Goal: Task Accomplishment & Management: Use online tool/utility

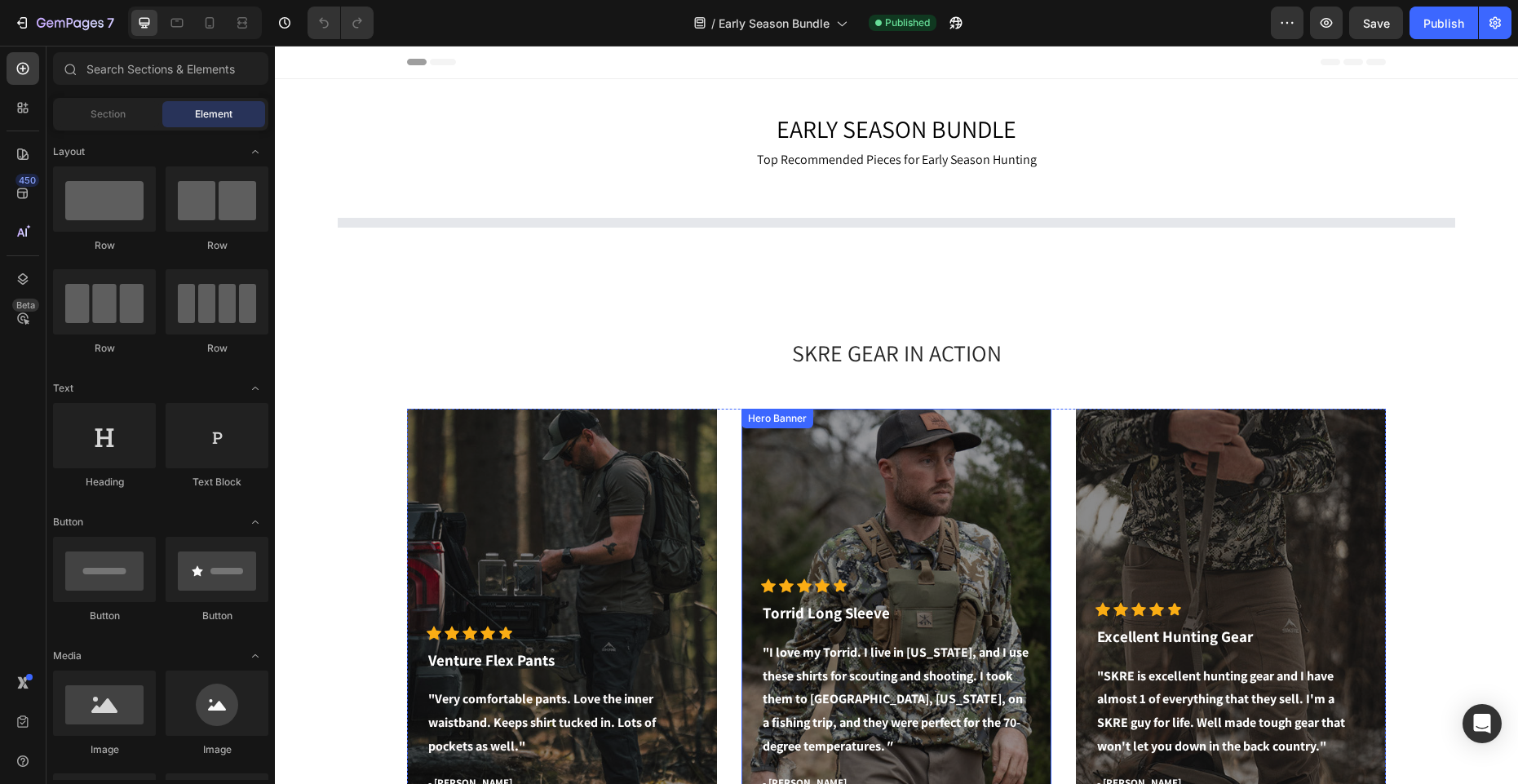
select select "L"
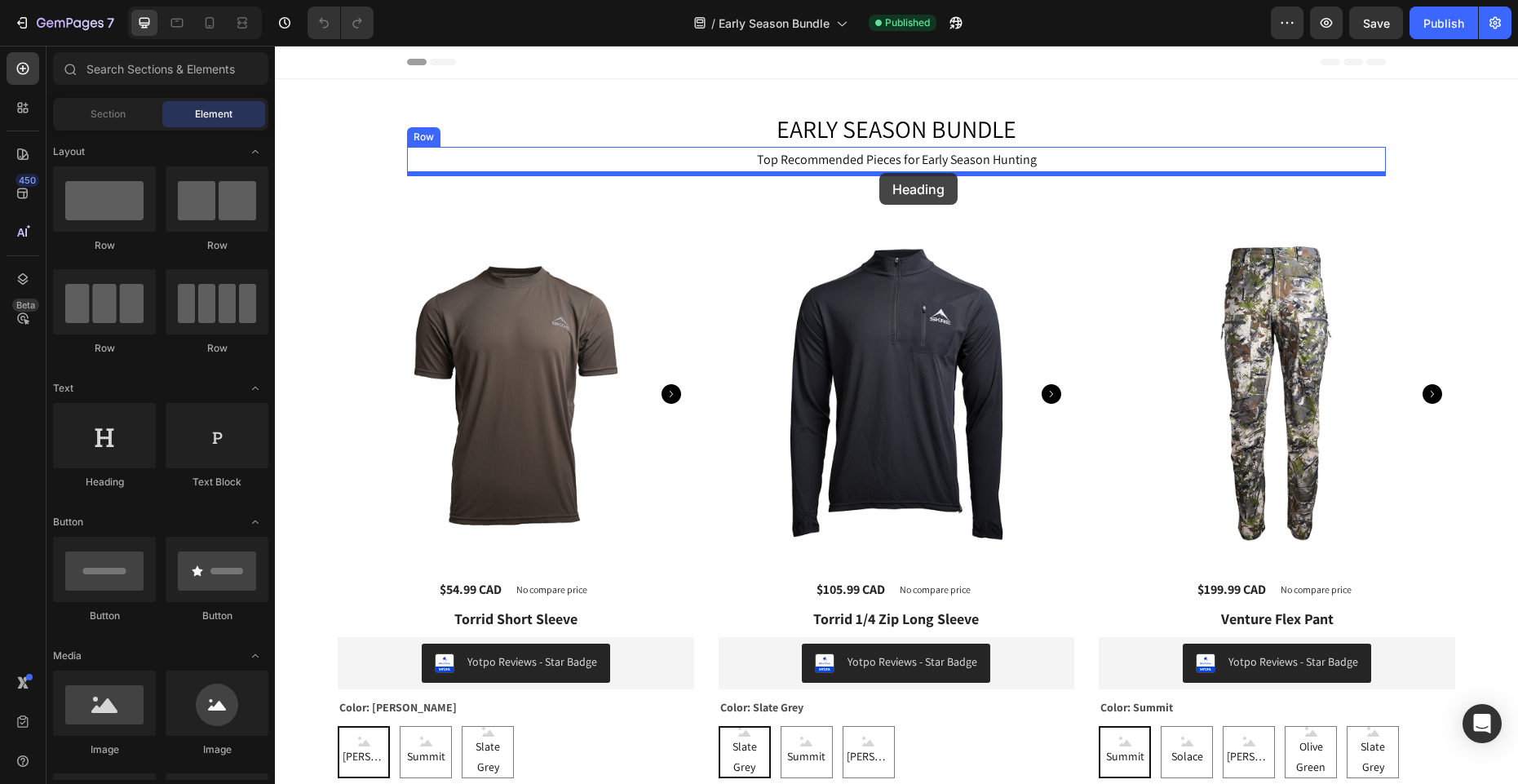
drag, startPoint x: 408, startPoint y: 478, endPoint x: 879, endPoint y: 173, distance: 561.1
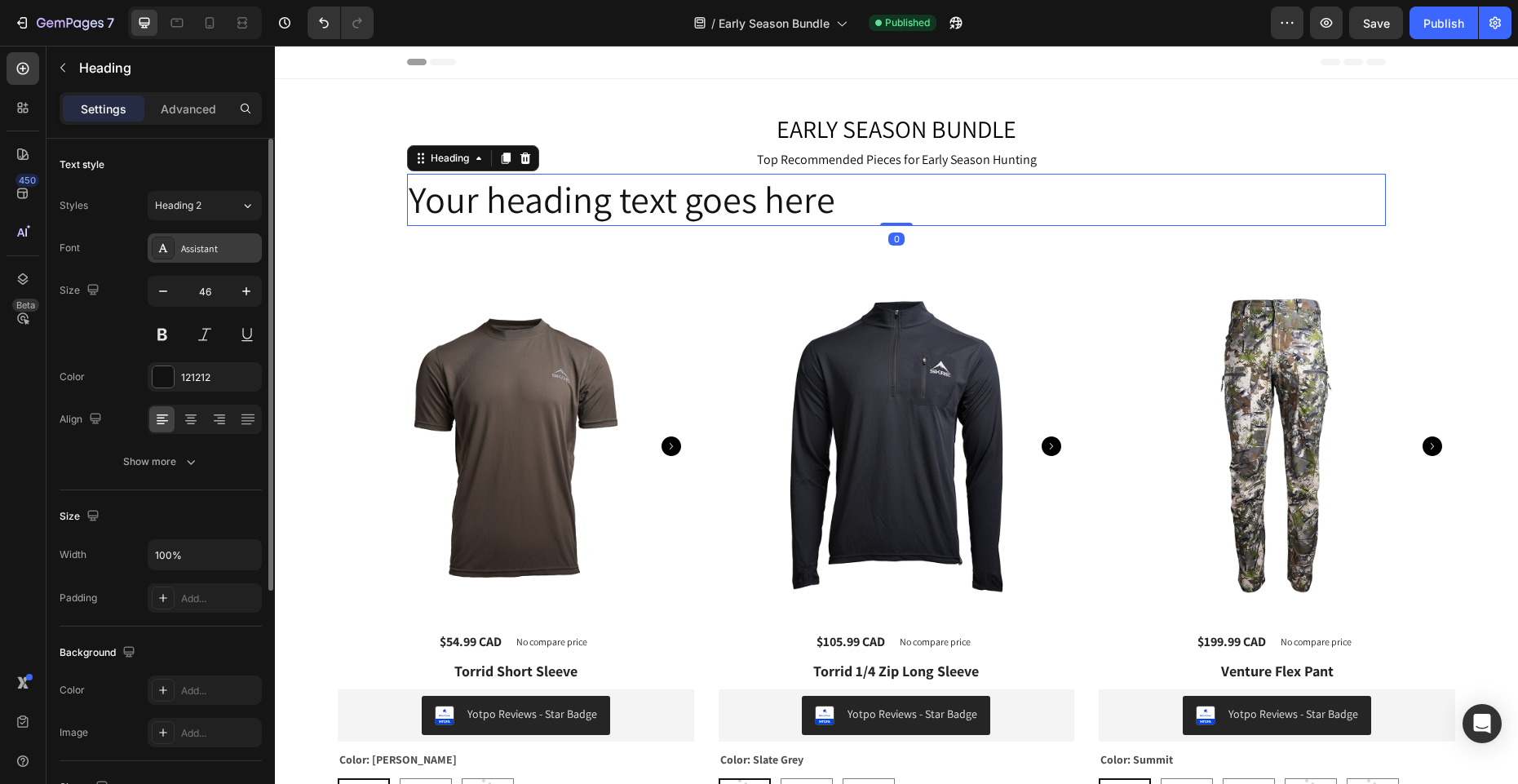
click at [235, 247] on div "Assistant" at bounding box center [219, 248] width 76 height 14
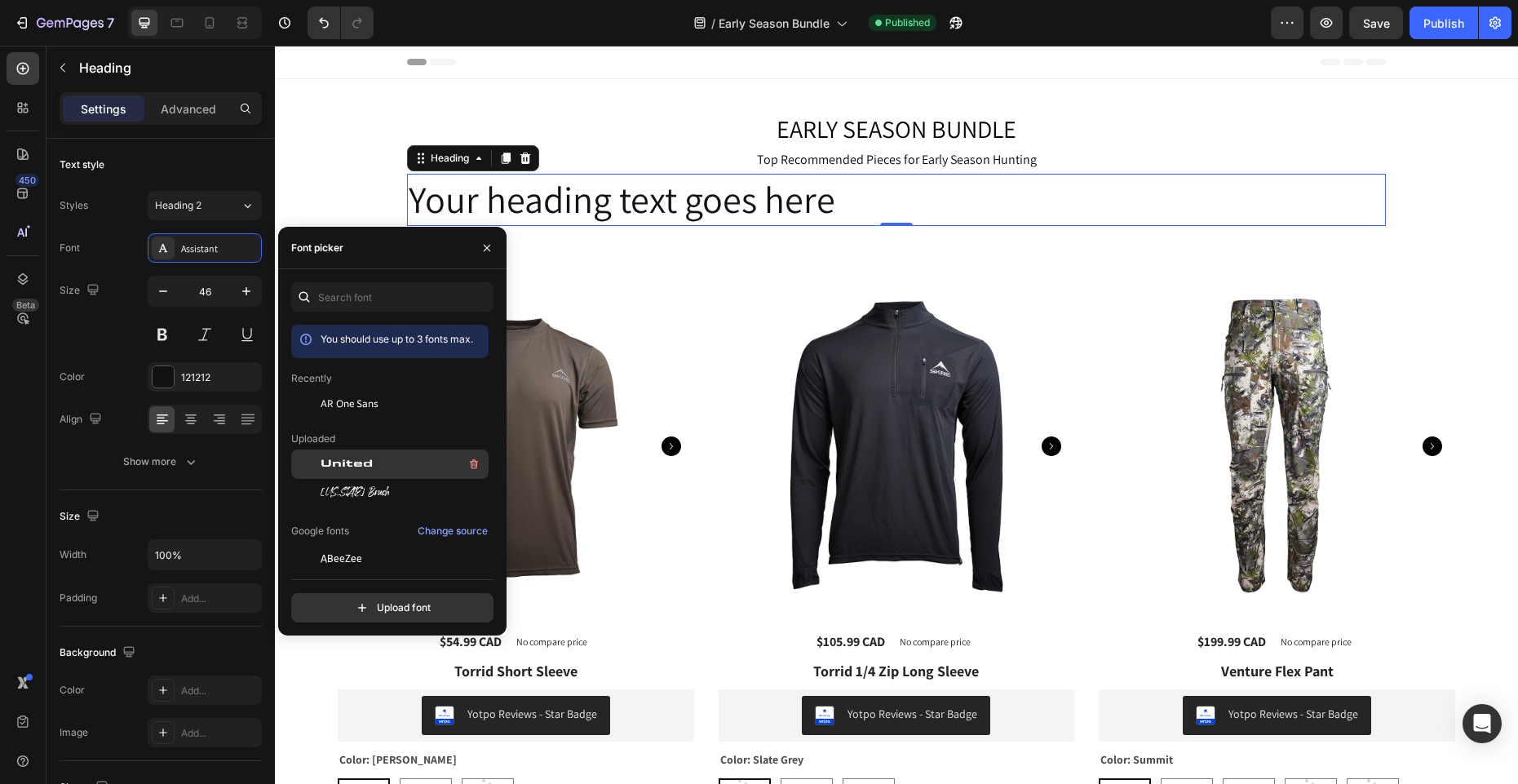
click at [349, 463] on span "United" at bounding box center [346, 464] width 52 height 14
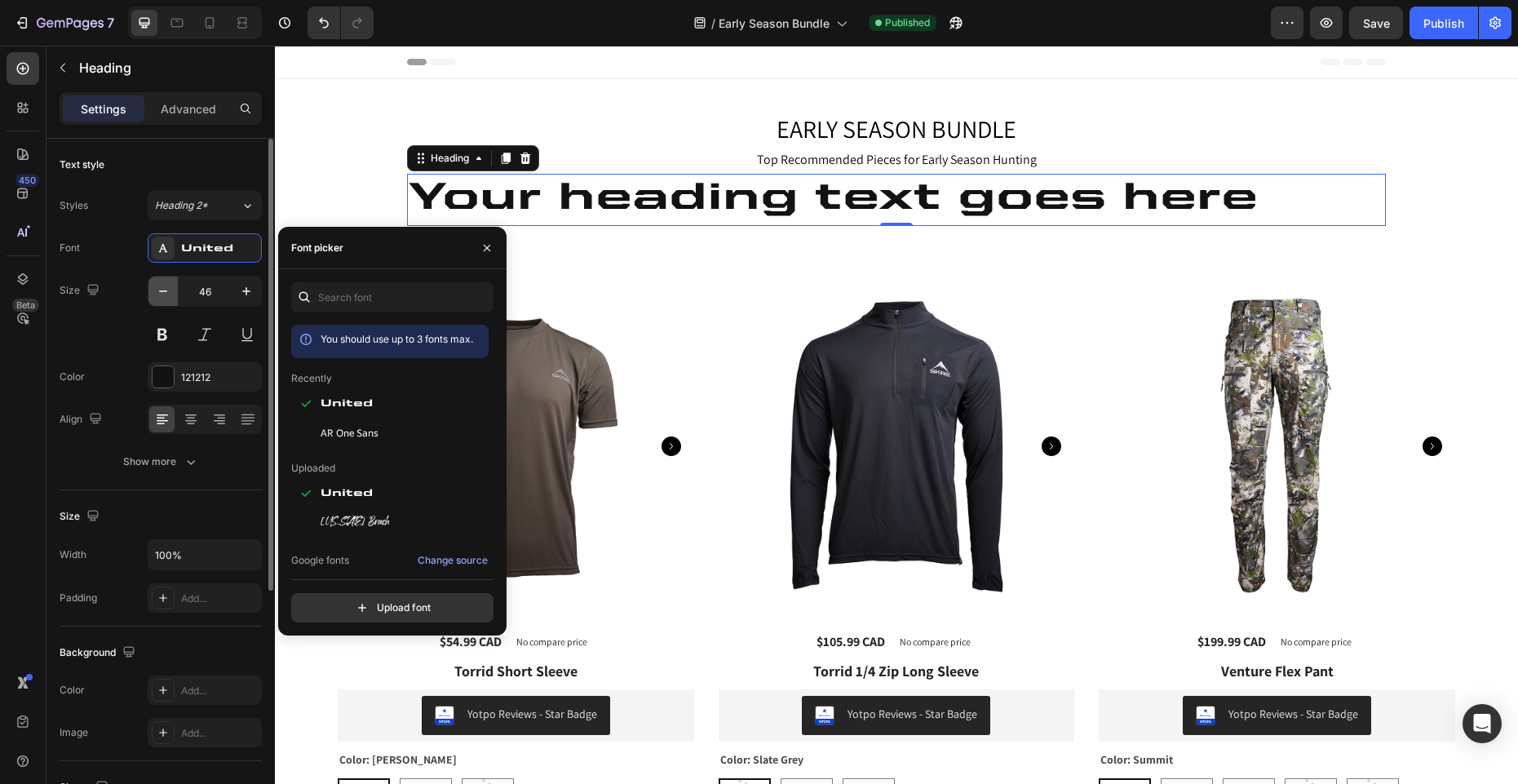
click at [162, 292] on icon "button" at bounding box center [162, 292] width 8 height 2
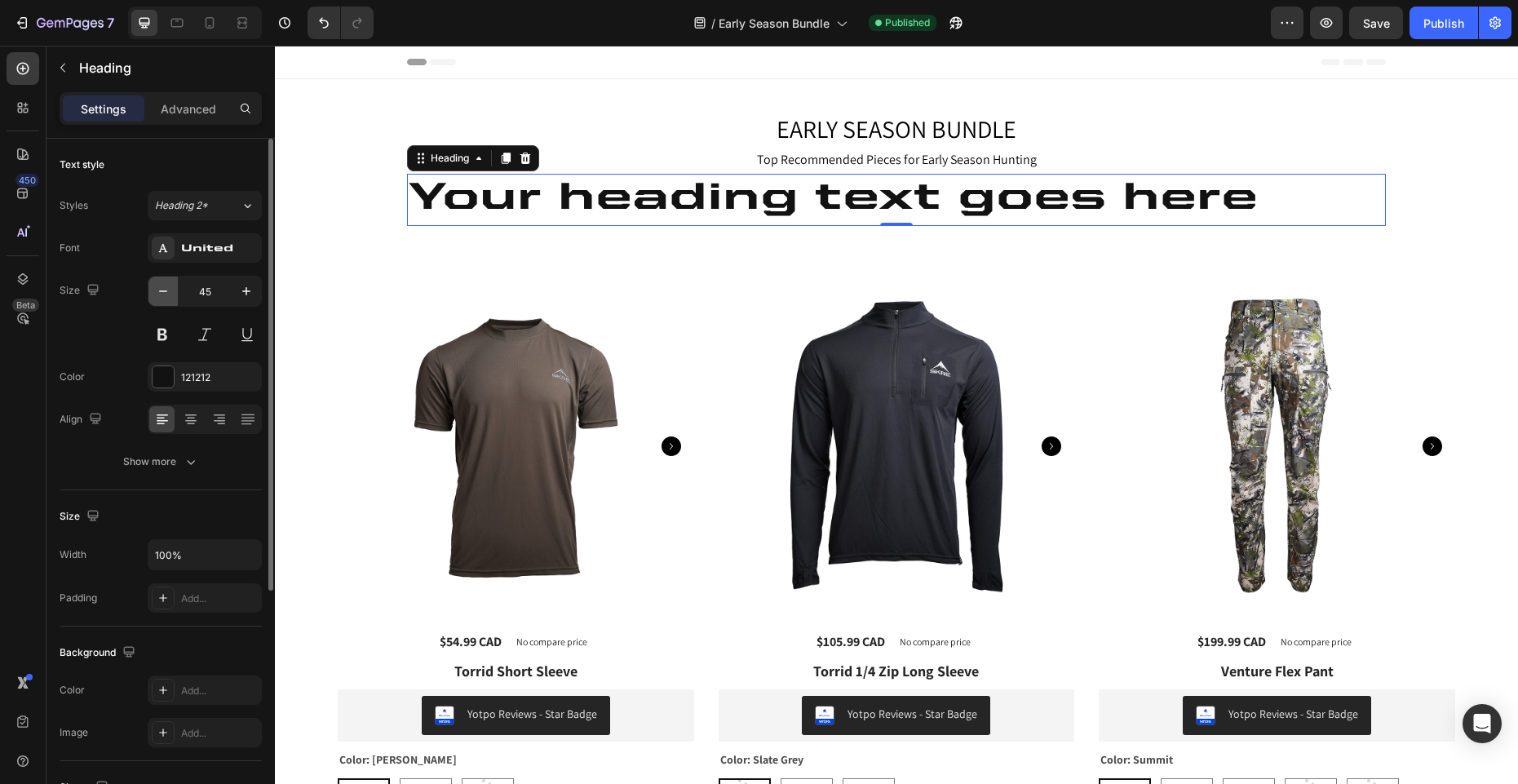
click at [162, 292] on icon "button" at bounding box center [162, 292] width 8 height 2
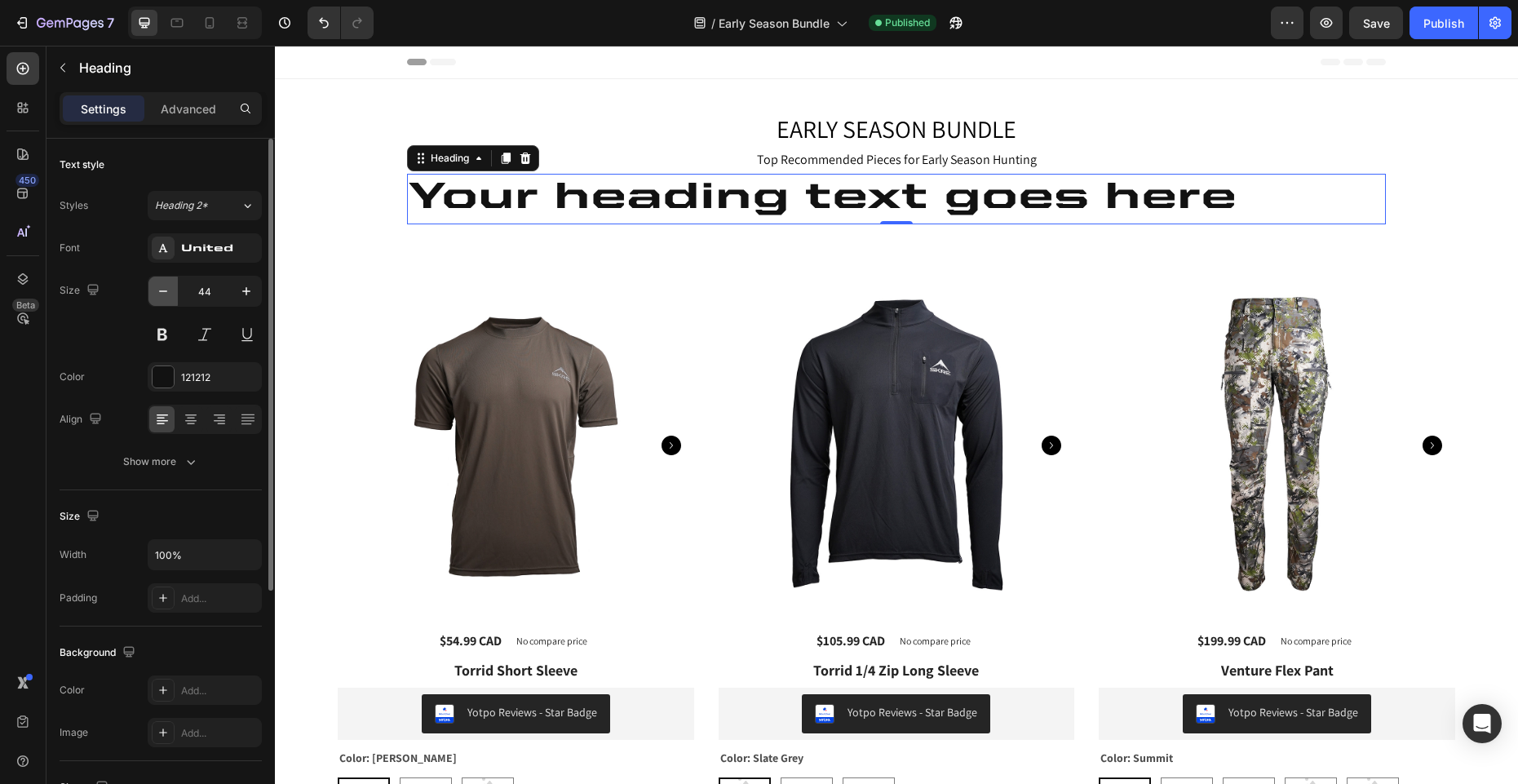
click at [162, 292] on icon "button" at bounding box center [162, 292] width 8 height 2
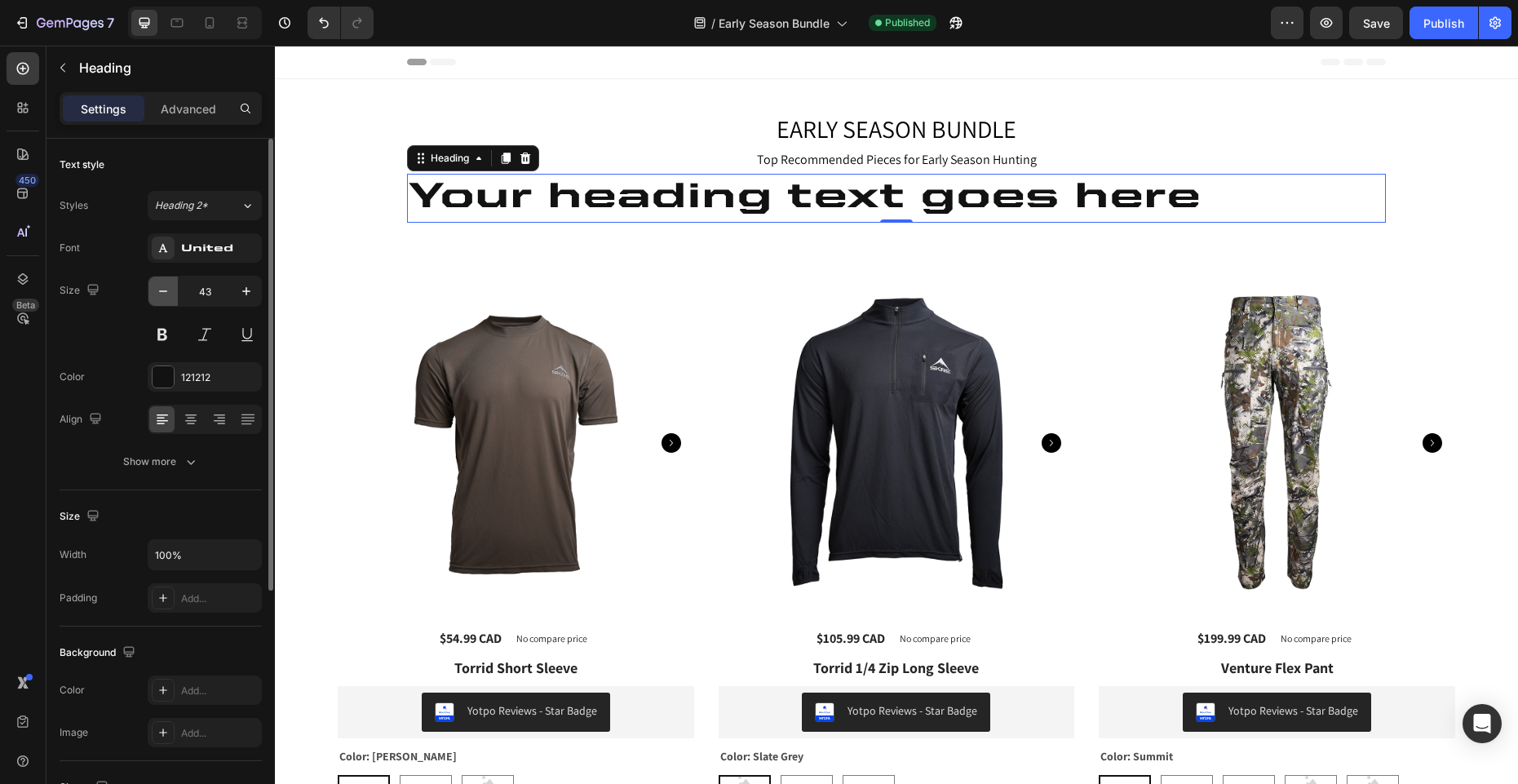
click at [162, 292] on icon "button" at bounding box center [162, 292] width 8 height 2
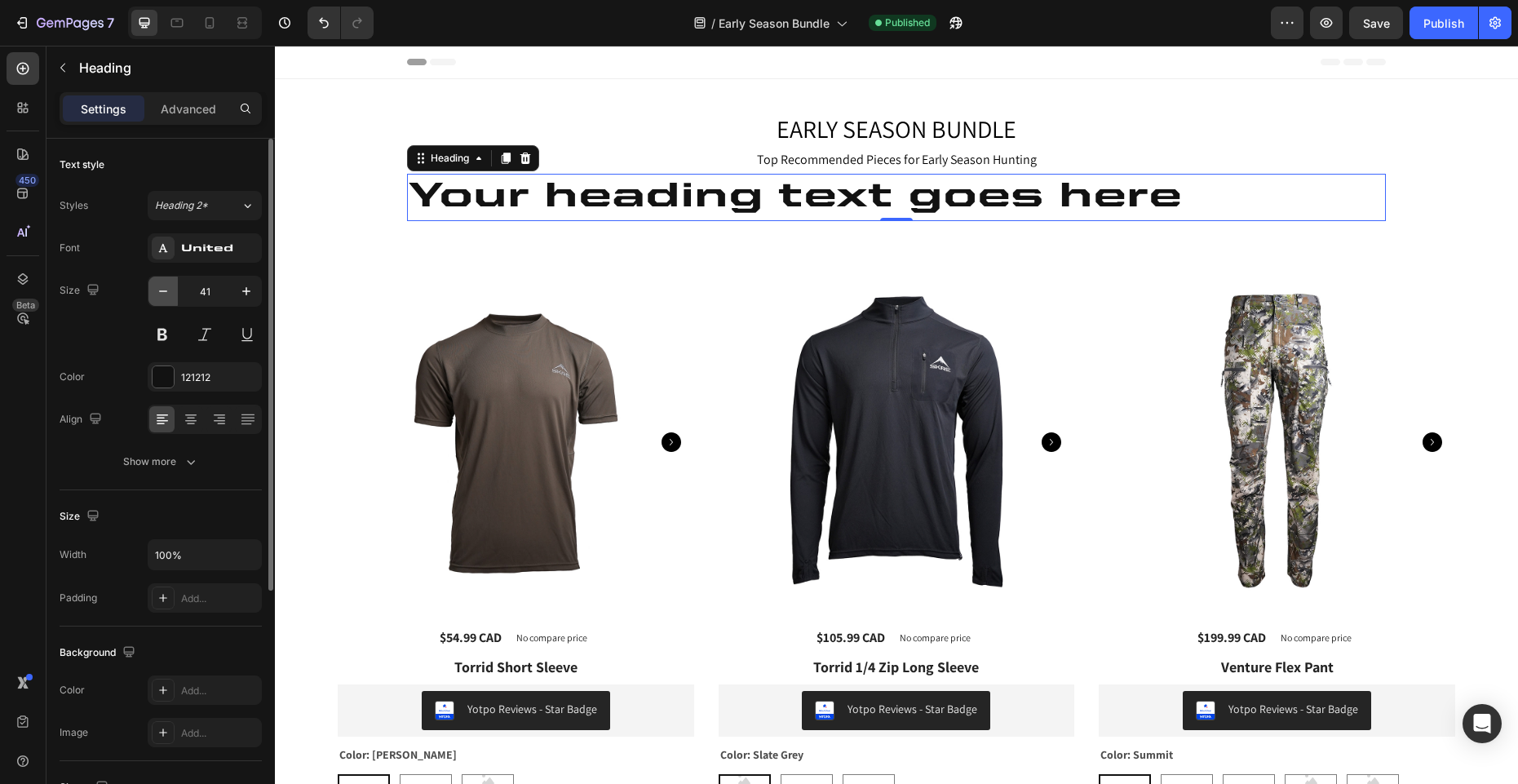
click at [162, 292] on icon "button" at bounding box center [162, 292] width 8 height 2
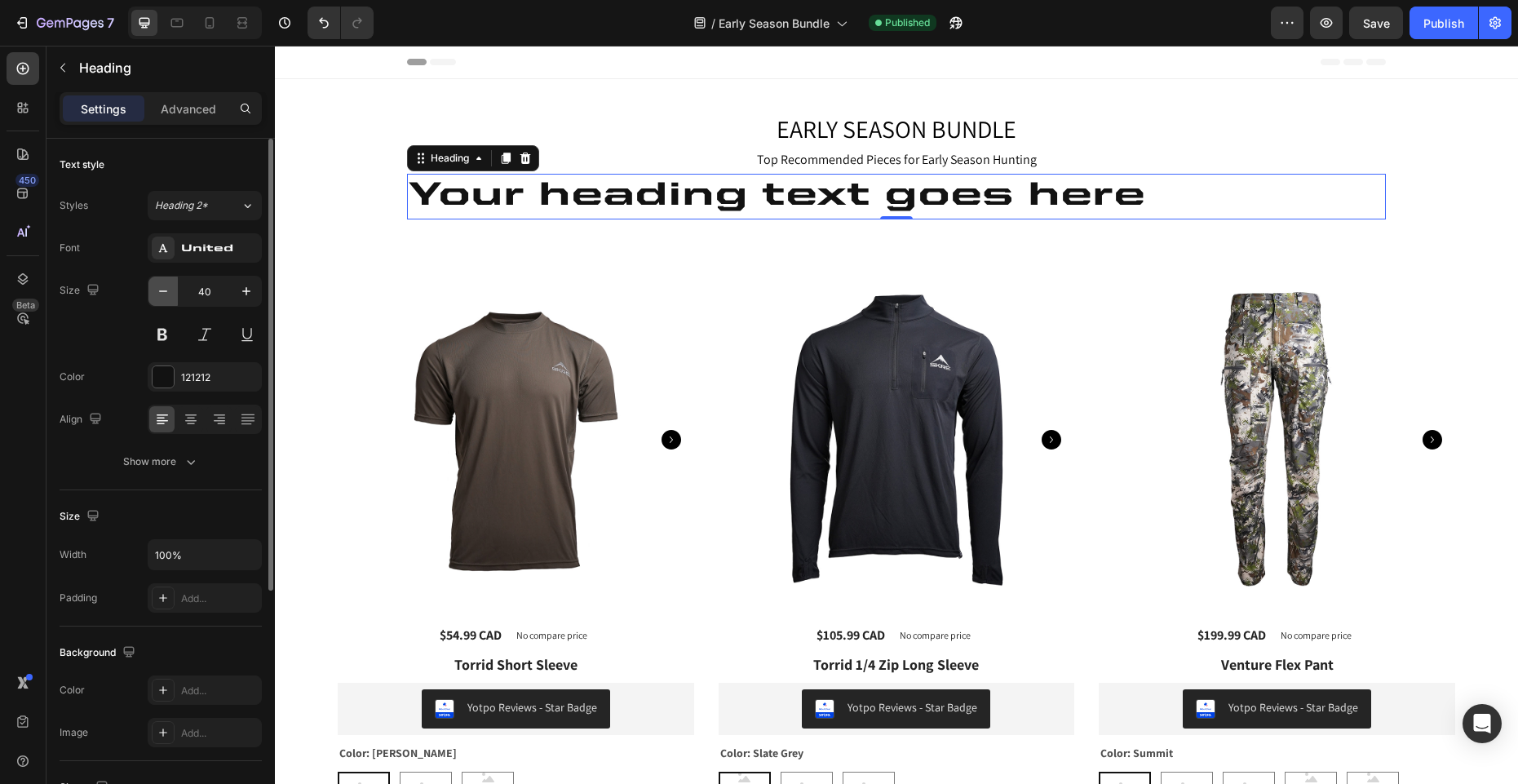
click at [162, 292] on icon "button" at bounding box center [162, 292] width 8 height 2
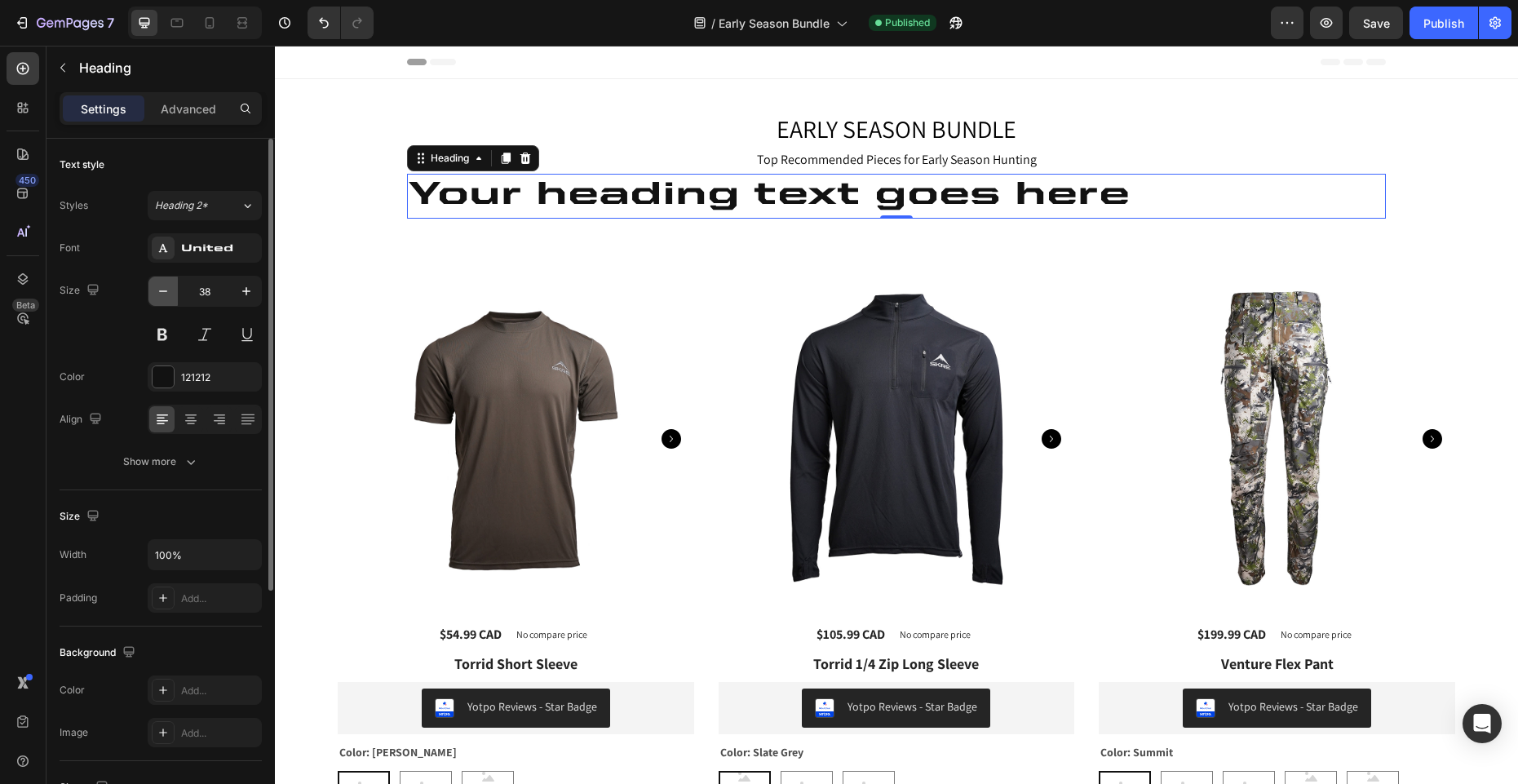
click at [162, 292] on icon "button" at bounding box center [162, 292] width 8 height 2
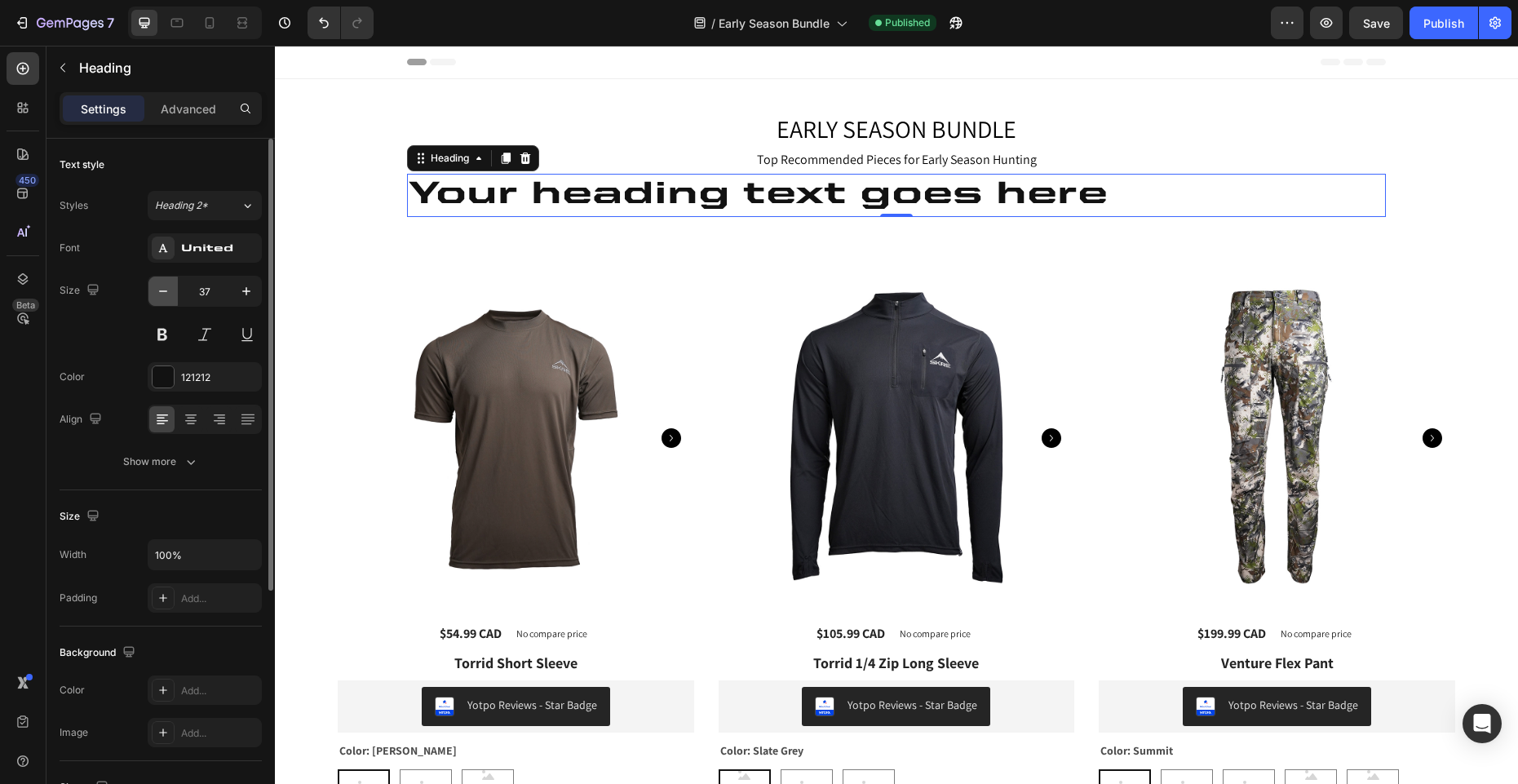
click at [162, 292] on icon "button" at bounding box center [162, 292] width 8 height 2
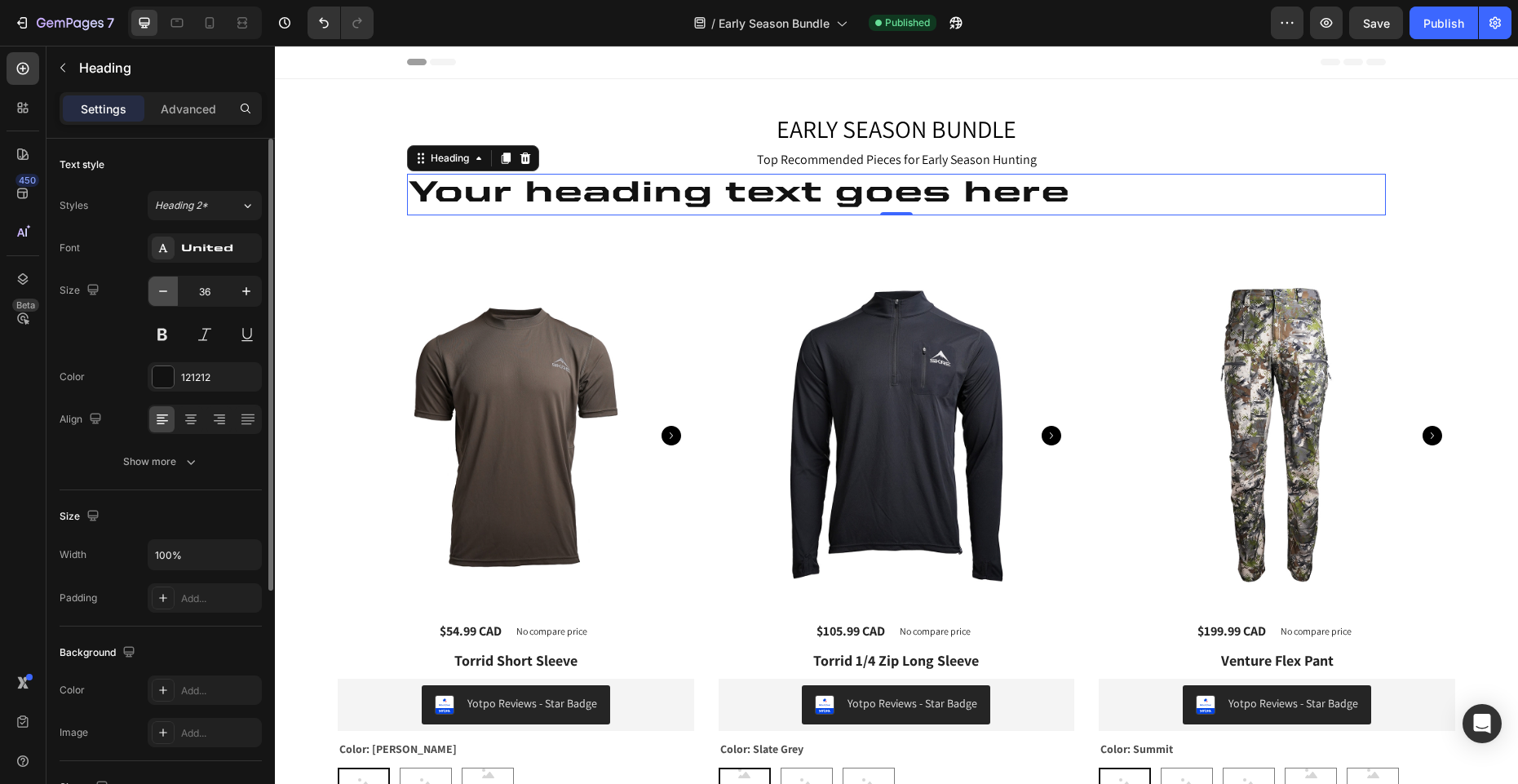
click at [162, 292] on icon "button" at bounding box center [162, 292] width 8 height 2
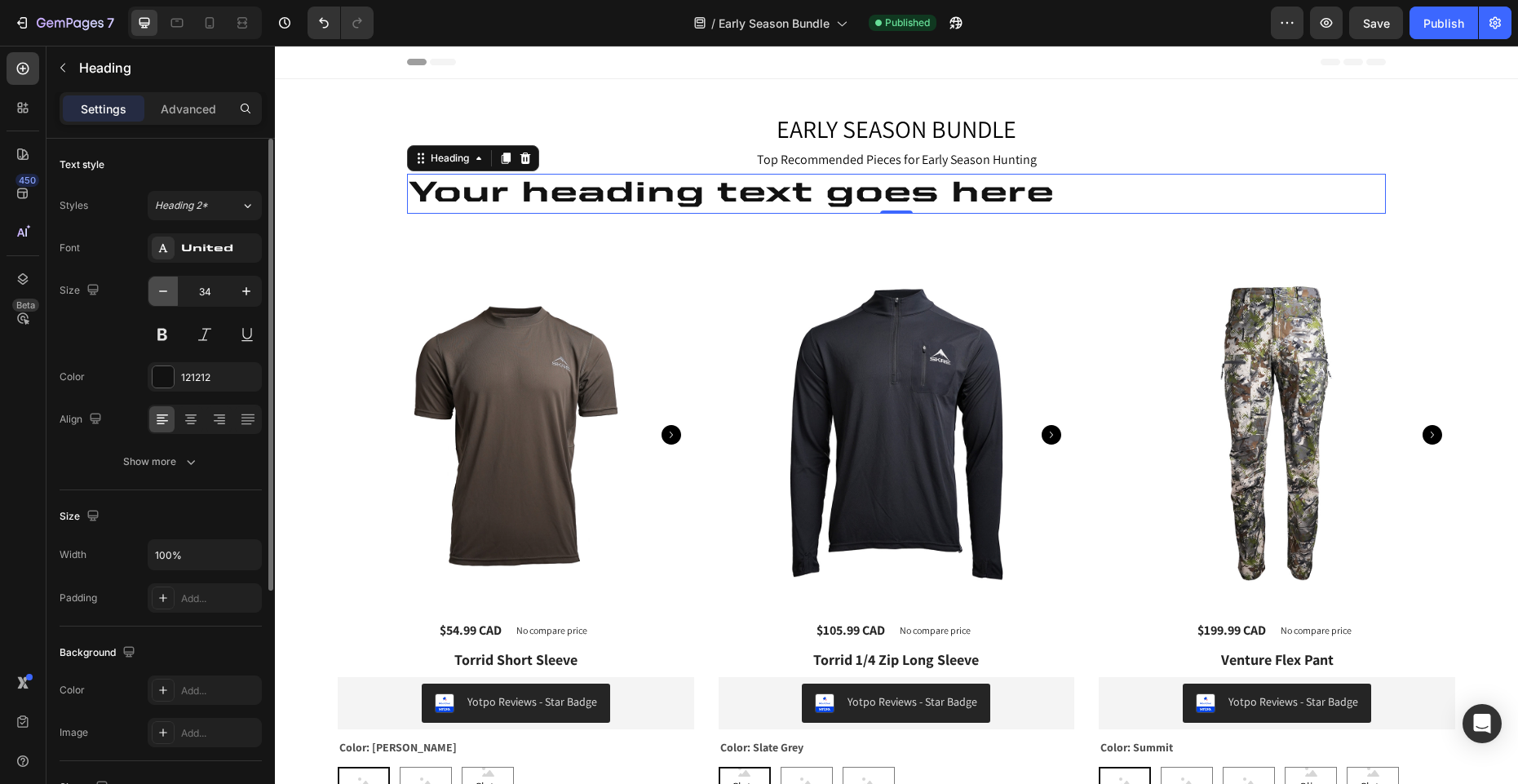
click at [162, 292] on icon "button" at bounding box center [162, 292] width 8 height 2
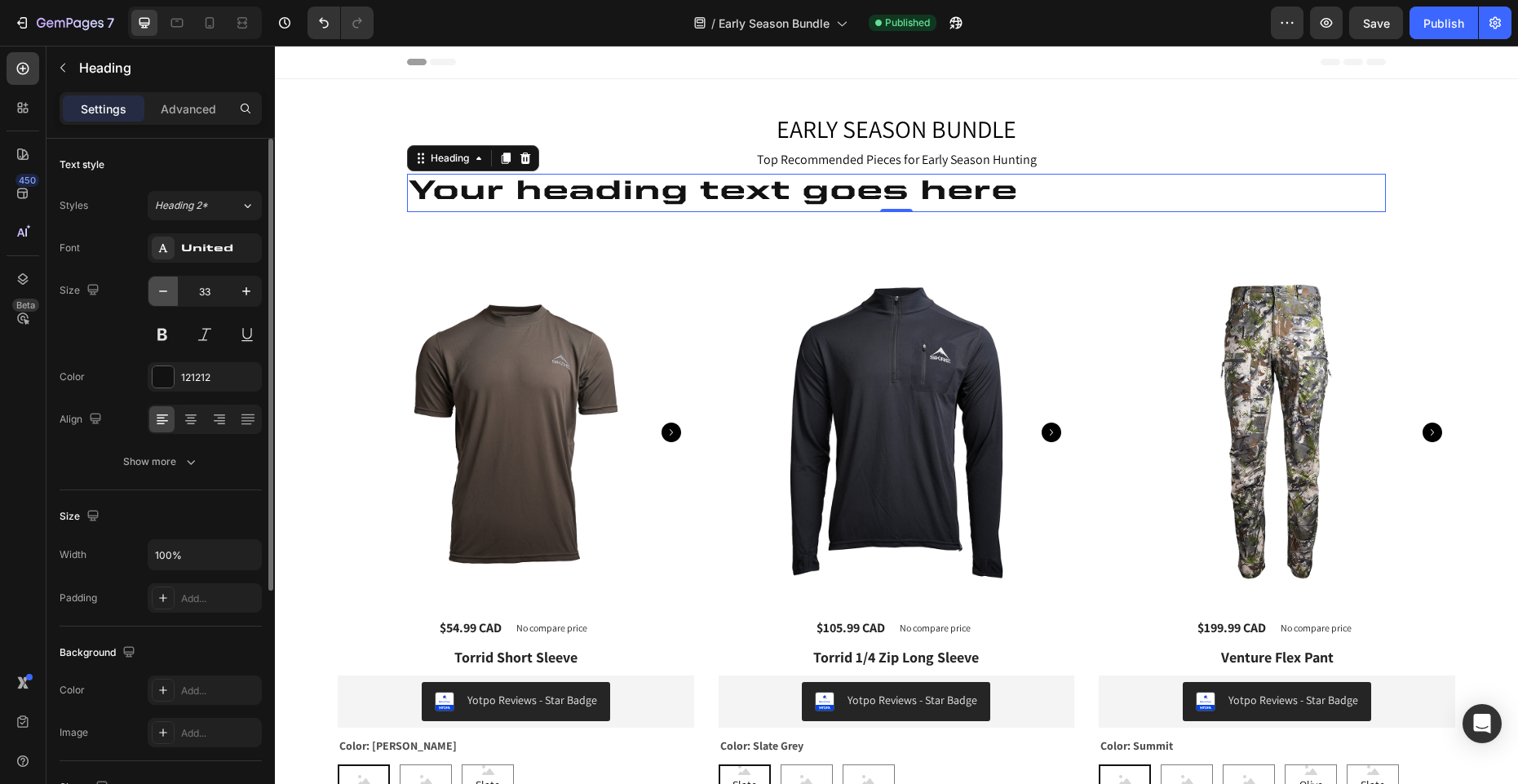
click at [162, 292] on icon "button" at bounding box center [162, 292] width 8 height 2
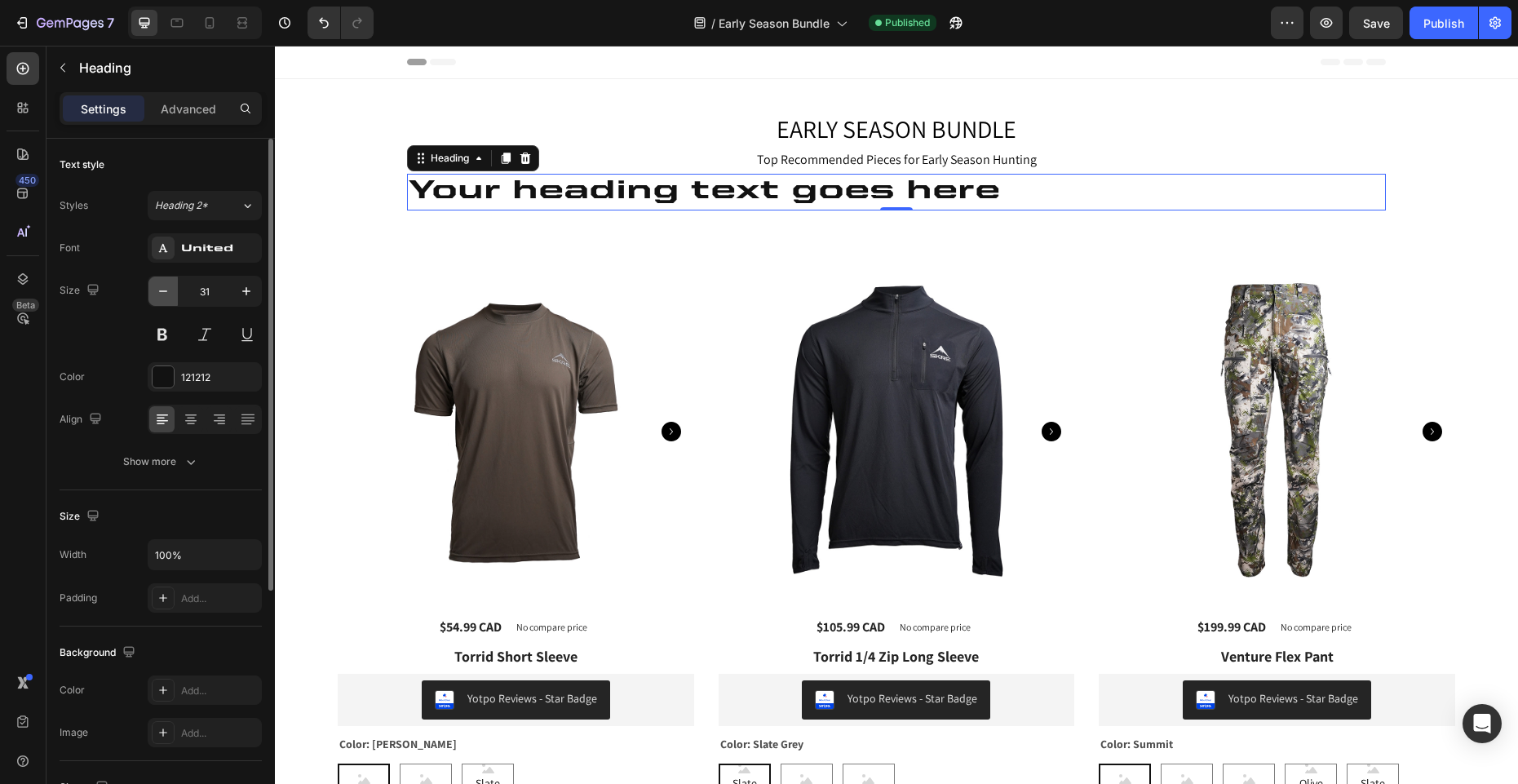
click at [162, 292] on icon "button" at bounding box center [162, 292] width 8 height 2
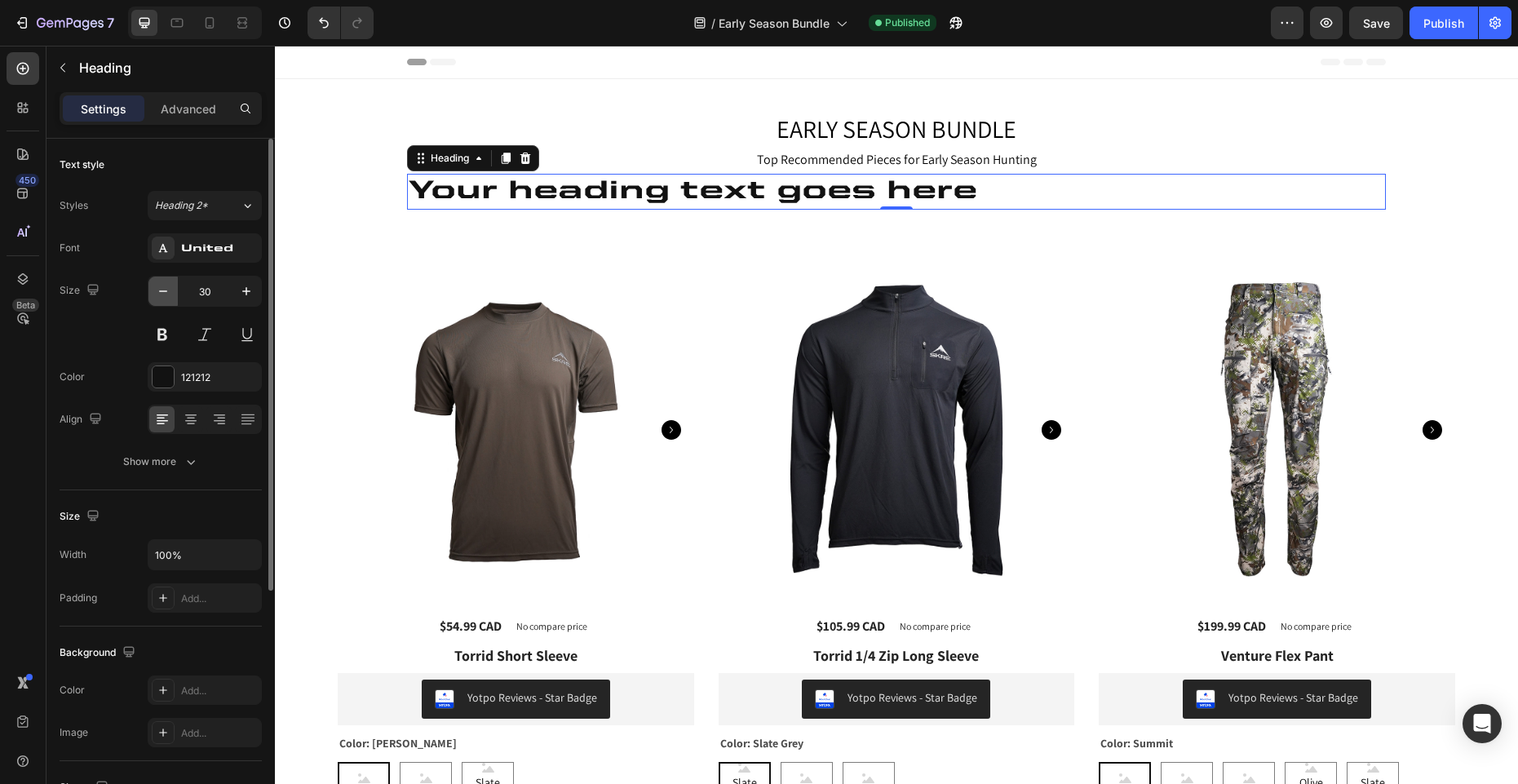
click at [162, 292] on icon "button" at bounding box center [162, 292] width 8 height 2
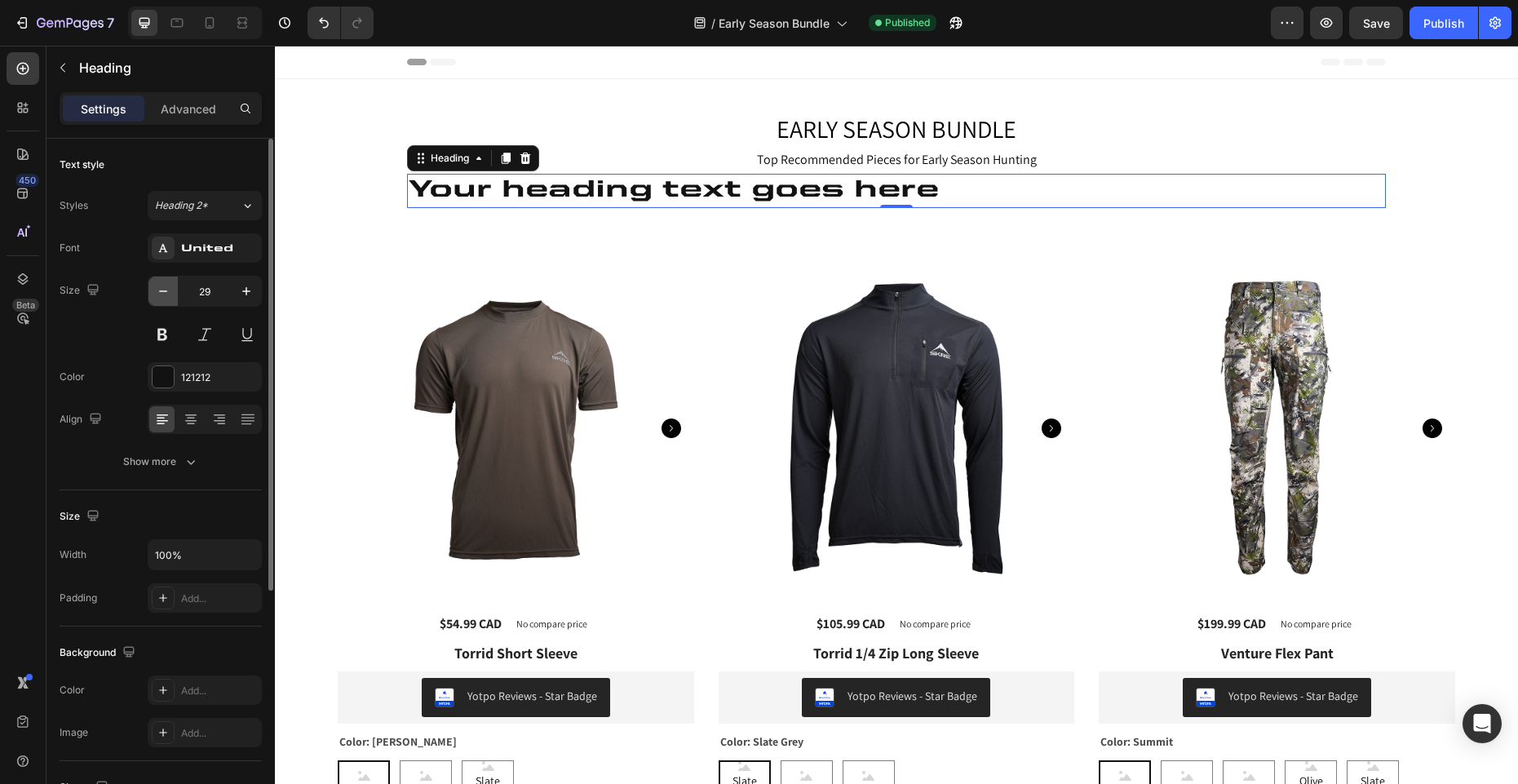
click at [162, 292] on icon "button" at bounding box center [162, 292] width 8 height 2
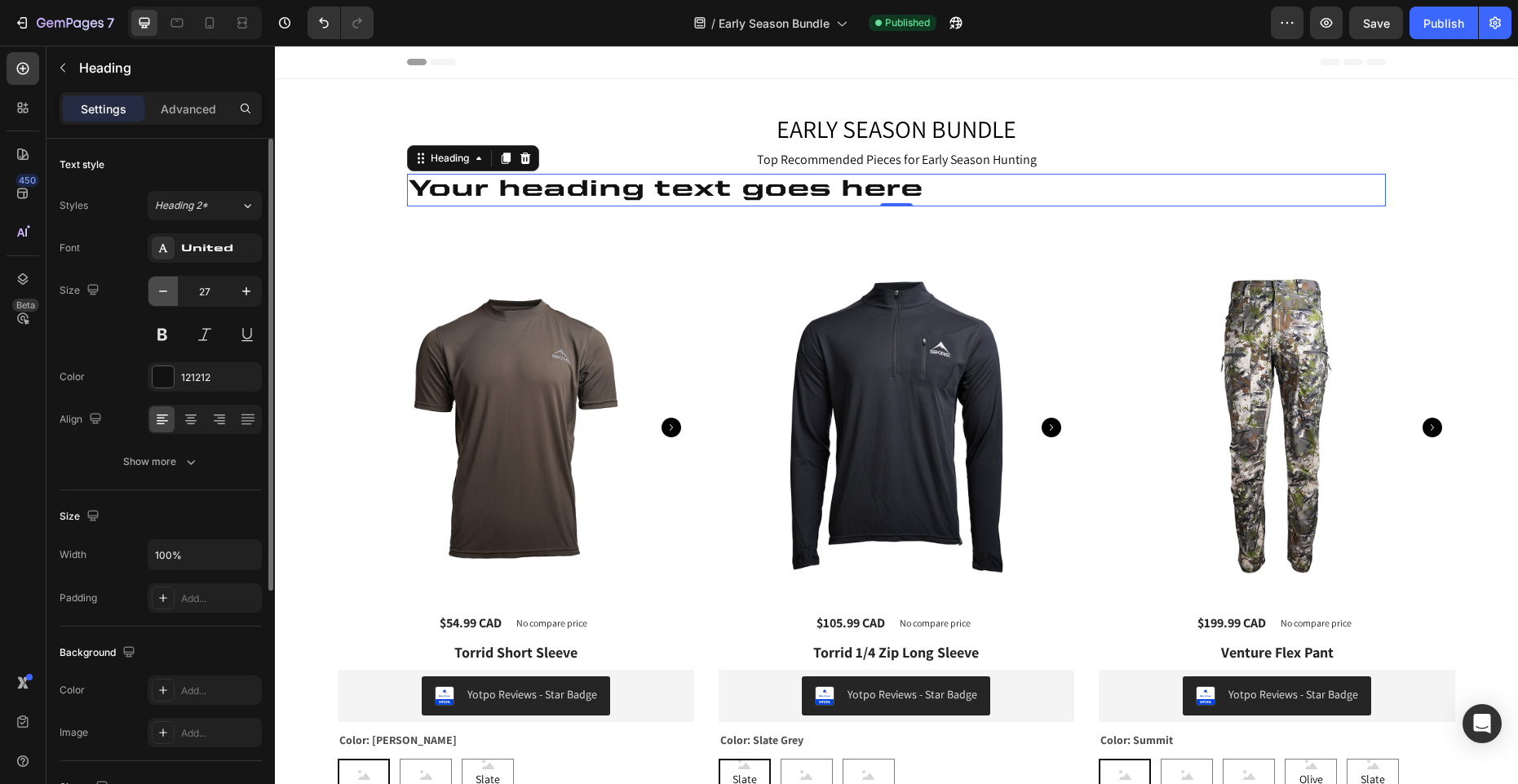
click at [162, 292] on icon "button" at bounding box center [162, 292] width 8 height 2
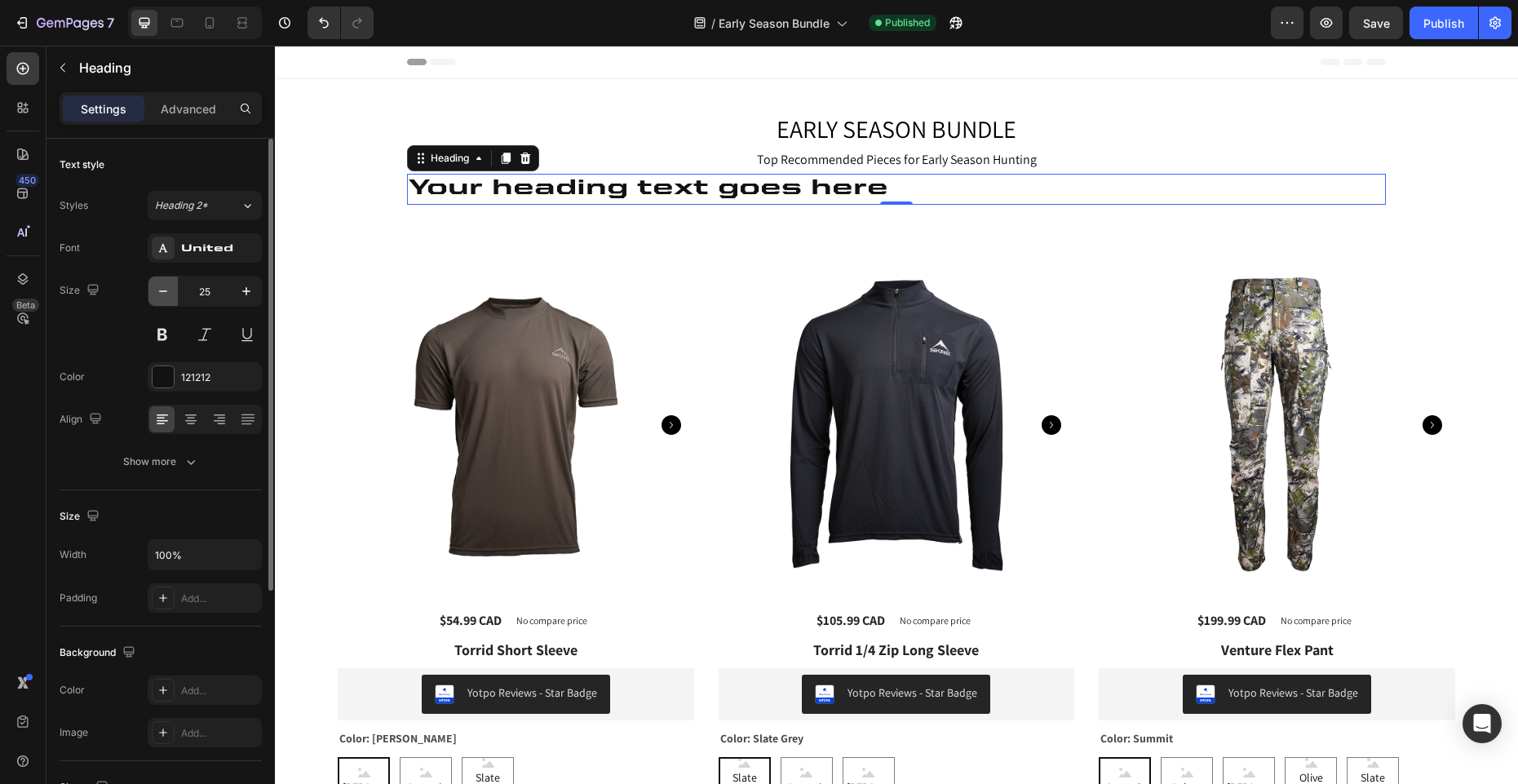
click at [162, 292] on icon "button" at bounding box center [162, 292] width 8 height 2
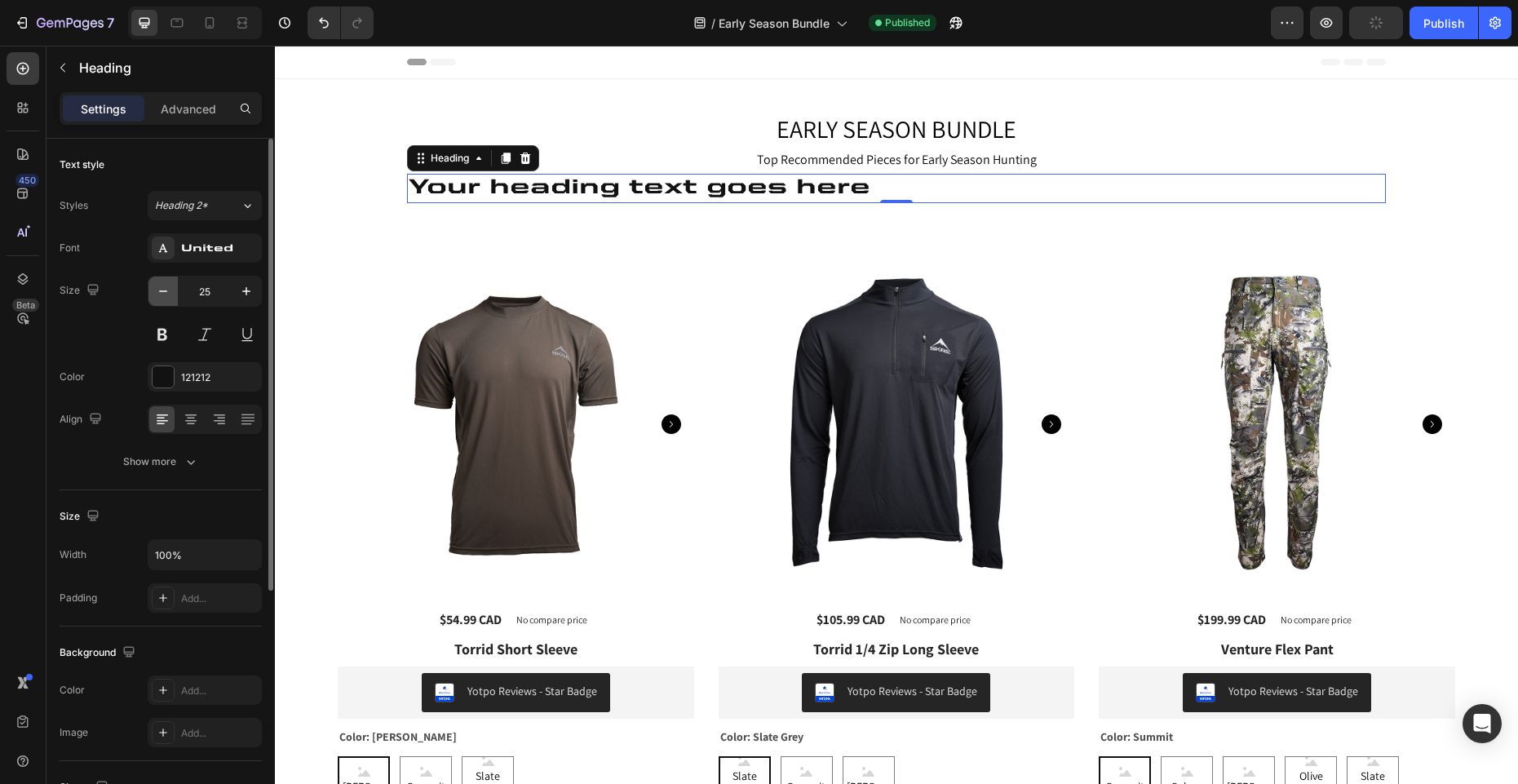
click at [162, 292] on icon "button" at bounding box center [162, 292] width 8 height 2
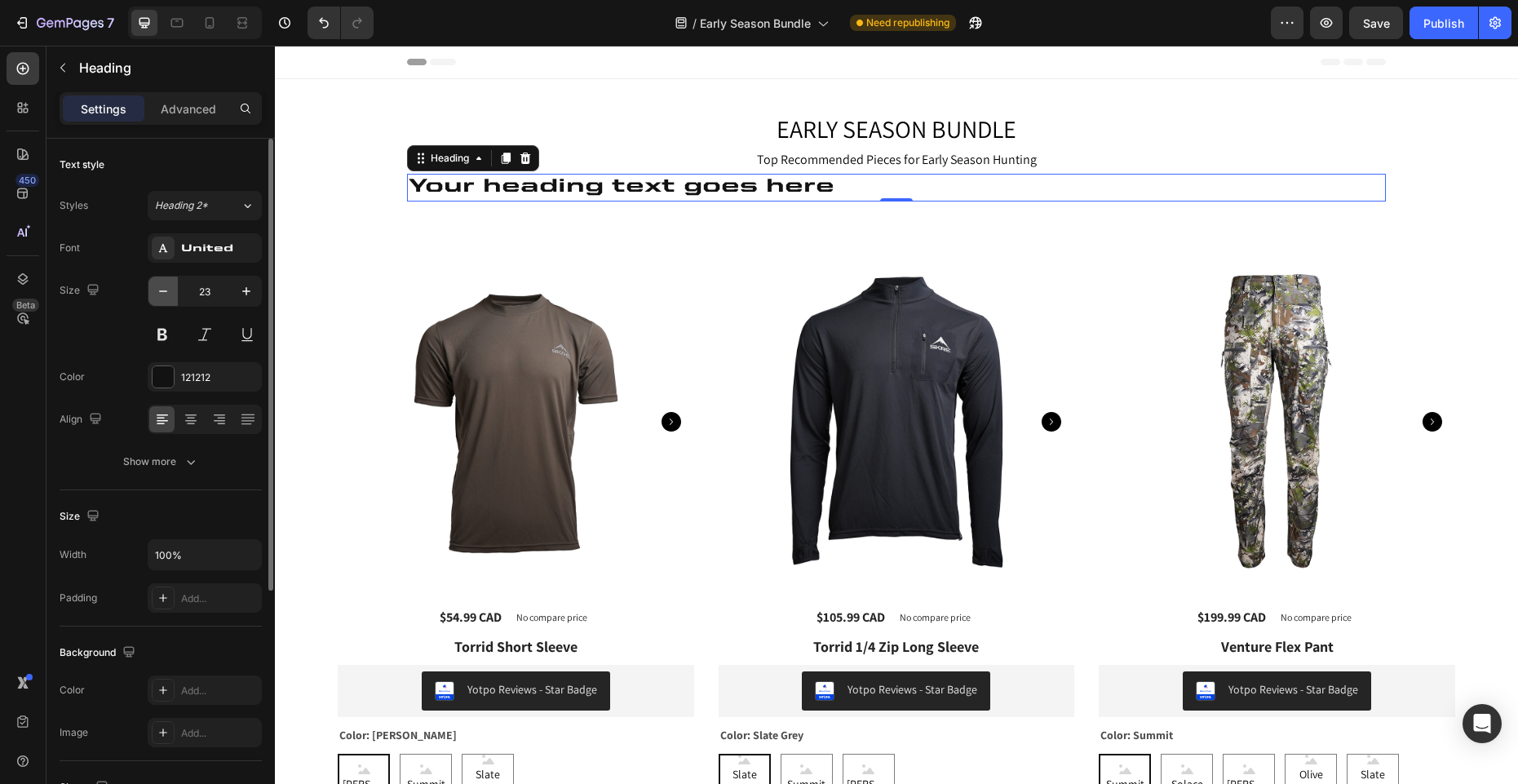
click at [162, 292] on icon "button" at bounding box center [162, 292] width 8 height 2
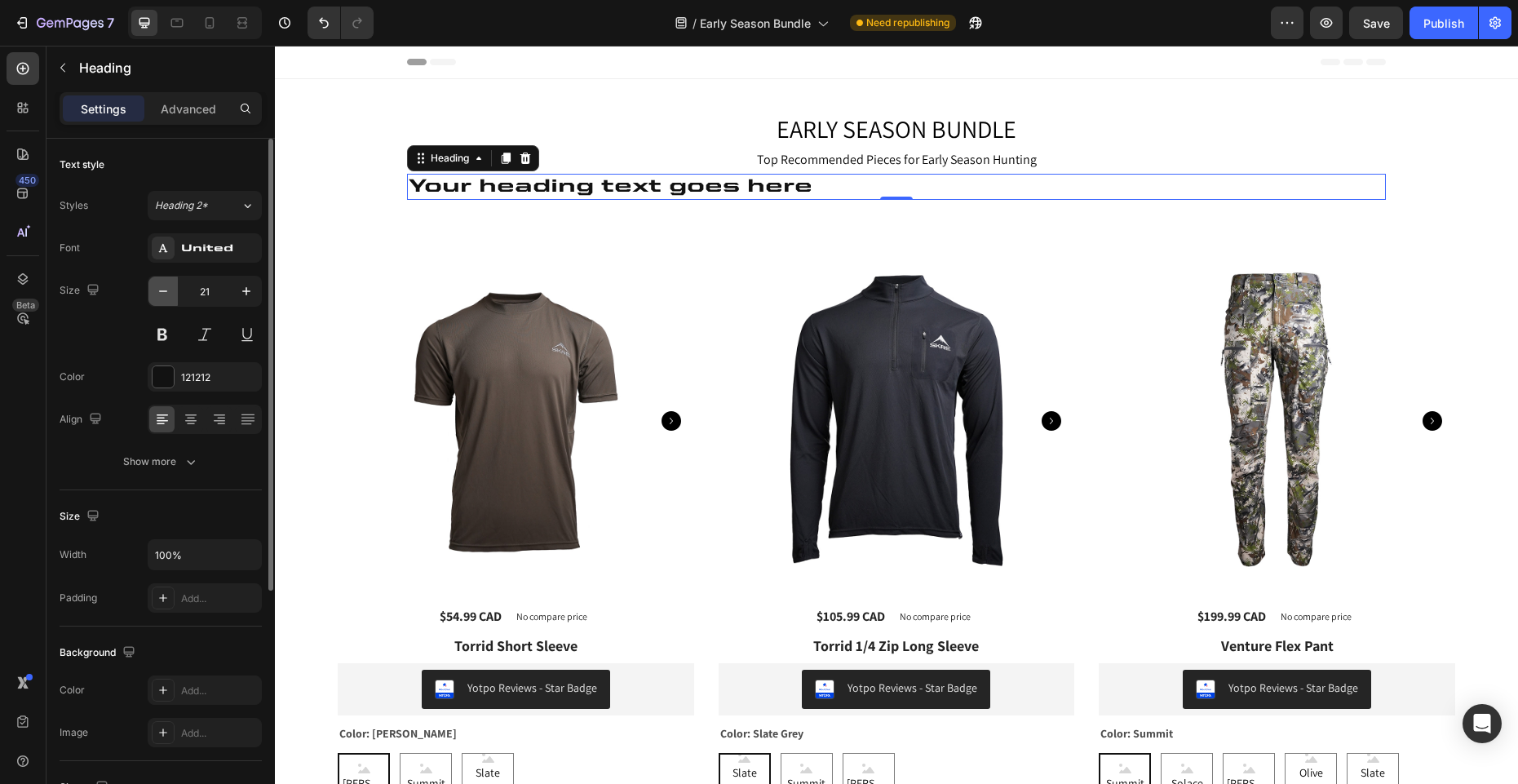
click at [162, 292] on icon "button" at bounding box center [162, 292] width 8 height 2
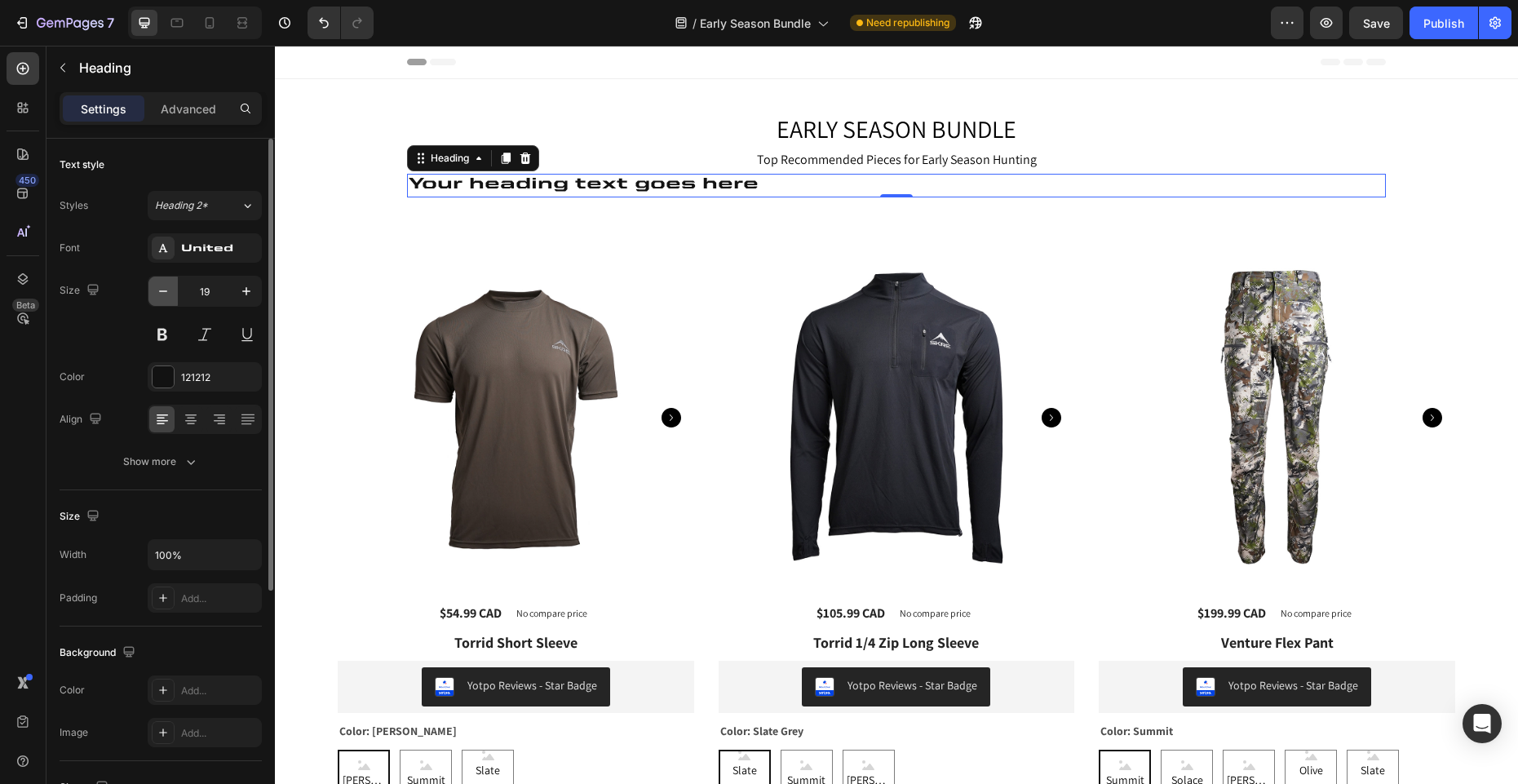
click at [162, 292] on icon "button" at bounding box center [162, 292] width 8 height 2
type input "18"
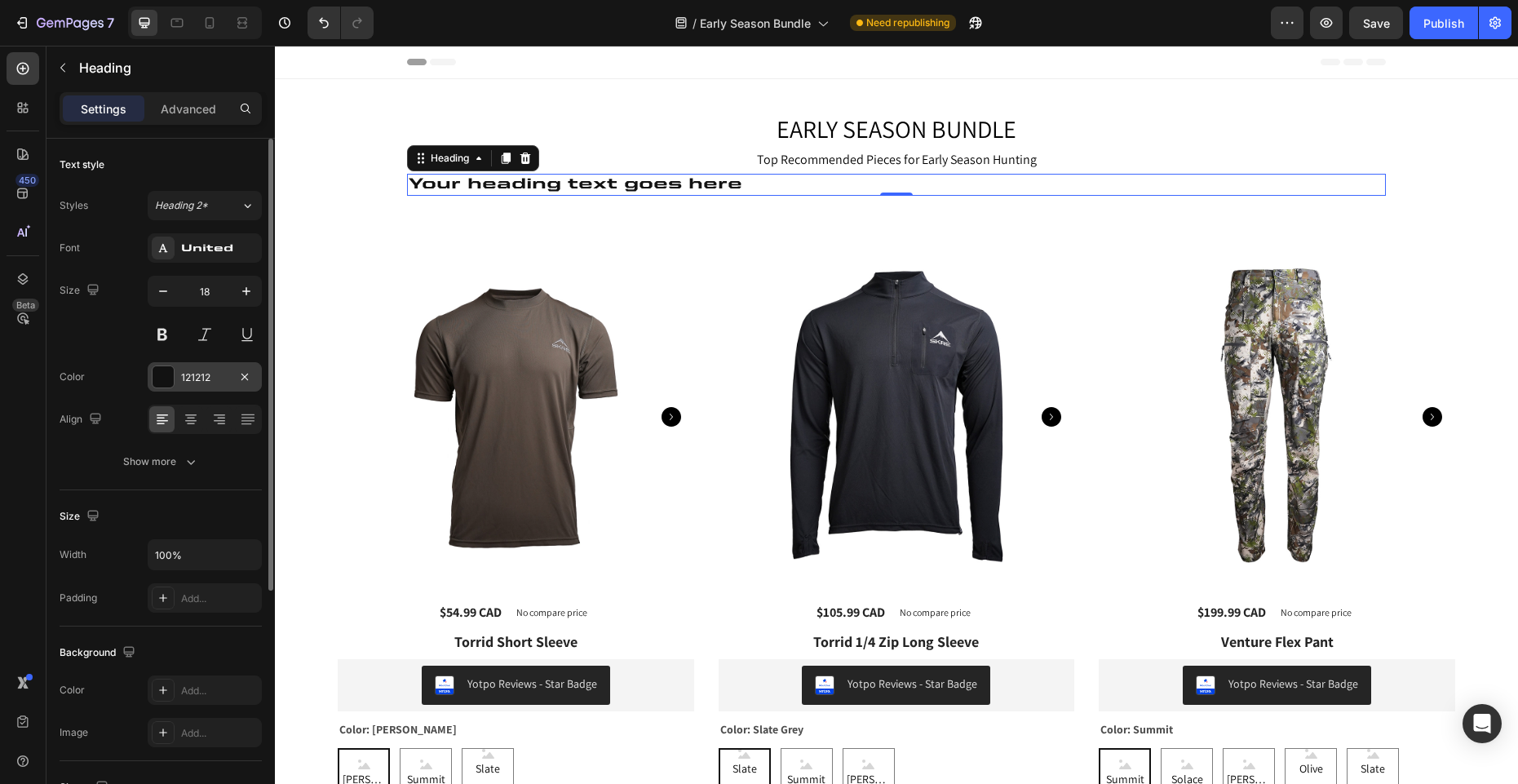
click at [166, 375] on div at bounding box center [163, 377] width 22 height 22
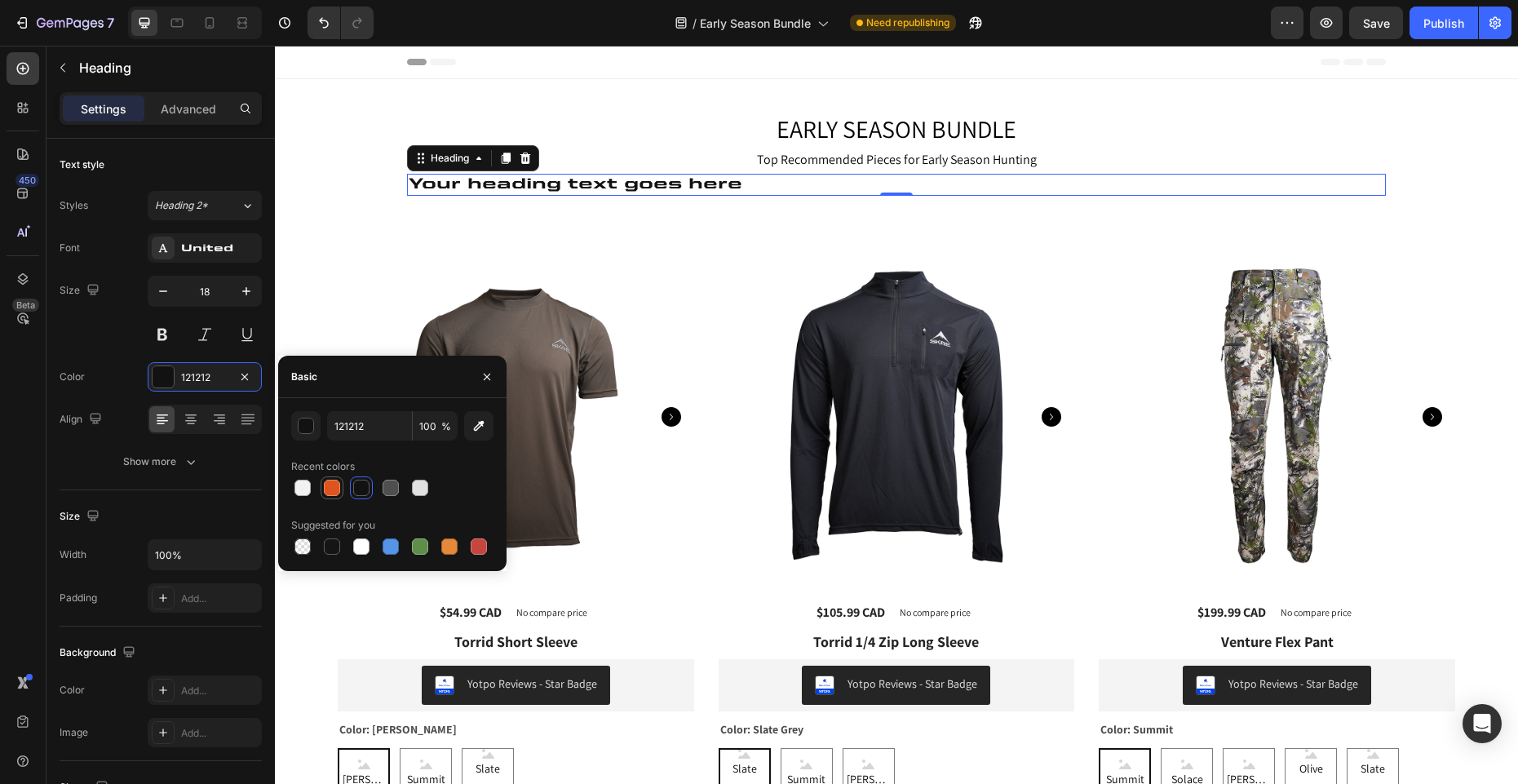
click at [334, 491] on div at bounding box center [332, 488] width 16 height 16
type input "DE541E"
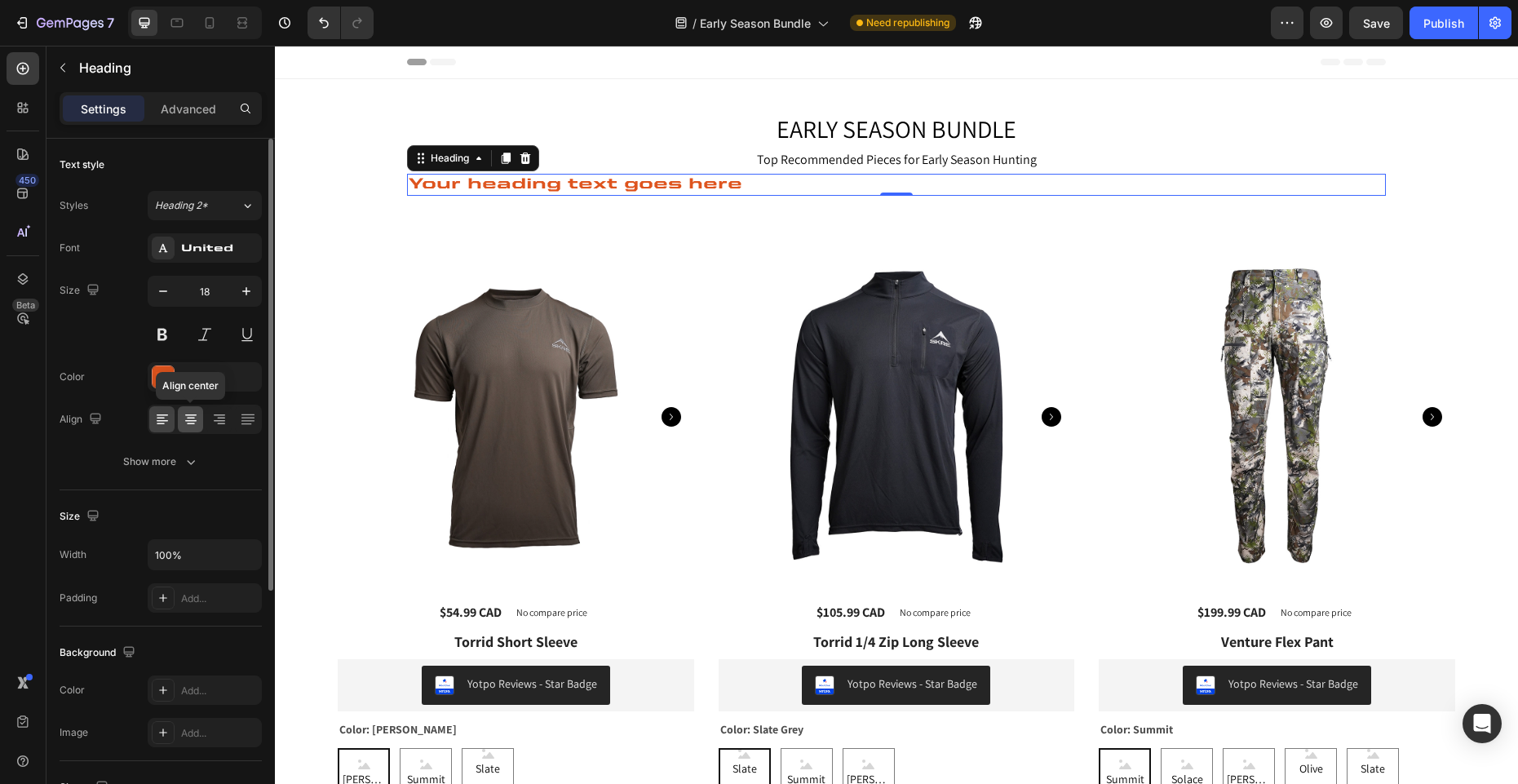
click at [189, 422] on icon at bounding box center [191, 419] width 16 height 16
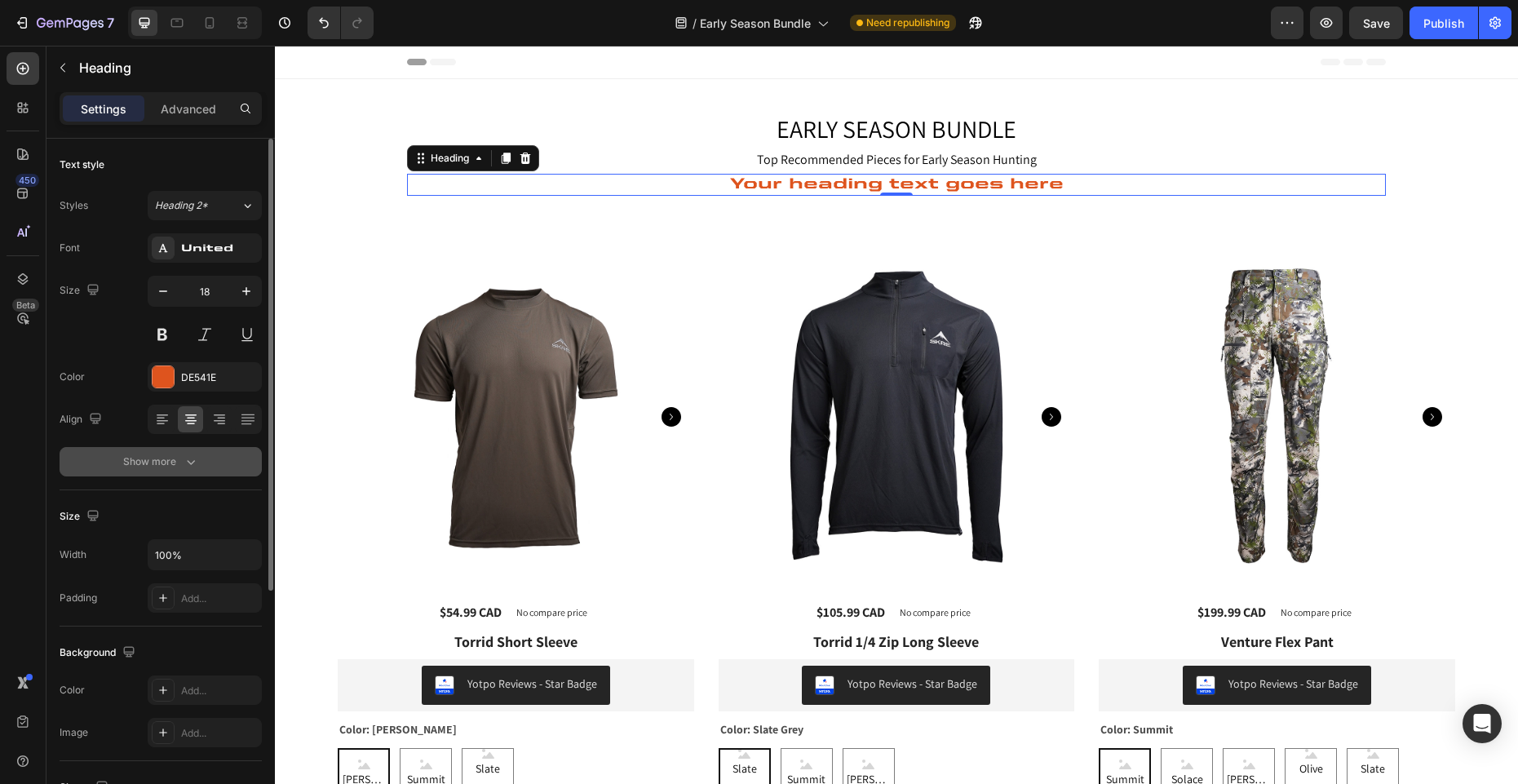
click at [195, 471] on button "Show more" at bounding box center [160, 461] width 202 height 30
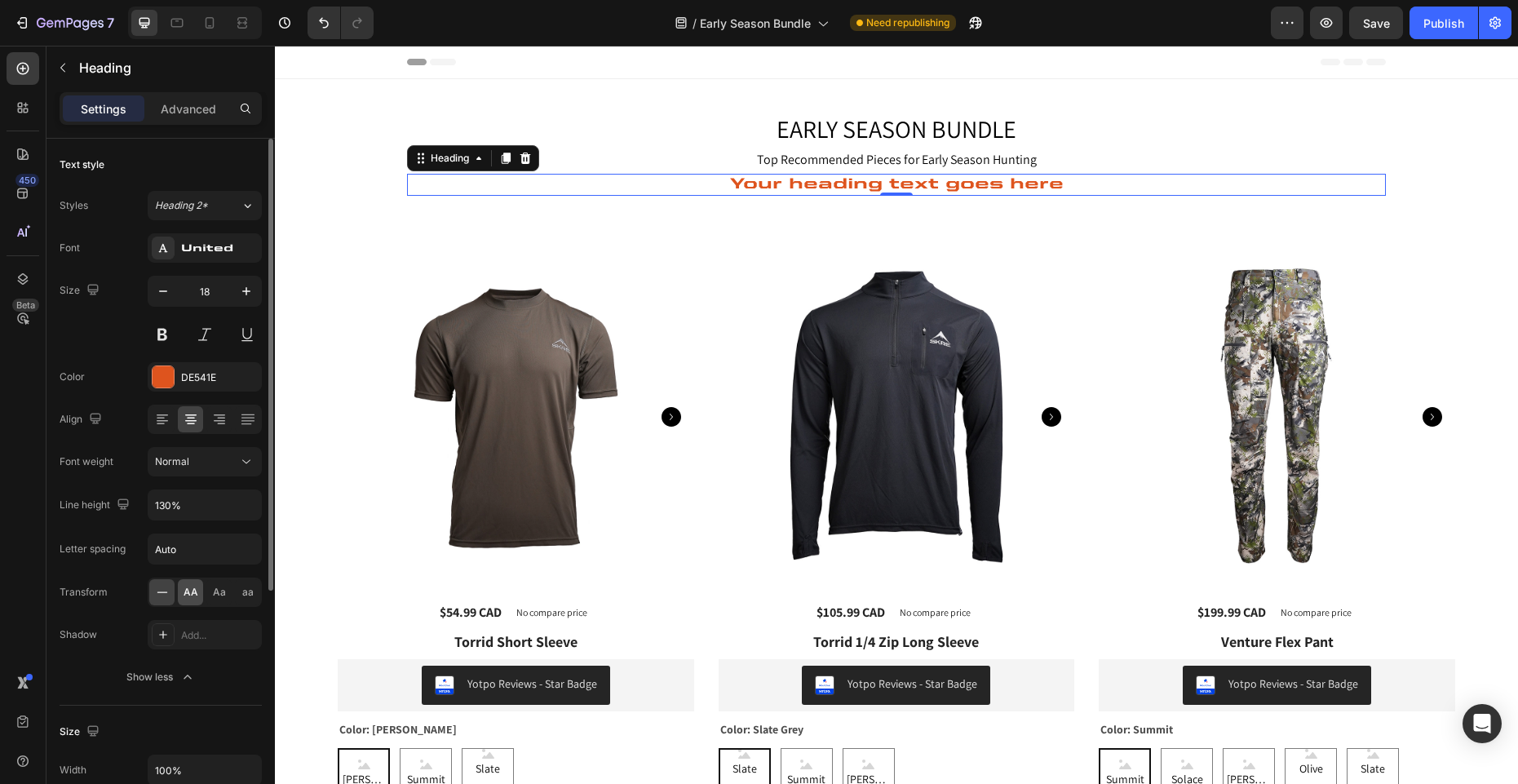
click at [188, 590] on span "AA" at bounding box center [191, 592] width 14 height 14
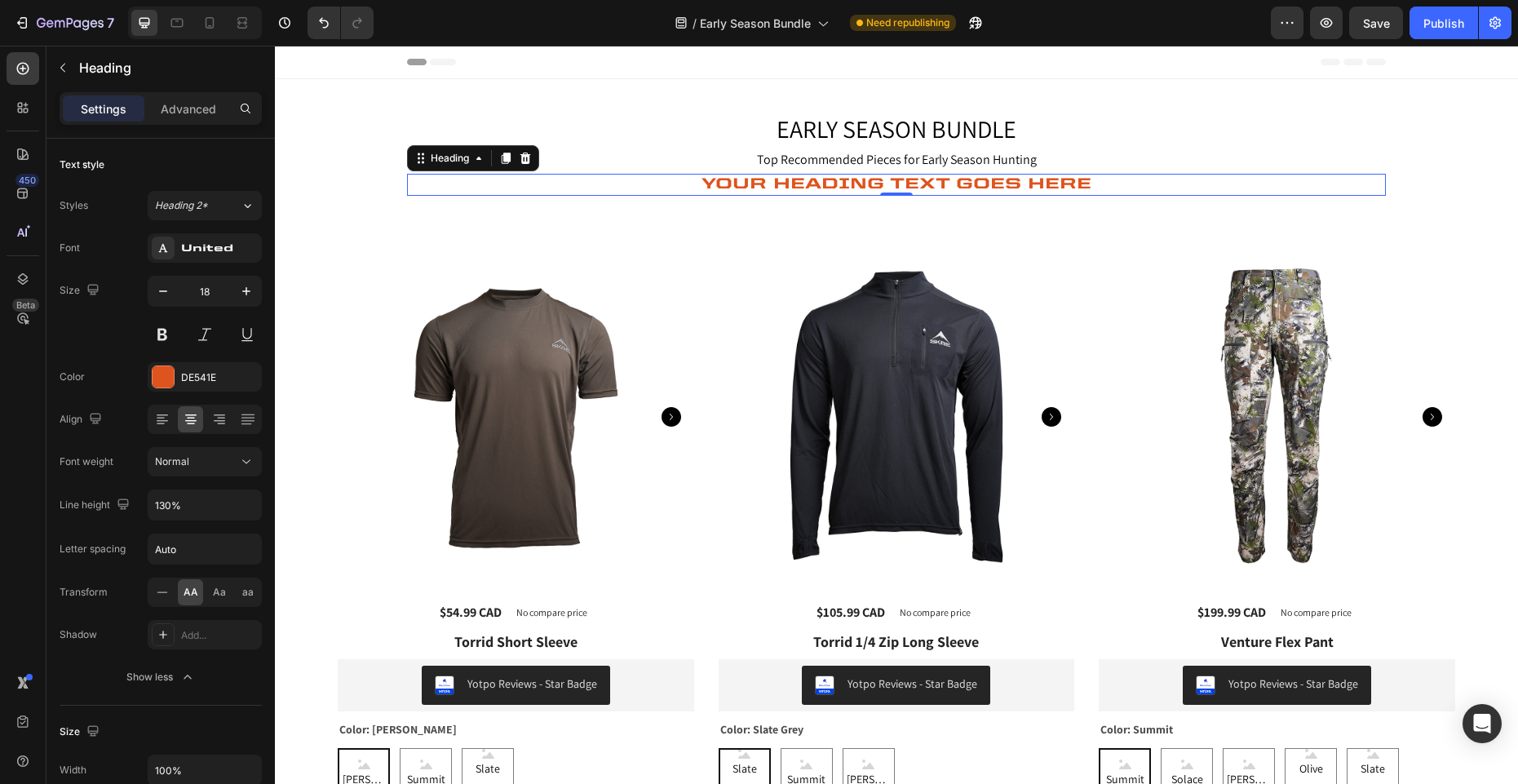
click at [822, 184] on h2 "Your heading text goes here" at bounding box center [896, 185] width 979 height 22
click at [822, 184] on p "Your heading text goes here" at bounding box center [895, 184] width 975 height 19
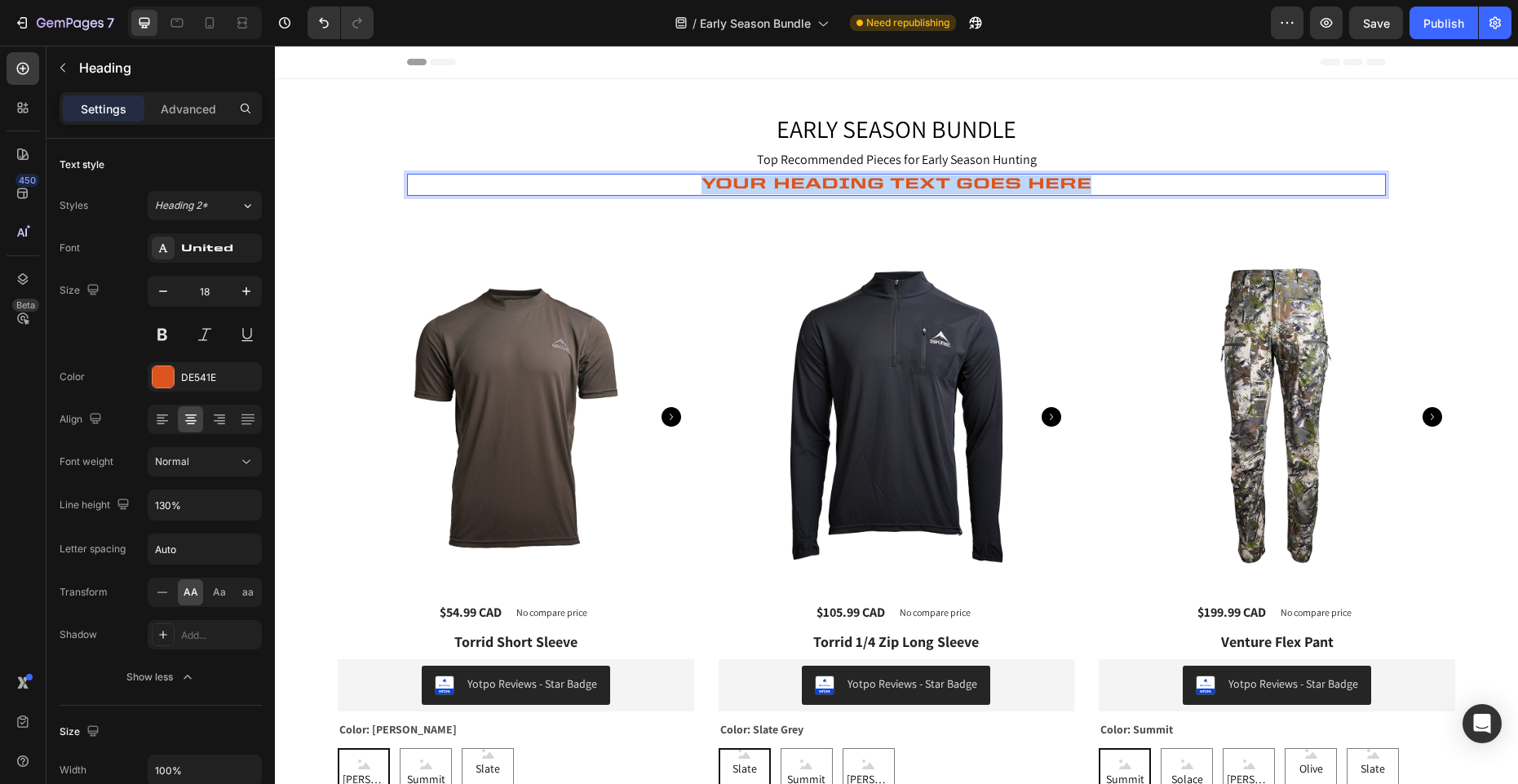
click at [822, 184] on p "Your heading text goes here" at bounding box center [895, 184] width 975 height 19
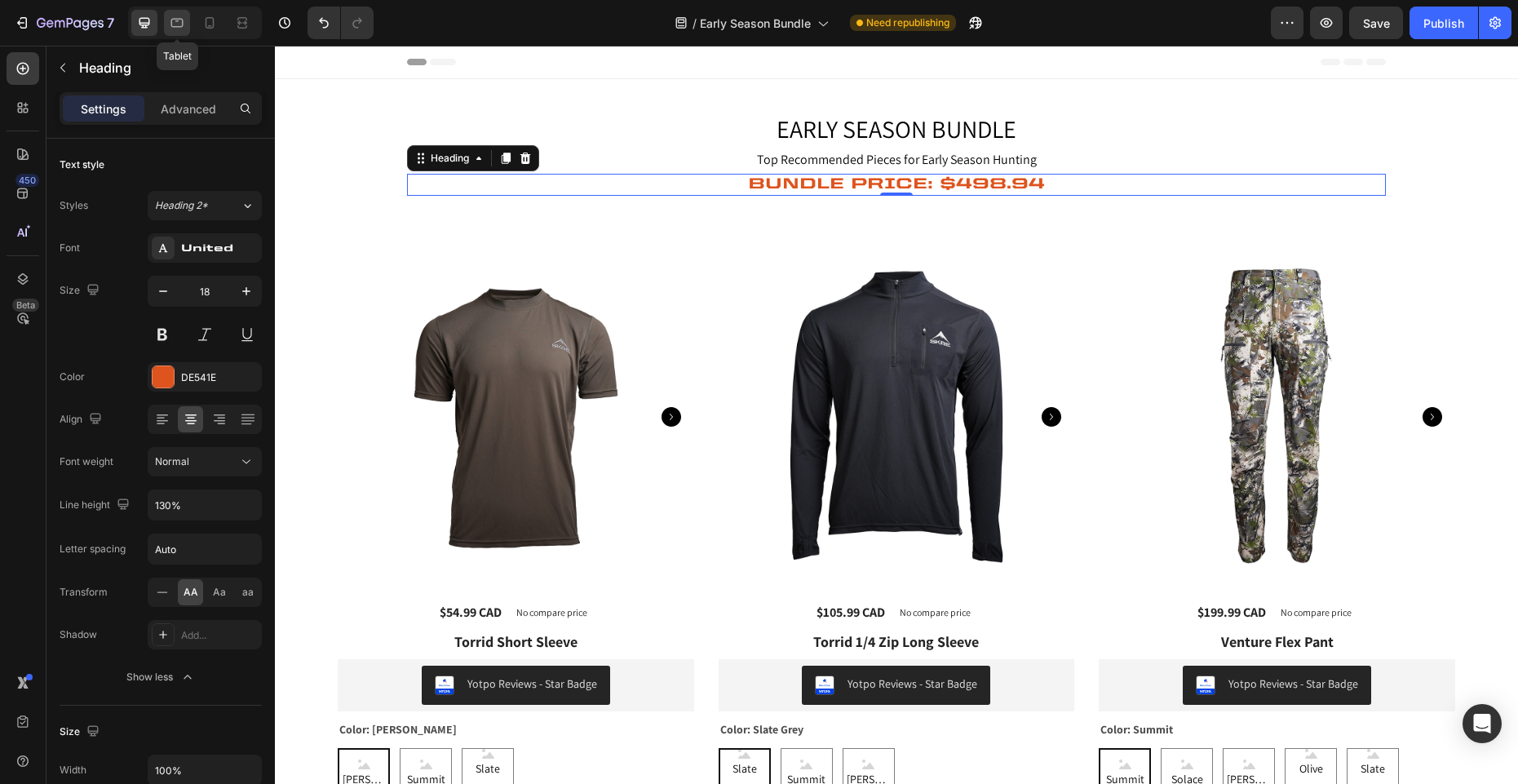
click at [179, 26] on icon at bounding box center [178, 23] width 13 height 9
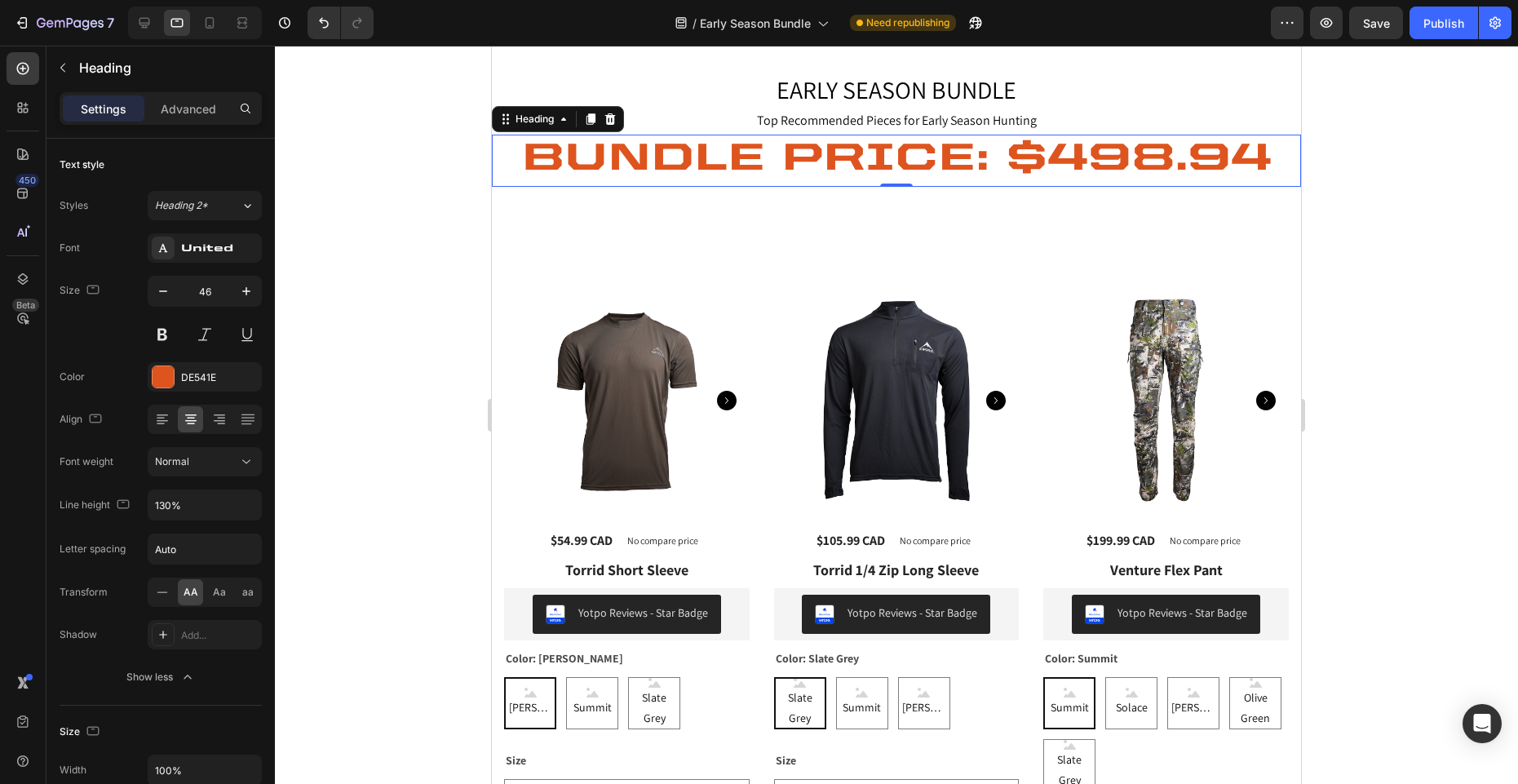
scroll to position [71, 0]
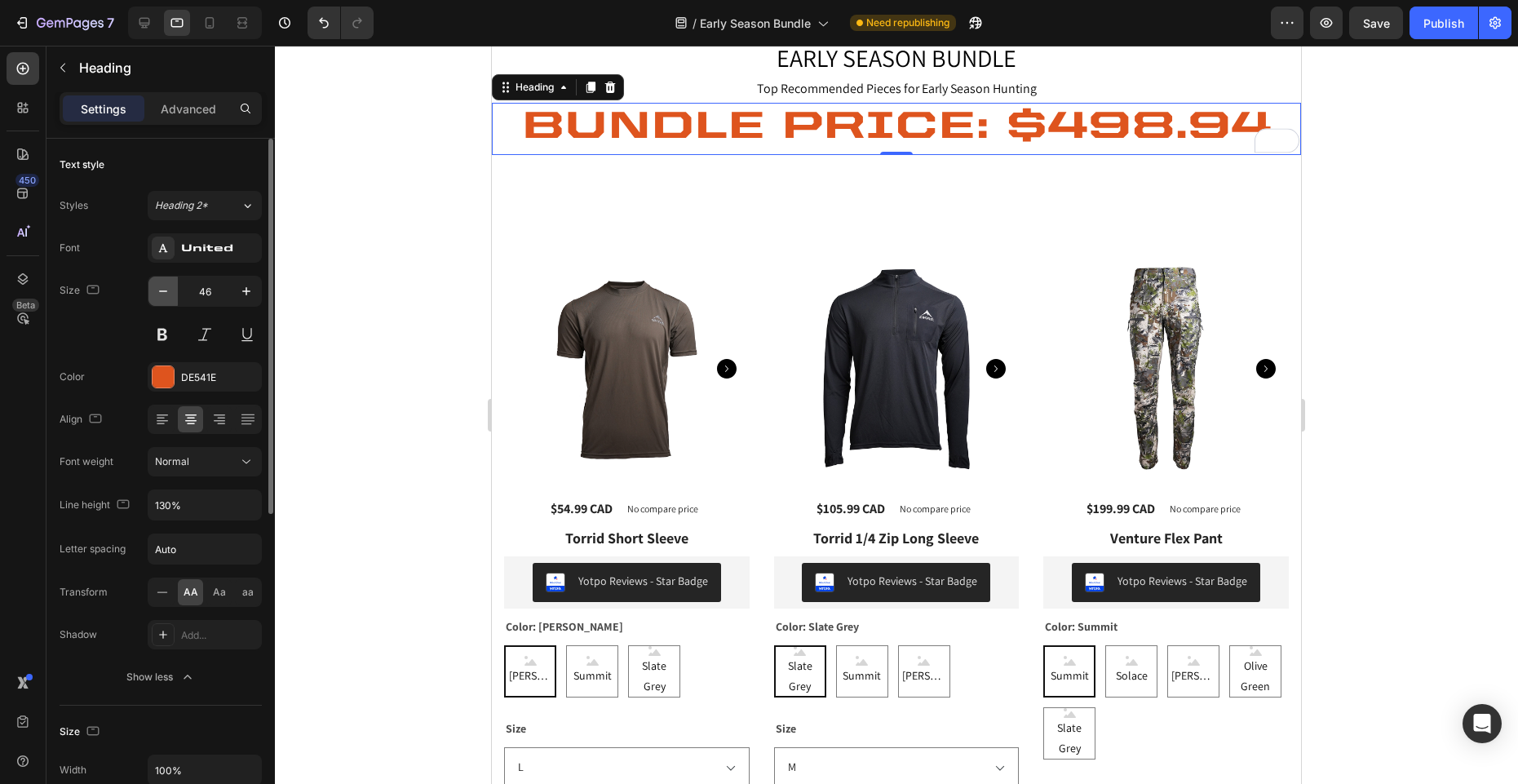
click at [161, 292] on icon "button" at bounding box center [163, 291] width 16 height 16
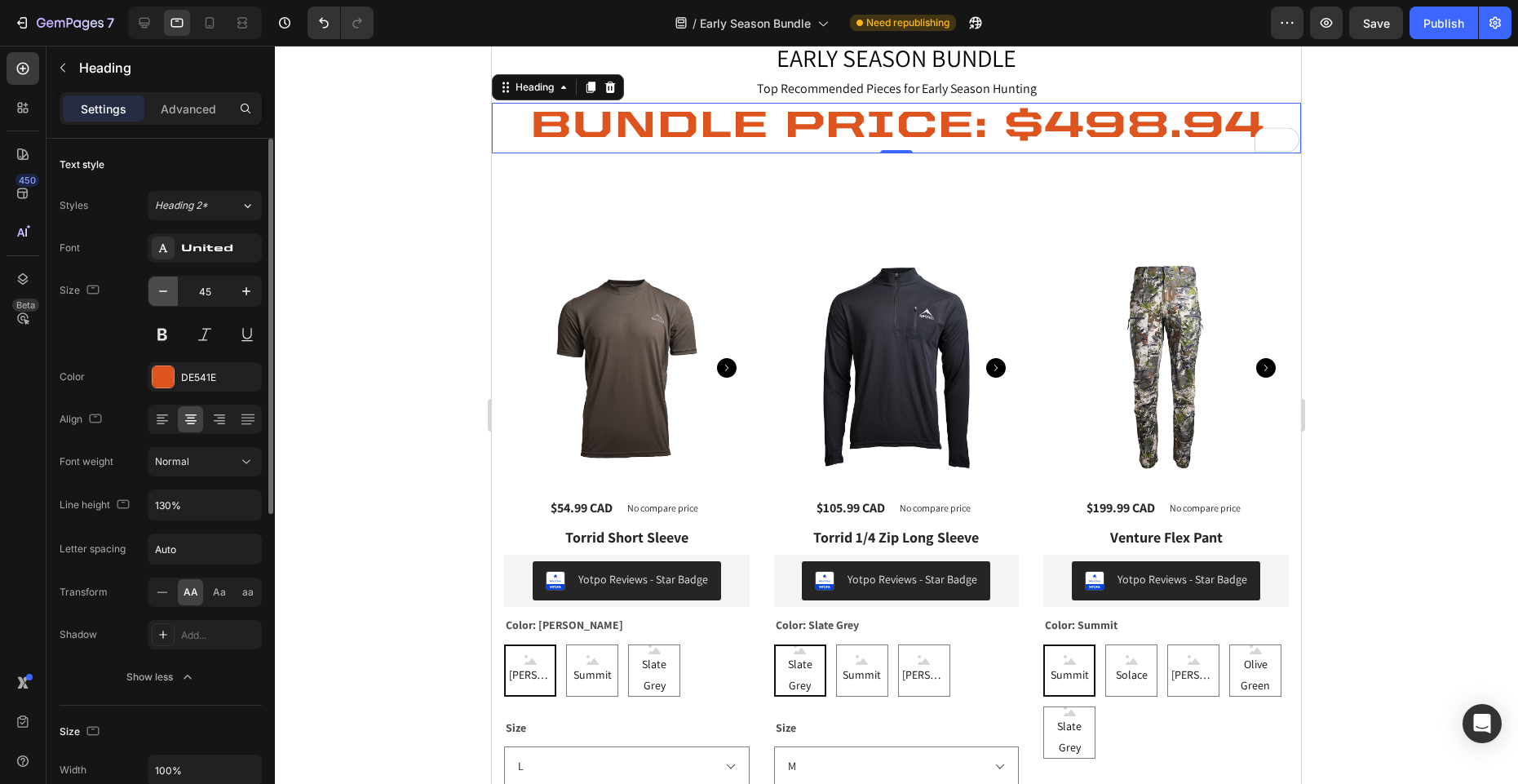
click at [161, 292] on icon "button" at bounding box center [163, 291] width 16 height 16
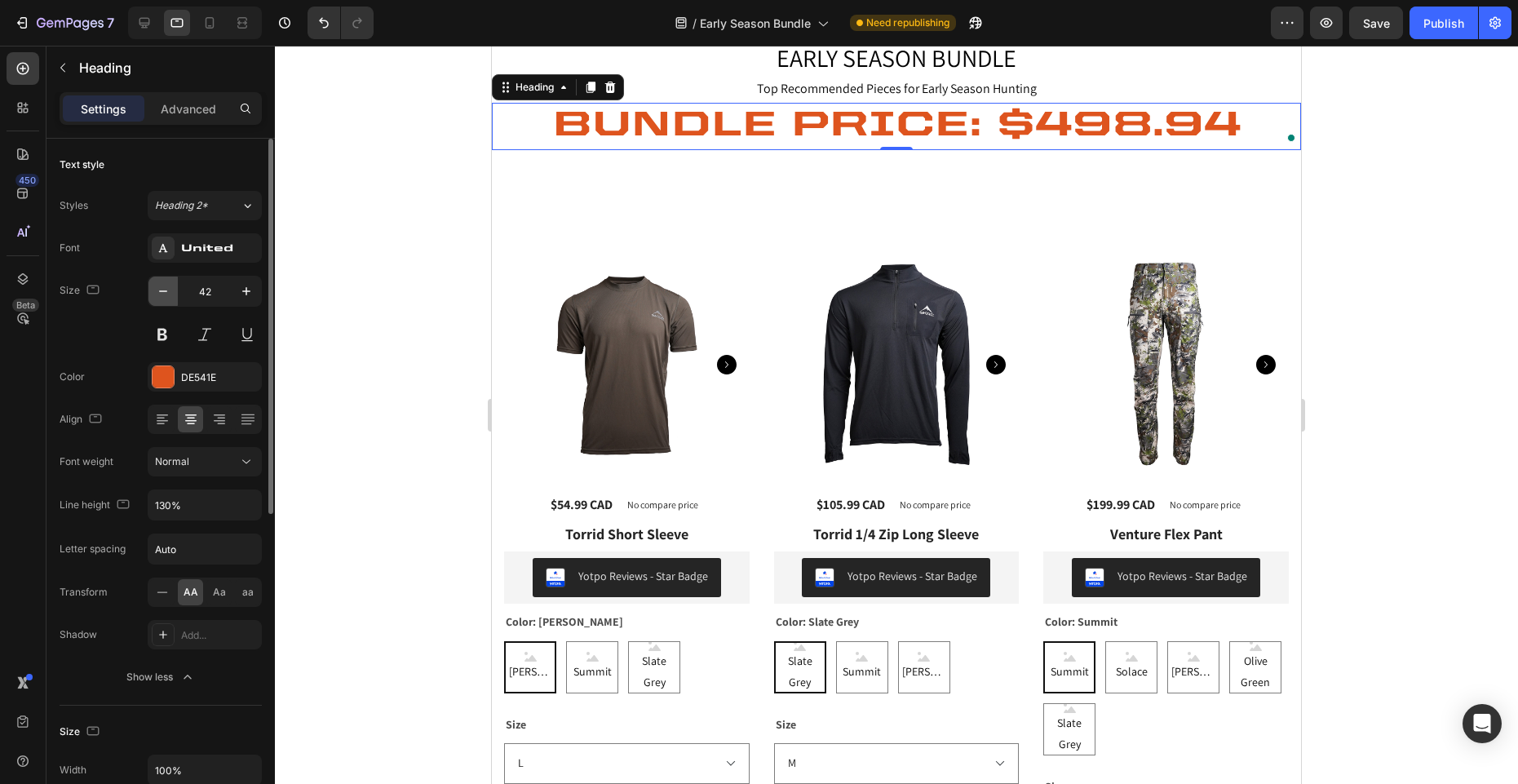
click at [161, 292] on icon "button" at bounding box center [163, 291] width 16 height 16
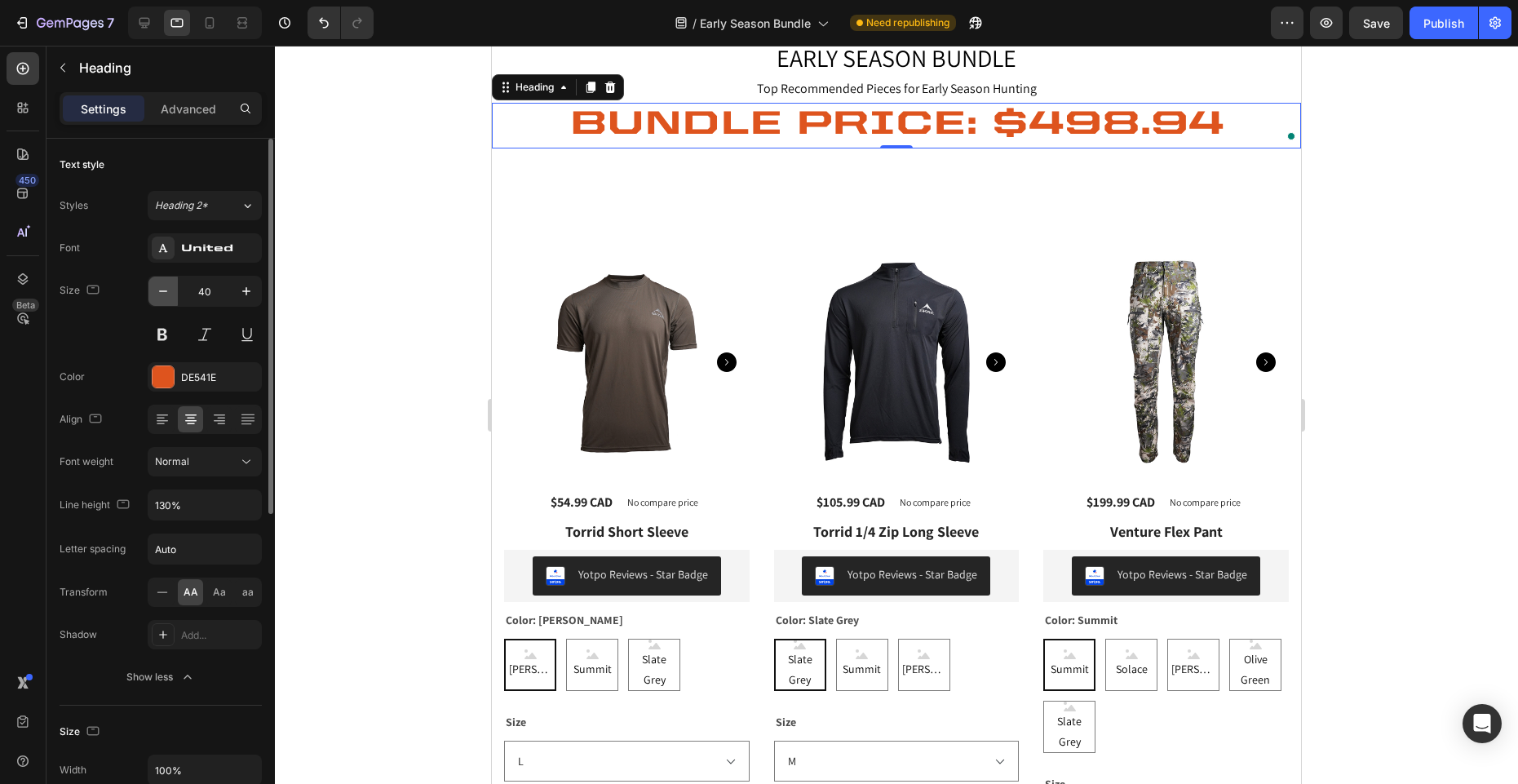
click at [161, 292] on icon "button" at bounding box center [163, 291] width 16 height 16
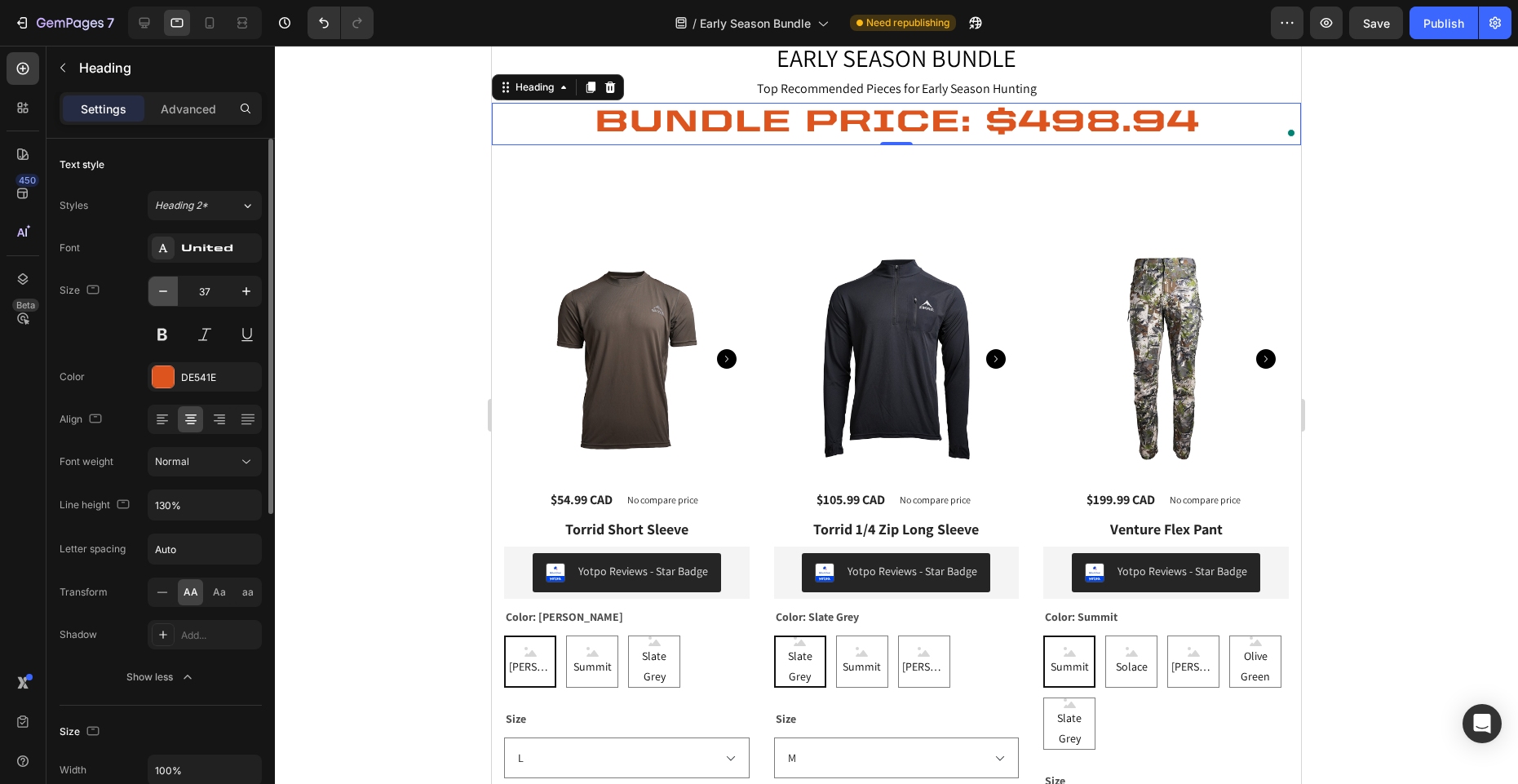
click at [161, 292] on icon "button" at bounding box center [163, 291] width 16 height 16
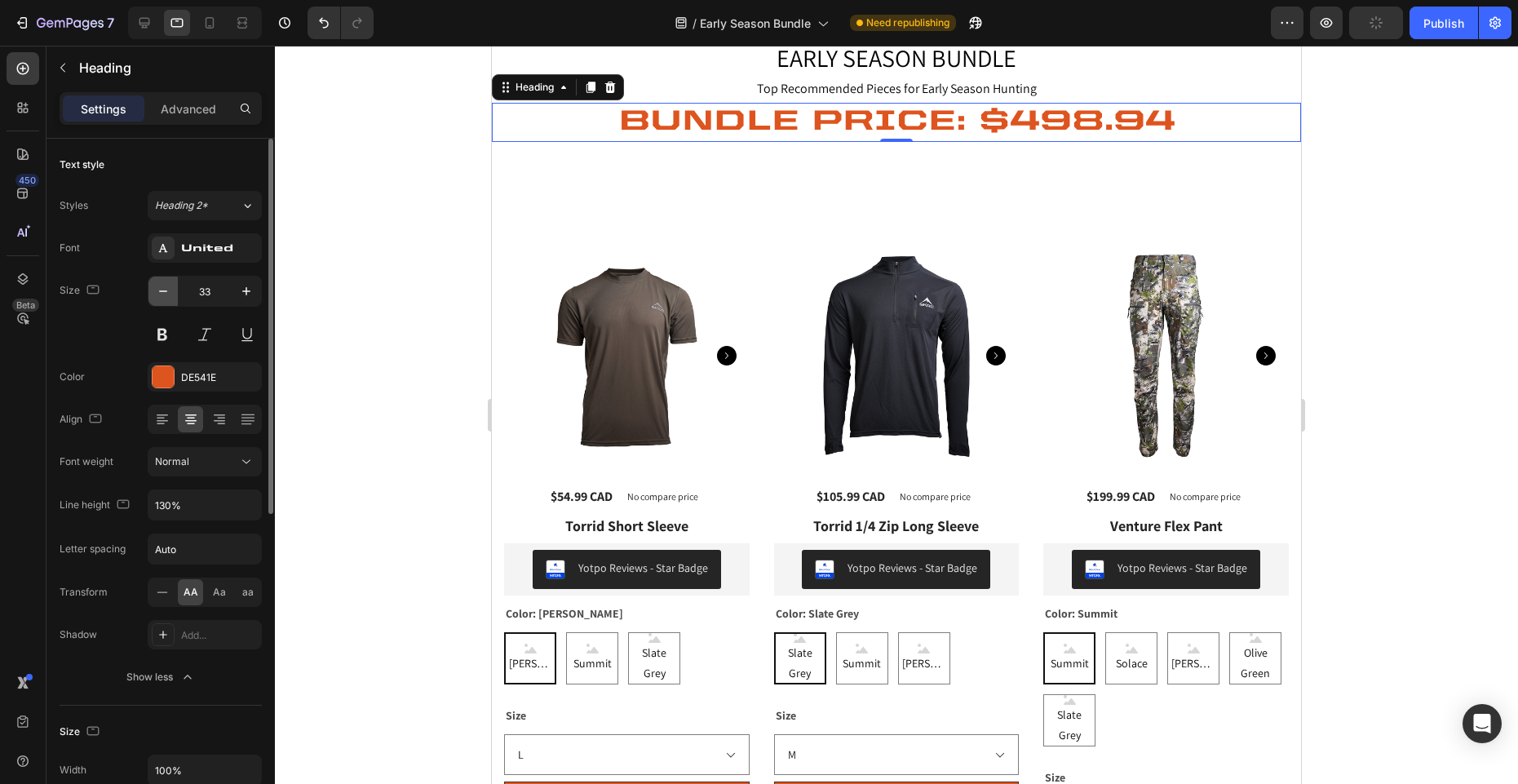
click at [161, 292] on icon "button" at bounding box center [163, 291] width 16 height 16
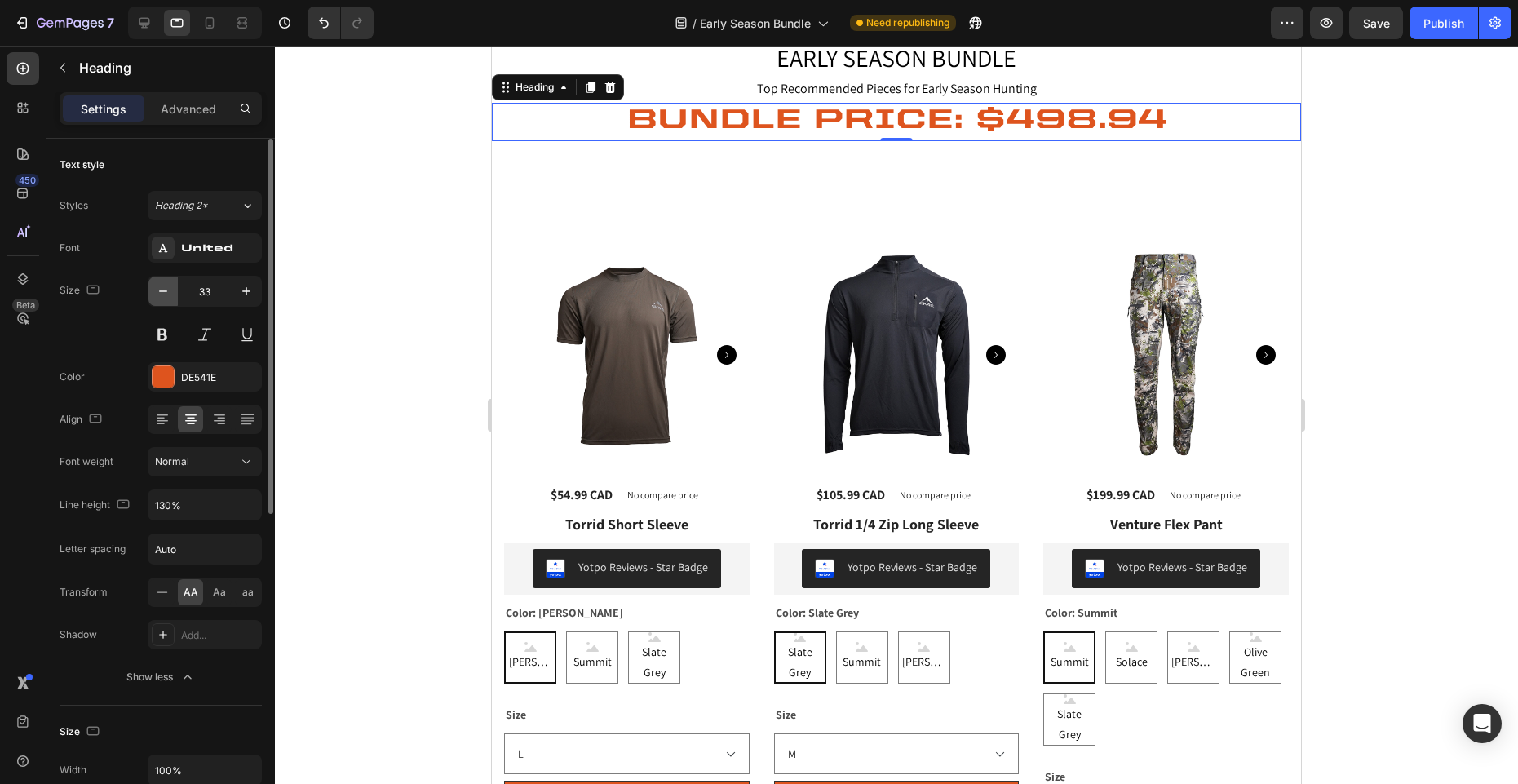
click at [161, 292] on icon "button" at bounding box center [163, 291] width 16 height 16
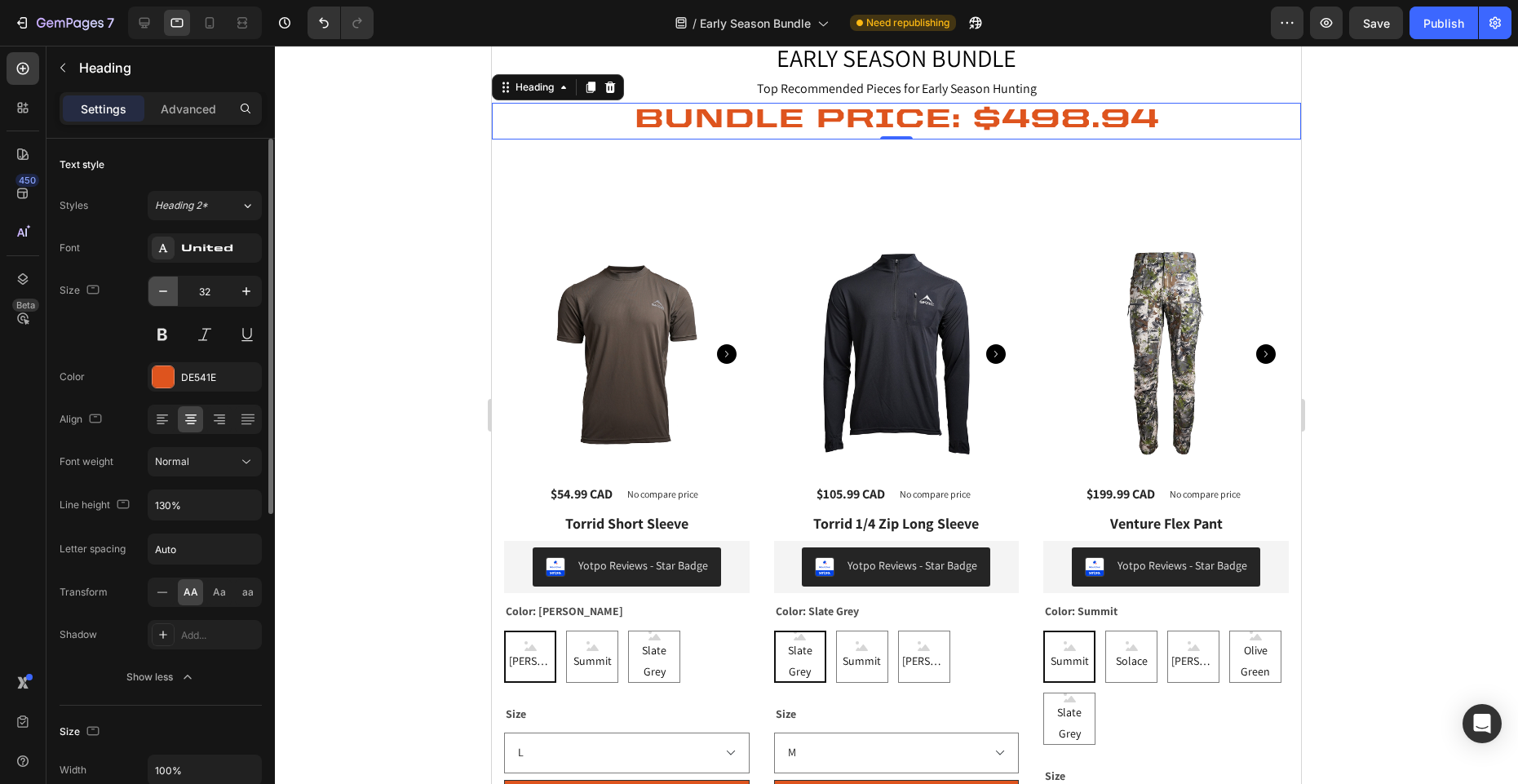
click at [161, 292] on icon "button" at bounding box center [163, 291] width 16 height 16
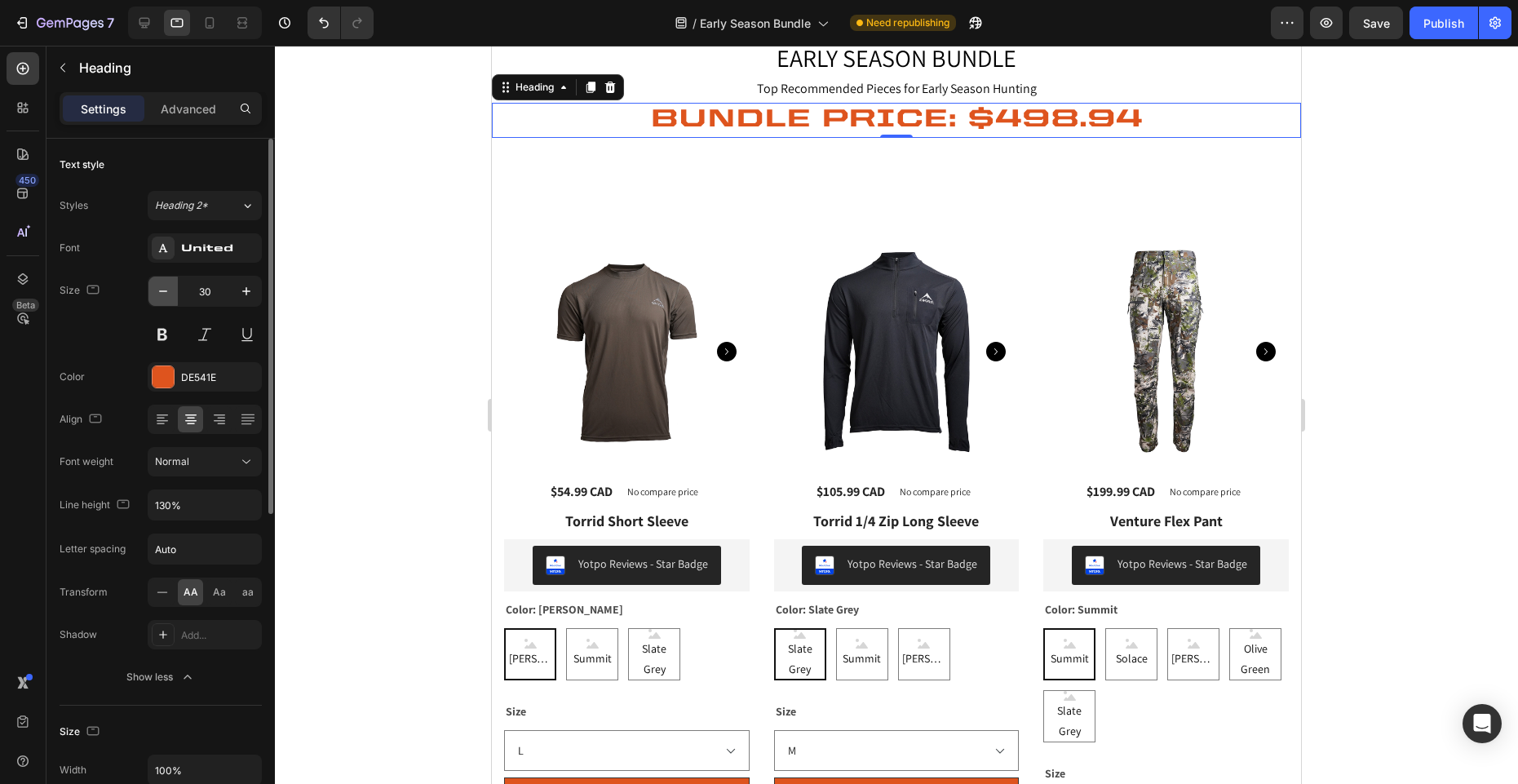
click at [161, 292] on icon "button" at bounding box center [163, 291] width 16 height 16
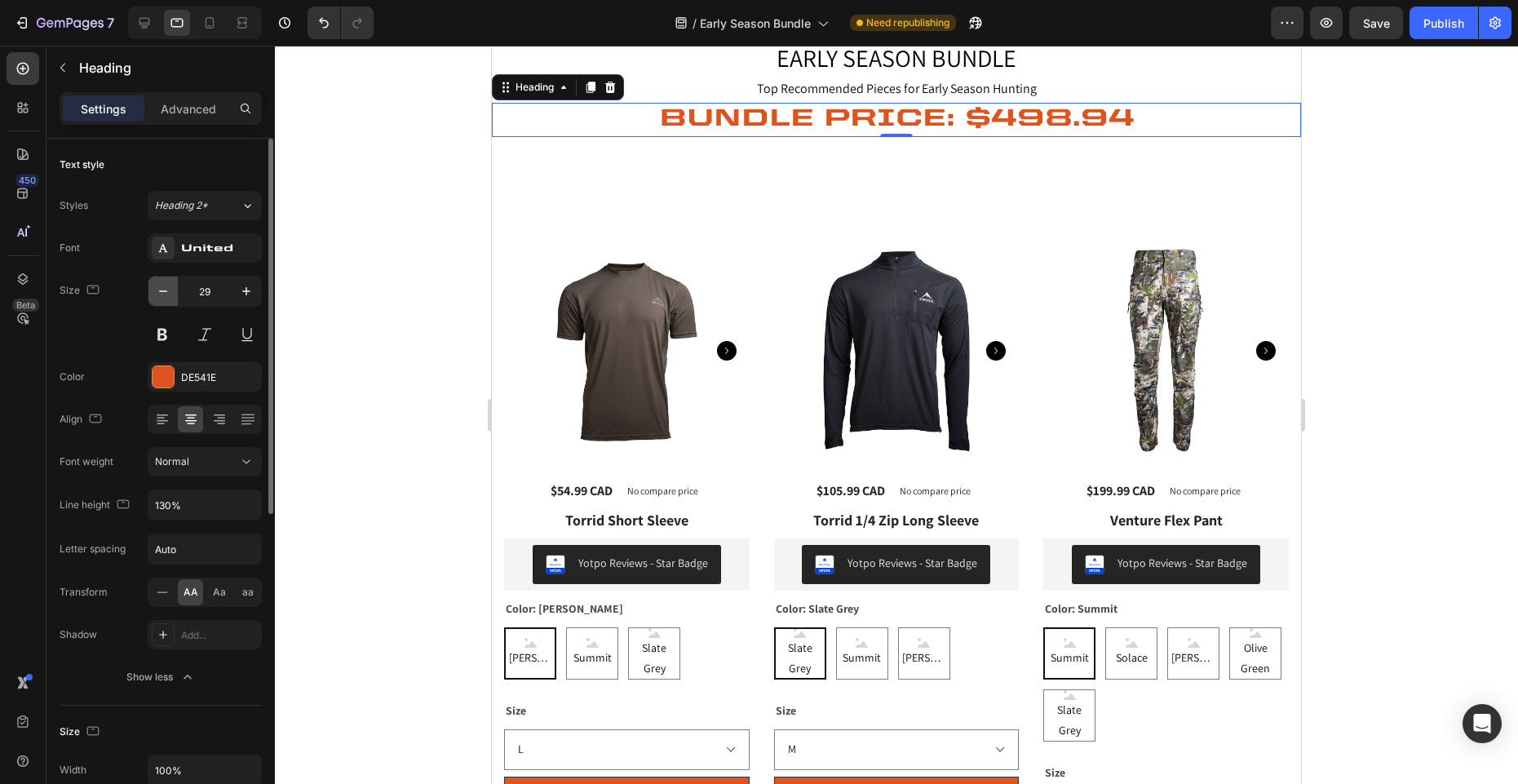
click at [161, 292] on icon "button" at bounding box center [163, 291] width 16 height 16
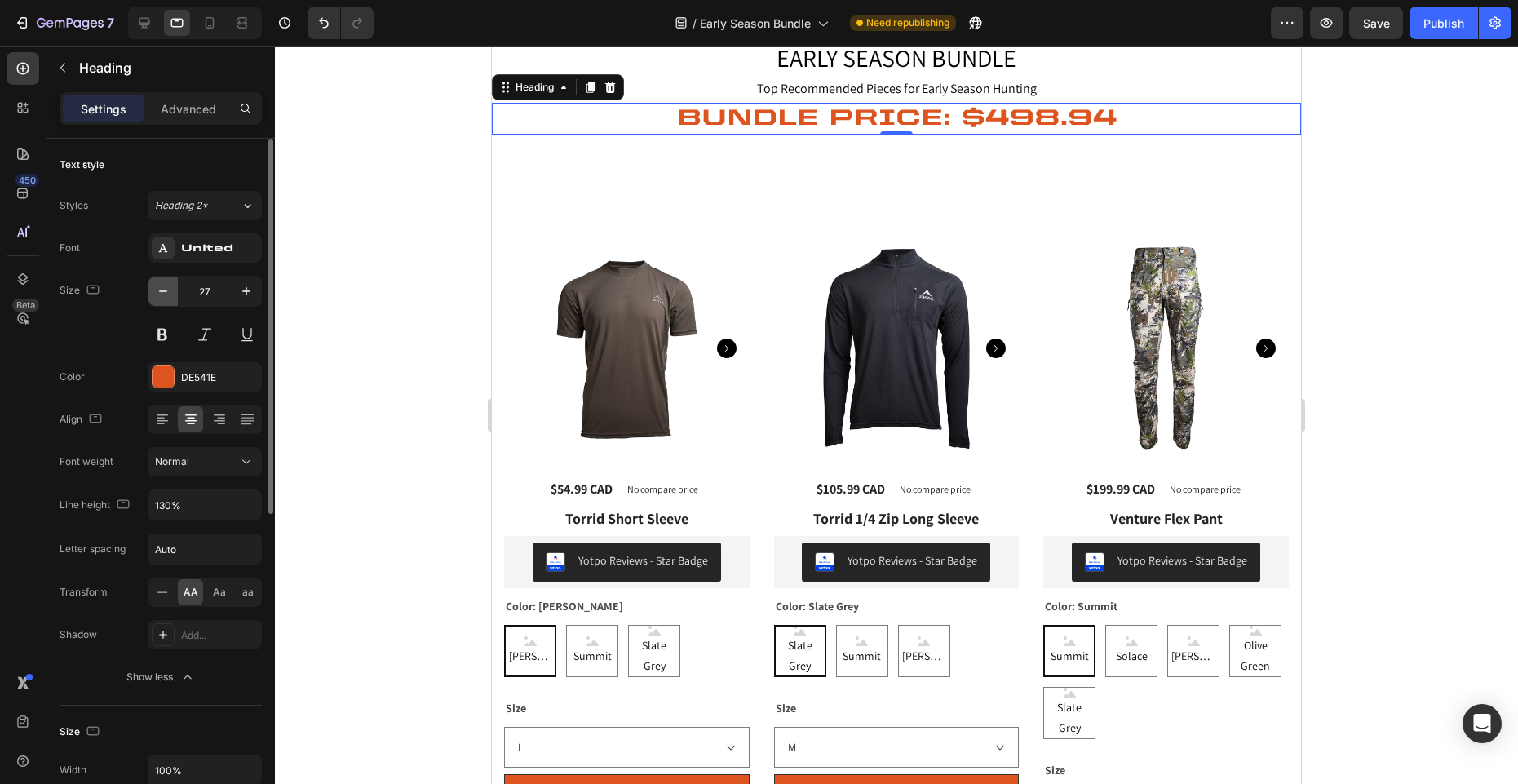
click at [161, 292] on icon "button" at bounding box center [163, 291] width 16 height 16
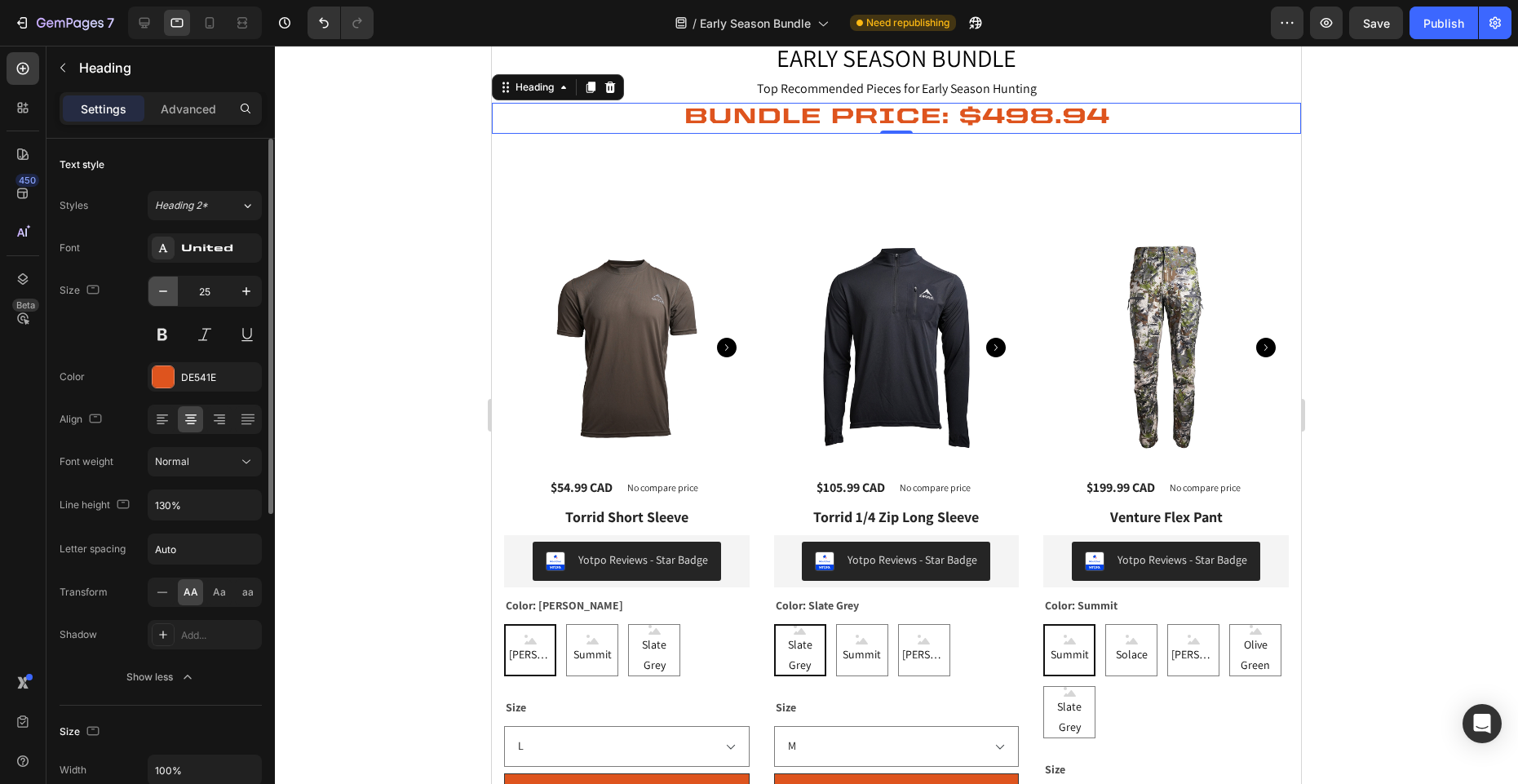
click at [161, 292] on icon "button" at bounding box center [163, 291] width 16 height 16
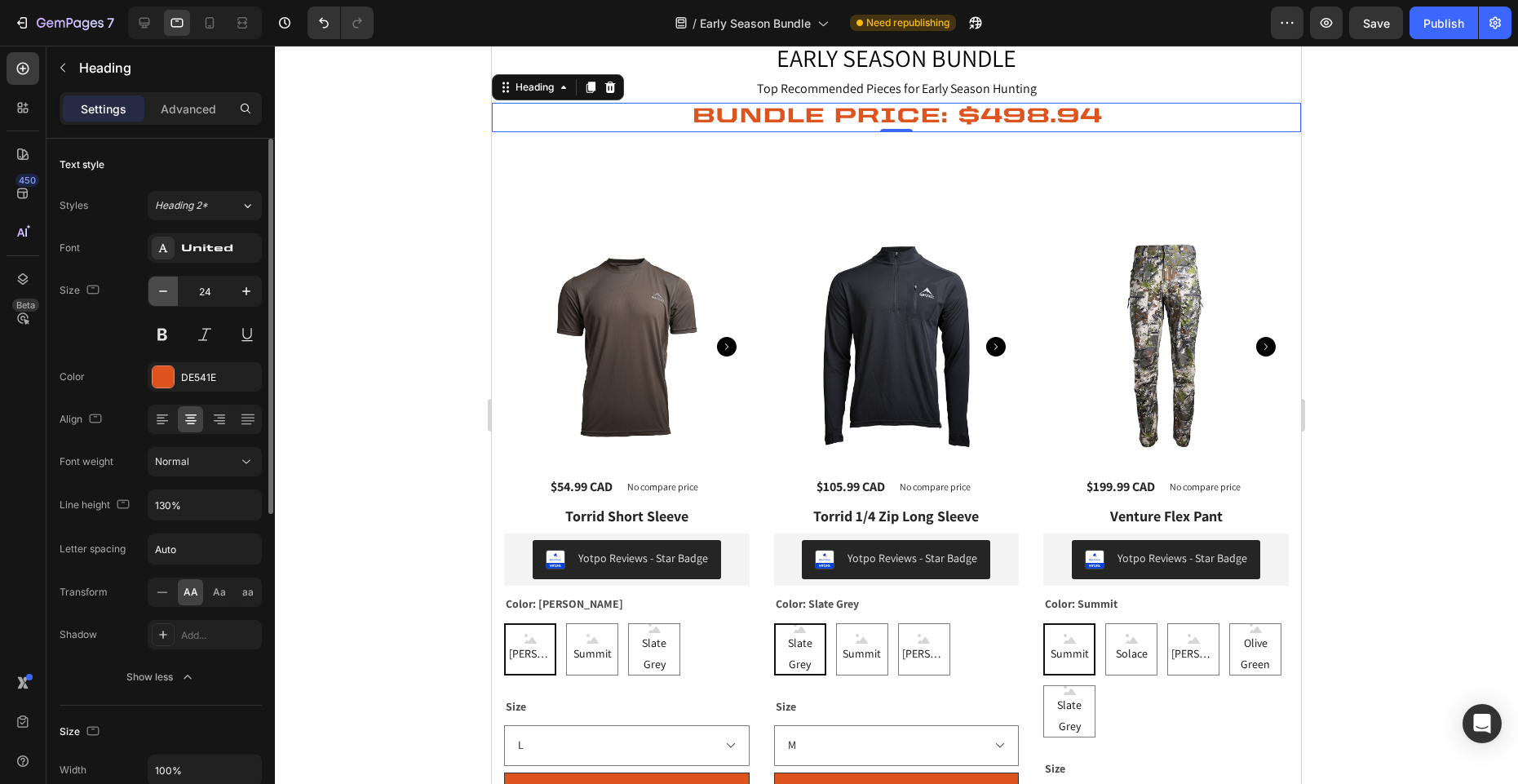
click at [161, 292] on icon "button" at bounding box center [163, 291] width 16 height 16
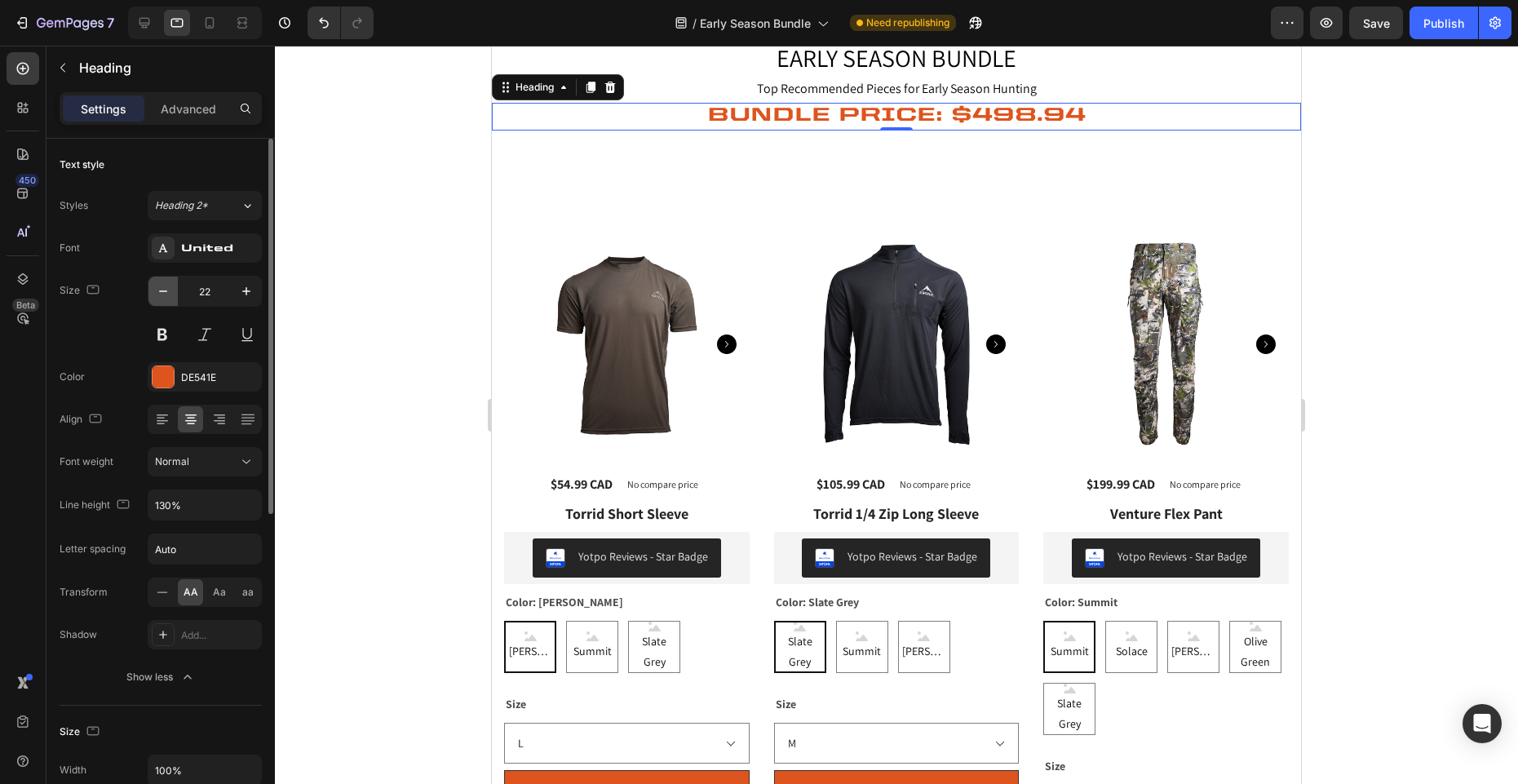
click at [161, 292] on icon "button" at bounding box center [163, 291] width 16 height 16
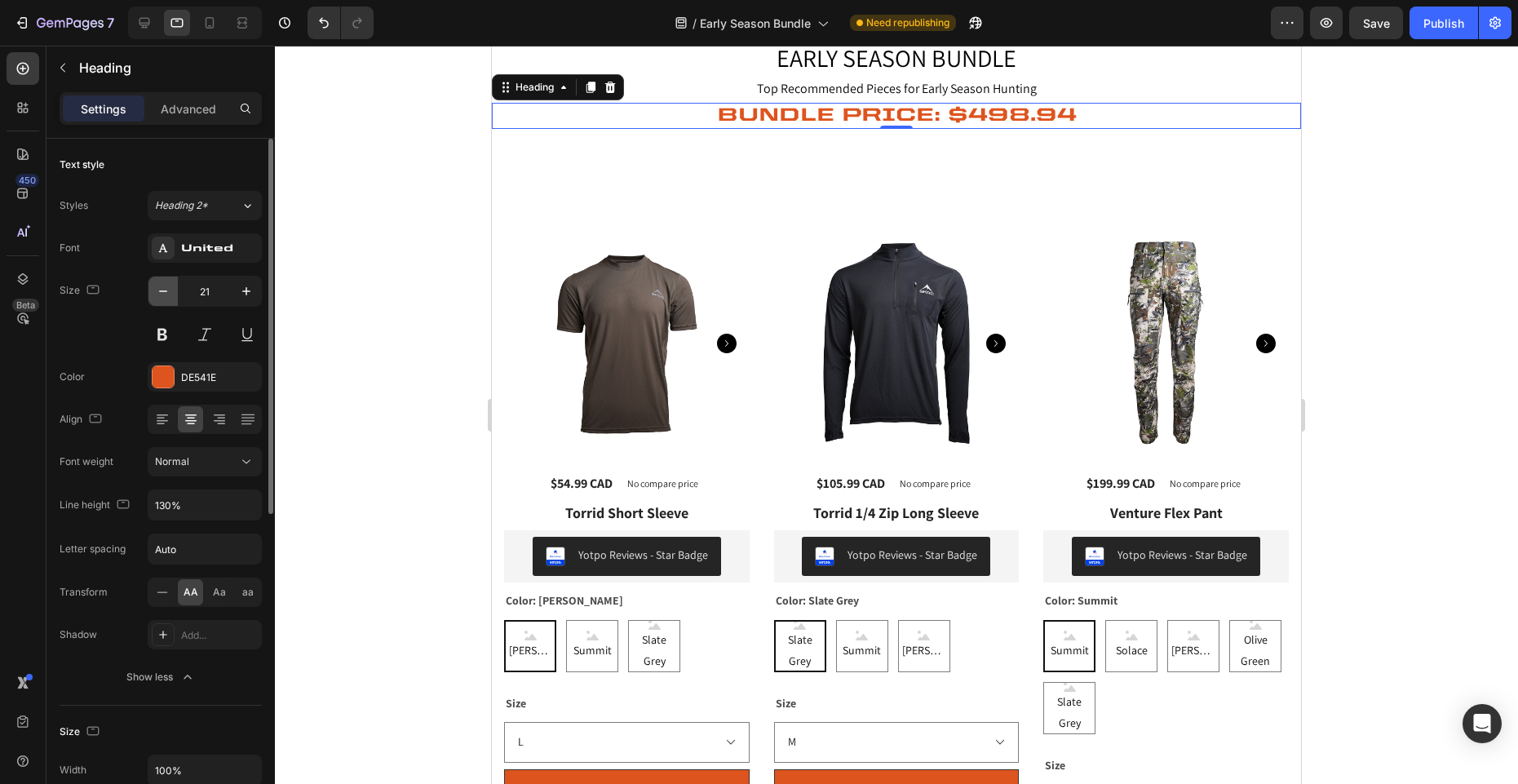
click at [161, 292] on icon "button" at bounding box center [163, 291] width 16 height 16
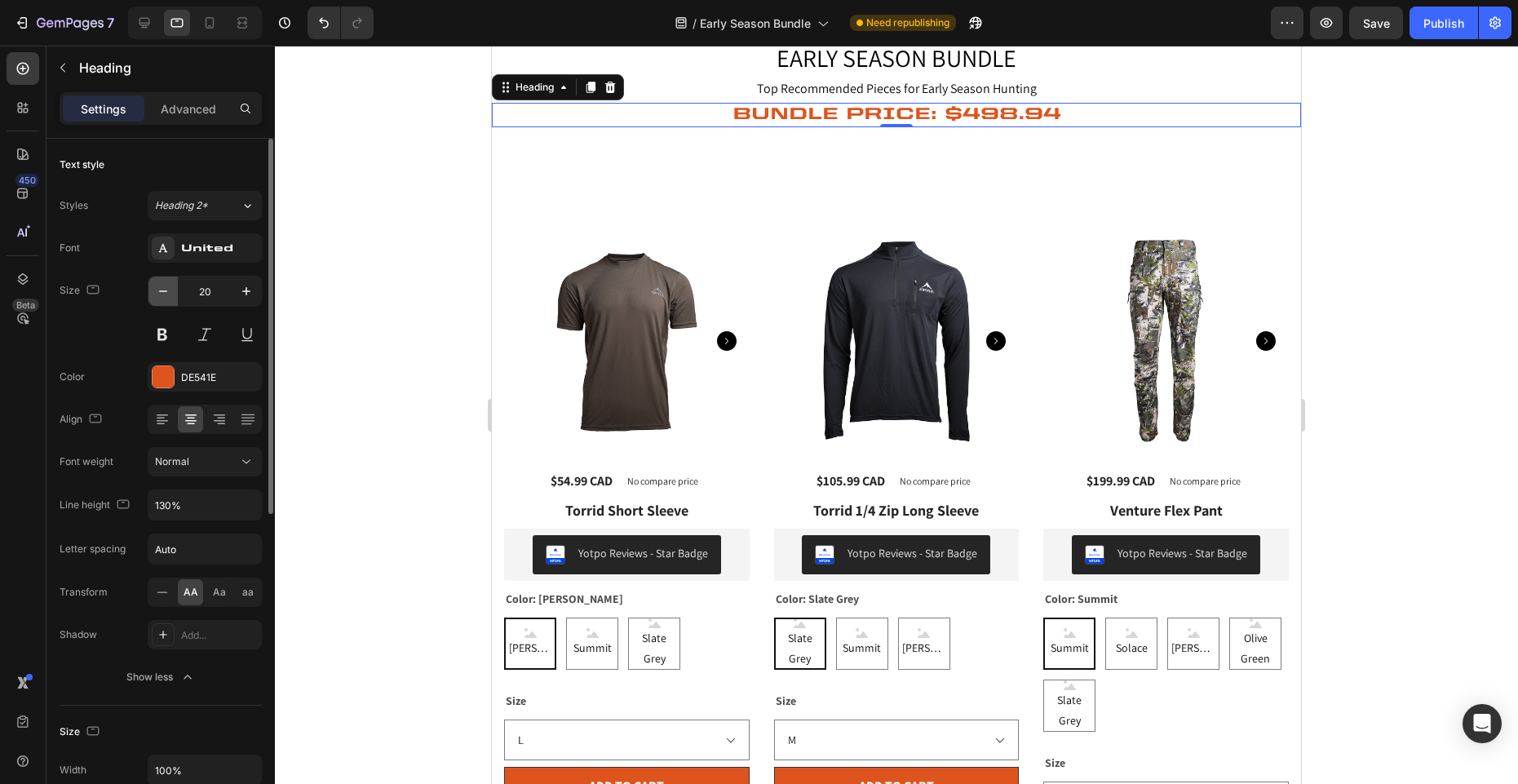
click at [161, 292] on icon "button" at bounding box center [163, 291] width 16 height 16
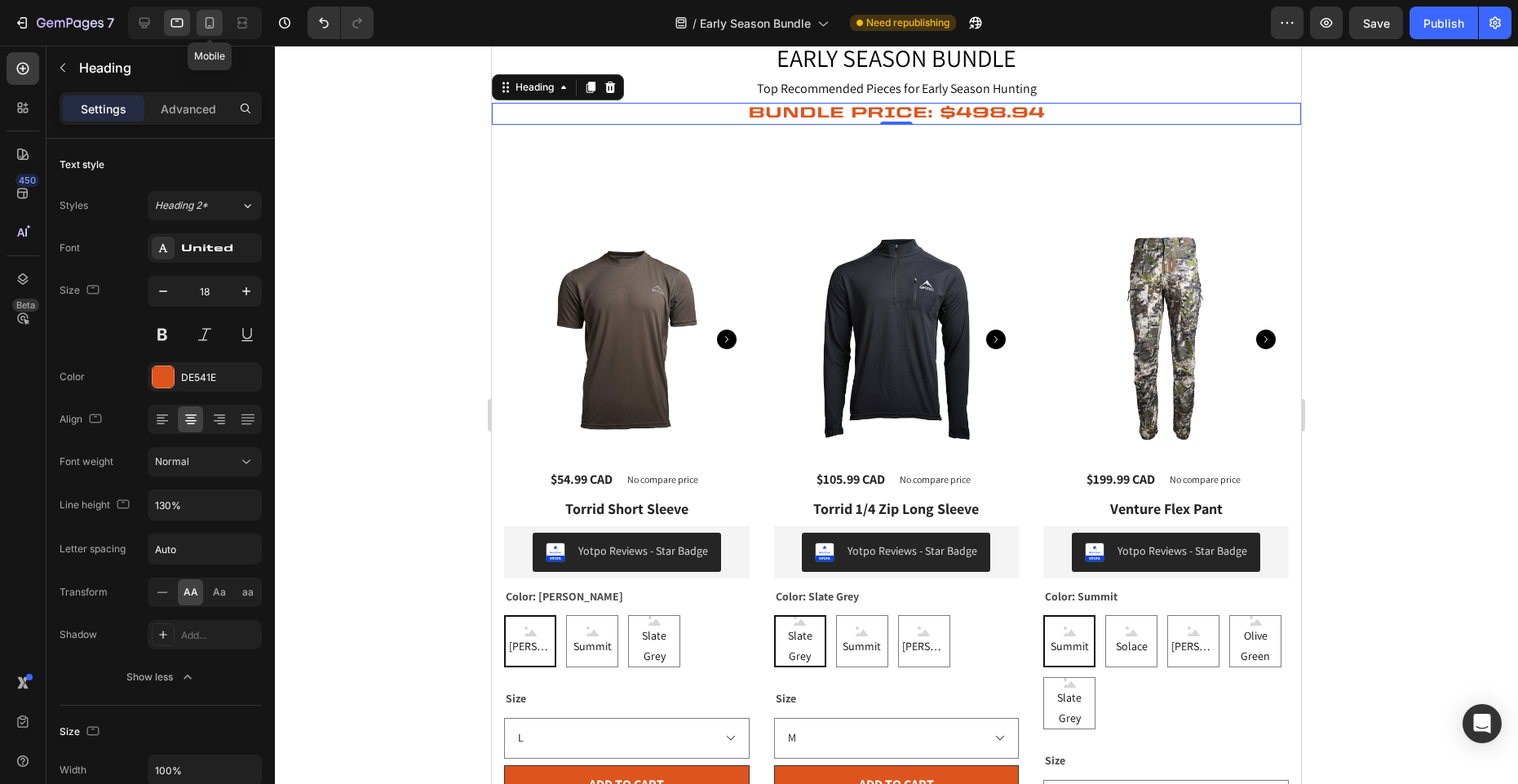
click at [202, 28] on icon at bounding box center [210, 22] width 16 height 16
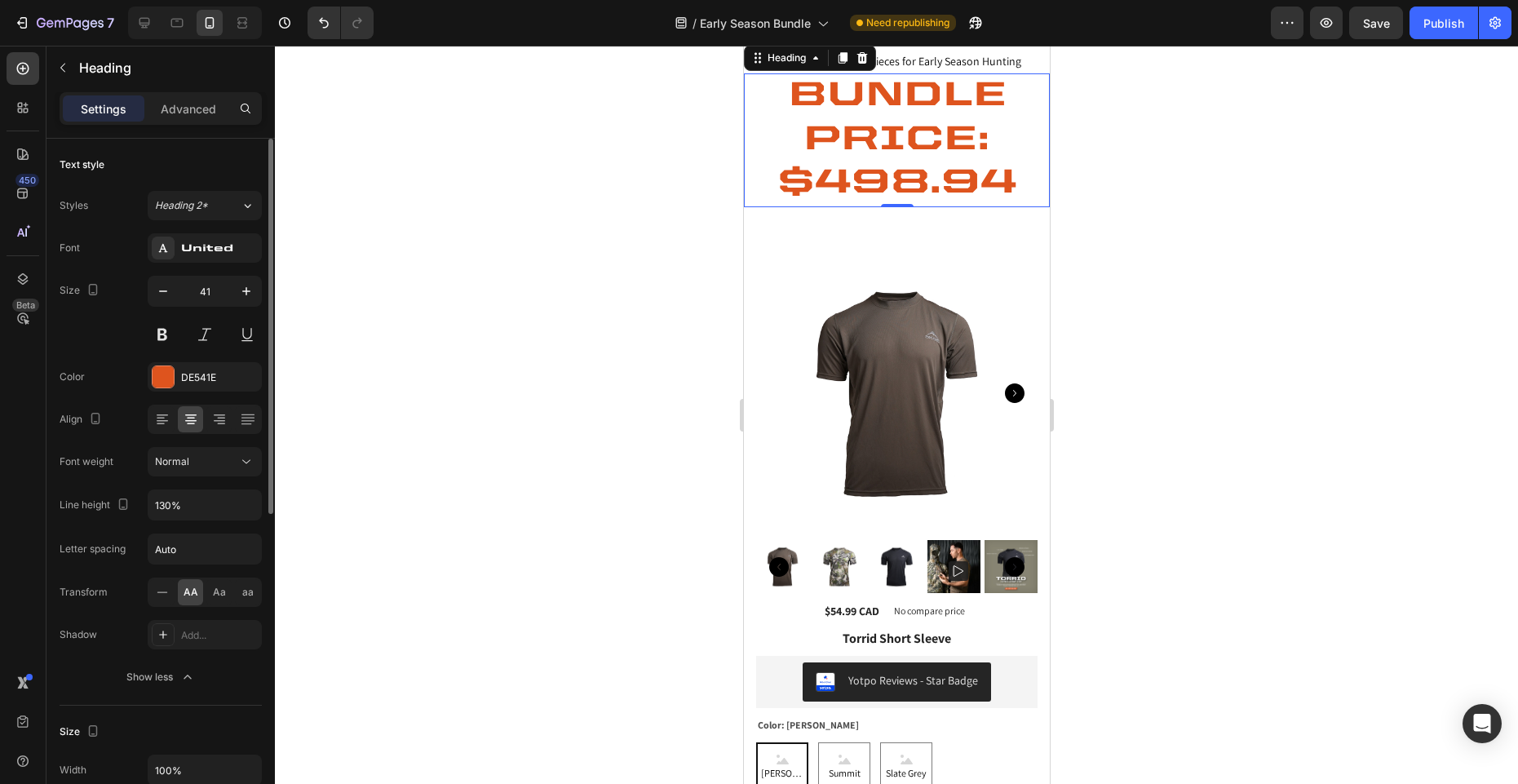
scroll to position [54, 0]
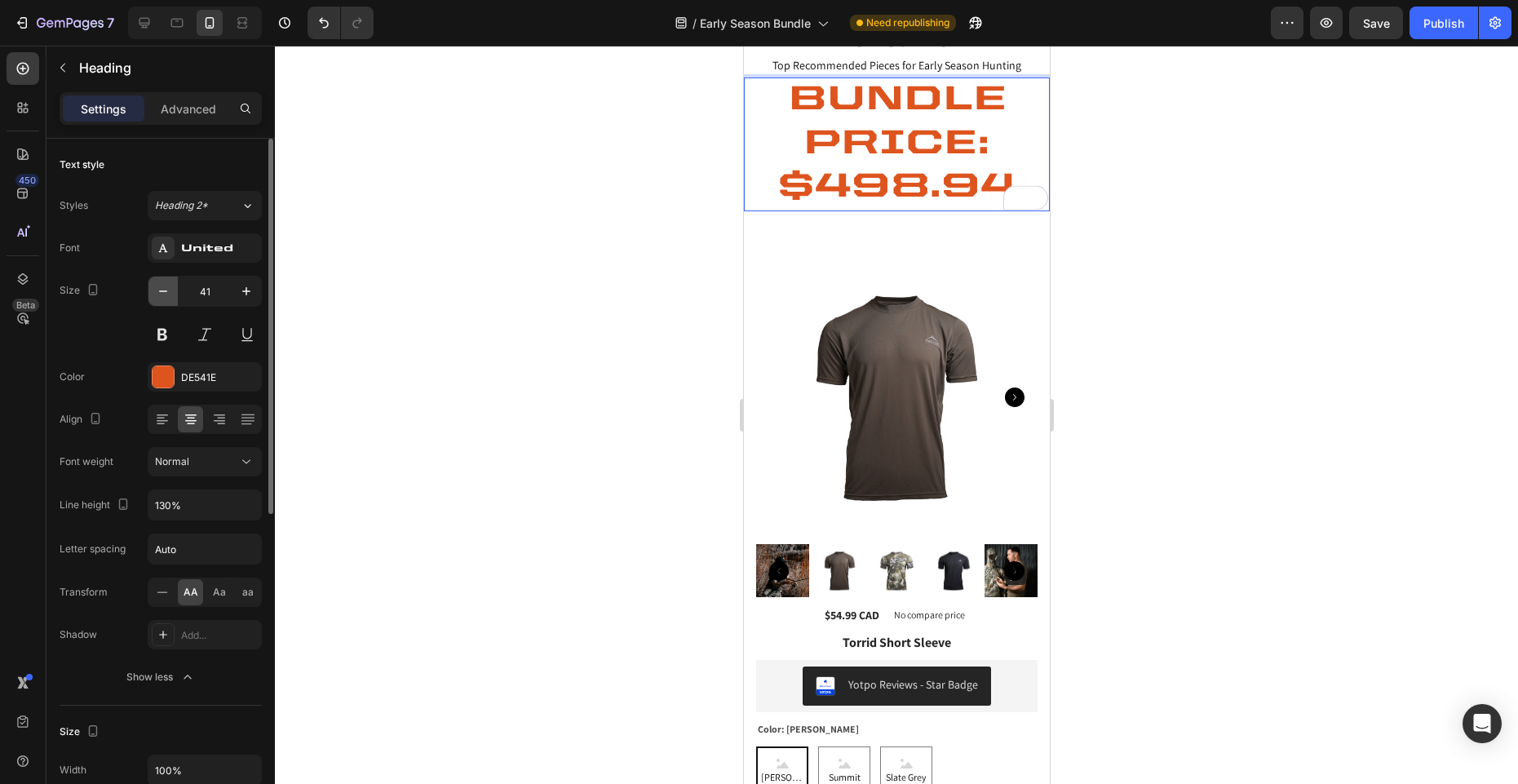
click at [161, 292] on icon "button" at bounding box center [163, 291] width 16 height 16
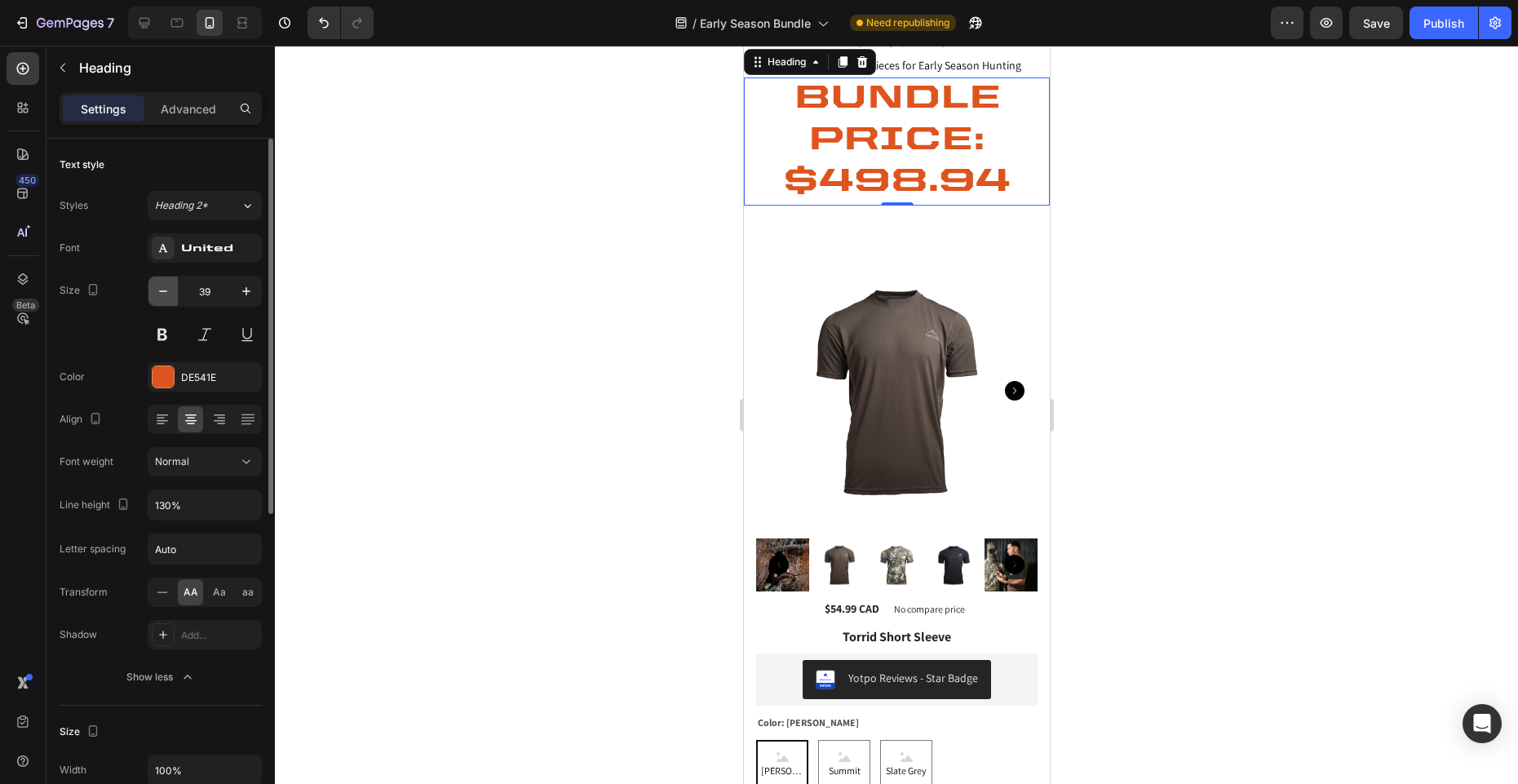
click at [161, 292] on icon "button" at bounding box center [163, 291] width 16 height 16
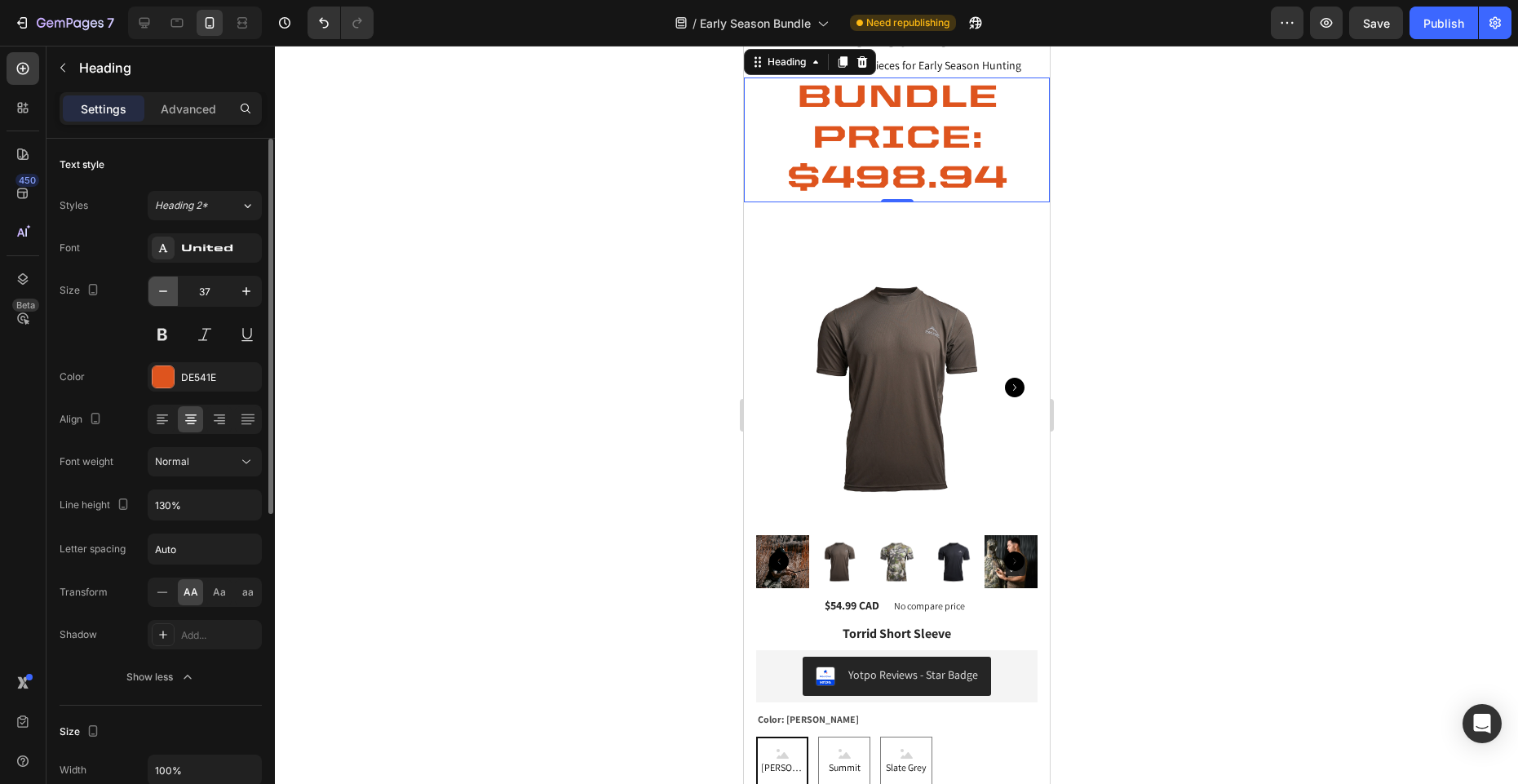
click at [161, 292] on icon "button" at bounding box center [163, 291] width 16 height 16
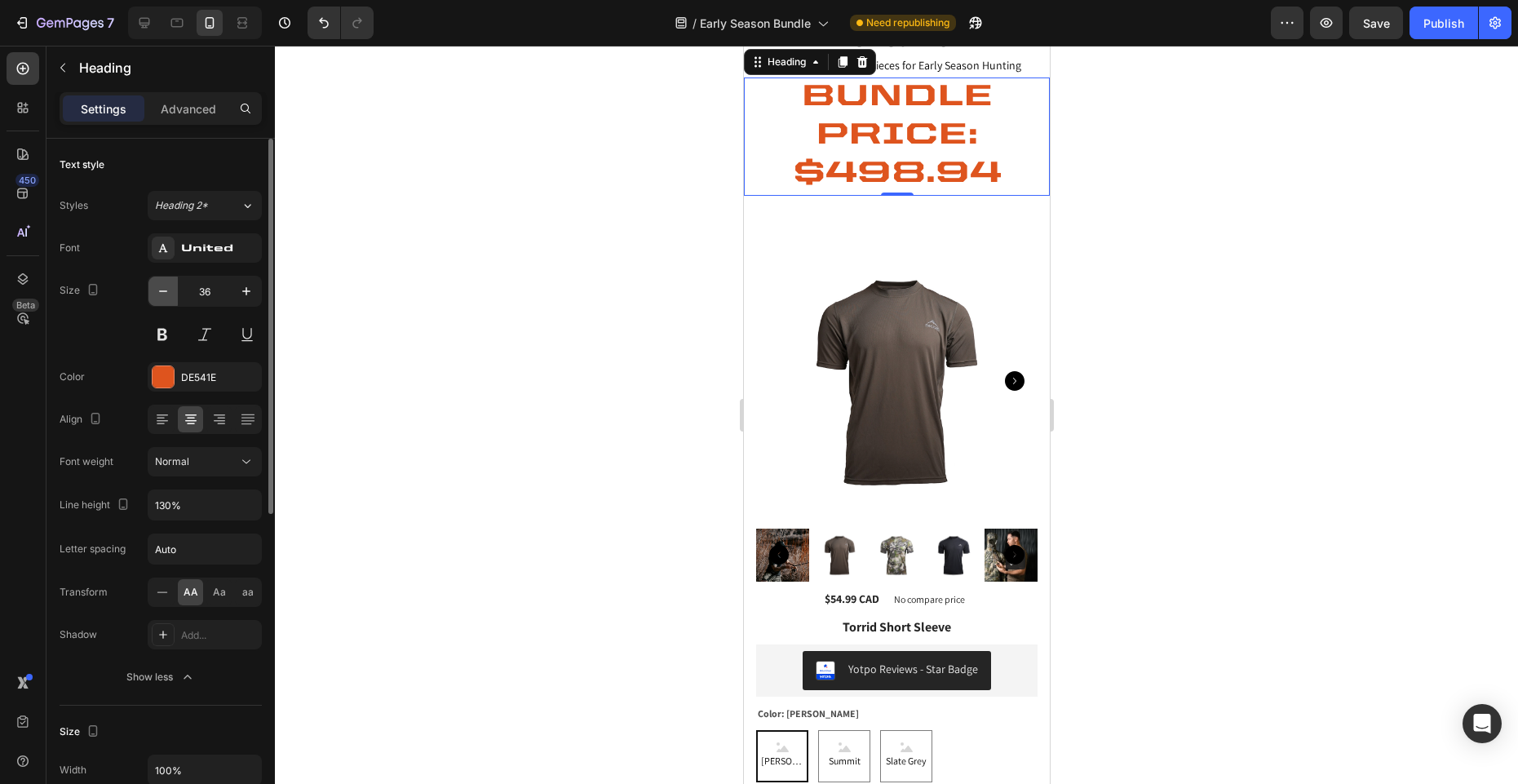
click at [161, 292] on icon "button" at bounding box center [163, 291] width 16 height 16
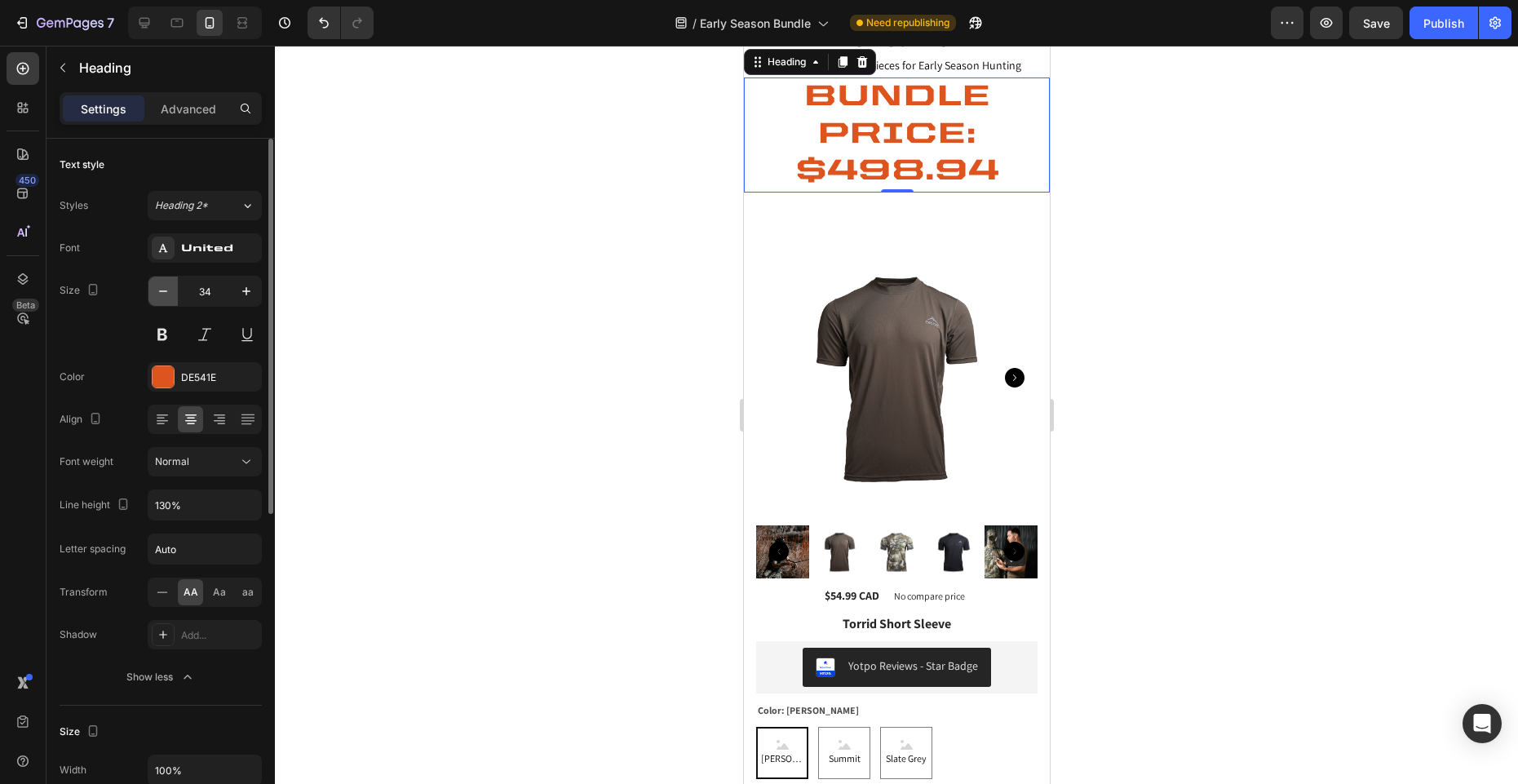
click at [161, 292] on icon "button" at bounding box center [163, 291] width 16 height 16
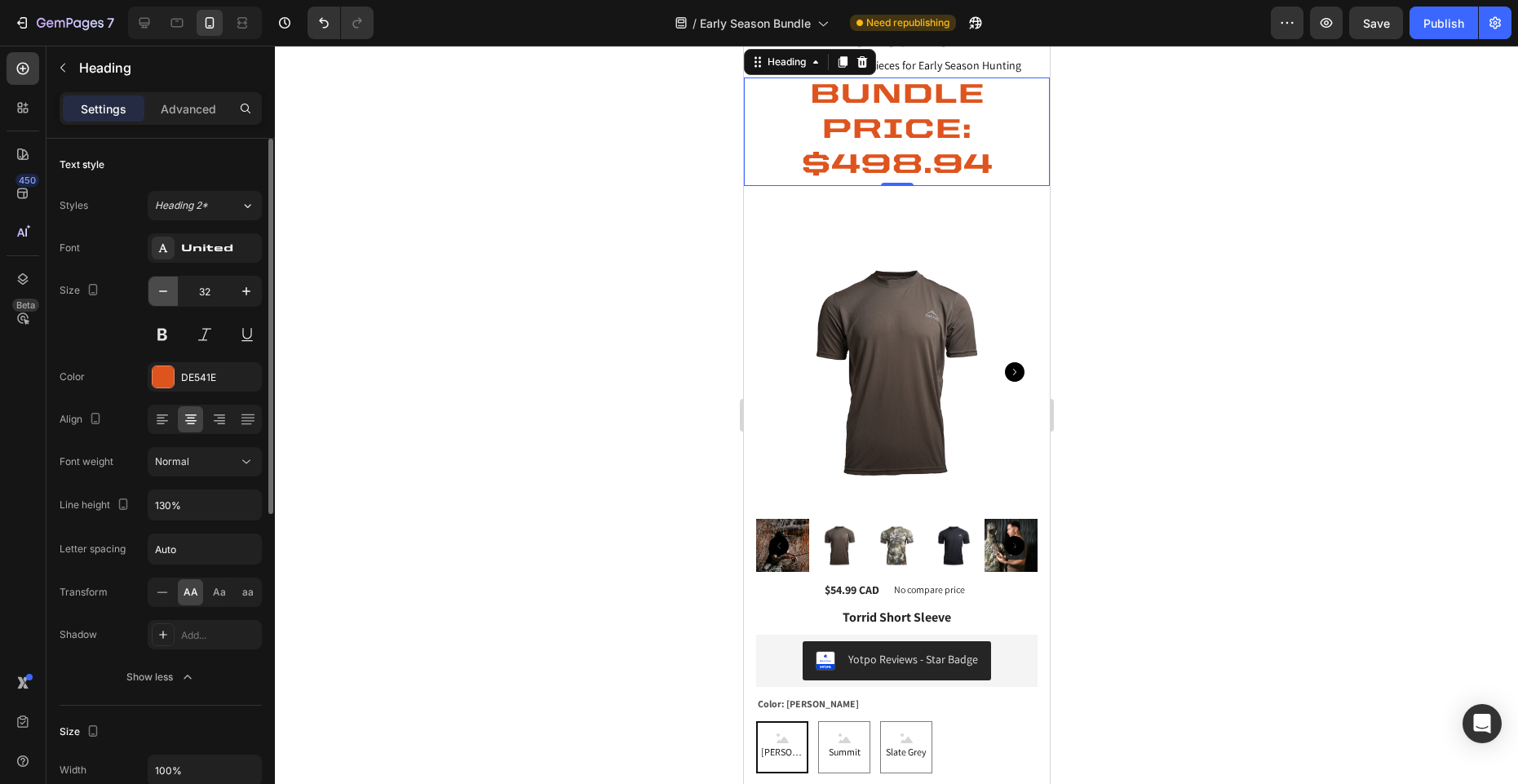
click at [161, 292] on icon "button" at bounding box center [163, 291] width 16 height 16
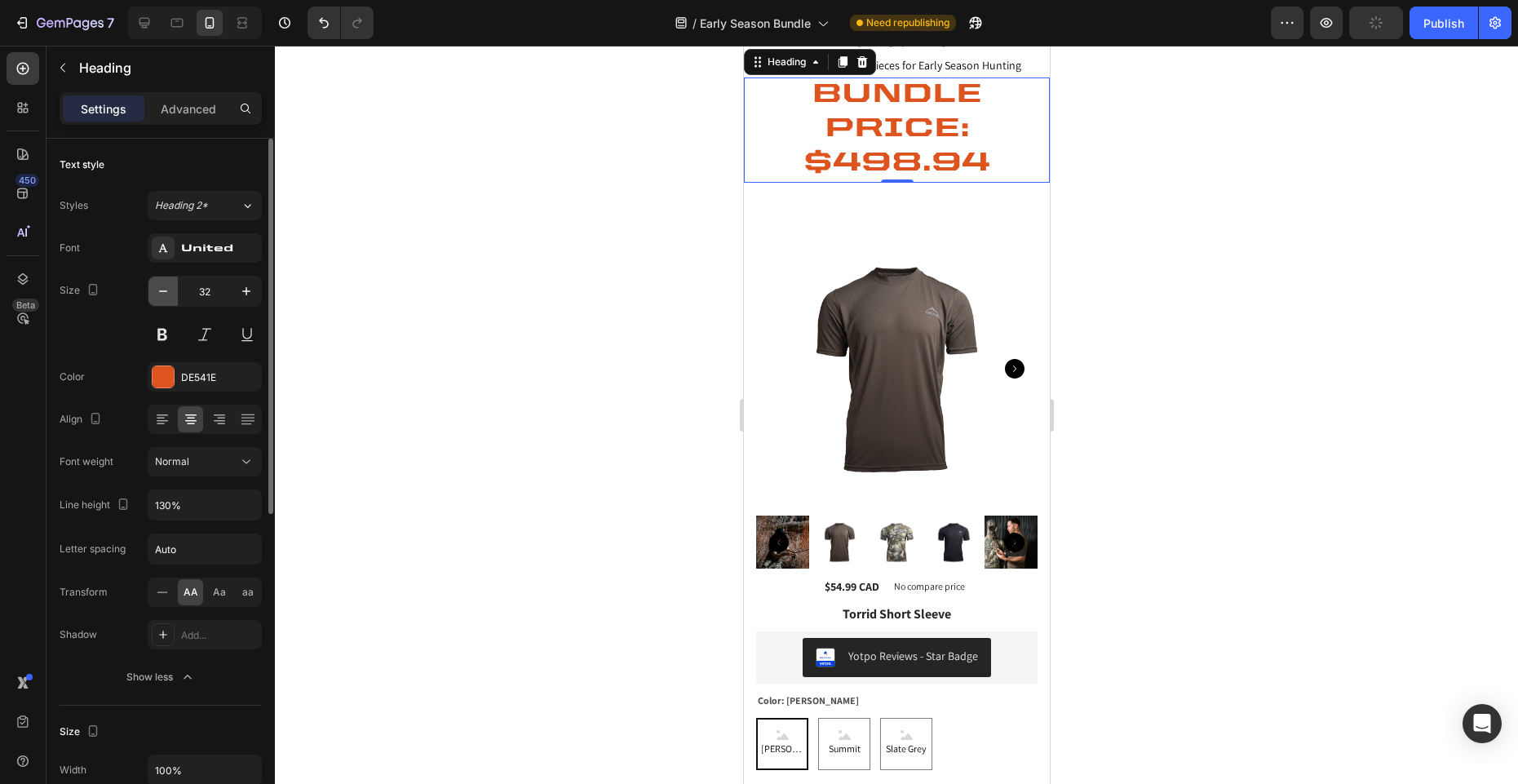
click at [161, 292] on icon "button" at bounding box center [163, 291] width 16 height 16
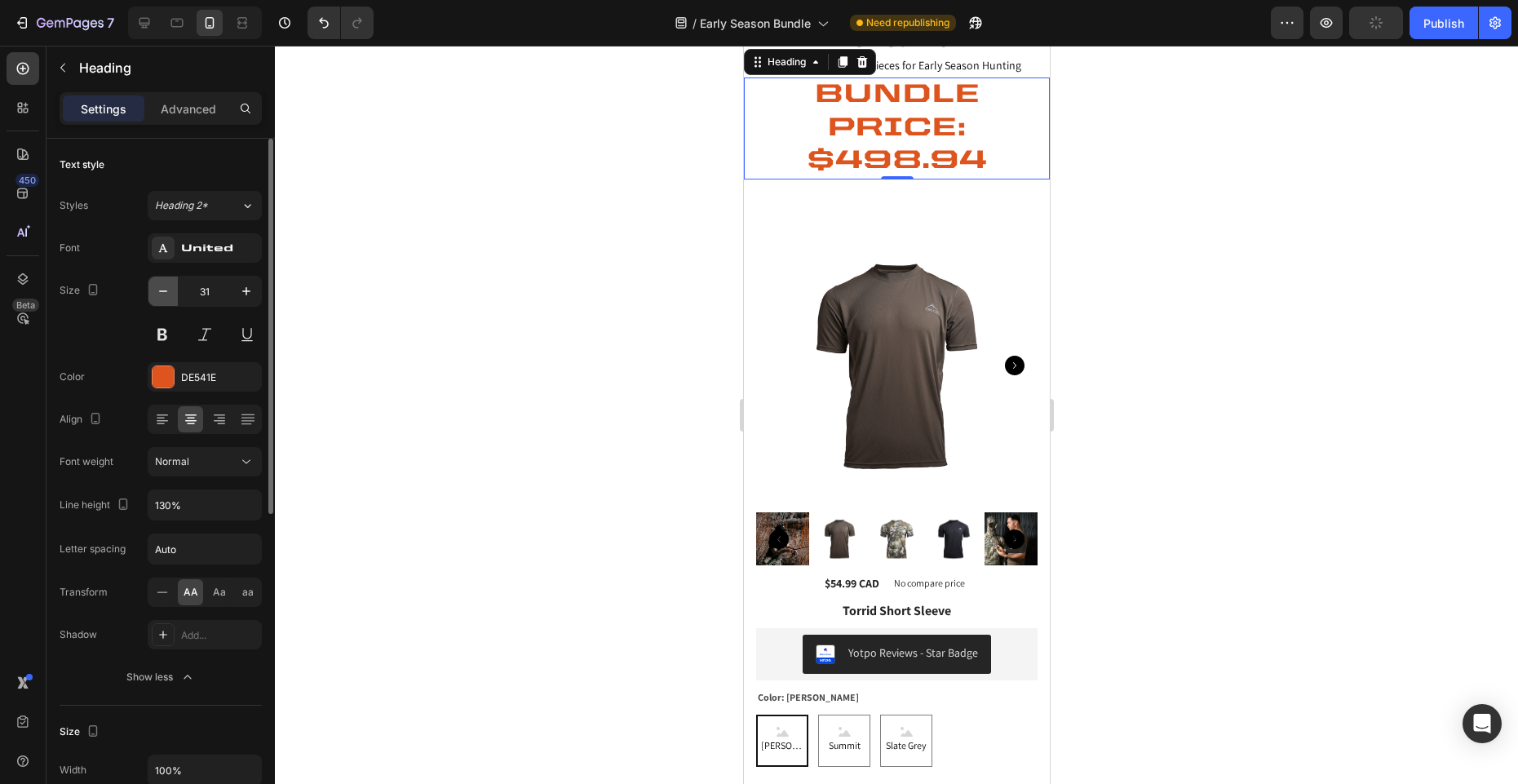
click at [161, 292] on icon "button" at bounding box center [163, 291] width 16 height 16
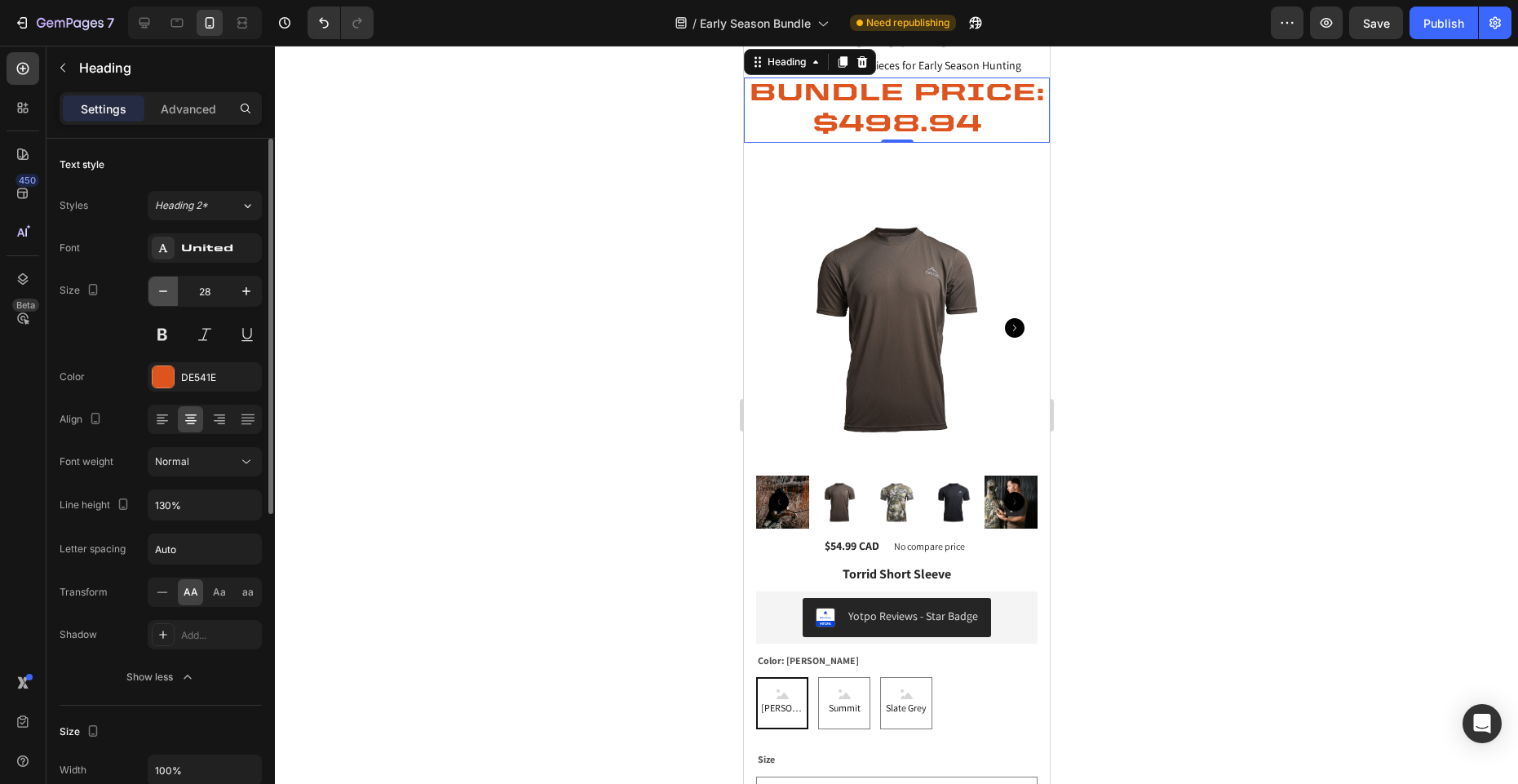
click at [161, 292] on icon "button" at bounding box center [163, 291] width 16 height 16
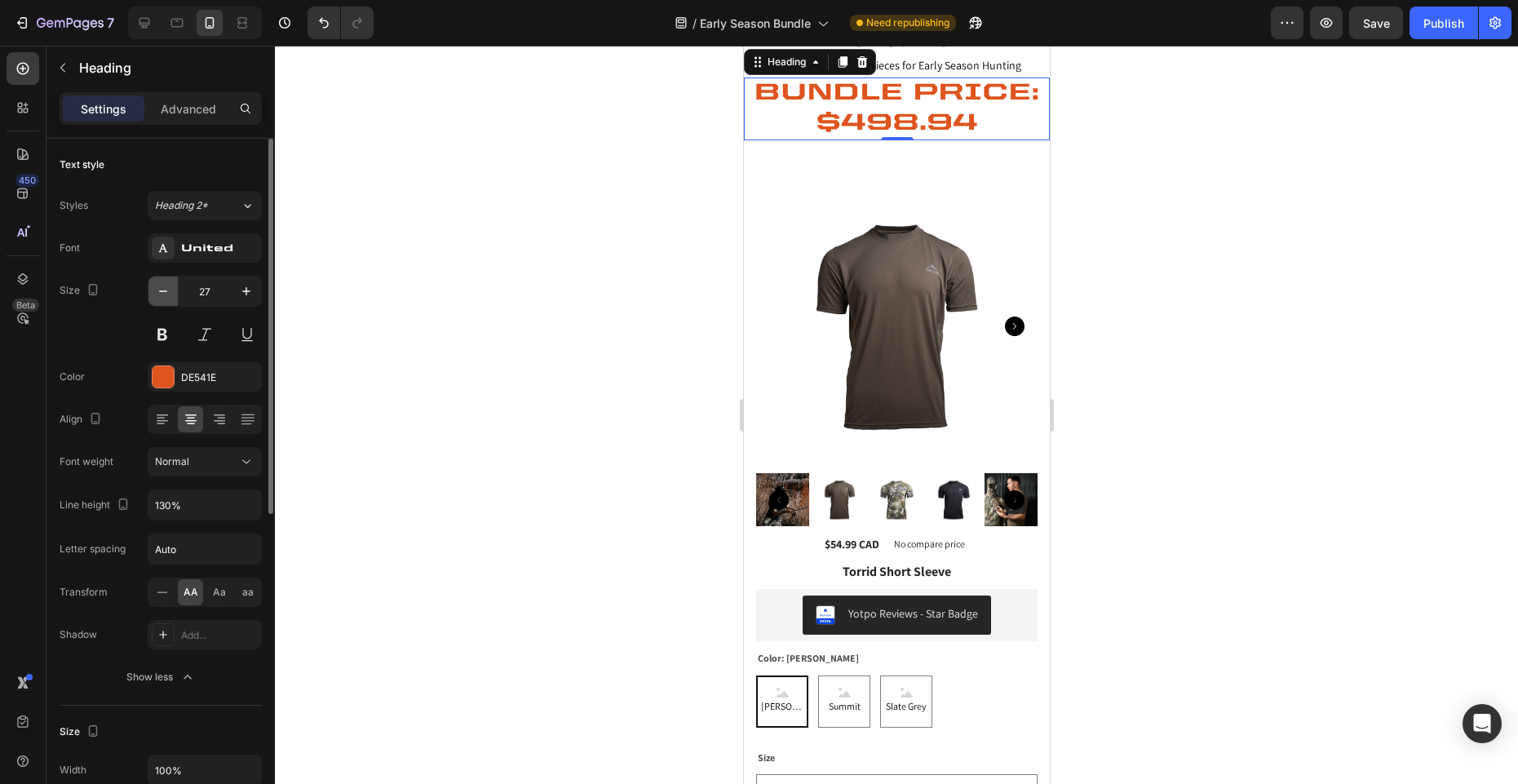
click at [161, 292] on icon "button" at bounding box center [163, 291] width 16 height 16
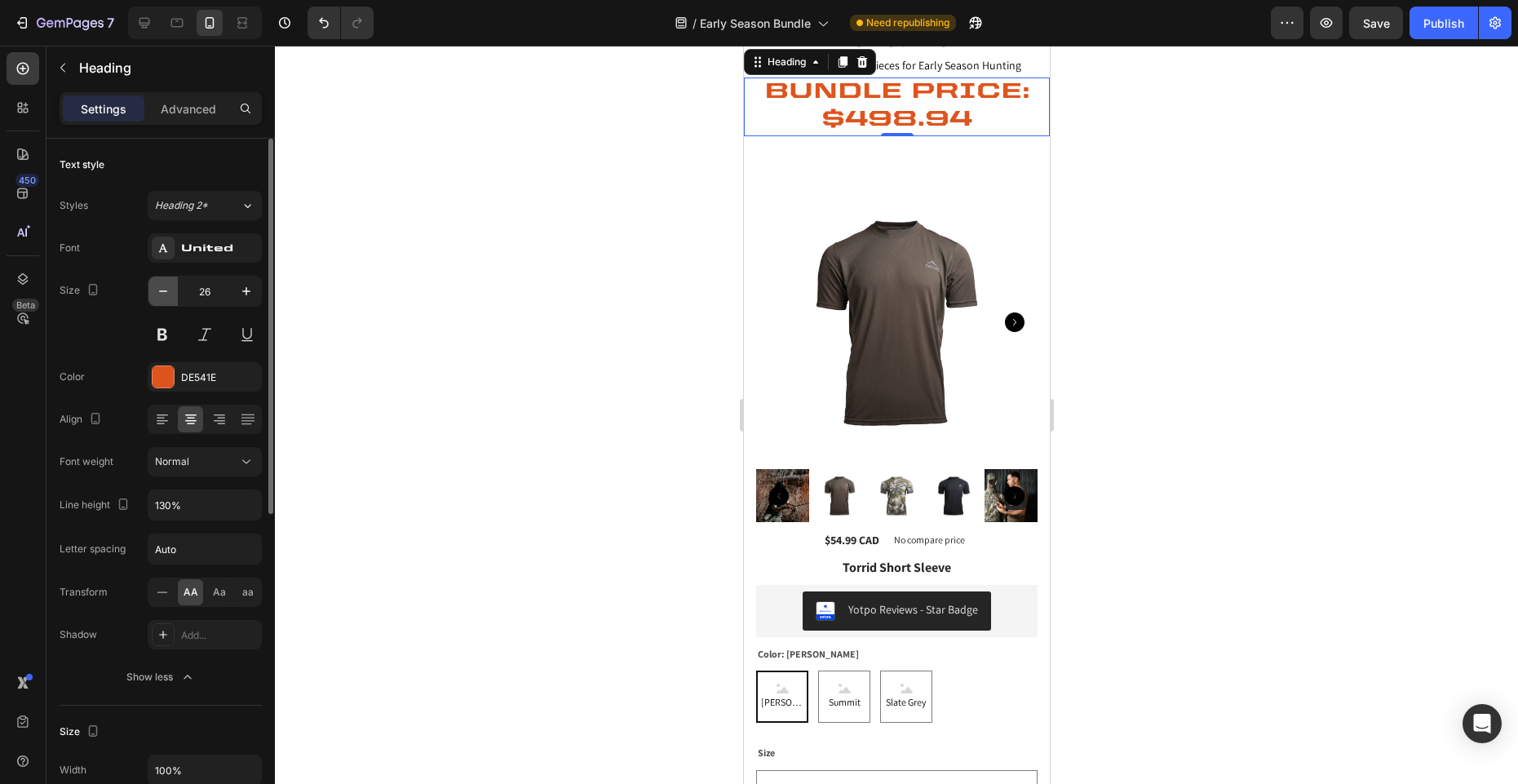
click at [161, 292] on icon "button" at bounding box center [163, 291] width 16 height 16
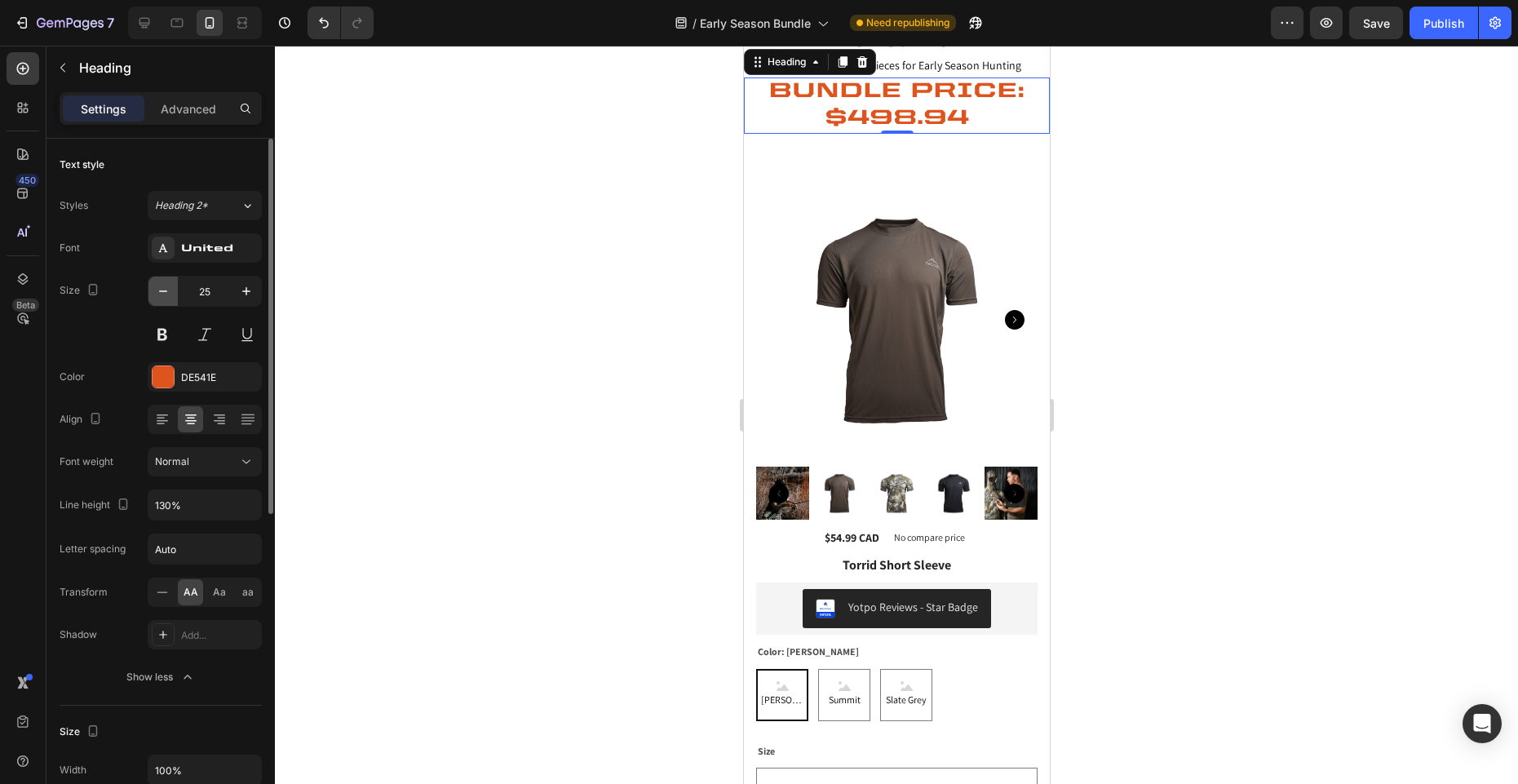
click at [161, 292] on icon "button" at bounding box center [163, 291] width 16 height 16
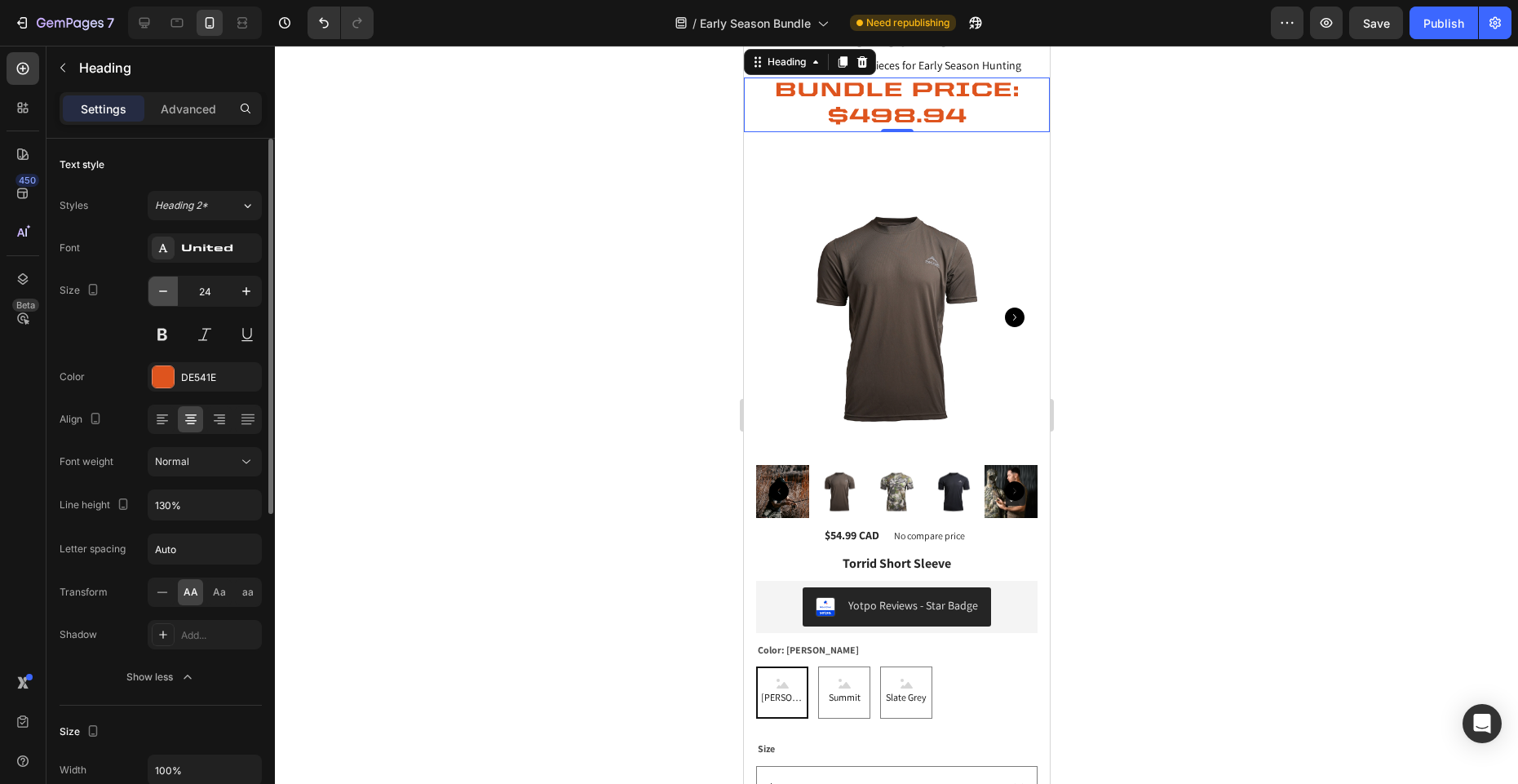
click at [161, 292] on icon "button" at bounding box center [163, 291] width 16 height 16
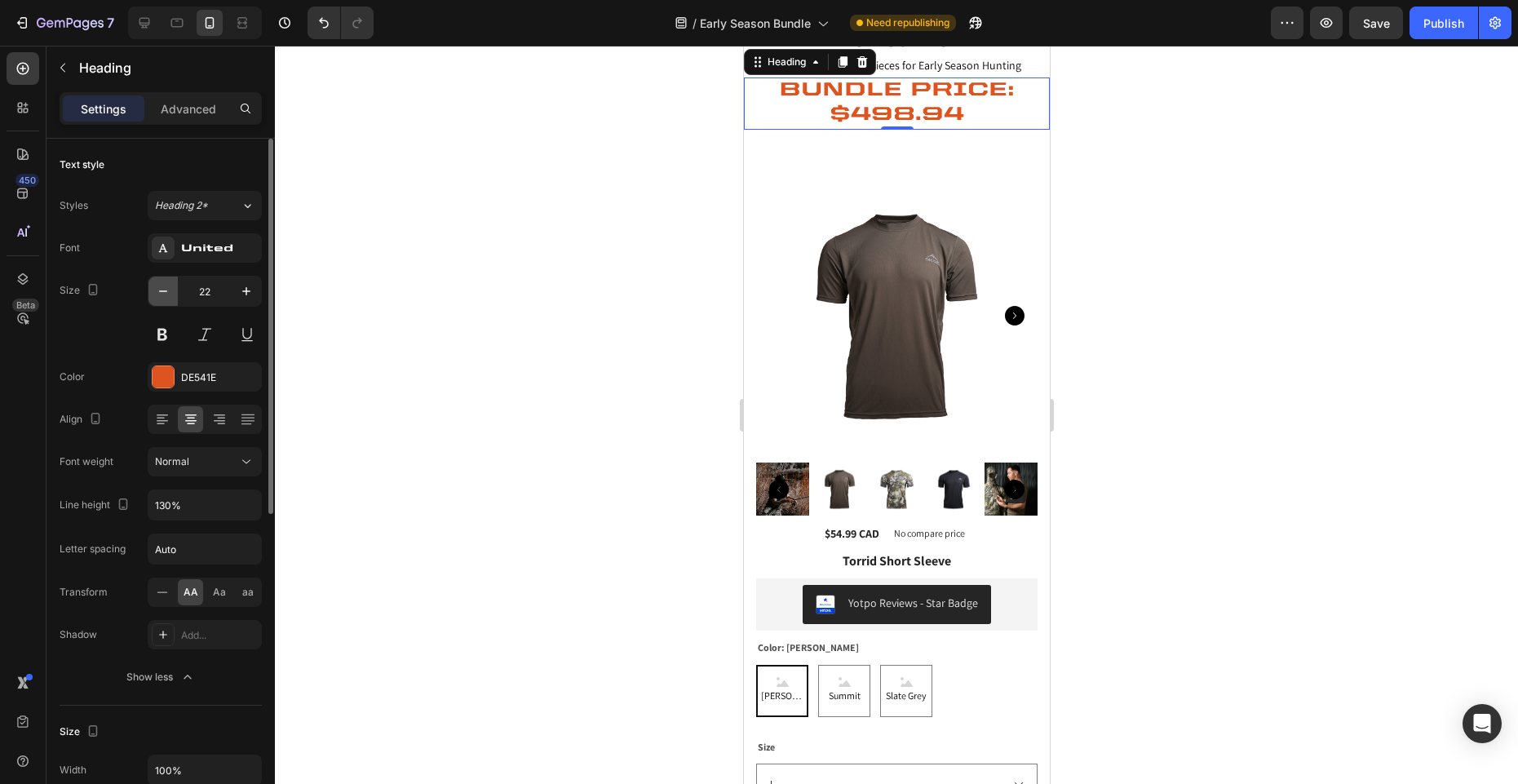
click at [161, 292] on icon "button" at bounding box center [163, 291] width 16 height 16
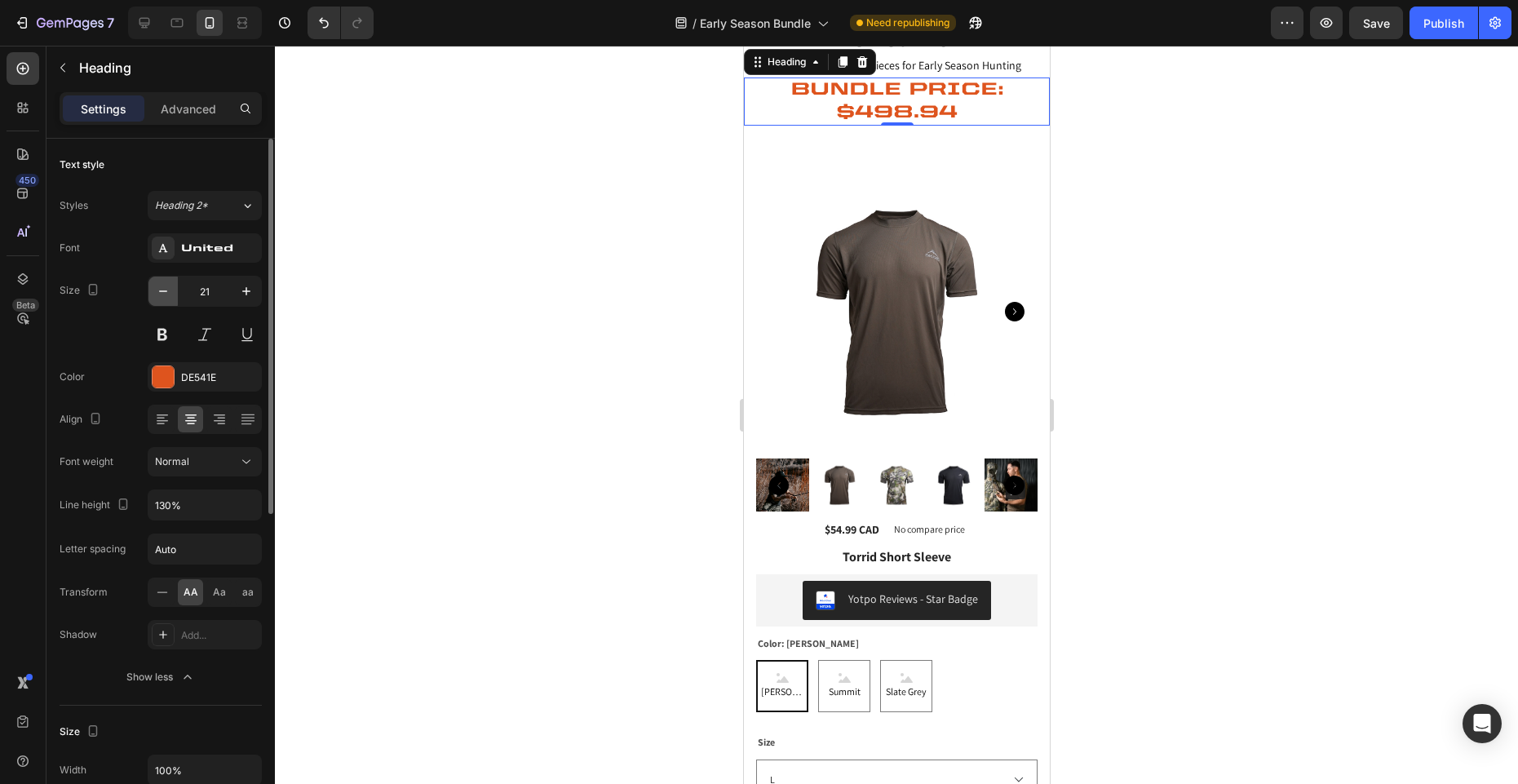
click at [161, 292] on icon "button" at bounding box center [163, 291] width 16 height 16
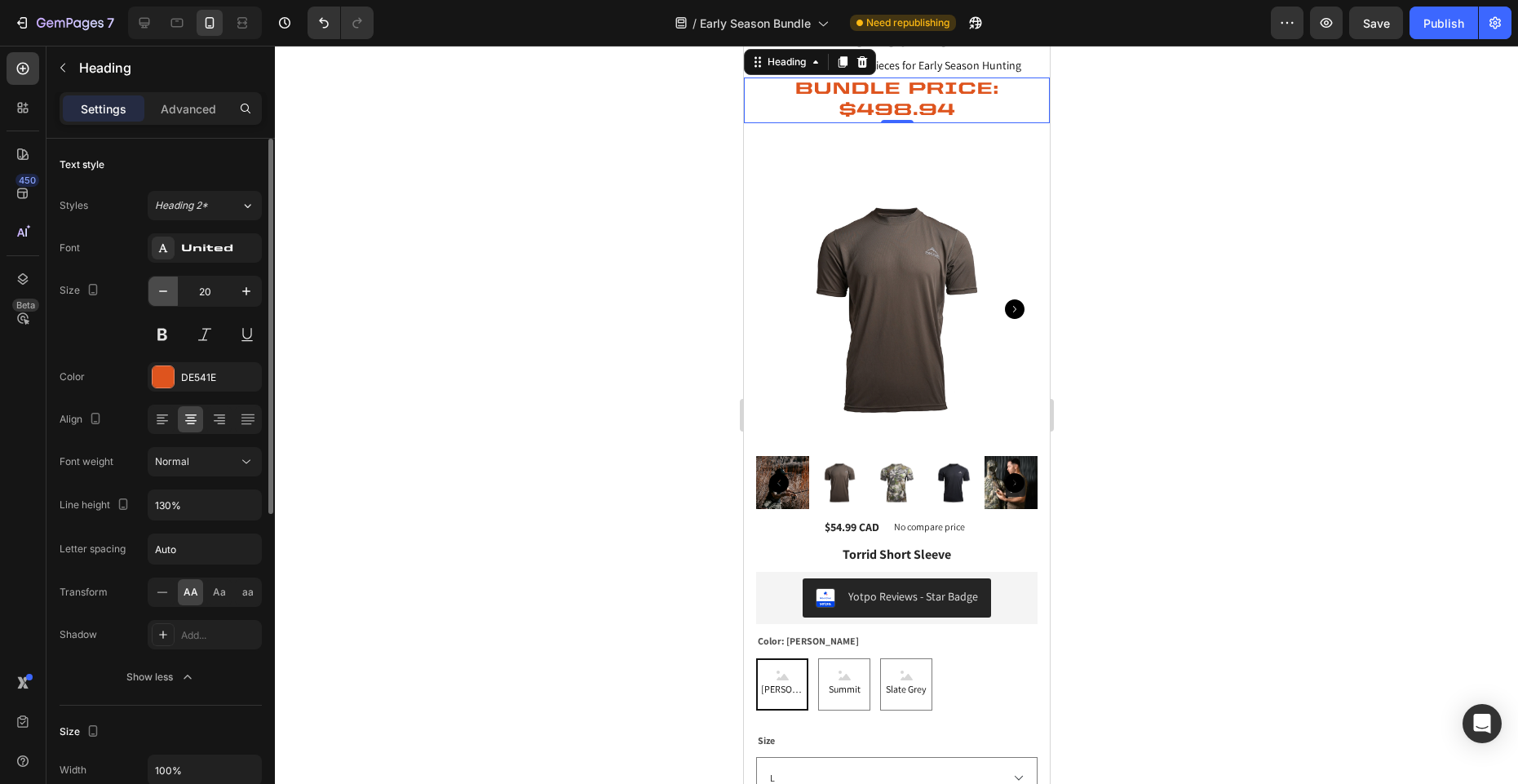
click at [161, 292] on icon "button" at bounding box center [163, 291] width 16 height 16
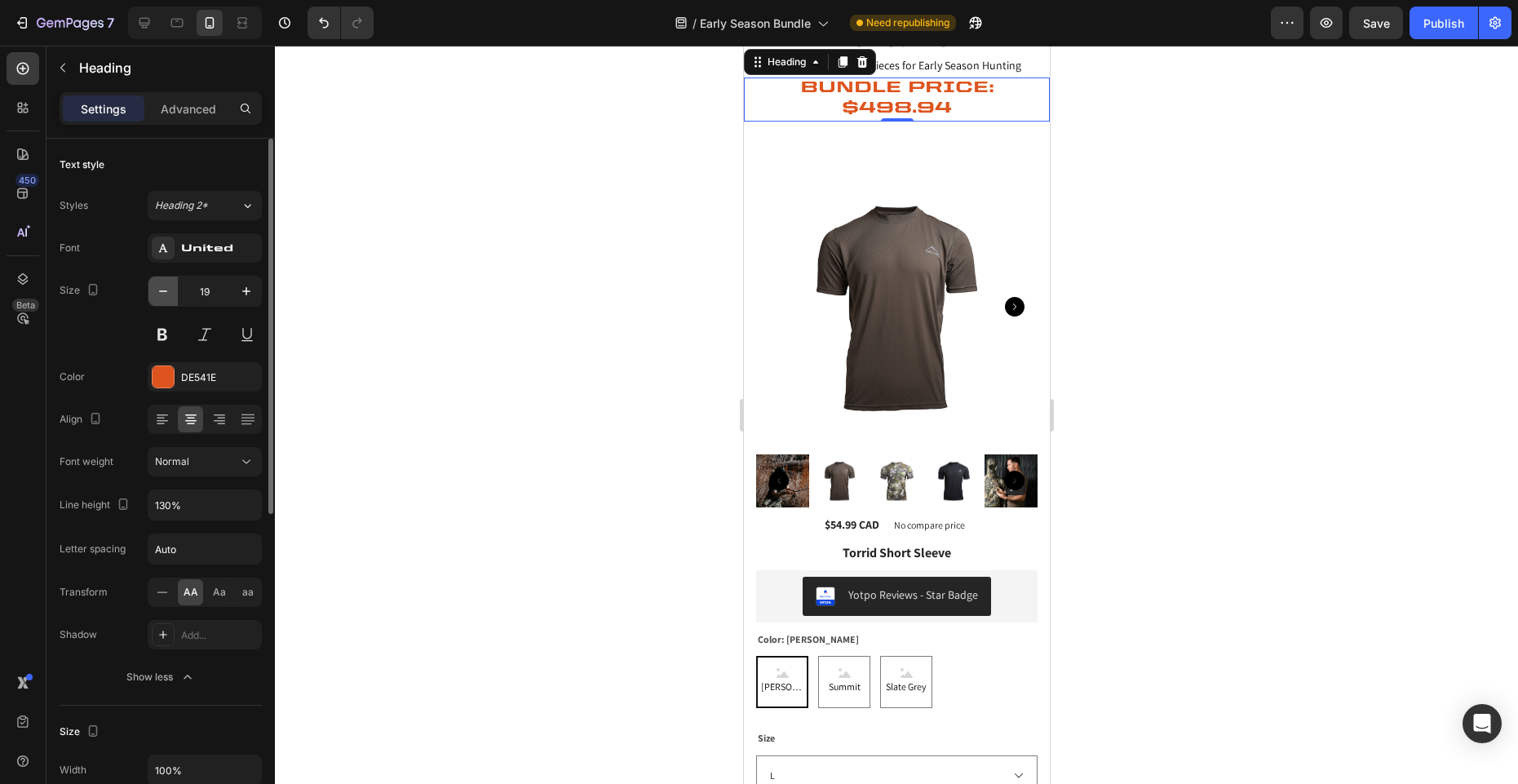
click at [161, 292] on icon "button" at bounding box center [163, 291] width 16 height 16
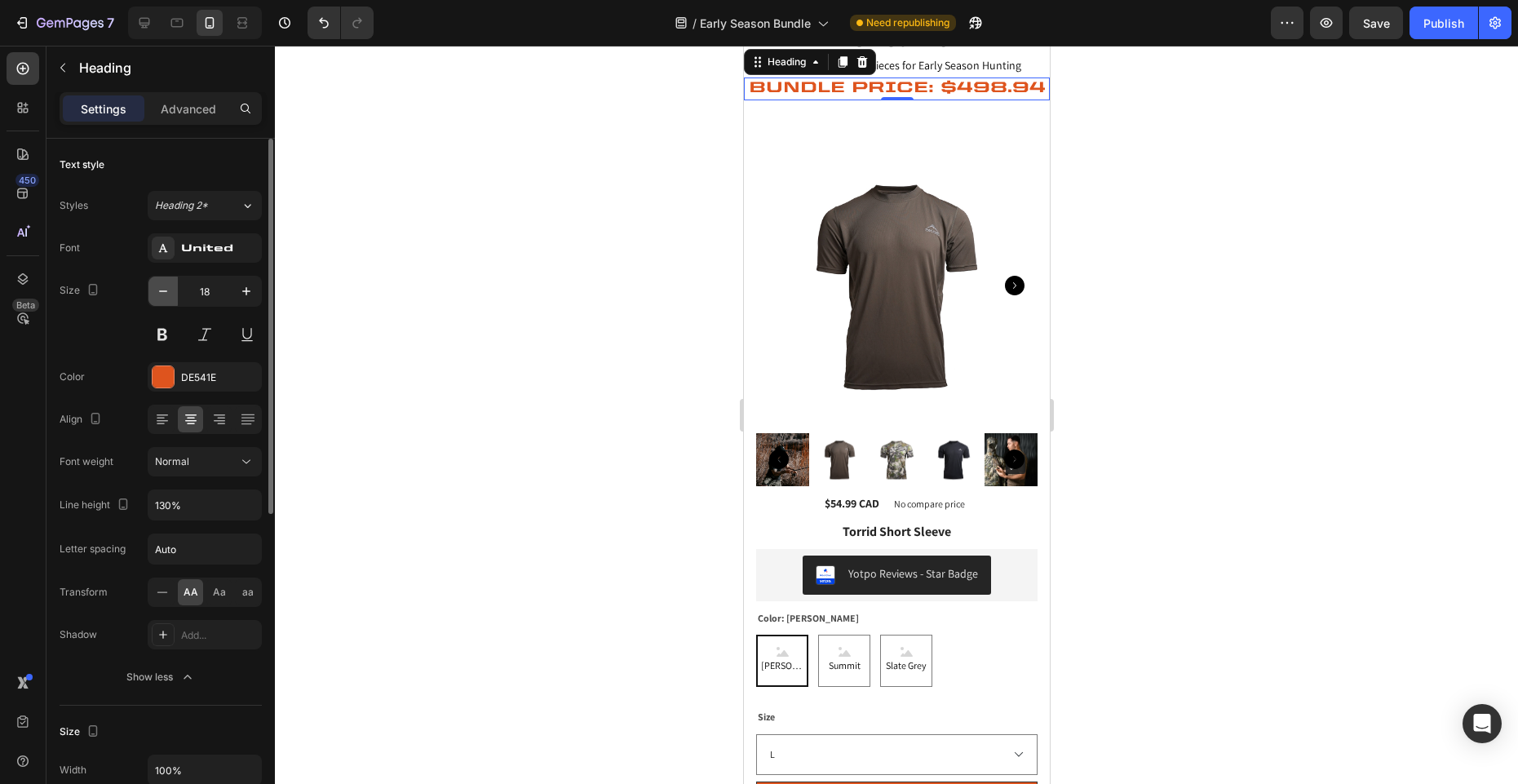
click at [161, 292] on icon "button" at bounding box center [163, 291] width 16 height 16
type input "16"
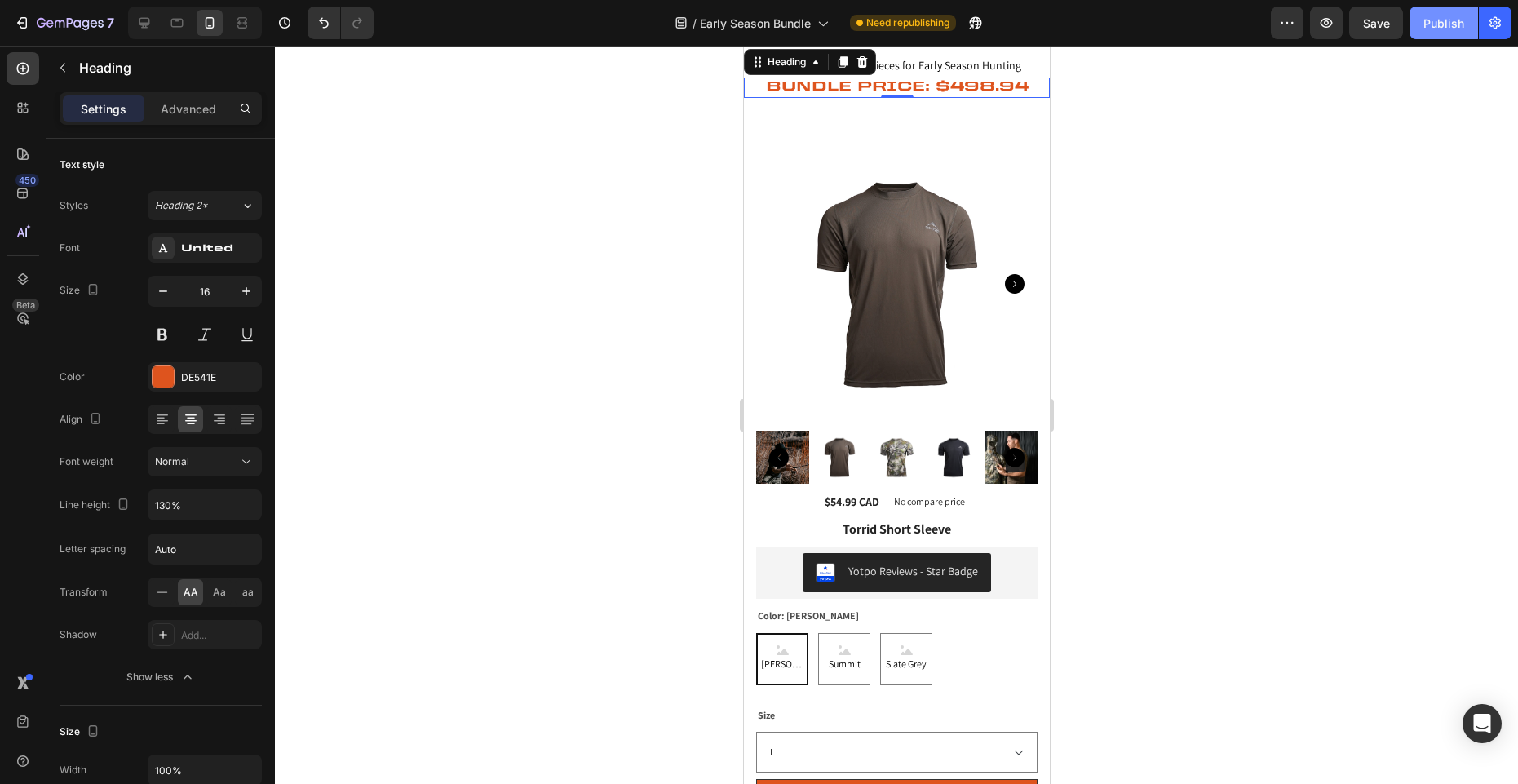
click at [1435, 30] on div "Publish" at bounding box center [1443, 22] width 40 height 17
click at [45, 22] on icon "button" at bounding box center [70, 23] width 67 height 13
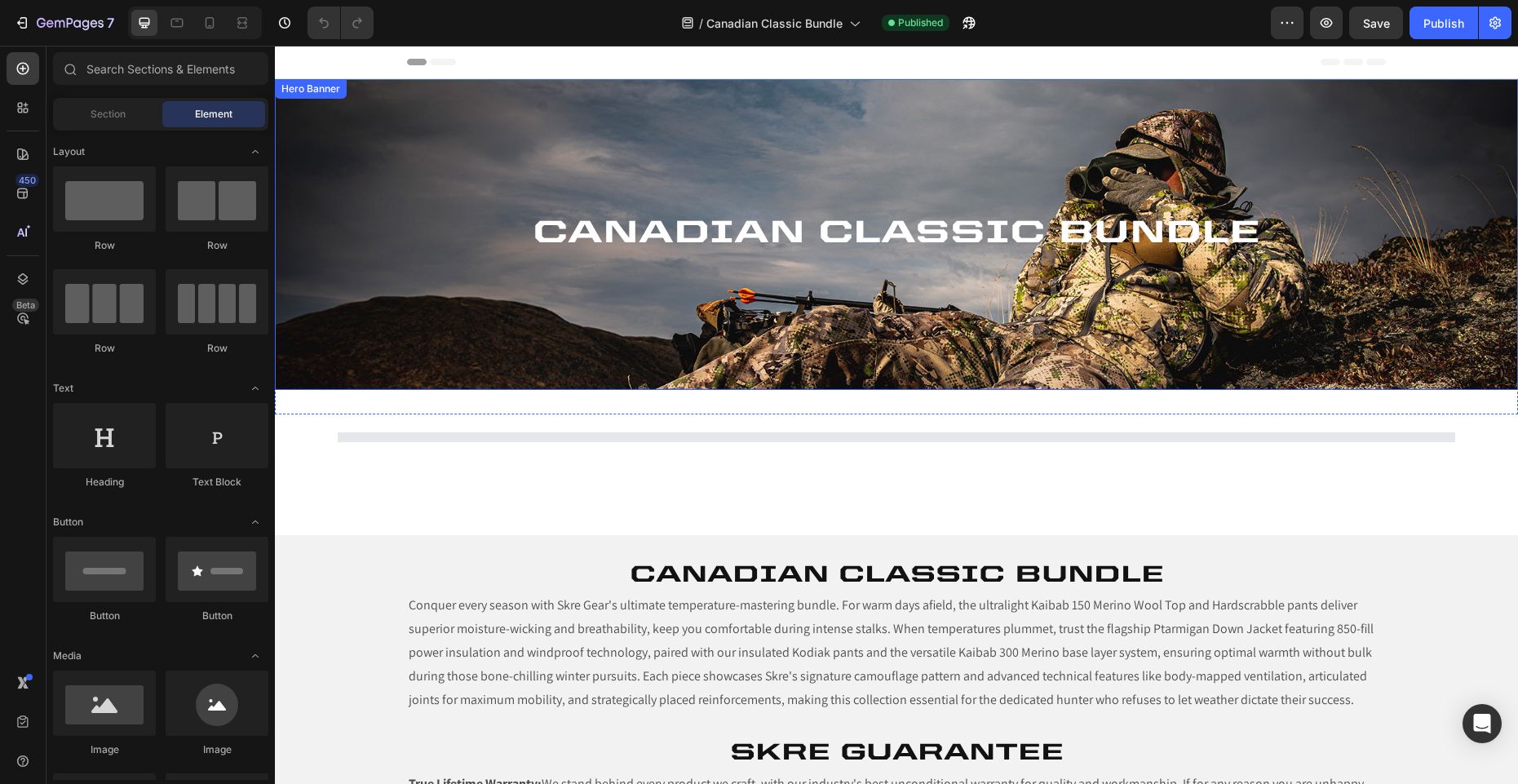
select select "2XL"
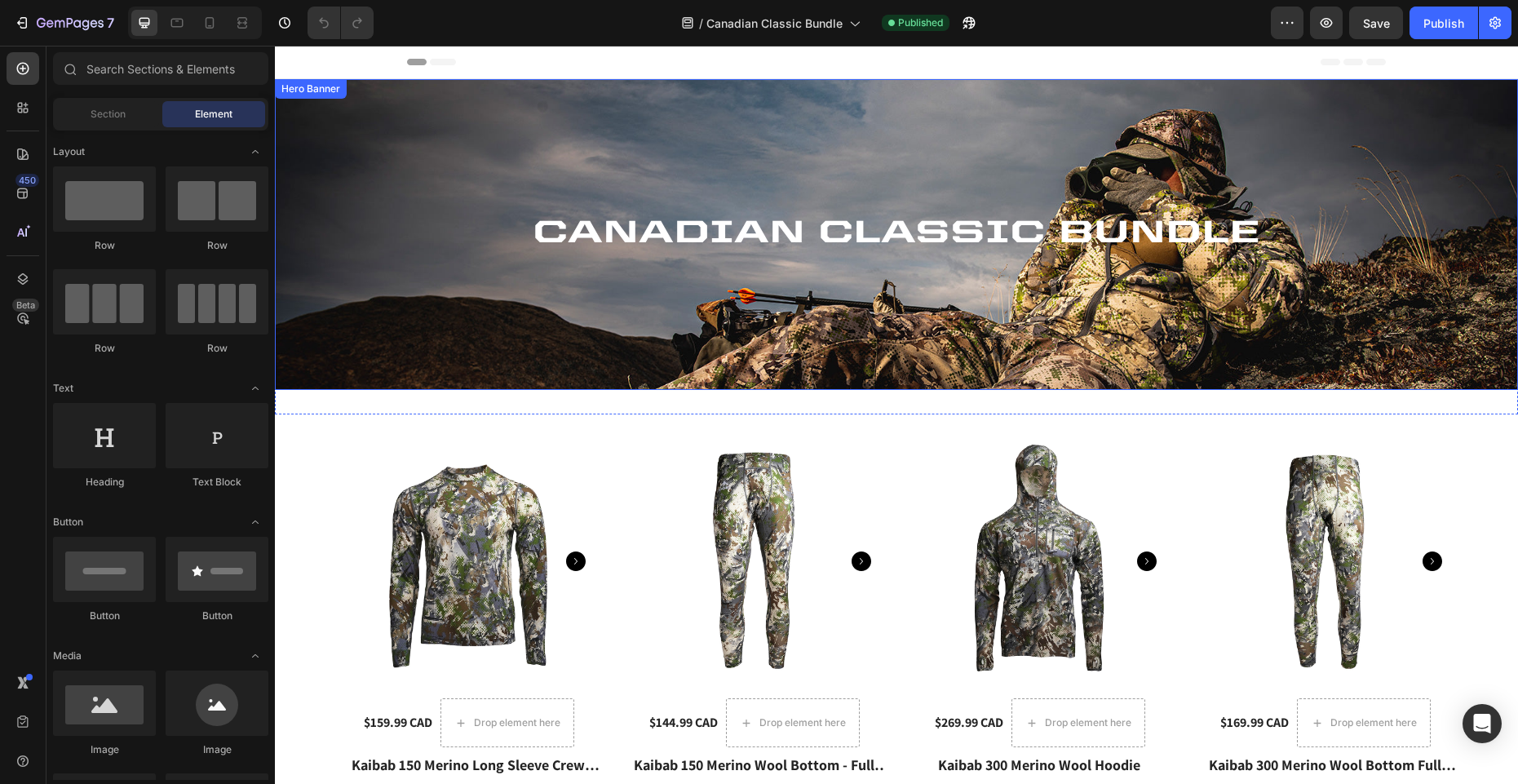
click at [1058, 301] on div "Background Image" at bounding box center [895, 234] width 1243 height 310
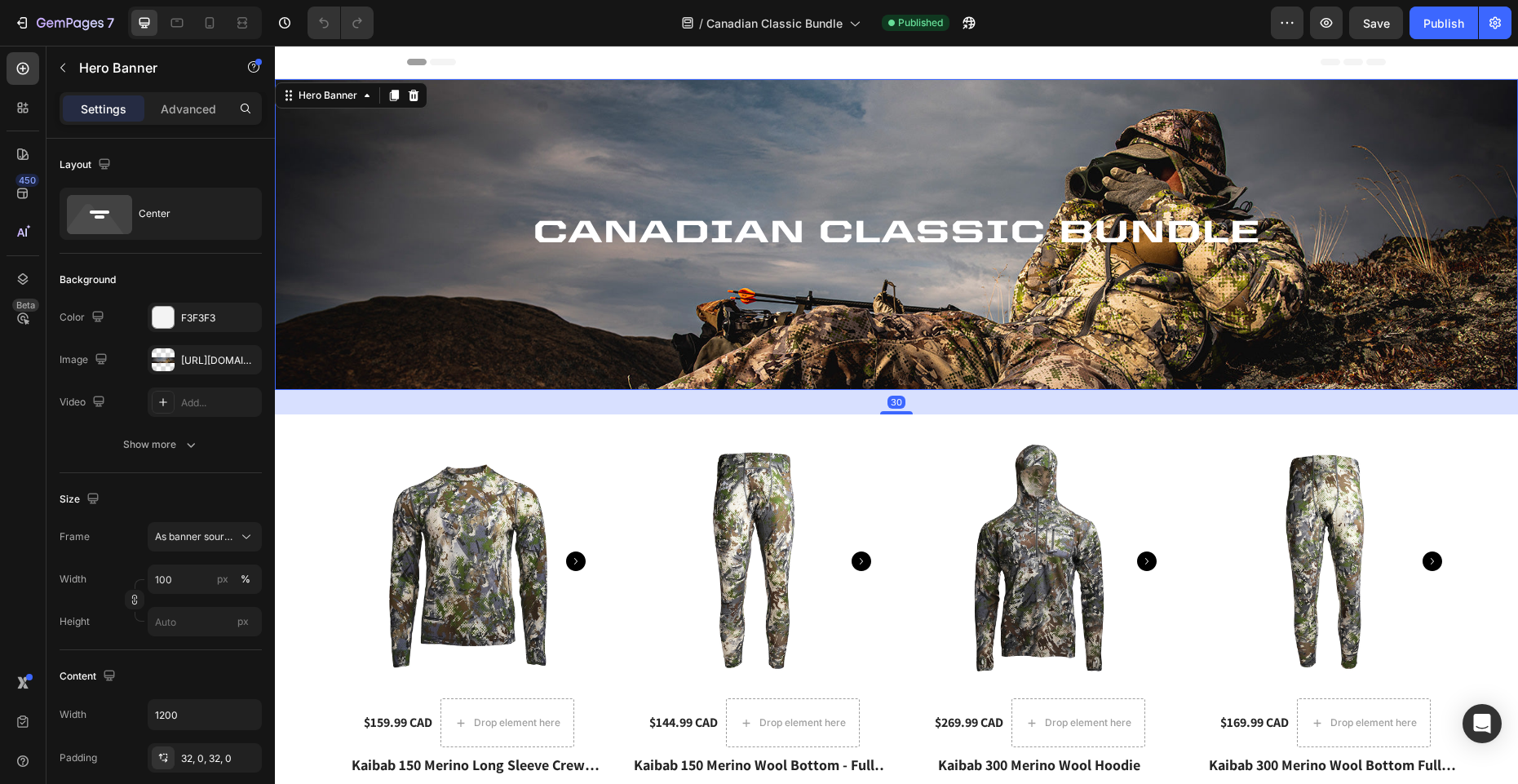
click at [970, 295] on div "Background Image" at bounding box center [895, 234] width 1243 height 310
click at [413, 93] on icon at bounding box center [414, 95] width 11 height 12
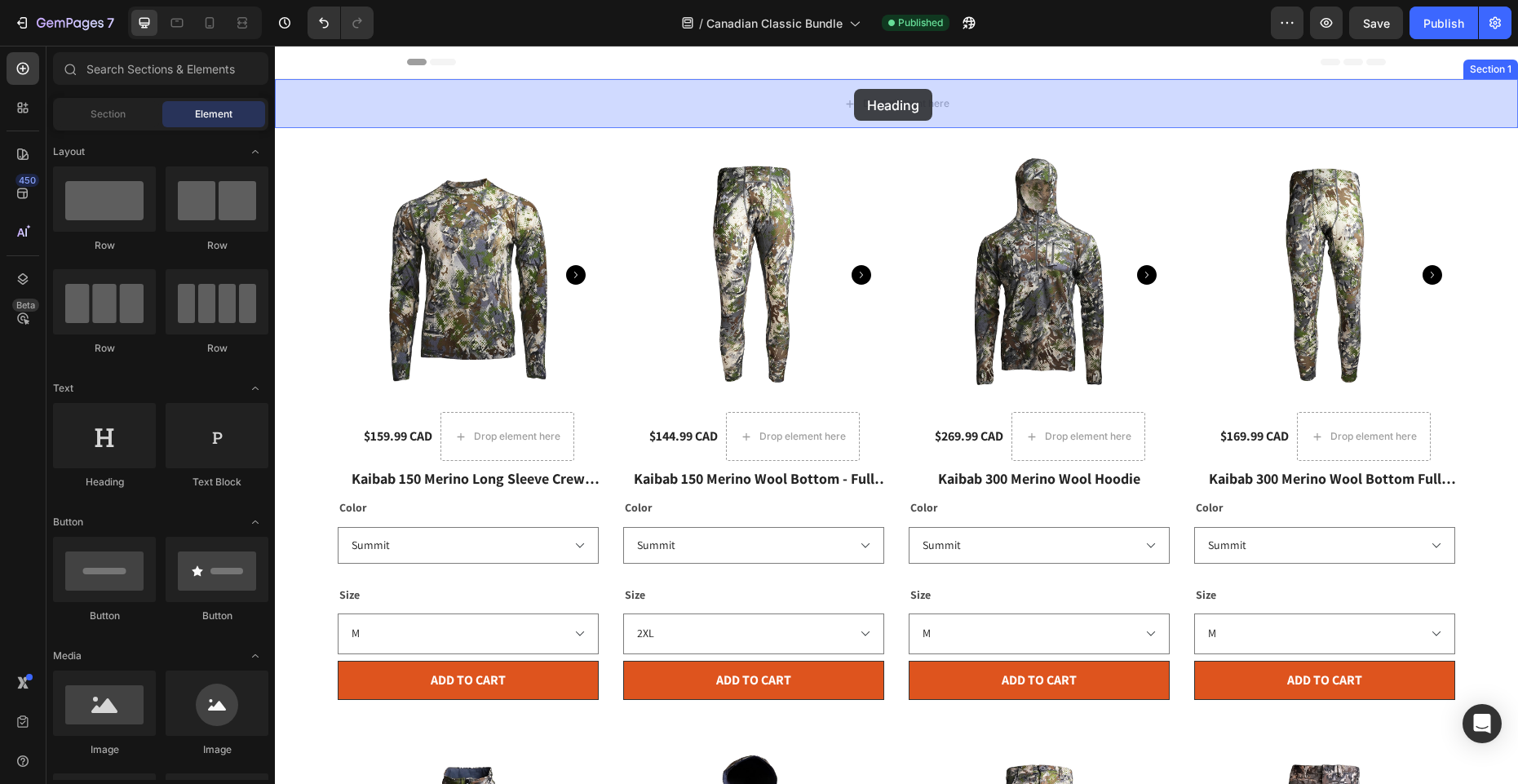
drag, startPoint x: 381, startPoint y: 492, endPoint x: 854, endPoint y: 89, distance: 621.4
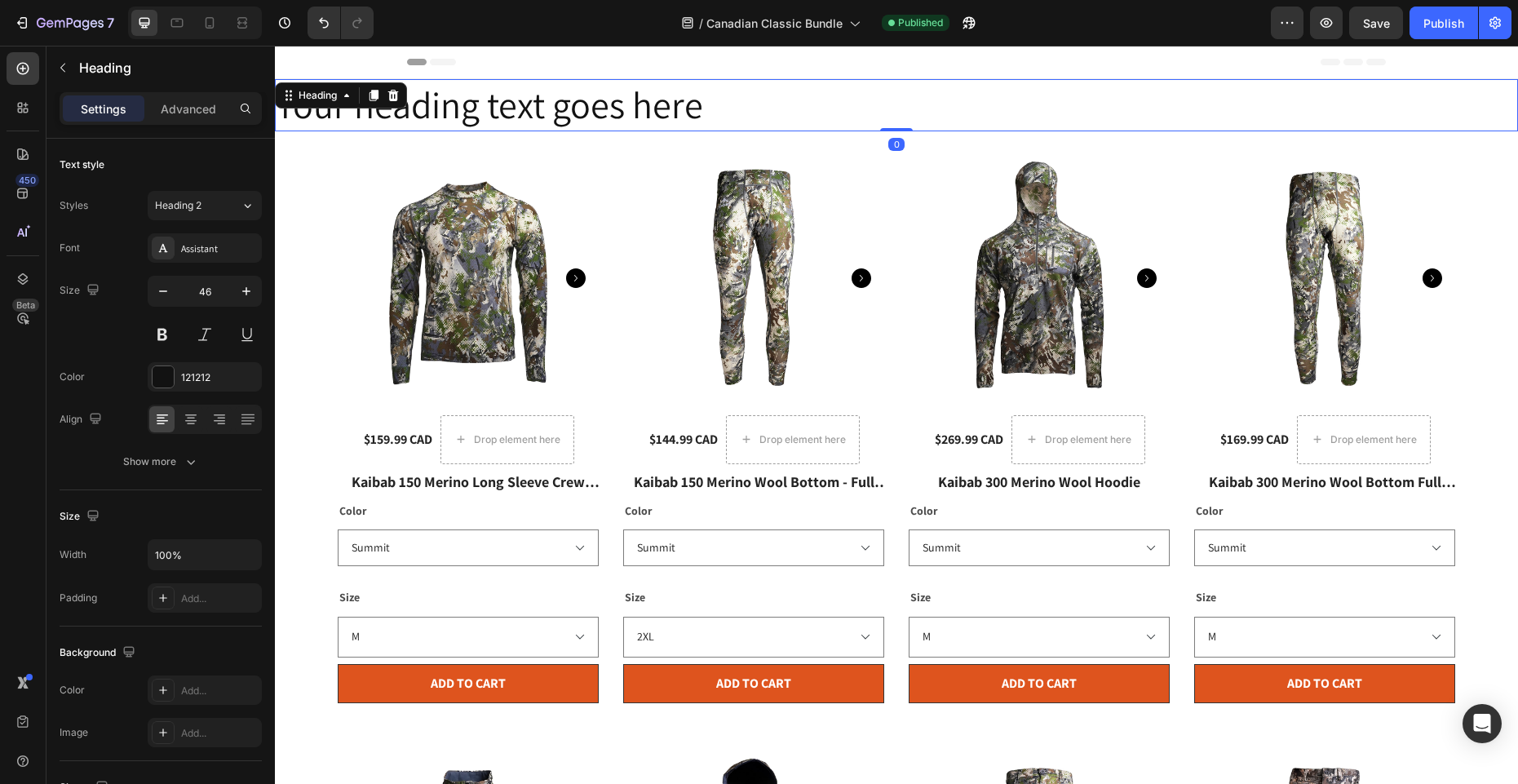
click at [666, 109] on h2 "Your heading text goes here" at bounding box center [895, 105] width 1243 height 52
click at [666, 109] on p "Your heading text goes here" at bounding box center [896, 105] width 1240 height 49
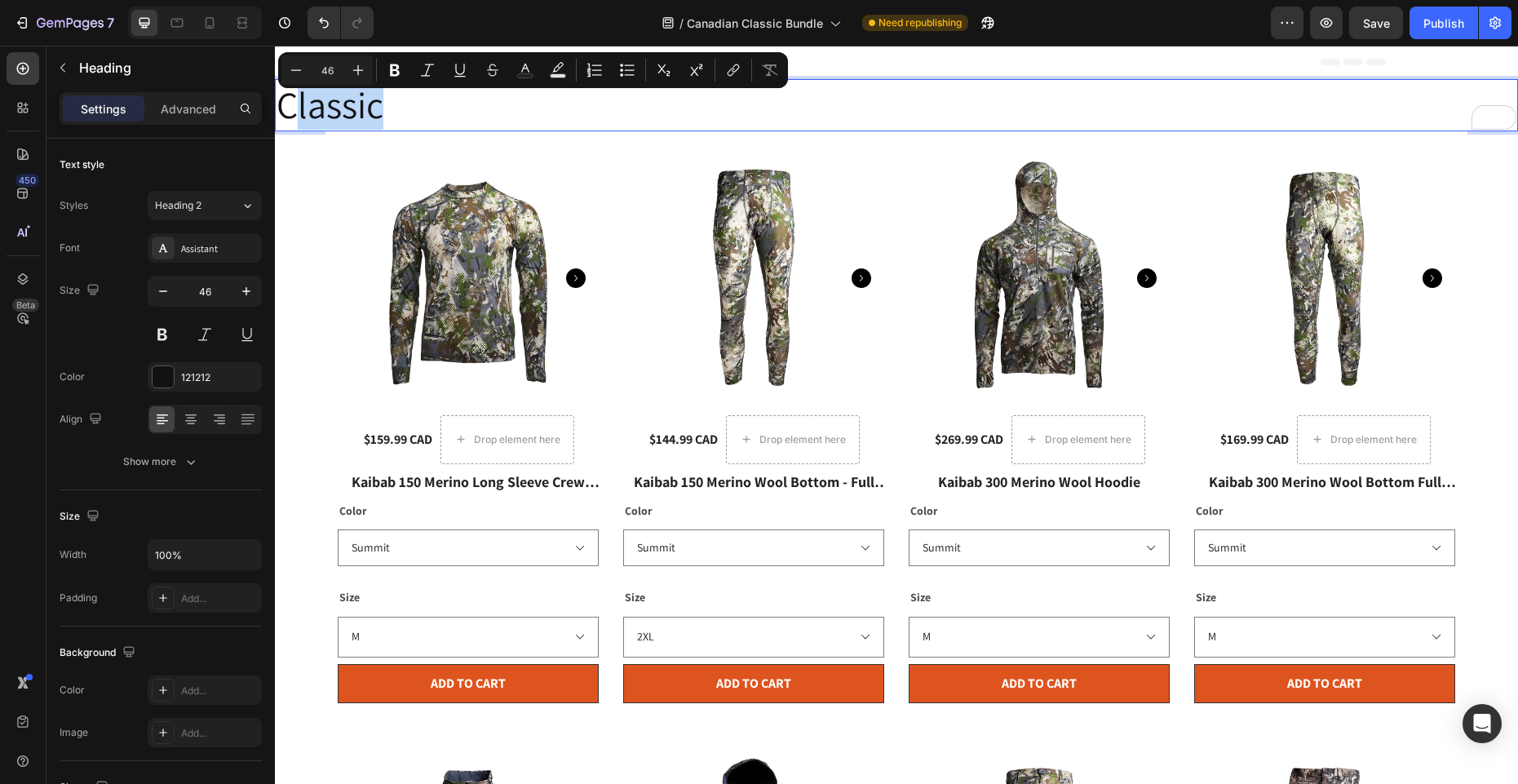
drag, startPoint x: 298, startPoint y: 109, endPoint x: 380, endPoint y: 110, distance: 82.0
click at [380, 110] on p "Classic" at bounding box center [896, 105] width 1240 height 49
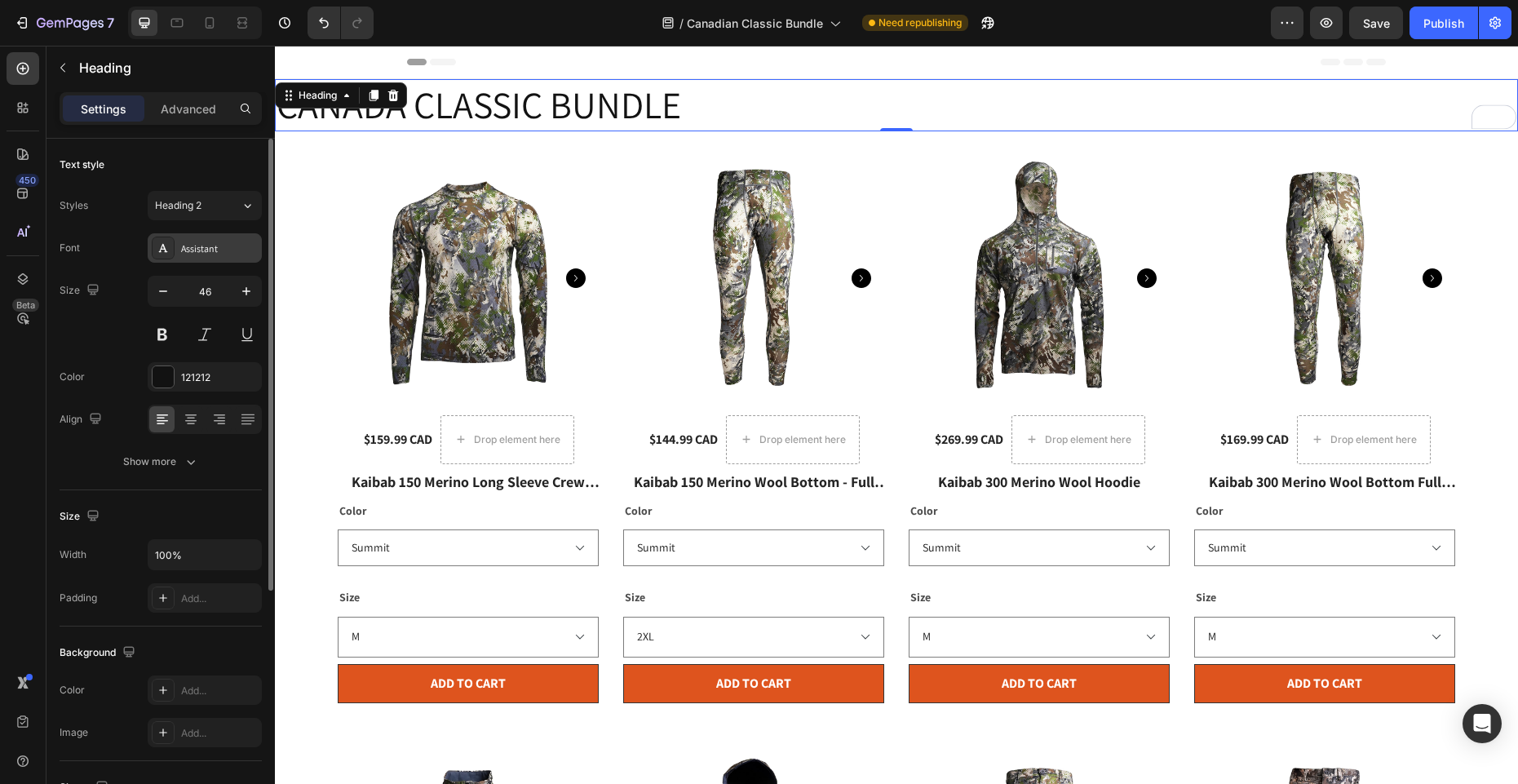
click at [177, 252] on div "Assistant" at bounding box center [205, 248] width 114 height 30
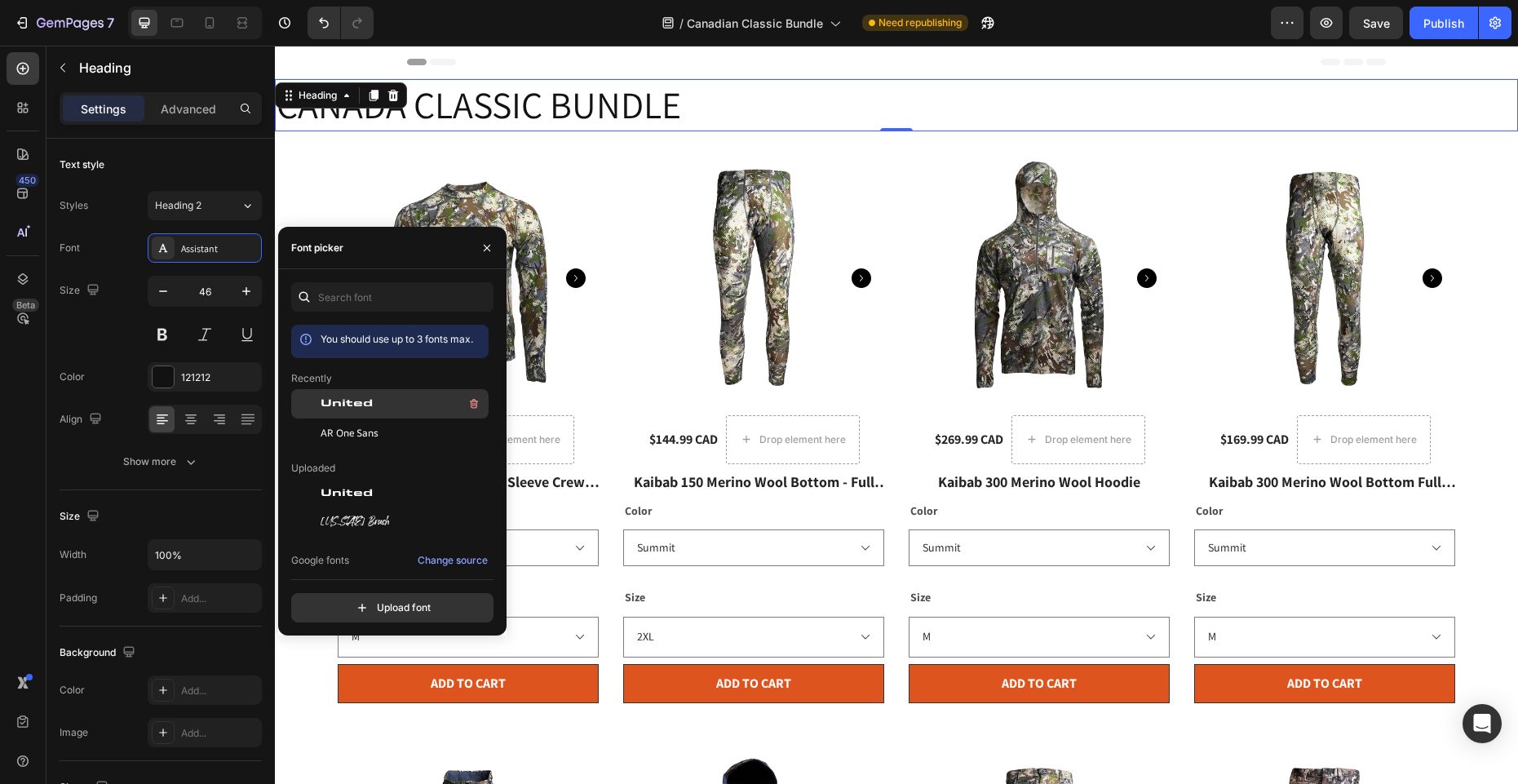
click at [346, 399] on span "United" at bounding box center [346, 404] width 52 height 14
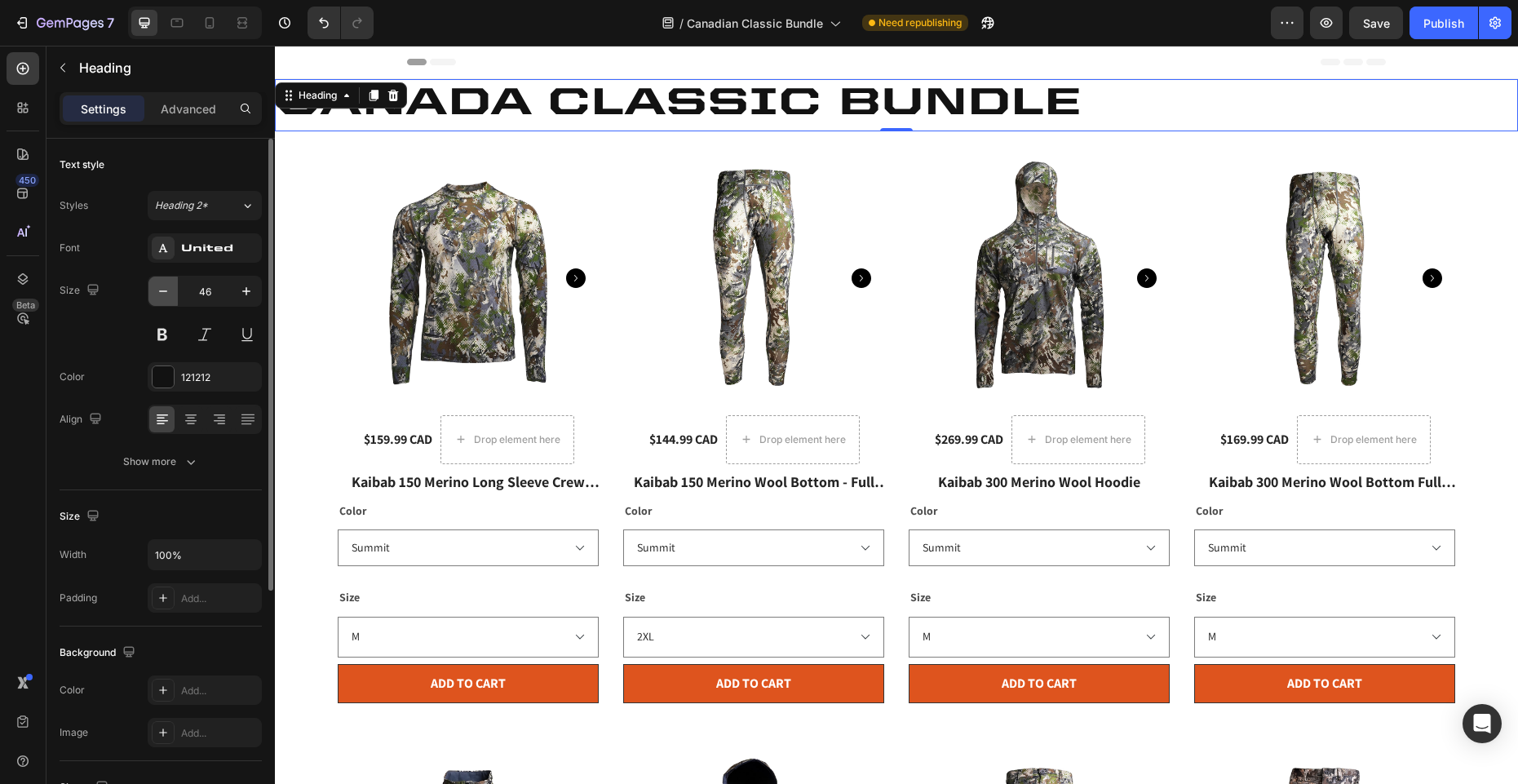
click at [159, 292] on icon "button" at bounding box center [163, 291] width 16 height 16
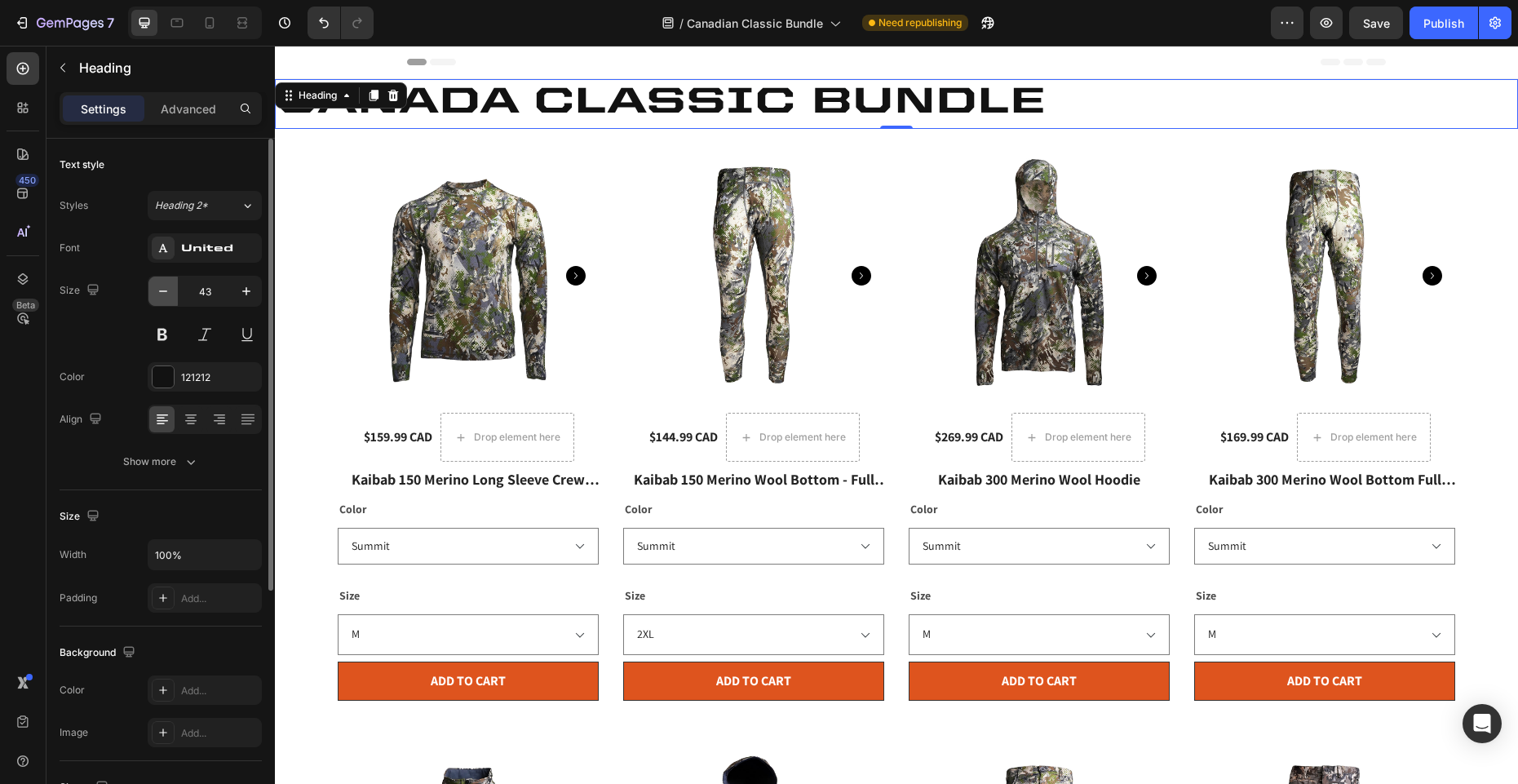
click at [159, 292] on icon "button" at bounding box center [163, 291] width 16 height 16
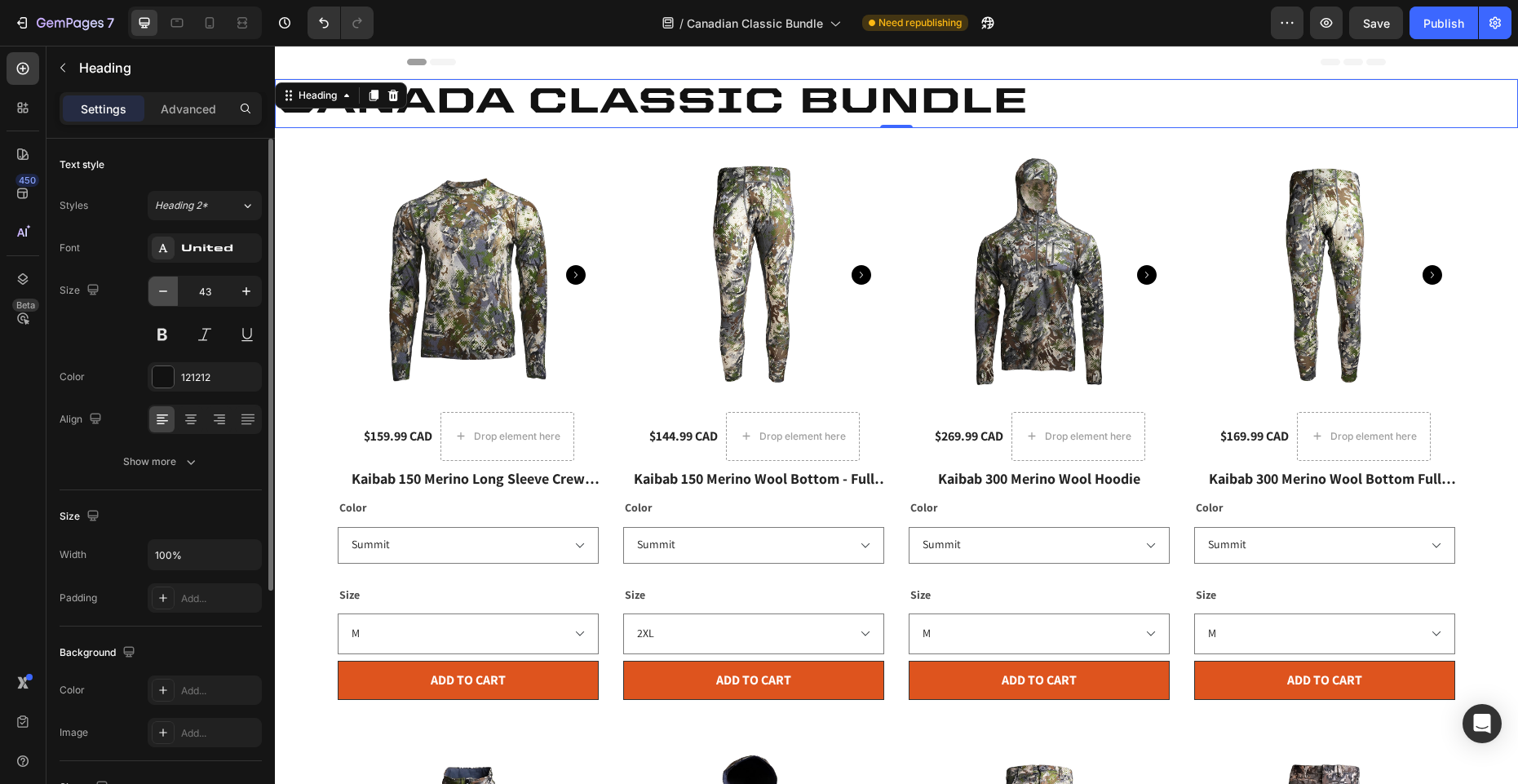
click at [159, 292] on icon "button" at bounding box center [163, 291] width 16 height 16
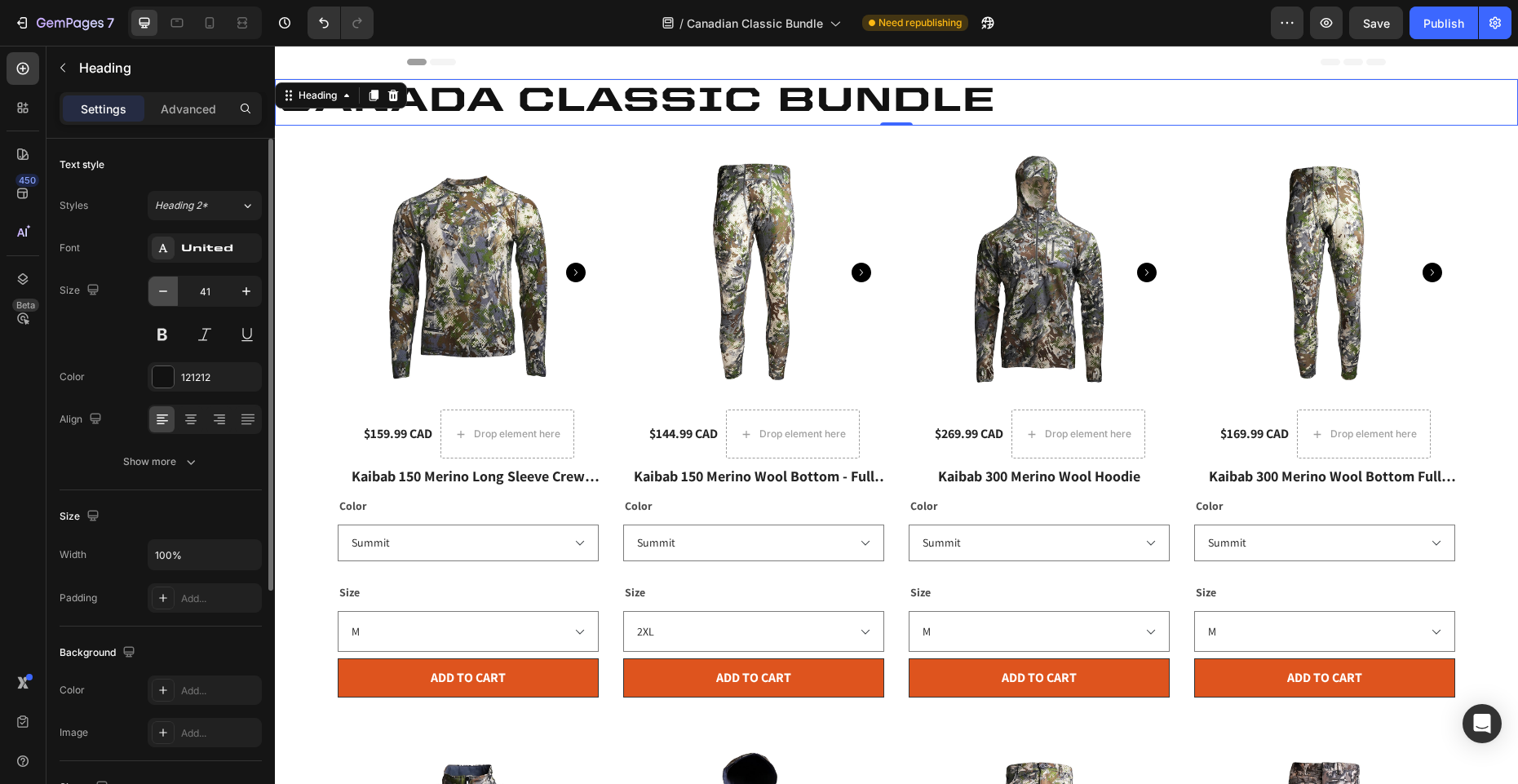
click at [159, 292] on icon "button" at bounding box center [163, 291] width 16 height 16
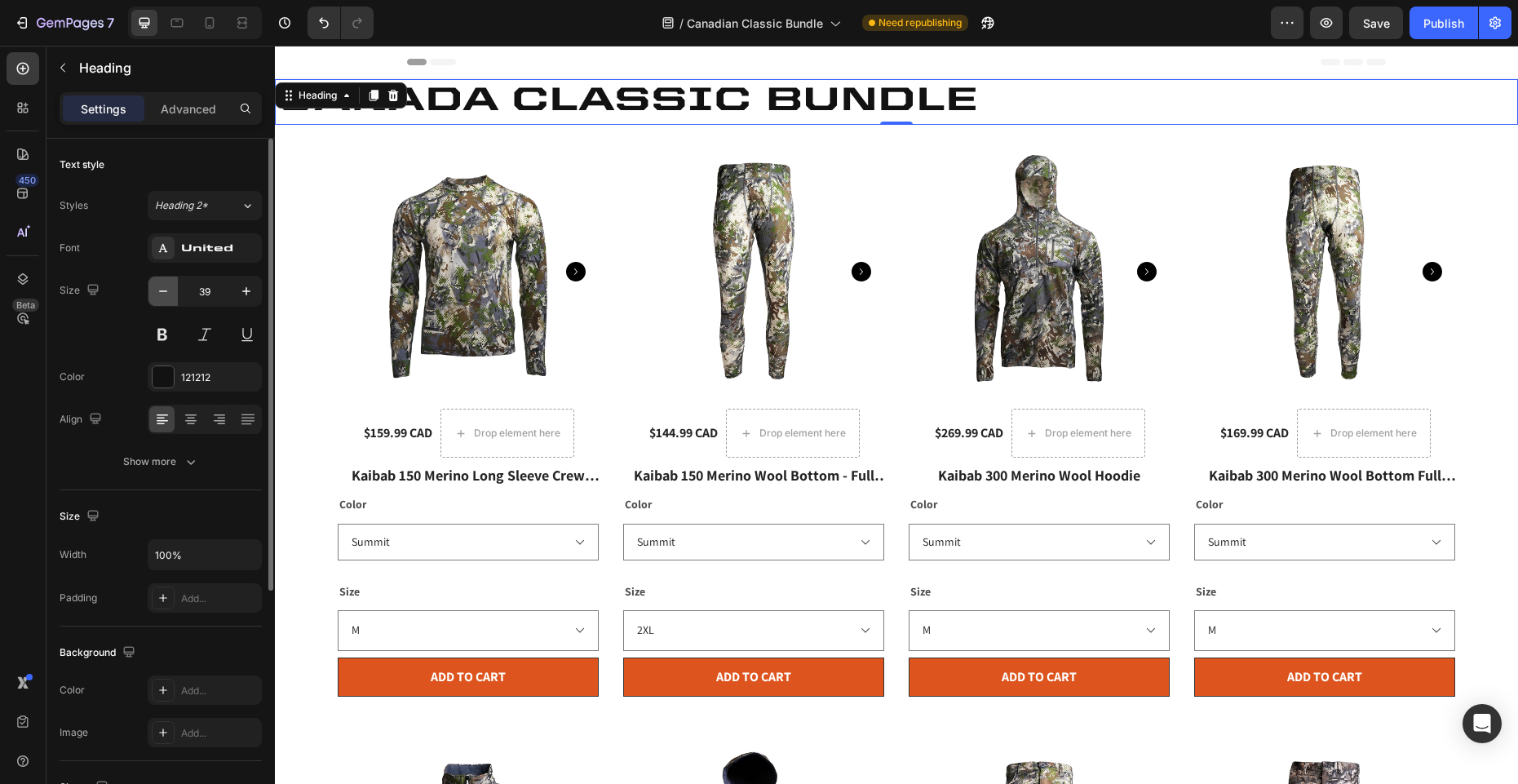
click at [159, 292] on icon "button" at bounding box center [163, 291] width 16 height 16
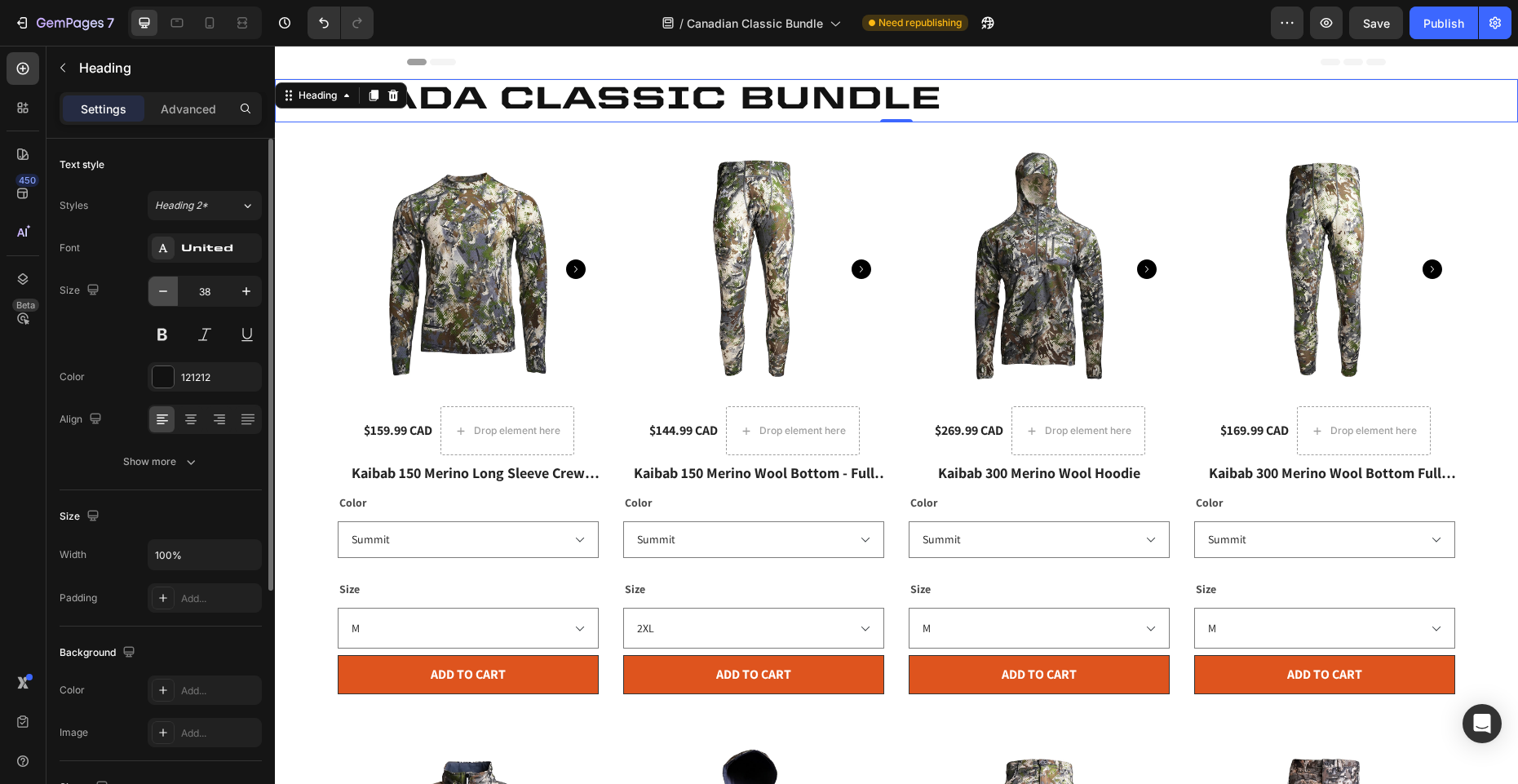
click at [159, 292] on icon "button" at bounding box center [163, 291] width 16 height 16
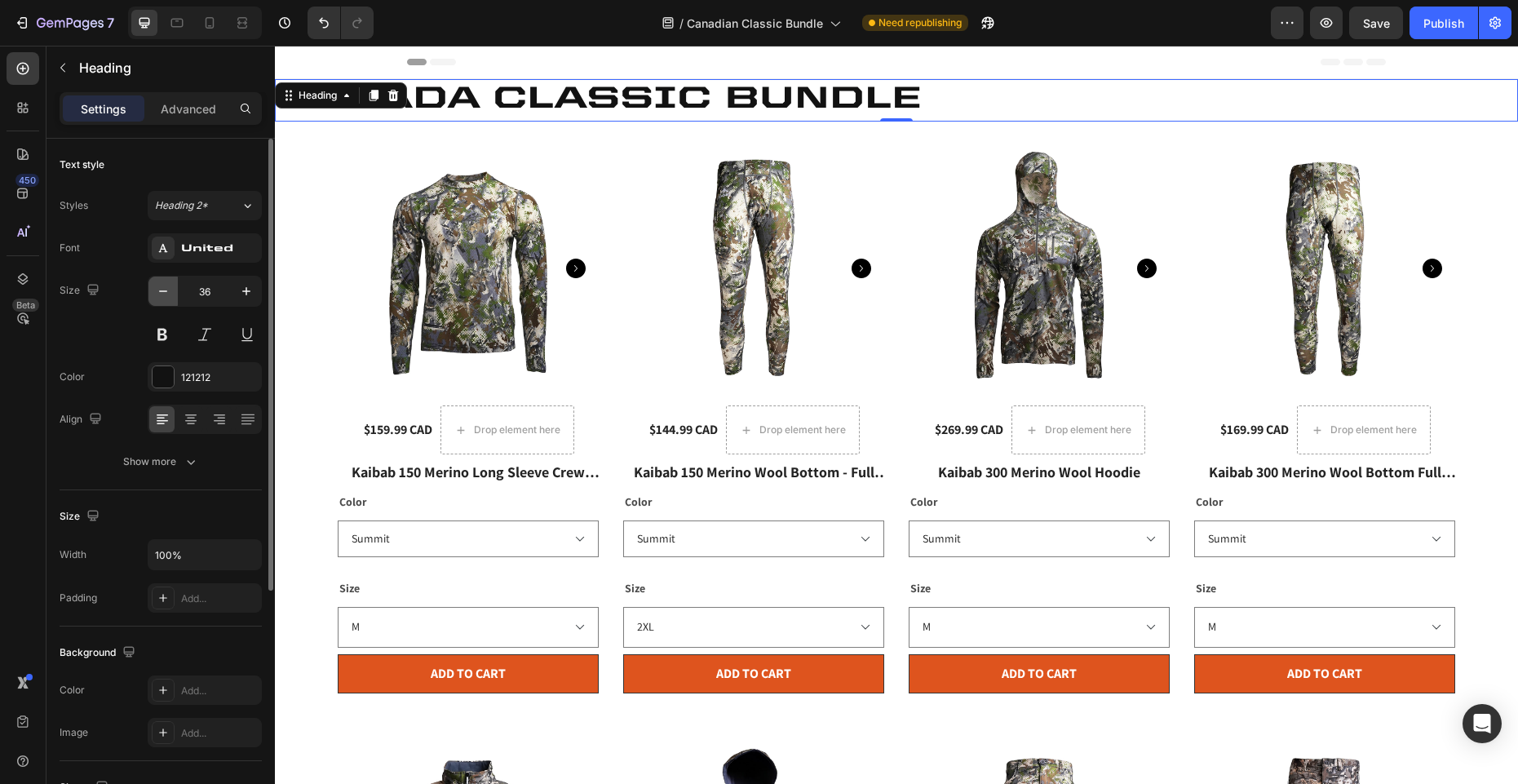
click at [159, 292] on icon "button" at bounding box center [163, 291] width 16 height 16
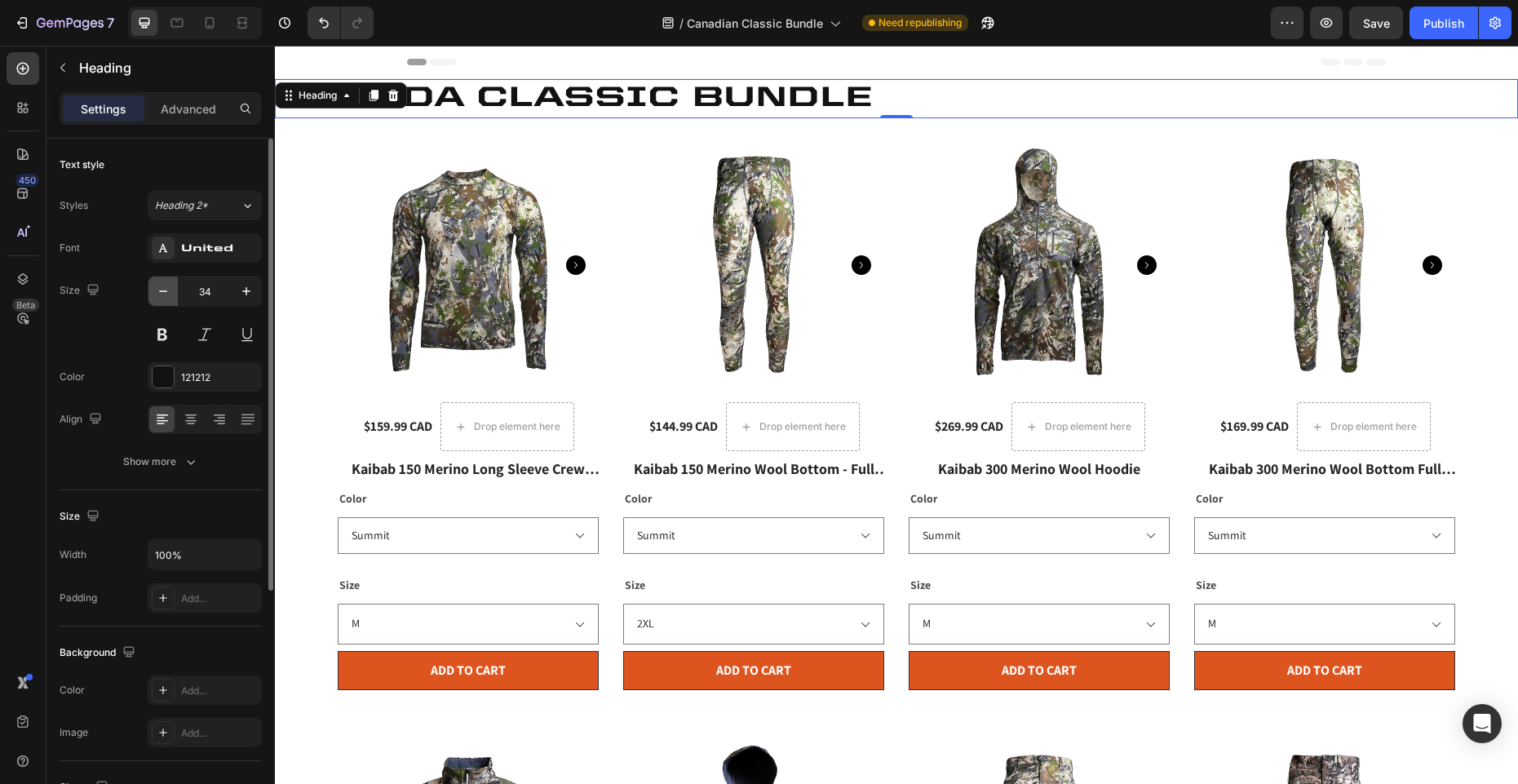
click at [159, 292] on icon "button" at bounding box center [163, 291] width 16 height 16
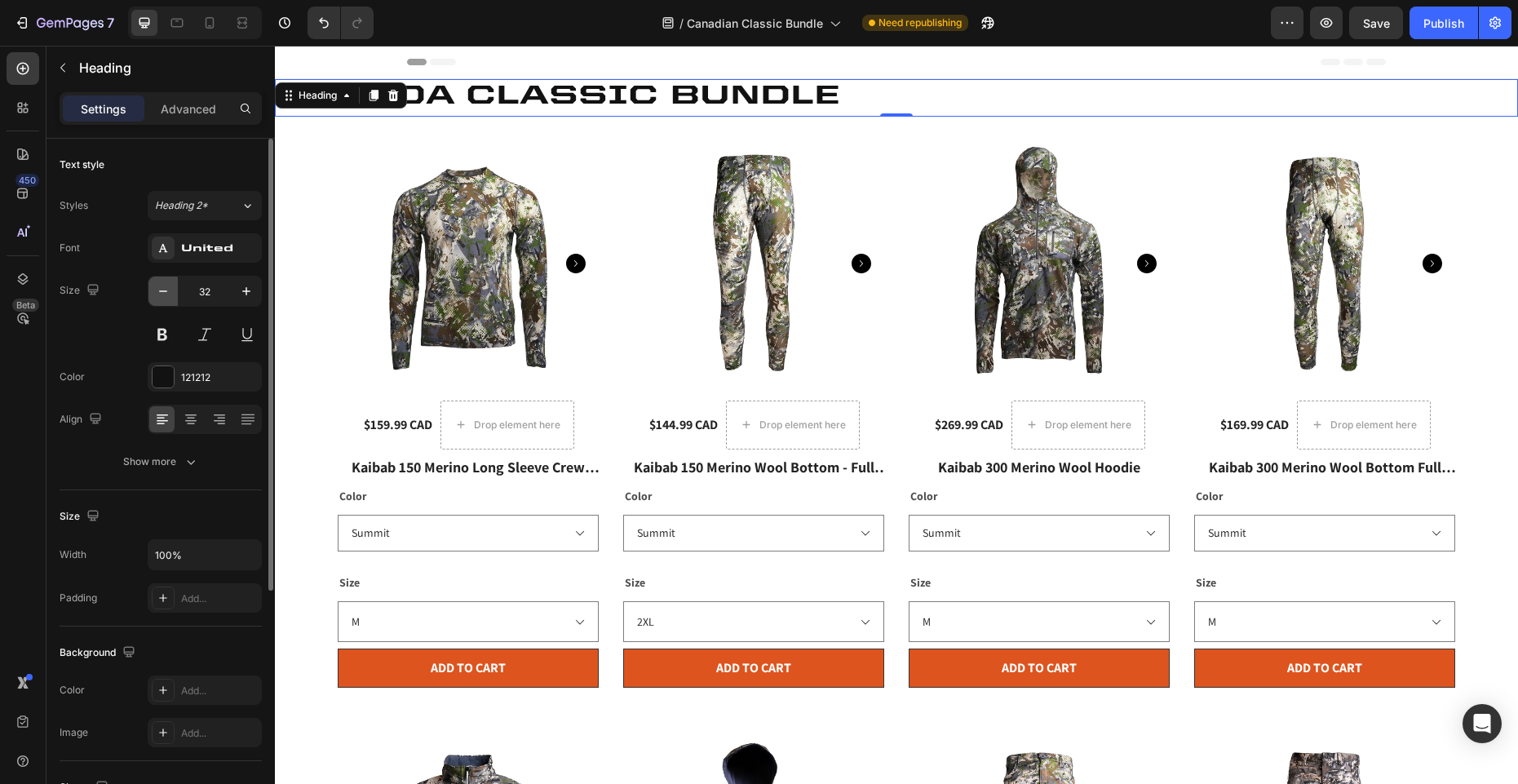
click at [159, 292] on icon "button" at bounding box center [163, 291] width 16 height 16
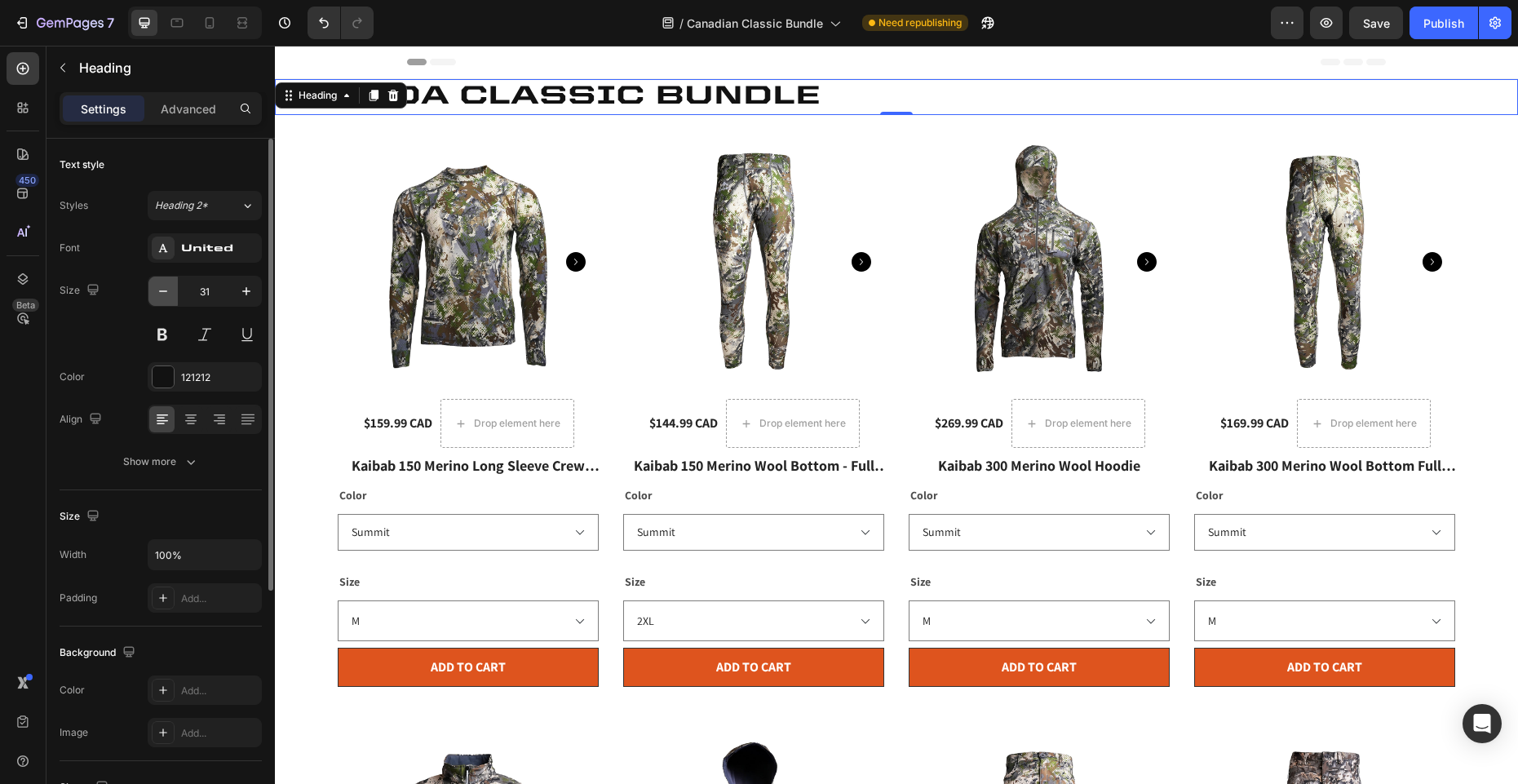
click at [159, 292] on icon "button" at bounding box center [163, 291] width 16 height 16
type input "30"
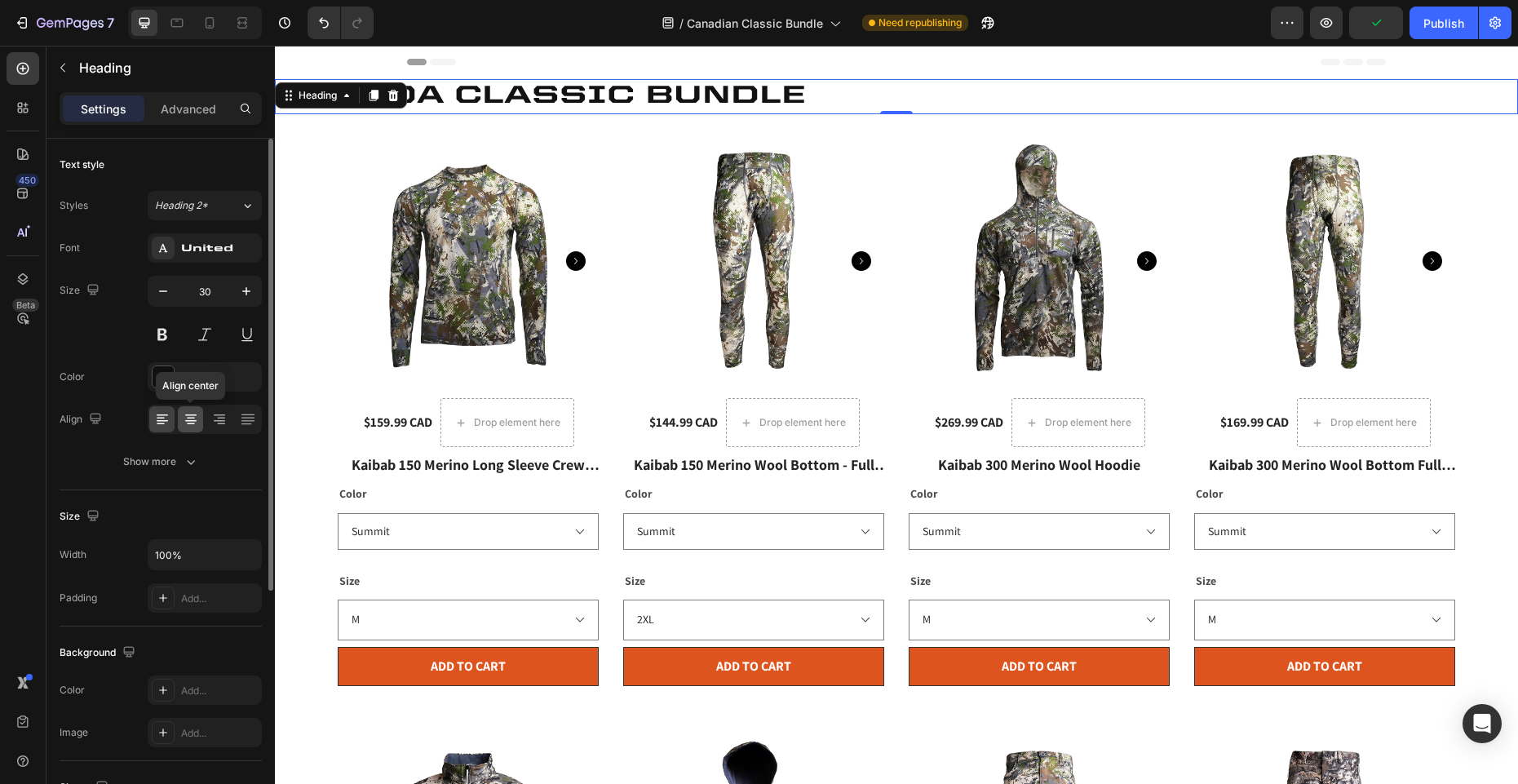
click at [188, 412] on icon at bounding box center [191, 419] width 16 height 16
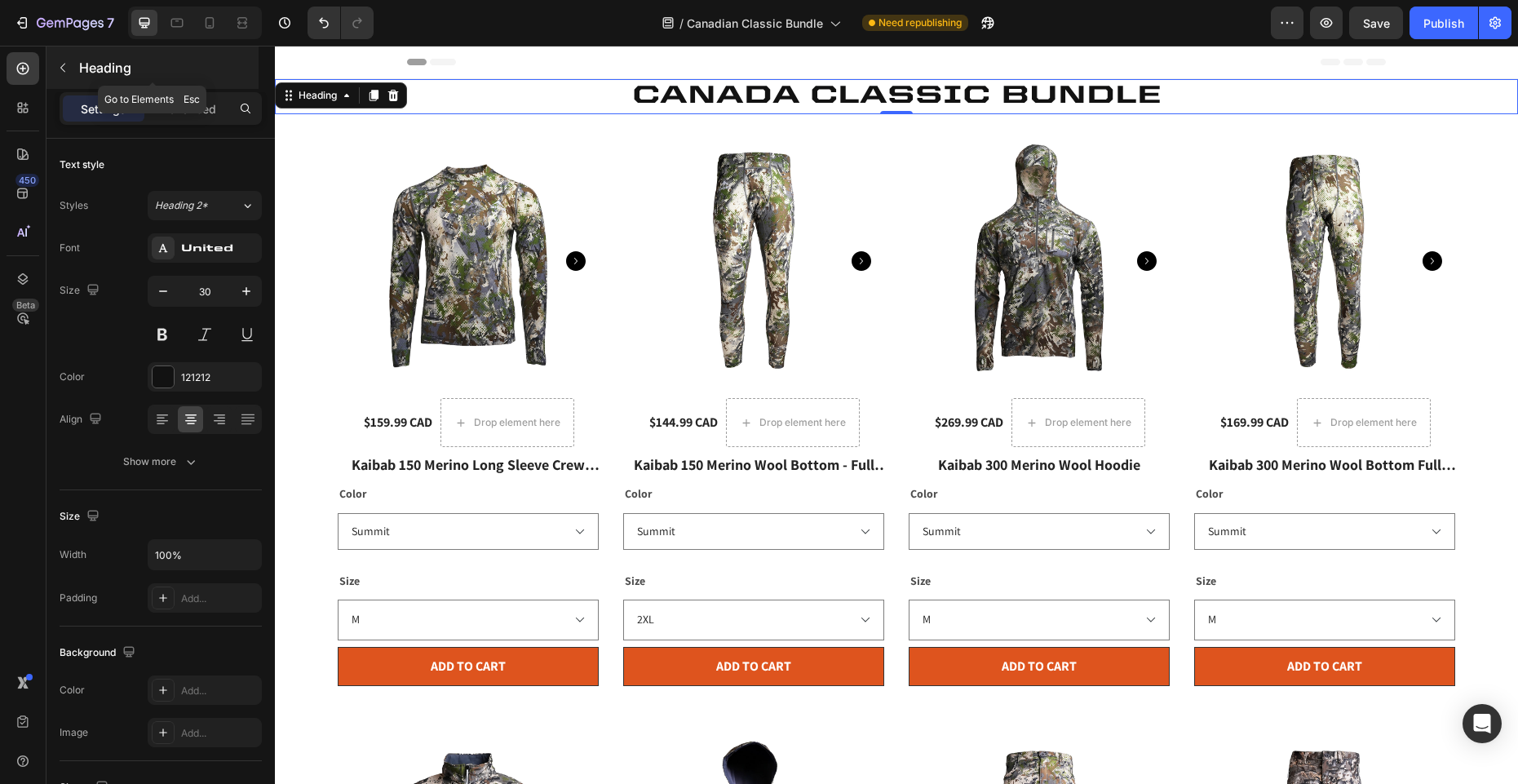
click at [63, 68] on icon "button" at bounding box center [63, 67] width 13 height 13
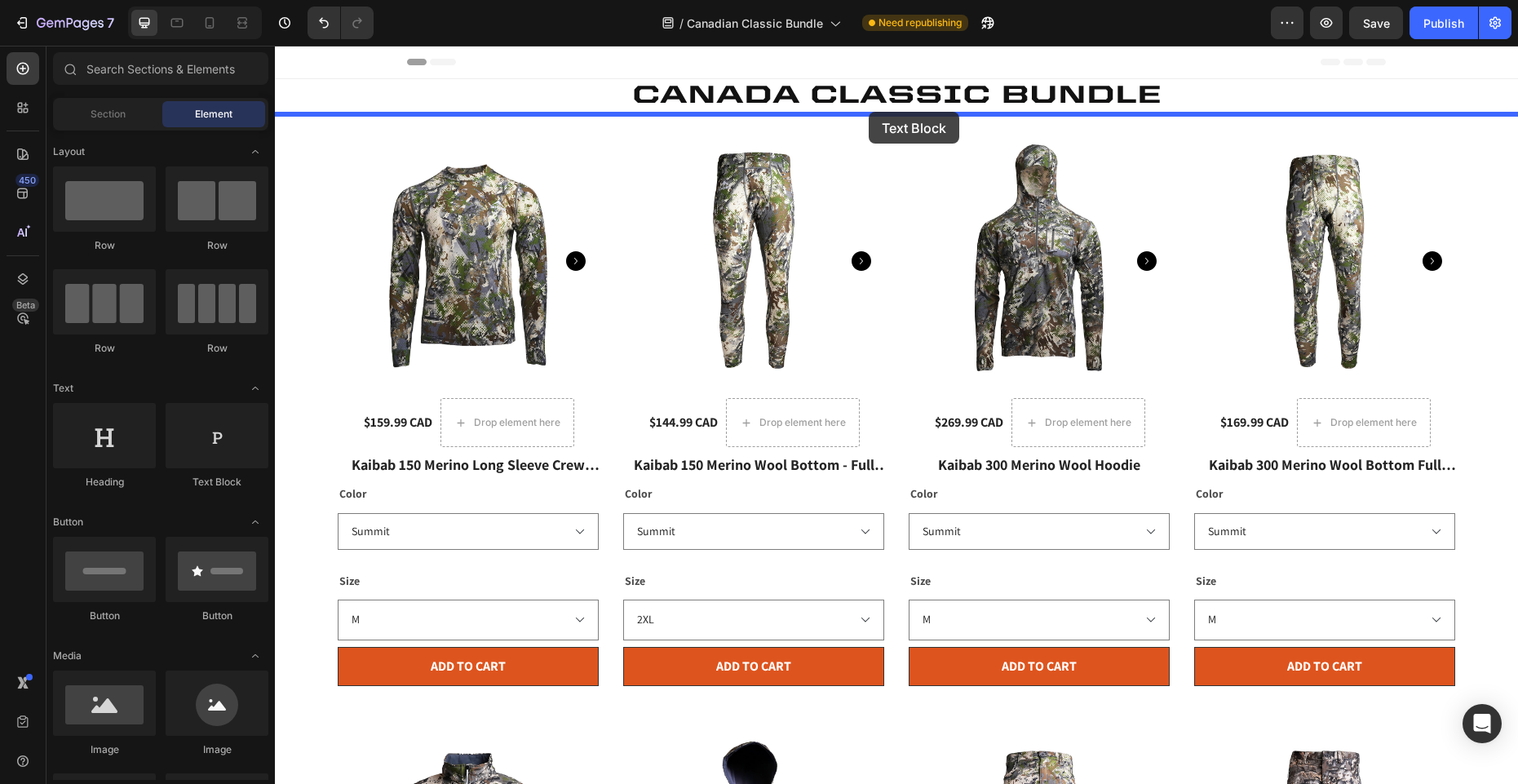
drag, startPoint x: 479, startPoint y: 490, endPoint x: 868, endPoint y: 112, distance: 542.4
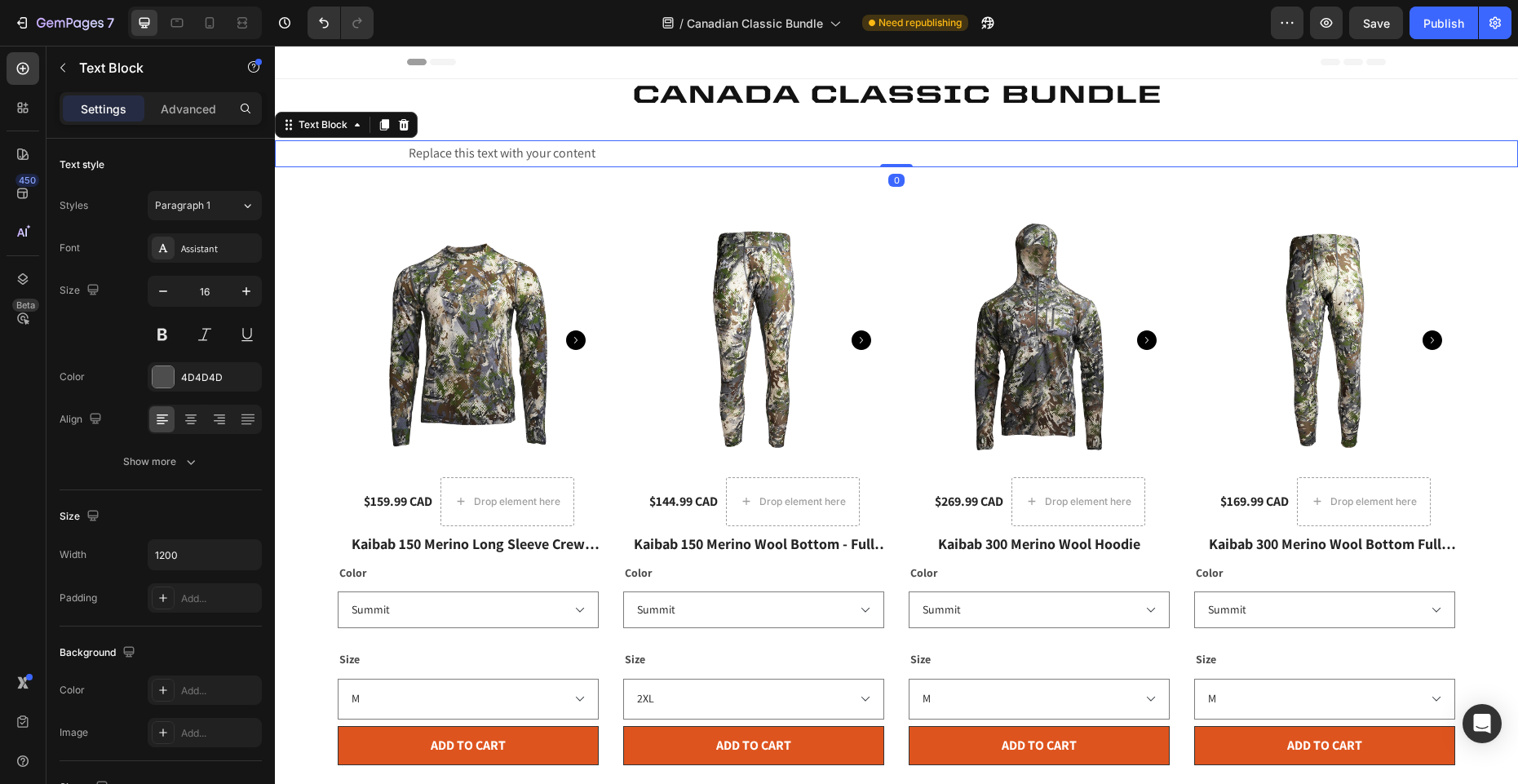
click at [581, 153] on div "Replace this text with your content" at bounding box center [896, 153] width 979 height 27
click at [581, 153] on p "Replace this text with your content" at bounding box center [895, 153] width 975 height 23
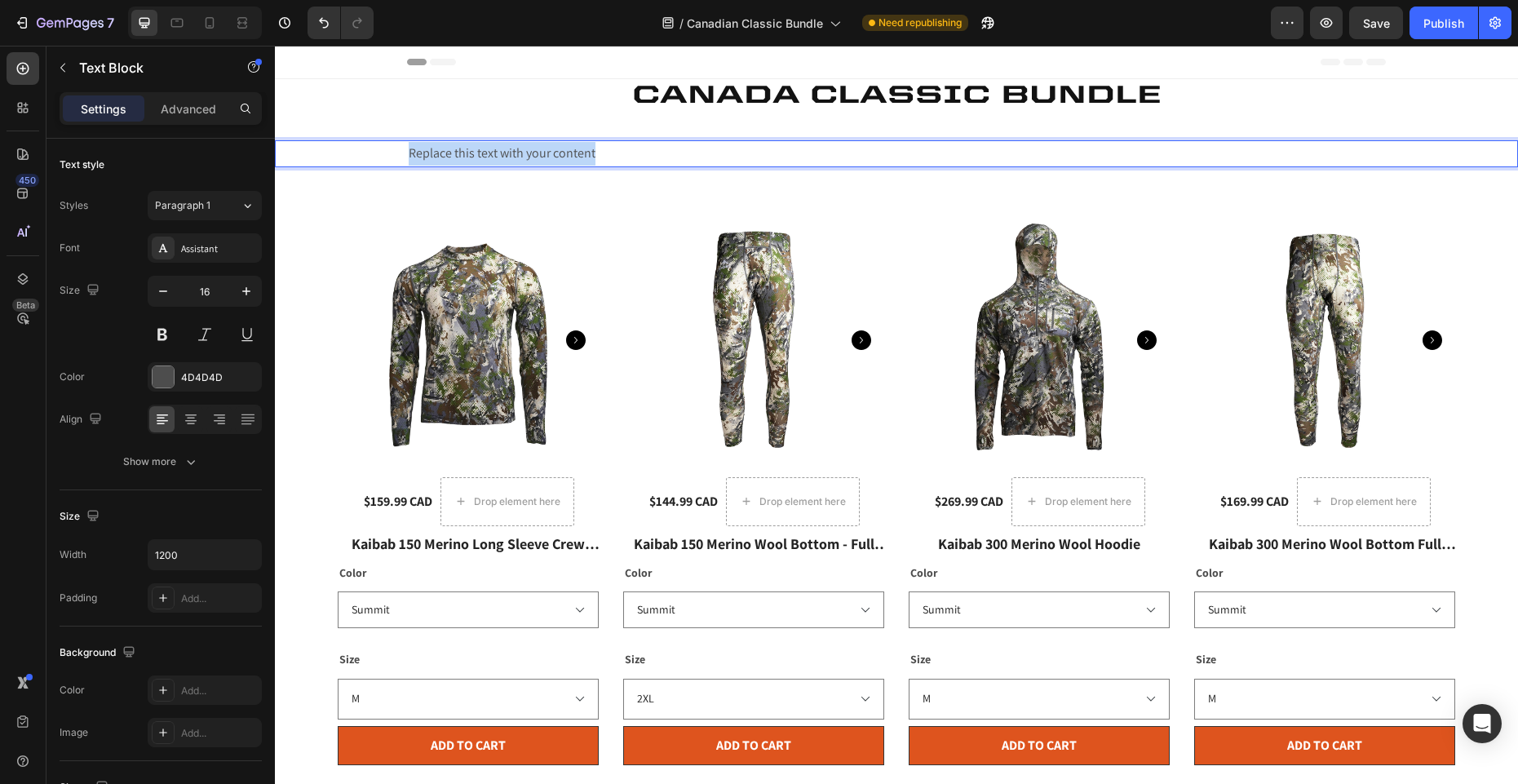
click at [581, 153] on p "Replace this text with your content" at bounding box center [895, 153] width 975 height 23
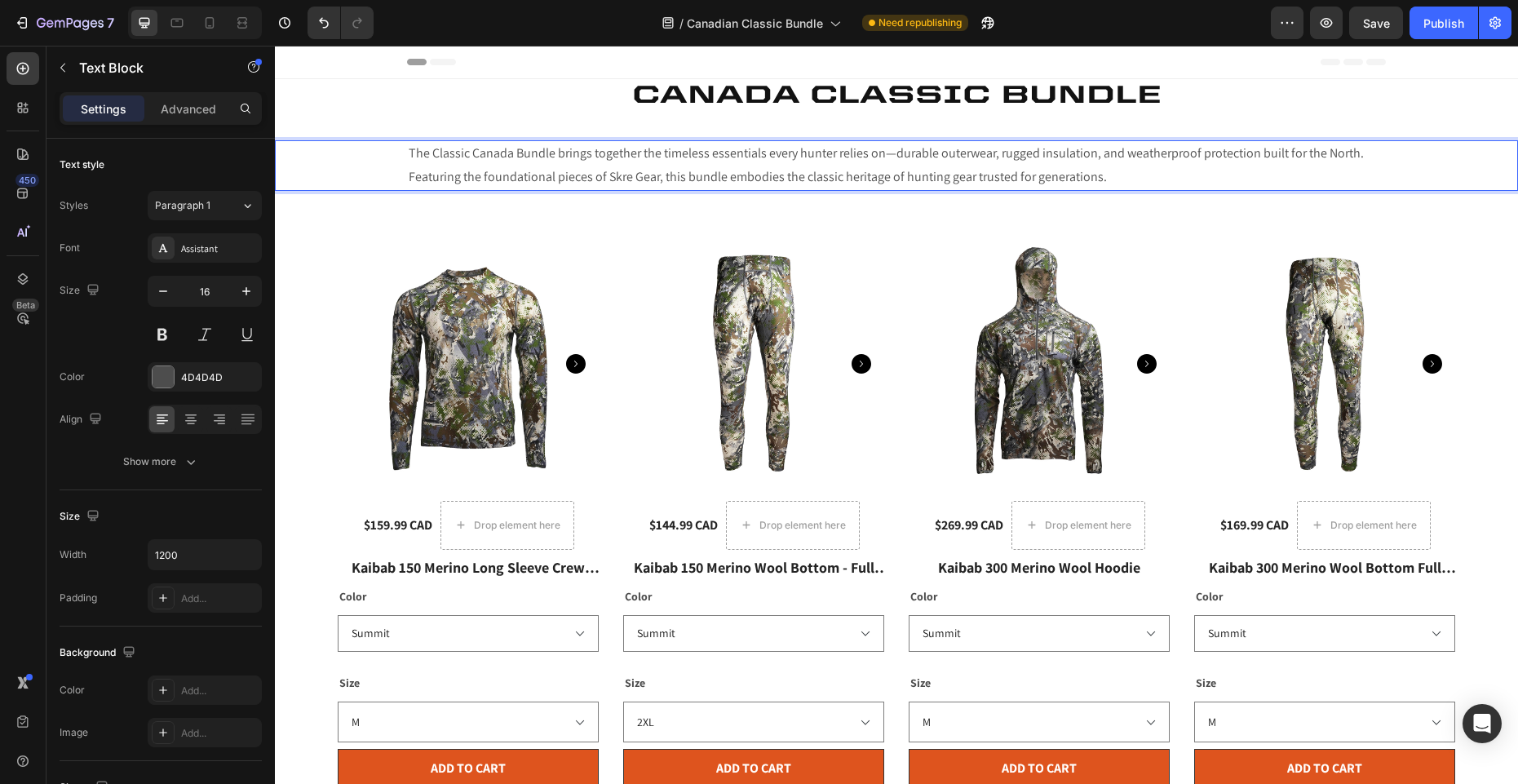
click at [551, 166] on p "The Classic Canada Bundle brings together the timeless essentials every hunter …" at bounding box center [895, 165] width 975 height 48
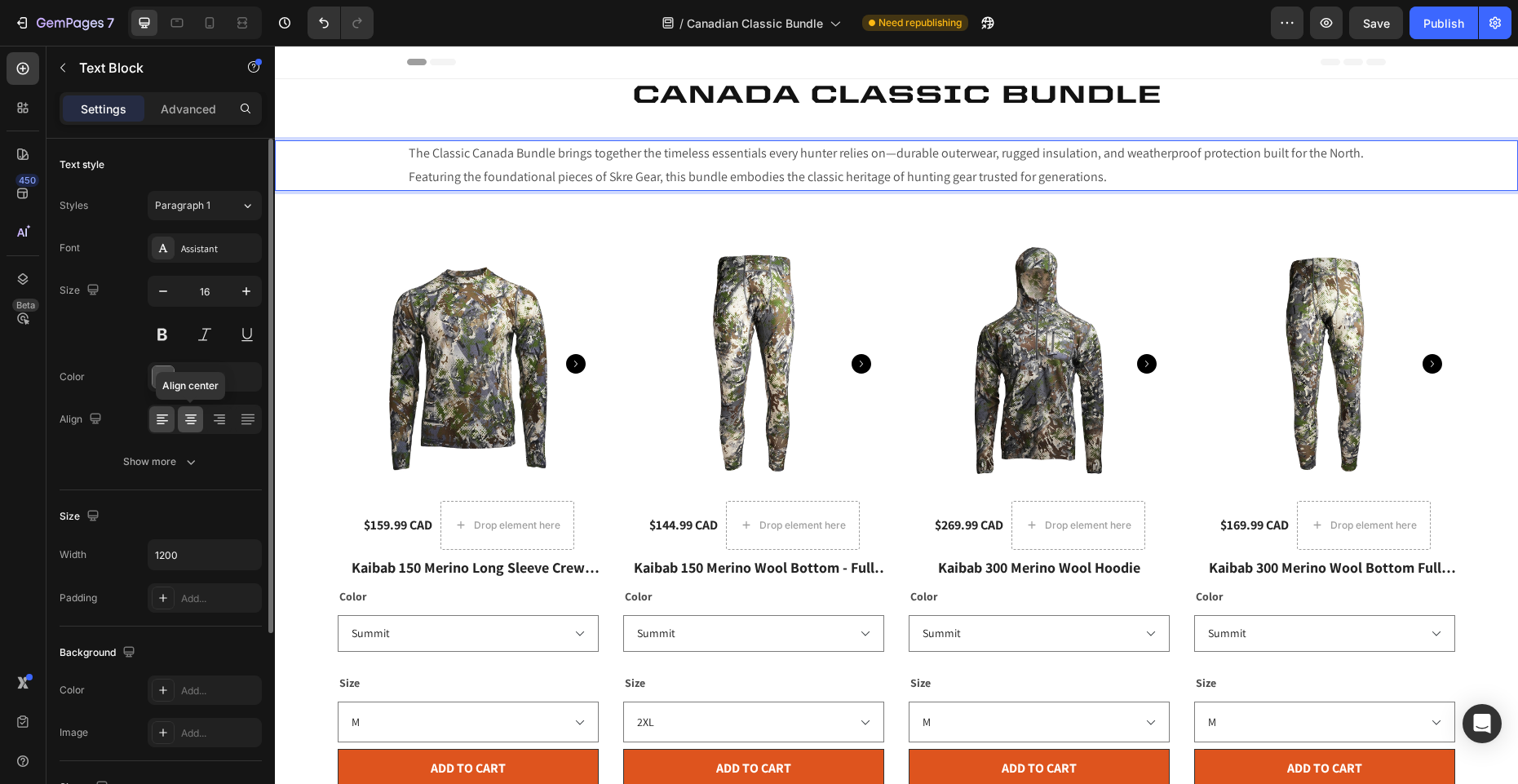
click at [189, 421] on icon at bounding box center [190, 421] width 12 height 2
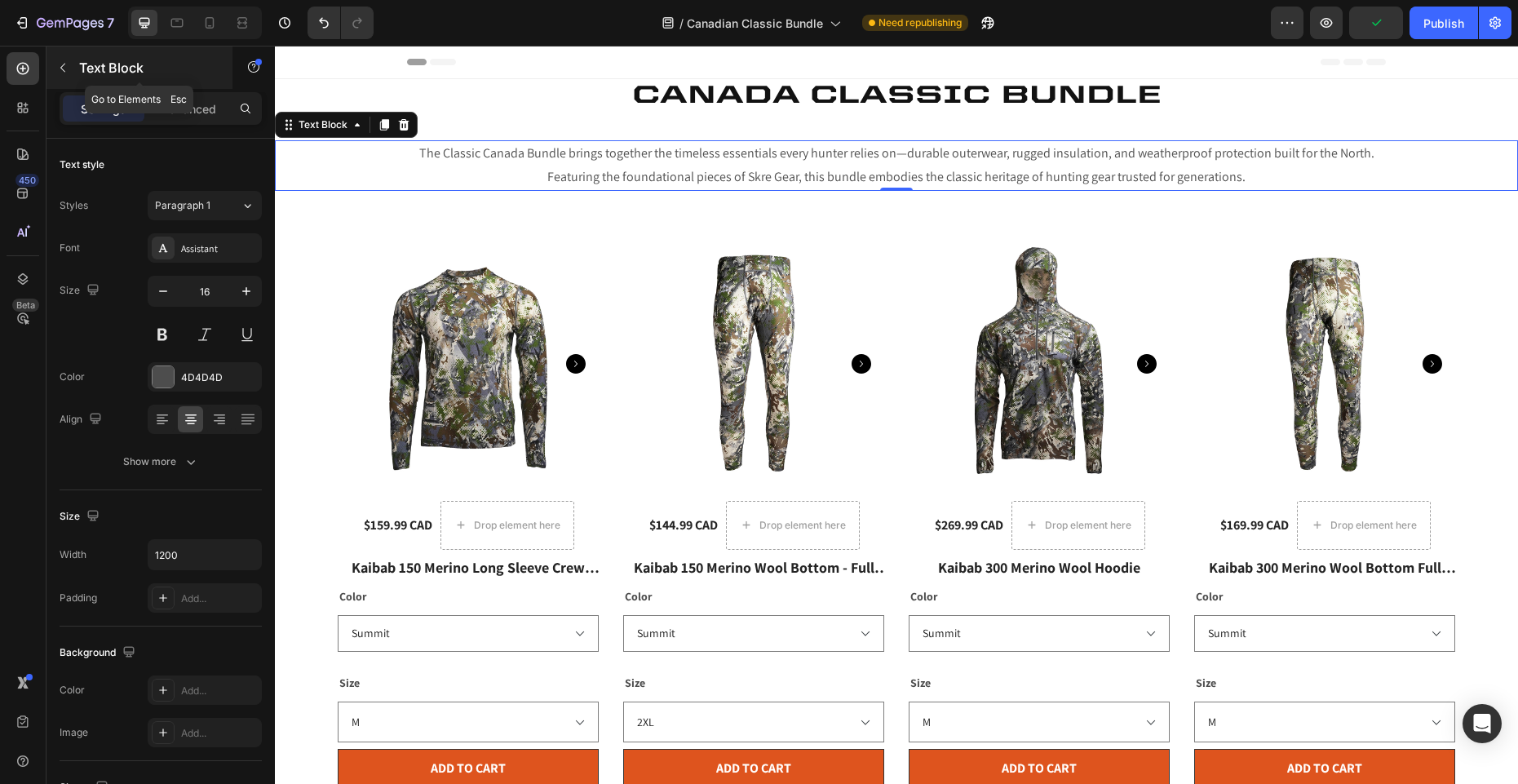
click at [57, 65] on icon "button" at bounding box center [63, 67] width 13 height 13
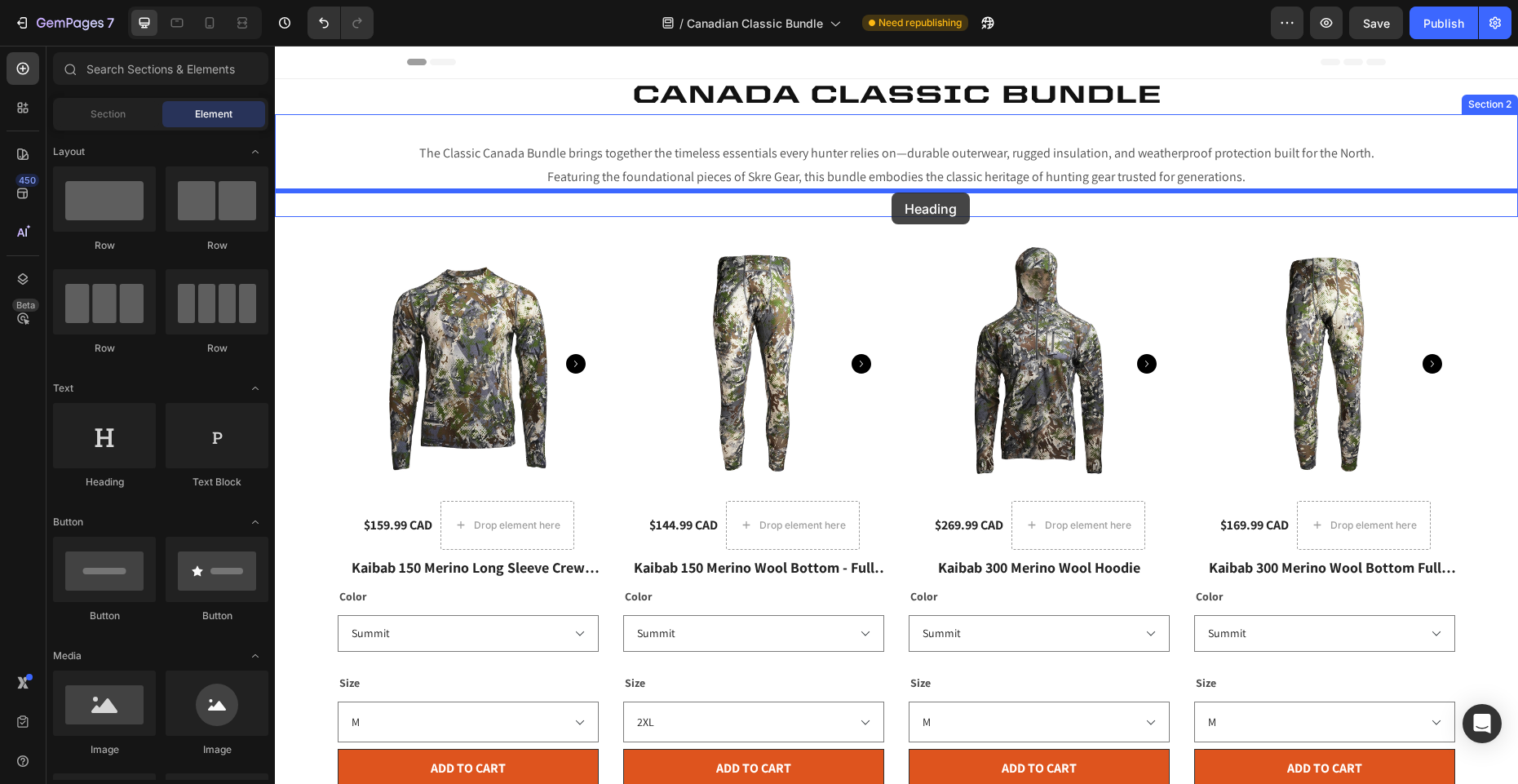
drag, startPoint x: 377, startPoint y: 489, endPoint x: 892, endPoint y: 193, distance: 594.0
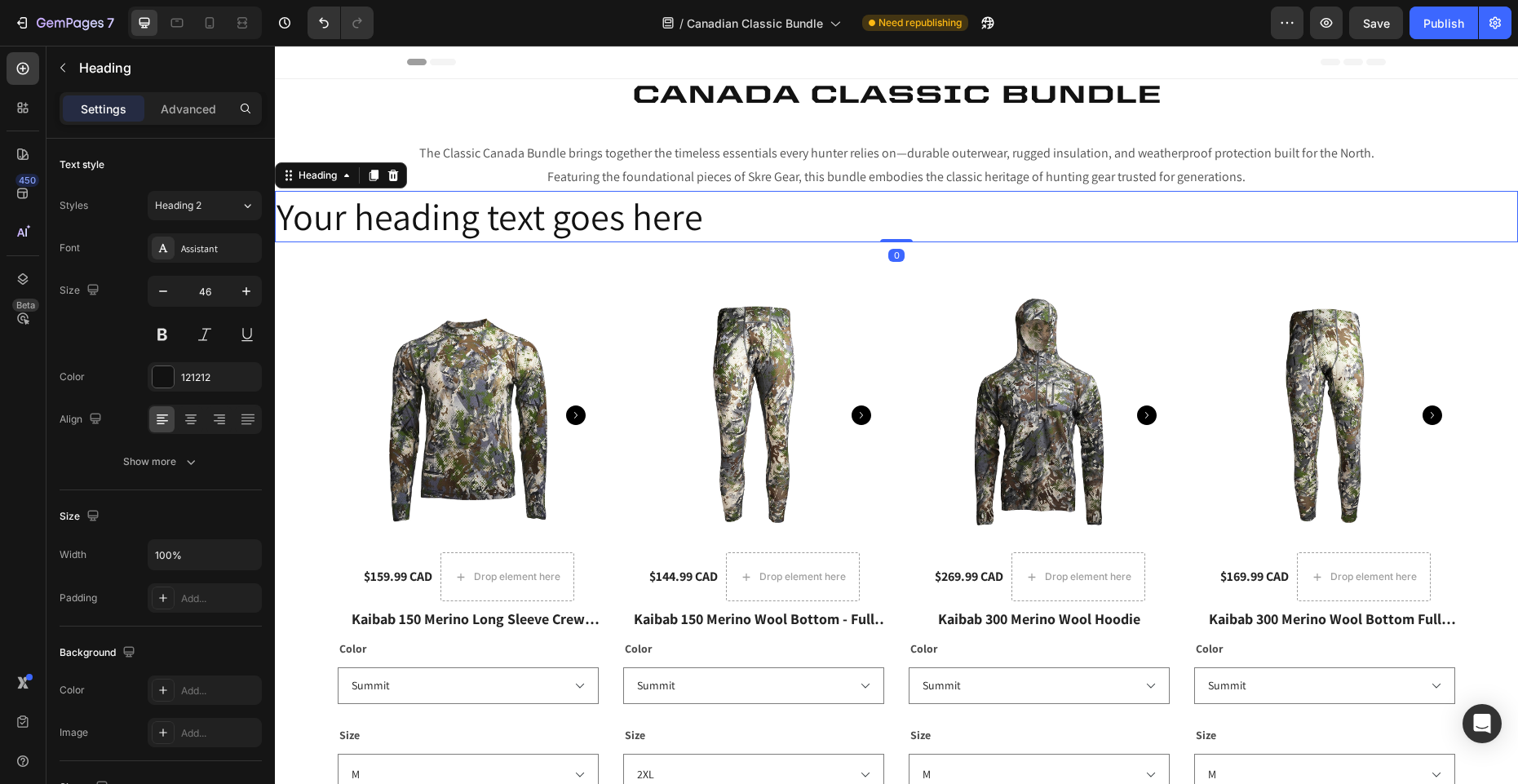
click at [604, 216] on h2 "Your heading text goes here" at bounding box center [895, 217] width 1243 height 52
click at [604, 216] on p "Your heading text goes here" at bounding box center [896, 217] width 1240 height 49
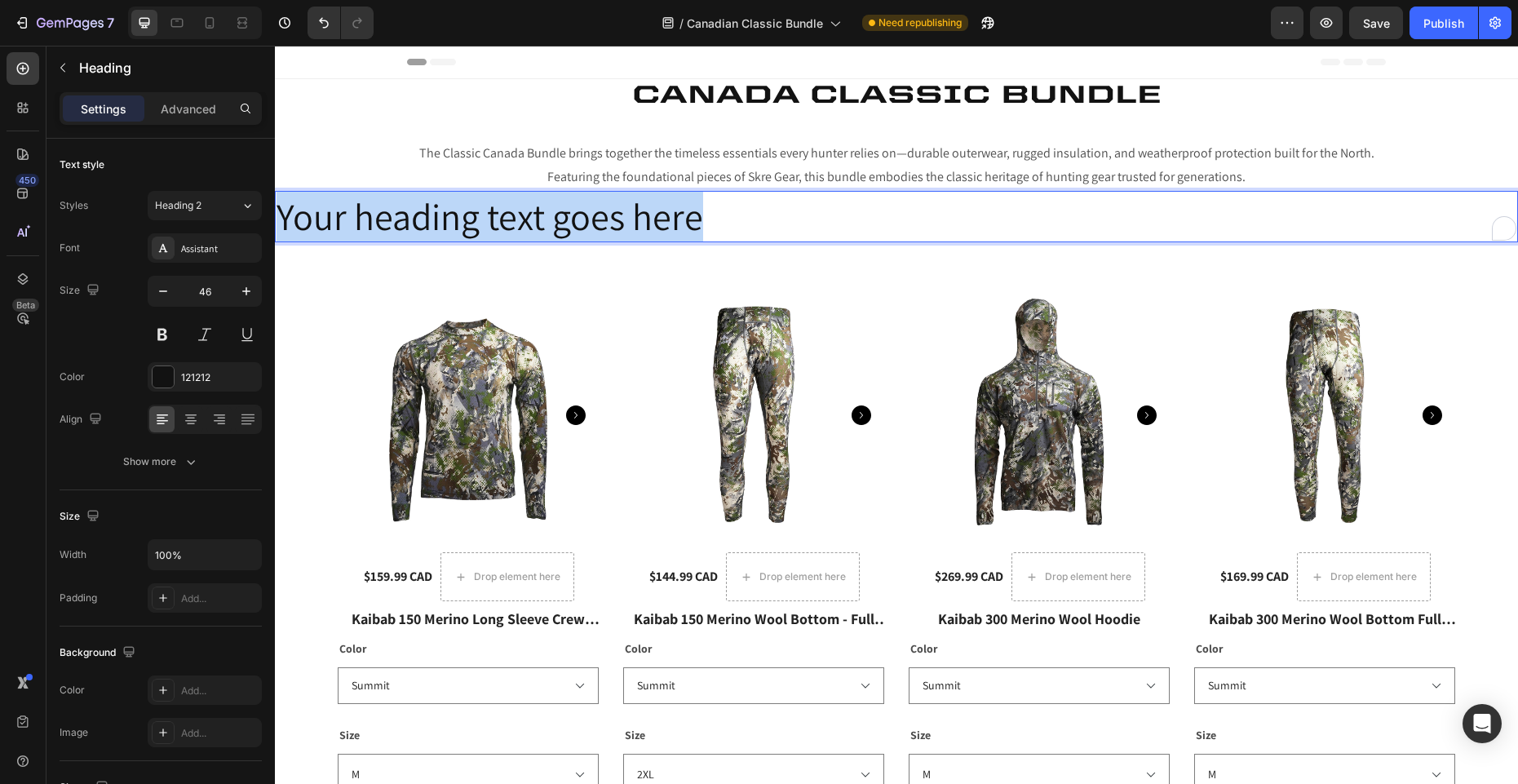
click at [604, 216] on p "Your heading text goes here" at bounding box center [896, 217] width 1240 height 49
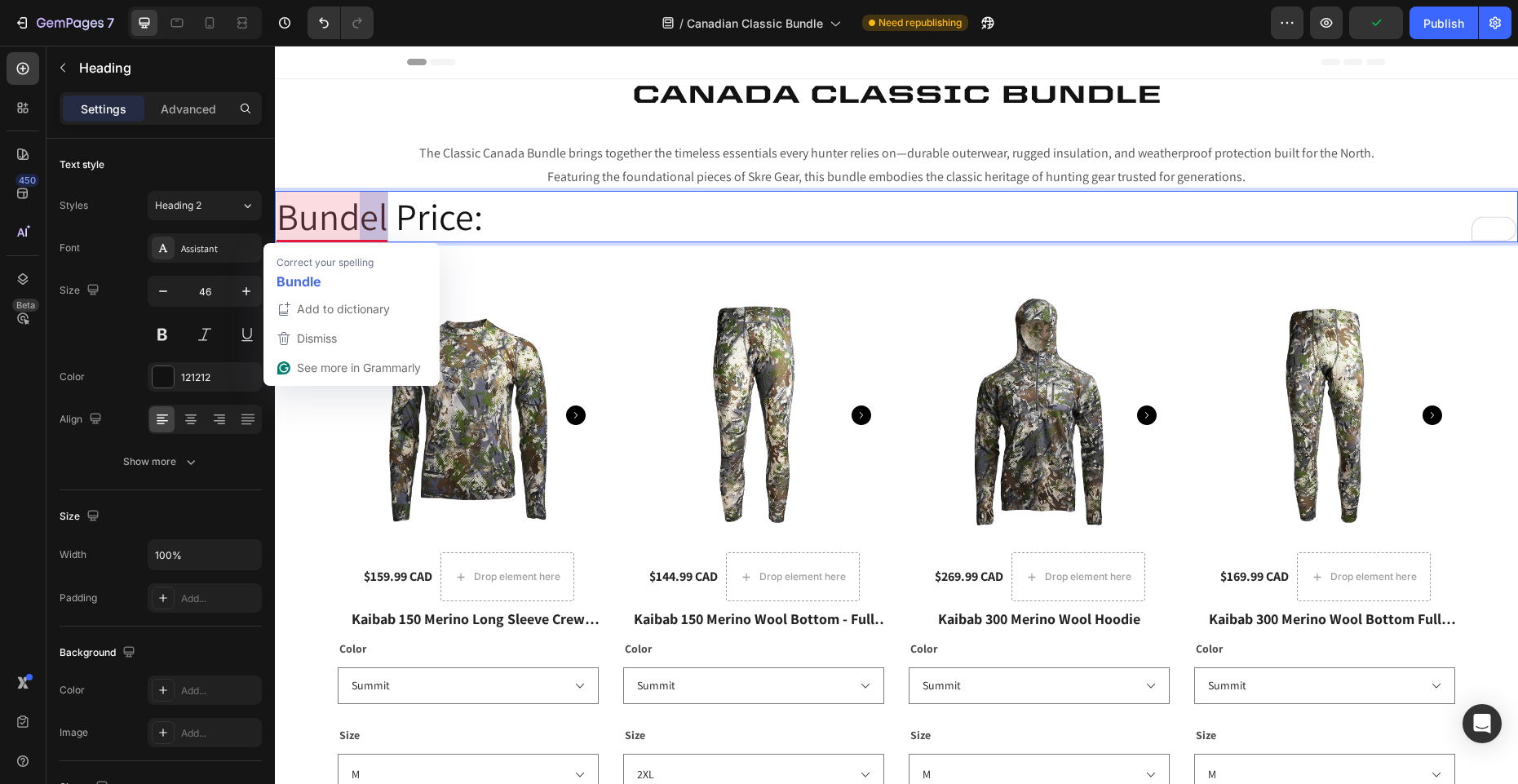
drag, startPoint x: 359, startPoint y: 222, endPoint x: 382, endPoint y: 222, distance: 23.0
click at [383, 222] on p "Bundel Price:" at bounding box center [896, 217] width 1240 height 49
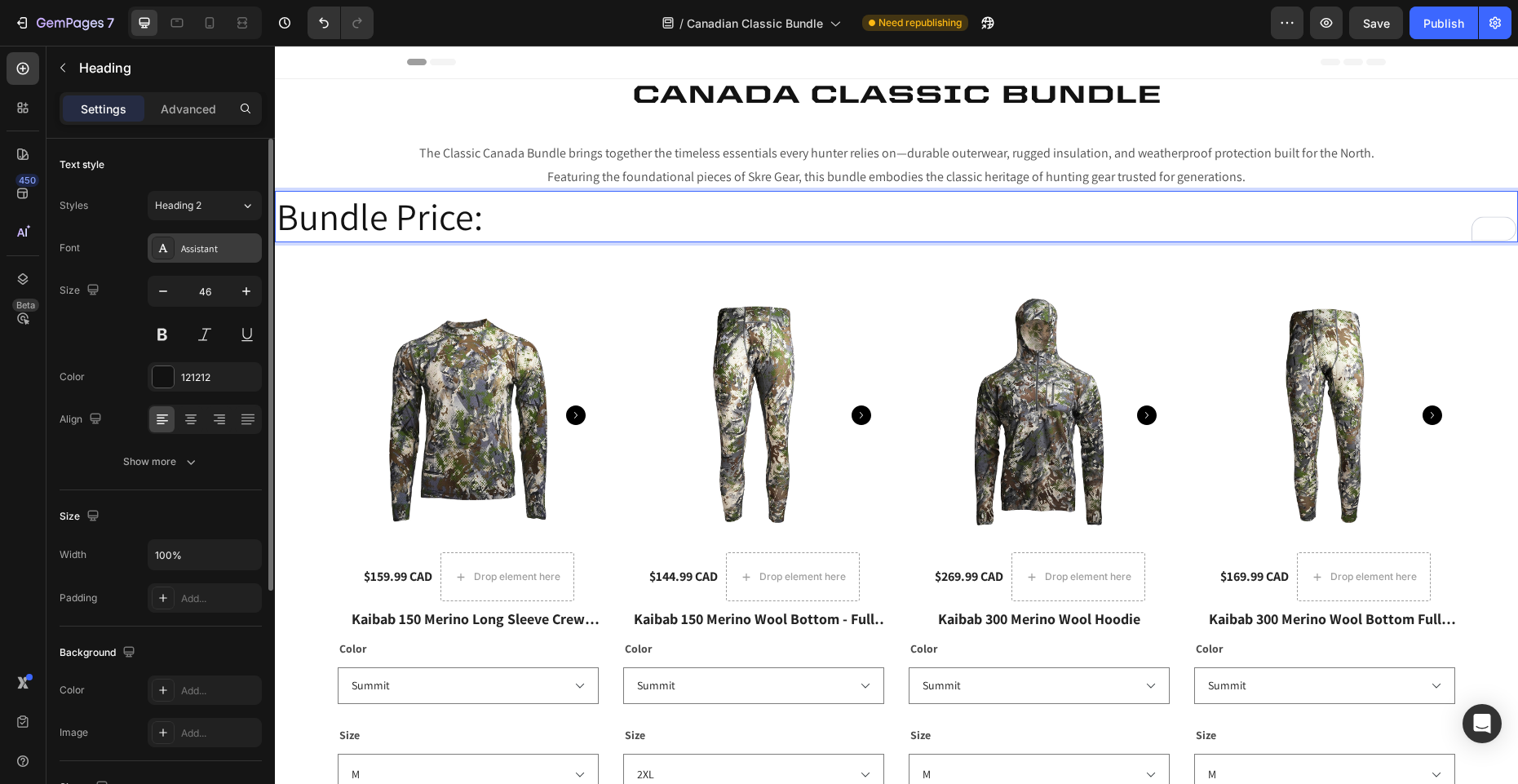
click at [196, 250] on div "Assistant" at bounding box center [219, 248] width 76 height 14
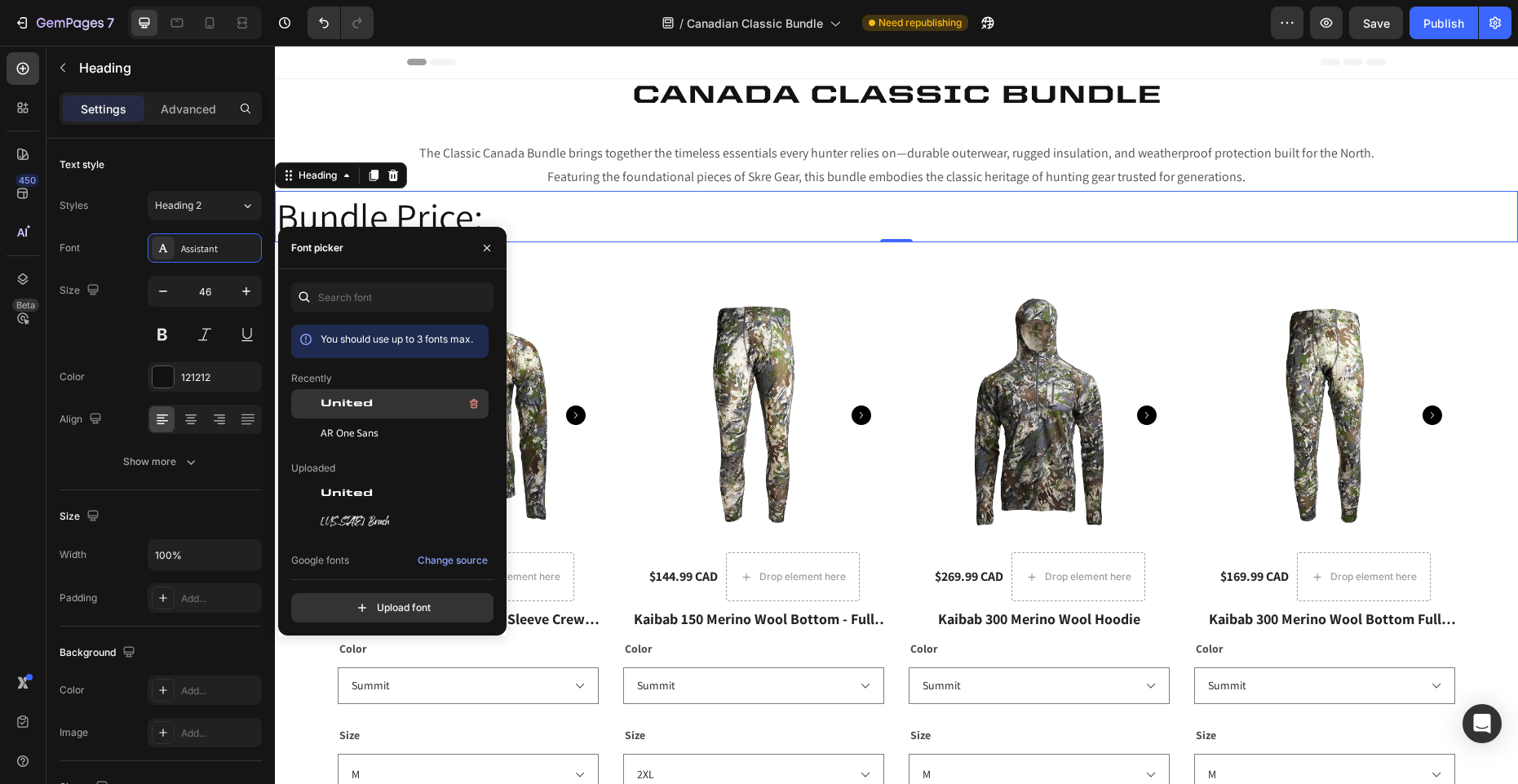
click at [338, 407] on span "United" at bounding box center [346, 404] width 52 height 14
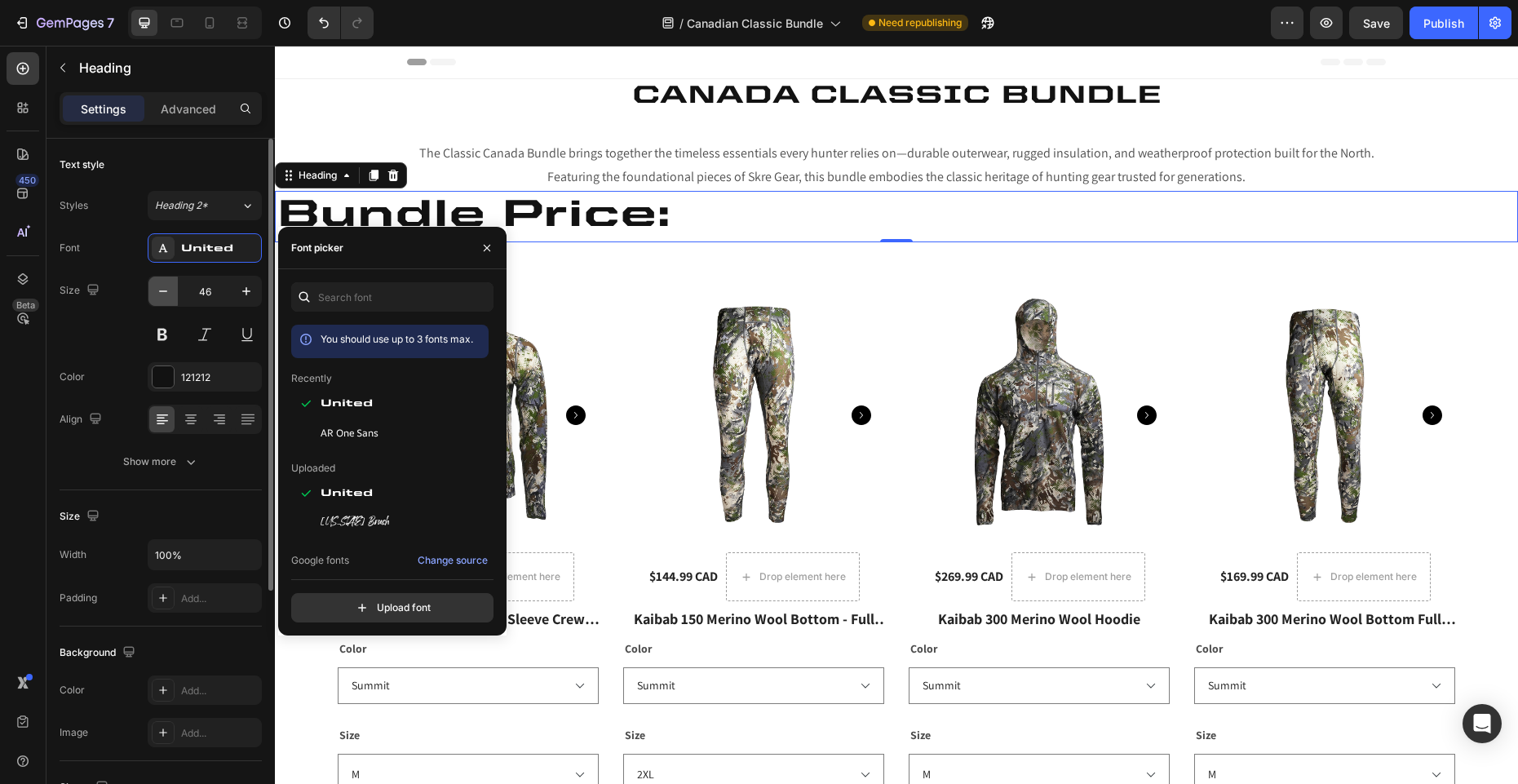
click at [175, 292] on button "button" at bounding box center [162, 291] width 30 height 30
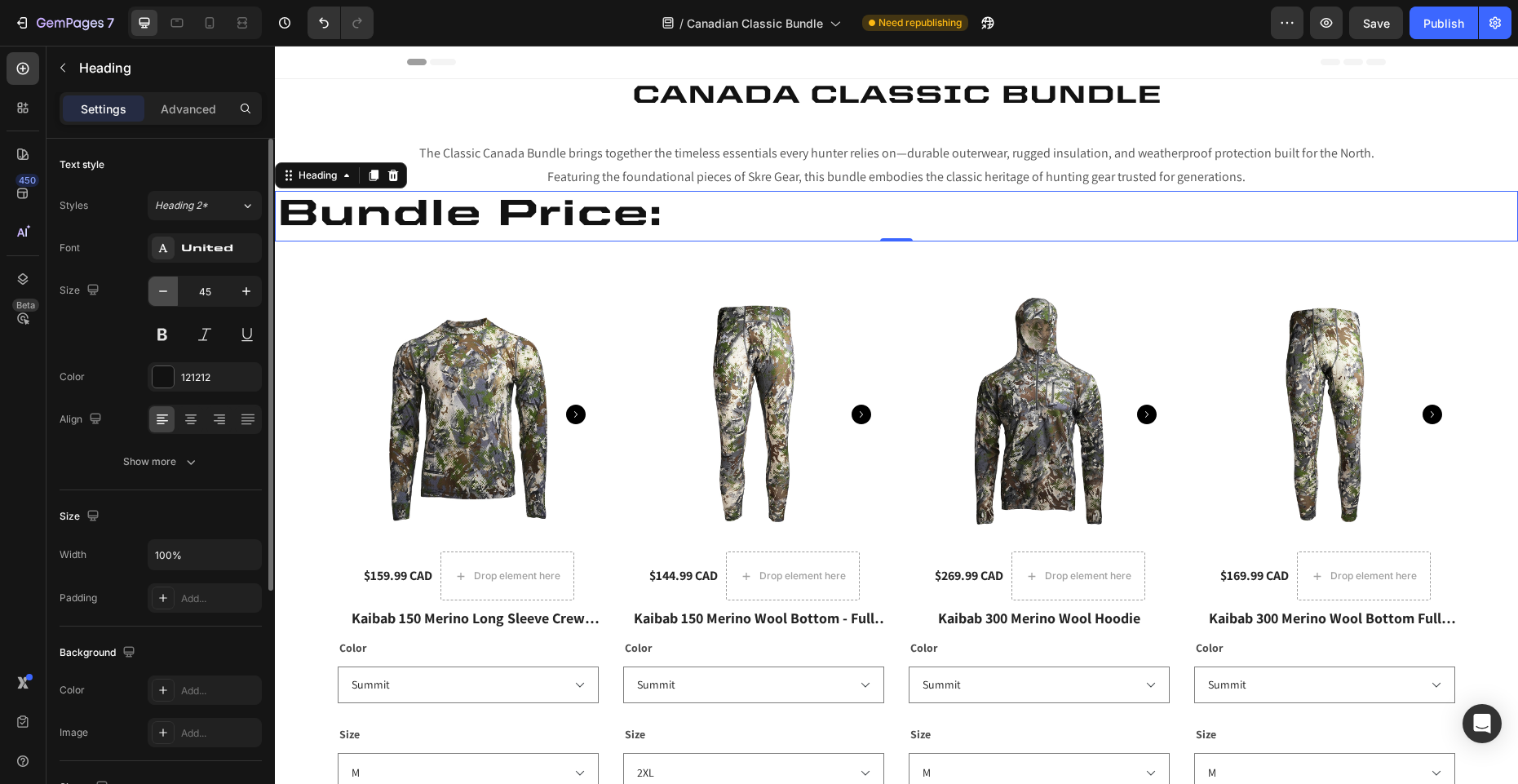
click at [175, 292] on button "button" at bounding box center [162, 291] width 30 height 30
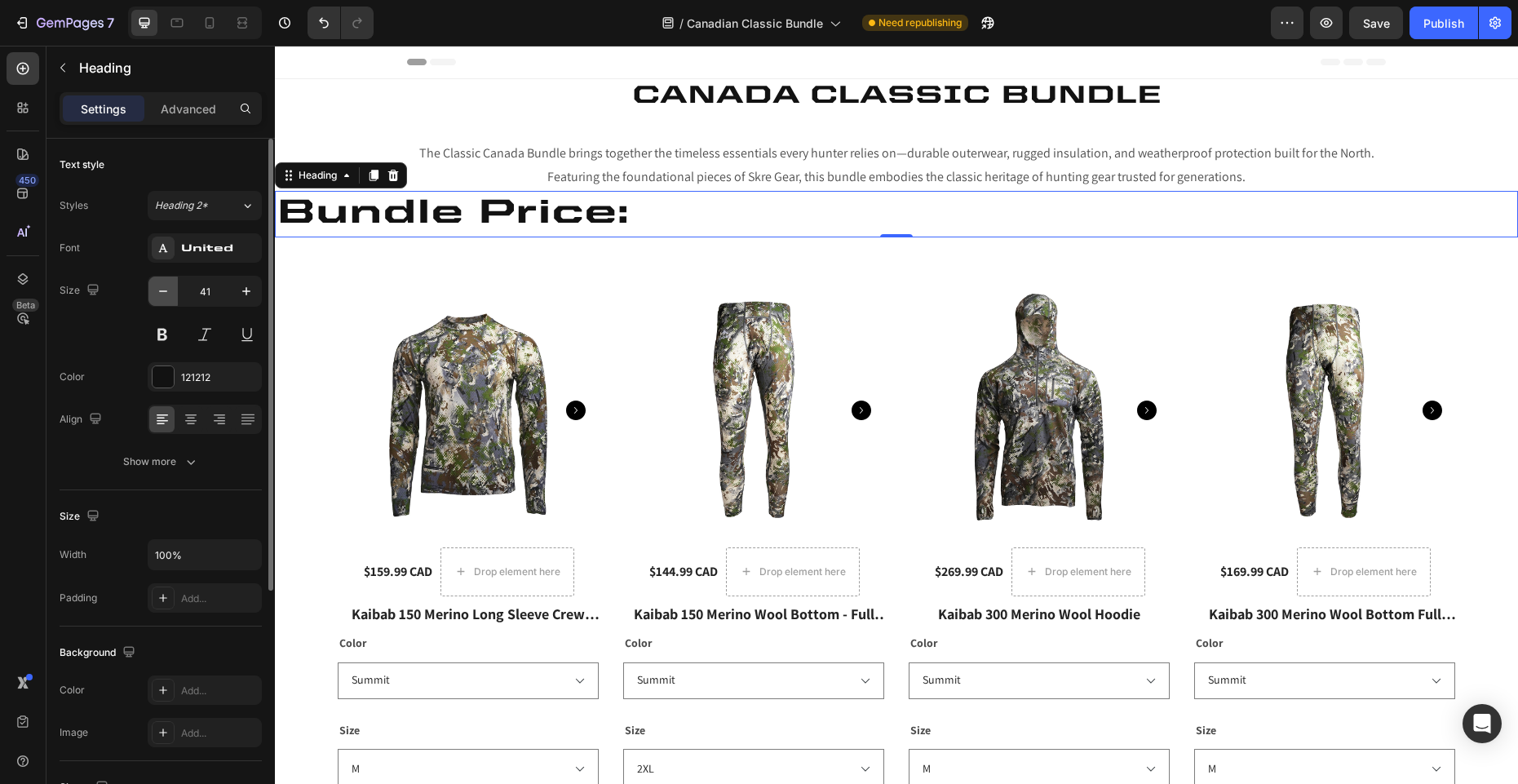
click at [175, 292] on button "button" at bounding box center [162, 291] width 30 height 30
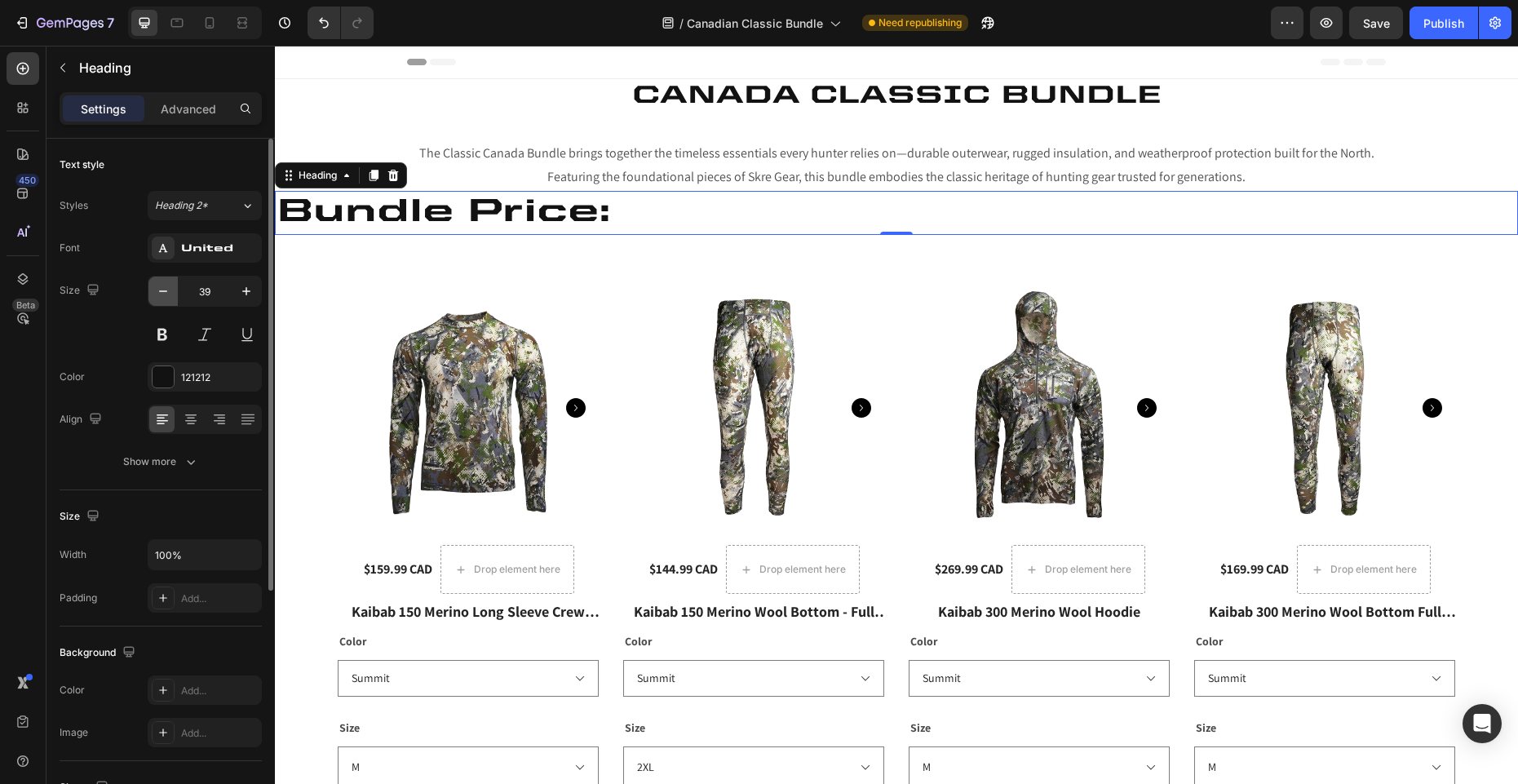
click at [175, 292] on button "button" at bounding box center [162, 291] width 30 height 30
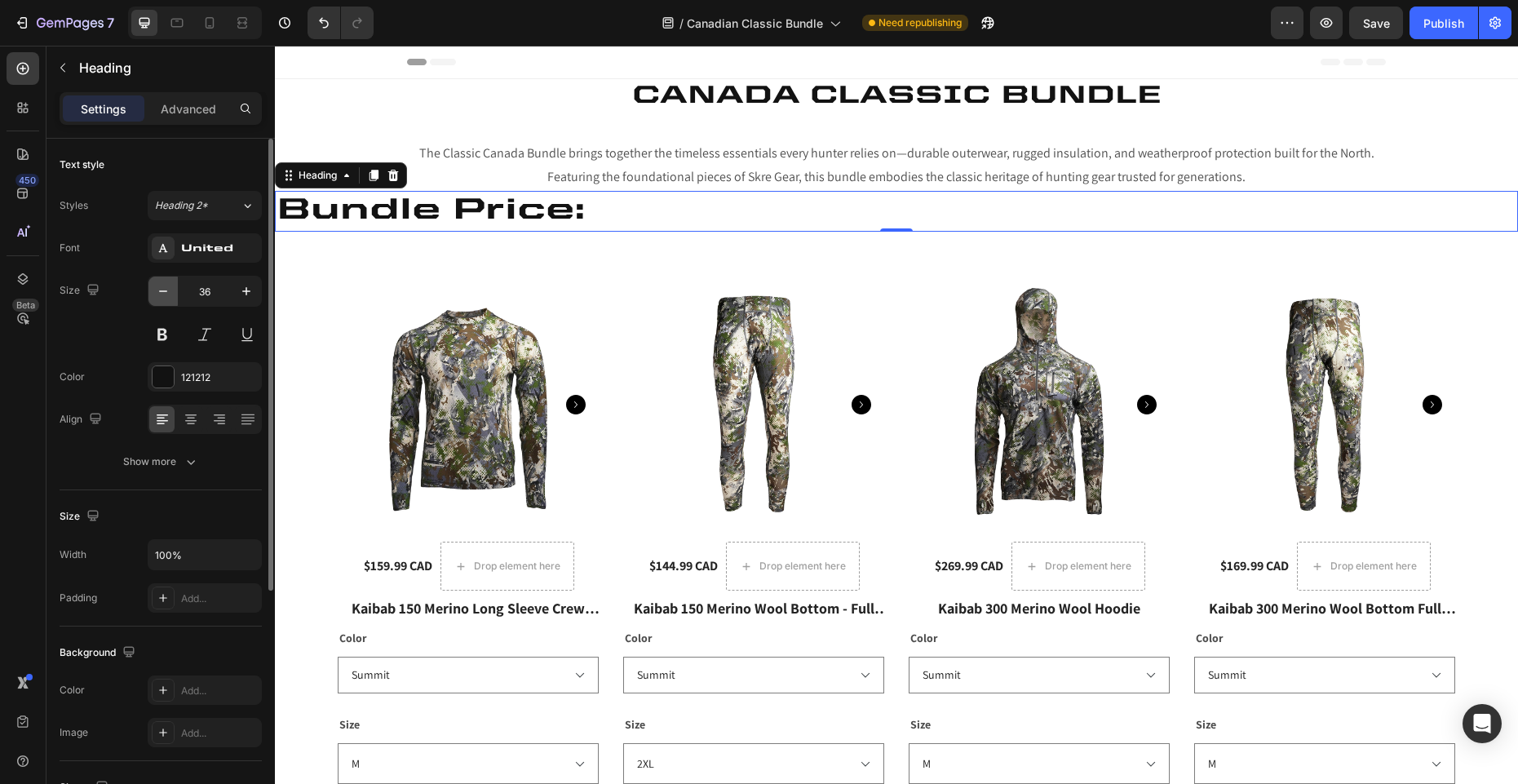
click at [175, 292] on button "button" at bounding box center [162, 291] width 30 height 30
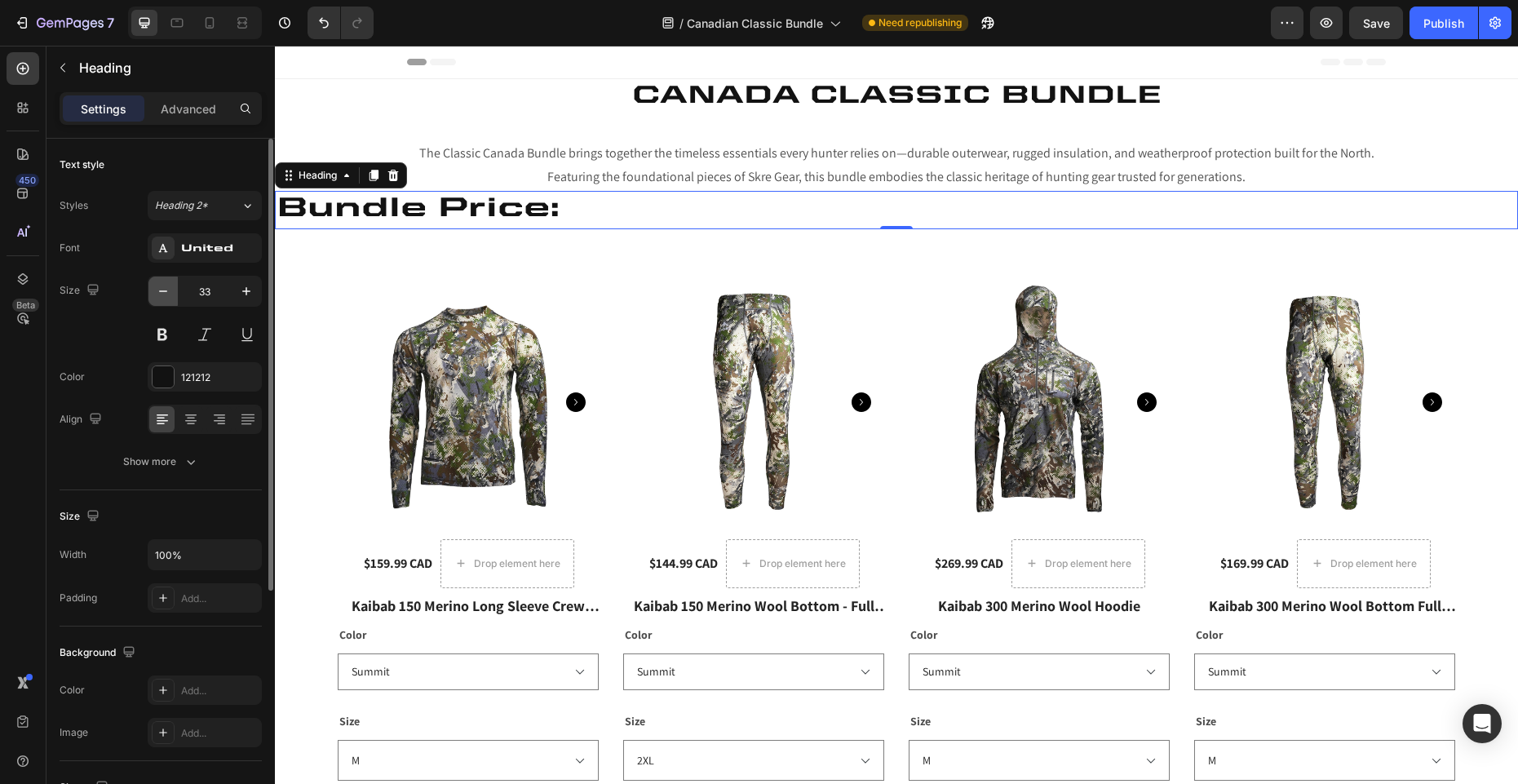
click at [175, 292] on button "button" at bounding box center [162, 291] width 30 height 30
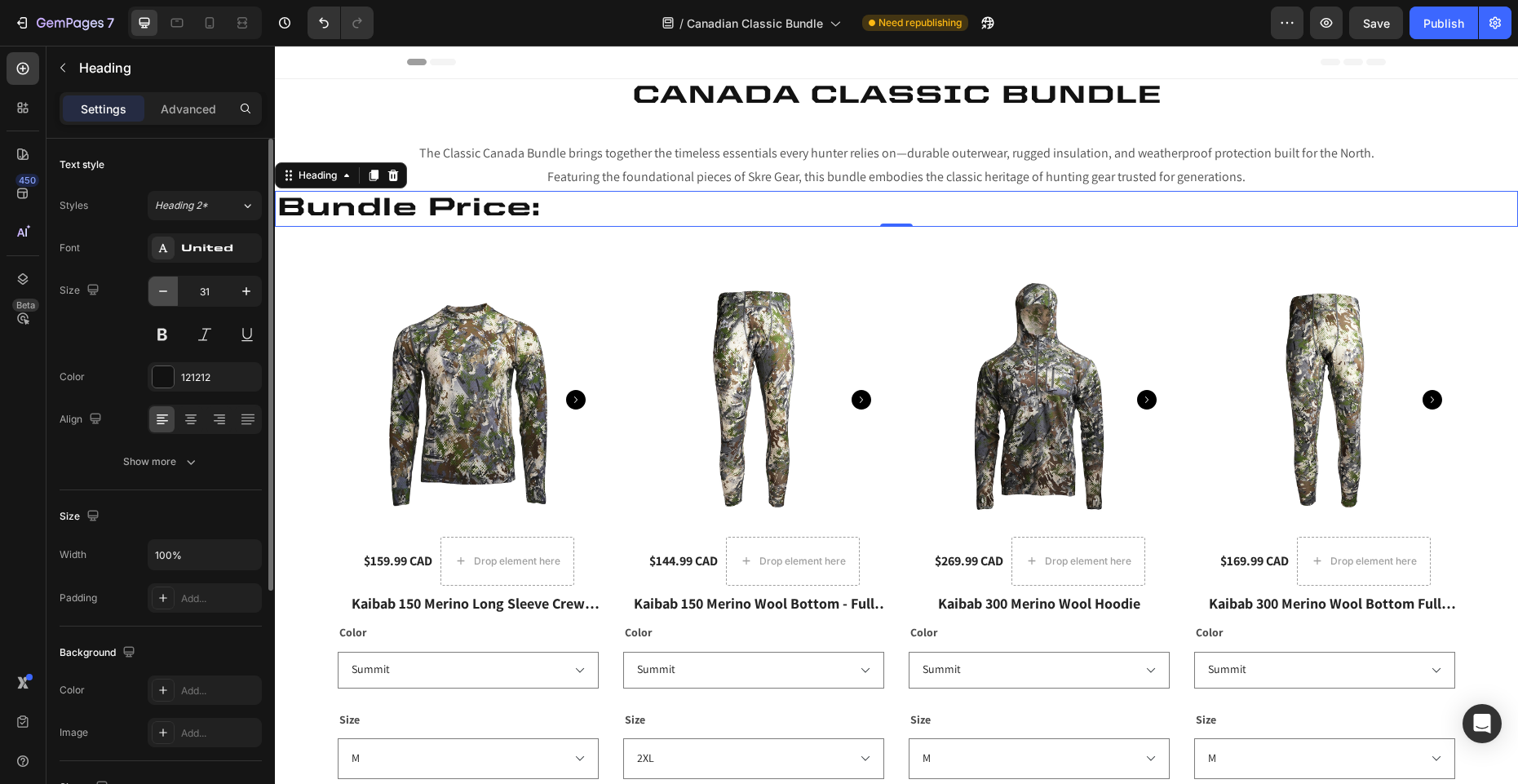
click at [175, 292] on button "button" at bounding box center [162, 291] width 30 height 30
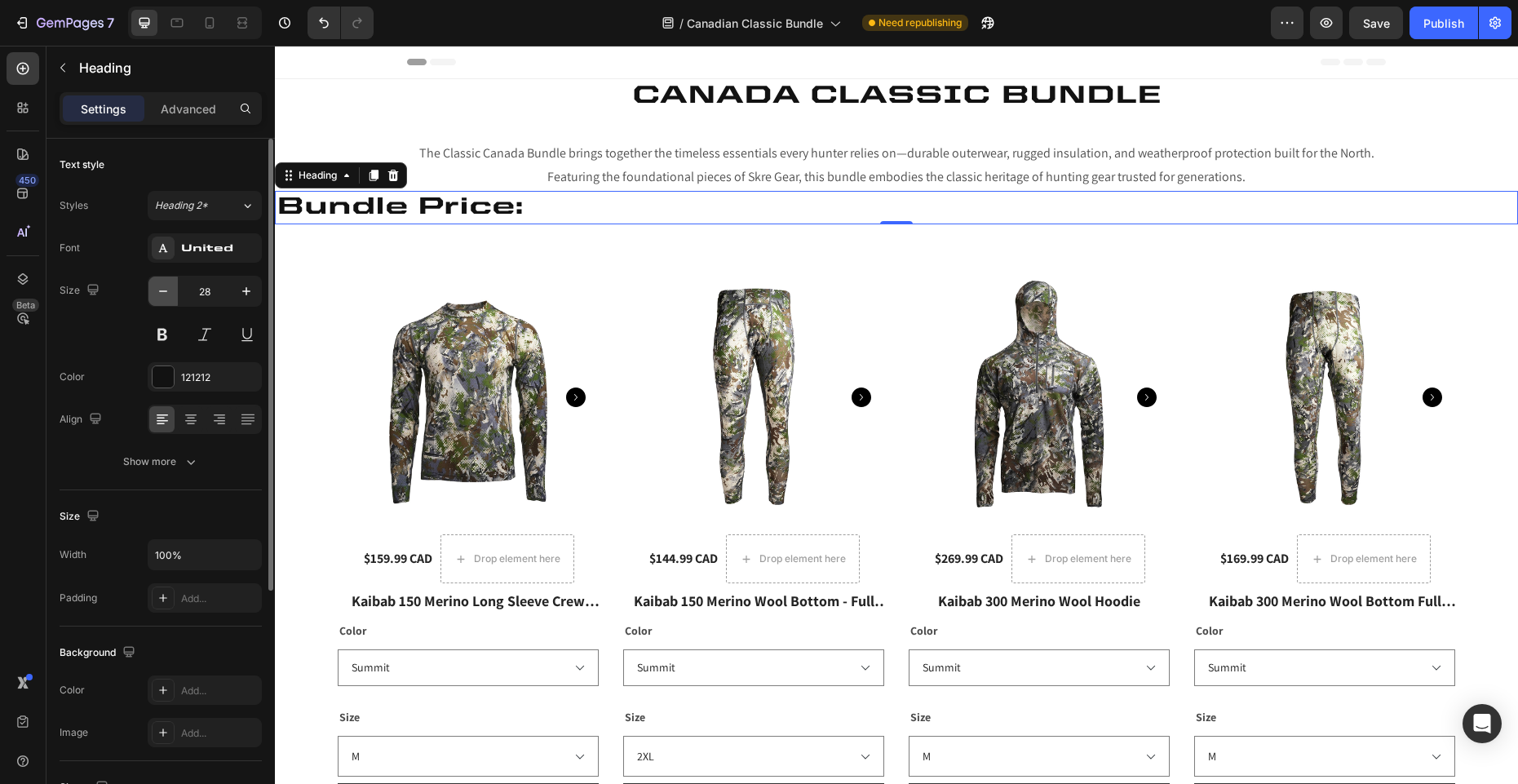
click at [175, 292] on button "button" at bounding box center [162, 291] width 30 height 30
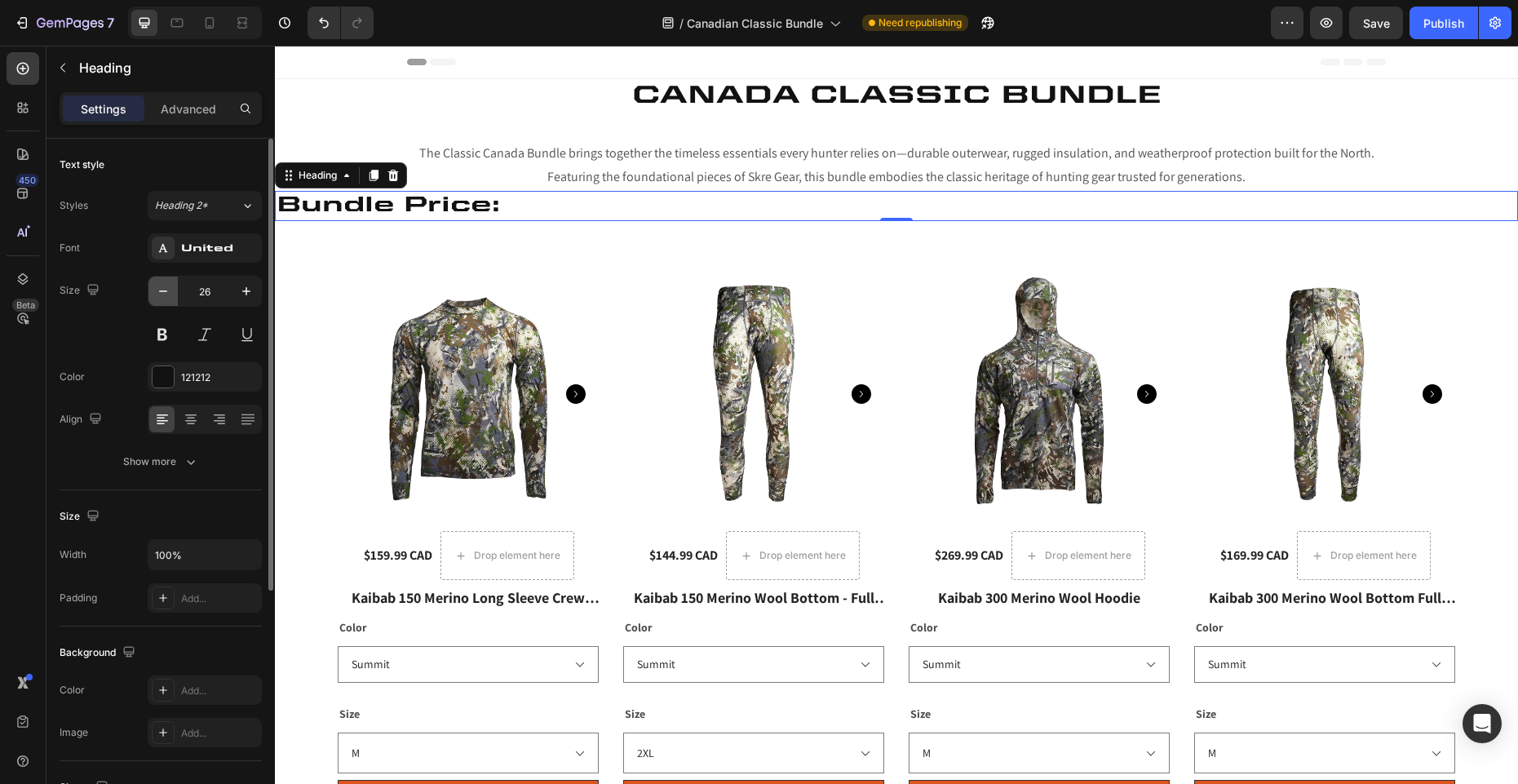
click at [175, 292] on button "button" at bounding box center [162, 291] width 30 height 30
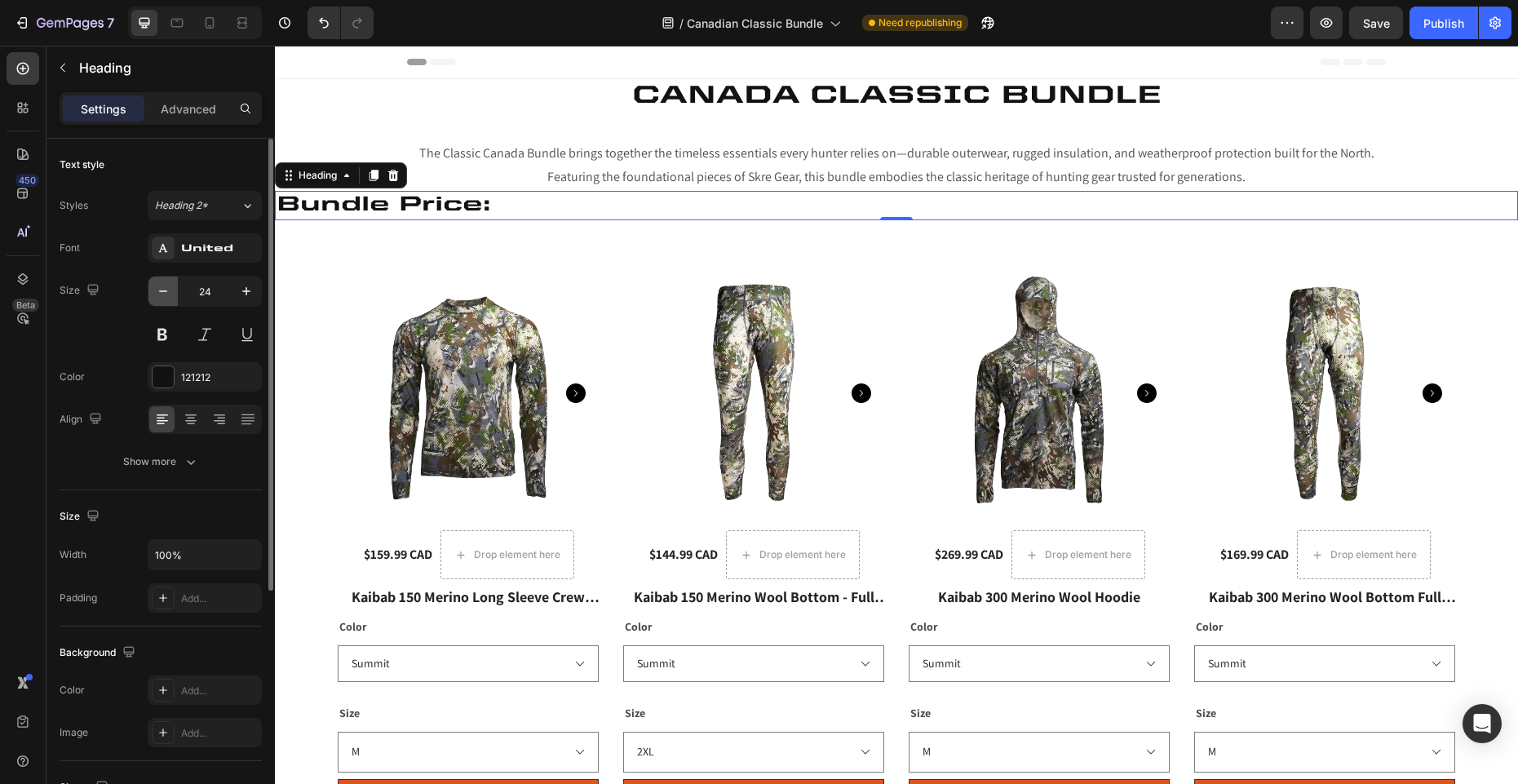
click at [175, 292] on button "button" at bounding box center [162, 291] width 30 height 30
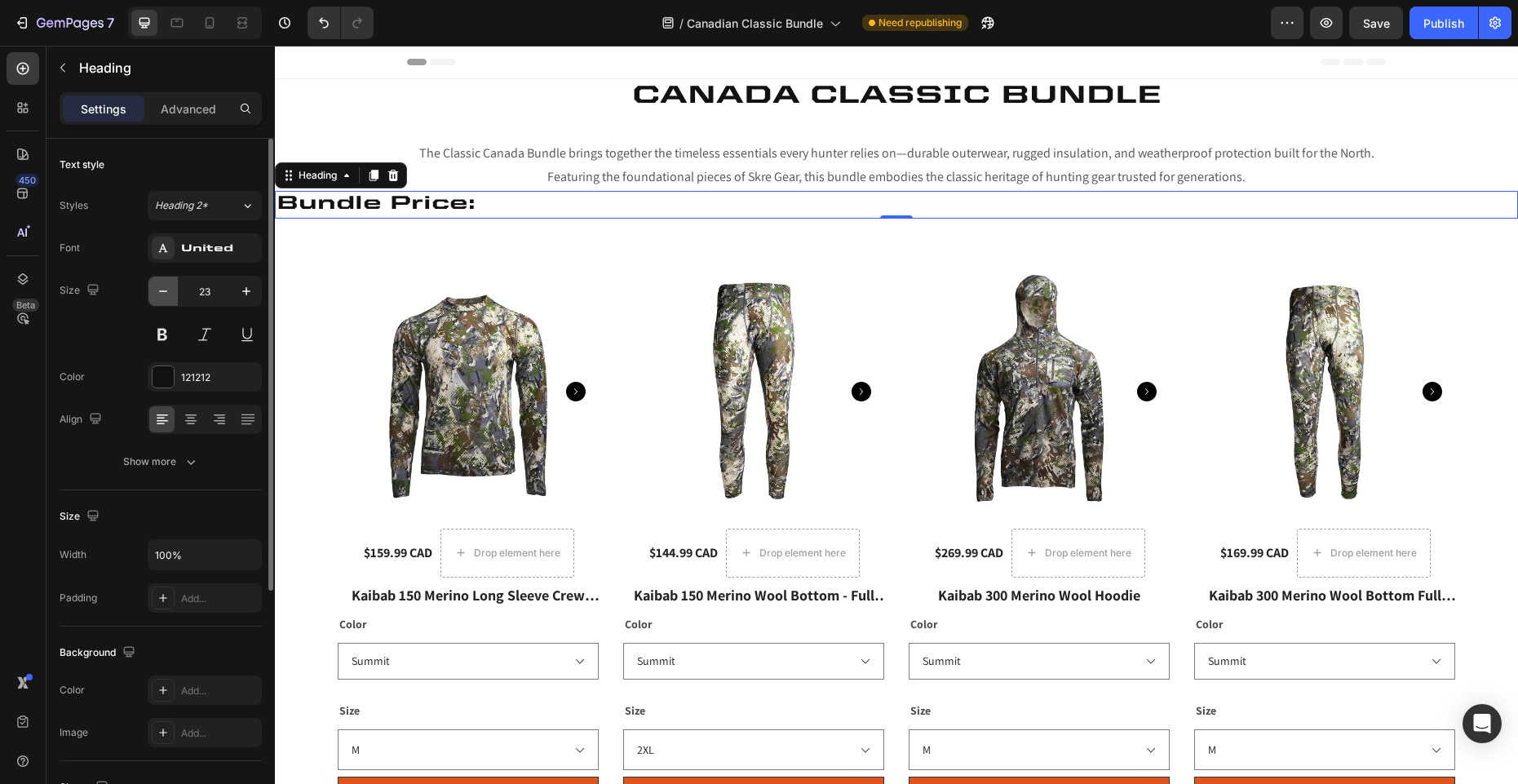
click at [175, 292] on button "button" at bounding box center [162, 291] width 30 height 30
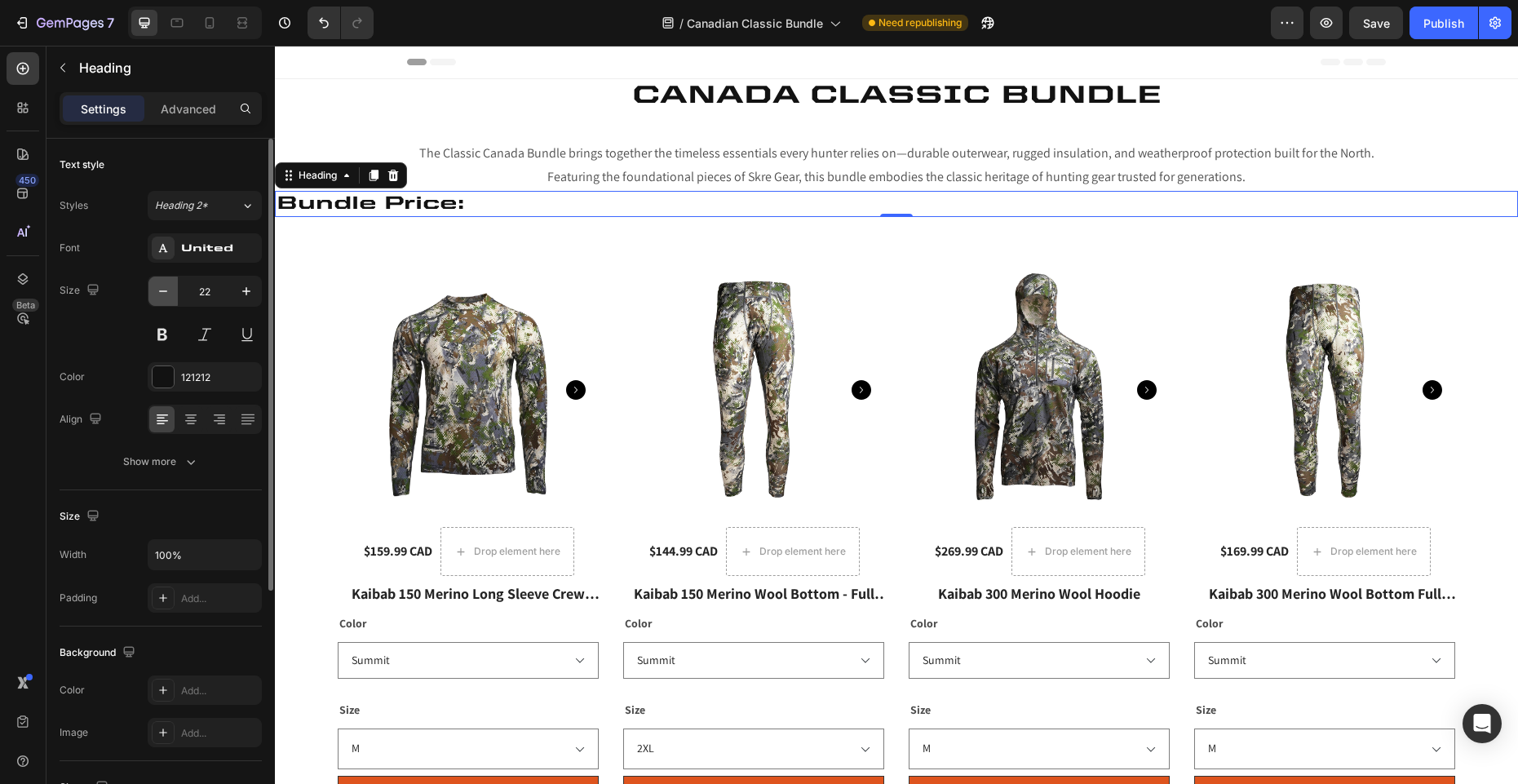
click at [175, 292] on button "button" at bounding box center [162, 291] width 30 height 30
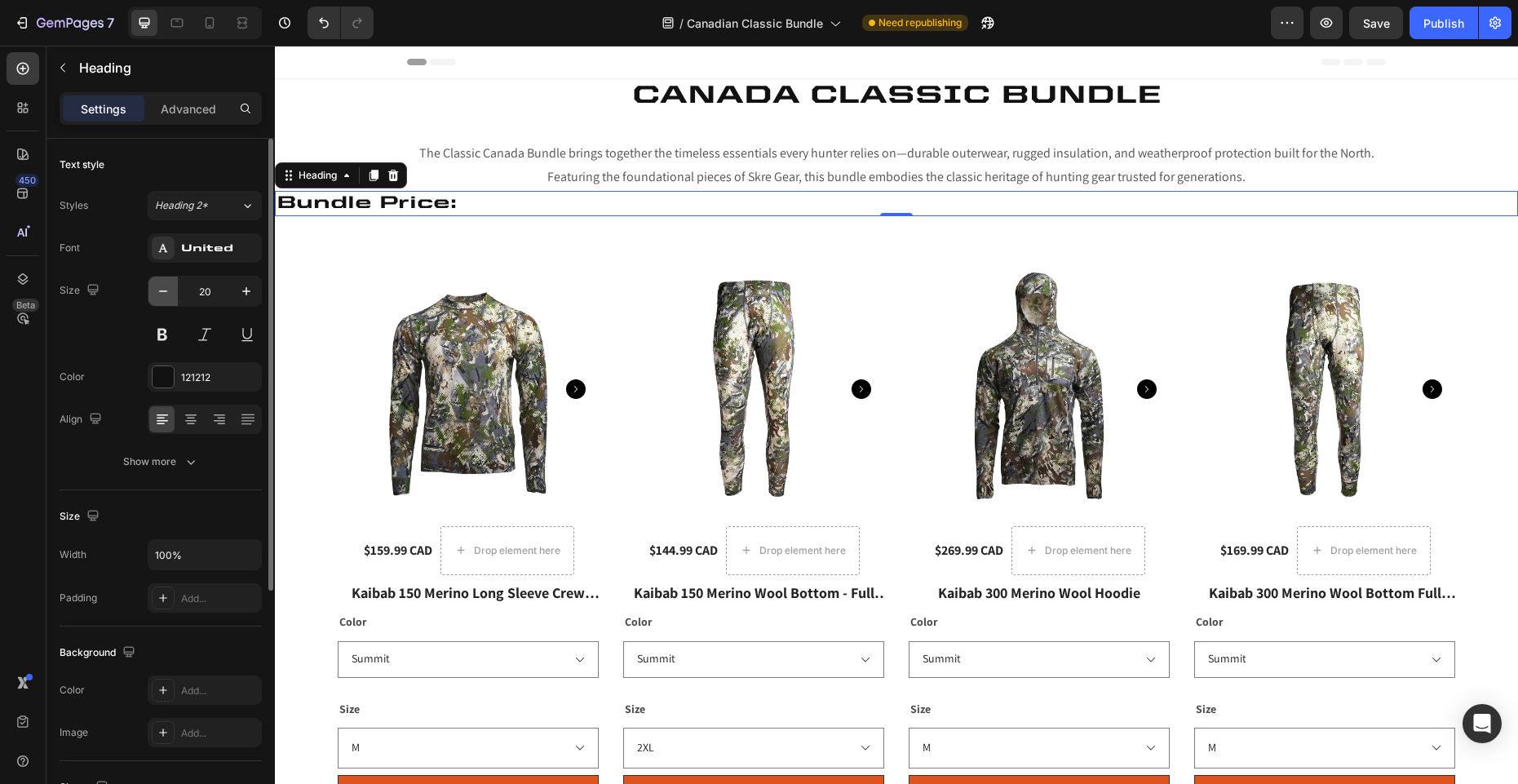
click at [175, 292] on button "button" at bounding box center [162, 291] width 30 height 30
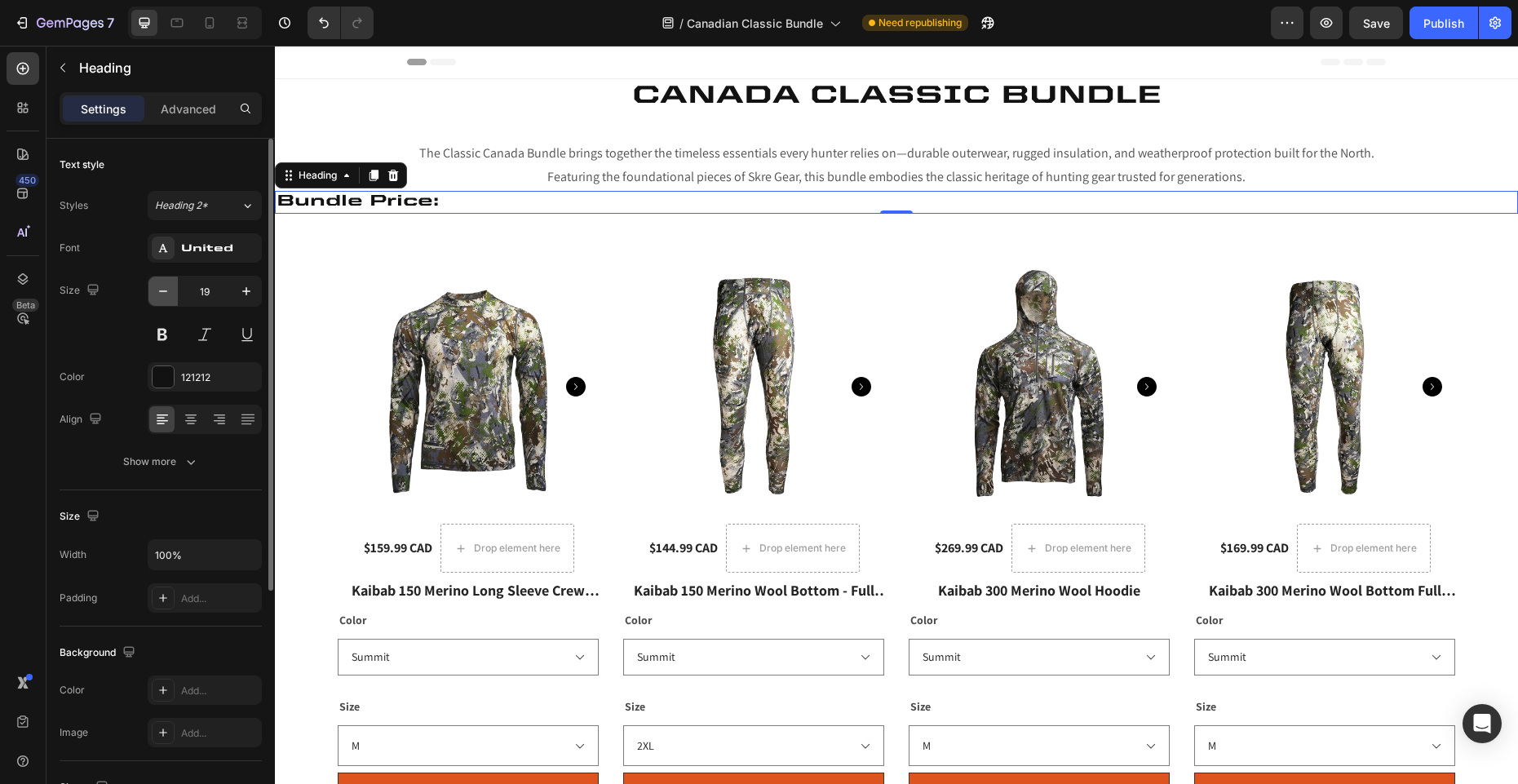
click at [175, 292] on button "button" at bounding box center [162, 291] width 30 height 30
type input "18"
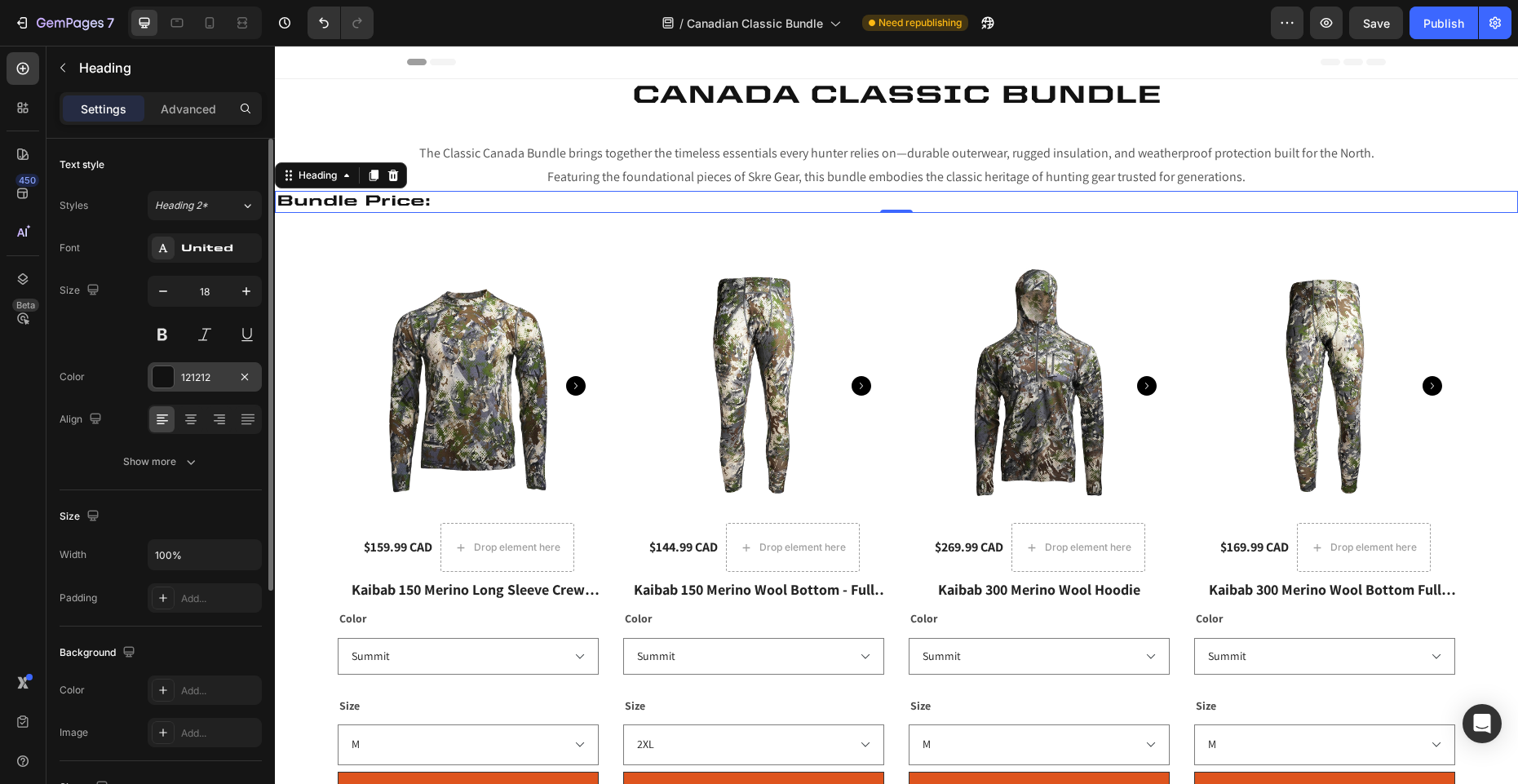
click at [191, 379] on div "121212" at bounding box center [205, 378] width 48 height 14
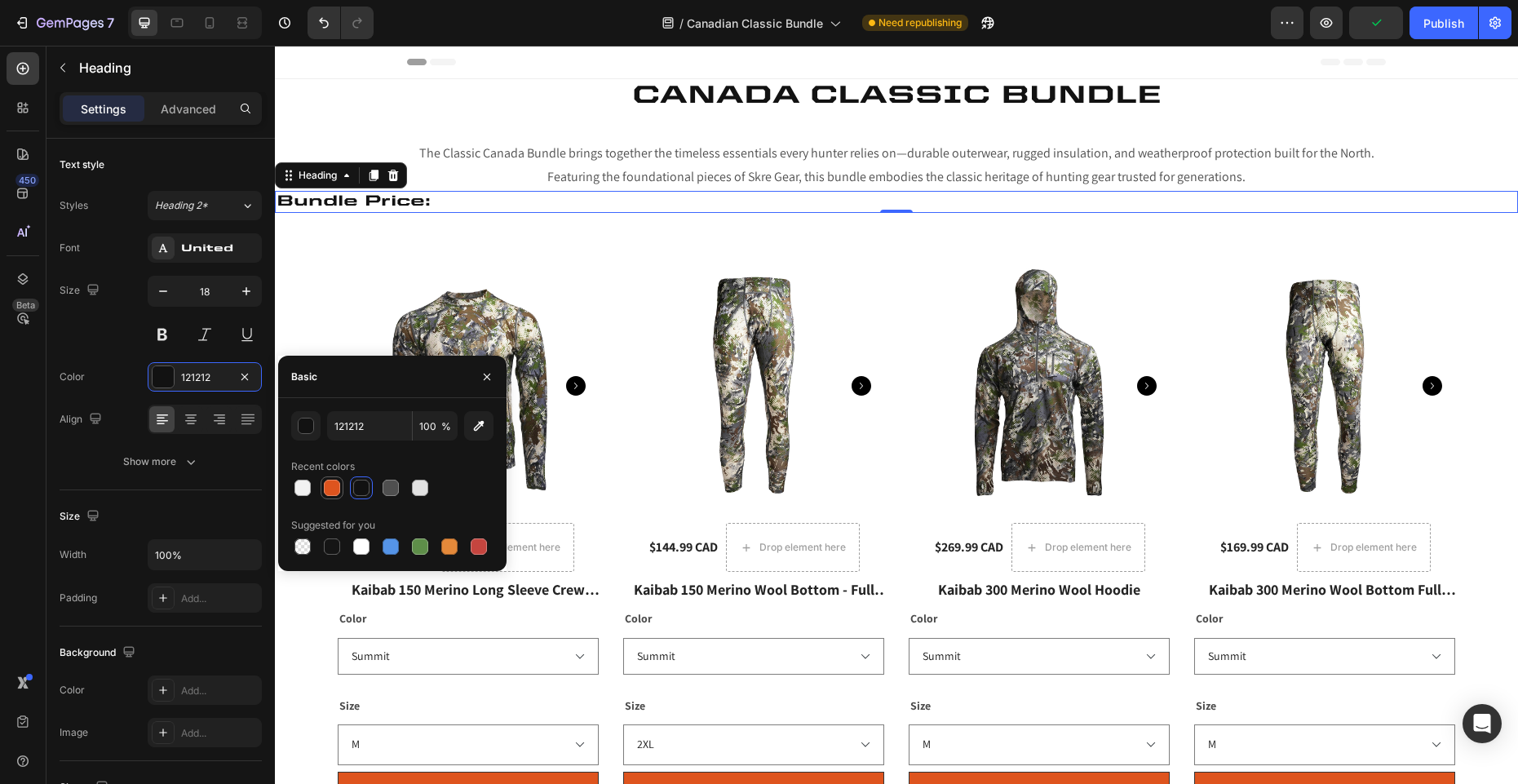
click at [334, 489] on div at bounding box center [332, 488] width 16 height 16
type input "DE541E"
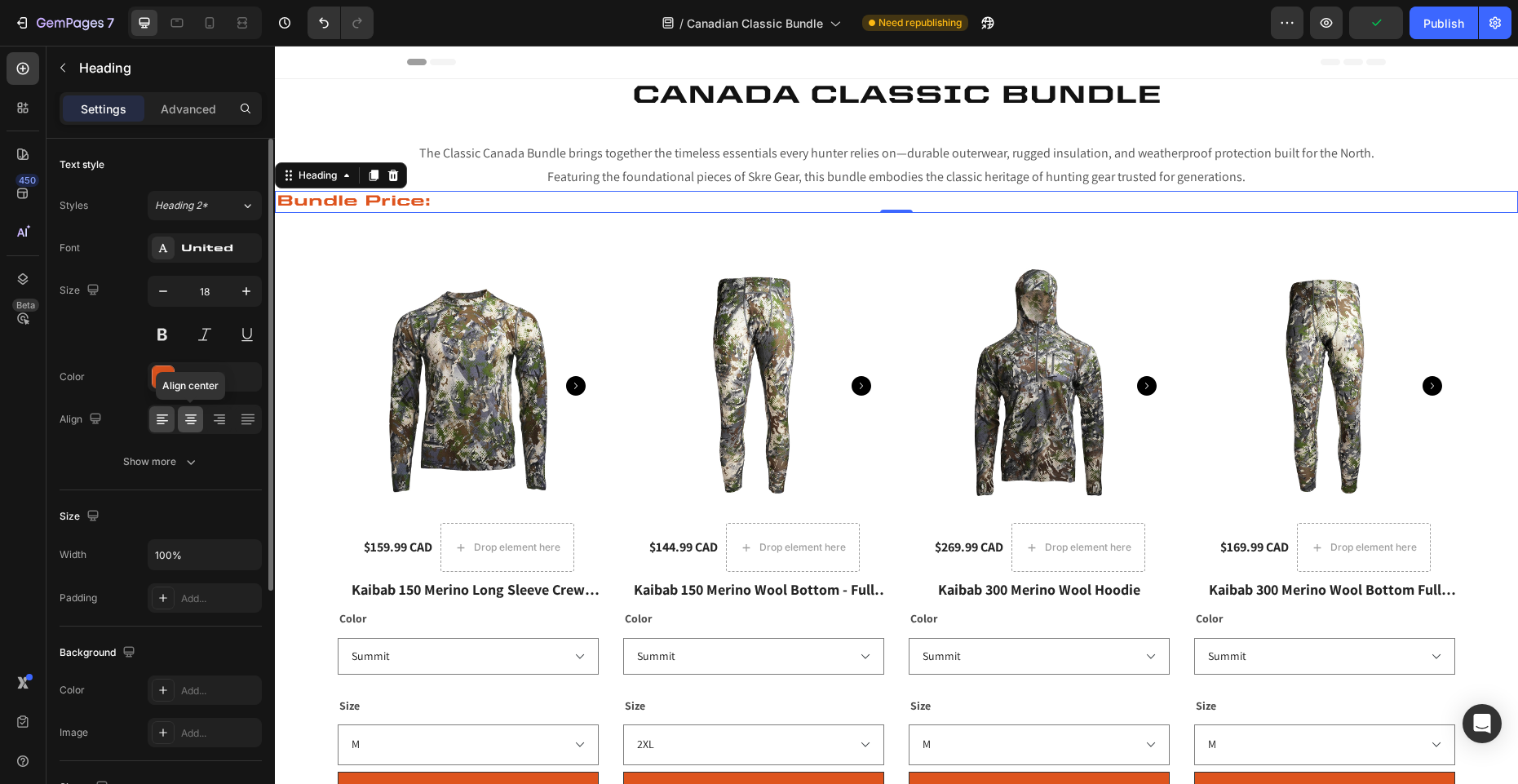
click at [195, 421] on icon at bounding box center [190, 421] width 12 height 2
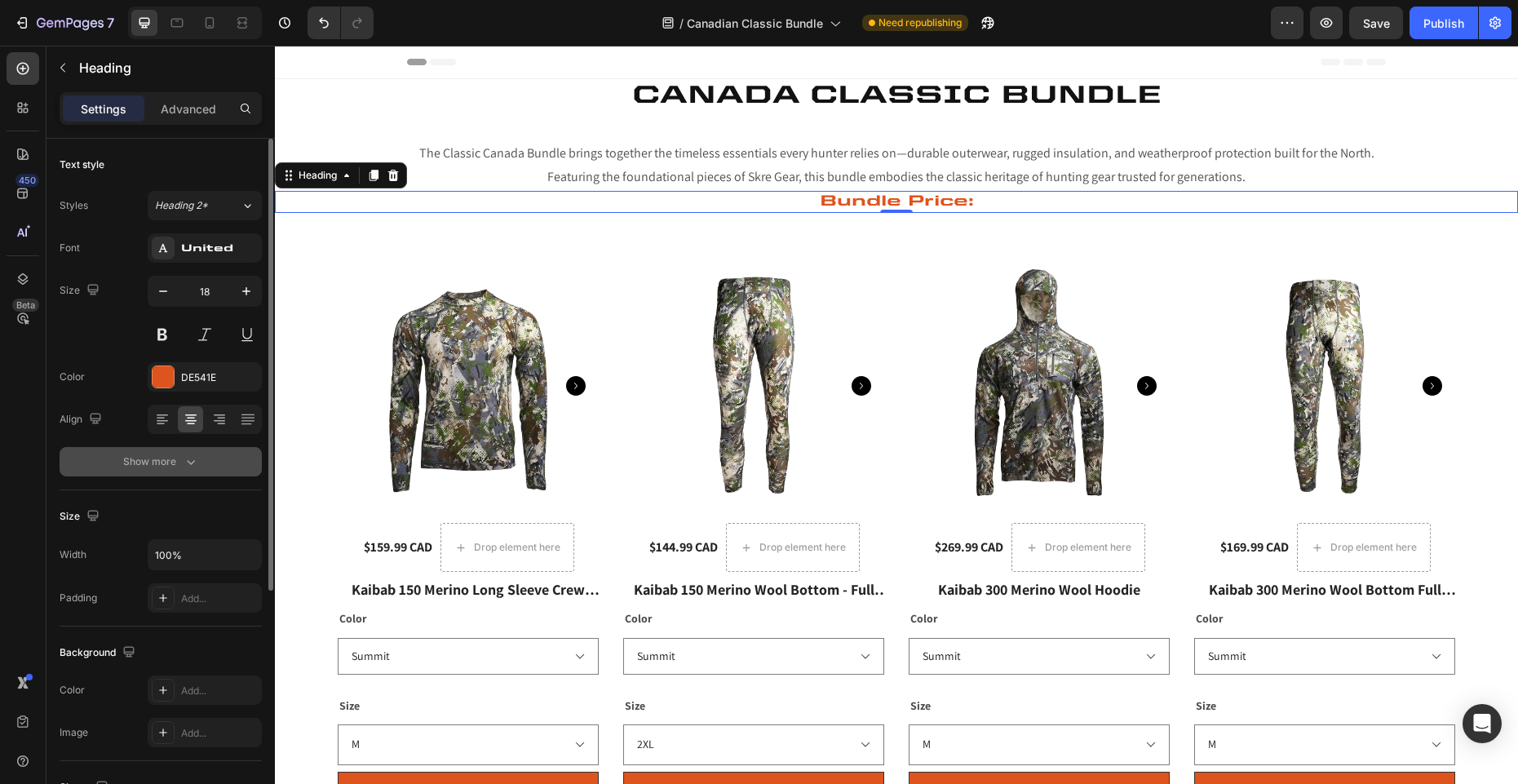
click at [183, 462] on icon "button" at bounding box center [191, 461] width 16 height 16
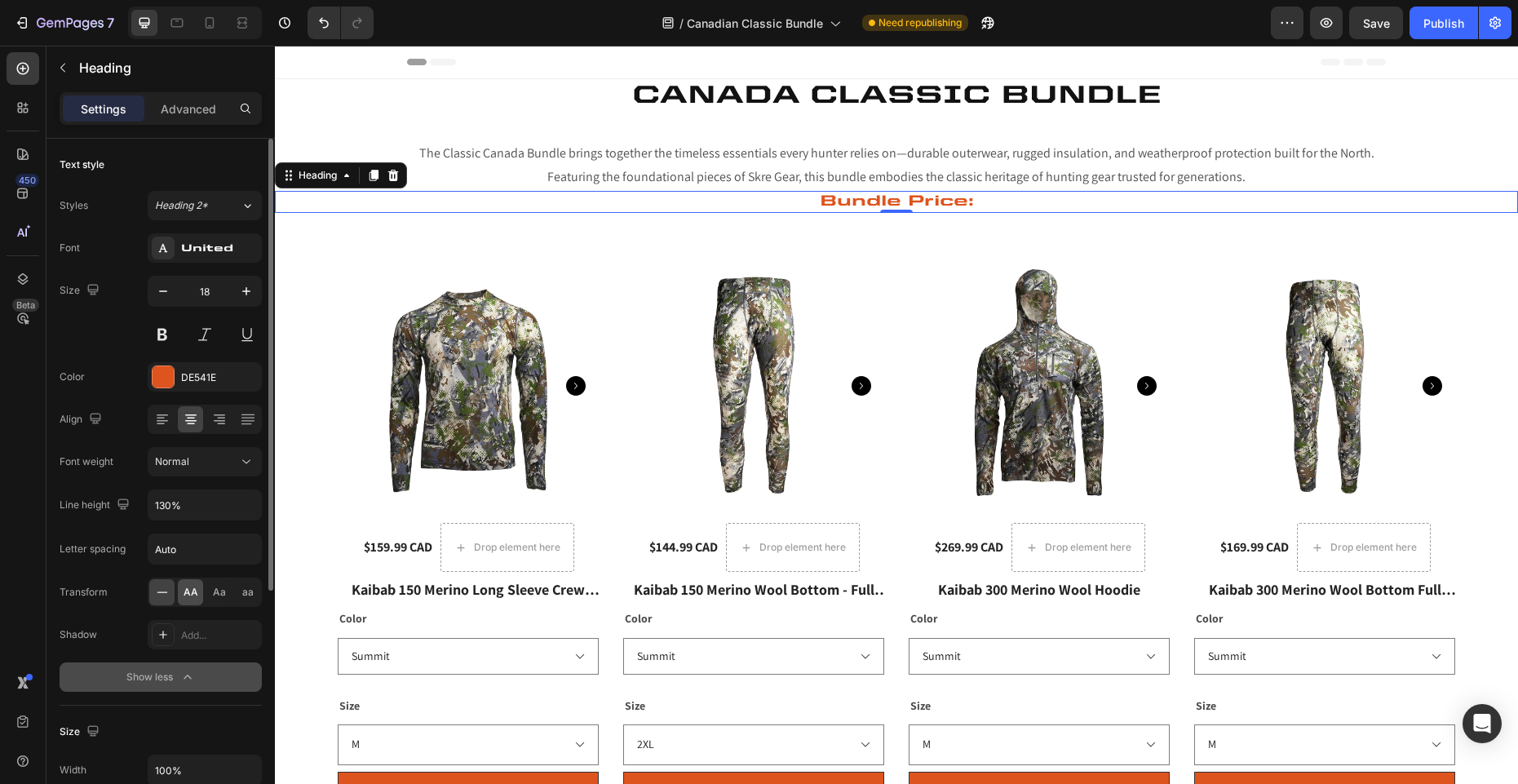
click at [185, 587] on span "AA" at bounding box center [191, 592] width 14 height 14
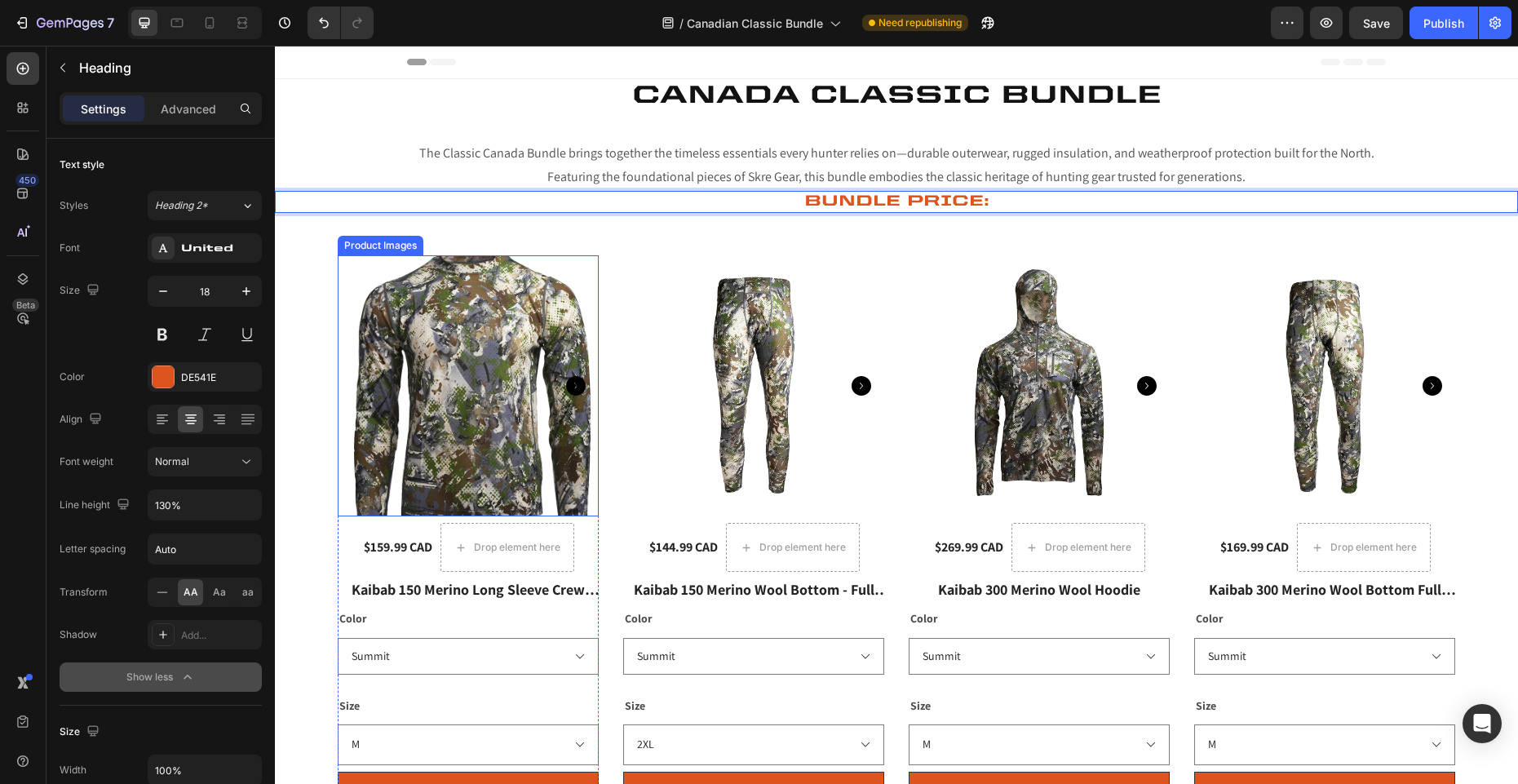
click at [460, 370] on img at bounding box center [467, 386] width 261 height 261
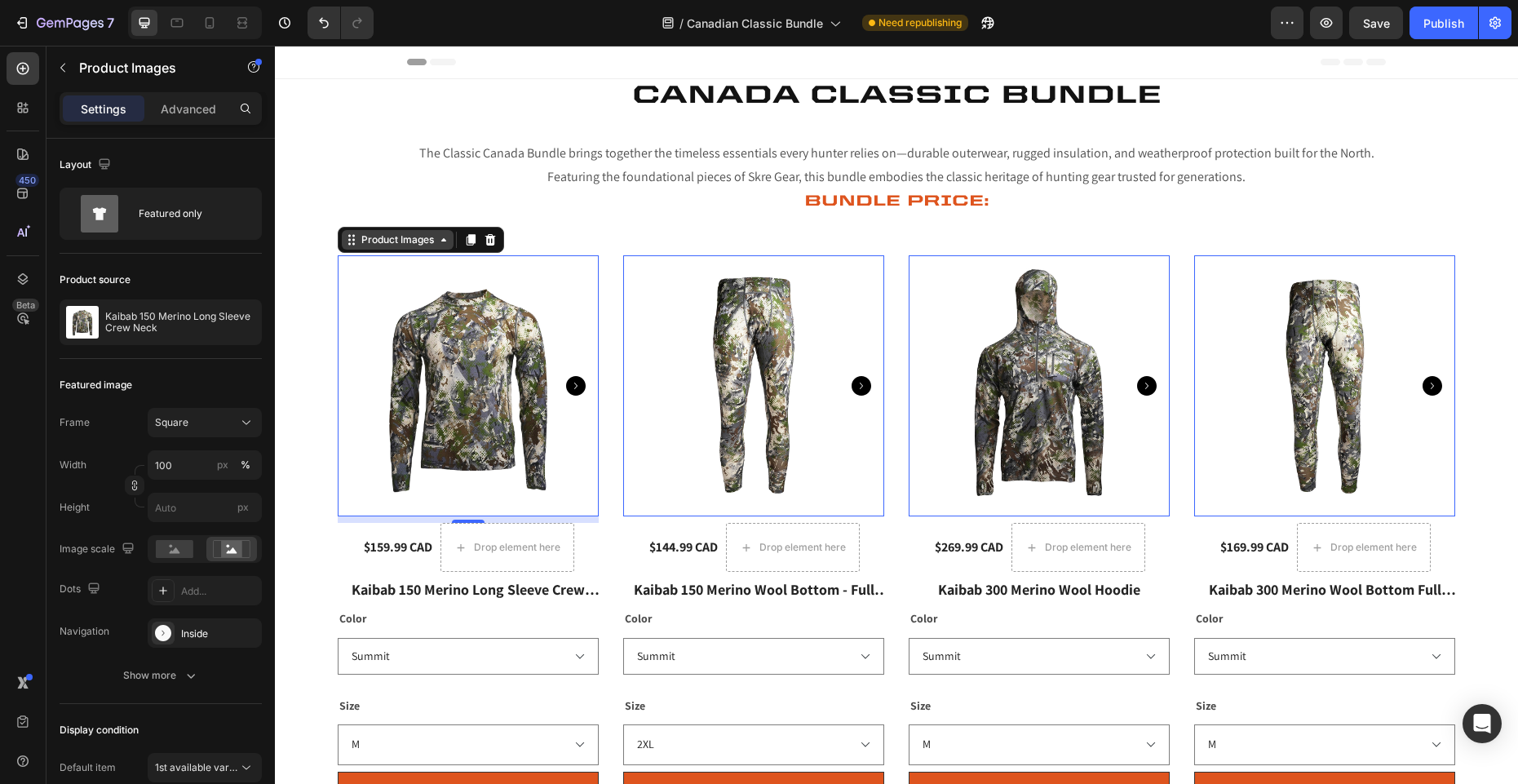
click at [414, 238] on div "Product Images" at bounding box center [397, 240] width 79 height 14
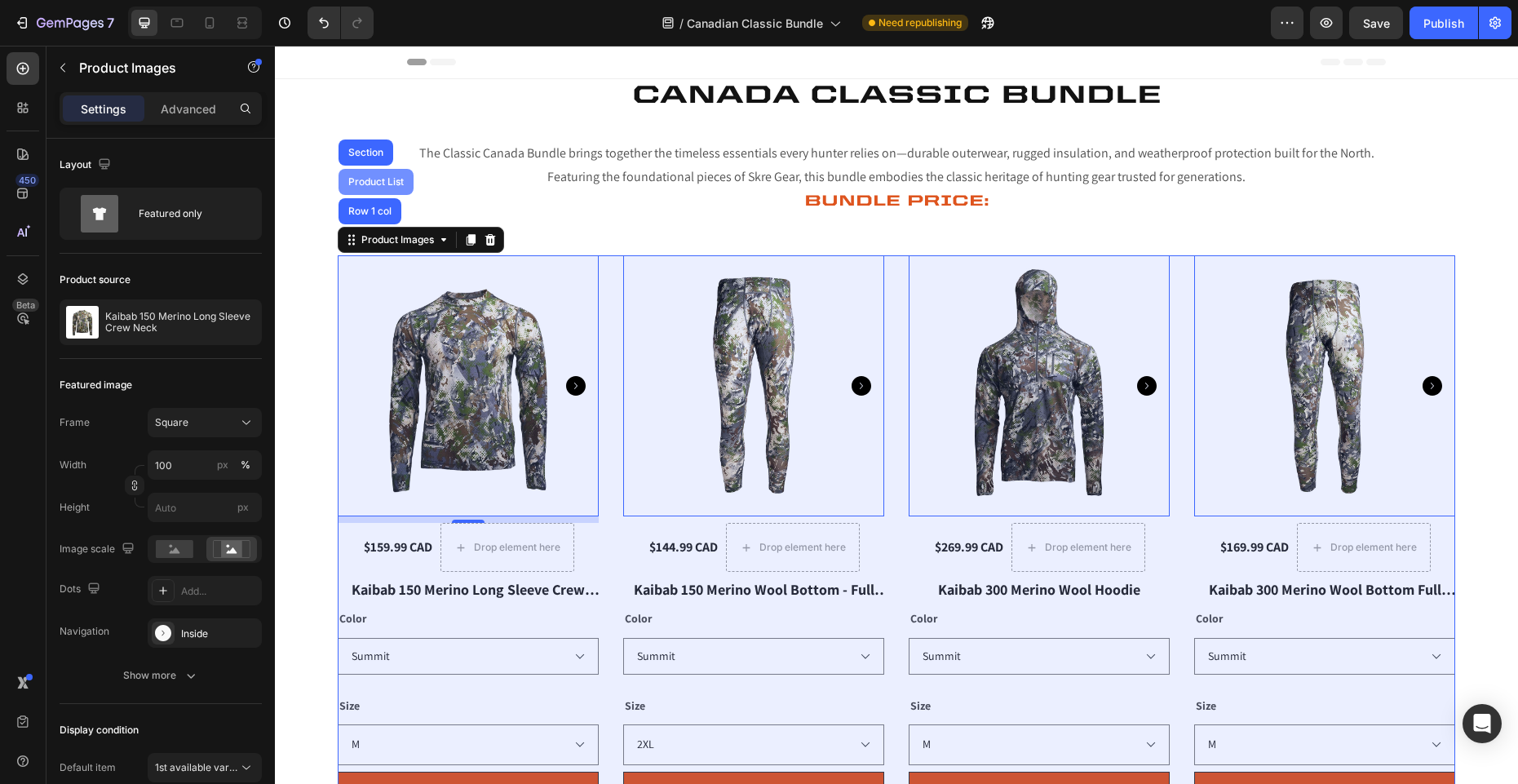
click at [395, 181] on div "Product List" at bounding box center [376, 181] width 62 height 10
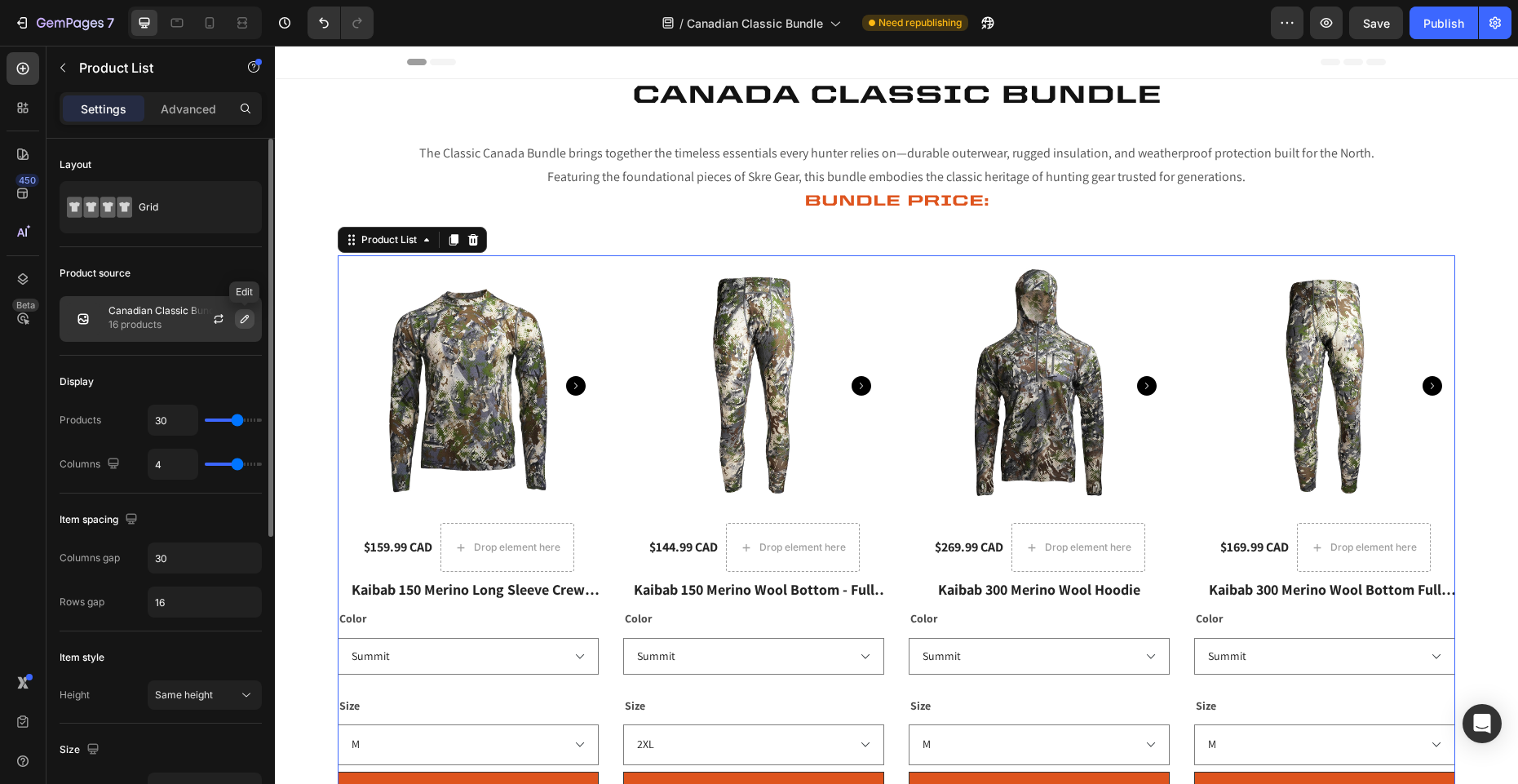
click at [243, 320] on icon "button" at bounding box center [244, 318] width 8 height 8
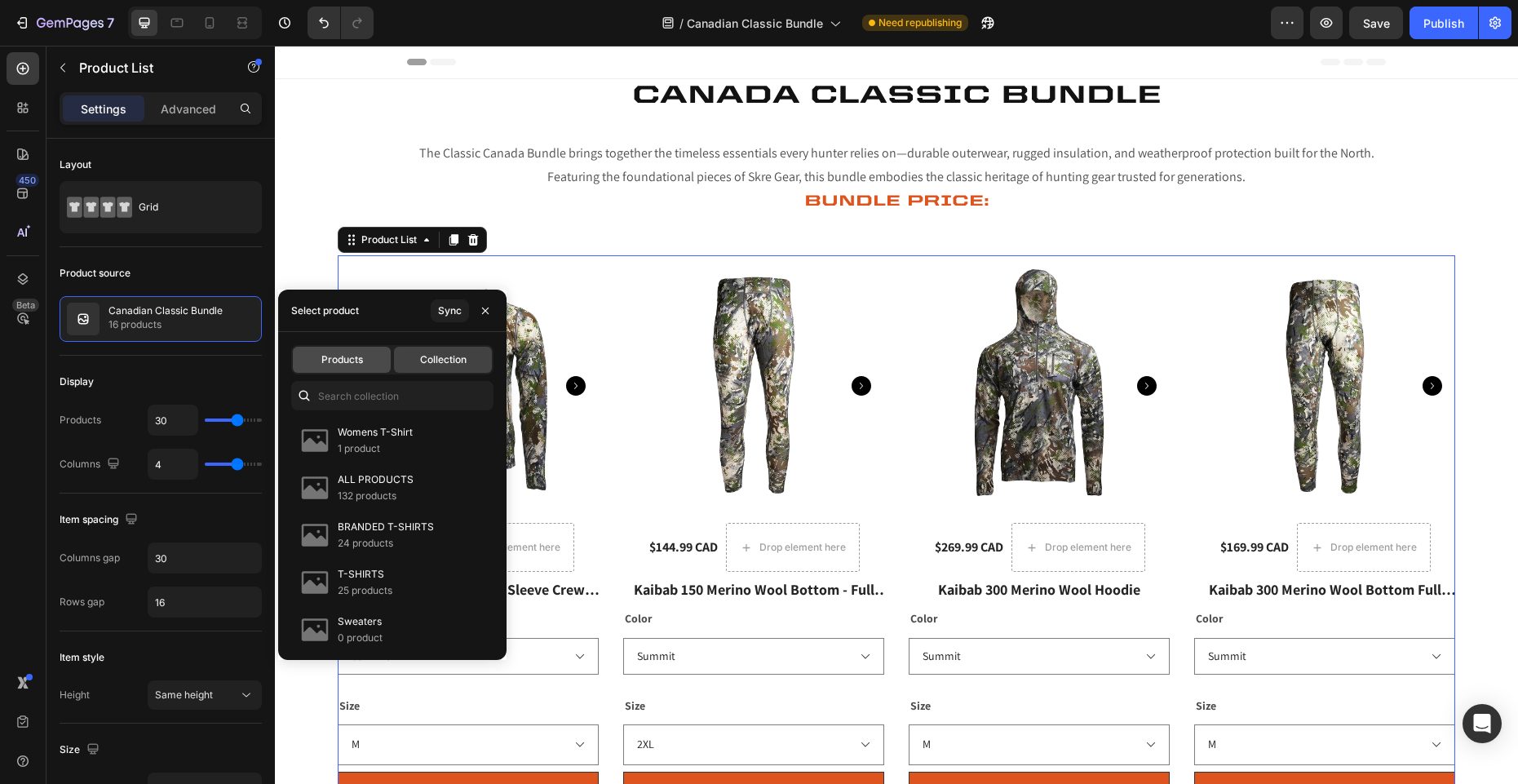
click at [353, 363] on span "Products" at bounding box center [342, 360] width 41 height 14
type input "4"
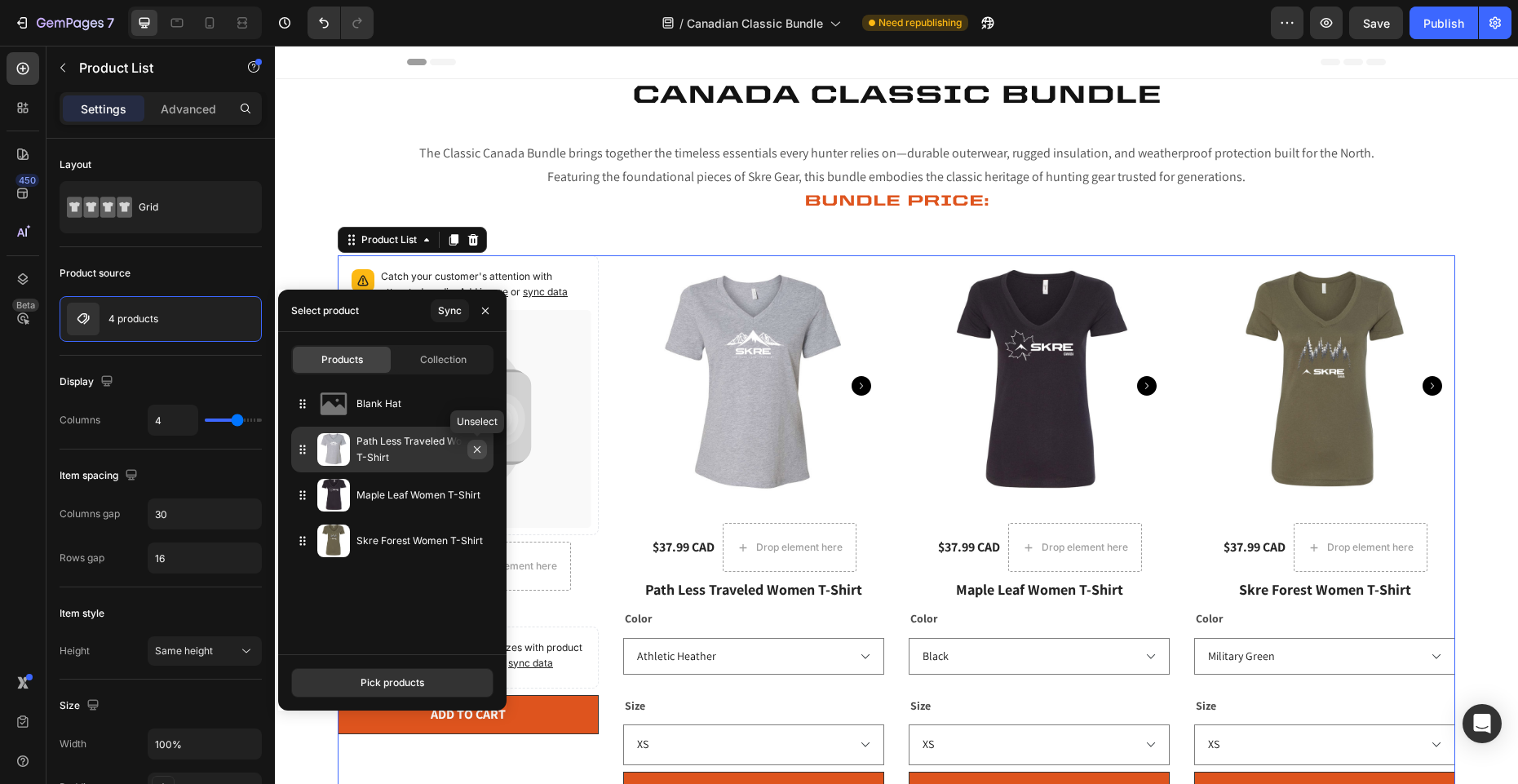
click at [476, 448] on icon "button" at bounding box center [476, 449] width 6 height 6
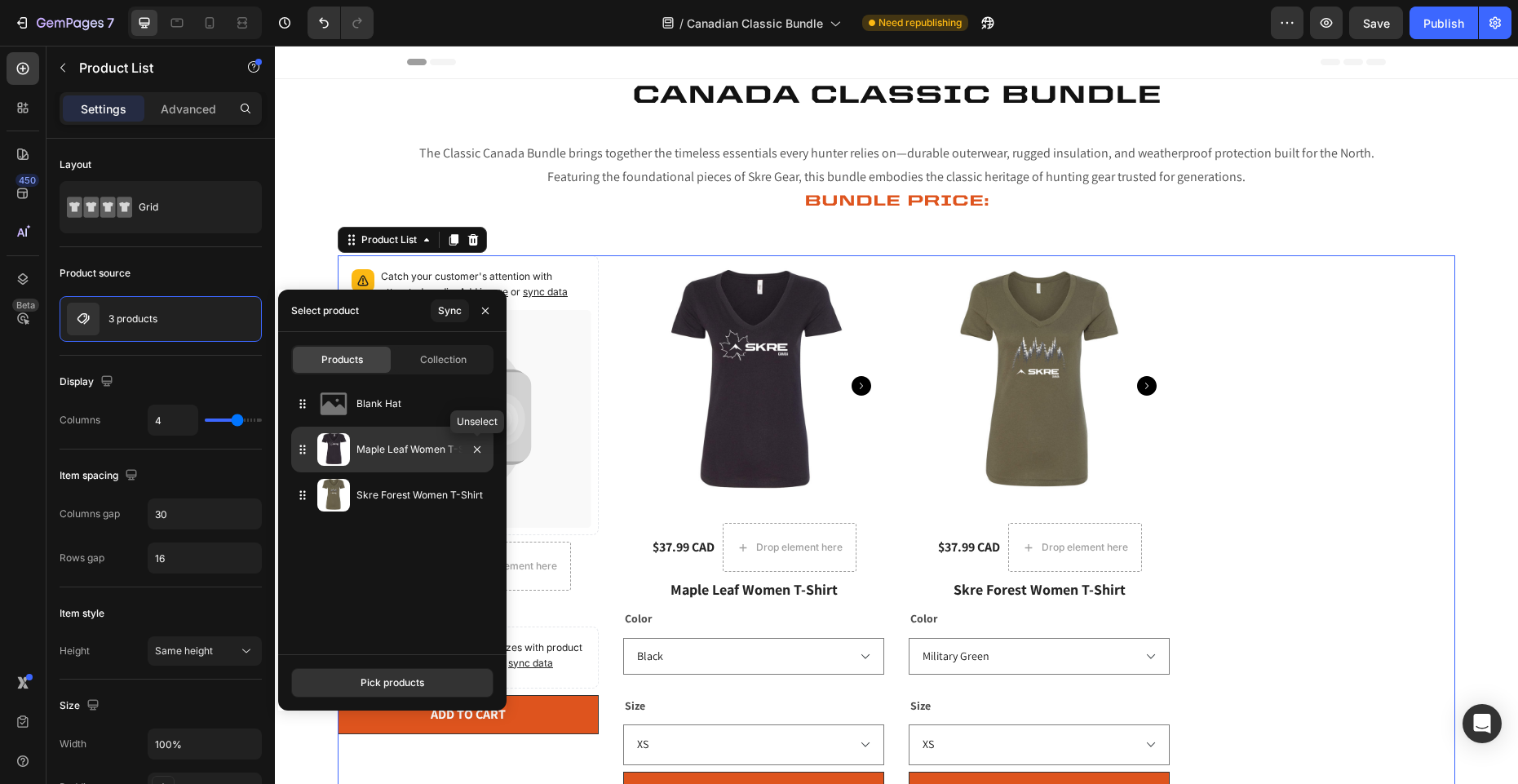
click at [476, 448] on icon "button" at bounding box center [476, 449] width 6 height 6
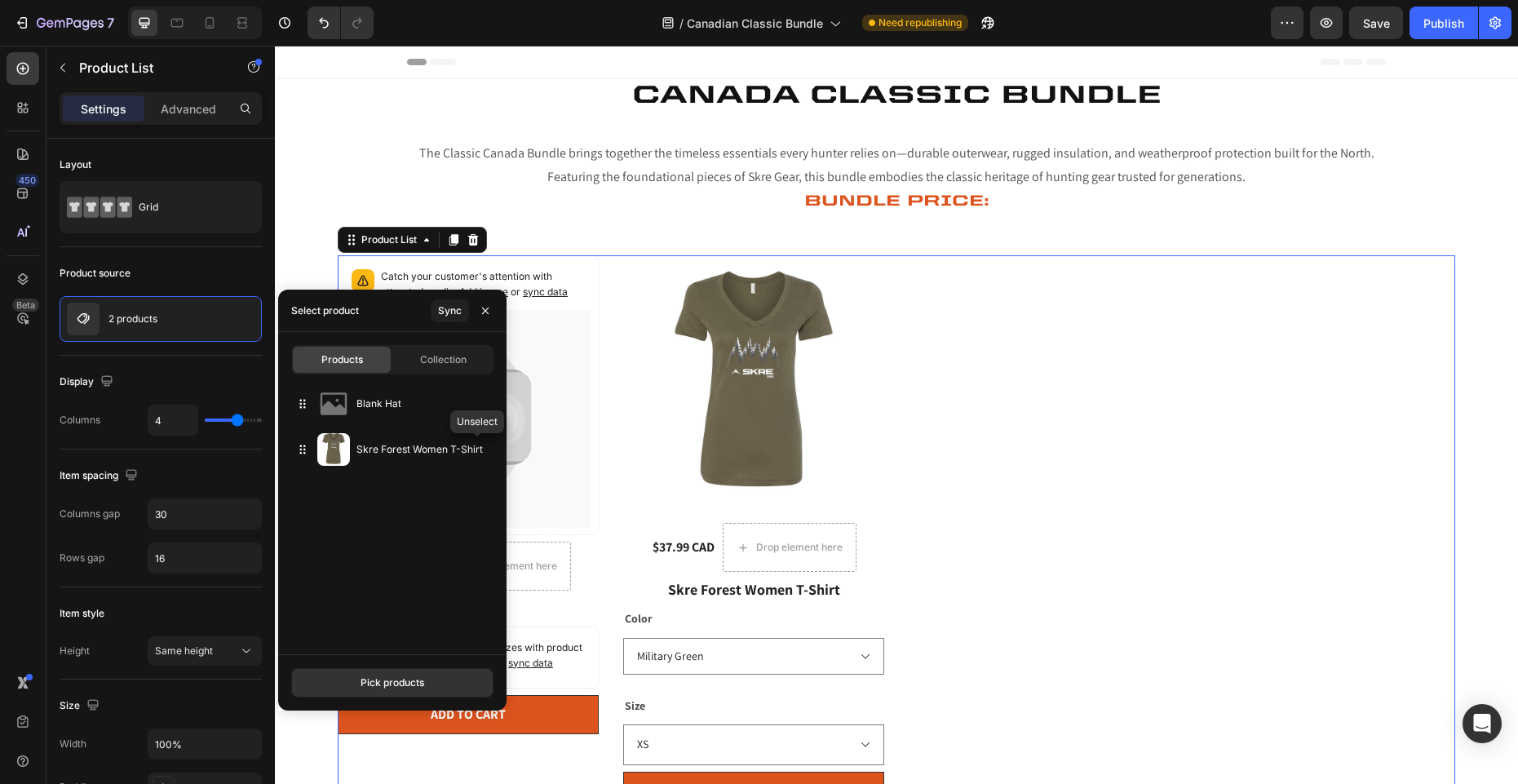
click at [0, 0] on icon "button" at bounding box center [0, 0] width 0 height 0
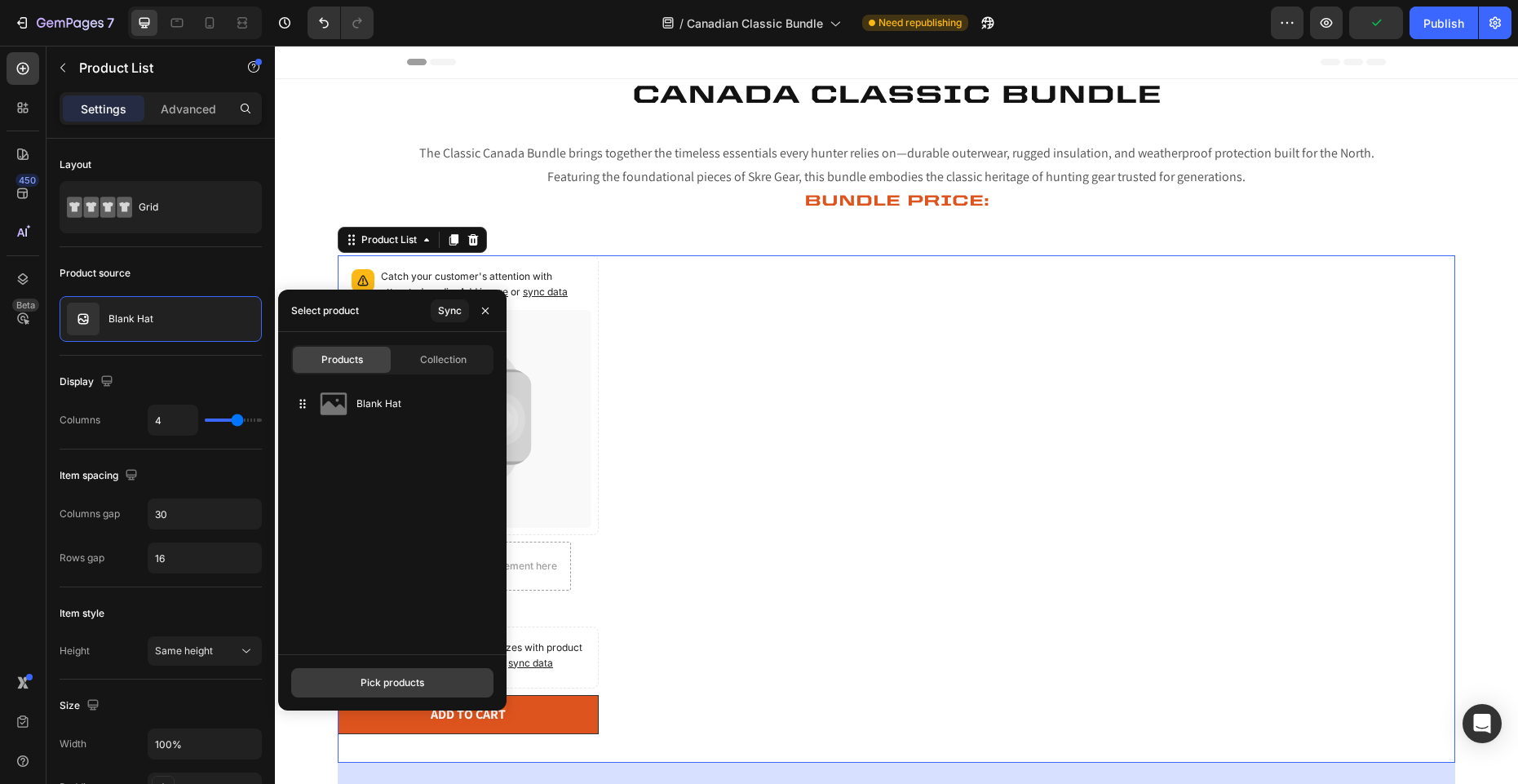
click at [384, 678] on div "Pick products" at bounding box center [392, 683] width 64 height 14
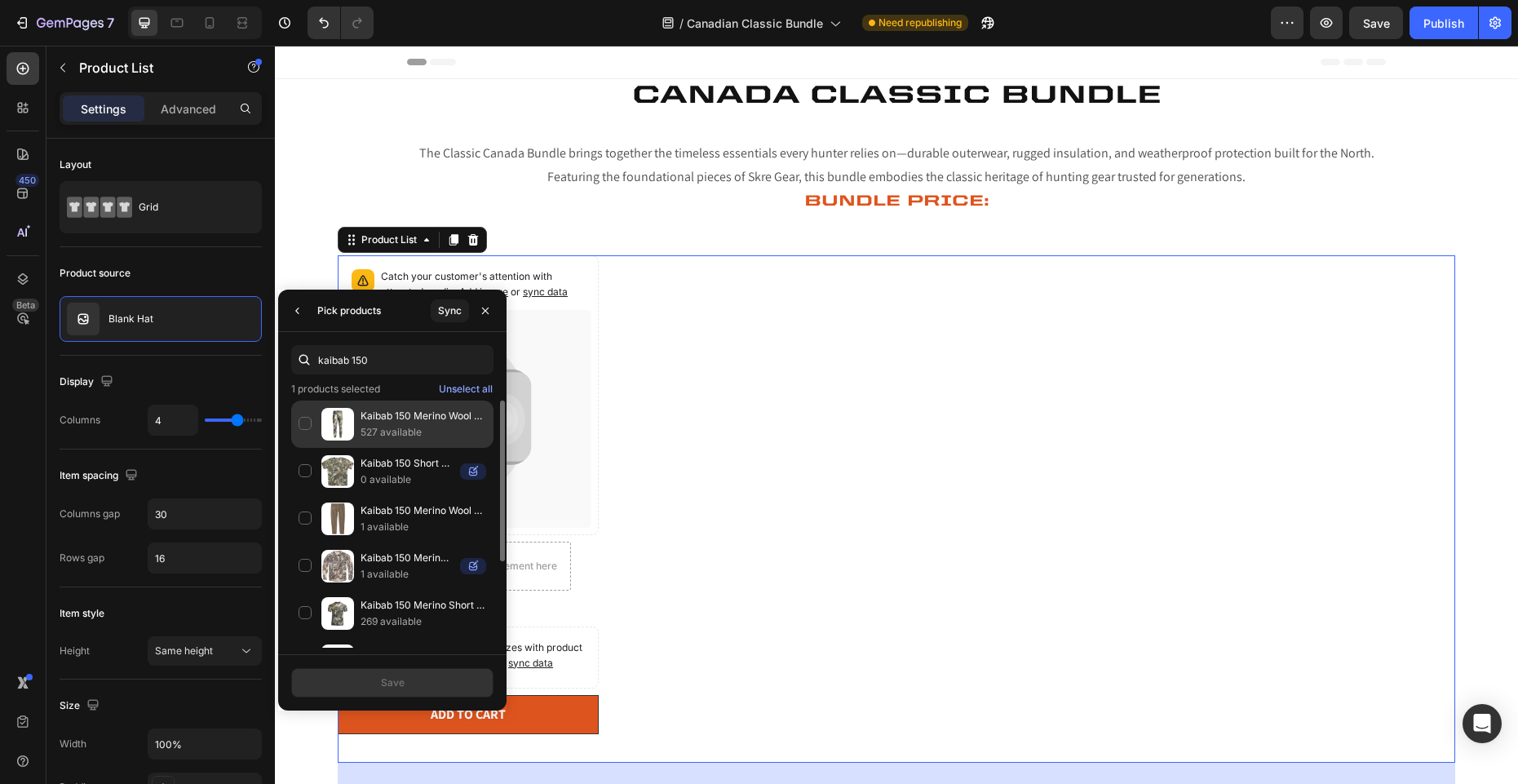
type input "kaibab 150"
click at [301, 448] on div "Kaibab 150 Merino Wool Bottom - No Full Length Zippers 527 available" at bounding box center [392, 471] width 202 height 48
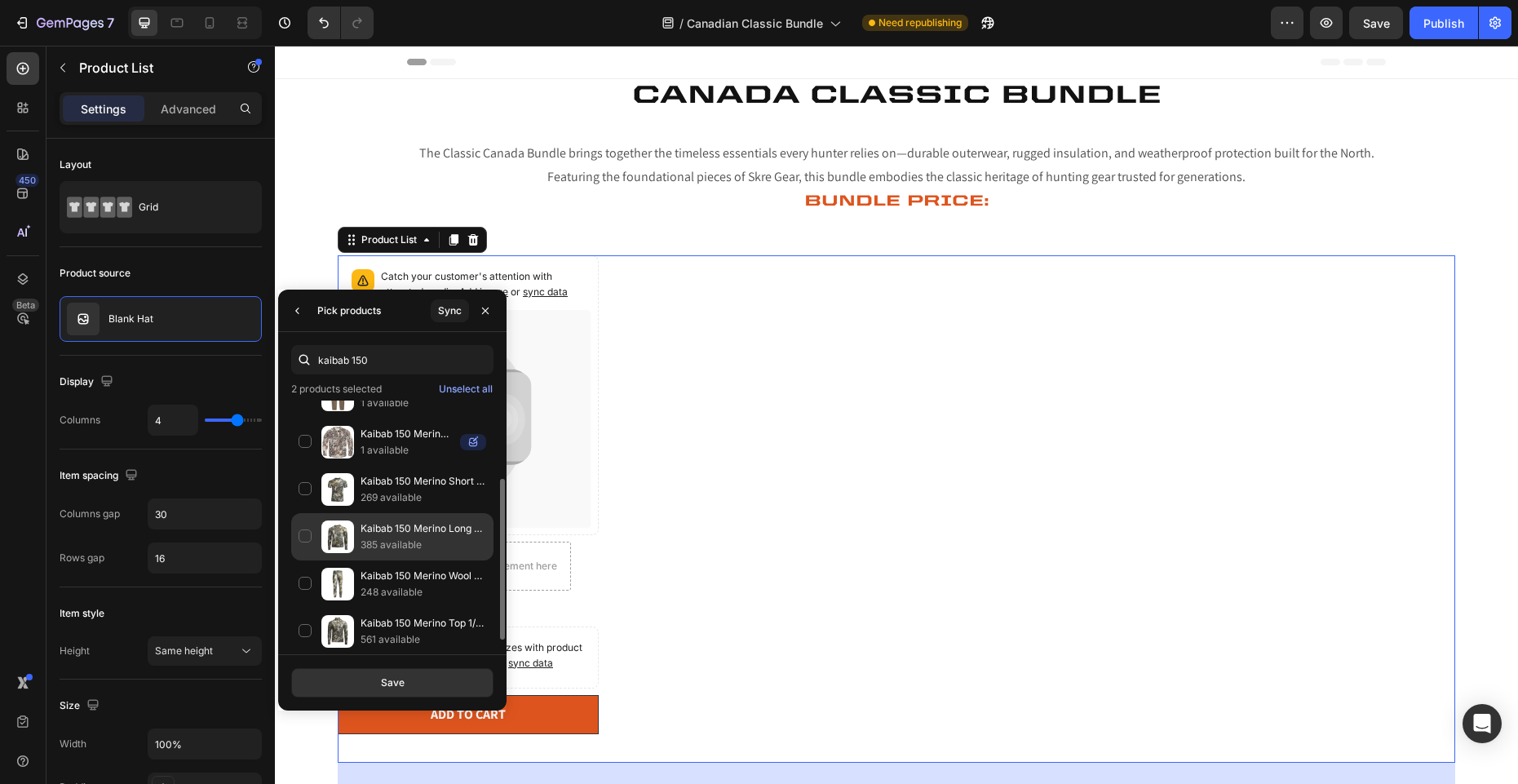
scroll to position [127, 0]
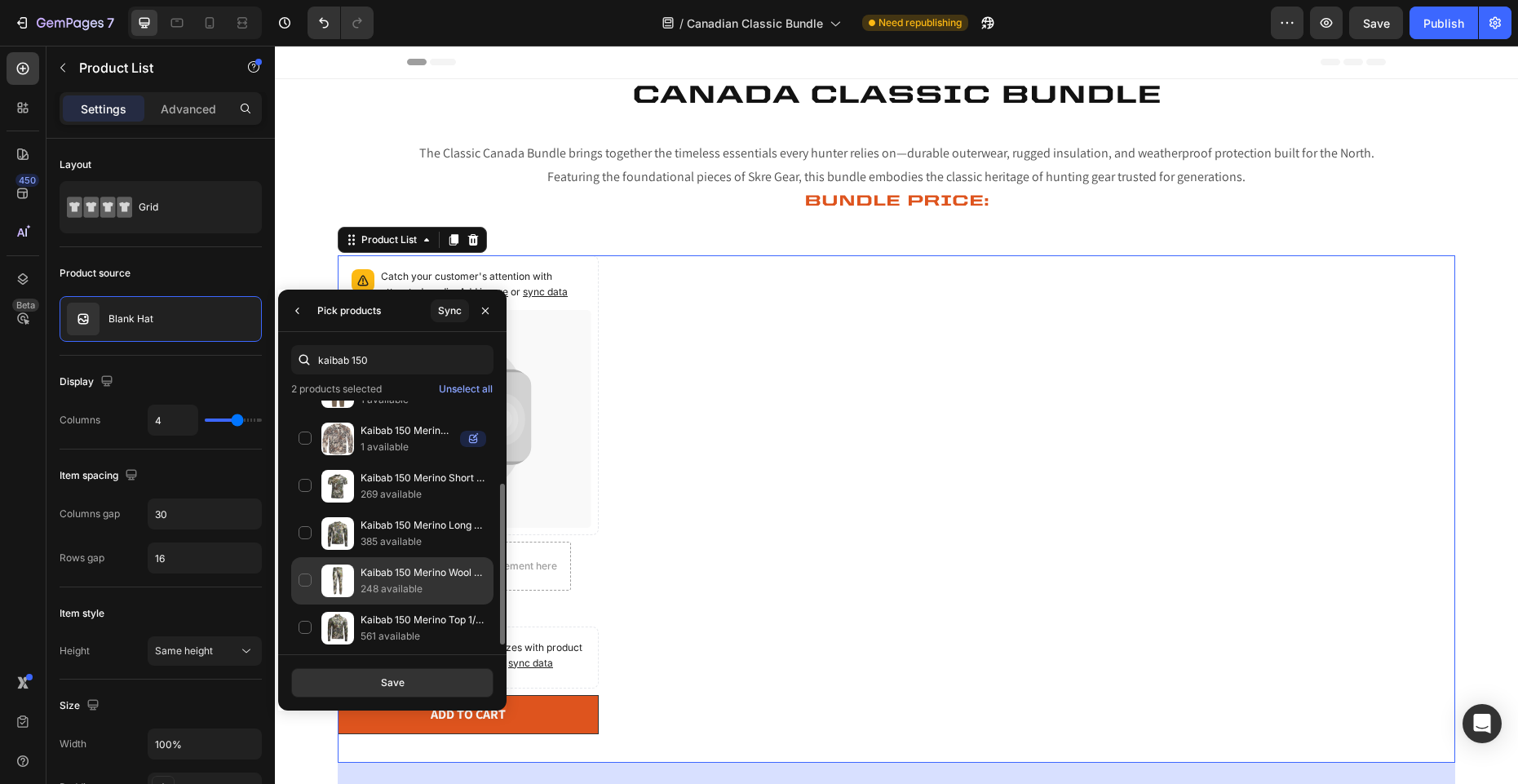
click at [405, 572] on p "Kaibab 150 Merino Wool Bottom - Full Length Zippers" at bounding box center [423, 572] width 126 height 16
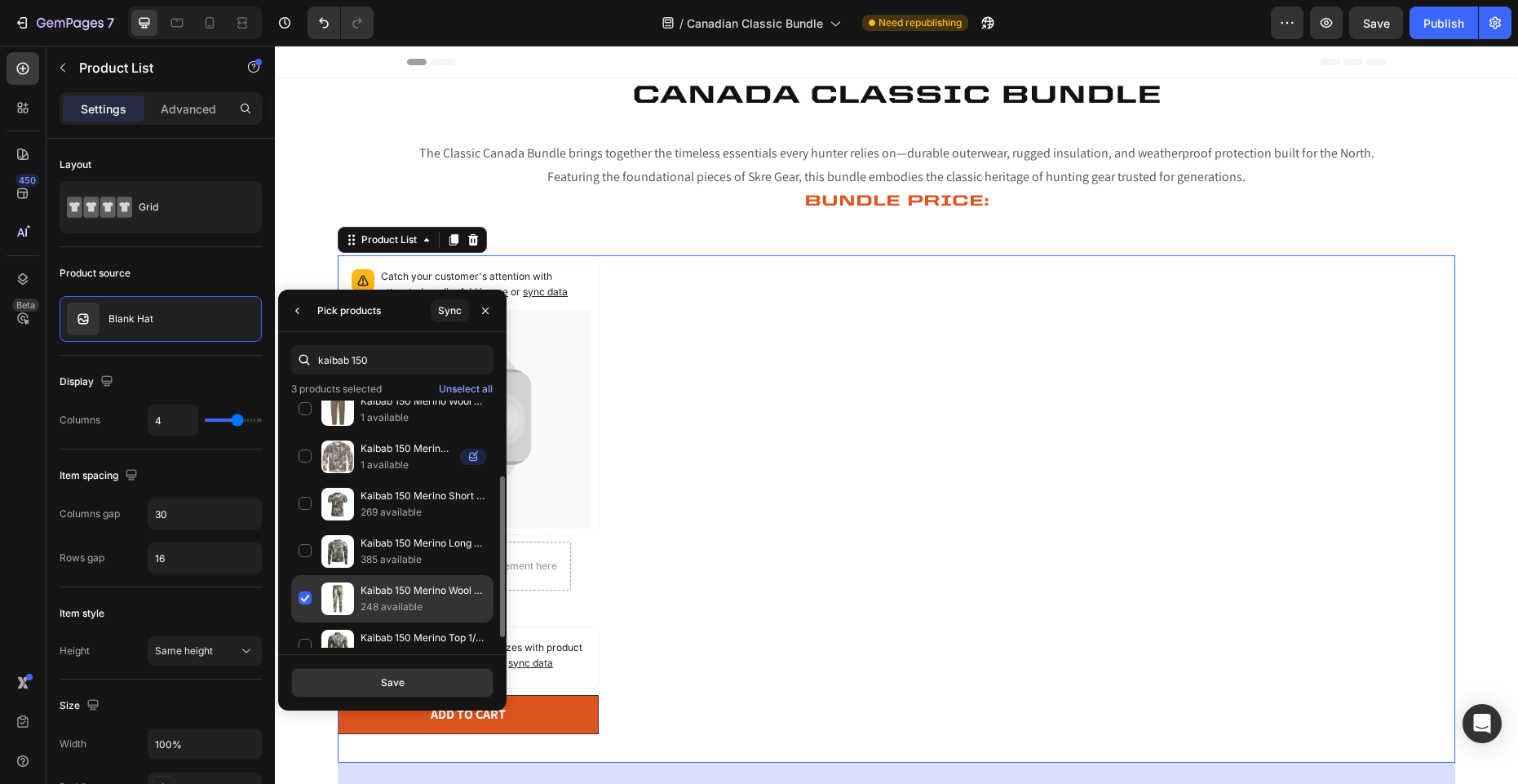
scroll to position [115, 0]
click at [304, 616] on div "Kaibab 150 Merino Wool Bottom - Full Length Zippers 248 available" at bounding box center [392, 640] width 202 height 48
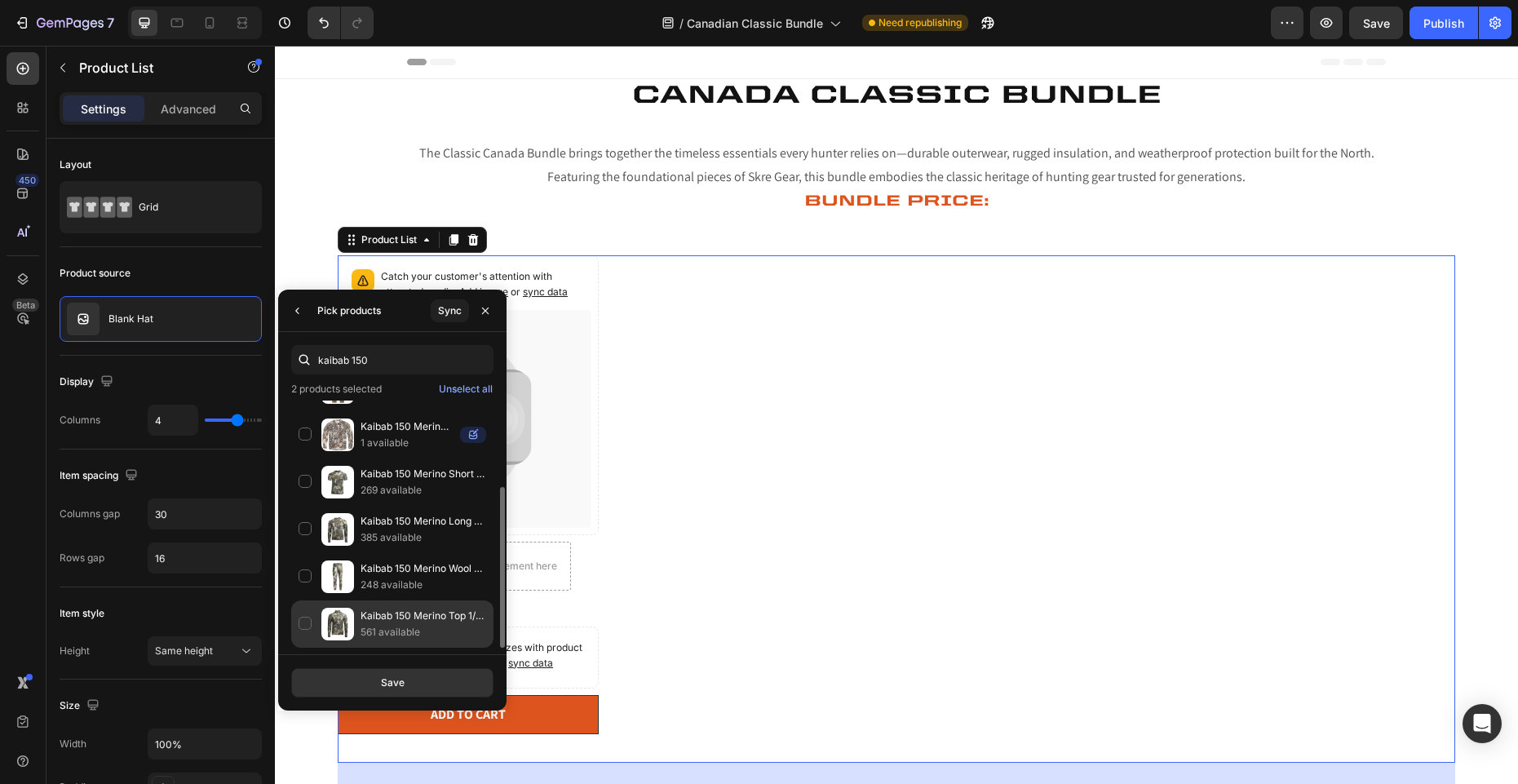
click at [392, 614] on p "Kaibab 150 Merino Top 1/4 Zipper" at bounding box center [423, 615] width 126 height 16
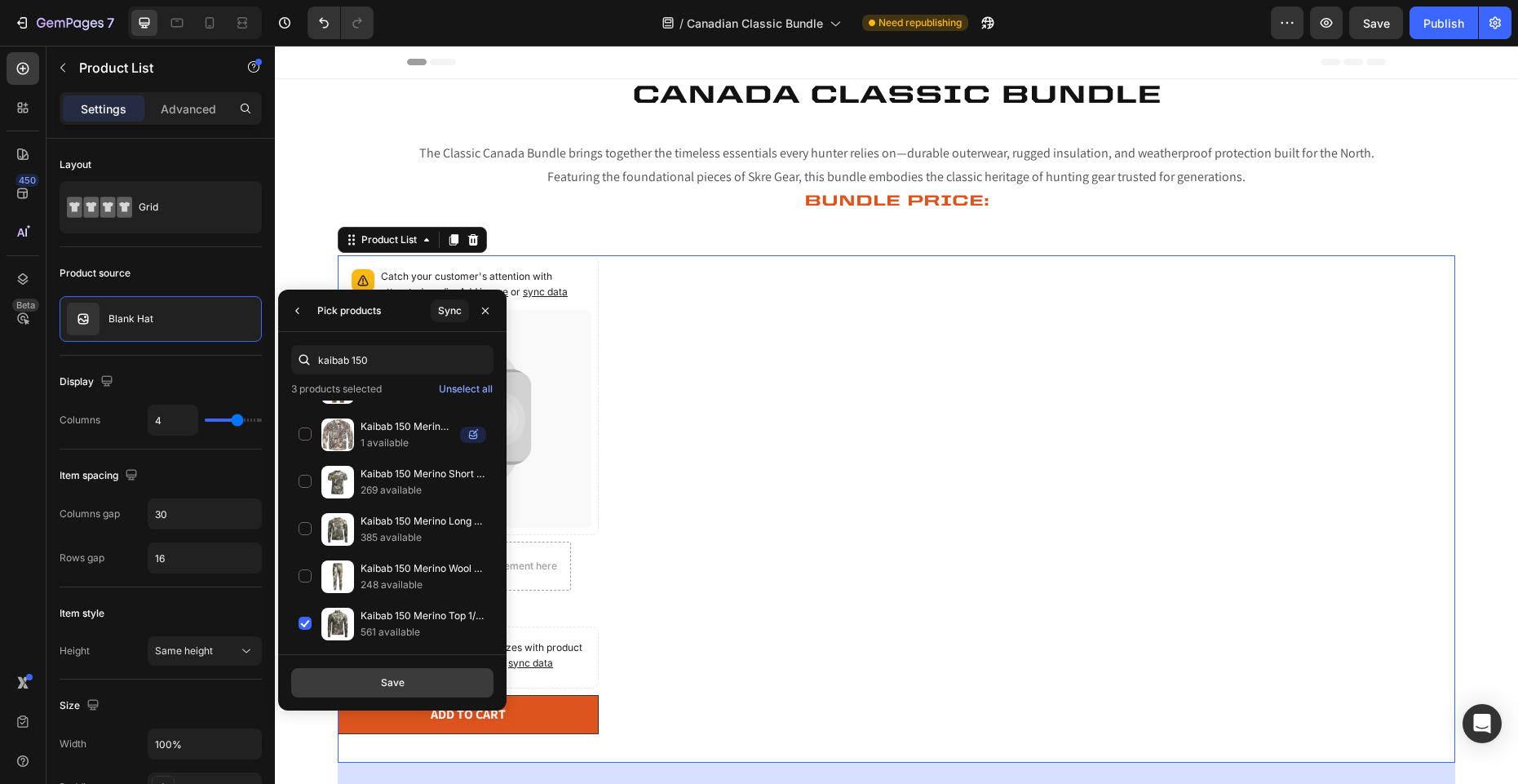
click at [391, 672] on button "Save" at bounding box center [392, 682] width 202 height 30
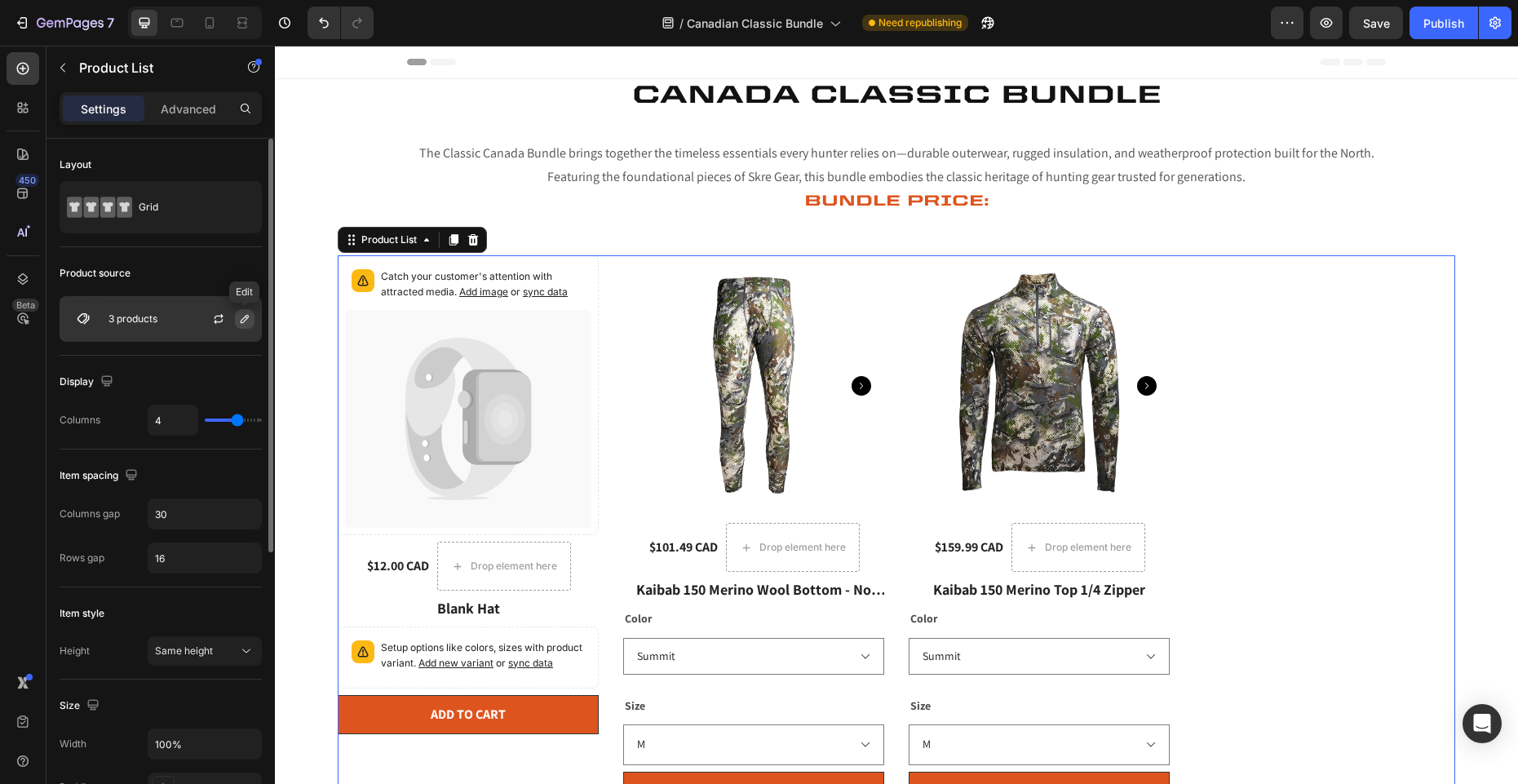
click at [241, 319] on icon "button" at bounding box center [244, 318] width 8 height 8
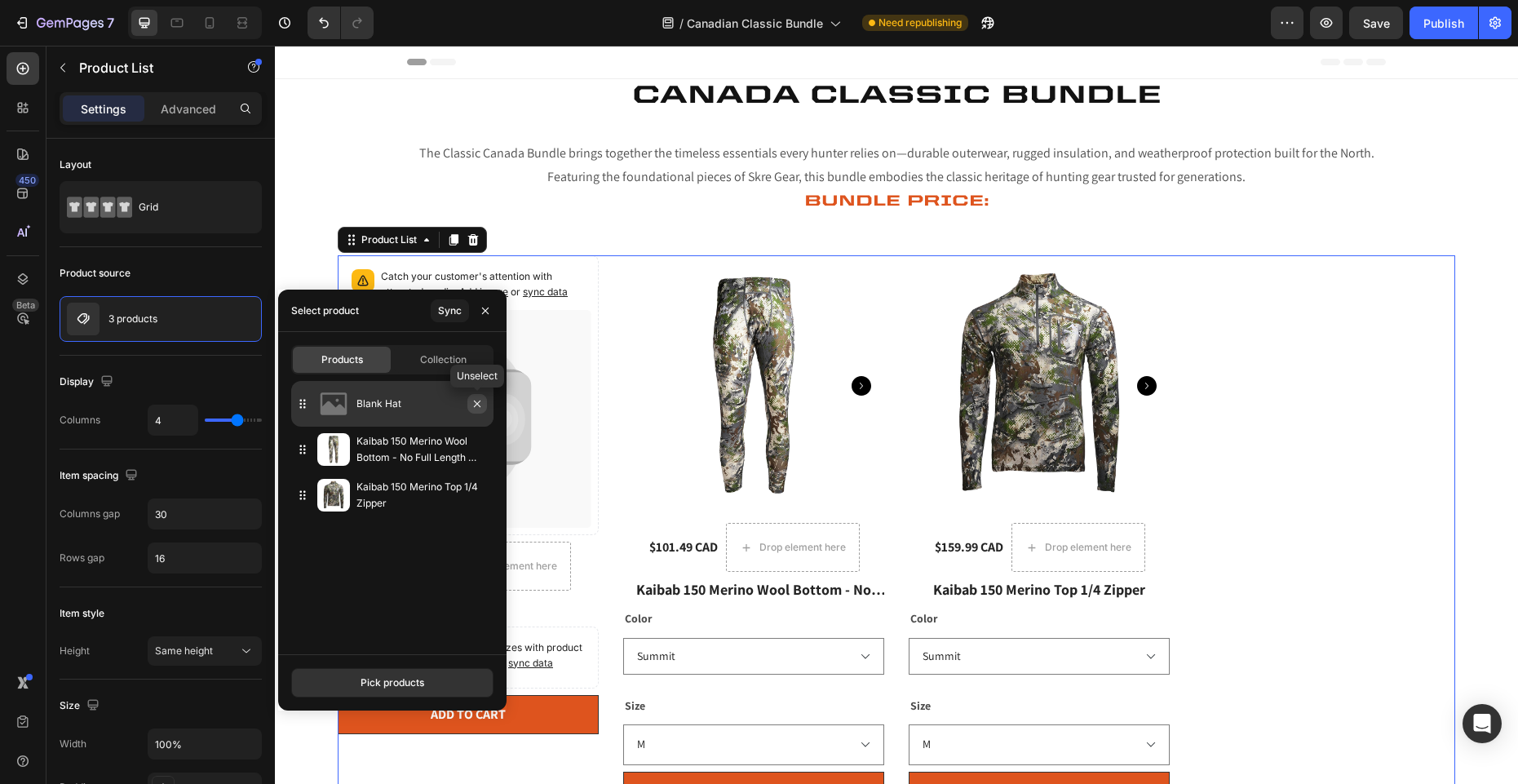
click at [480, 404] on icon "button" at bounding box center [477, 404] width 13 height 13
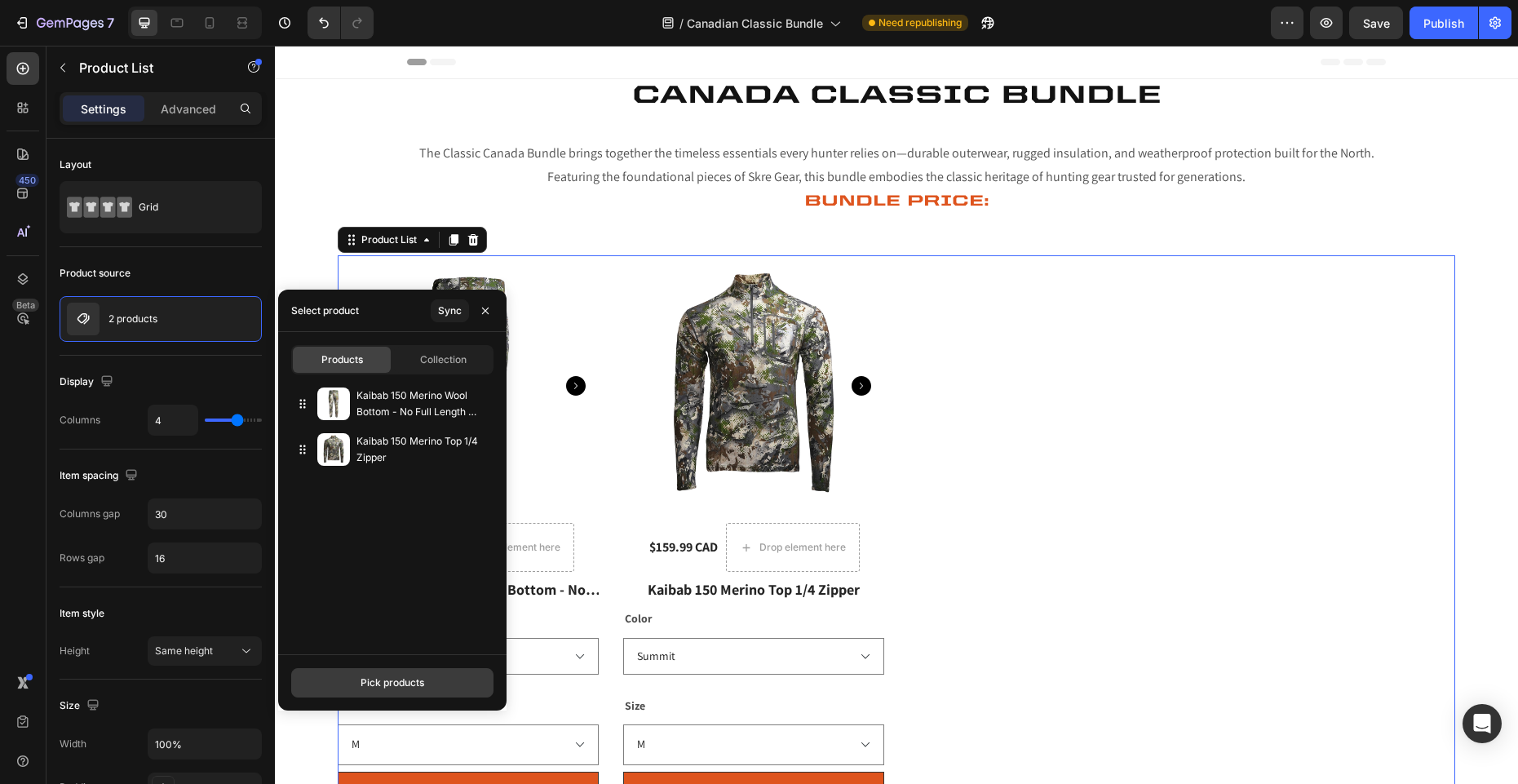
click at [415, 675] on div "Pick products" at bounding box center [392, 683] width 64 height 14
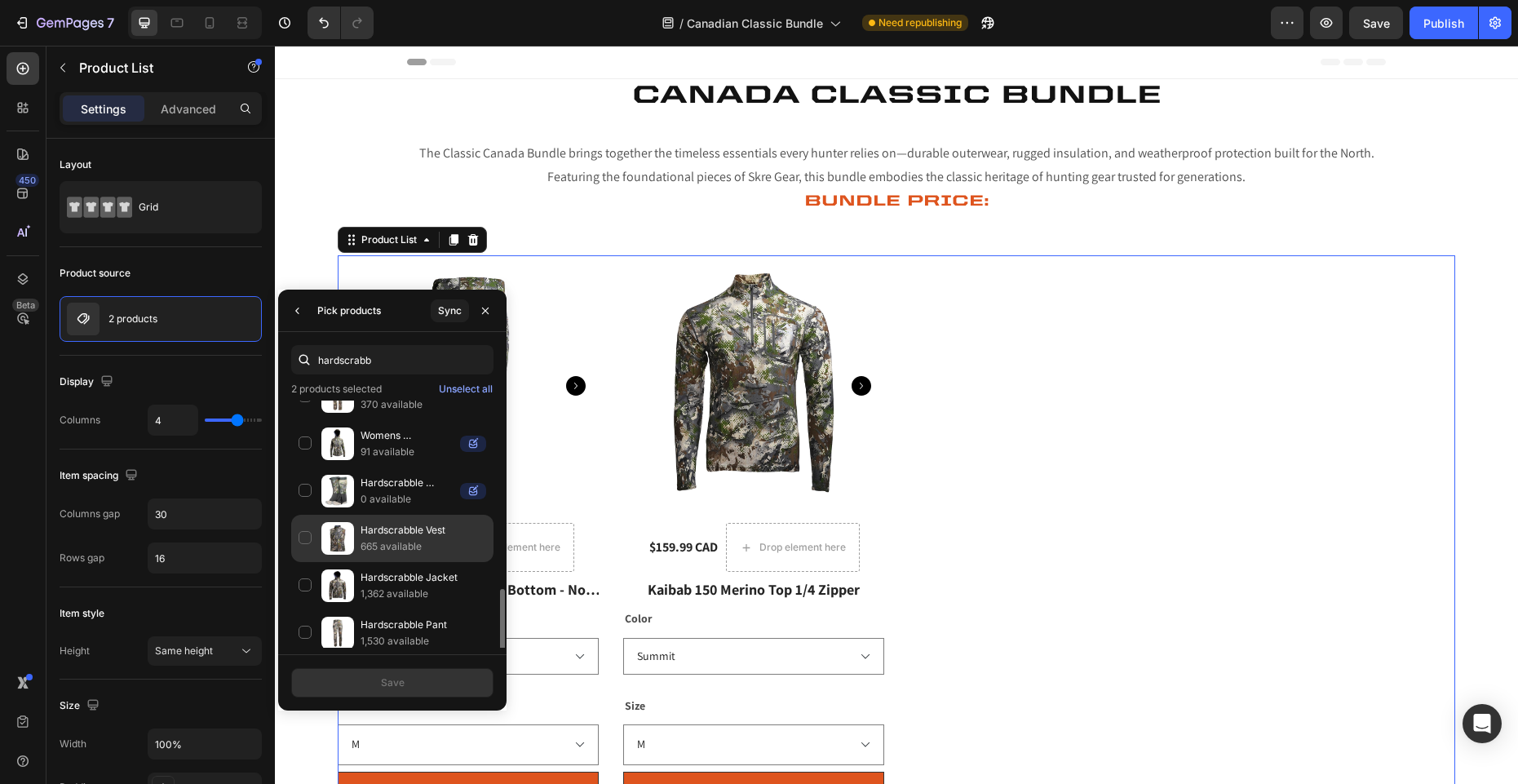
scroll to position [651, 0]
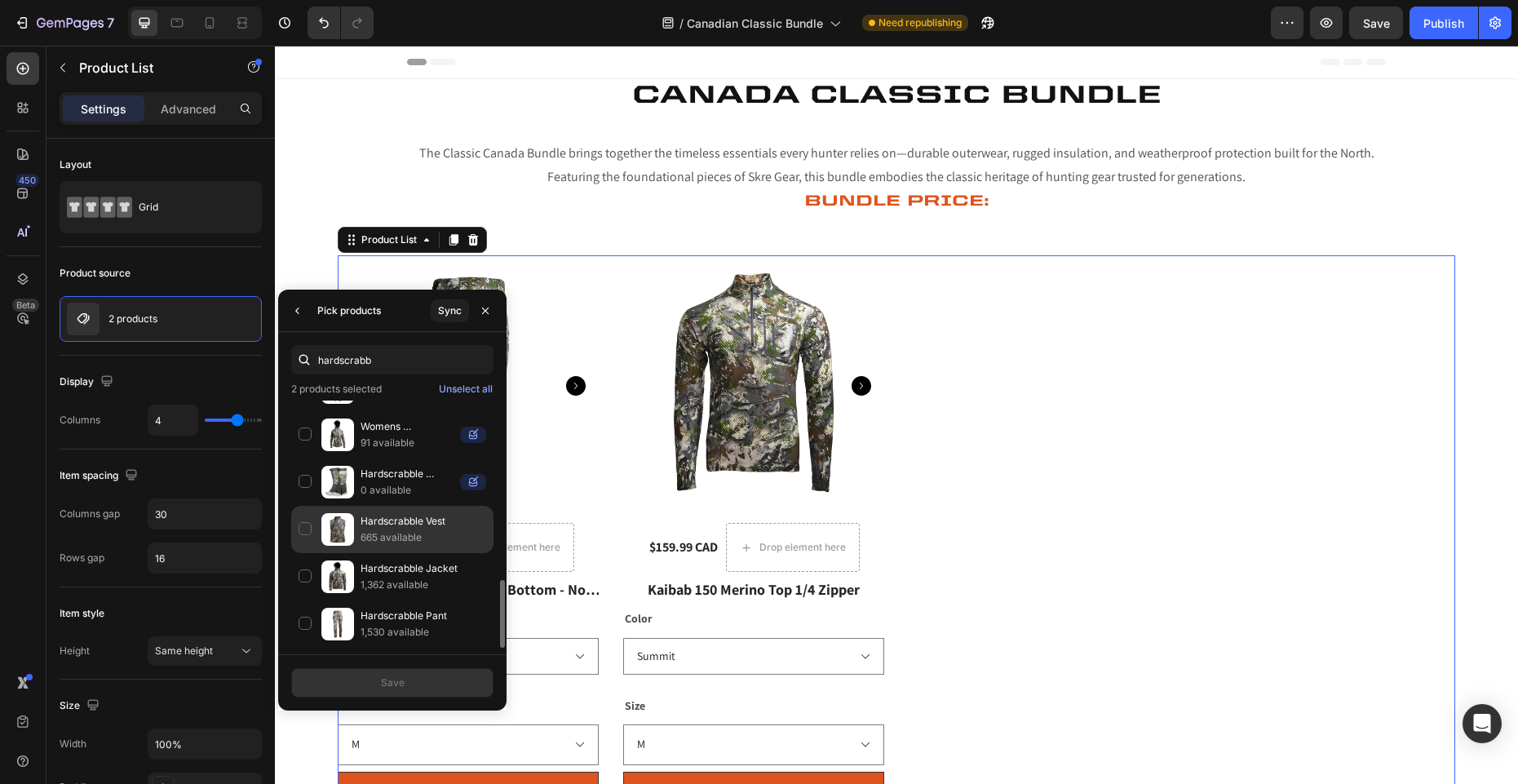
type input "hardscrabb"
click at [376, 533] on p "665 available" at bounding box center [423, 537] width 126 height 16
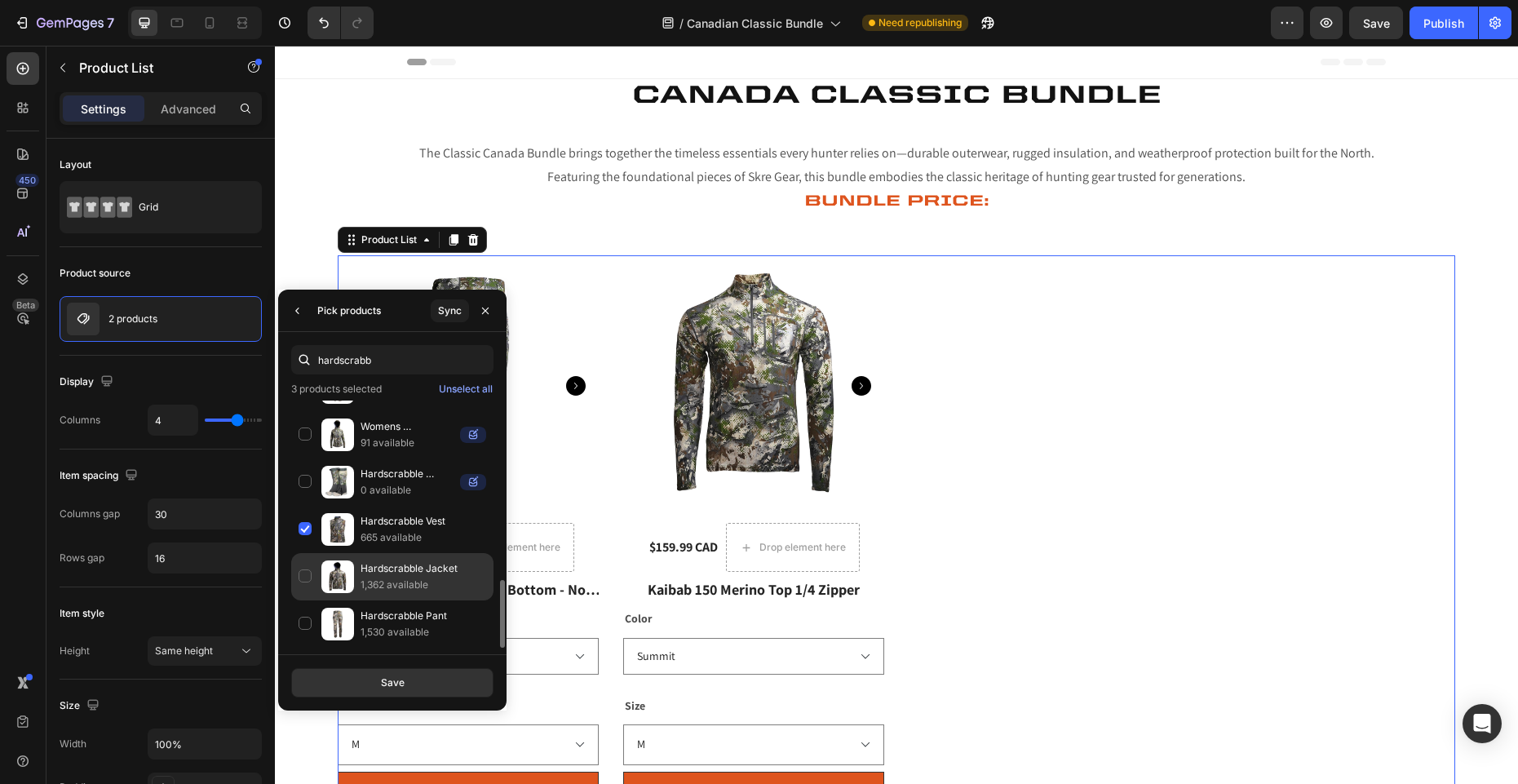
click at [395, 574] on p "Hardscrabble Jacket" at bounding box center [423, 568] width 126 height 16
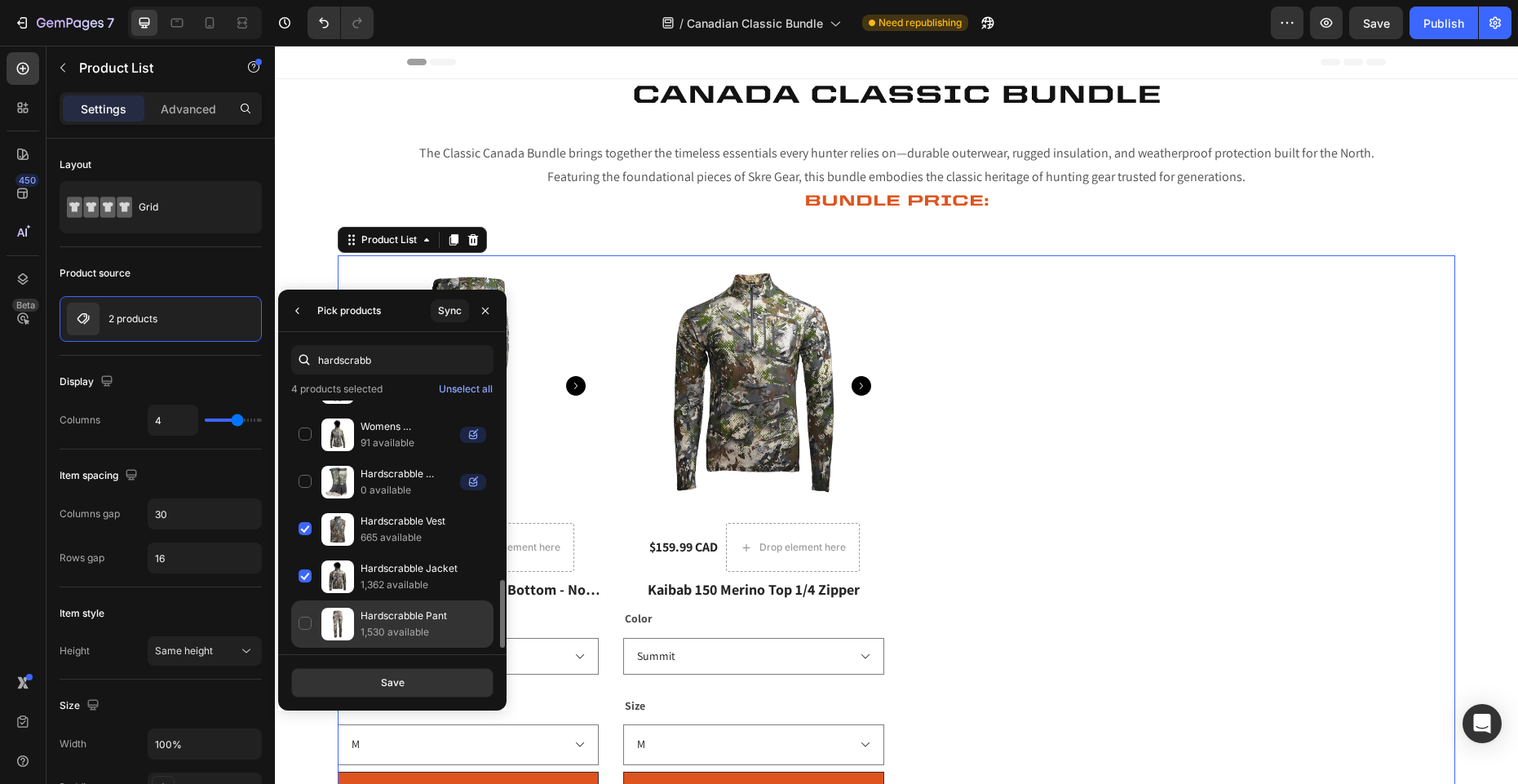
click at [390, 614] on p "Hardscrabble Pant" at bounding box center [423, 615] width 126 height 16
click at [399, 676] on div "Save" at bounding box center [393, 683] width 23 height 14
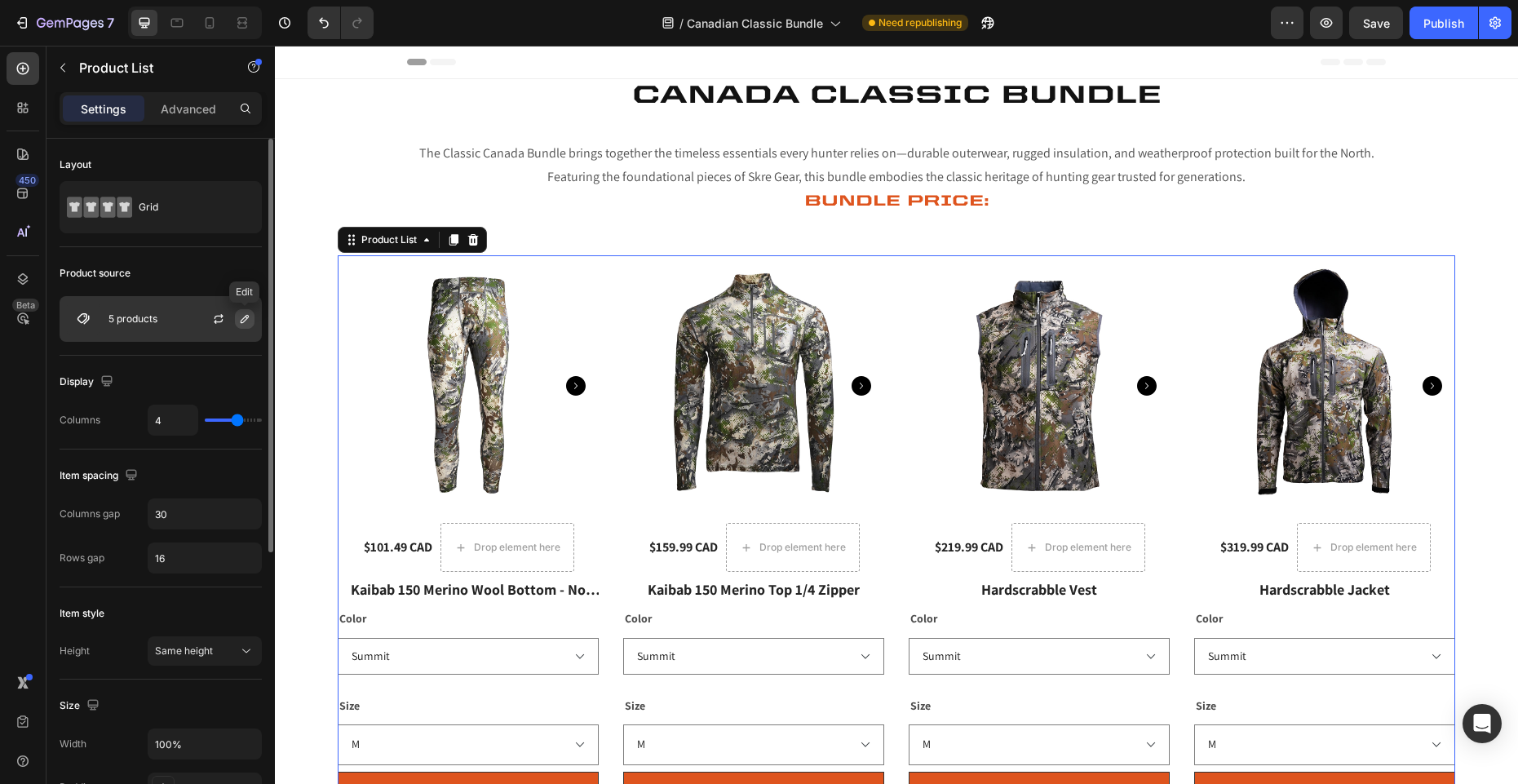
click at [247, 320] on icon "button" at bounding box center [244, 318] width 13 height 13
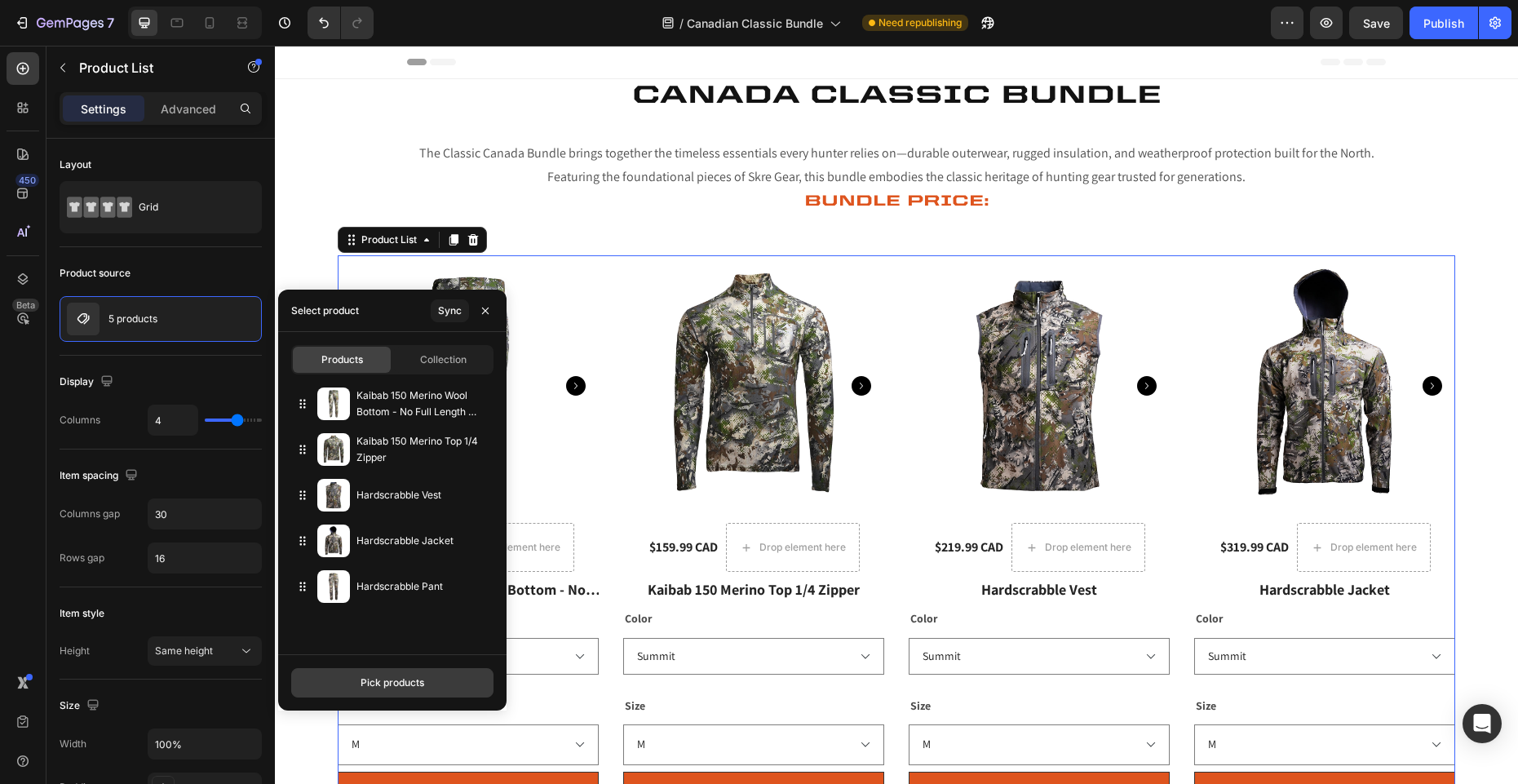
click at [433, 679] on button "Pick products" at bounding box center [392, 682] width 202 height 30
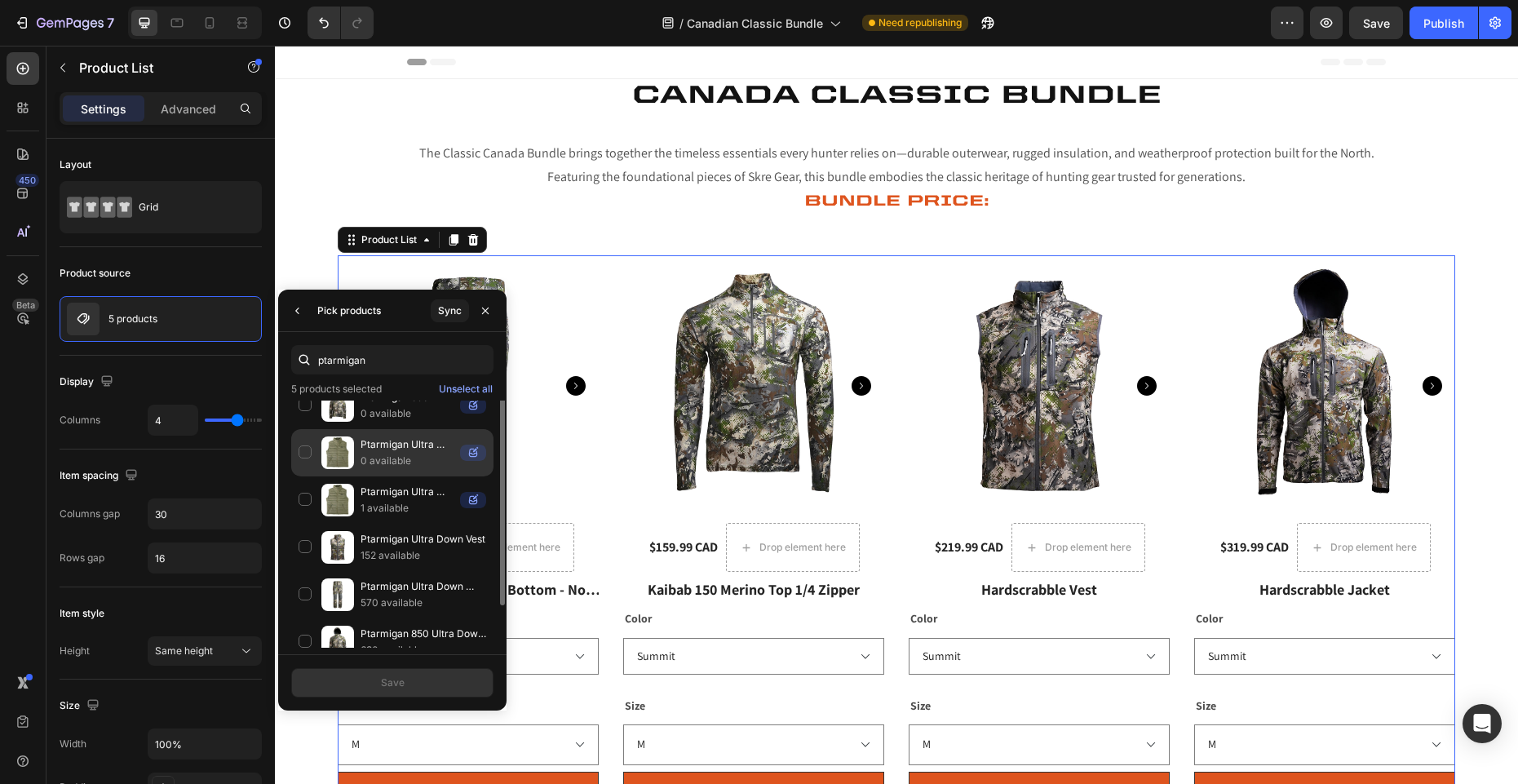
scroll to position [37, 0]
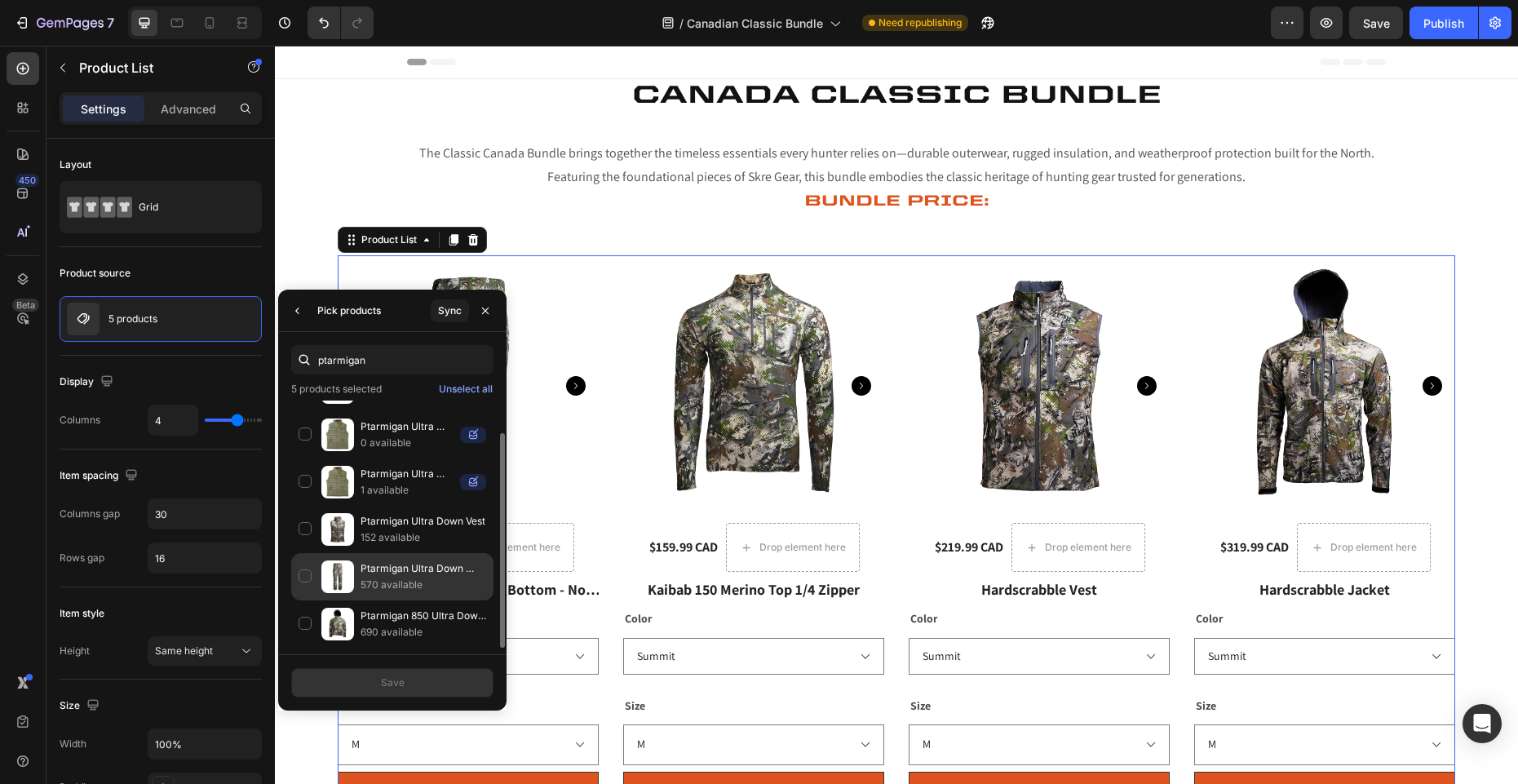
type input "ptarmigan"
click at [309, 600] on div "Ptarmigan Ultra Down Pants 570 available" at bounding box center [392, 623] width 202 height 48
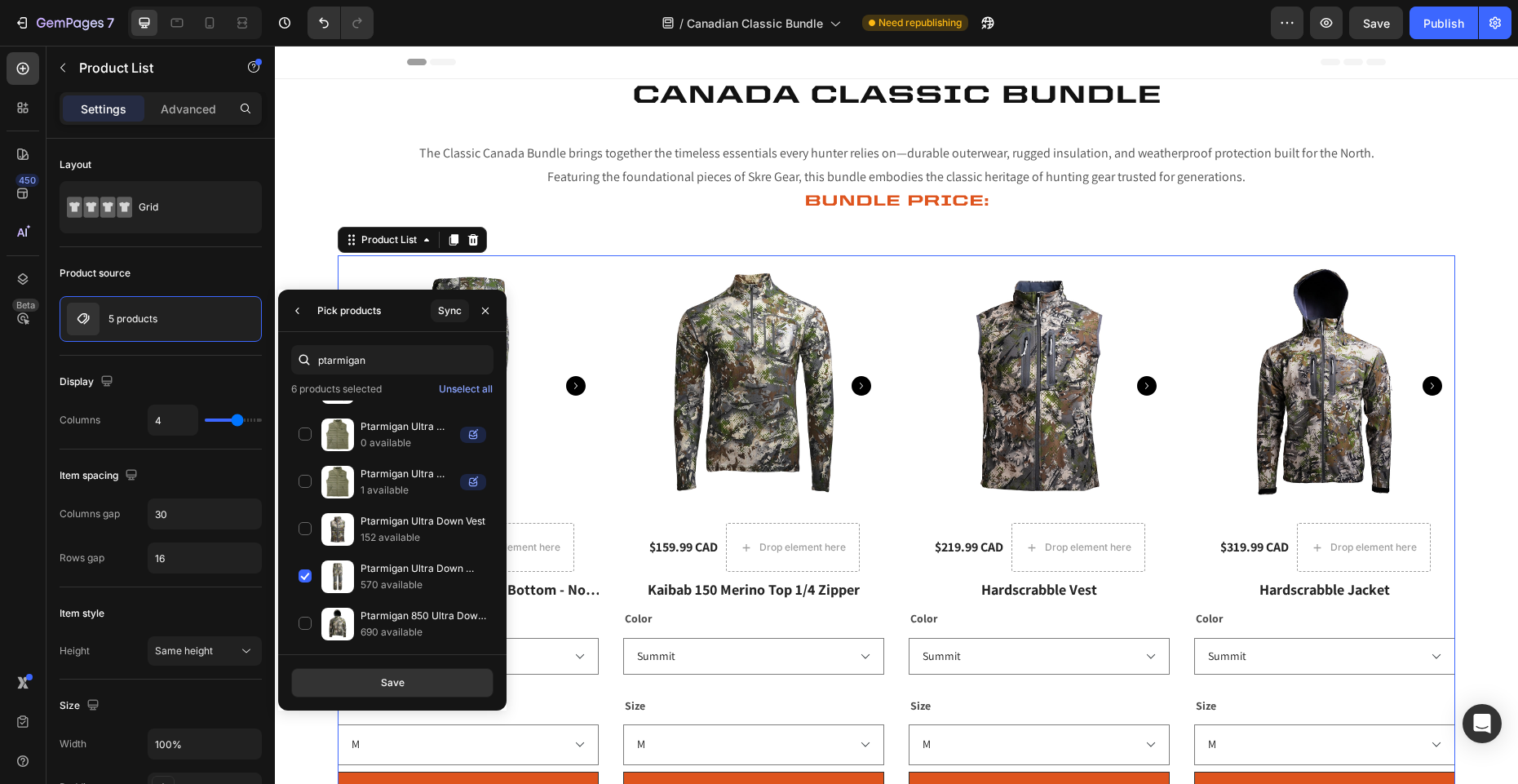
drag, startPoint x: 307, startPoint y: 626, endPoint x: 322, endPoint y: 656, distance: 33.5
click at [307, 626] on div "Ptarmigan 850 Ultra Down Jacket 690 available" at bounding box center [392, 623] width 202 height 48
click at [344, 693] on button "Save" at bounding box center [392, 682] width 202 height 30
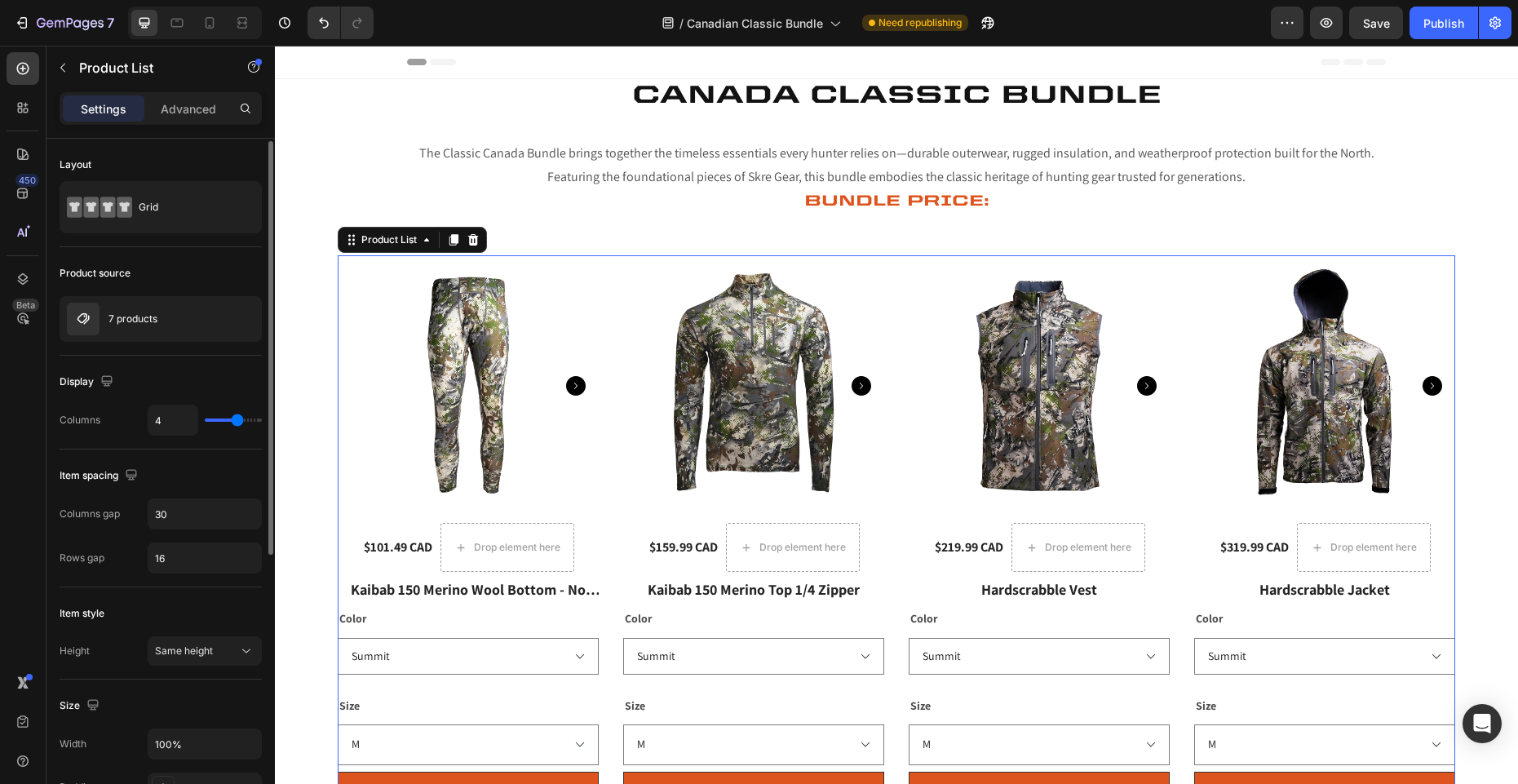
scroll to position [2, 0]
click at [242, 322] on icon "button" at bounding box center [244, 317] width 13 height 13
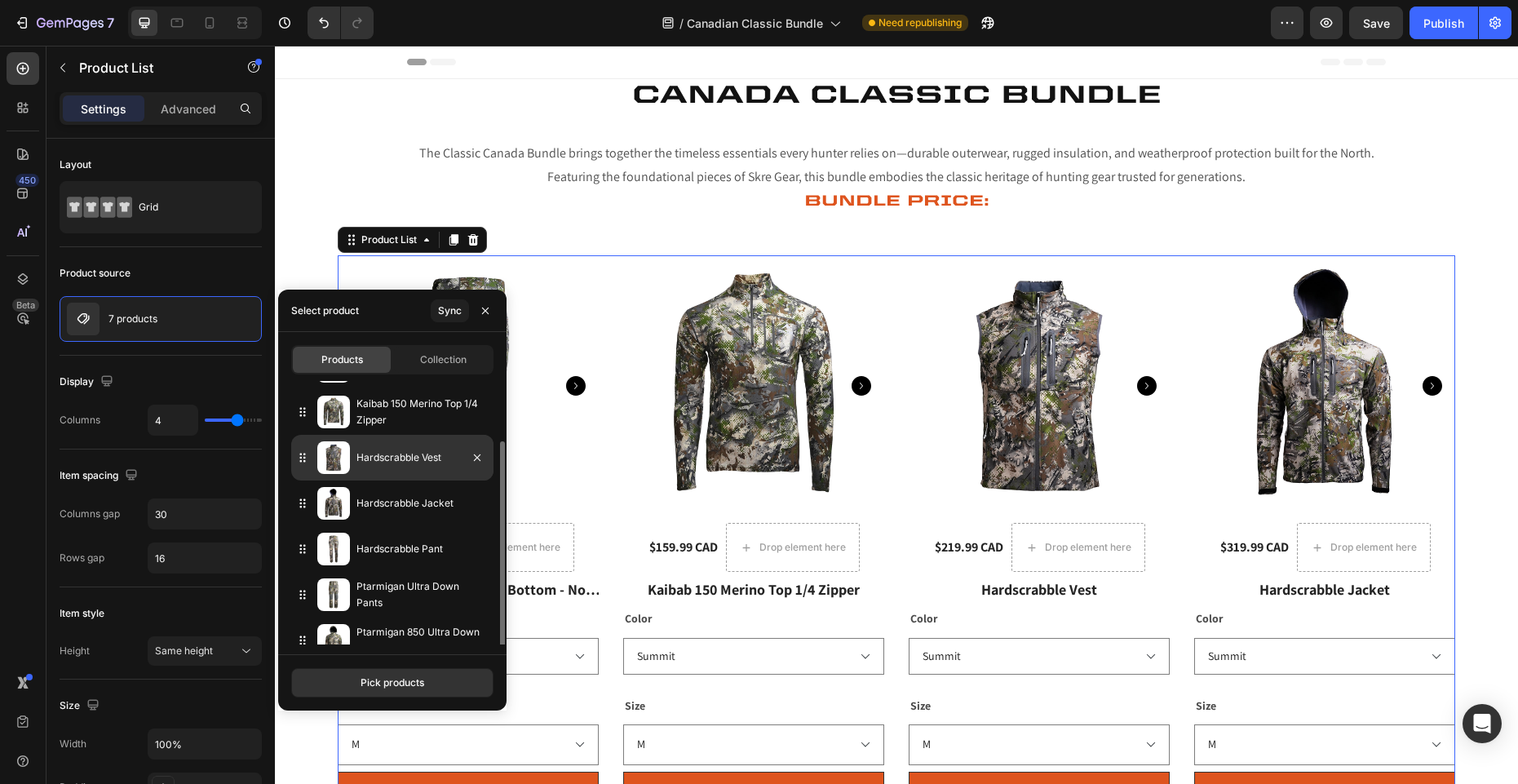
scroll to position [57, 0]
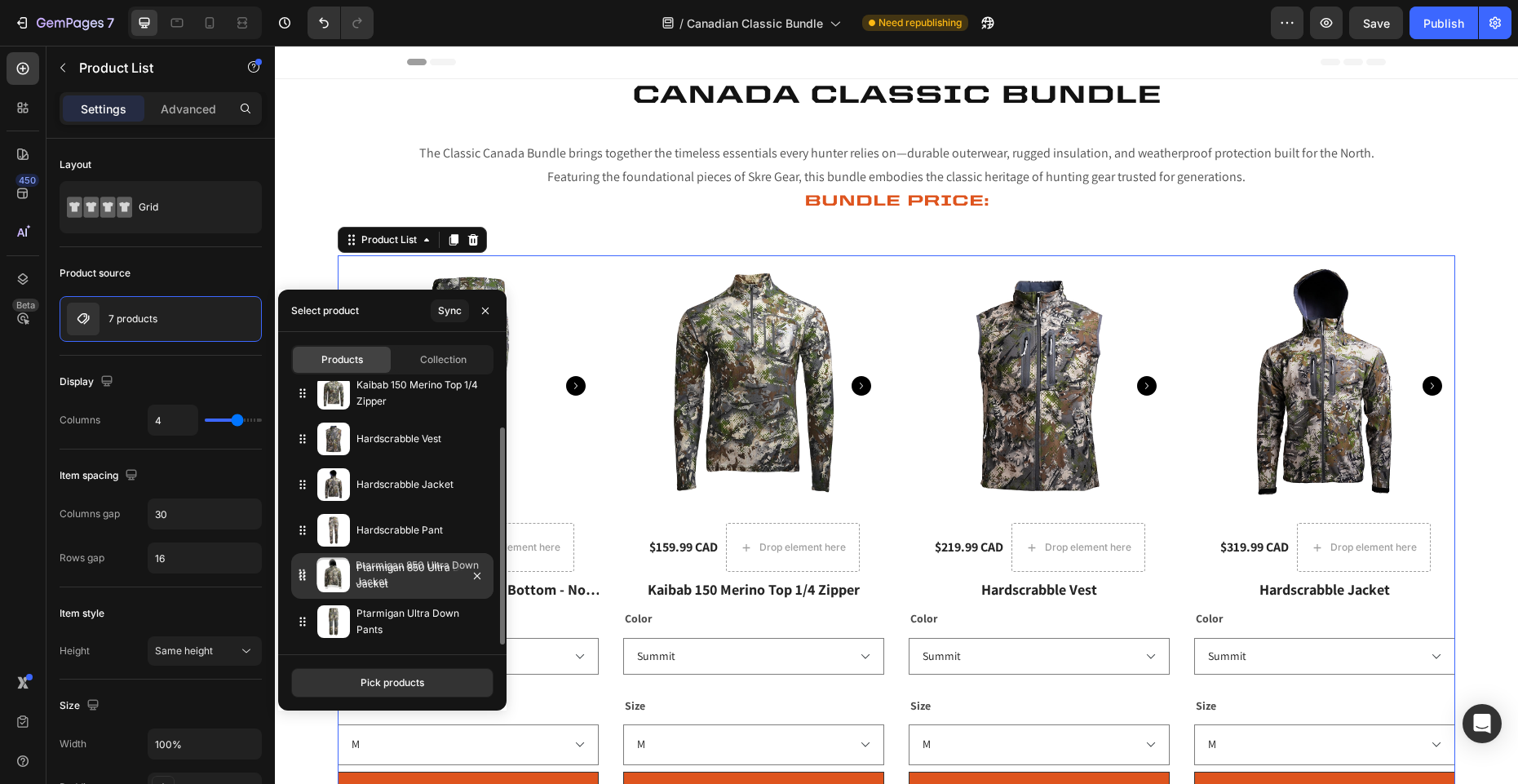
drag, startPoint x: 301, startPoint y: 622, endPoint x: 301, endPoint y: 573, distance: 49.0
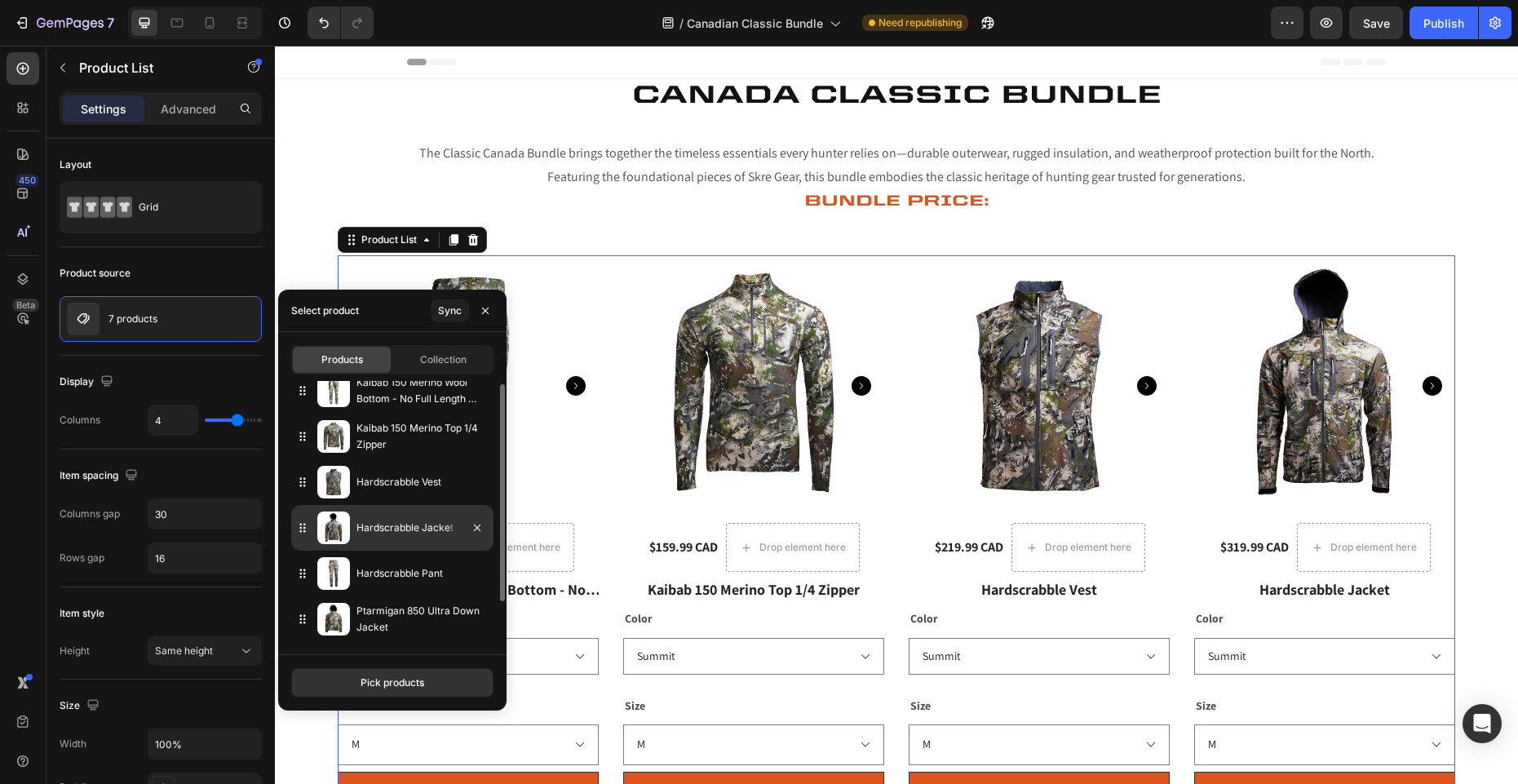
scroll to position [0, 0]
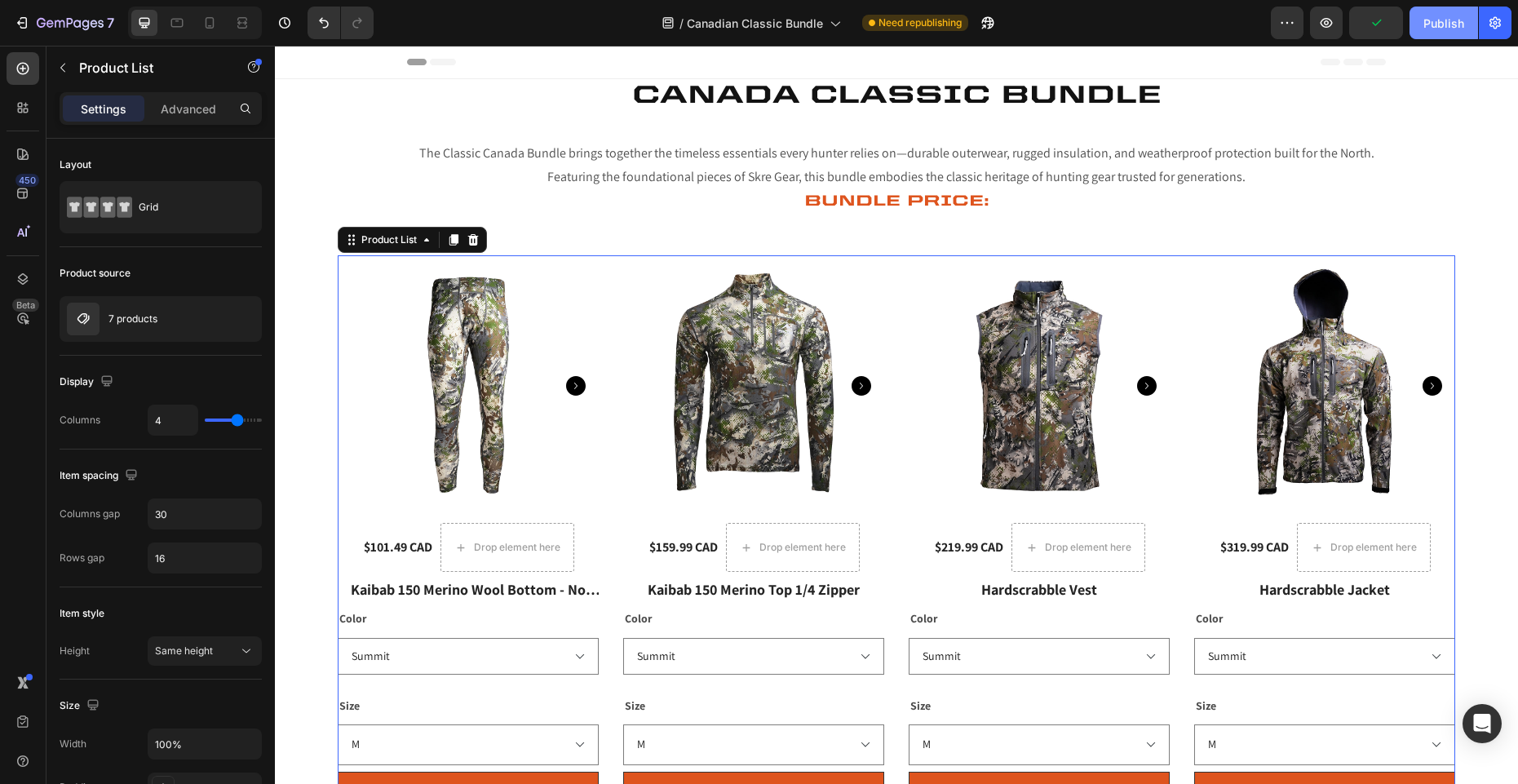
click at [1448, 33] on button "Publish" at bounding box center [1444, 22] width 68 height 32
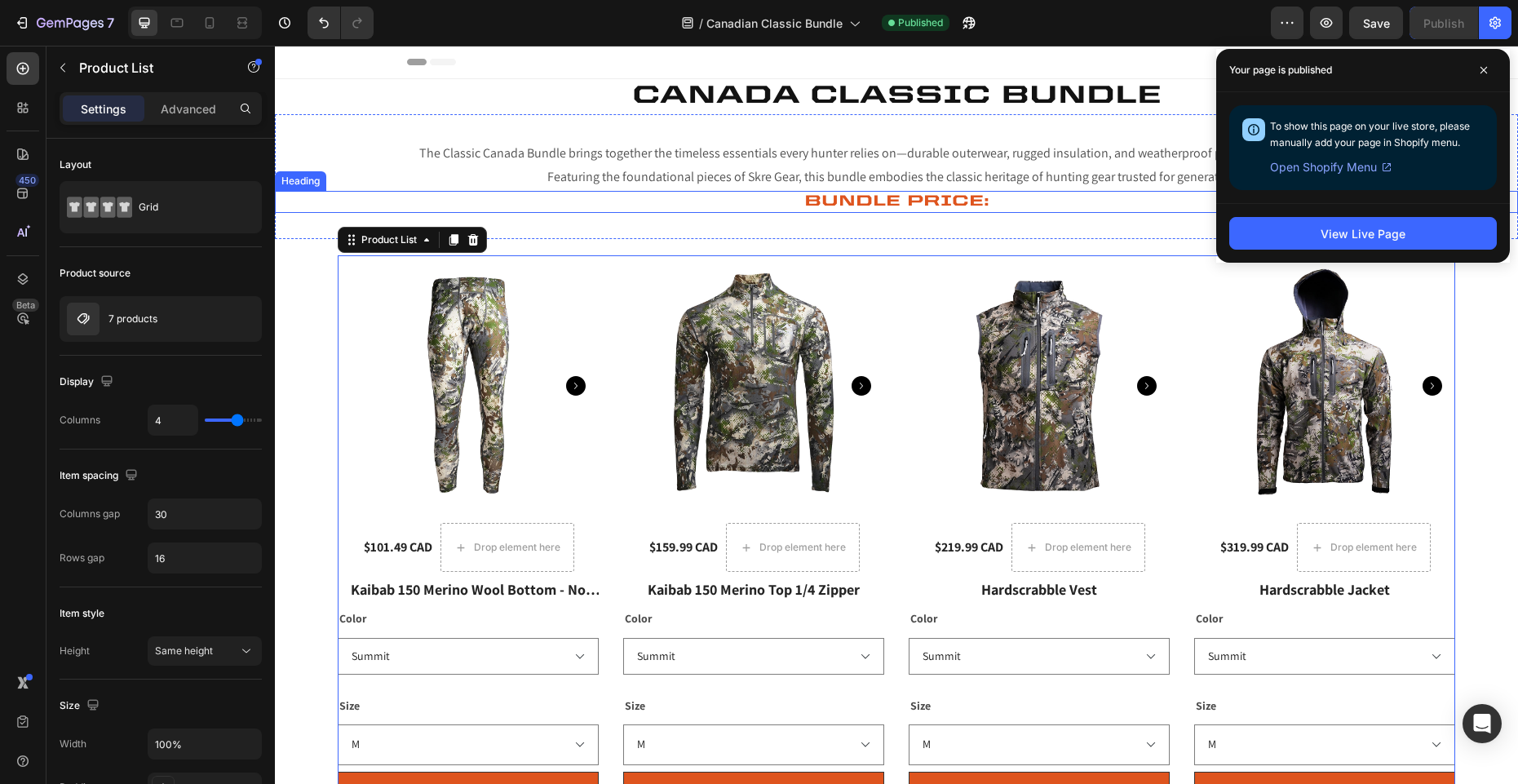
click at [1035, 205] on p "Bundle Price:" at bounding box center [896, 202] width 1240 height 19
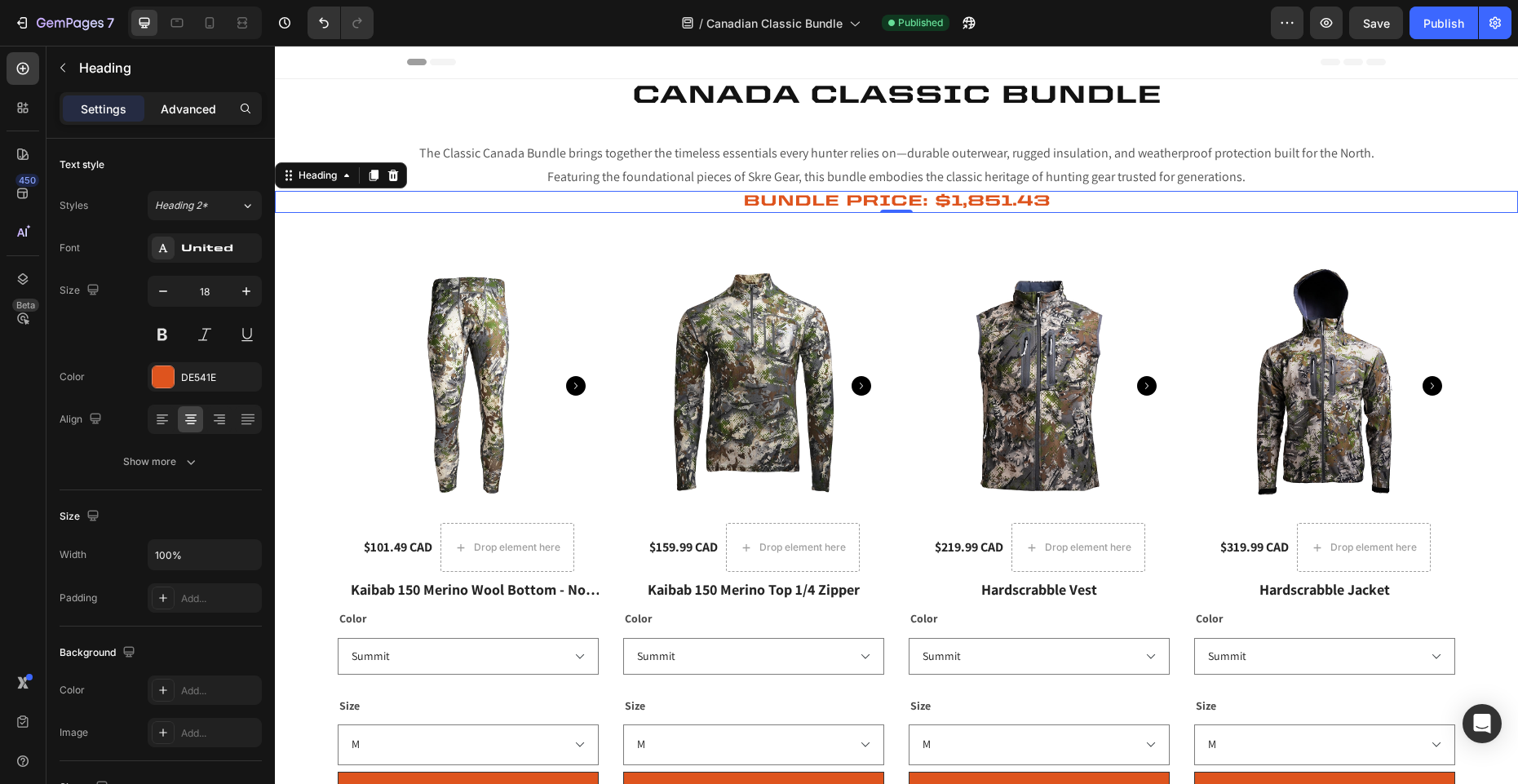
click at [193, 117] on p "Advanced" at bounding box center [188, 109] width 56 height 17
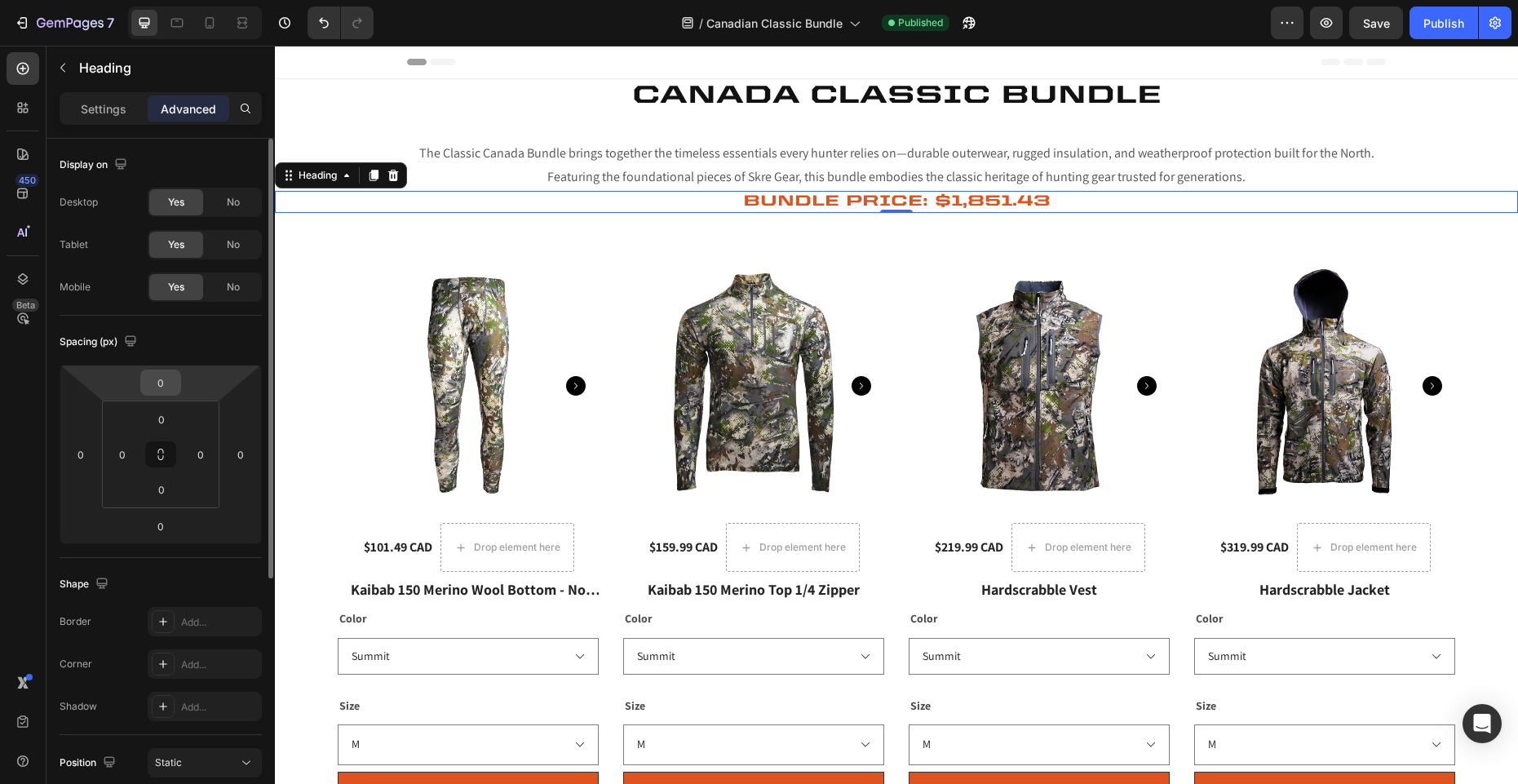
click at [157, 390] on input "0" at bounding box center [161, 382] width 32 height 24
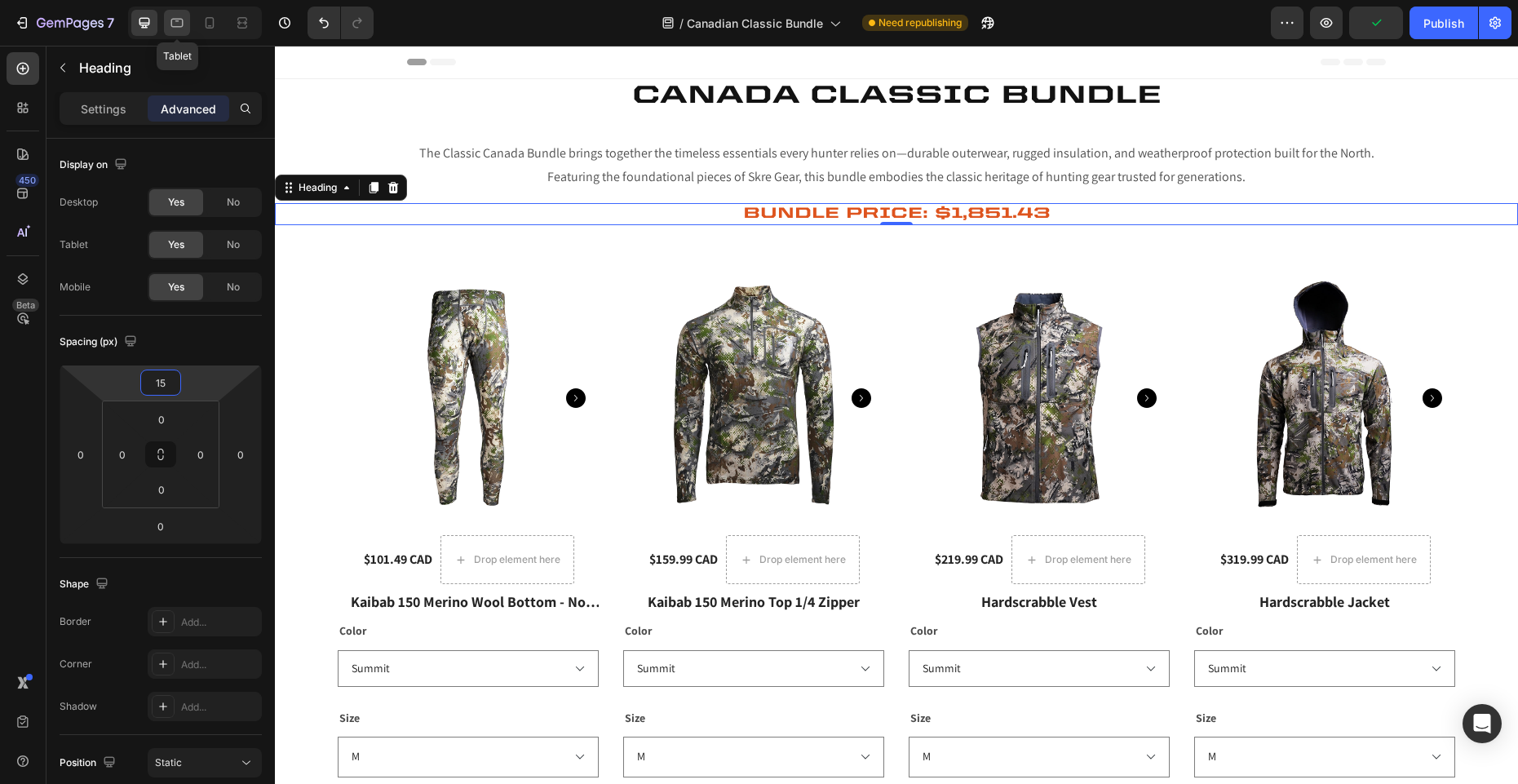
type input "15"
click at [180, 23] on icon at bounding box center [177, 22] width 16 height 16
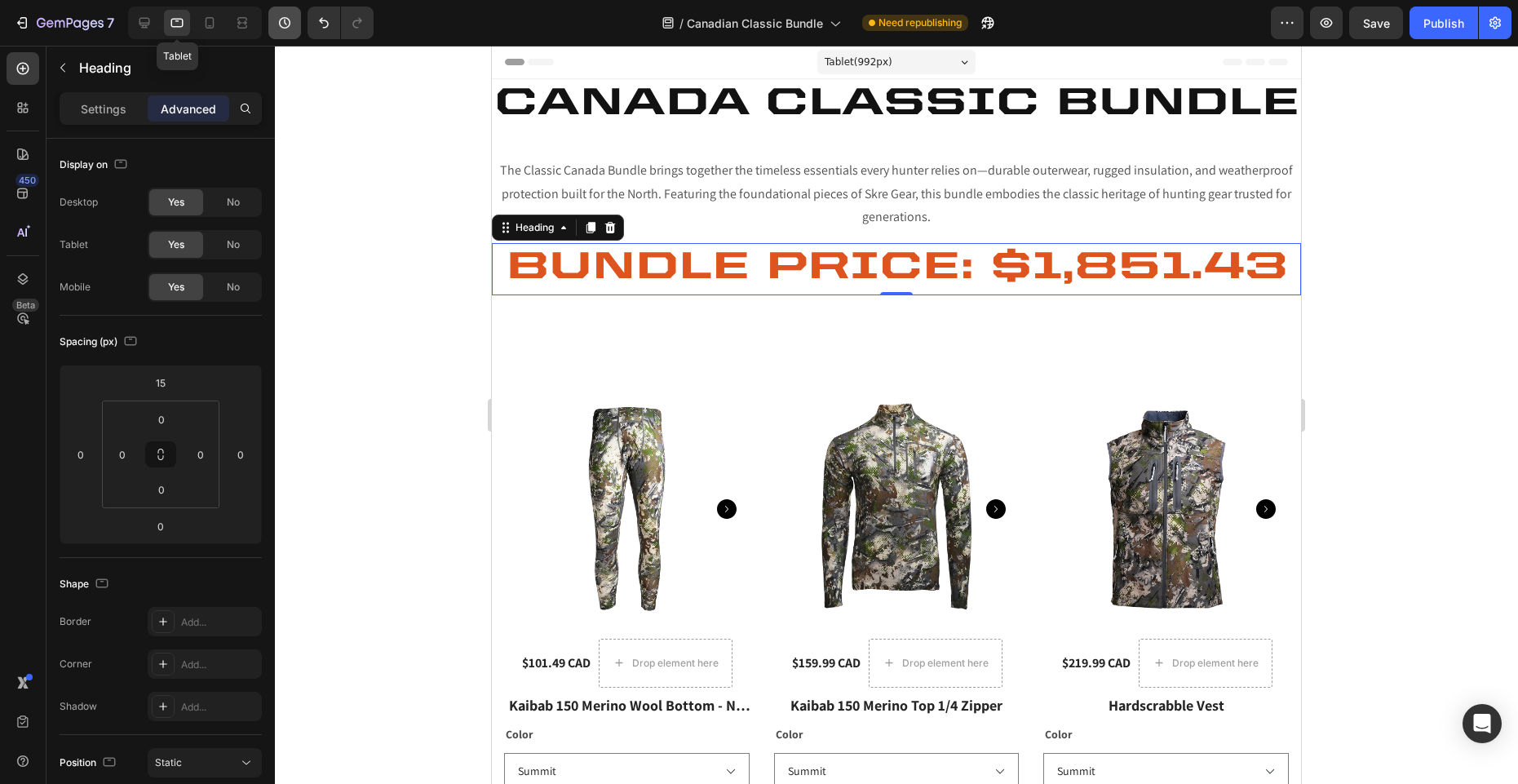
scroll to position [189, 0]
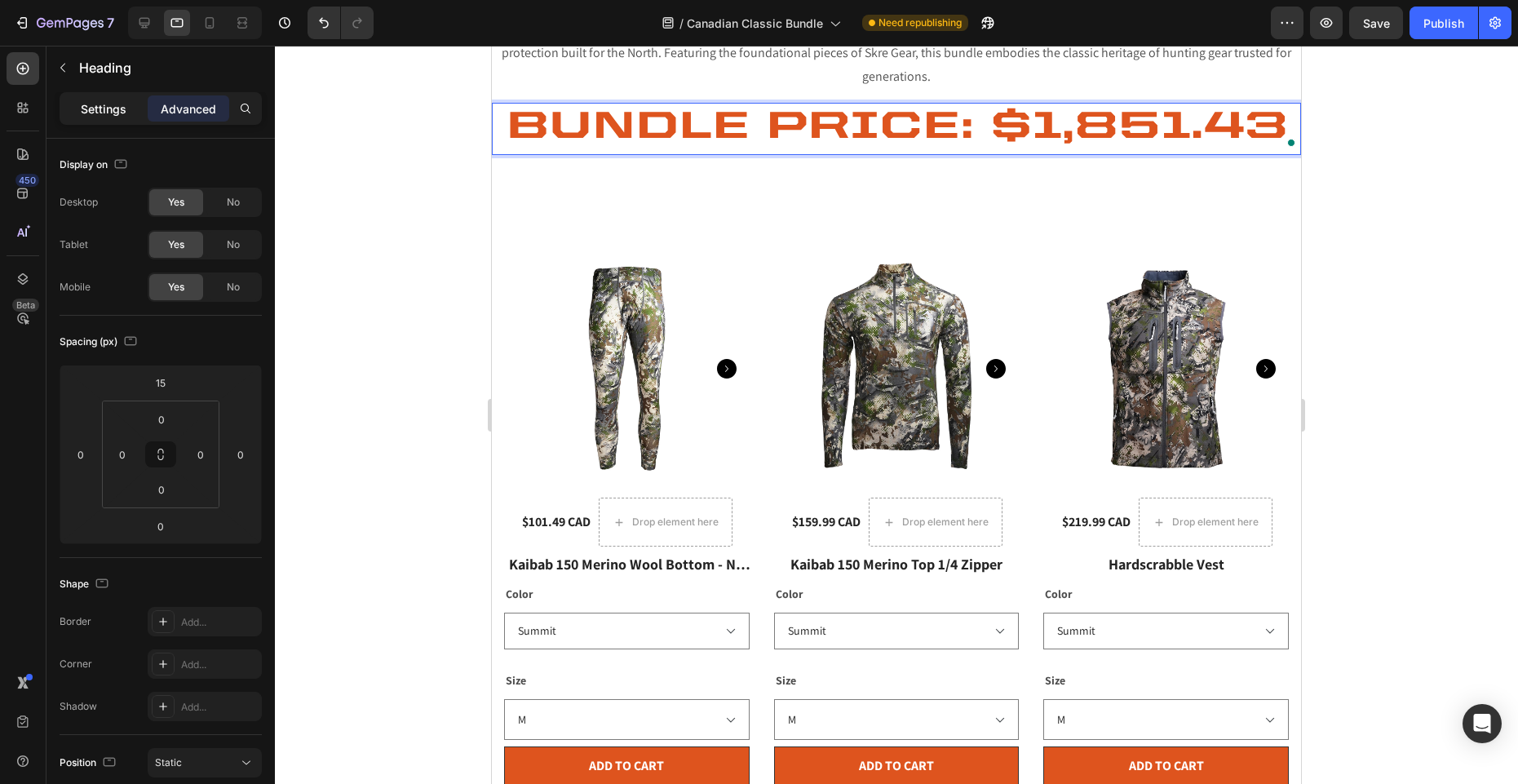
click at [94, 108] on p "Settings" at bounding box center [103, 109] width 46 height 17
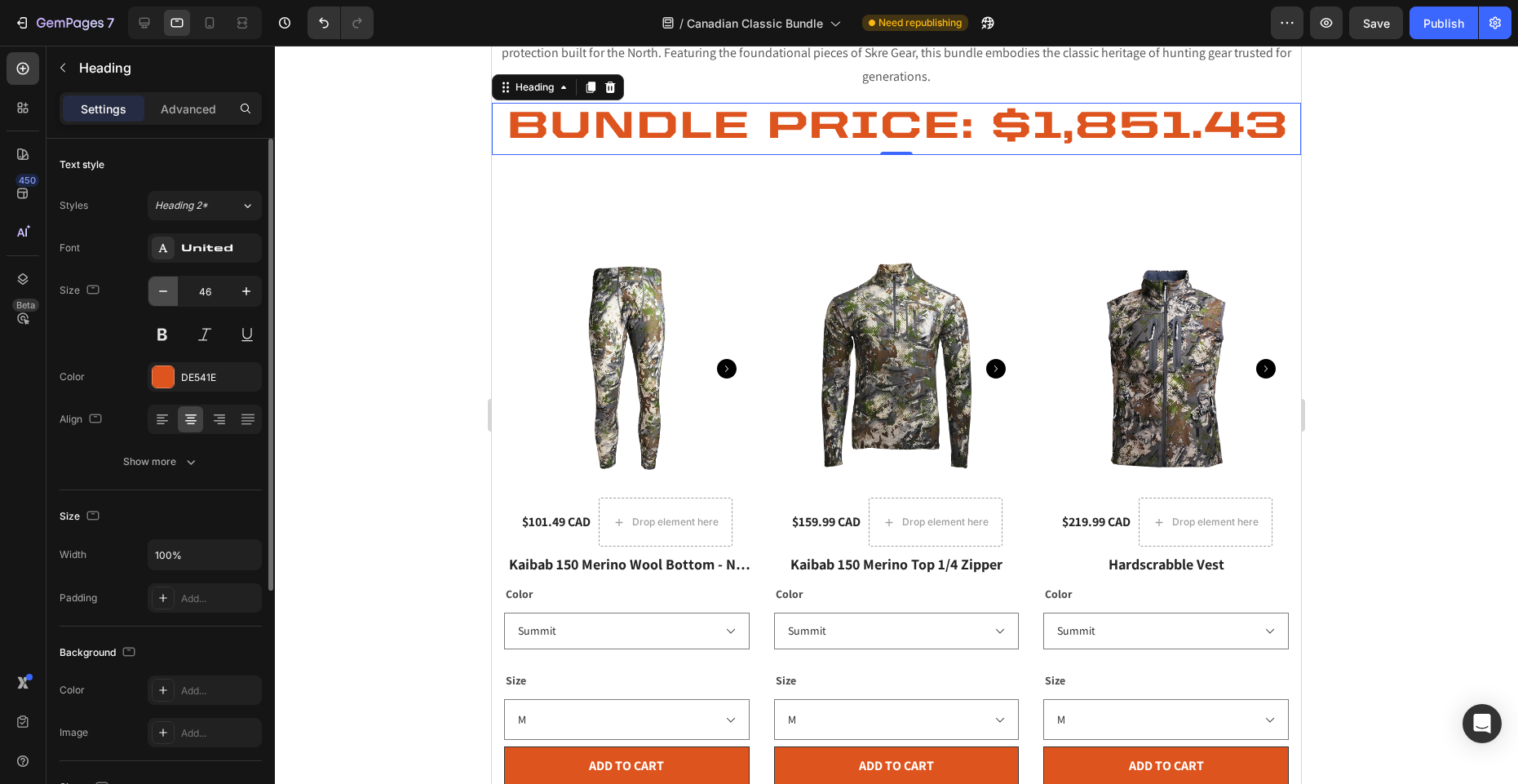
click at [160, 289] on icon "button" at bounding box center [163, 291] width 16 height 16
click at [161, 289] on icon "button" at bounding box center [163, 291] width 16 height 16
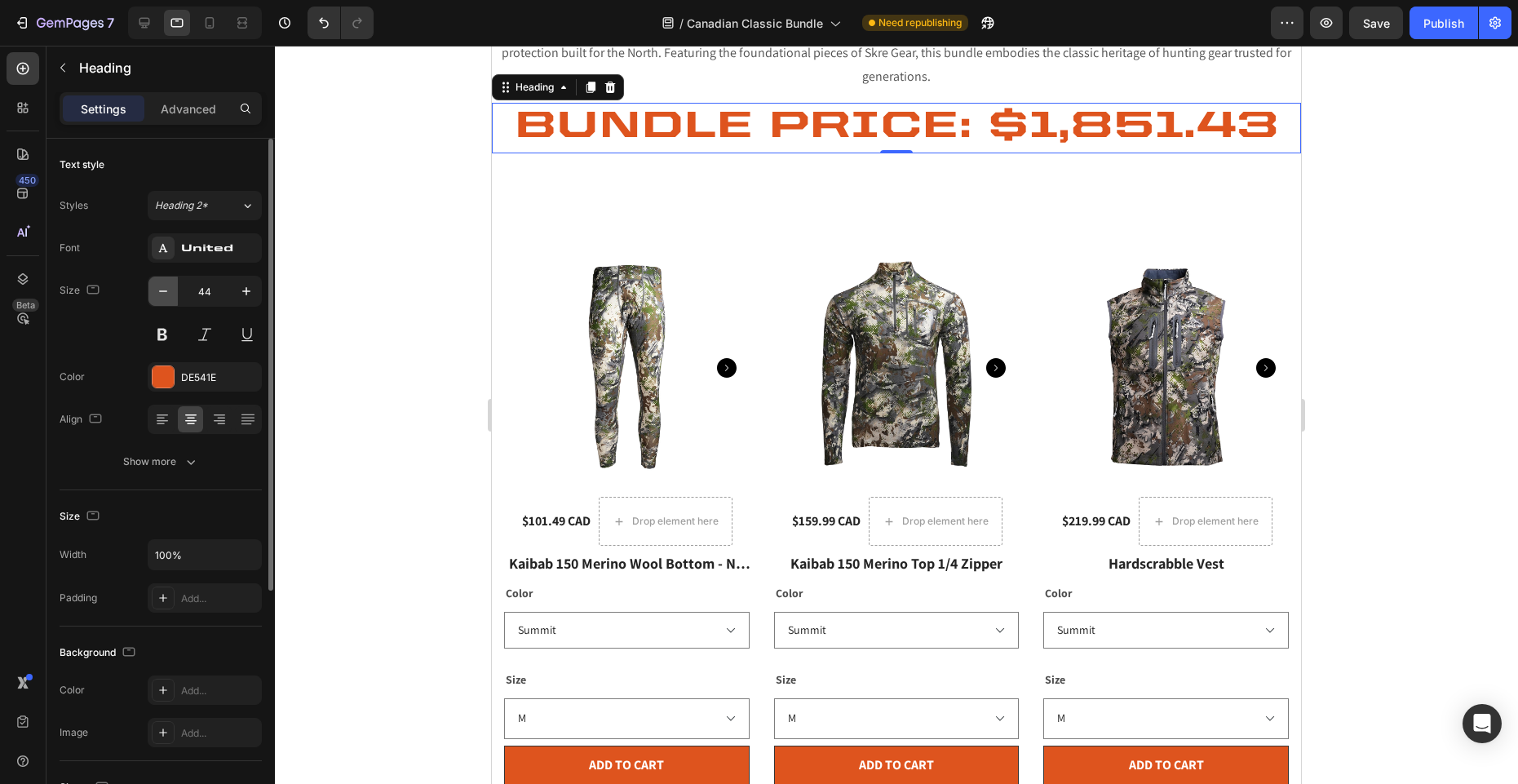
click at [161, 289] on icon "button" at bounding box center [163, 291] width 16 height 16
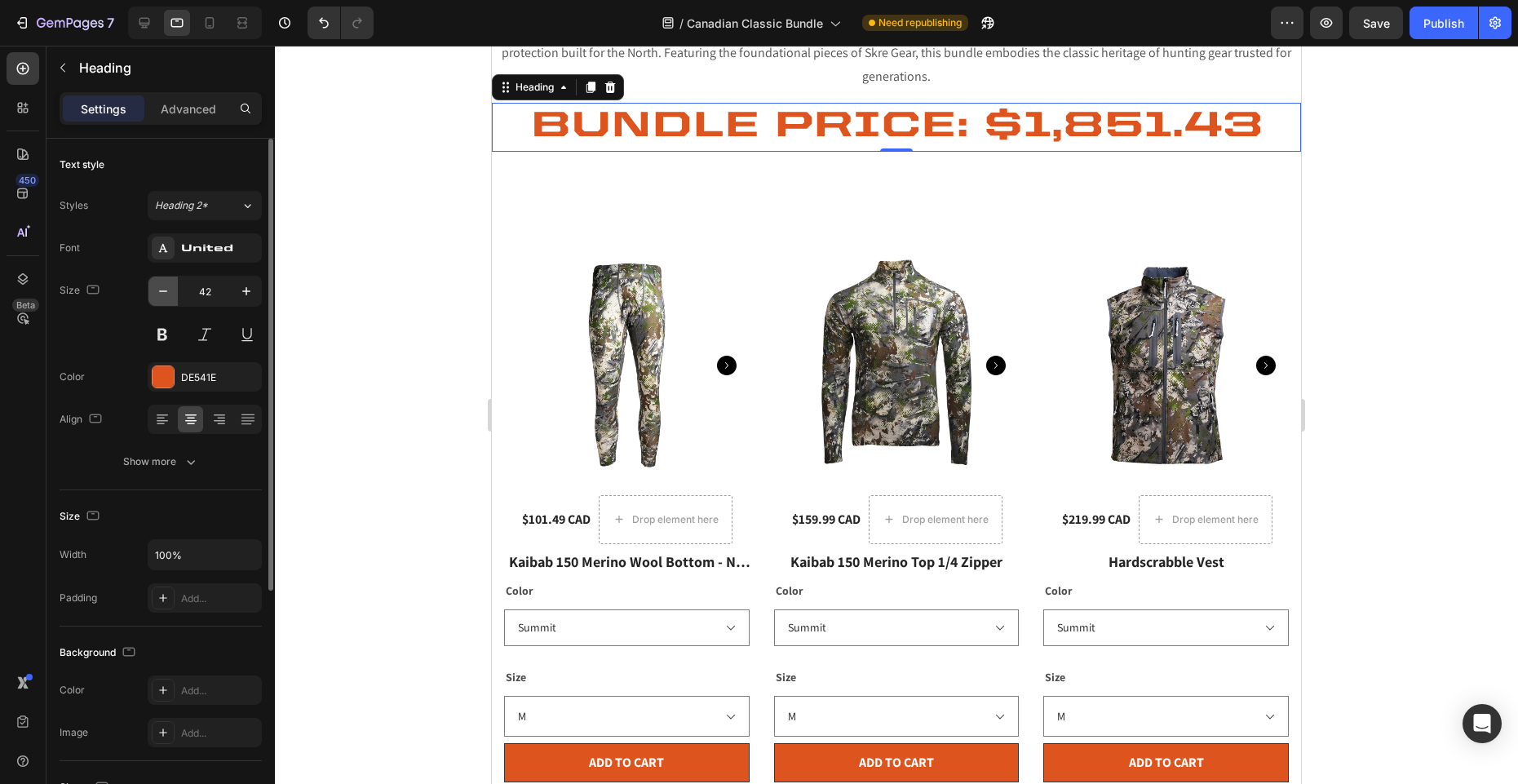
click at [160, 289] on icon "button" at bounding box center [163, 291] width 16 height 16
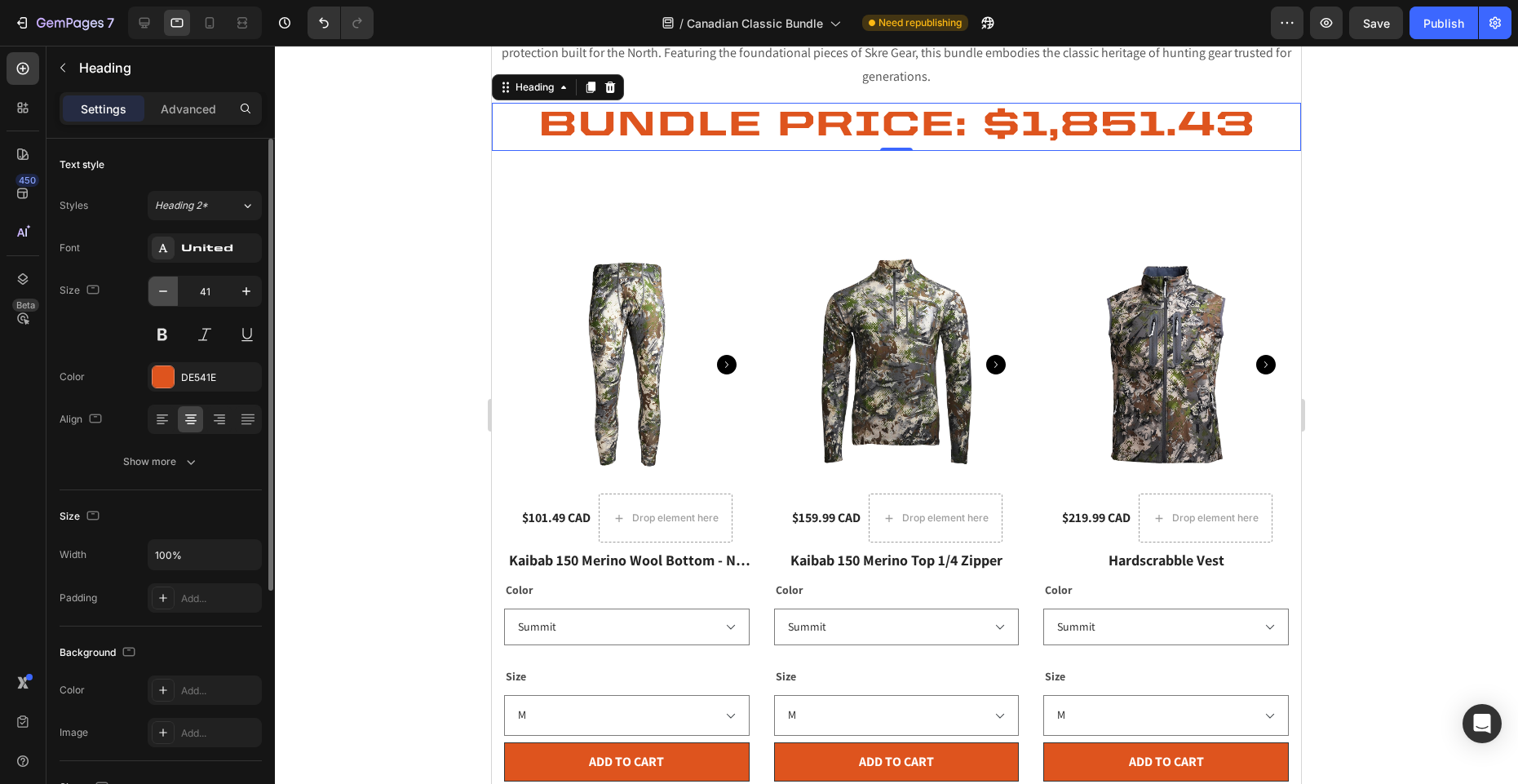
click at [160, 289] on icon "button" at bounding box center [163, 291] width 16 height 16
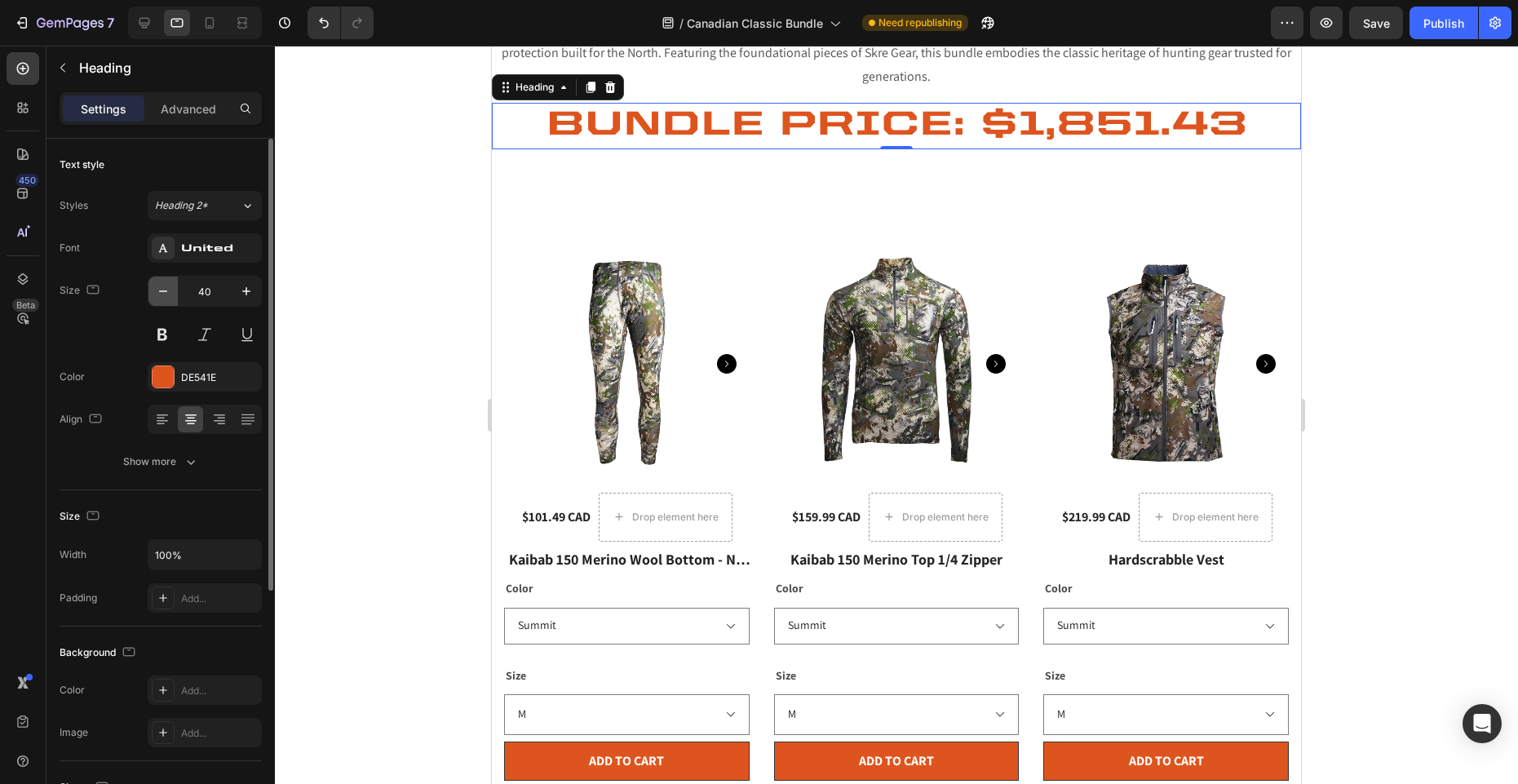
click at [160, 289] on icon "button" at bounding box center [163, 291] width 16 height 16
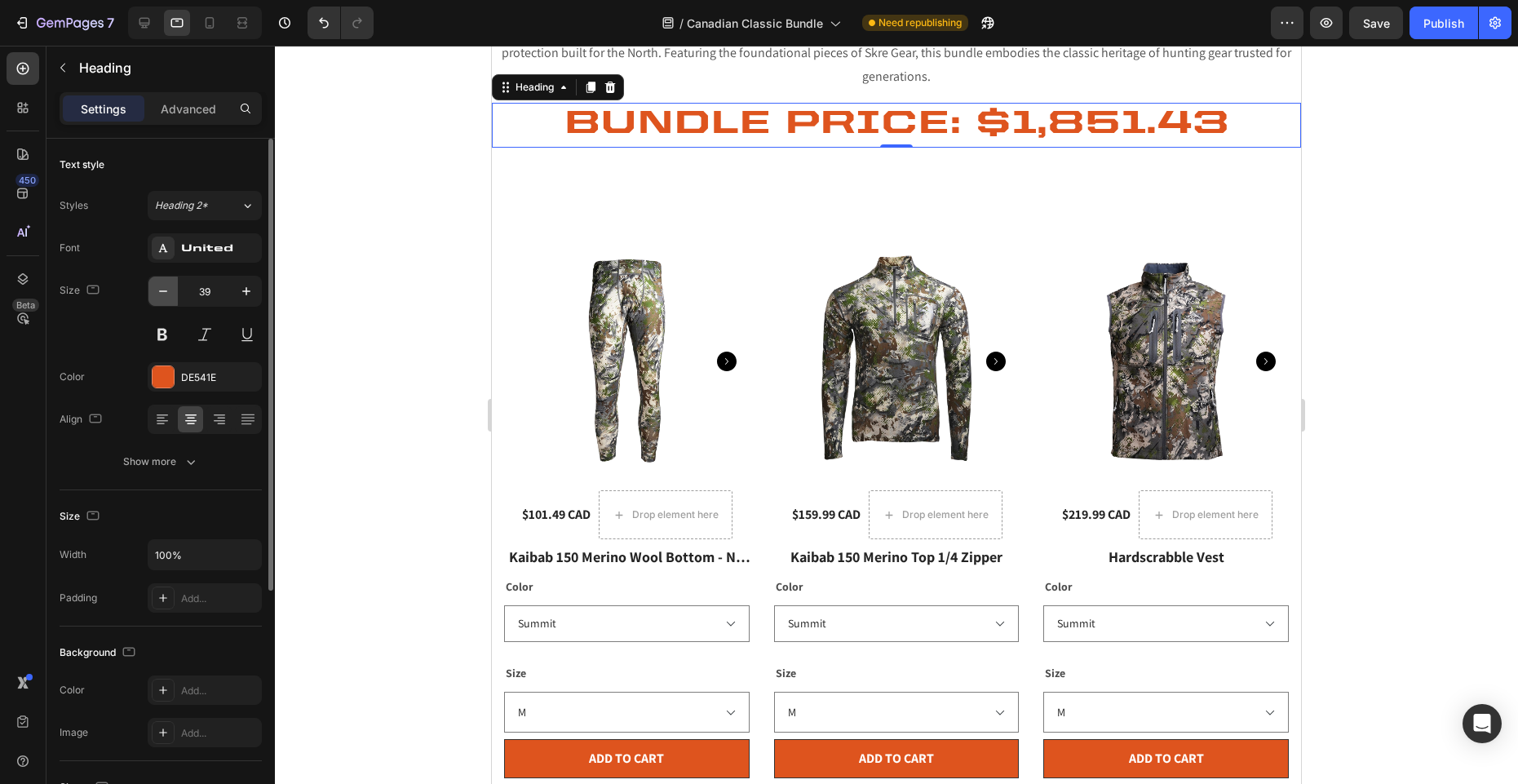
click at [160, 289] on icon "button" at bounding box center [163, 291] width 16 height 16
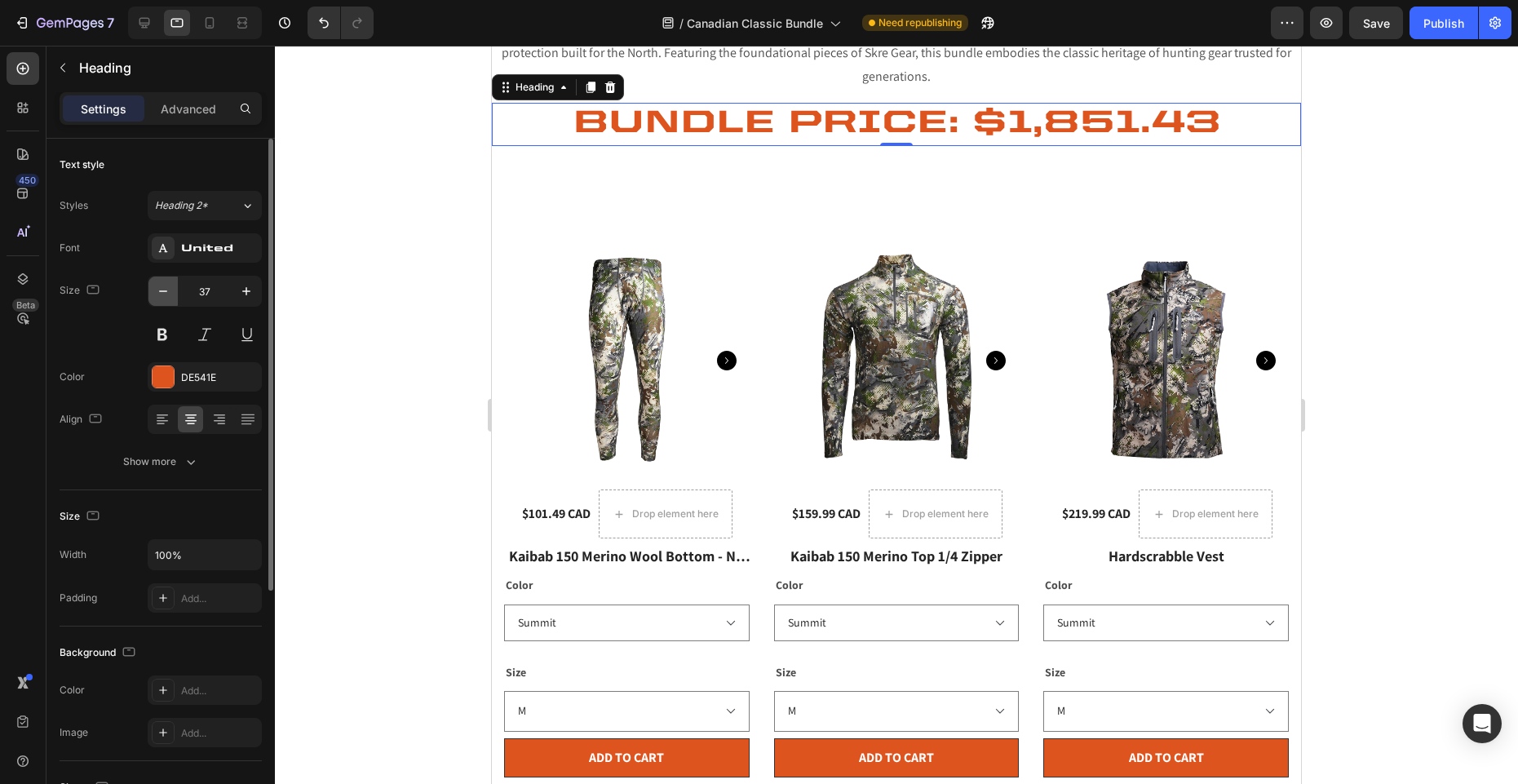
click at [160, 289] on icon "button" at bounding box center [163, 291] width 16 height 16
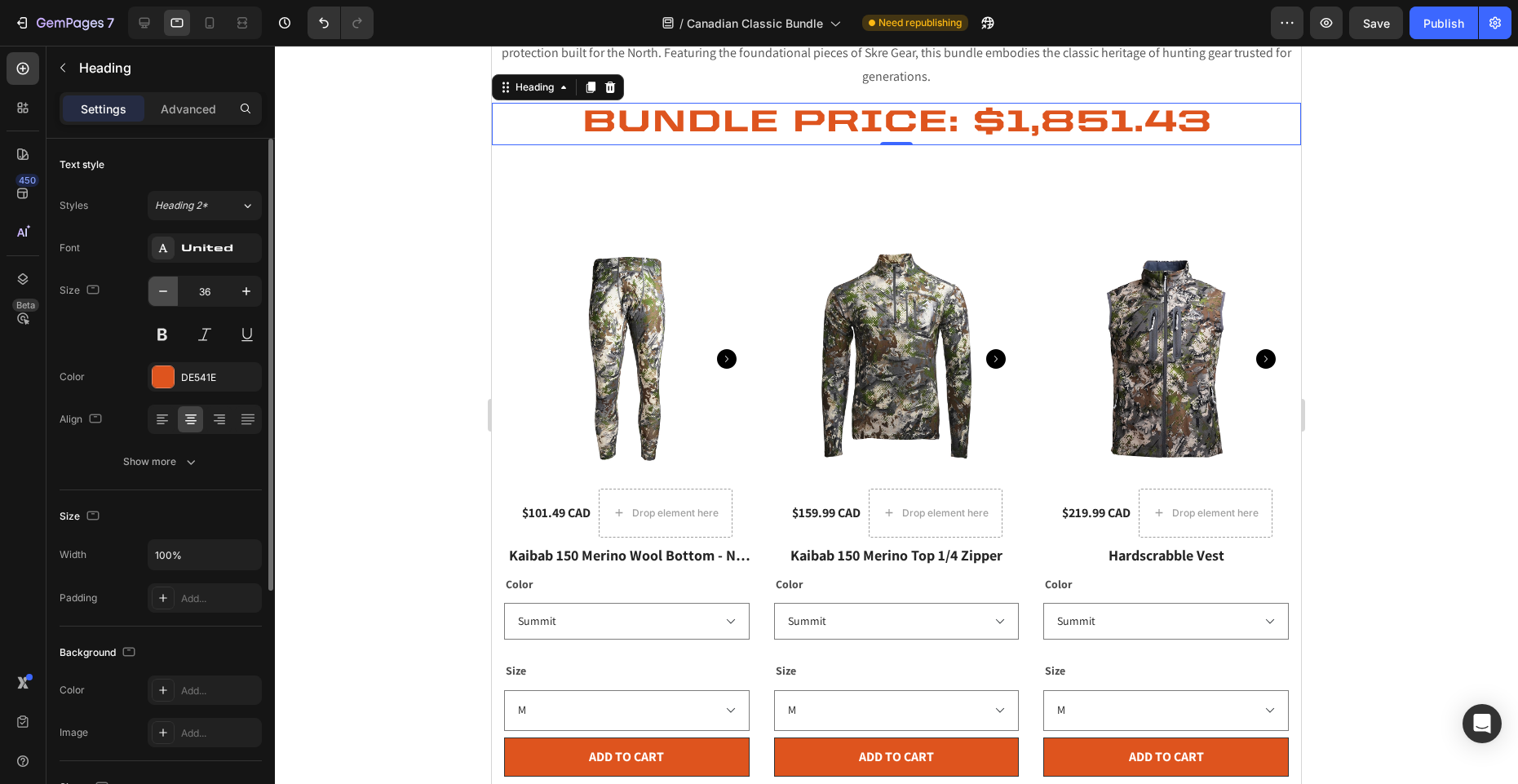
click at [160, 289] on icon "button" at bounding box center [163, 291] width 16 height 16
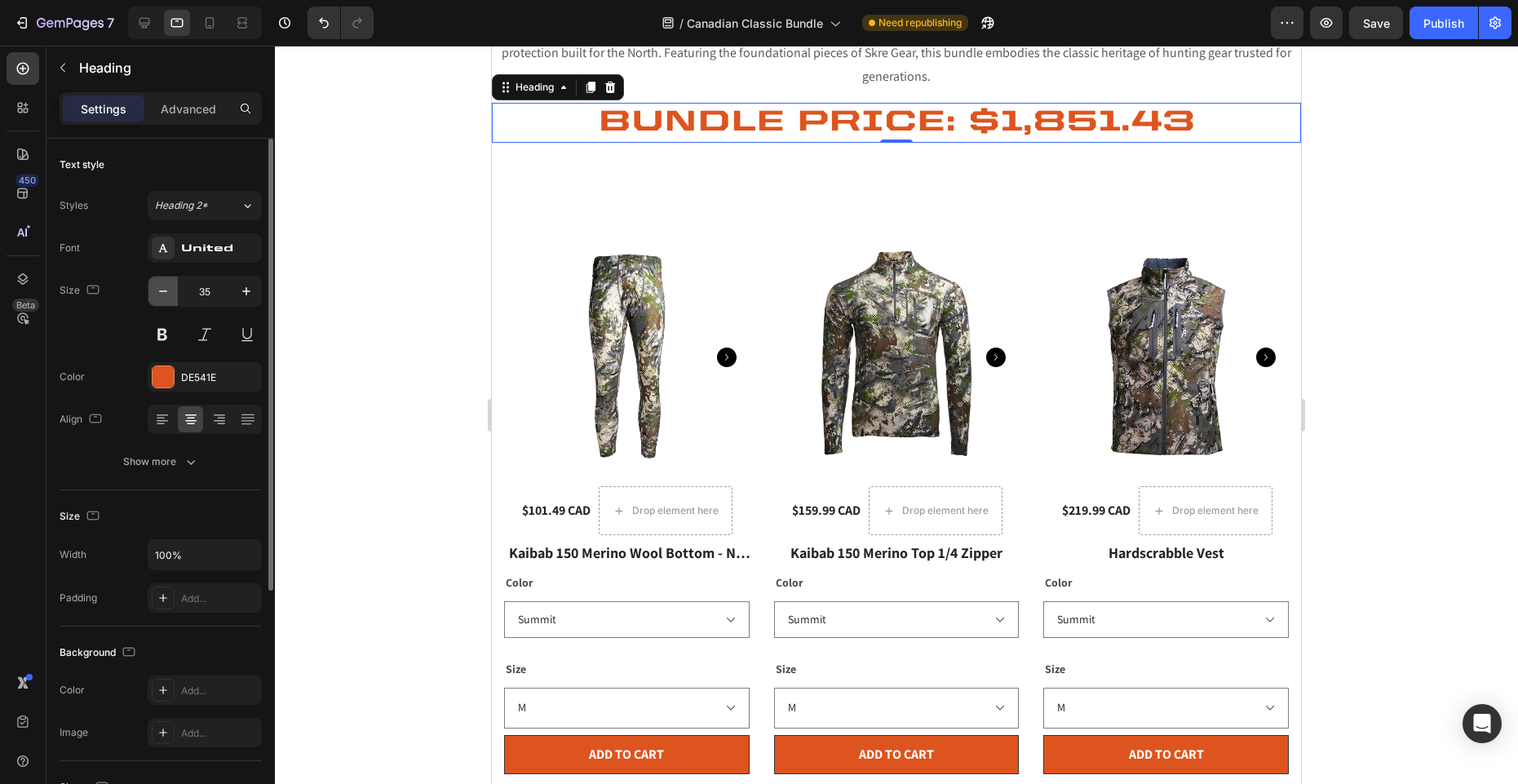
click at [160, 289] on icon "button" at bounding box center [163, 291] width 16 height 16
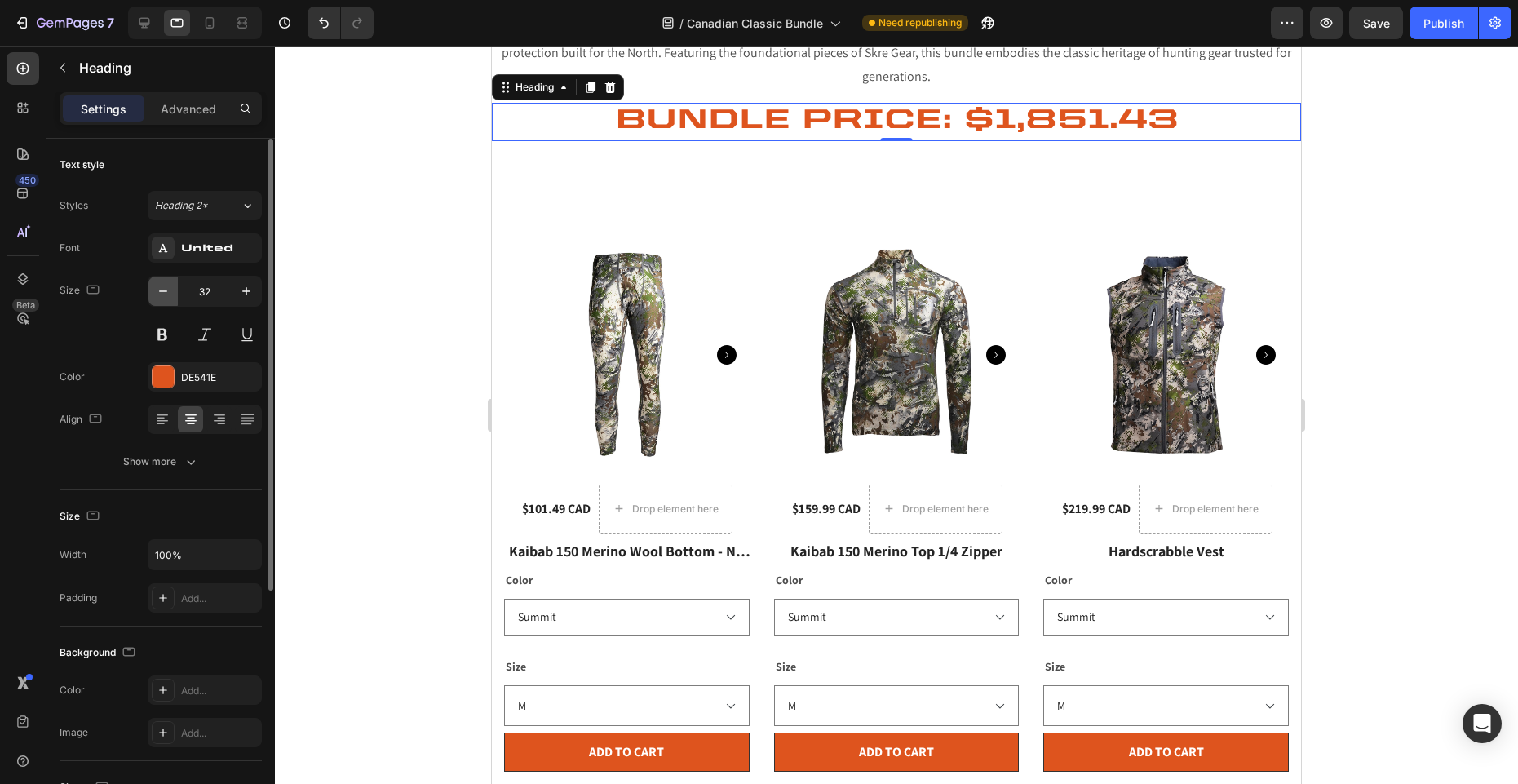
click at [160, 289] on icon "button" at bounding box center [163, 291] width 16 height 16
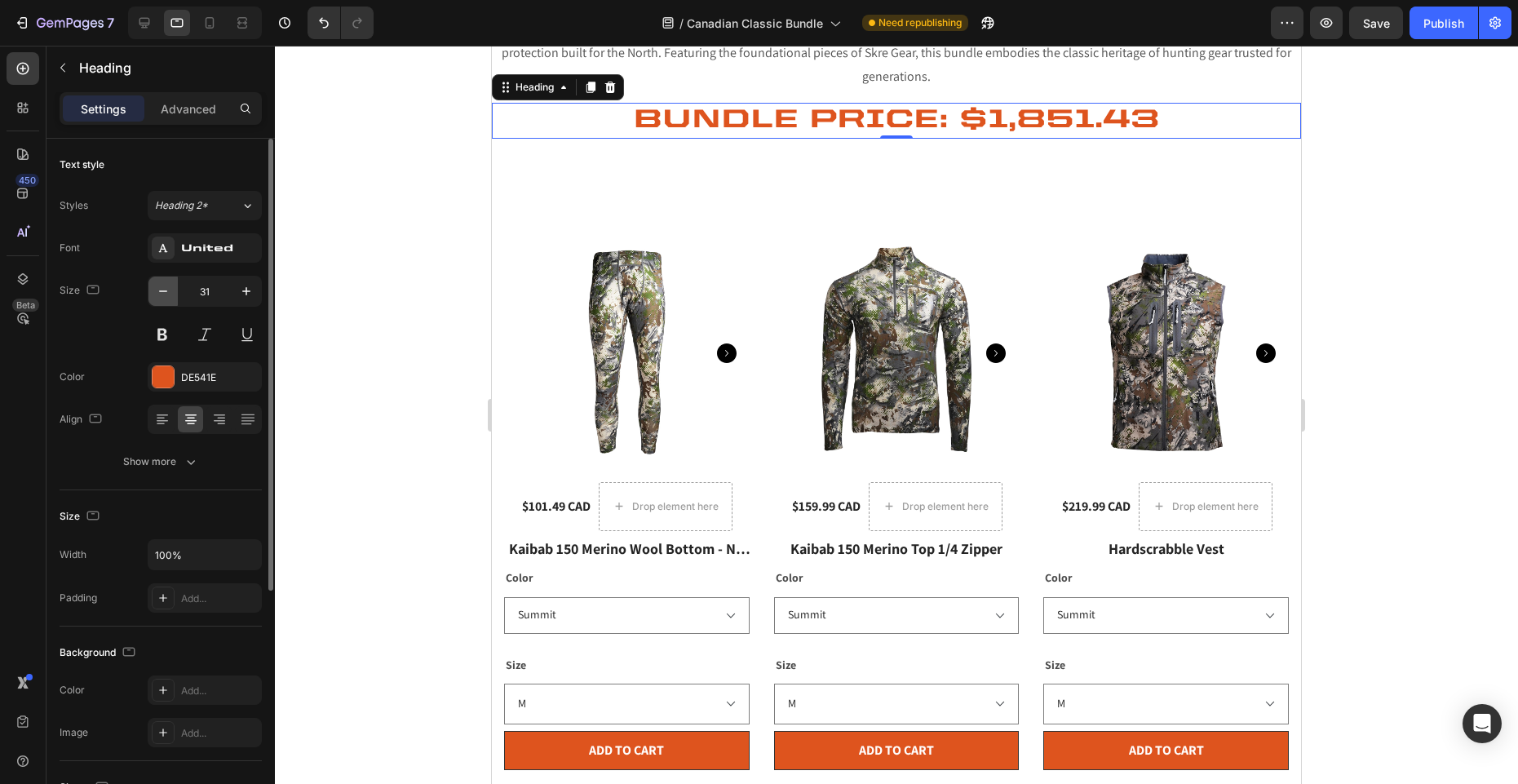
click at [160, 289] on icon "button" at bounding box center [163, 291] width 16 height 16
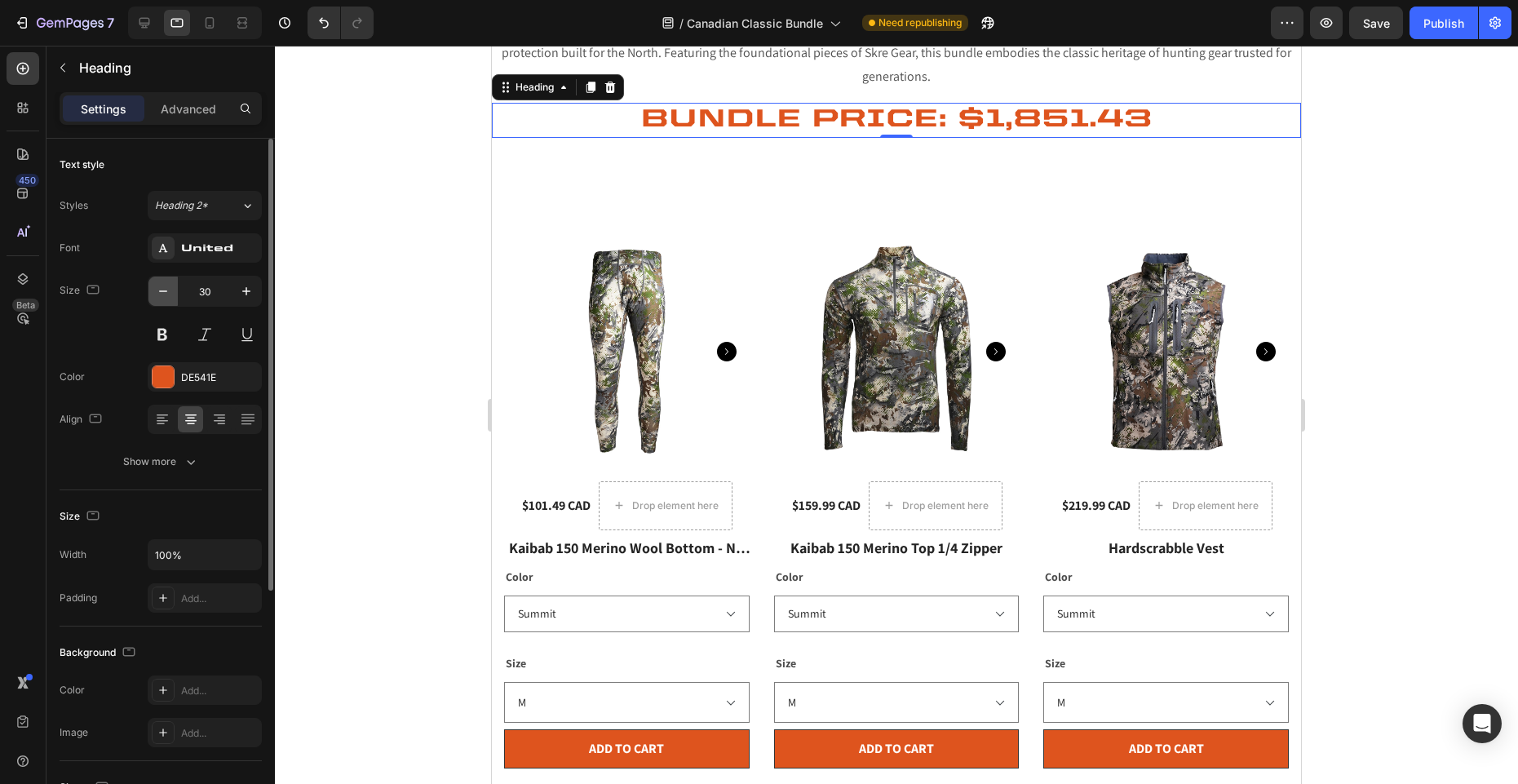
click at [160, 289] on icon "button" at bounding box center [163, 291] width 16 height 16
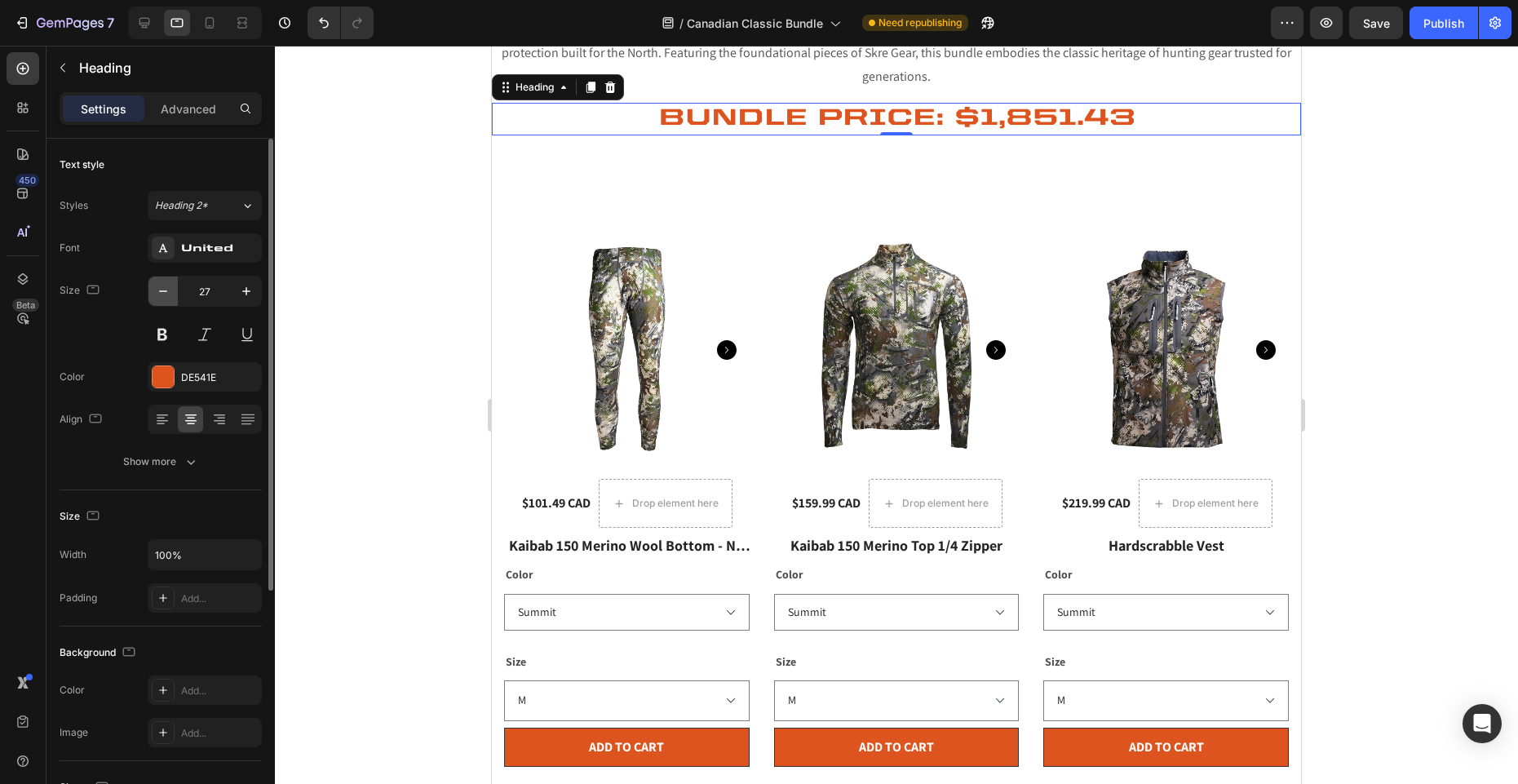
click at [160, 289] on icon "button" at bounding box center [163, 291] width 16 height 16
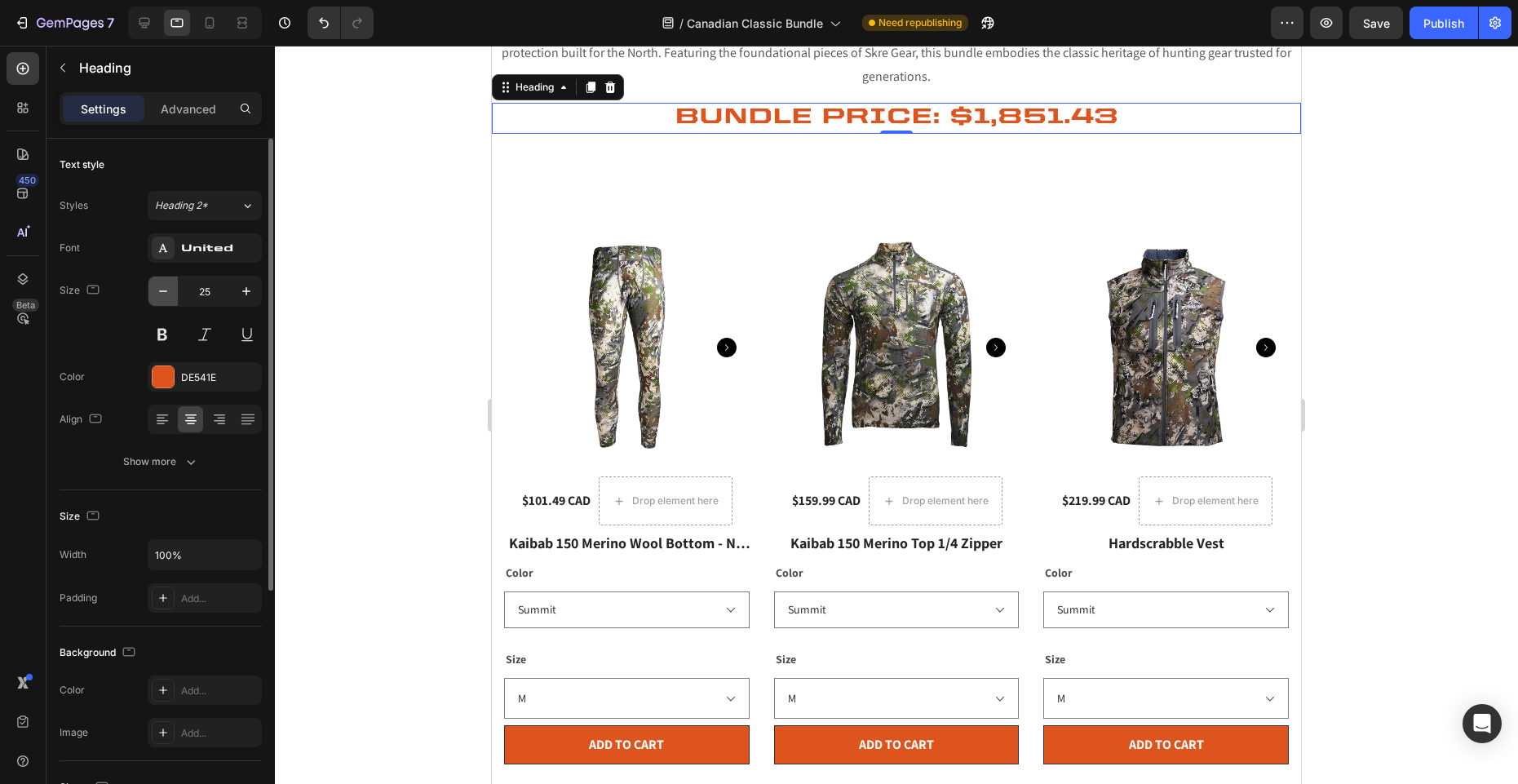
click at [160, 289] on icon "button" at bounding box center [163, 291] width 16 height 16
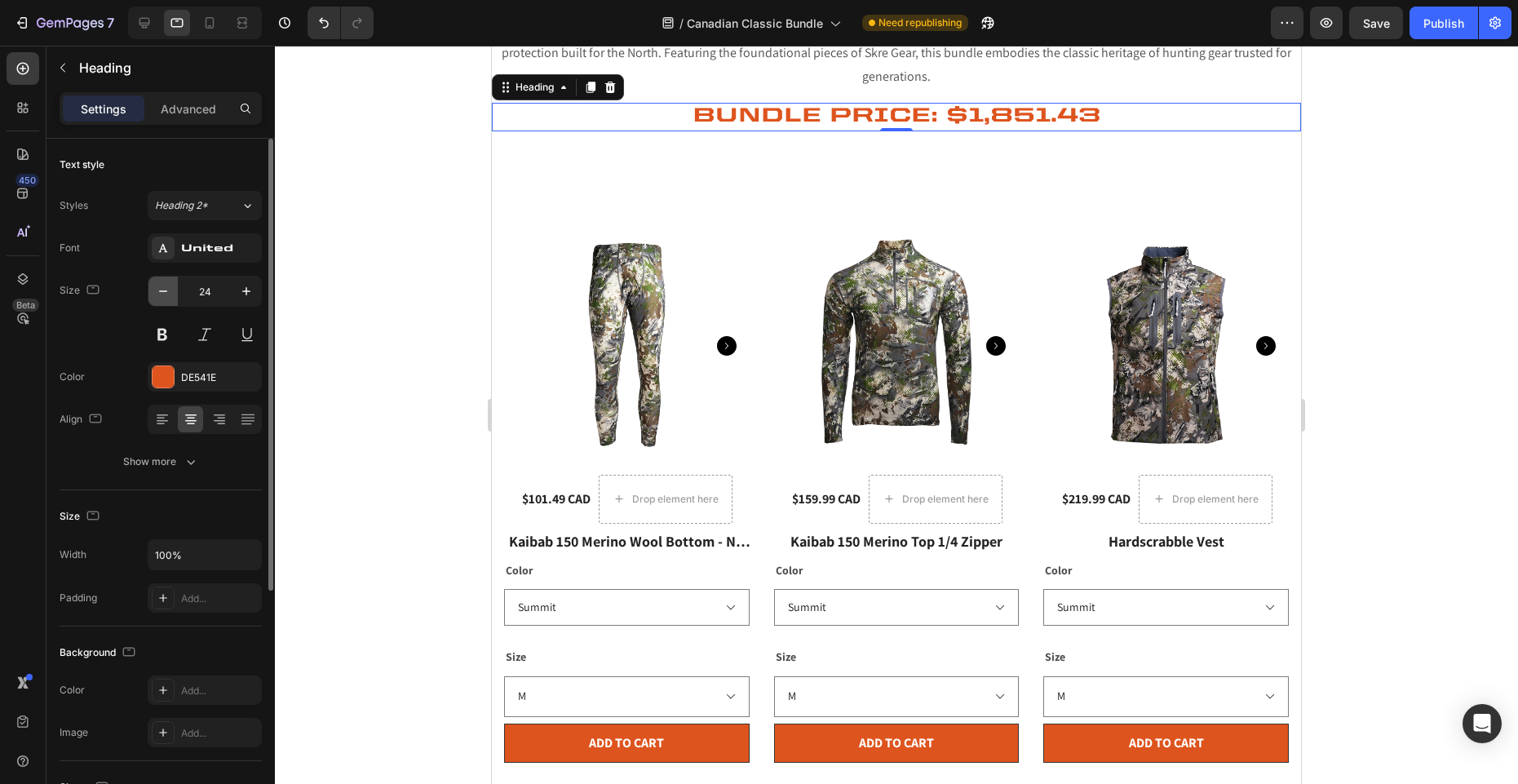
click at [160, 289] on icon "button" at bounding box center [163, 291] width 16 height 16
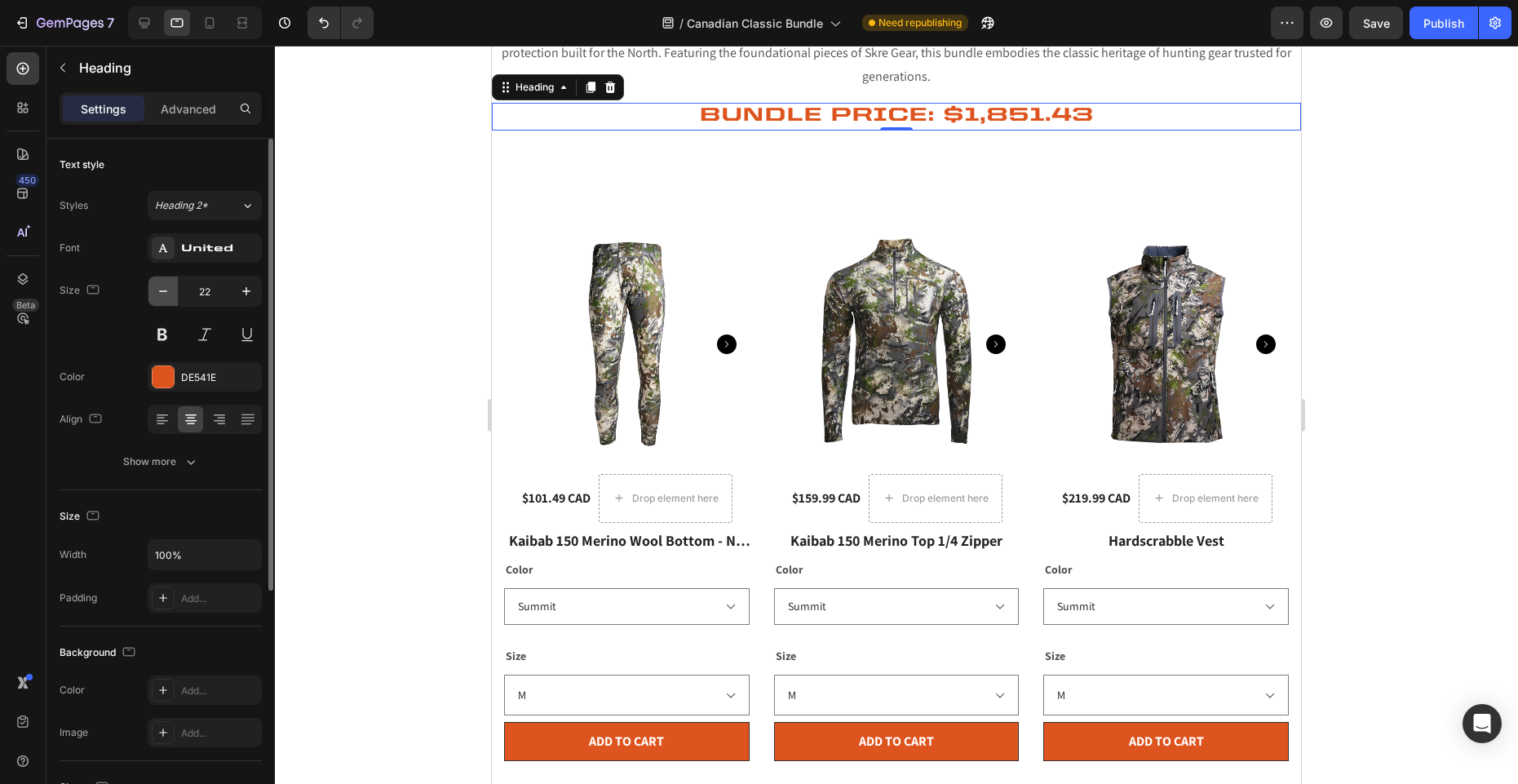
click at [160, 289] on icon "button" at bounding box center [163, 291] width 16 height 16
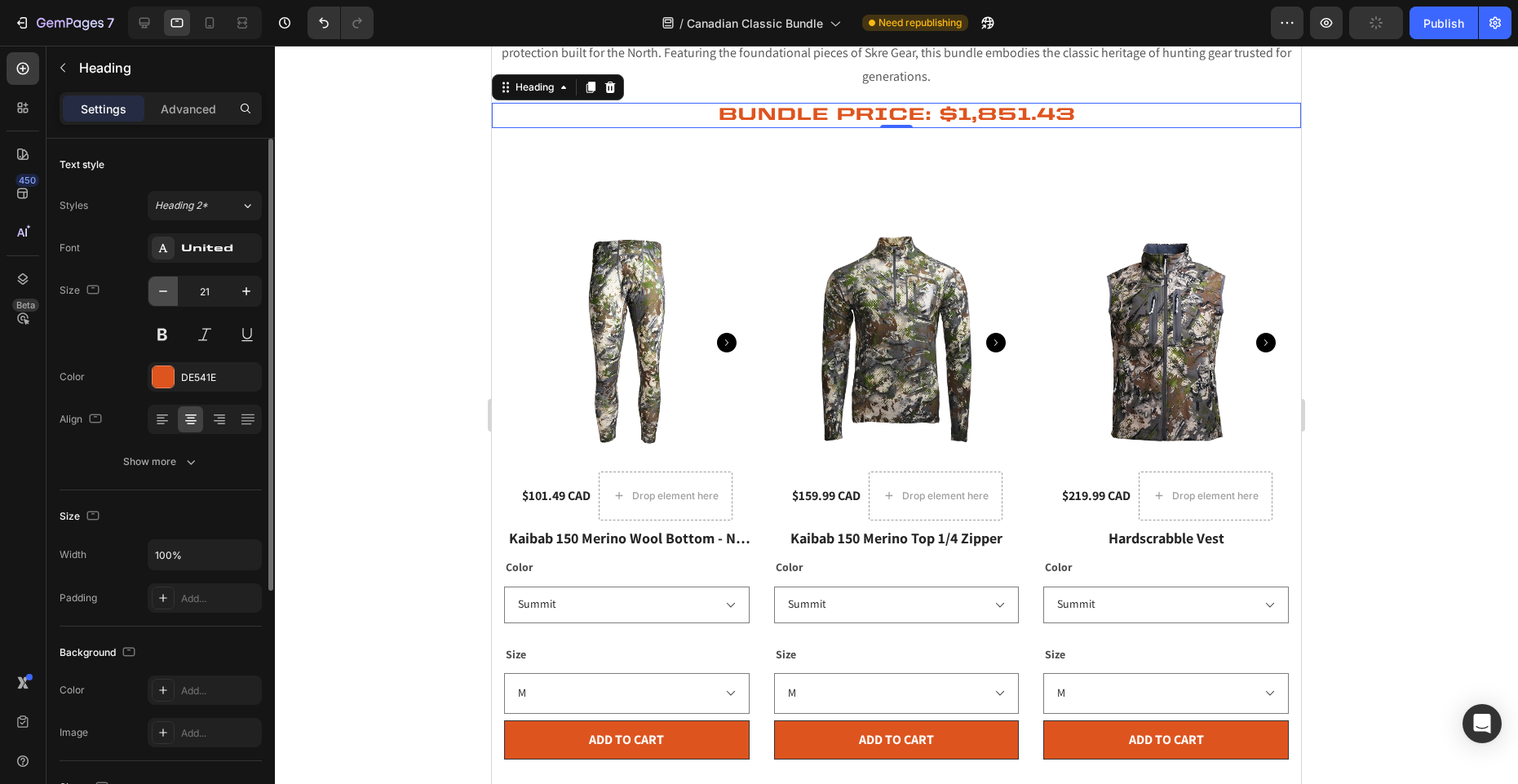
click at [160, 289] on icon "button" at bounding box center [163, 291] width 16 height 16
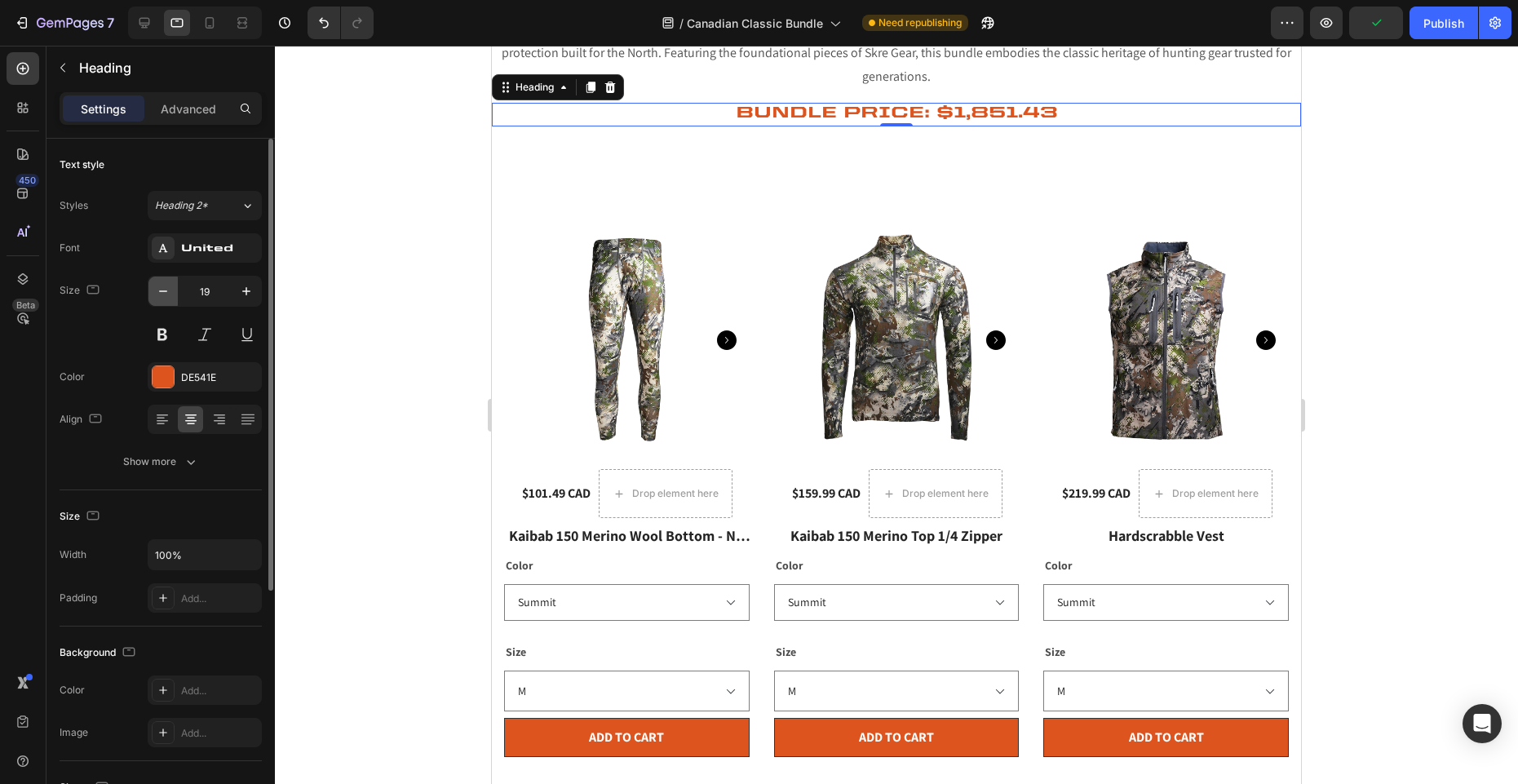
click at [160, 289] on icon "button" at bounding box center [163, 291] width 16 height 16
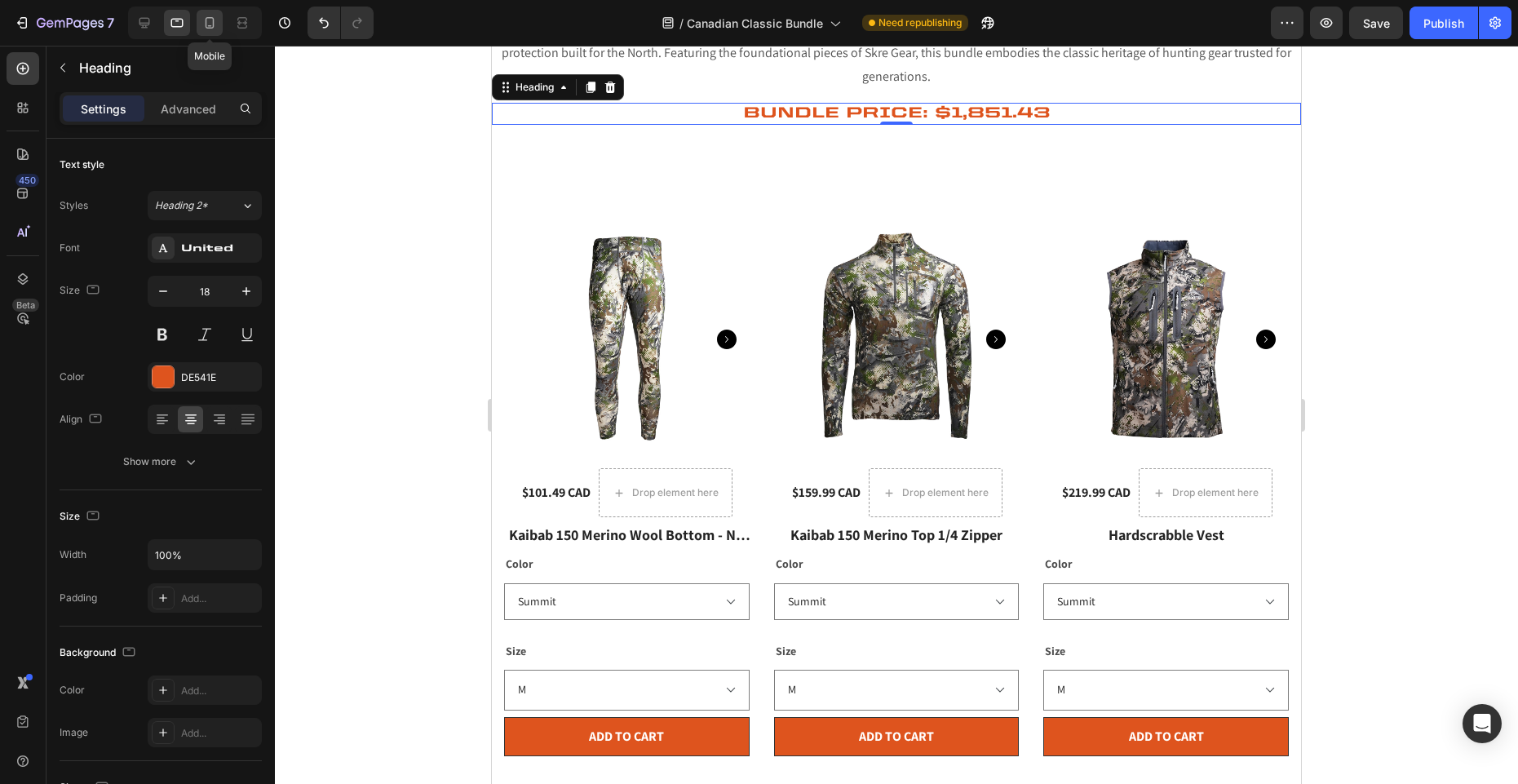
click at [212, 22] on icon at bounding box center [210, 22] width 16 height 16
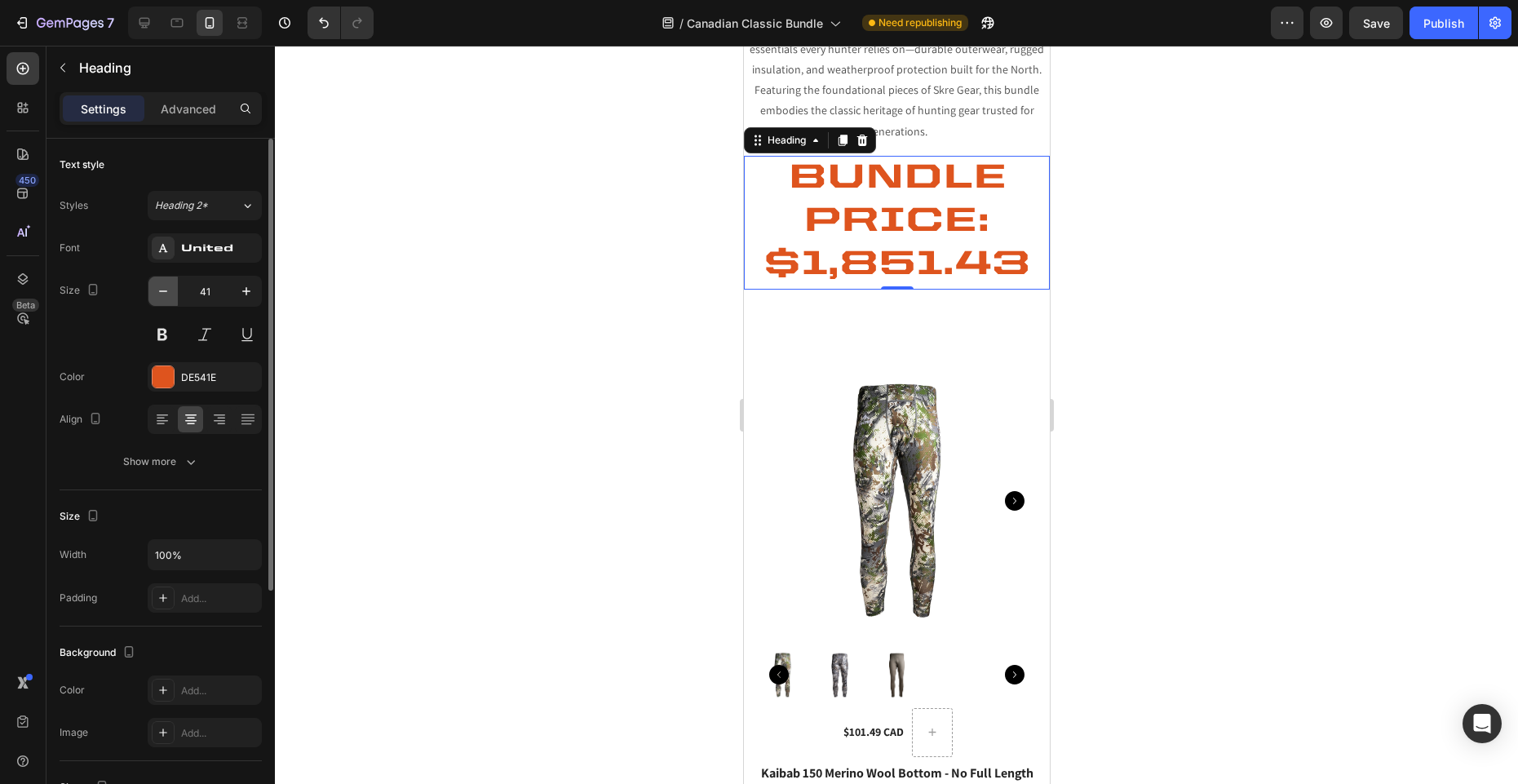
click at [171, 294] on button "button" at bounding box center [162, 291] width 30 height 30
click at [170, 294] on icon "button" at bounding box center [163, 291] width 16 height 16
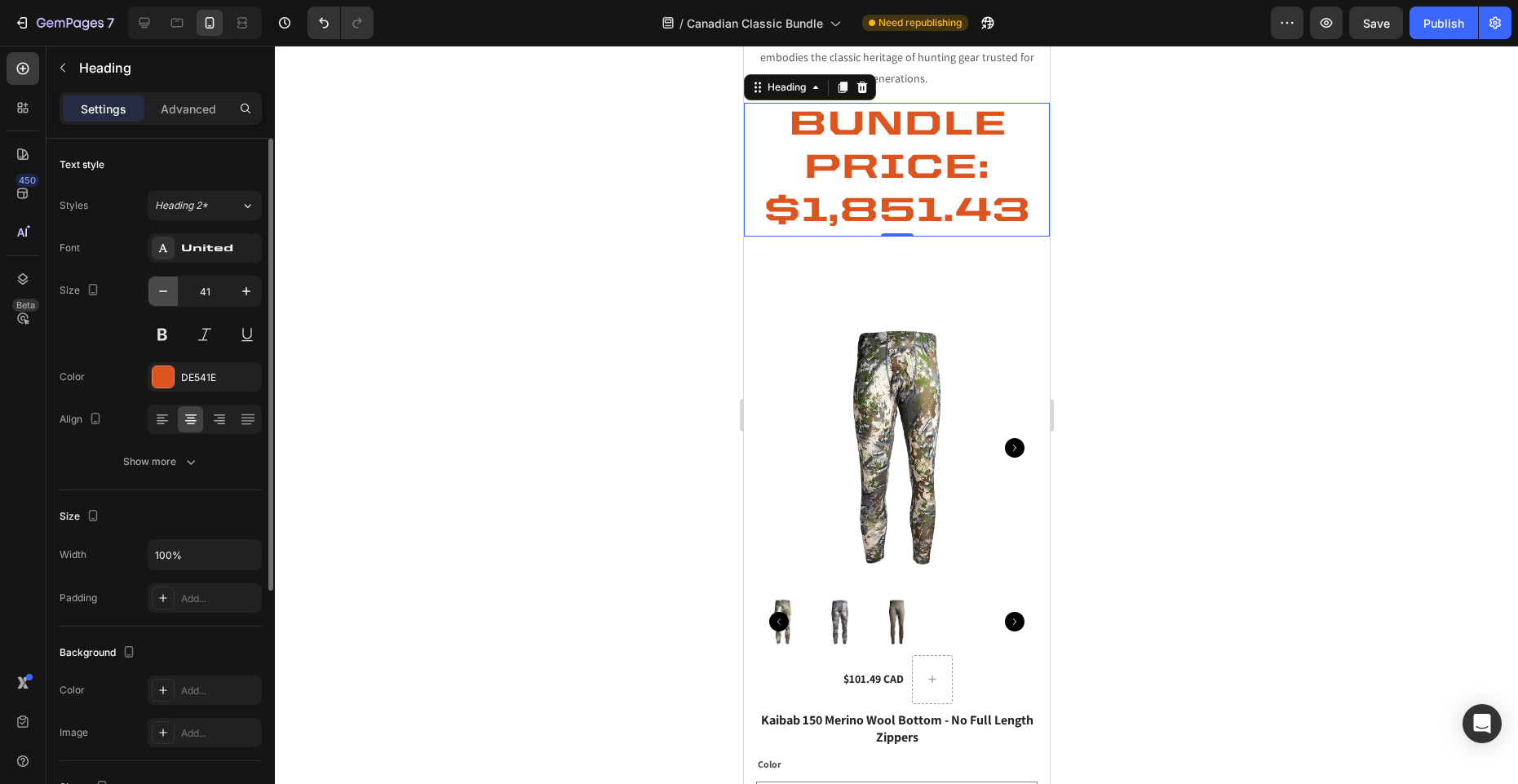
click at [168, 292] on icon "button" at bounding box center [163, 291] width 16 height 16
click at [157, 292] on icon "button" at bounding box center [163, 291] width 16 height 16
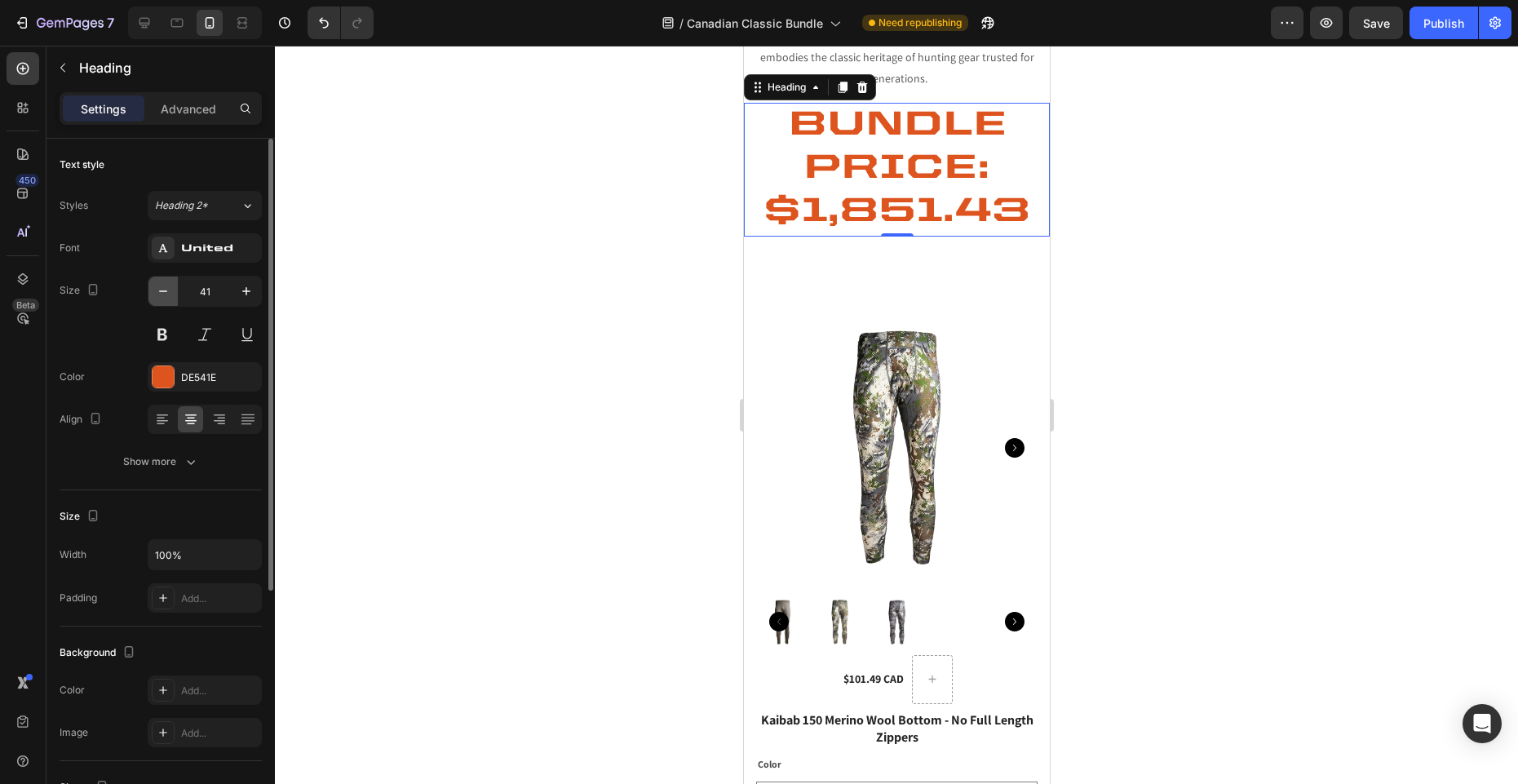
click at [157, 292] on icon "button" at bounding box center [163, 291] width 16 height 16
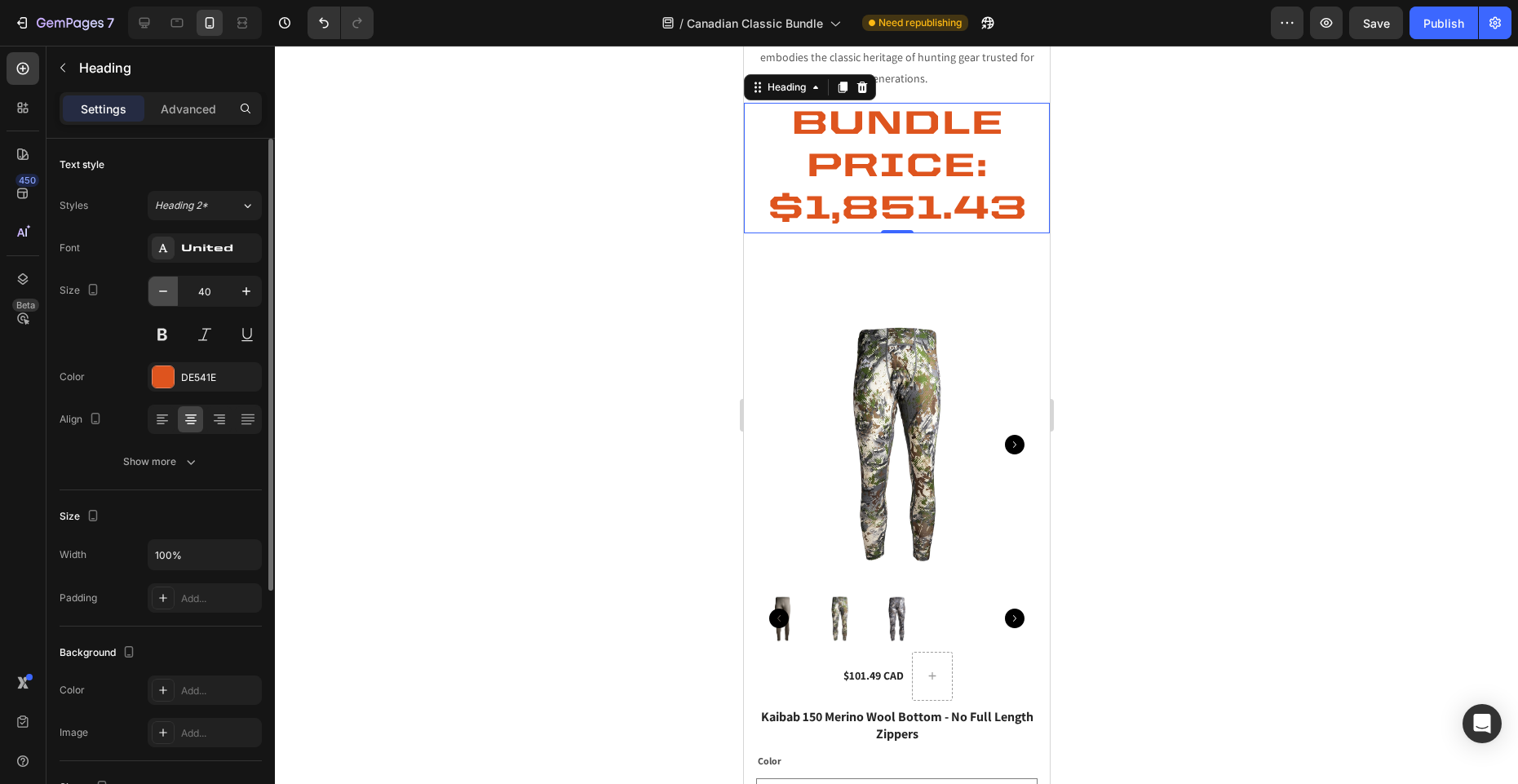
click at [157, 292] on icon "button" at bounding box center [163, 291] width 16 height 16
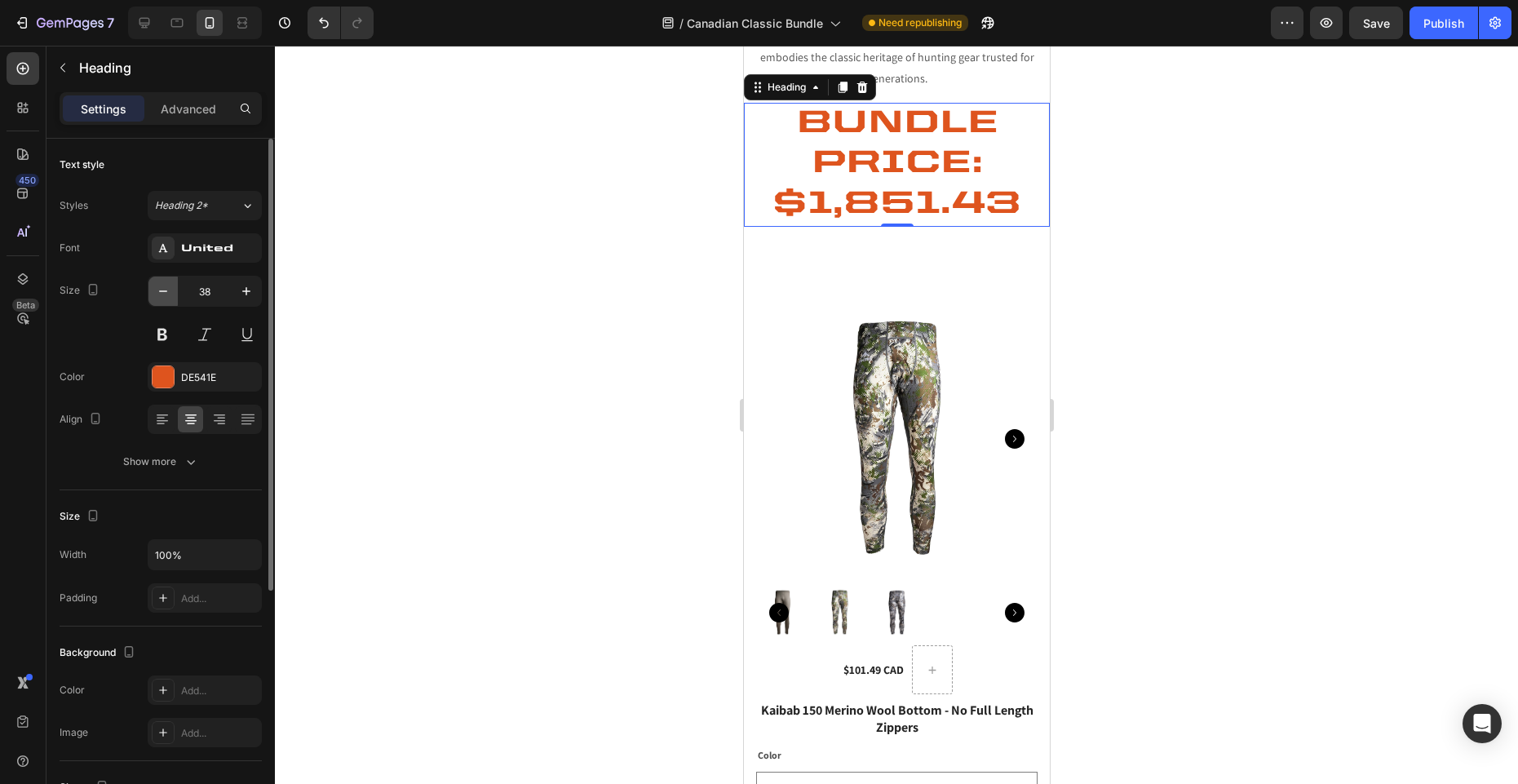
click at [157, 292] on icon "button" at bounding box center [163, 291] width 16 height 16
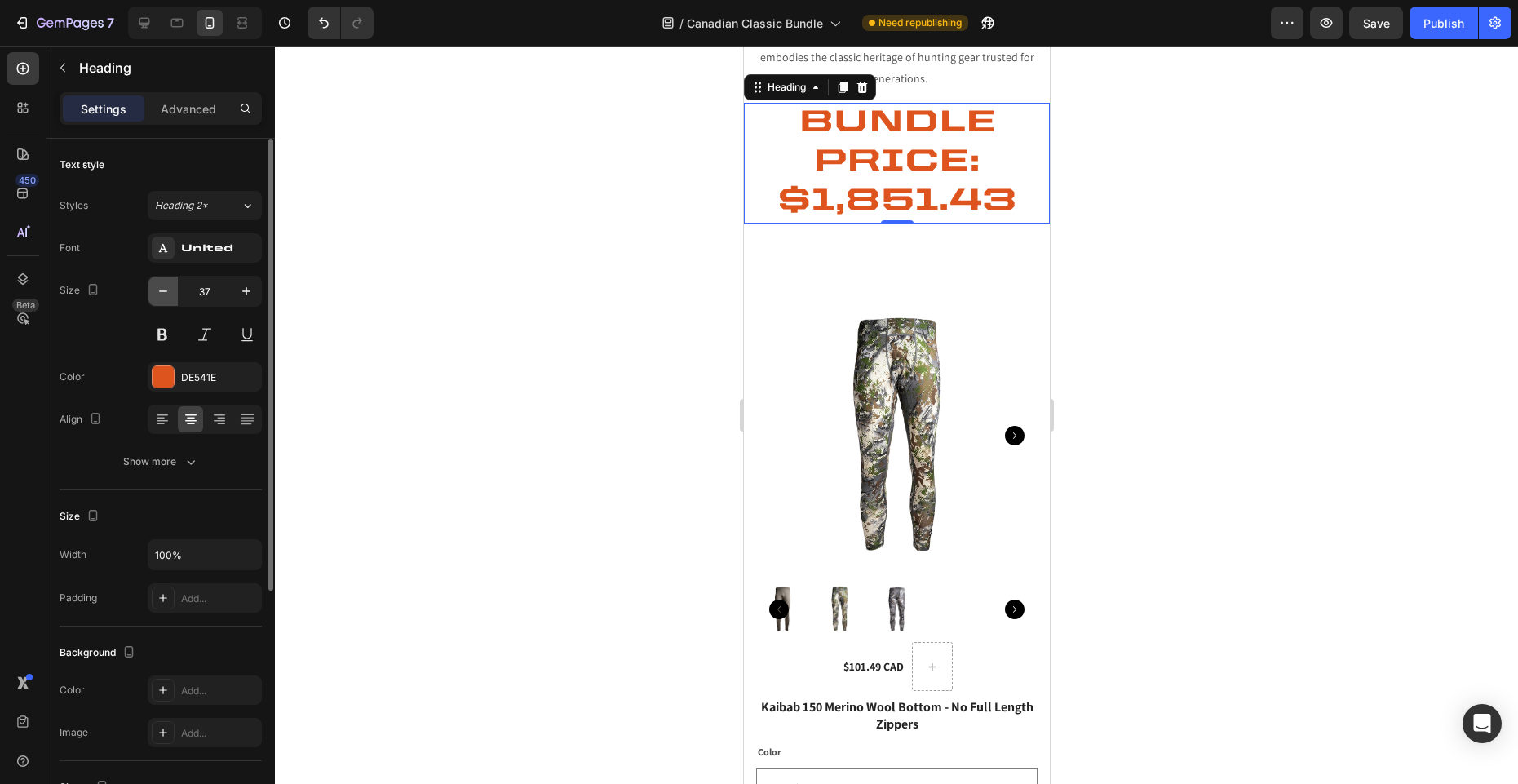
click at [158, 291] on icon "button" at bounding box center [163, 291] width 16 height 16
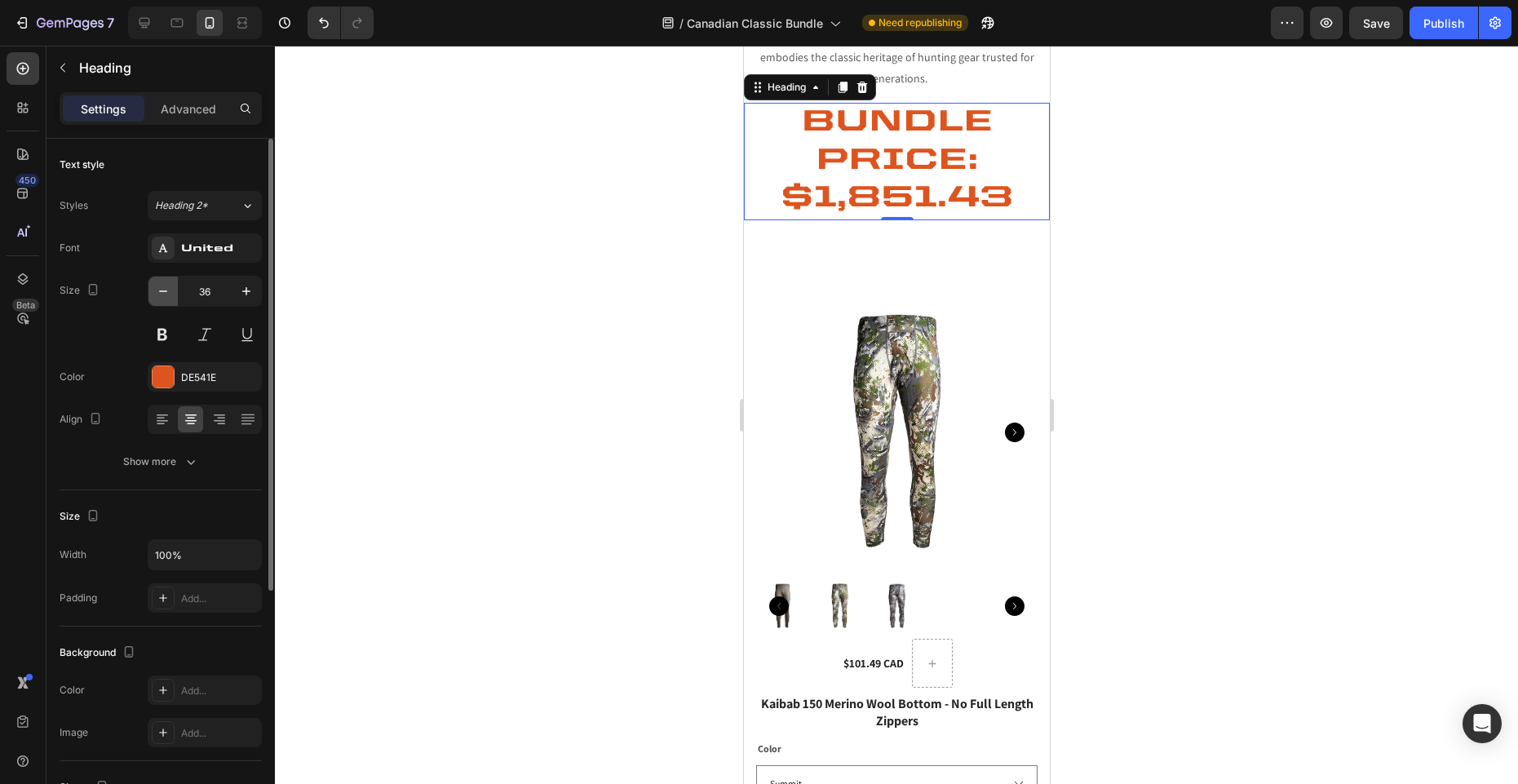
click at [159, 291] on icon "button" at bounding box center [163, 291] width 16 height 16
click at [158, 291] on icon "button" at bounding box center [163, 291] width 16 height 16
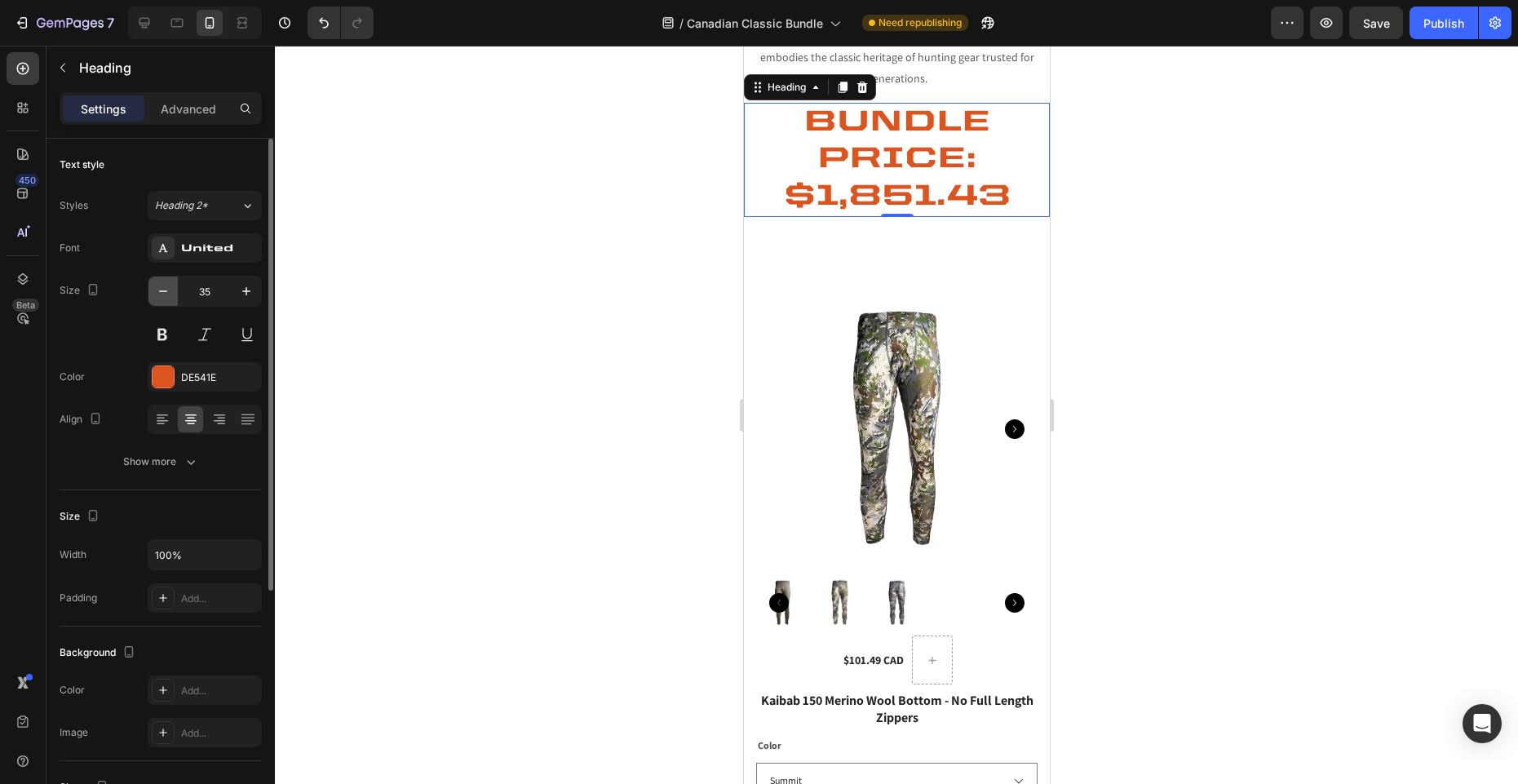
click at [158, 291] on icon "button" at bounding box center [163, 291] width 16 height 16
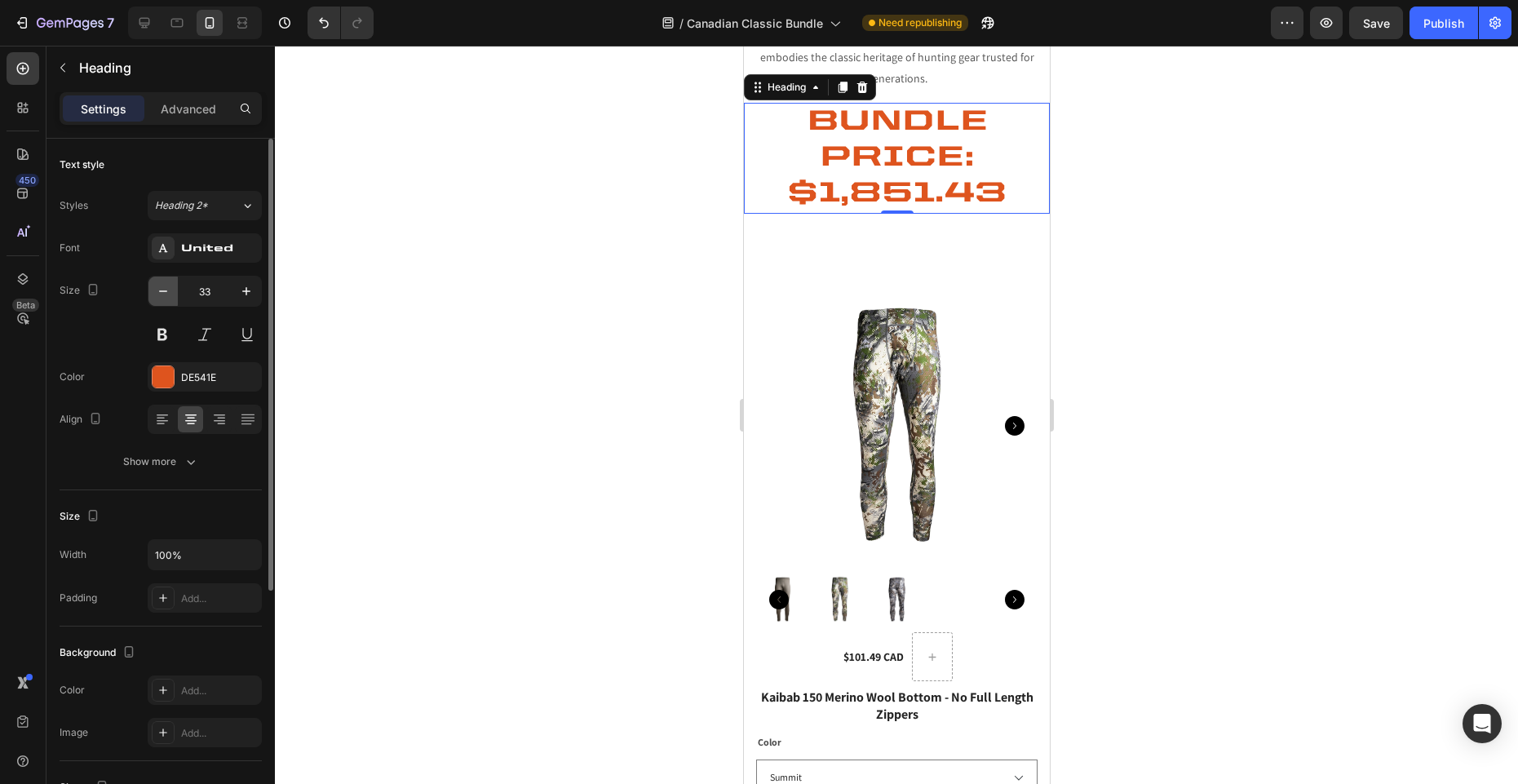
click at [158, 291] on icon "button" at bounding box center [163, 291] width 16 height 16
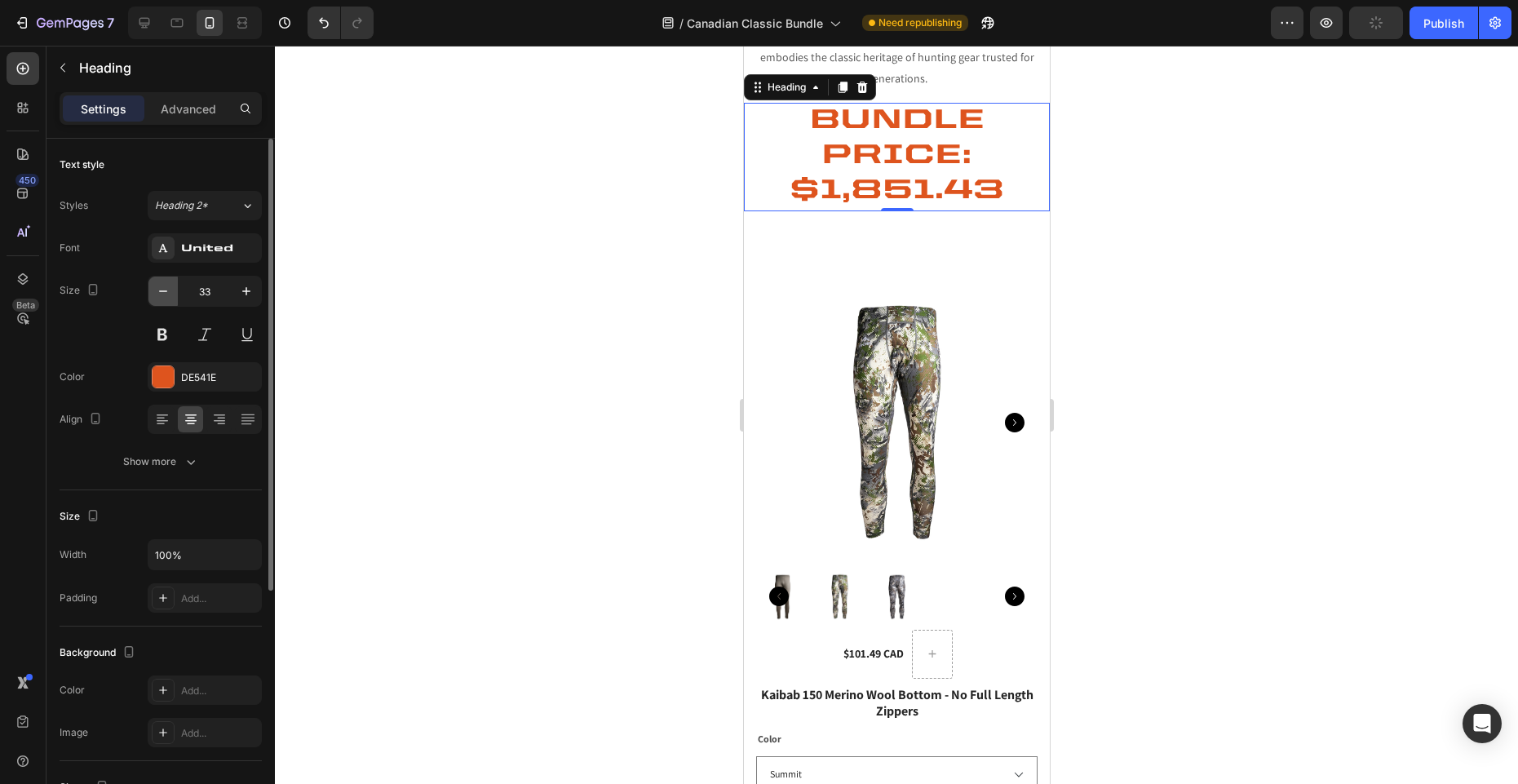
click at [158, 291] on icon "button" at bounding box center [163, 291] width 16 height 16
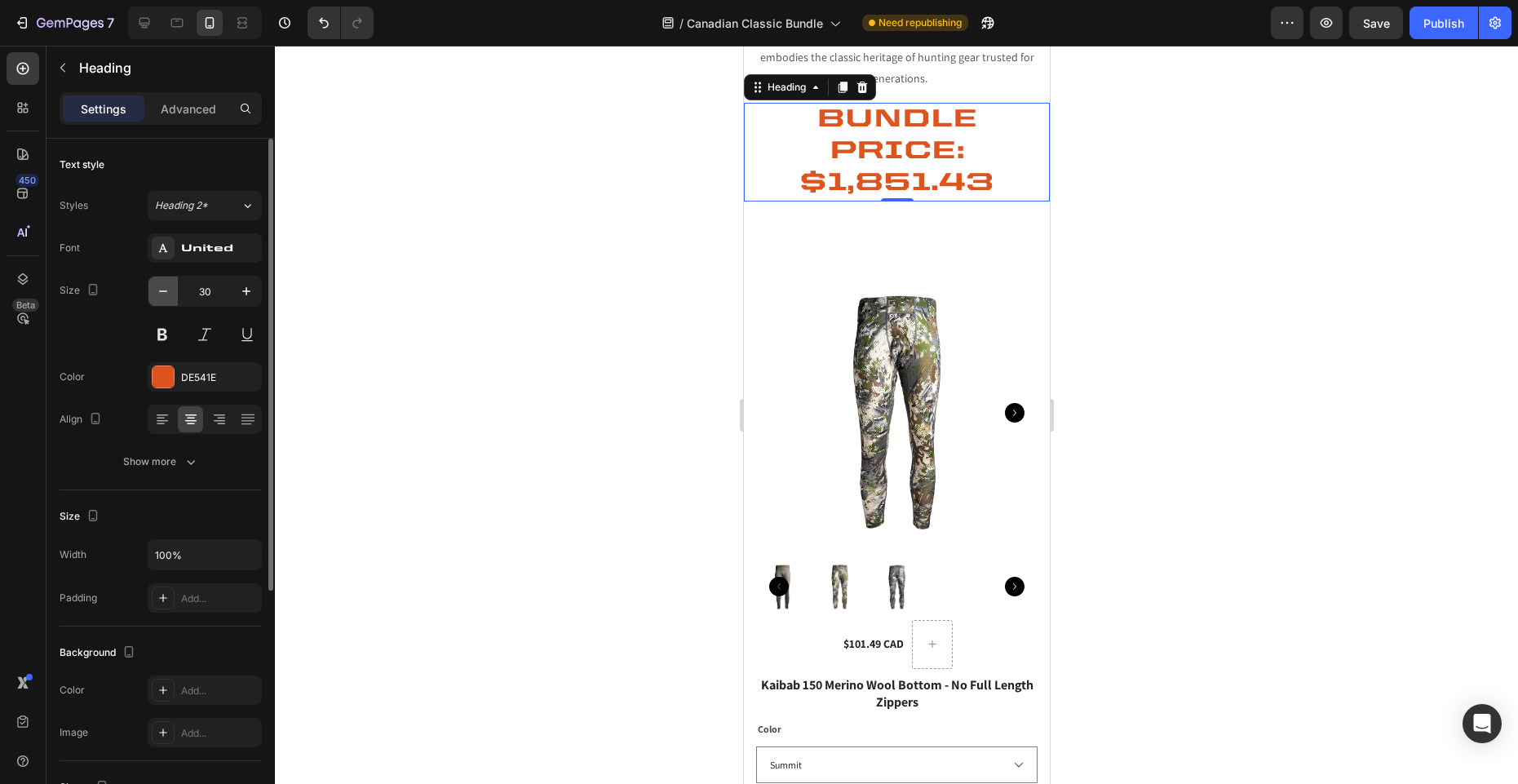
click at [158, 291] on icon "button" at bounding box center [163, 291] width 16 height 16
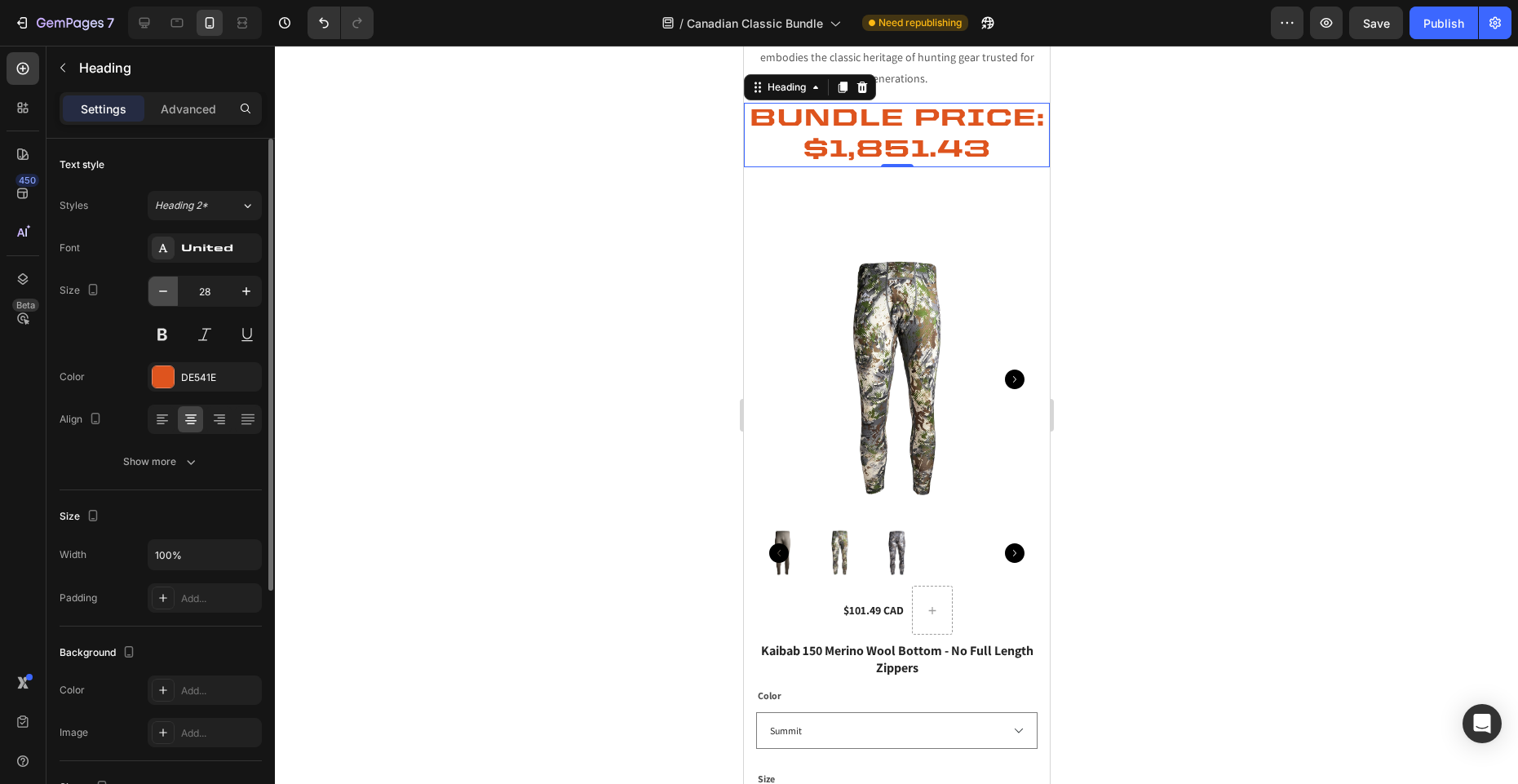
click at [158, 291] on icon "button" at bounding box center [163, 291] width 16 height 16
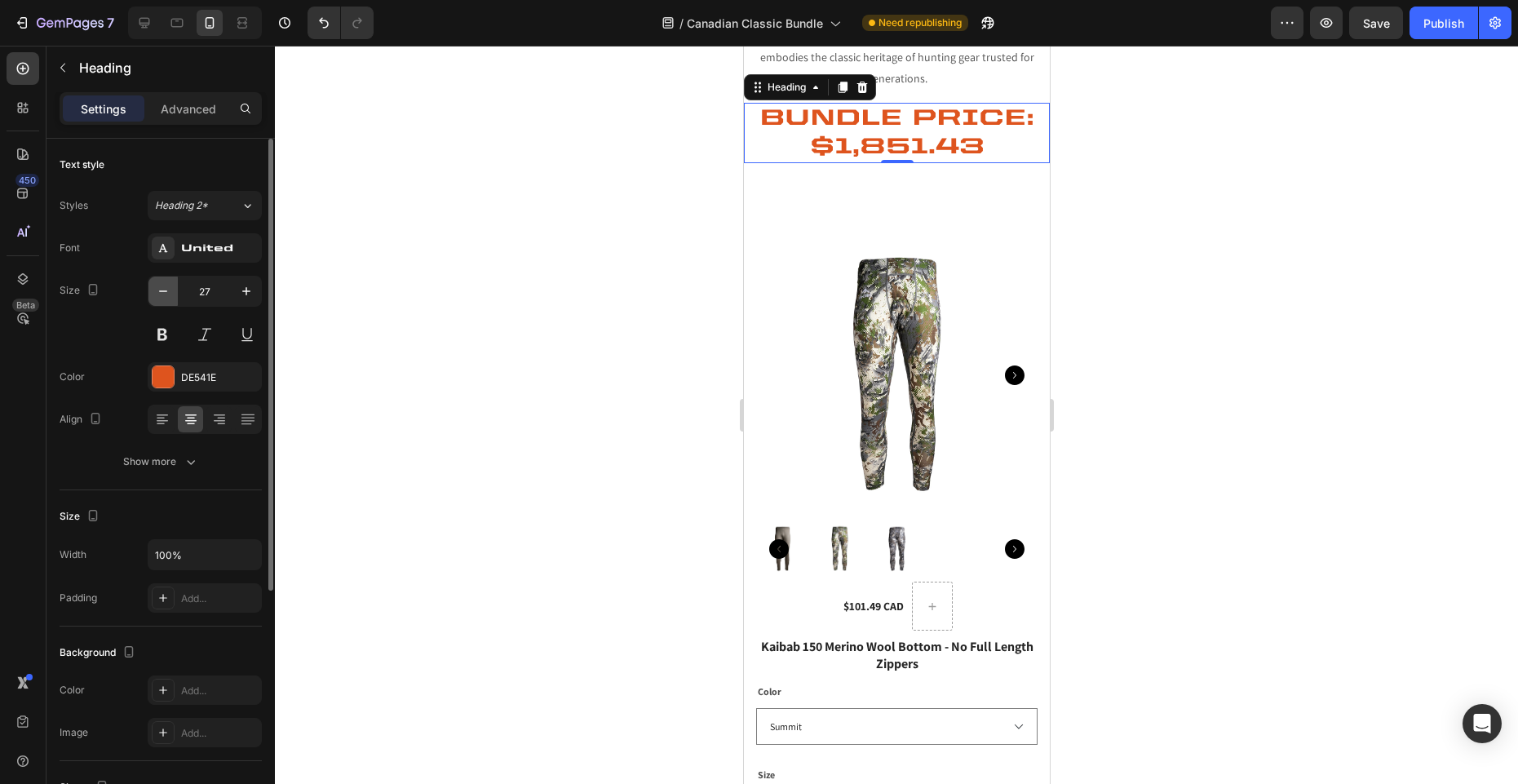
click at [158, 291] on icon "button" at bounding box center [163, 291] width 16 height 16
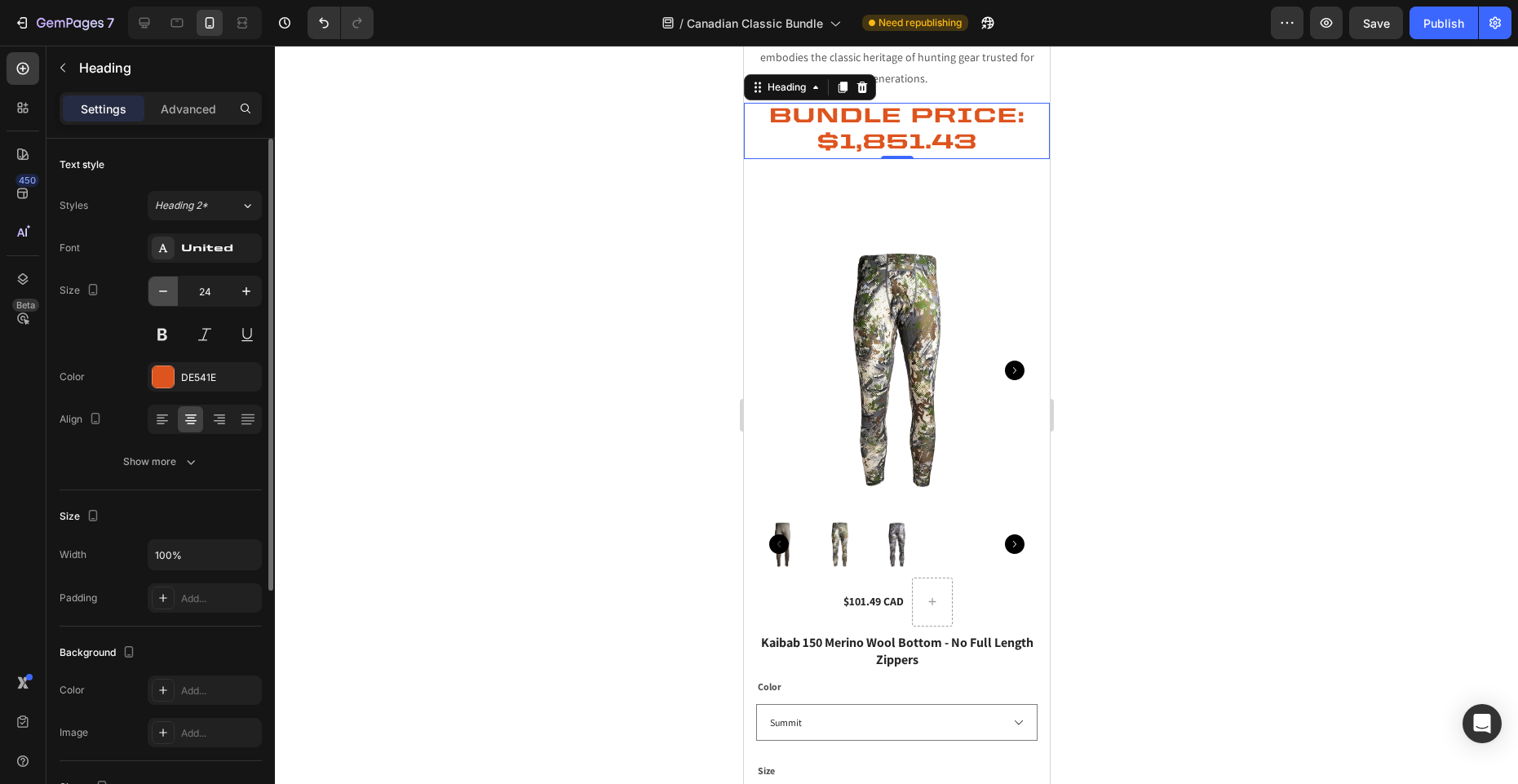
click at [158, 291] on icon "button" at bounding box center [163, 291] width 16 height 16
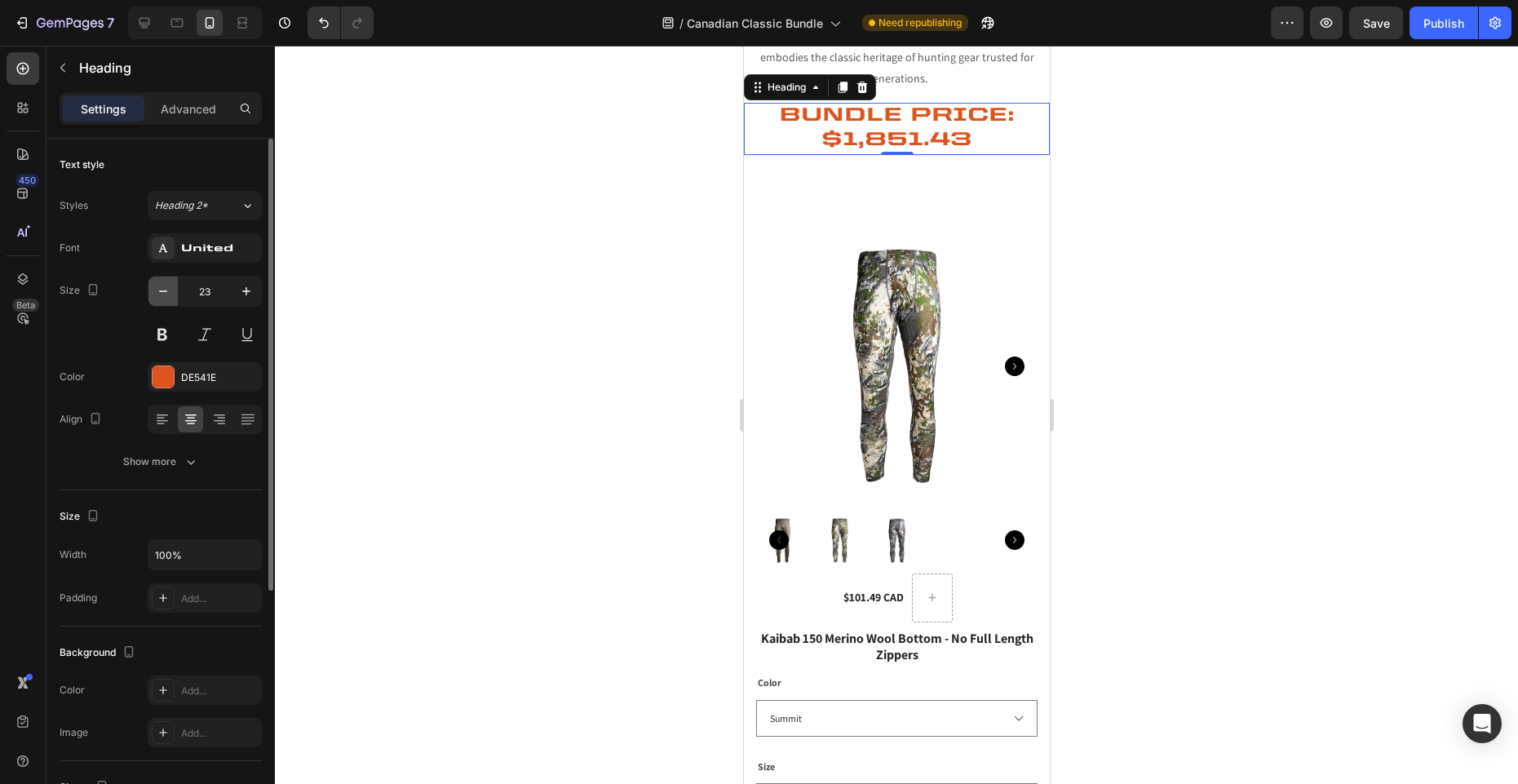
click at [158, 291] on icon "button" at bounding box center [163, 291] width 16 height 16
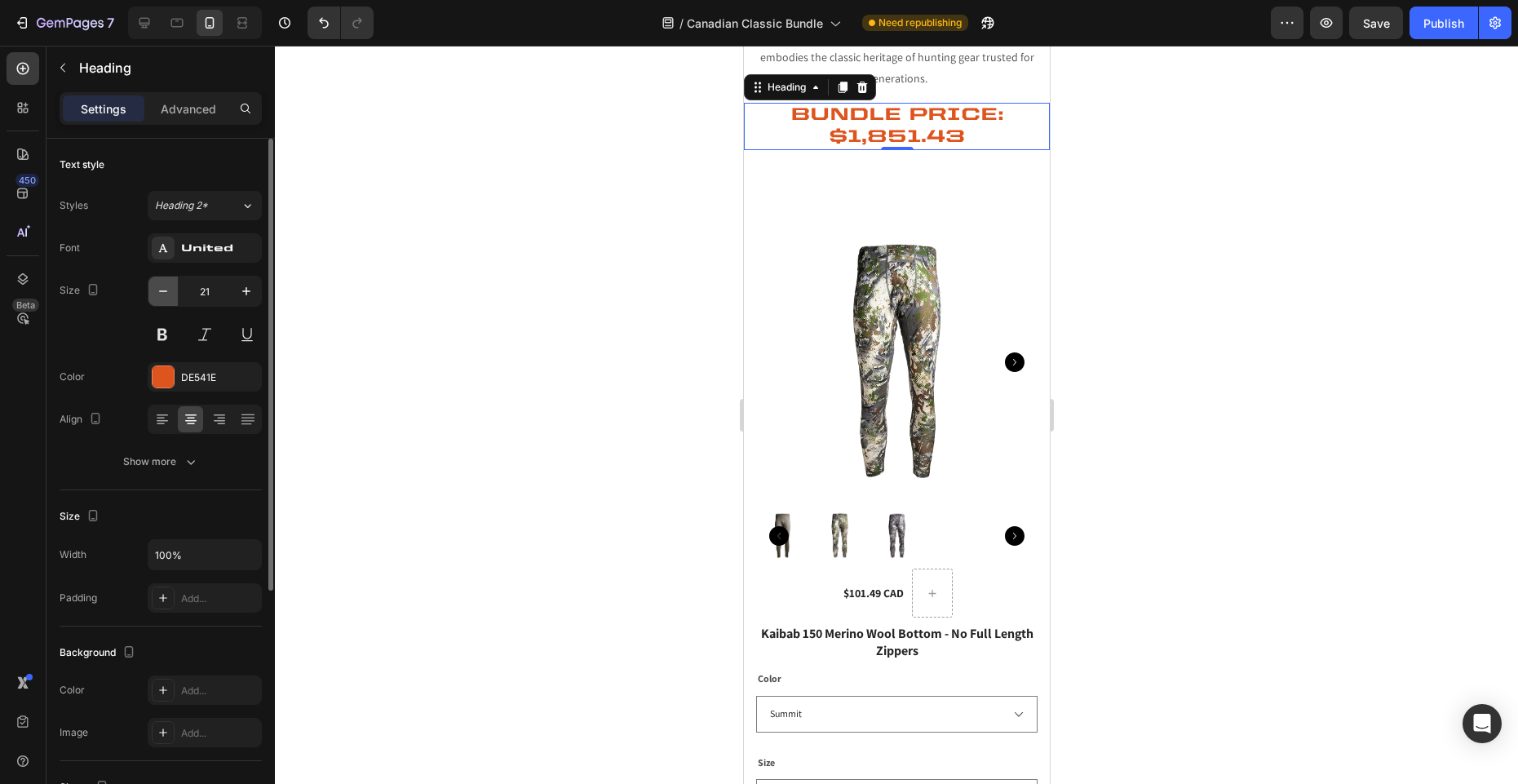
click at [151, 292] on button "button" at bounding box center [162, 291] width 30 height 30
type input "20"
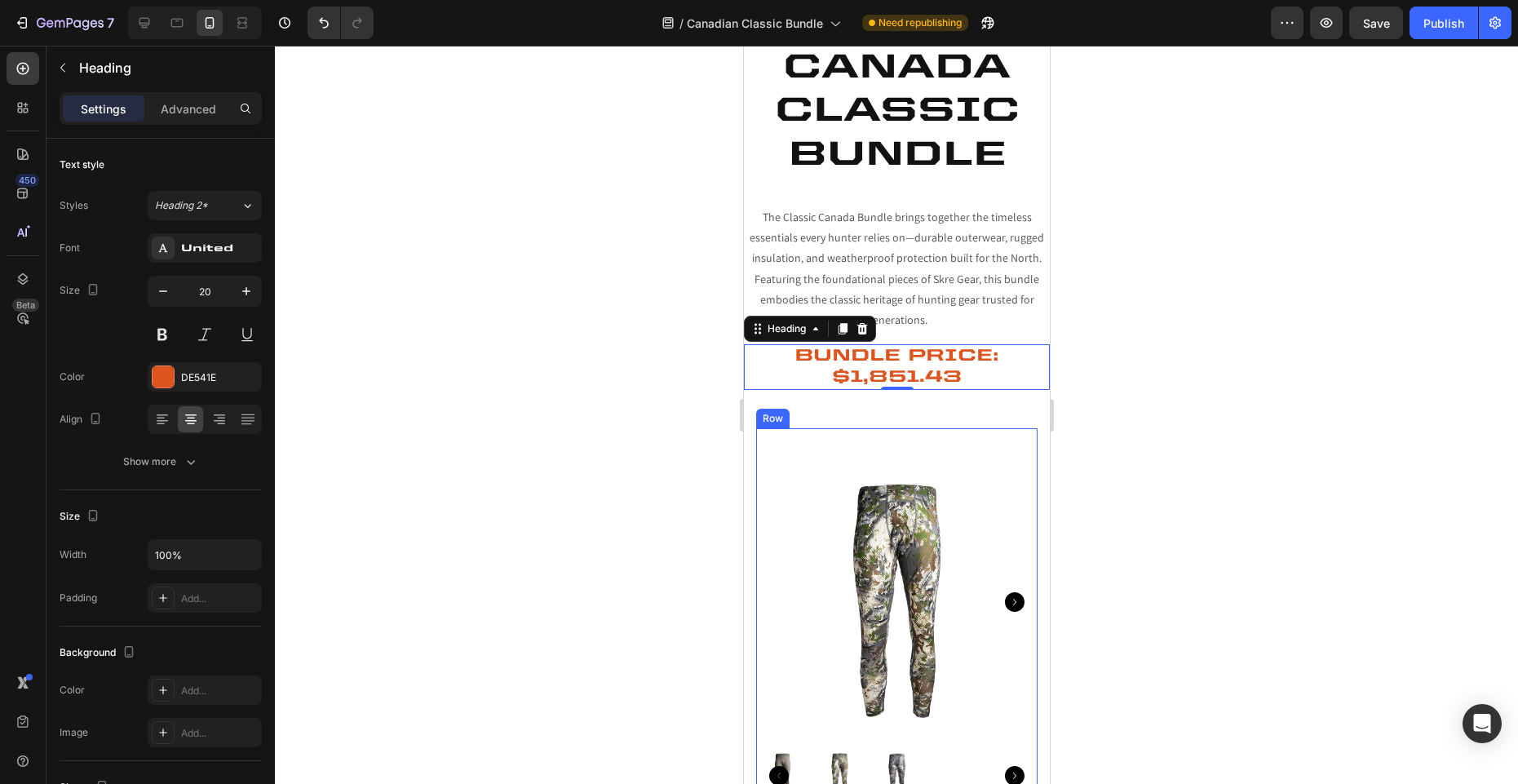
scroll to position [4, 0]
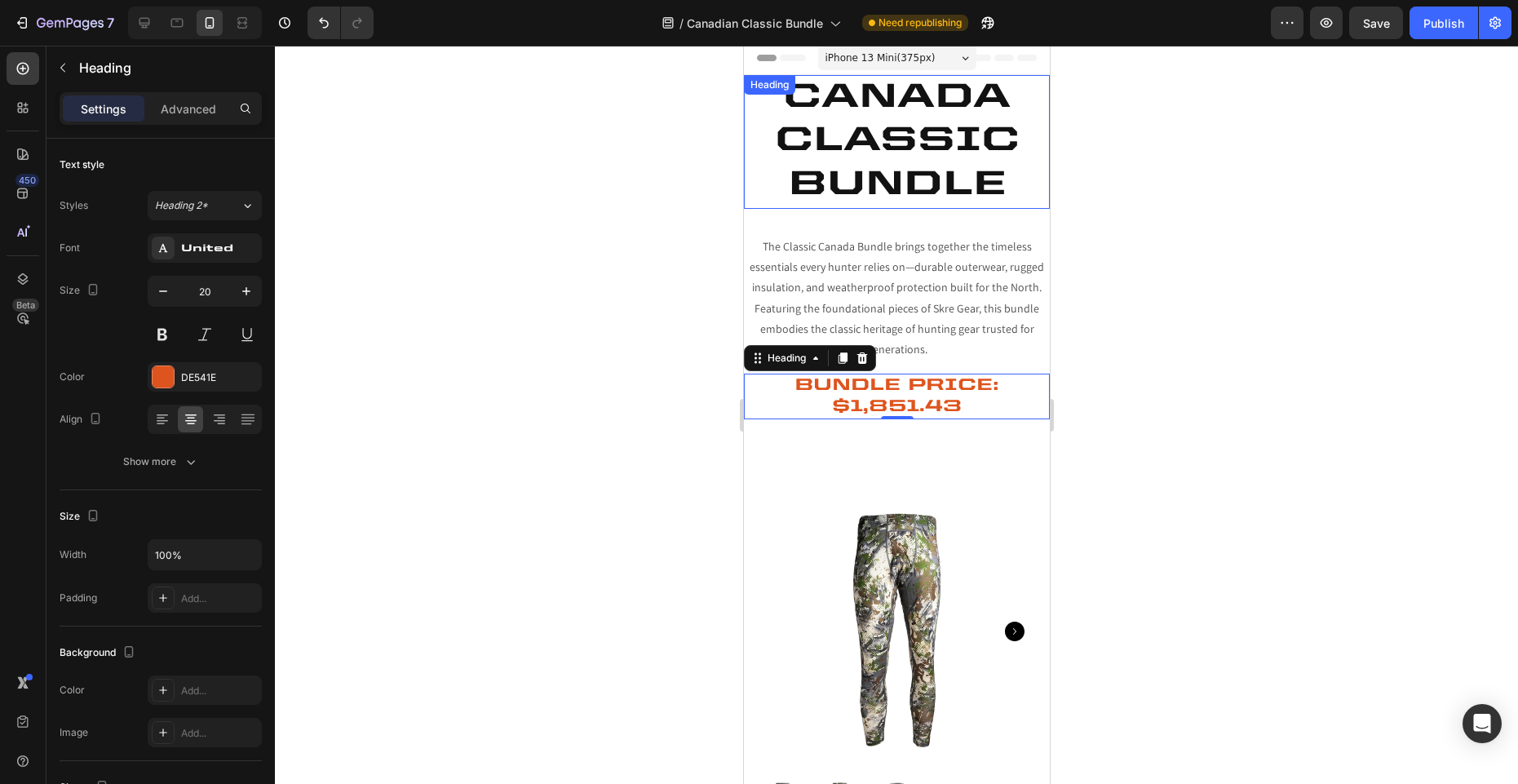
click at [919, 153] on h2 "CANADA CLASSIC BUNDLE" at bounding box center [895, 142] width 306 height 134
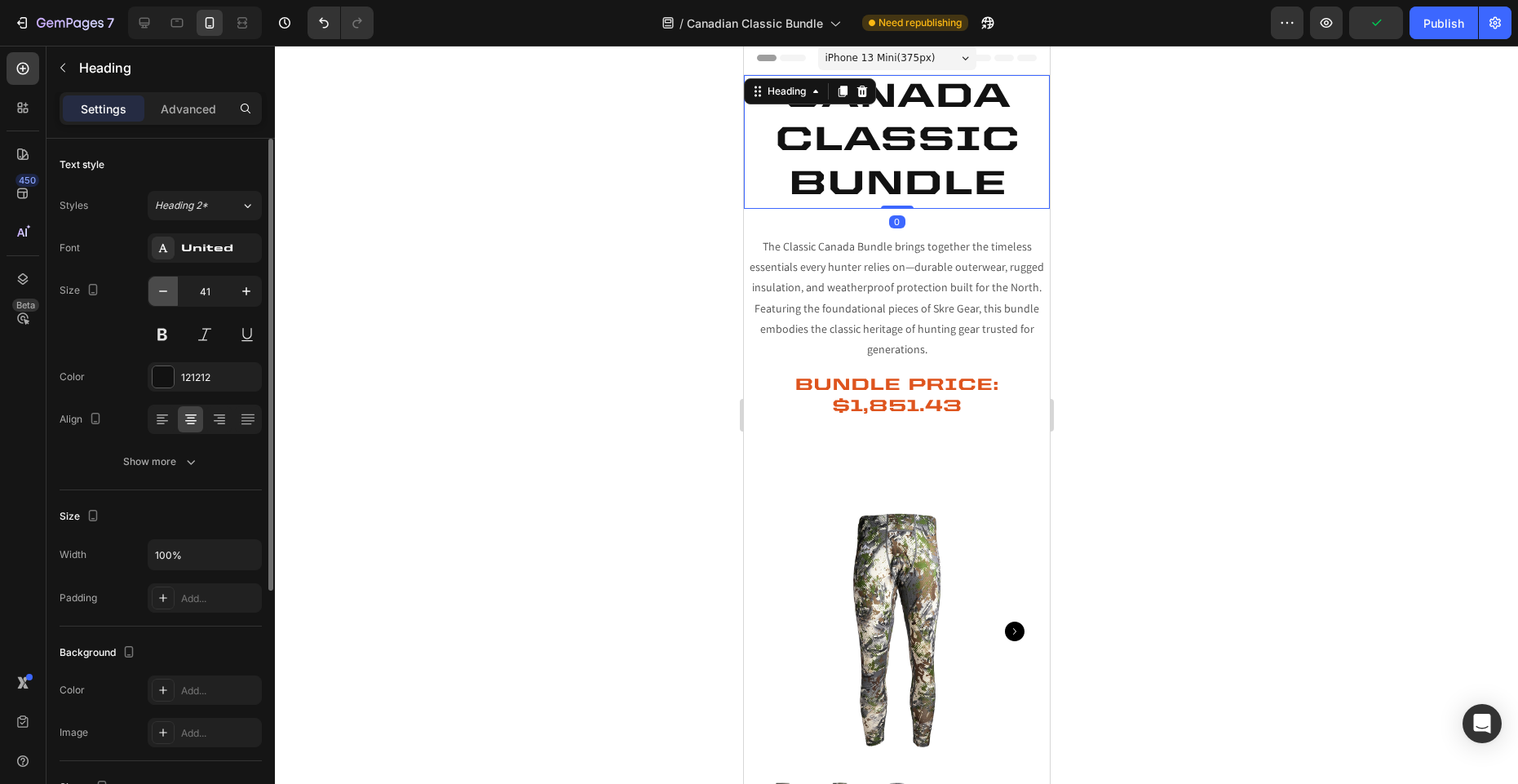
click at [157, 286] on icon "button" at bounding box center [163, 291] width 16 height 16
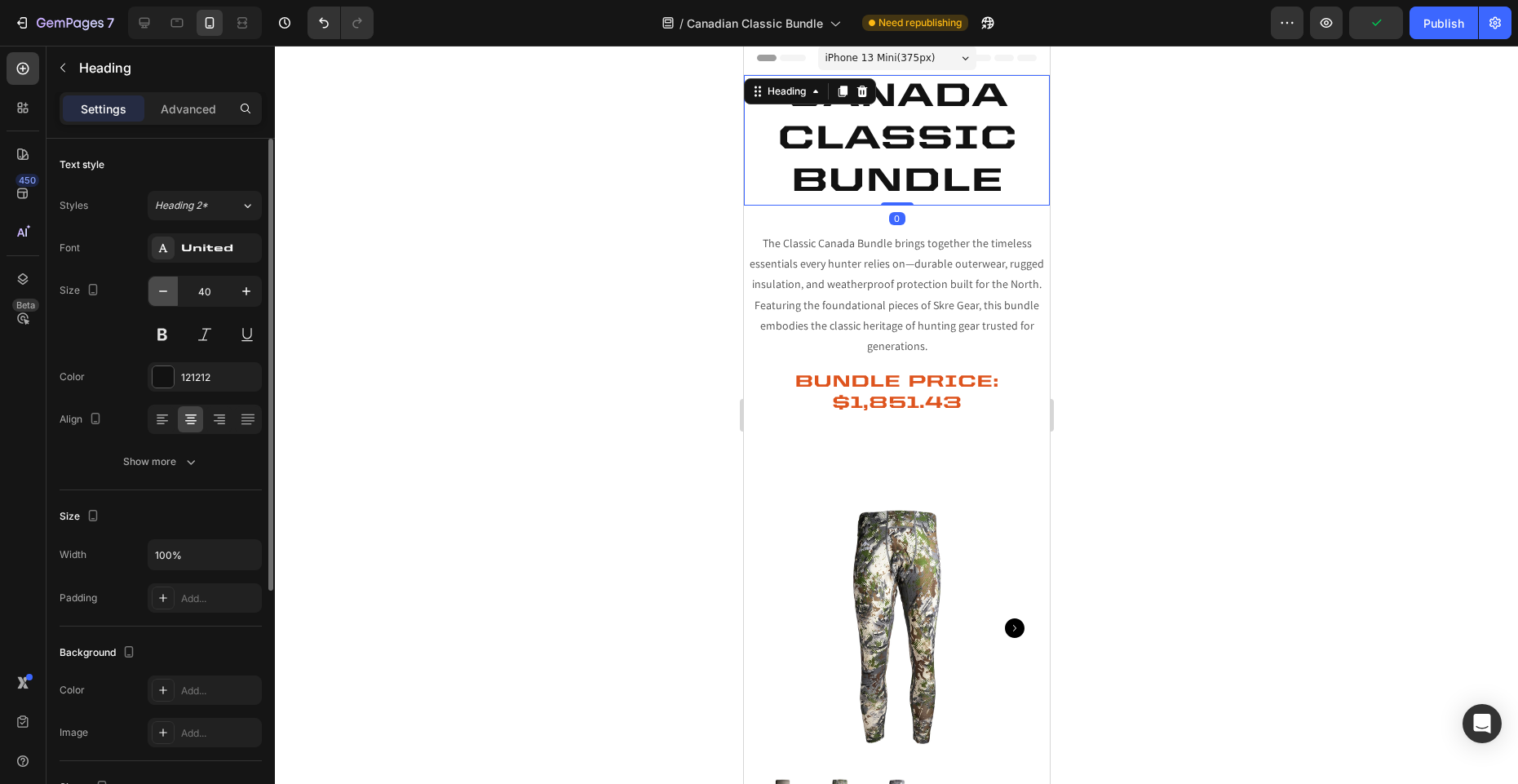
click at [157, 285] on icon "button" at bounding box center [163, 291] width 16 height 16
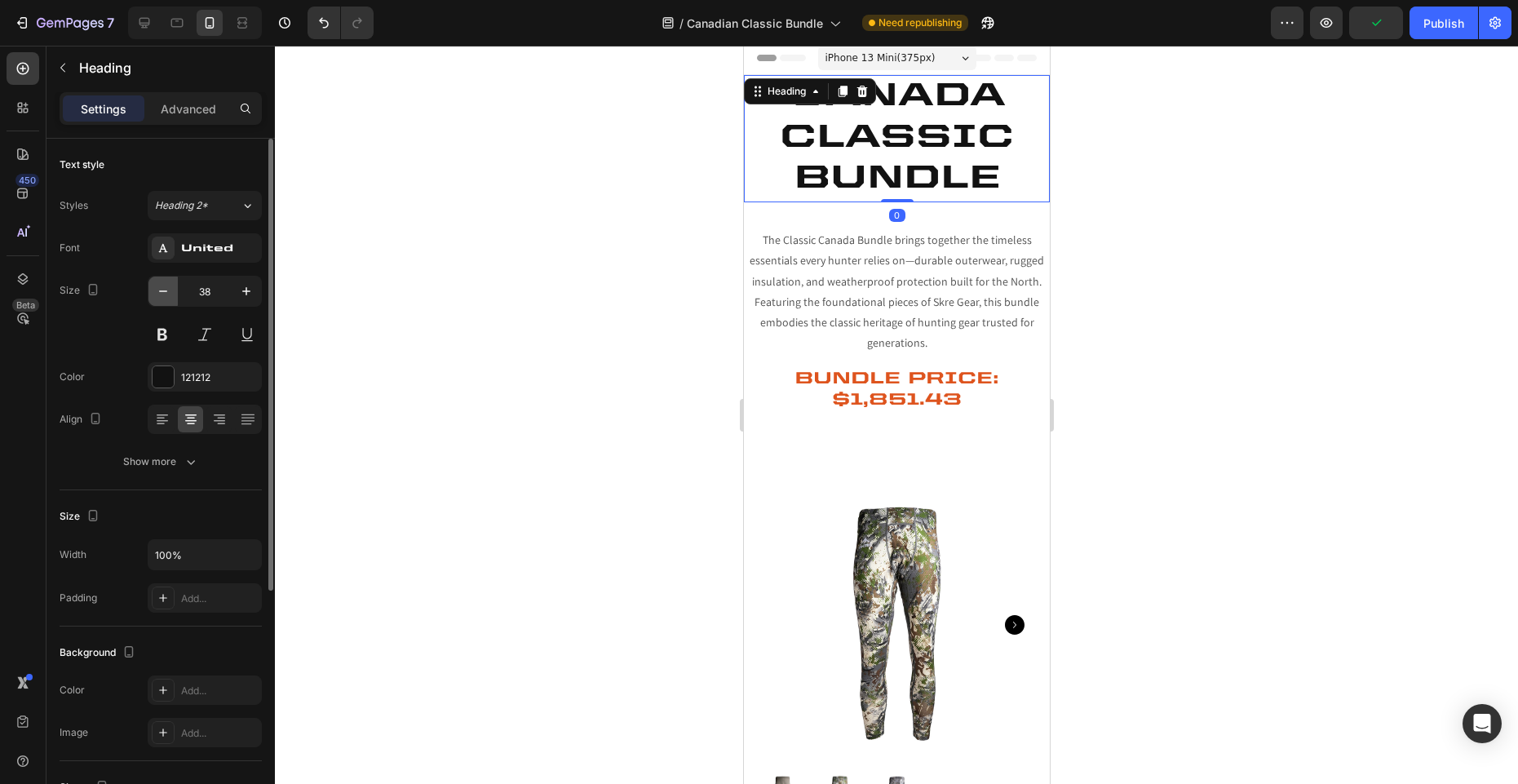
click at [157, 285] on icon "button" at bounding box center [163, 291] width 16 height 16
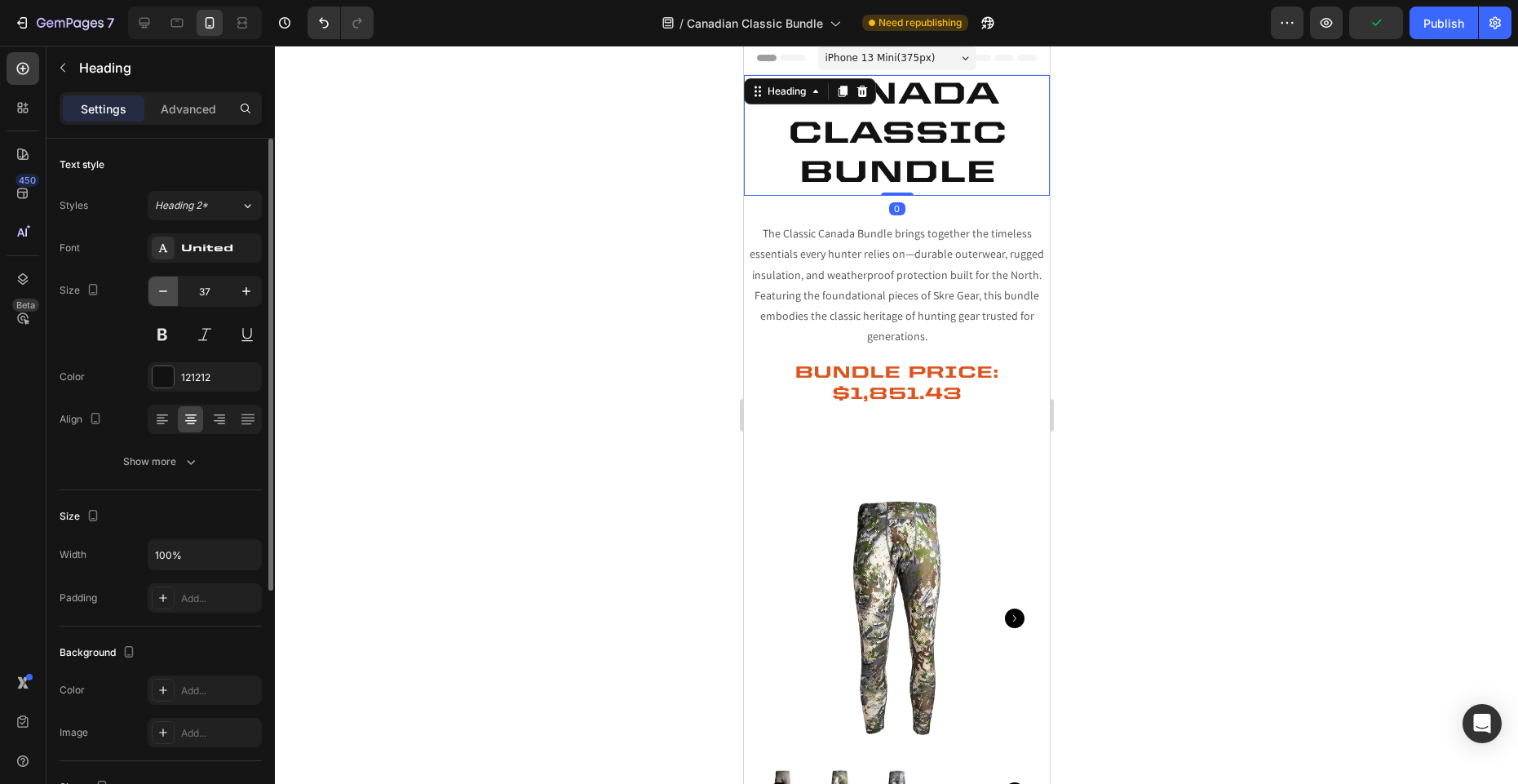
click at [157, 285] on icon "button" at bounding box center [163, 291] width 16 height 16
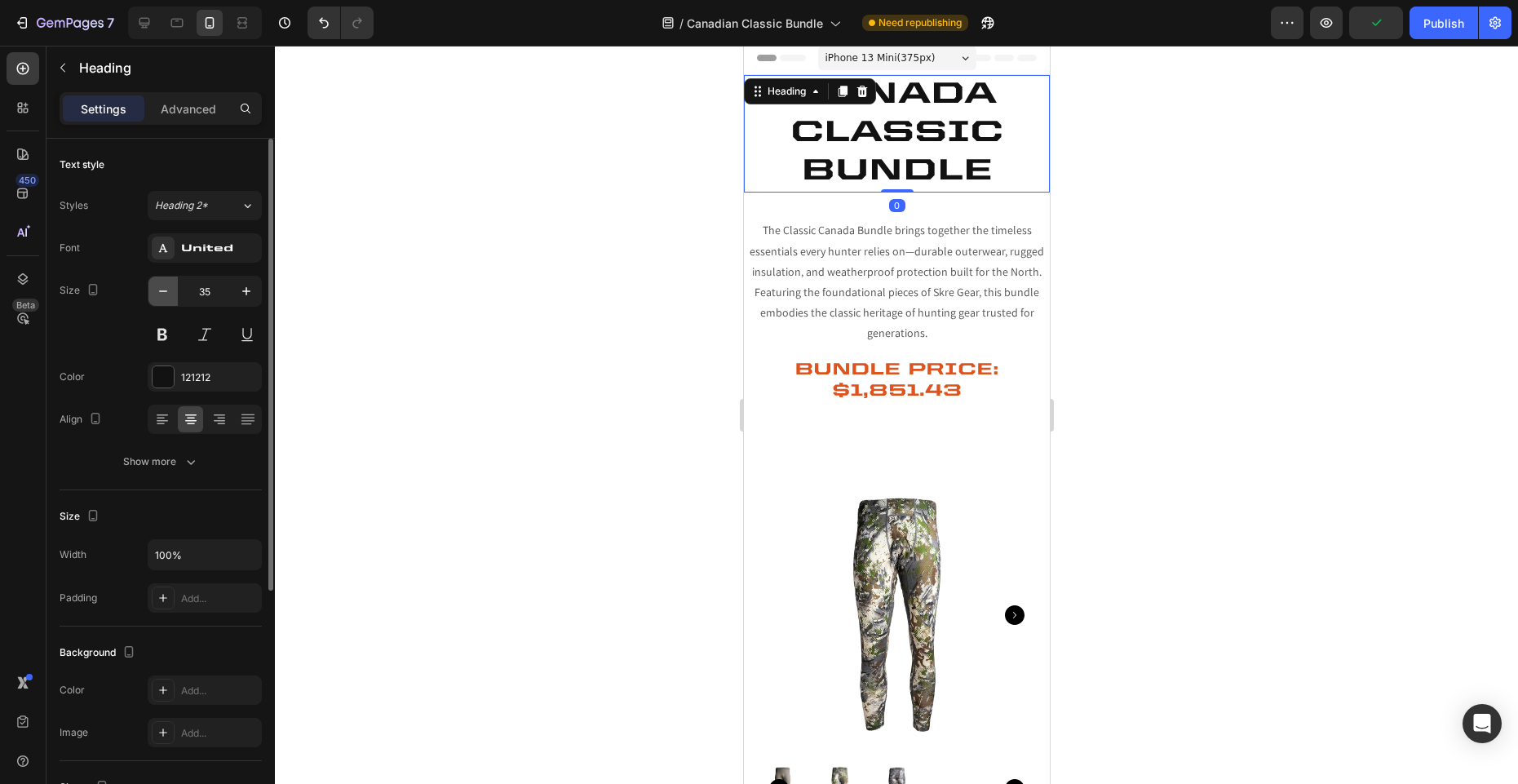
click at [157, 285] on icon "button" at bounding box center [163, 291] width 16 height 16
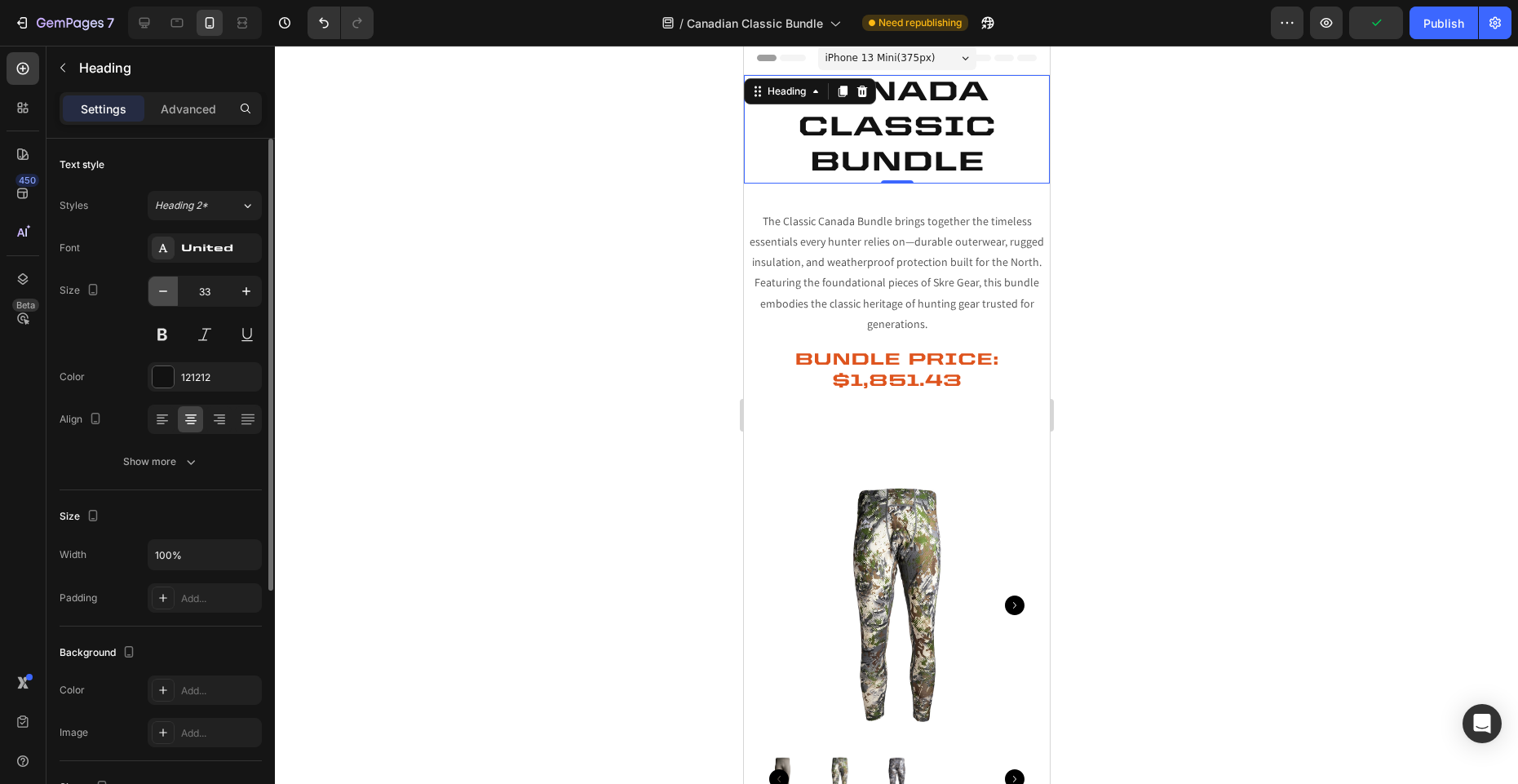
click at [157, 285] on icon "button" at bounding box center [163, 291] width 16 height 16
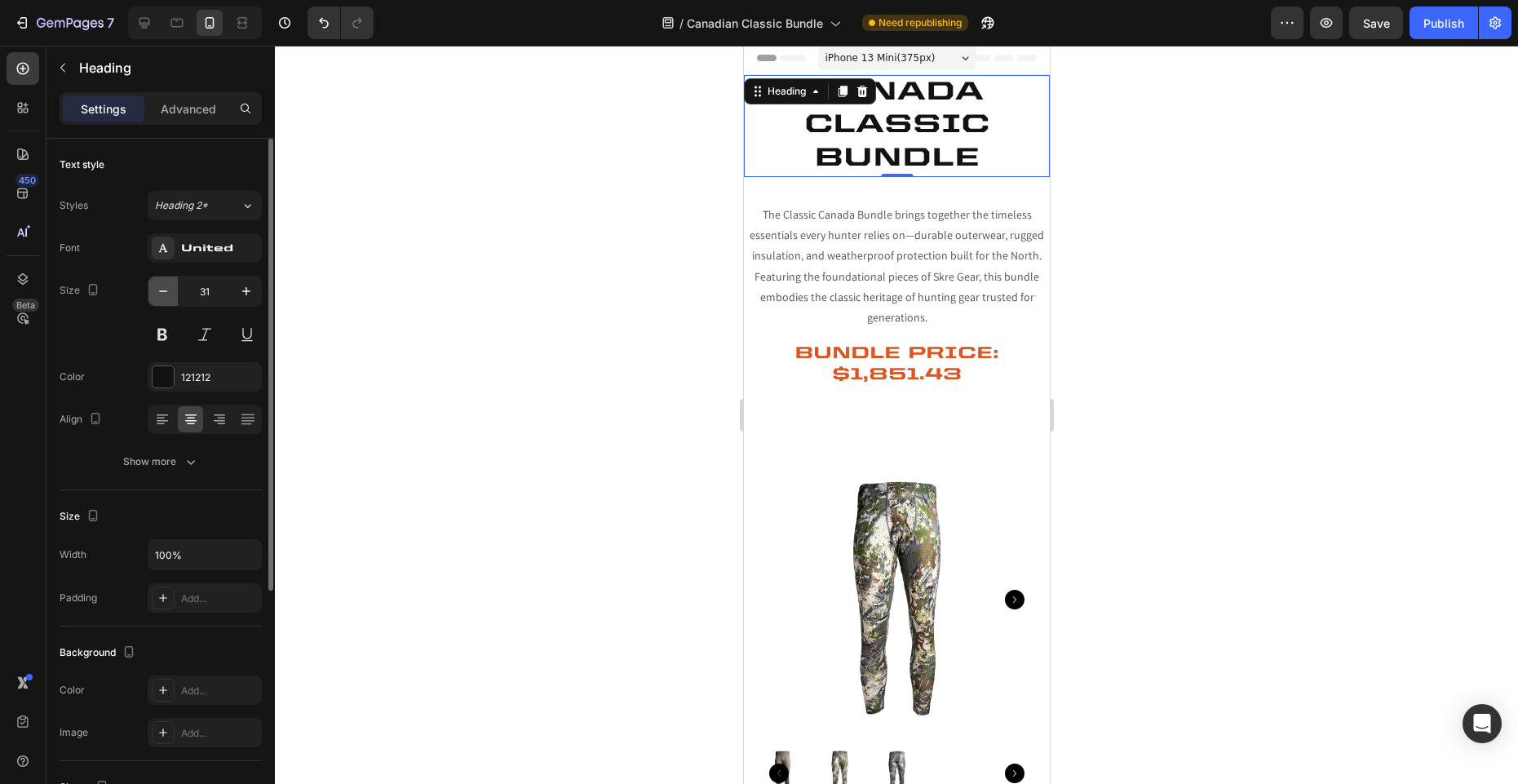
click at [157, 285] on icon "button" at bounding box center [163, 291] width 16 height 16
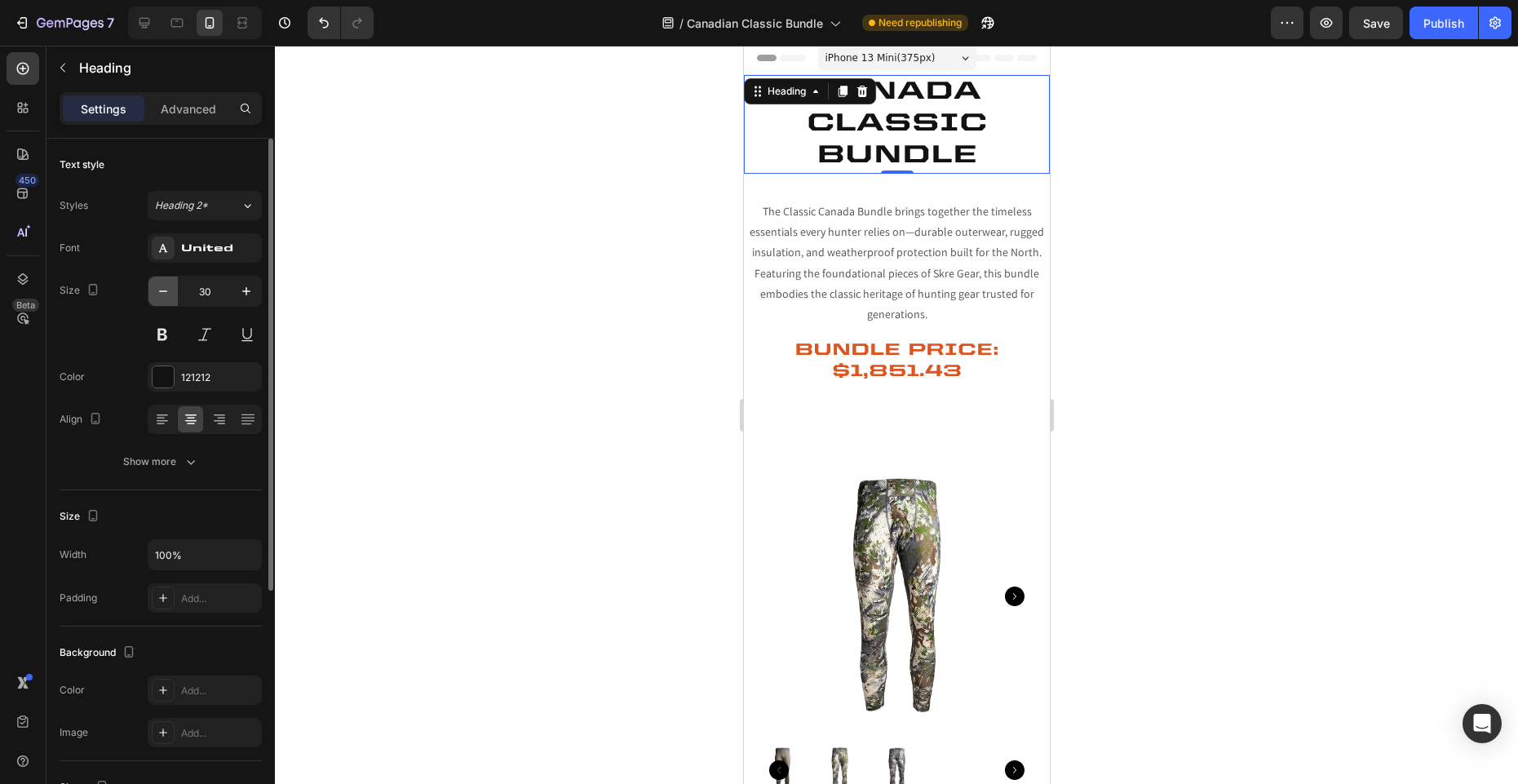
click at [157, 285] on icon "button" at bounding box center [163, 291] width 16 height 16
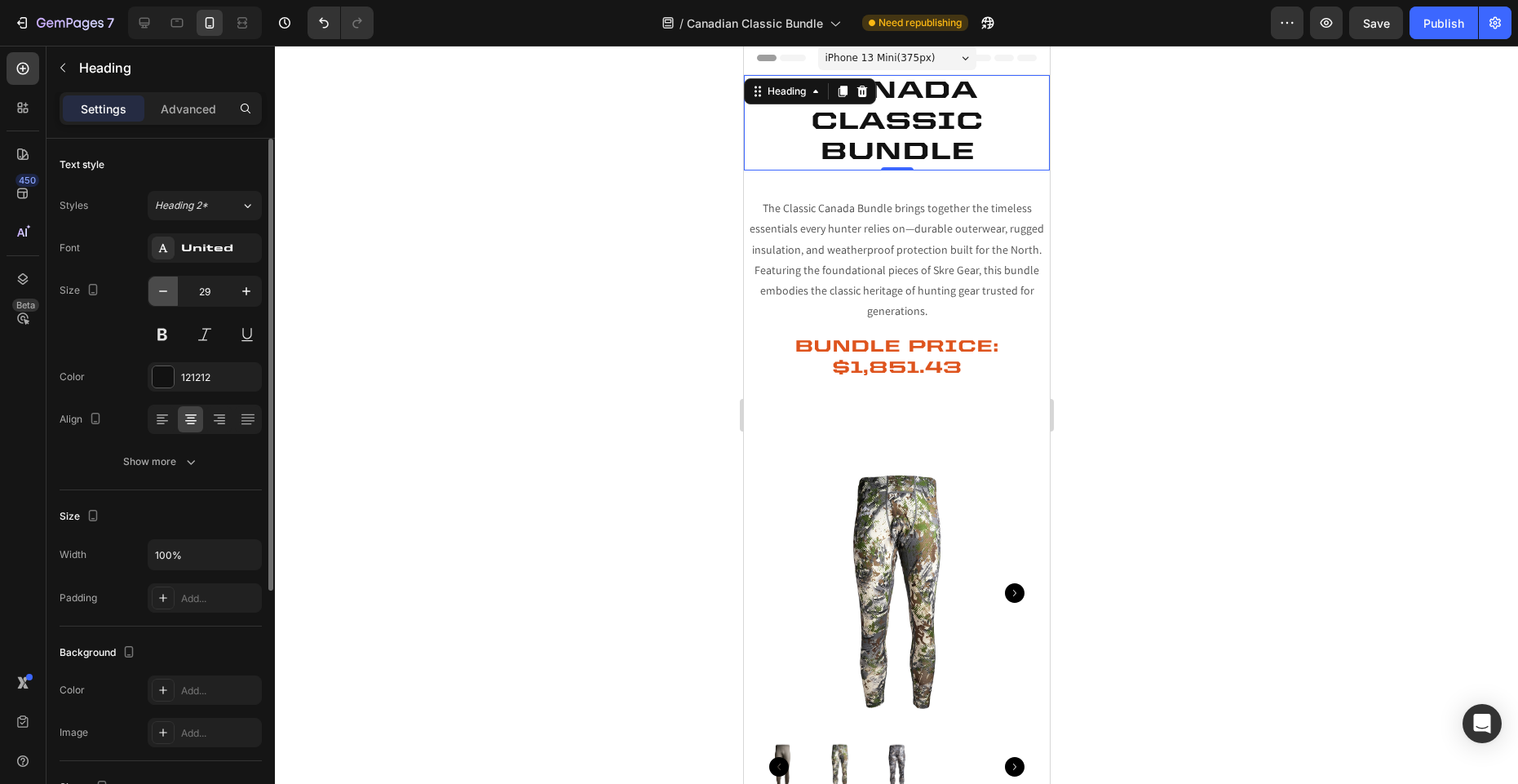
click at [157, 285] on icon "button" at bounding box center [163, 291] width 16 height 16
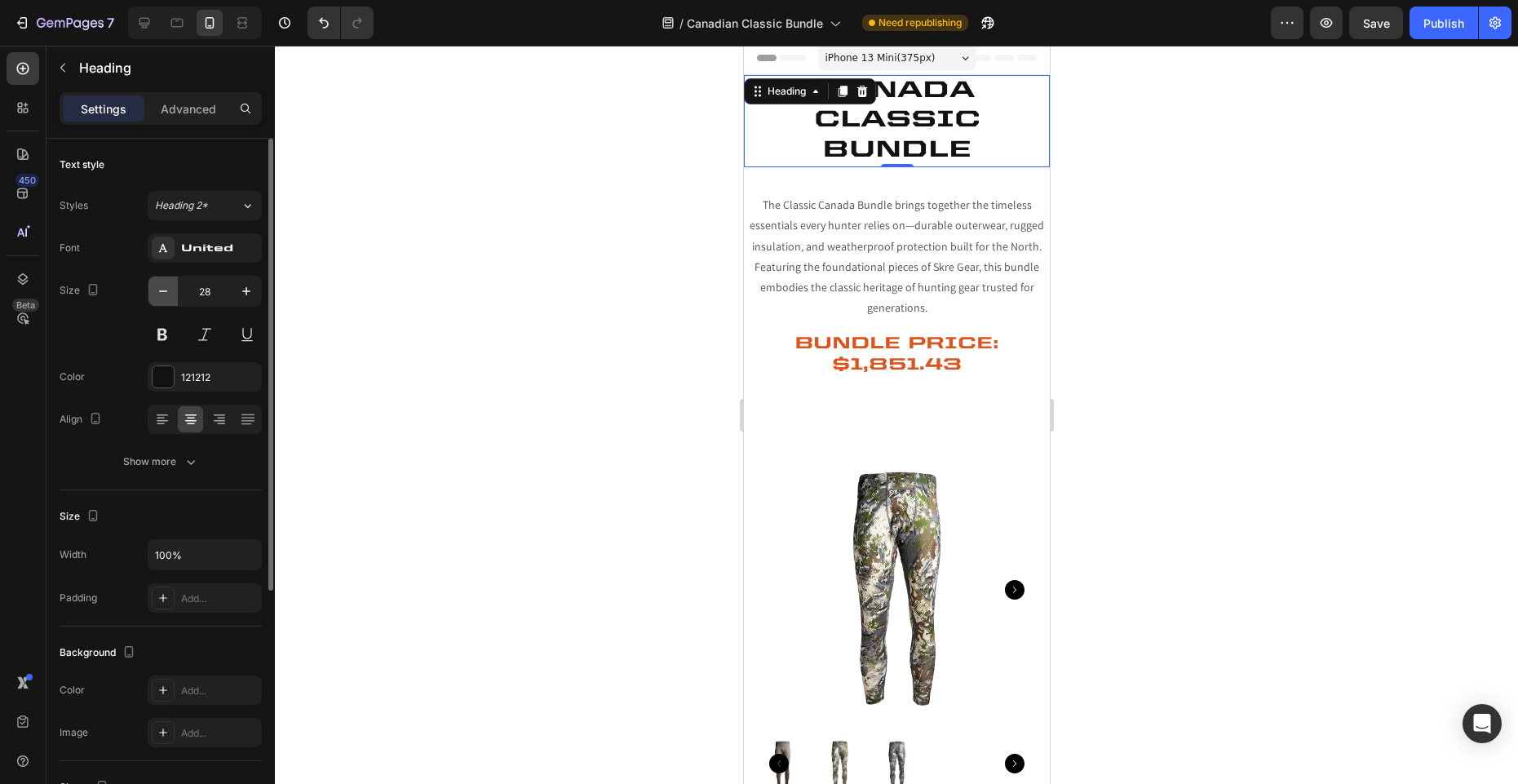
click at [157, 285] on icon "button" at bounding box center [163, 291] width 16 height 16
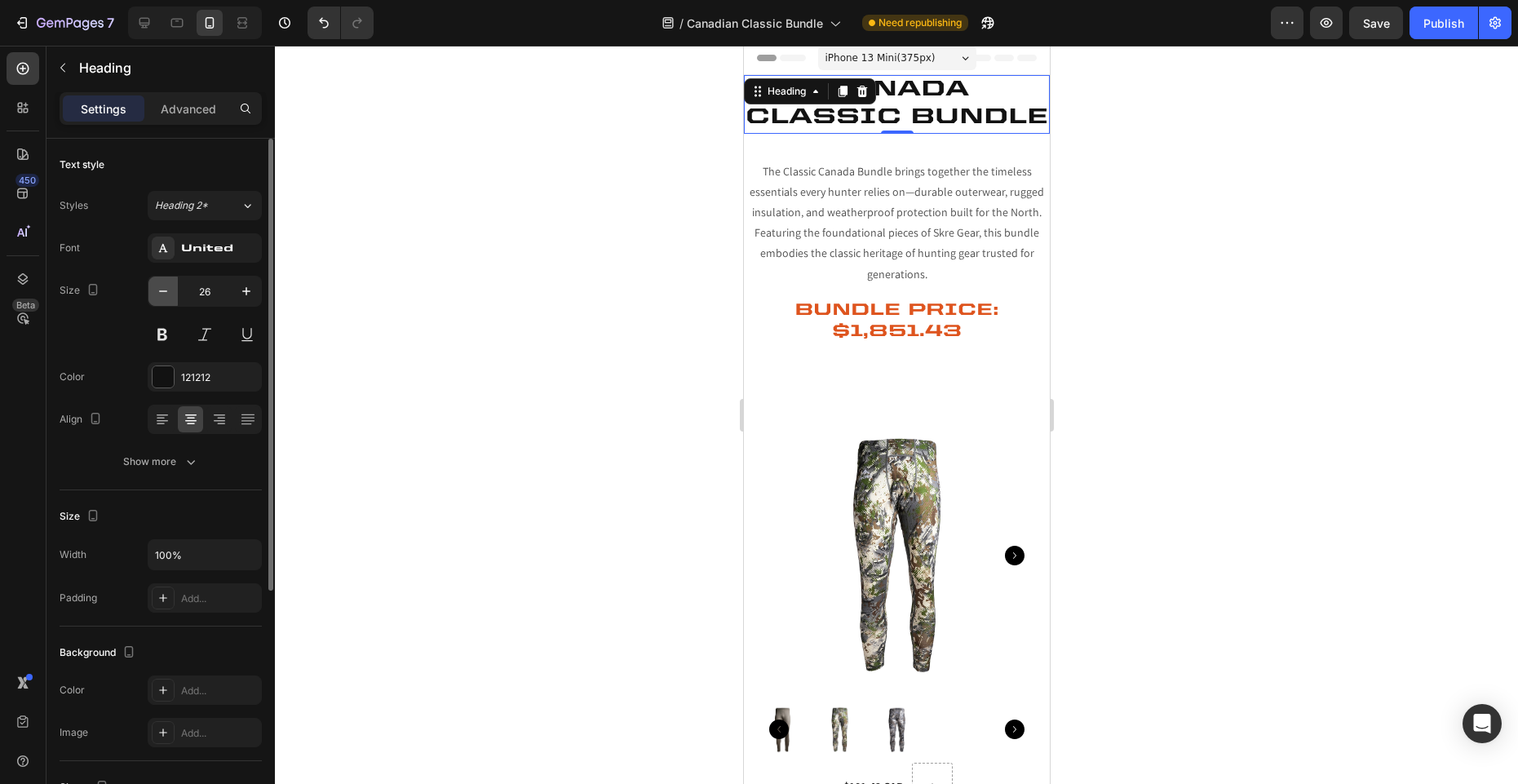
click at [157, 285] on icon "button" at bounding box center [163, 291] width 16 height 16
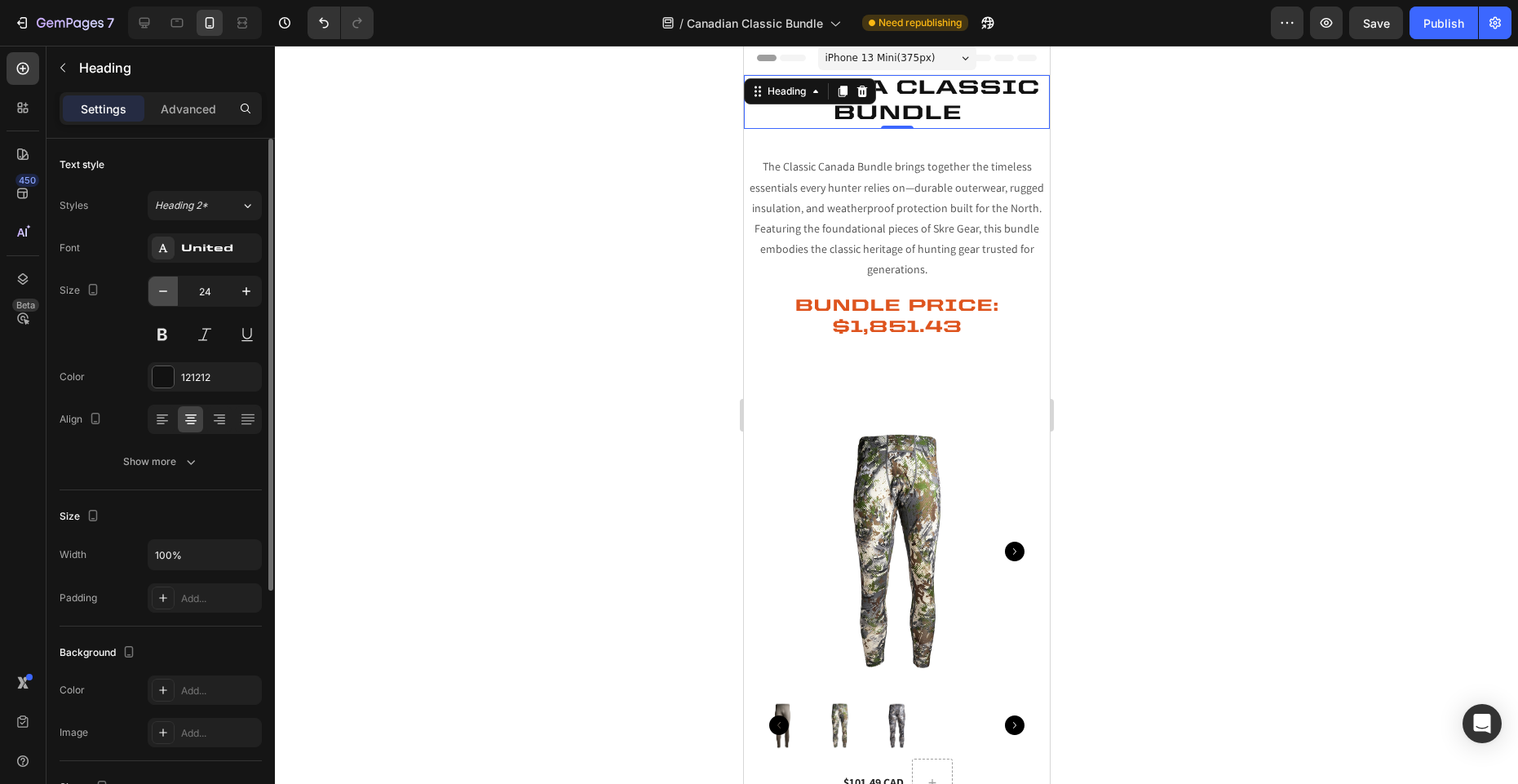
click at [157, 285] on icon "button" at bounding box center [163, 291] width 16 height 16
type input "23"
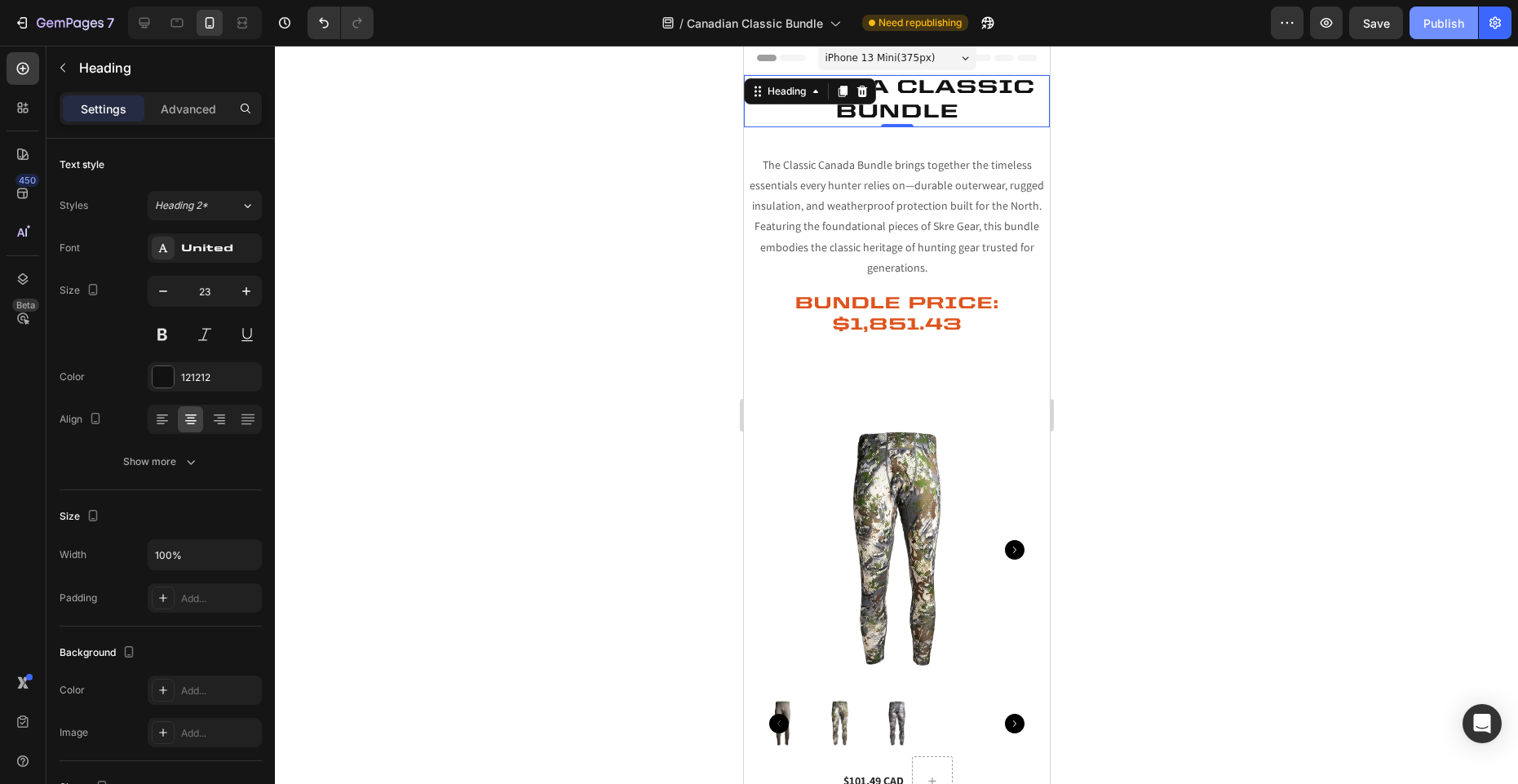
click at [1464, 30] on button "Publish" at bounding box center [1444, 22] width 68 height 32
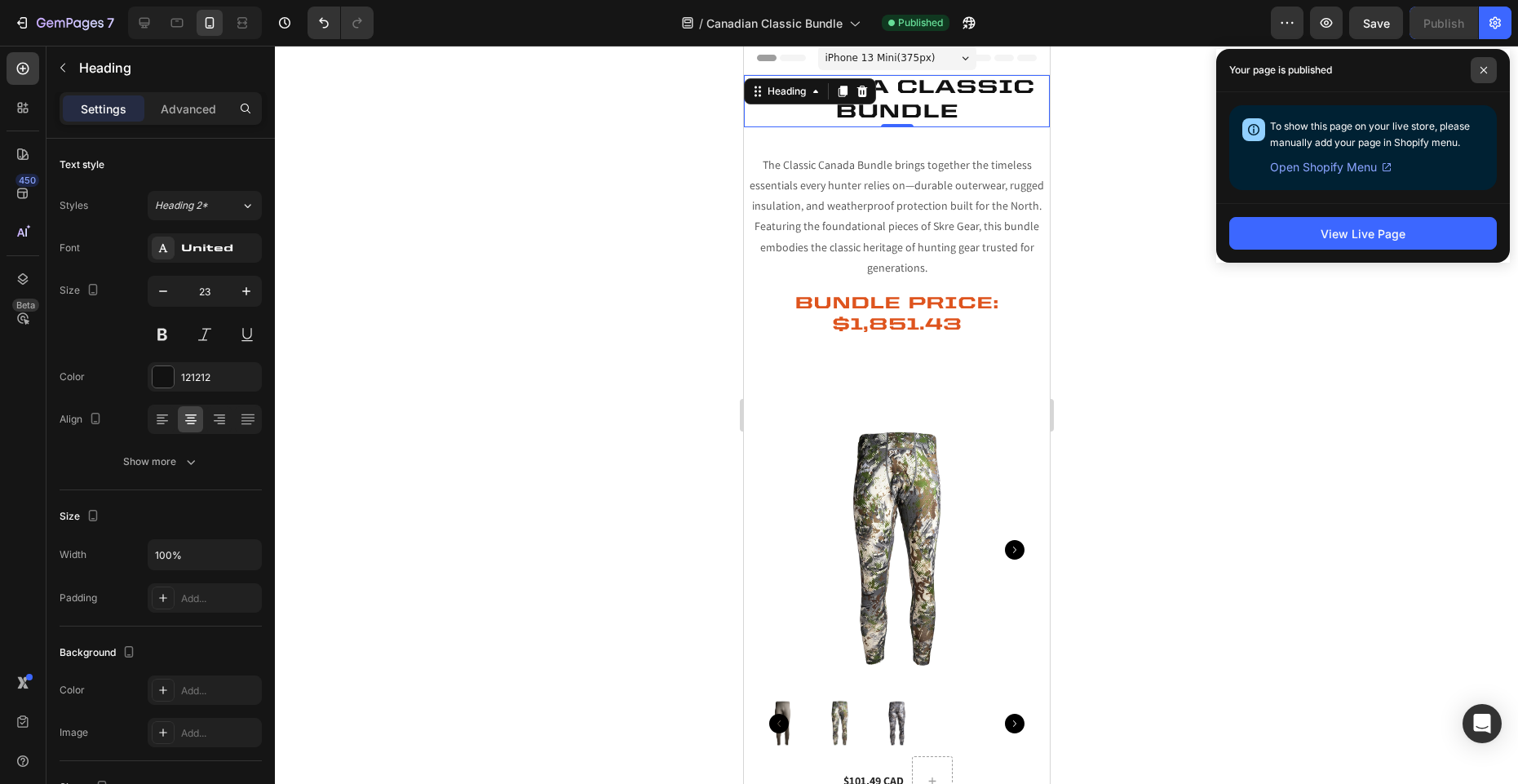
click at [1486, 69] on icon at bounding box center [1483, 70] width 8 height 8
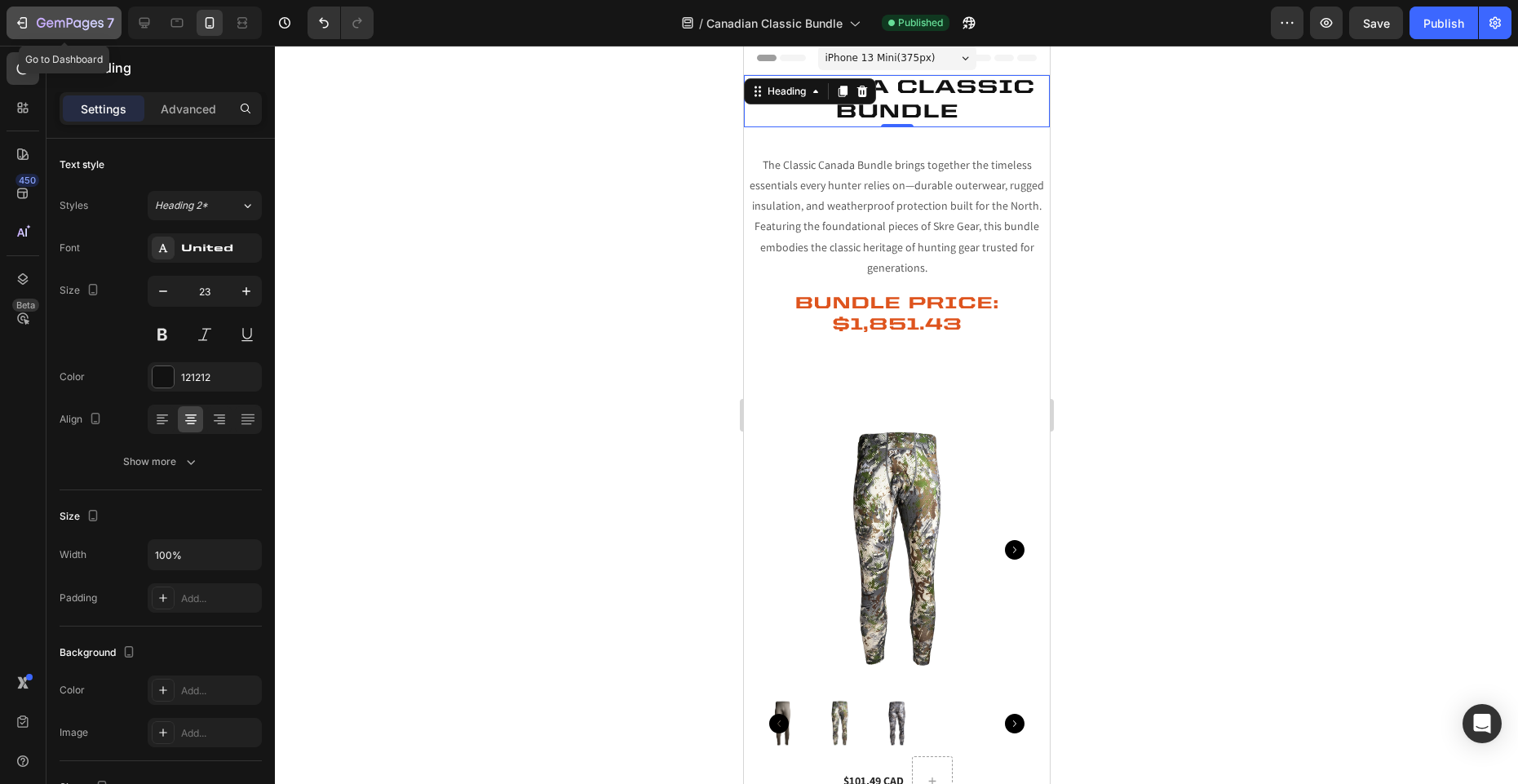
click at [37, 20] on icon "button" at bounding box center [70, 23] width 67 height 13
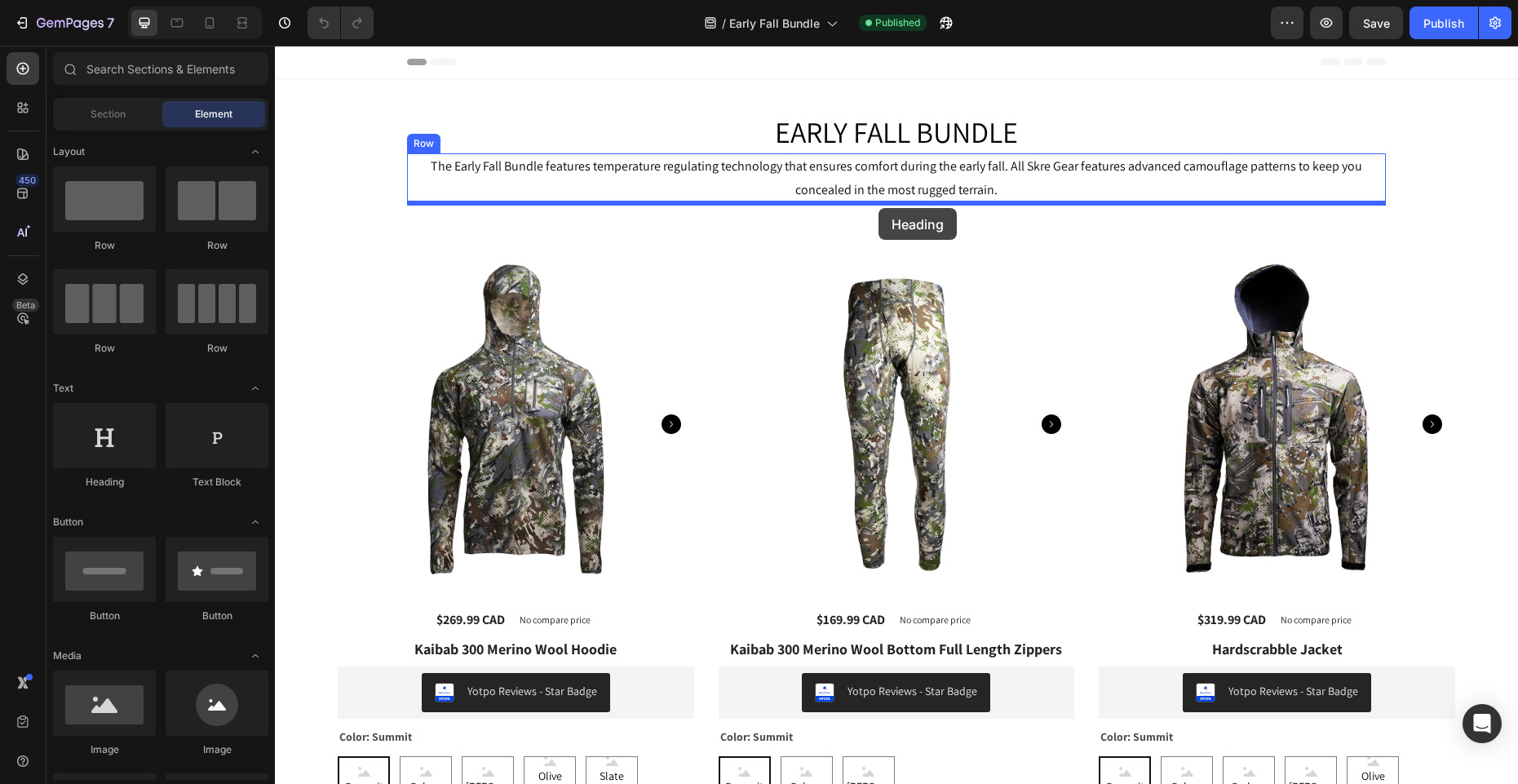
drag, startPoint x: 374, startPoint y: 490, endPoint x: 878, endPoint y: 209, distance: 577.0
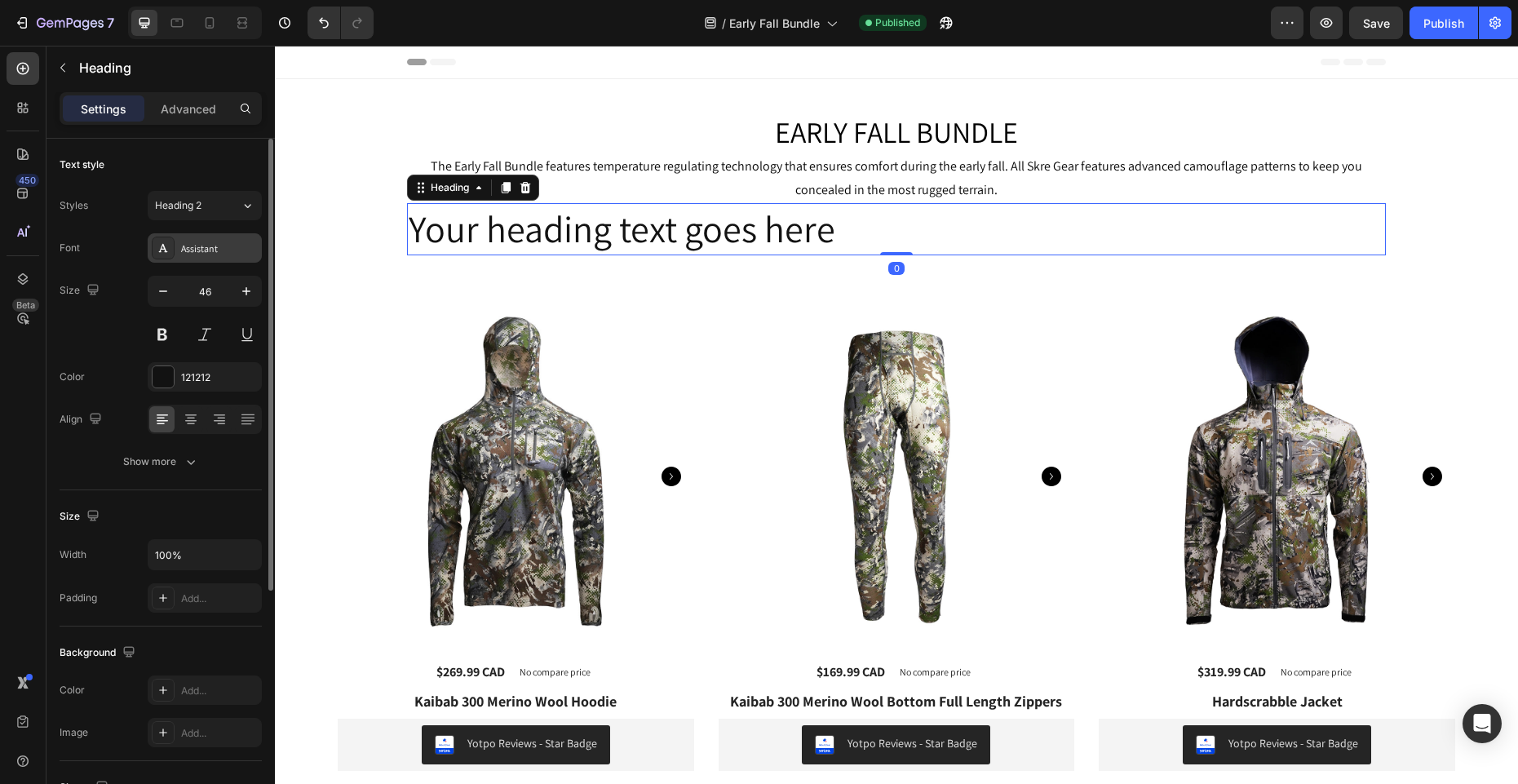
click at [194, 256] on div "Assistant" at bounding box center [205, 248] width 114 height 30
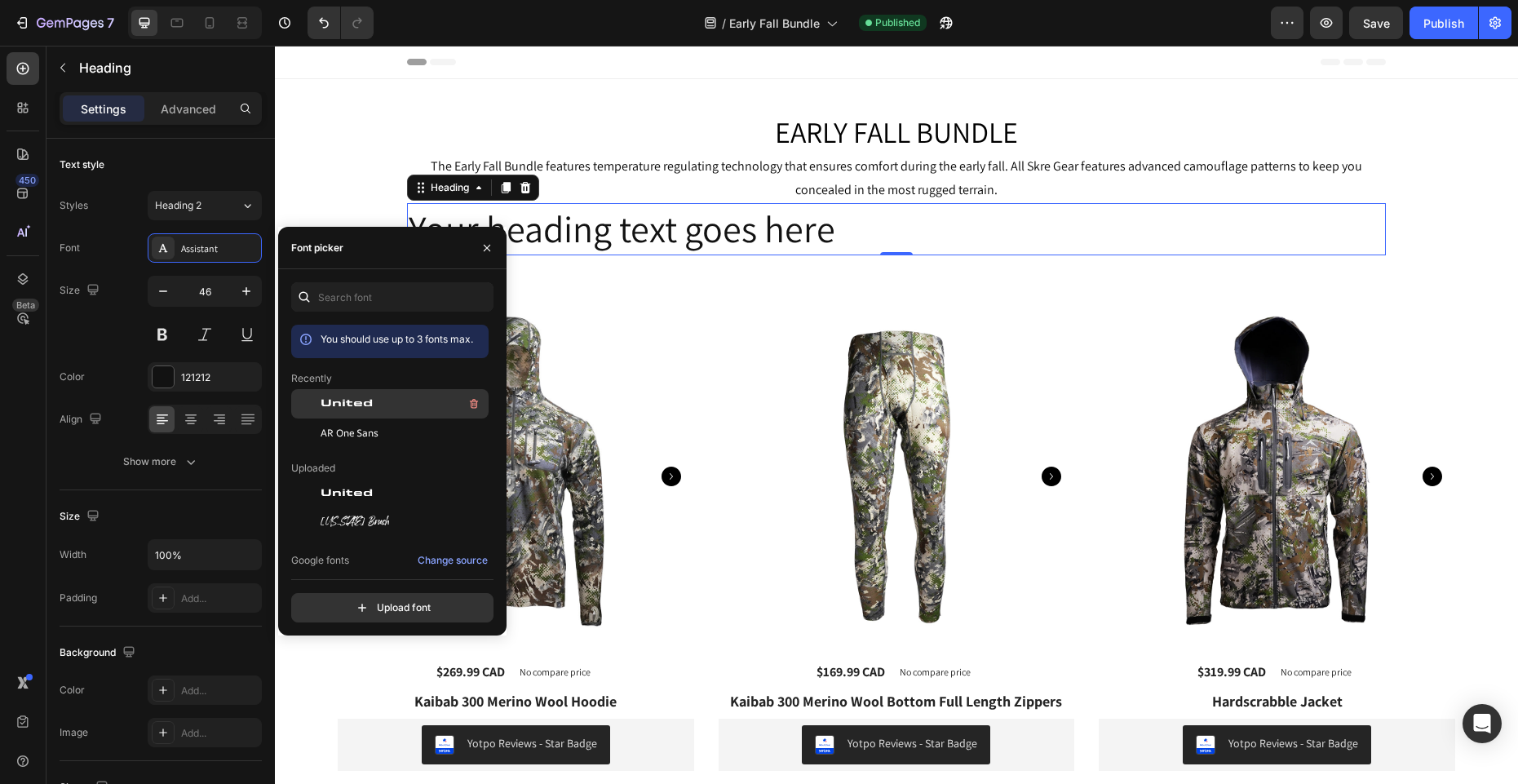
click at [352, 405] on span "United" at bounding box center [346, 404] width 52 height 14
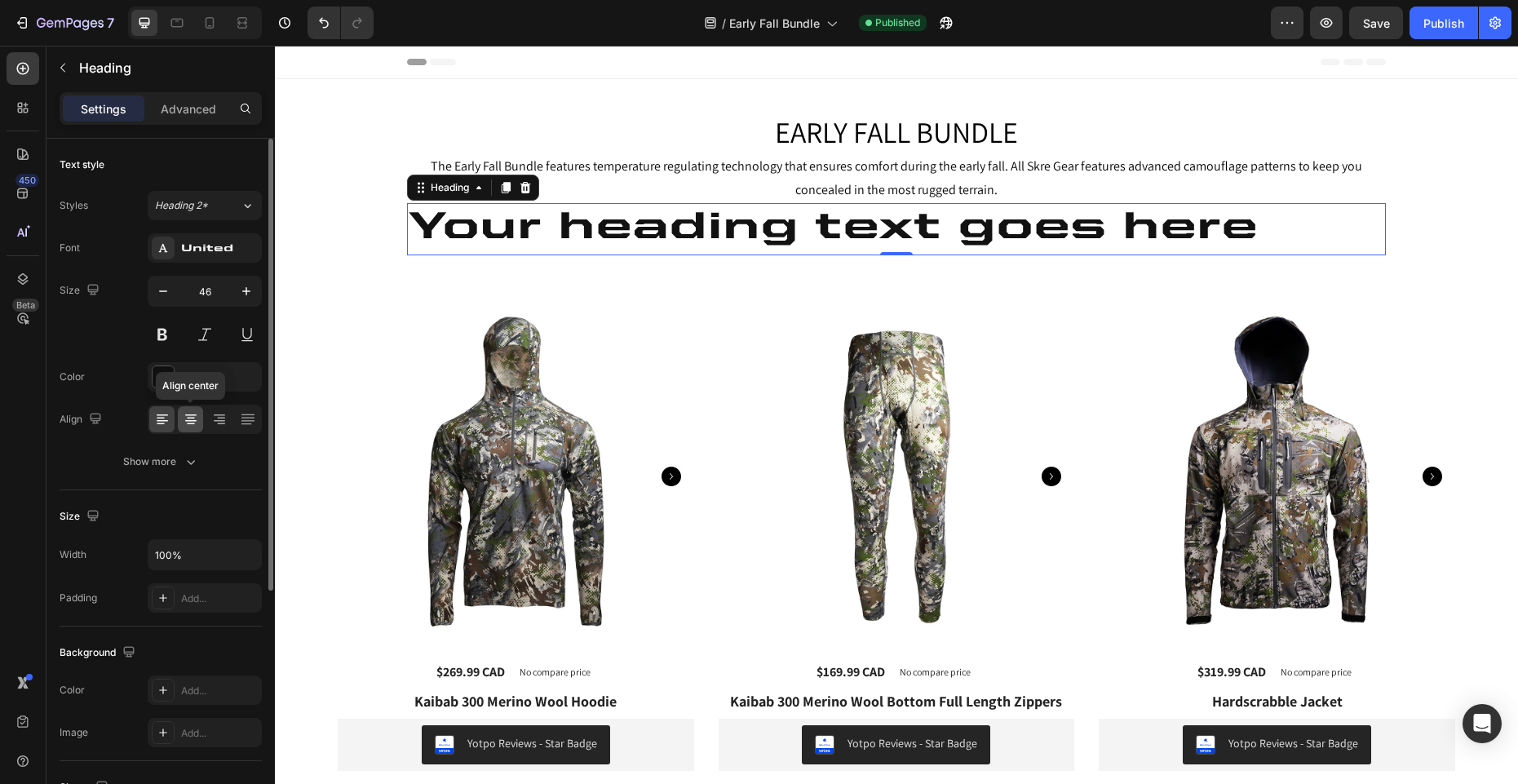
click at [192, 422] on icon at bounding box center [191, 419] width 16 height 16
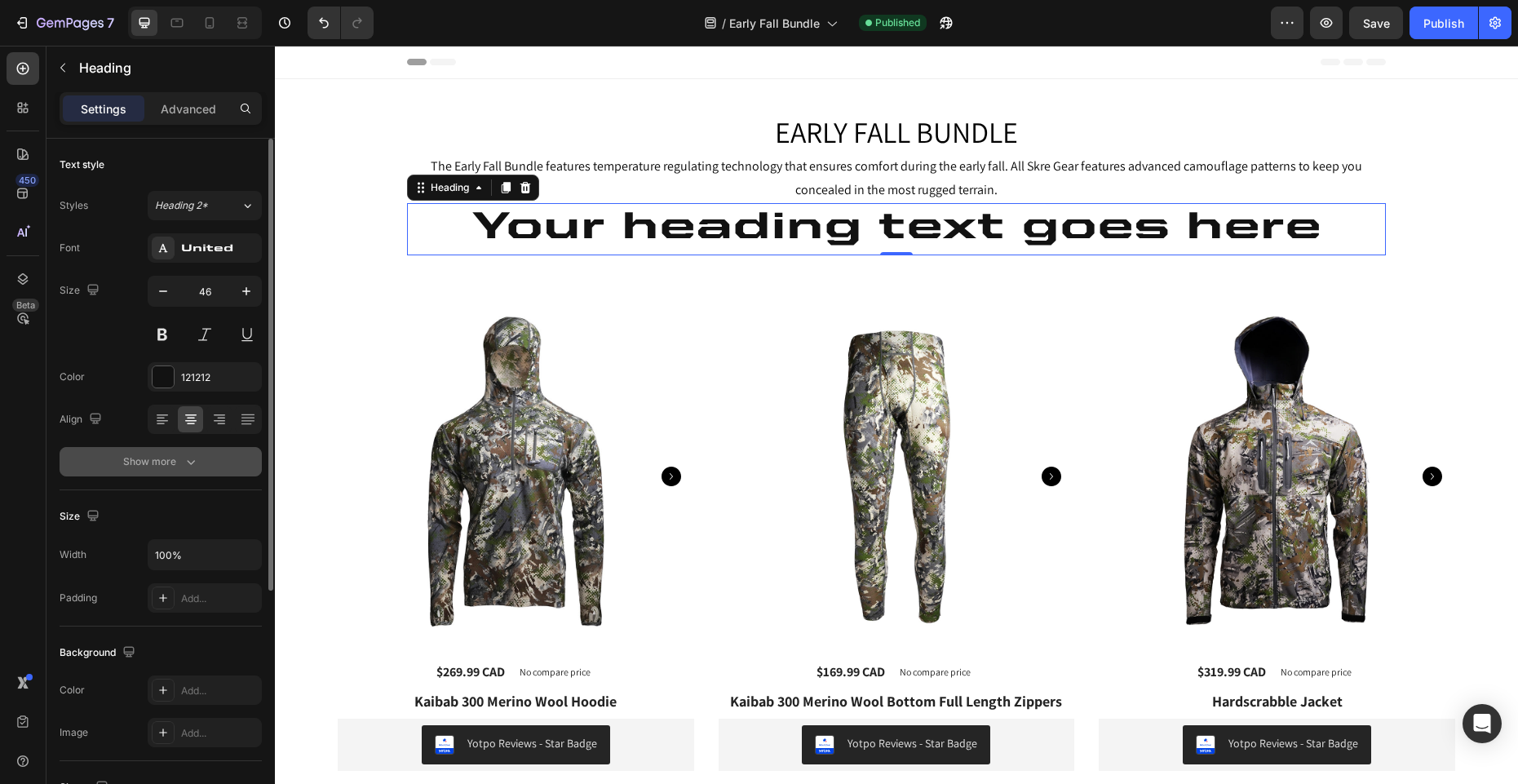
click at [193, 459] on icon "button" at bounding box center [191, 461] width 16 height 16
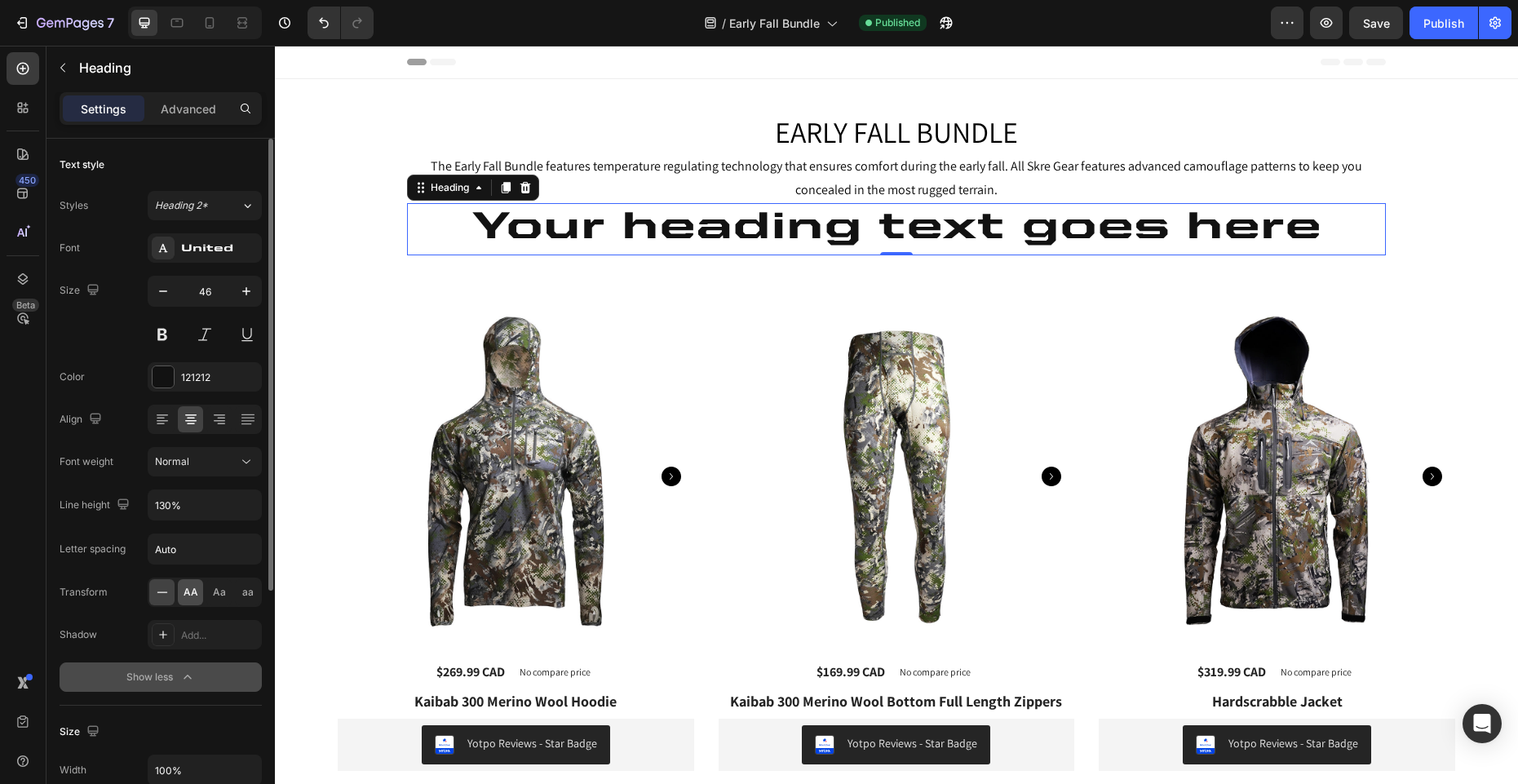
click at [192, 591] on span "AA" at bounding box center [191, 592] width 14 height 14
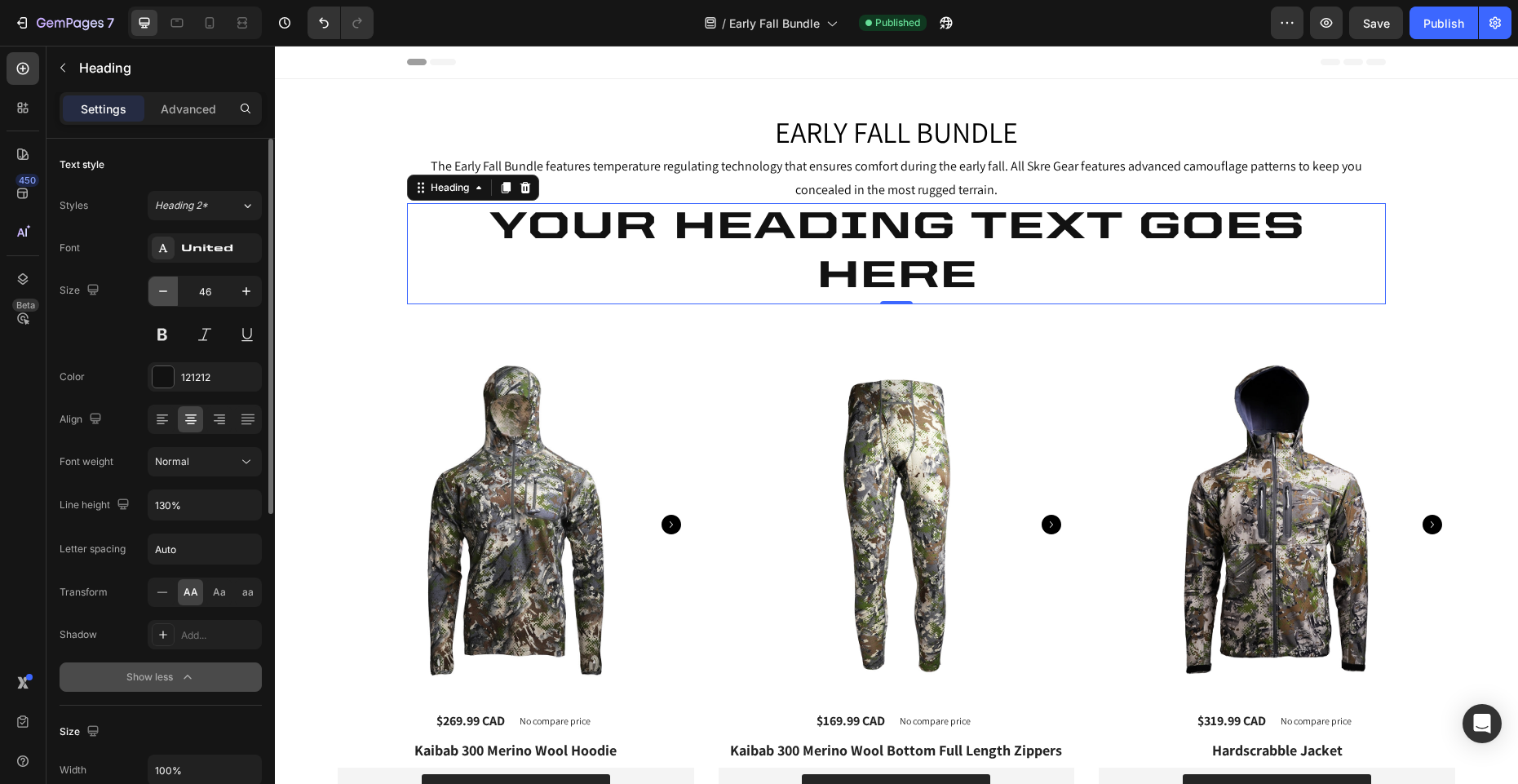
click at [163, 296] on icon "button" at bounding box center [163, 291] width 16 height 16
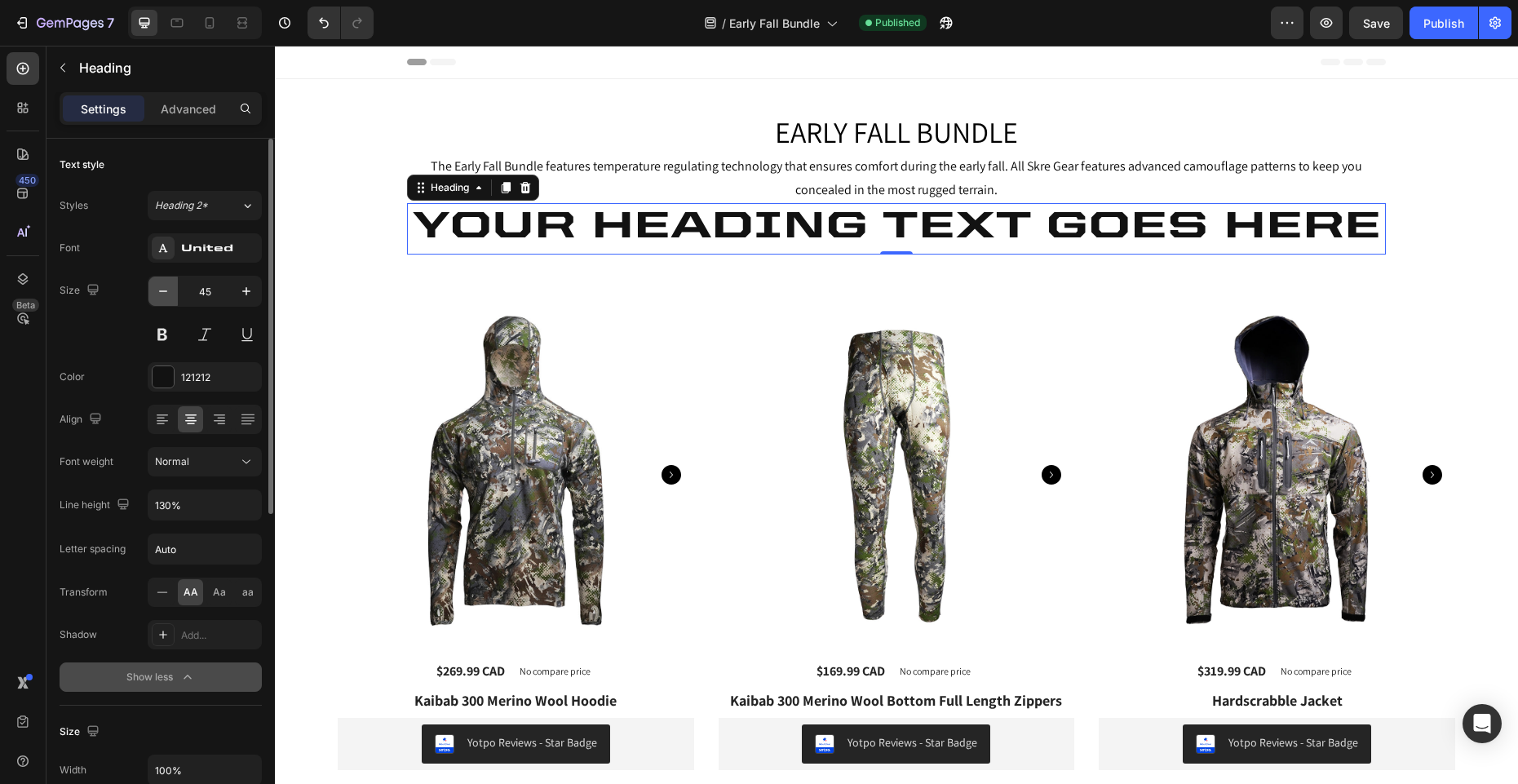
click at [163, 296] on icon "button" at bounding box center [163, 291] width 16 height 16
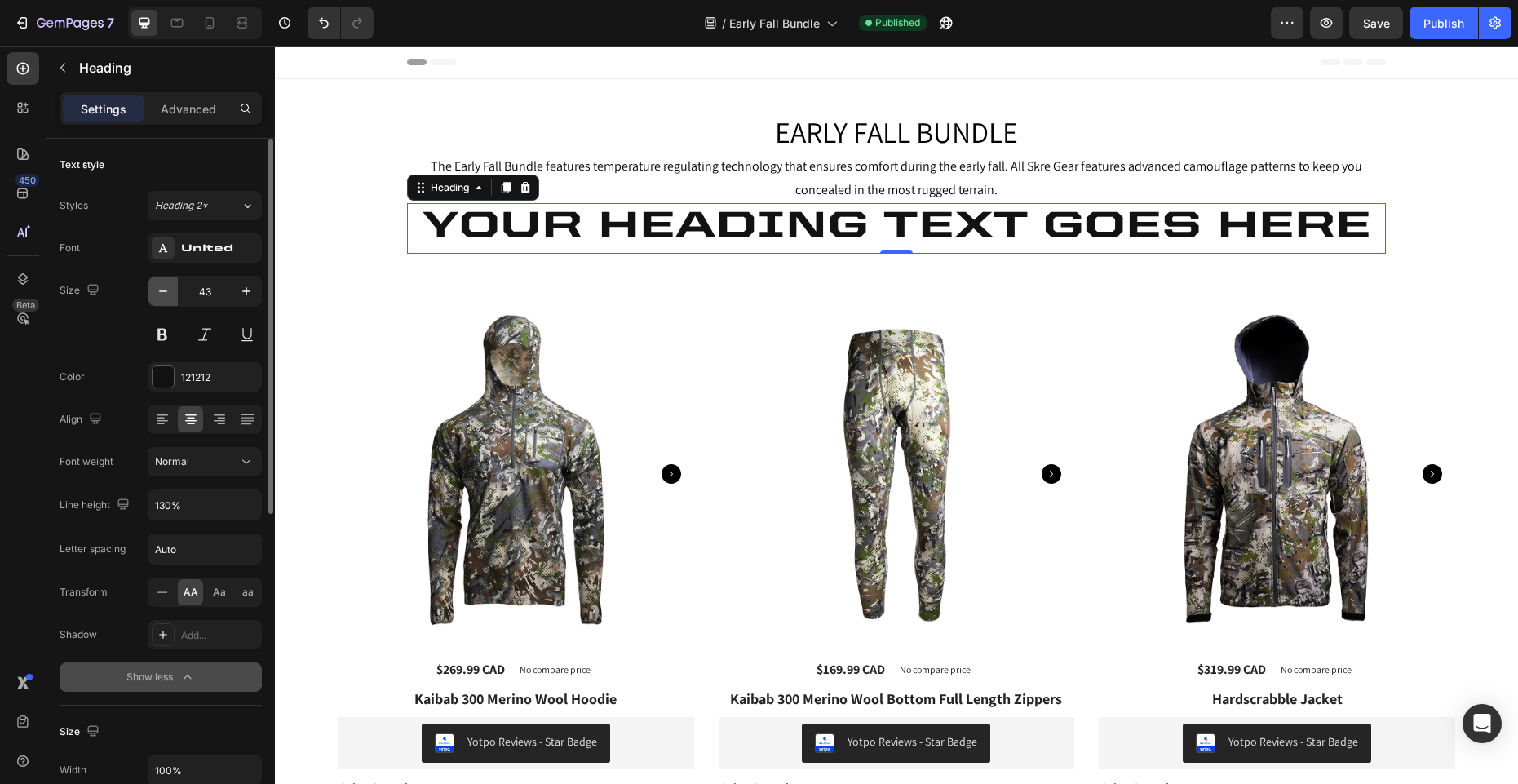
click at [163, 296] on icon "button" at bounding box center [163, 291] width 16 height 16
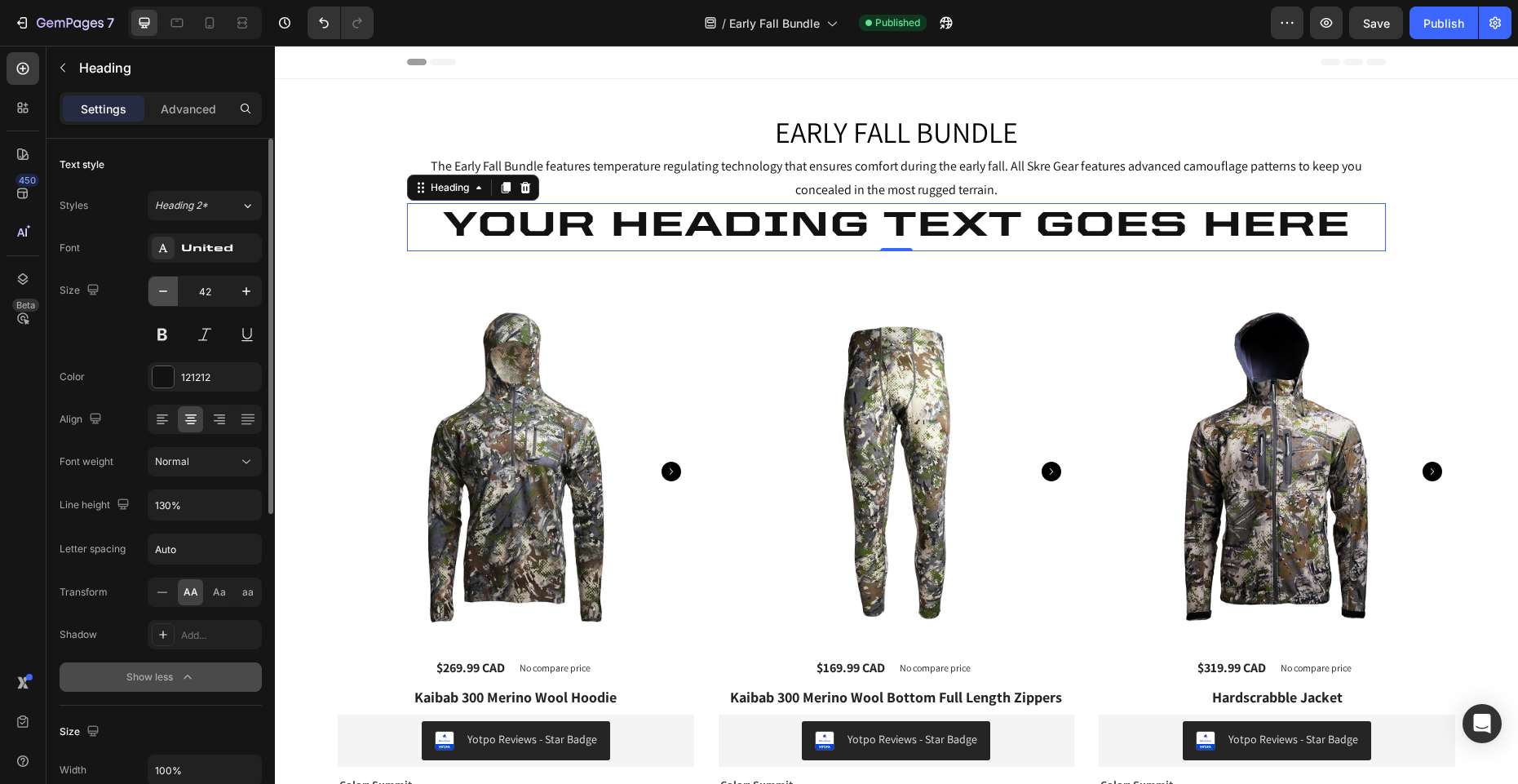
click at [163, 296] on icon "button" at bounding box center [163, 291] width 16 height 16
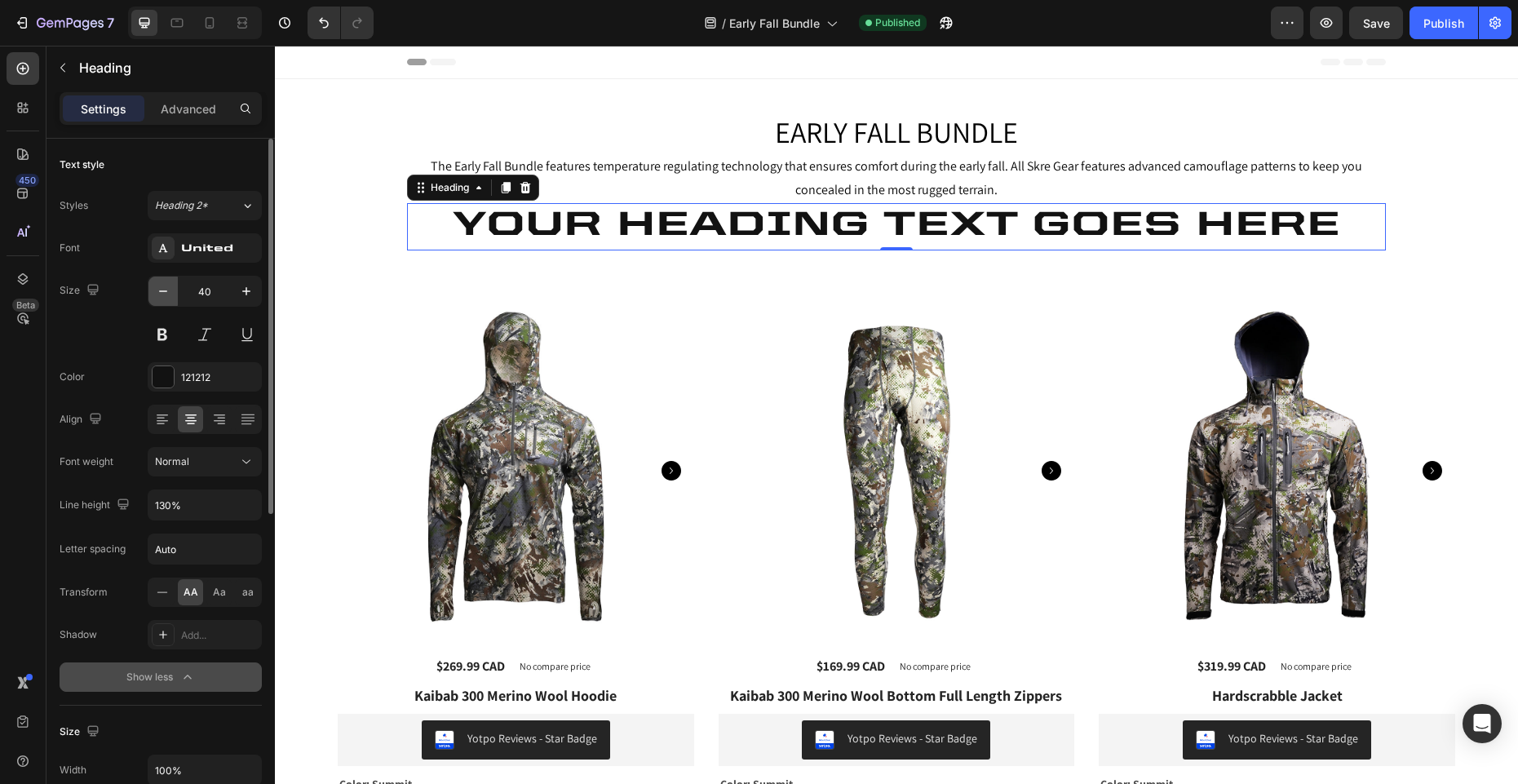
click at [163, 296] on icon "button" at bounding box center [163, 291] width 16 height 16
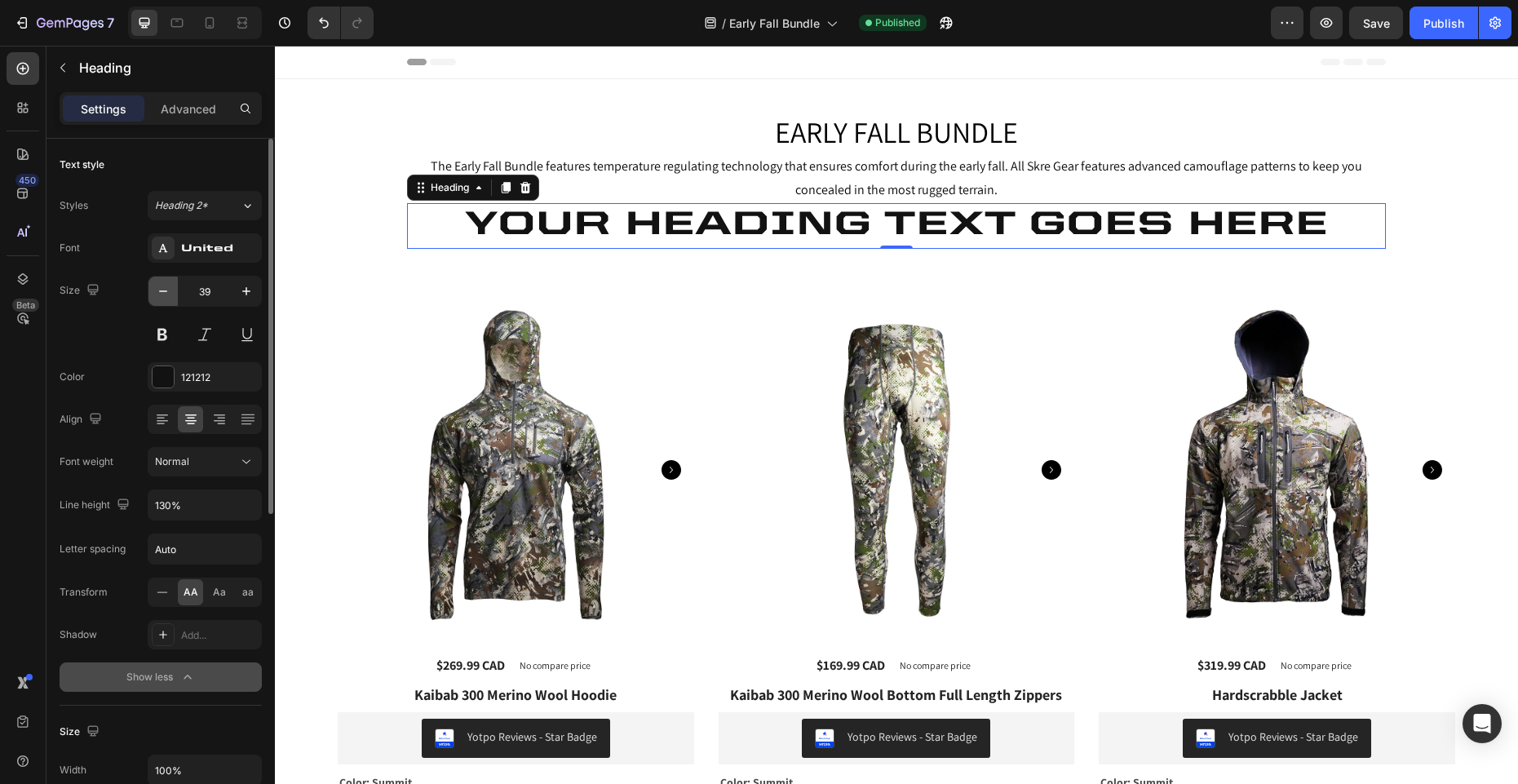
click at [163, 296] on icon "button" at bounding box center [163, 291] width 16 height 16
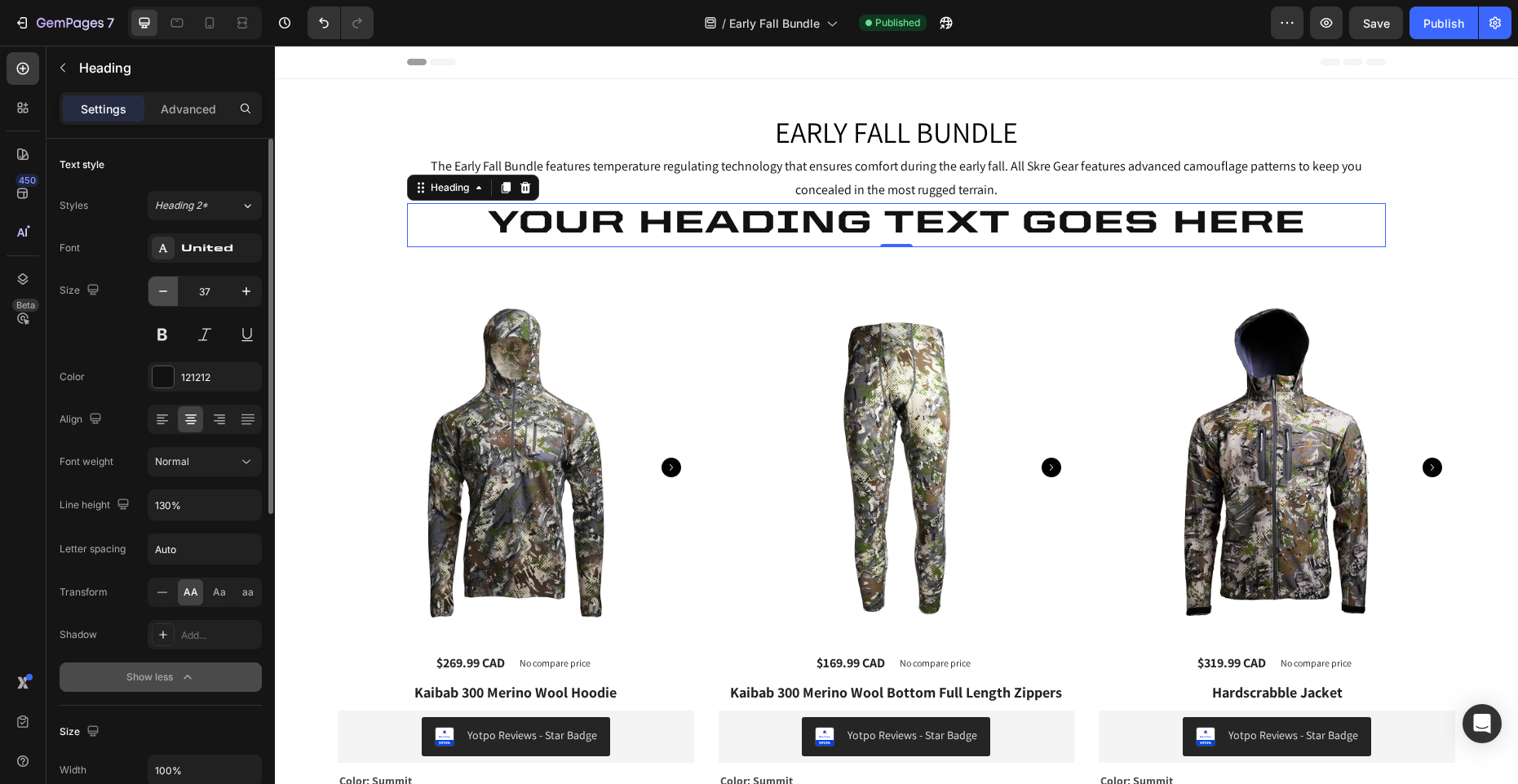
click at [163, 296] on icon "button" at bounding box center [163, 291] width 16 height 16
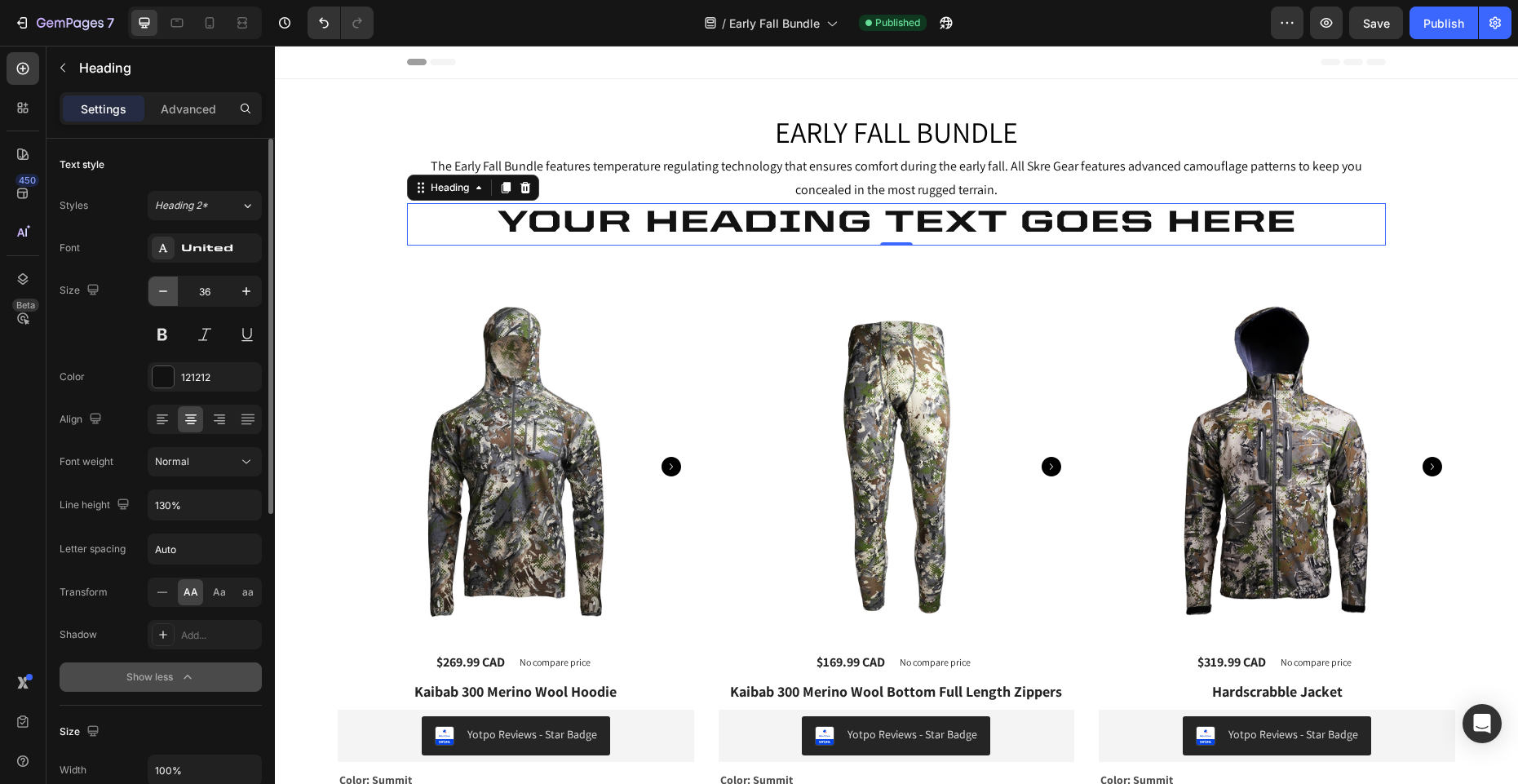
click at [163, 296] on icon "button" at bounding box center [163, 291] width 16 height 16
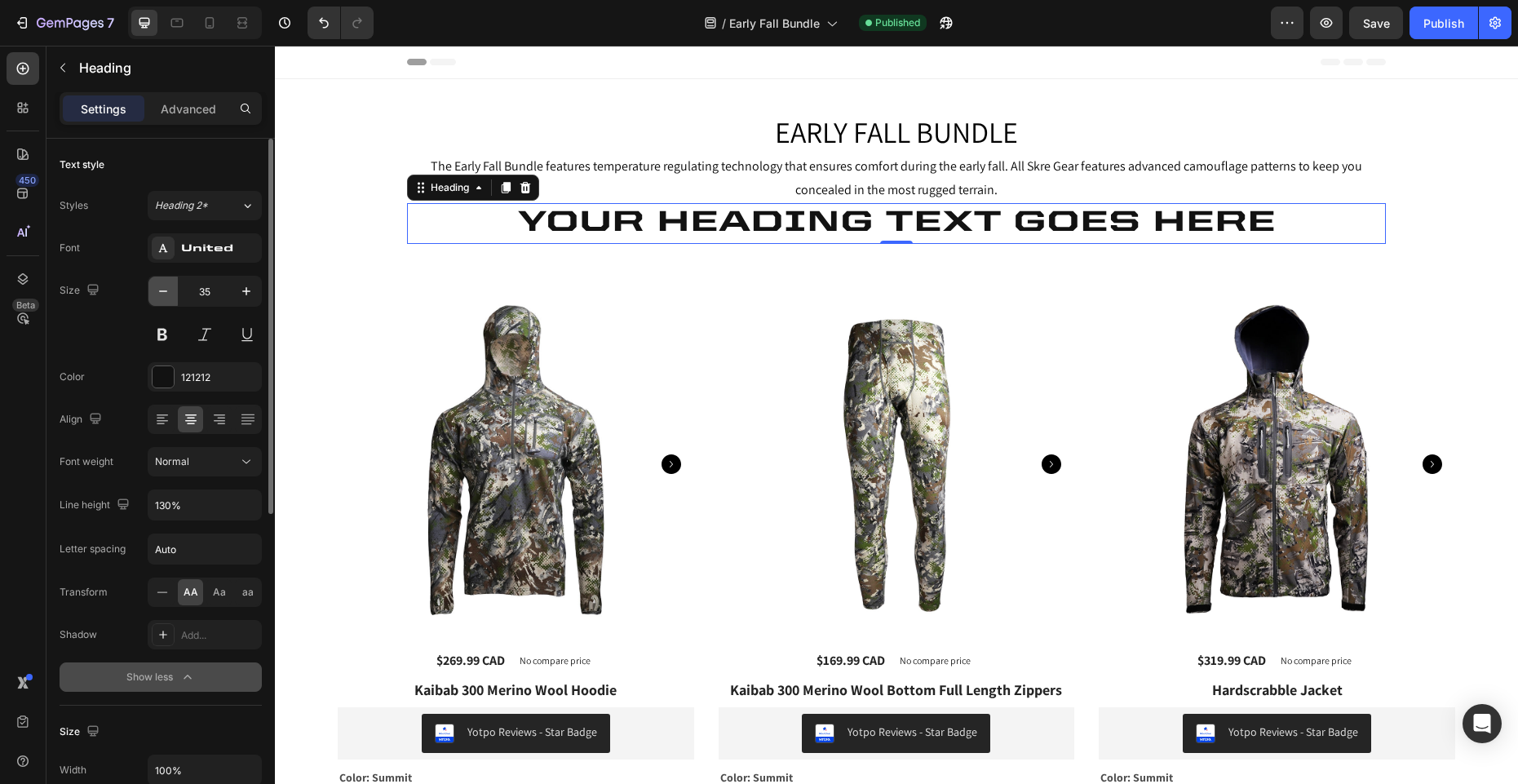
click at [163, 296] on icon "button" at bounding box center [163, 291] width 16 height 16
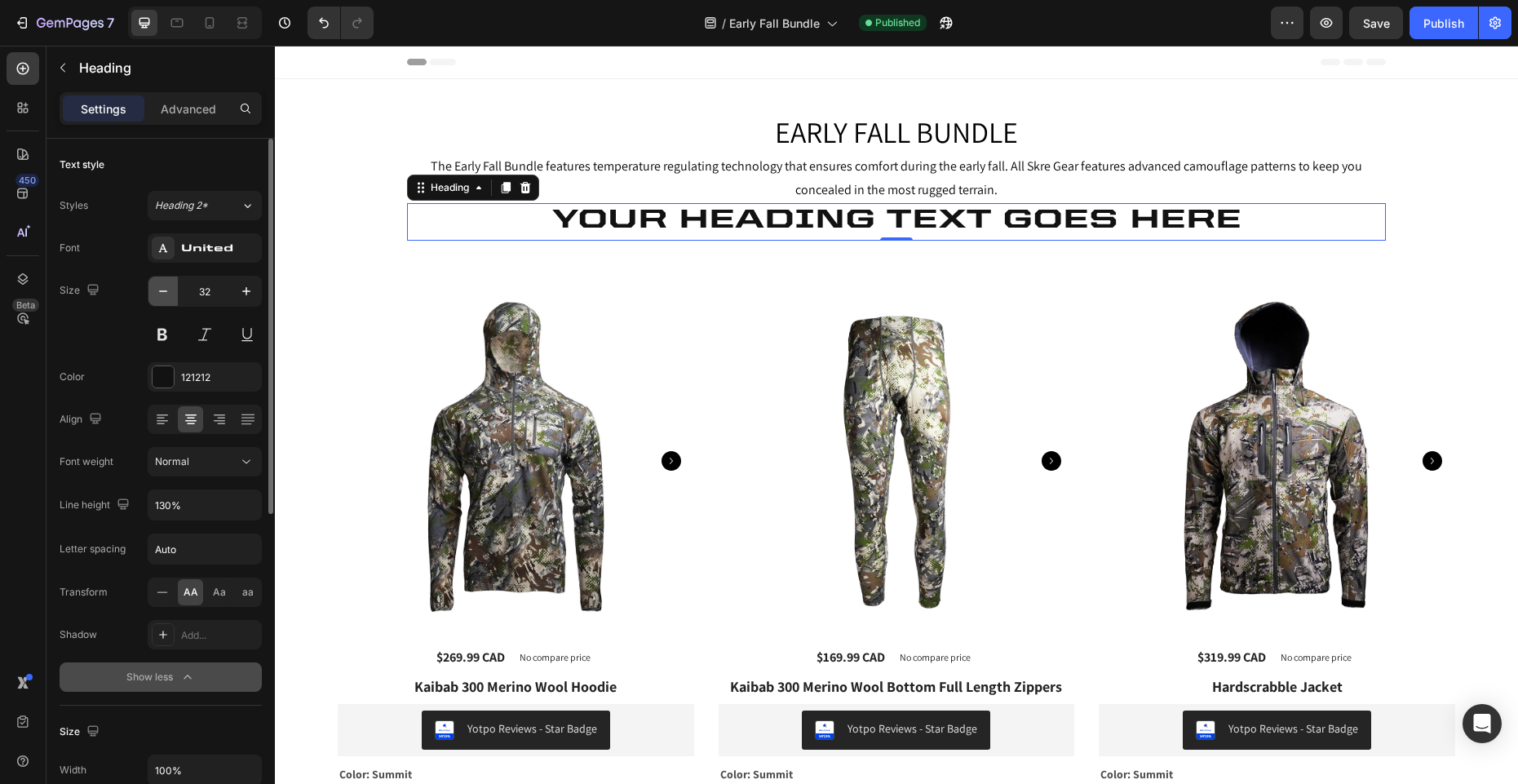
click at [163, 296] on icon "button" at bounding box center [163, 291] width 16 height 16
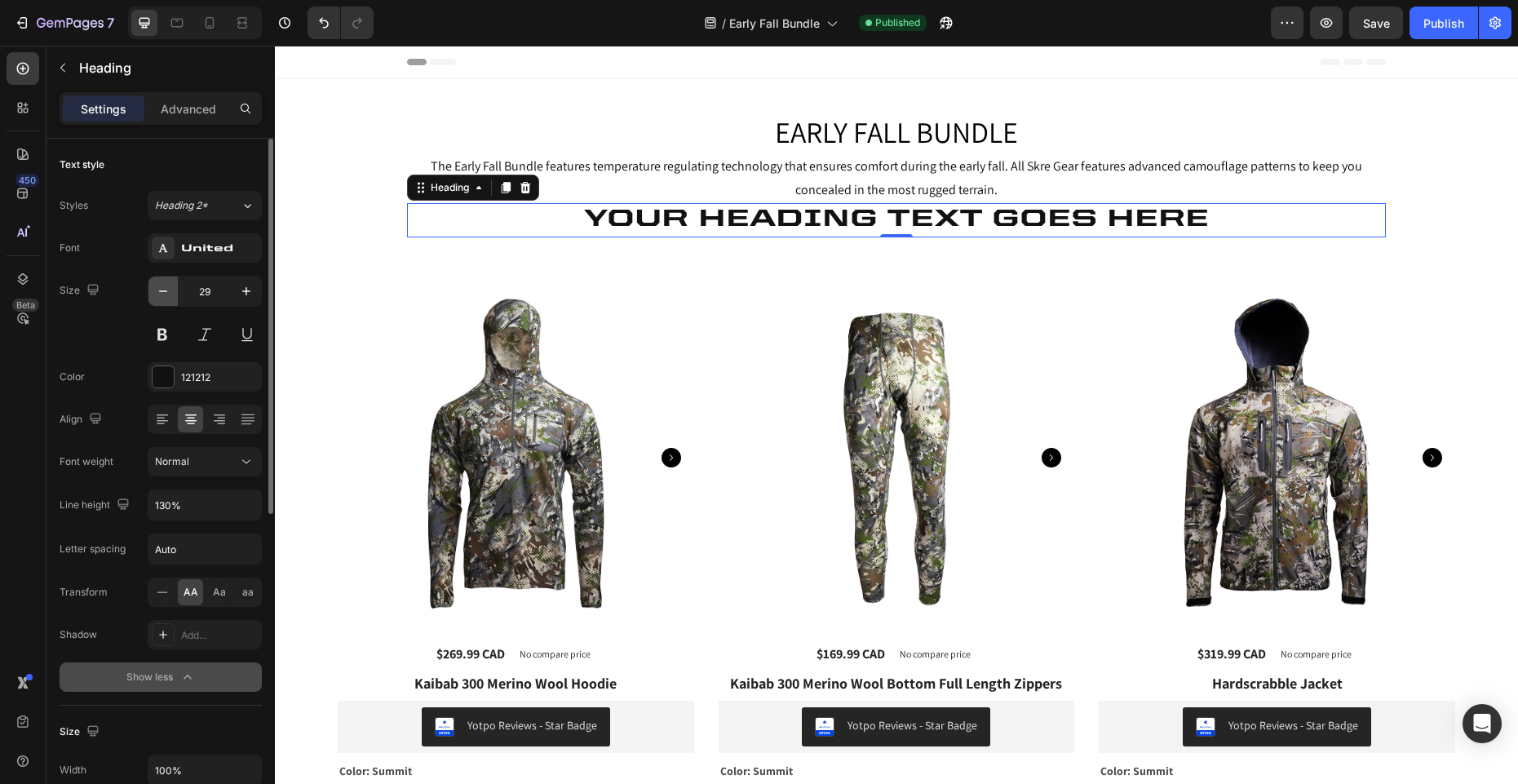
click at [163, 296] on icon "button" at bounding box center [163, 291] width 16 height 16
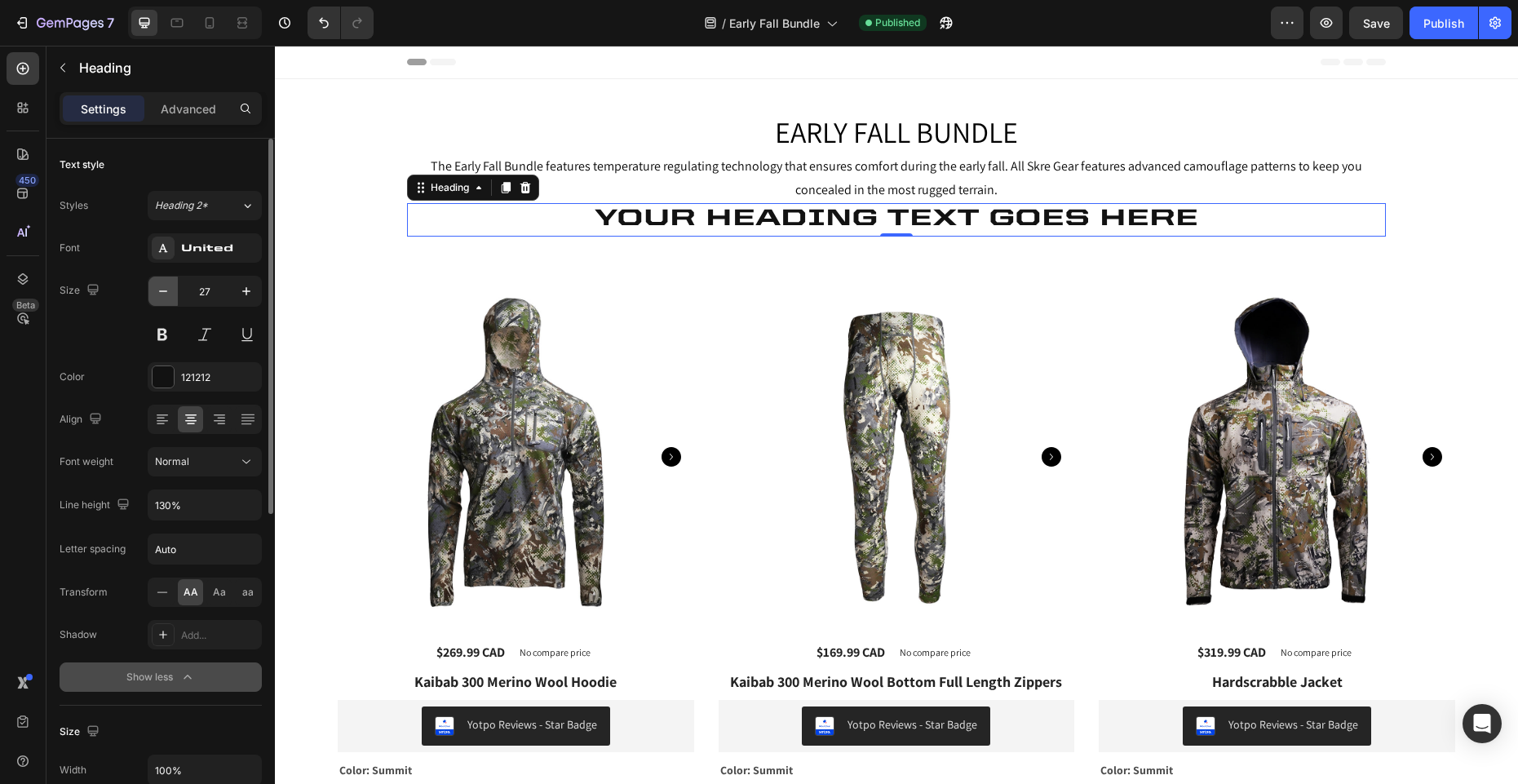
click at [163, 296] on icon "button" at bounding box center [163, 291] width 16 height 16
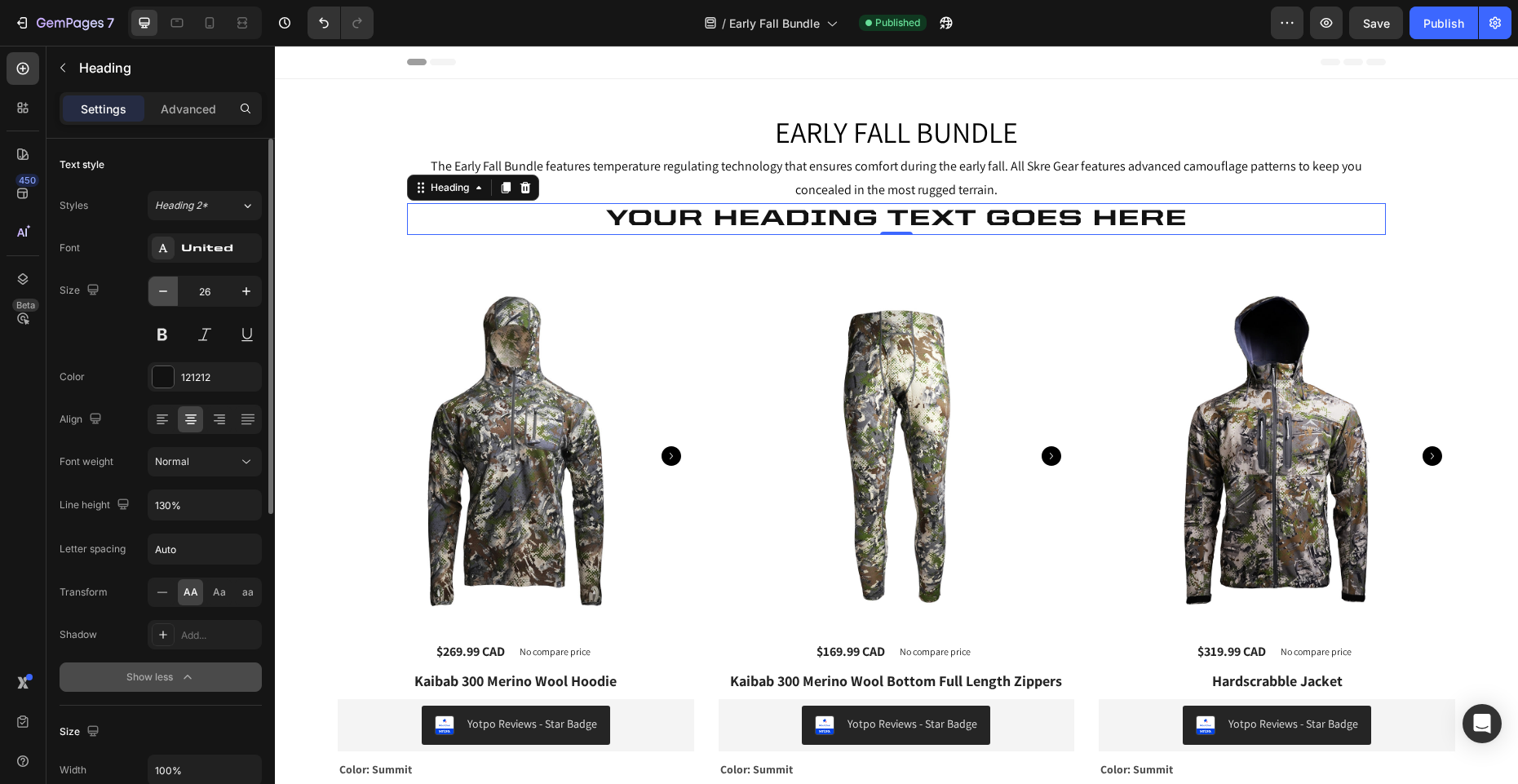
click at [163, 296] on icon "button" at bounding box center [163, 291] width 16 height 16
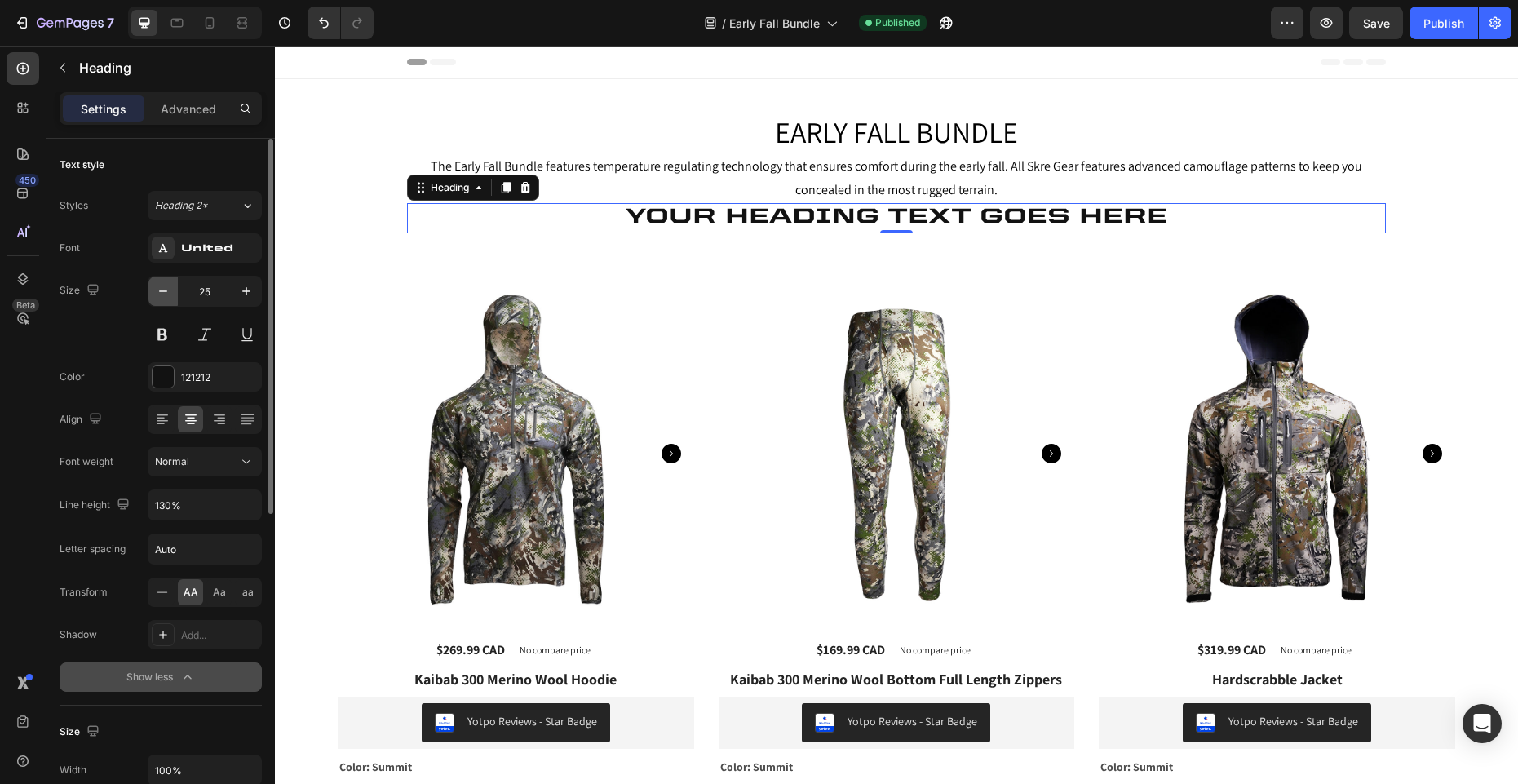
click at [163, 296] on icon "button" at bounding box center [163, 291] width 16 height 16
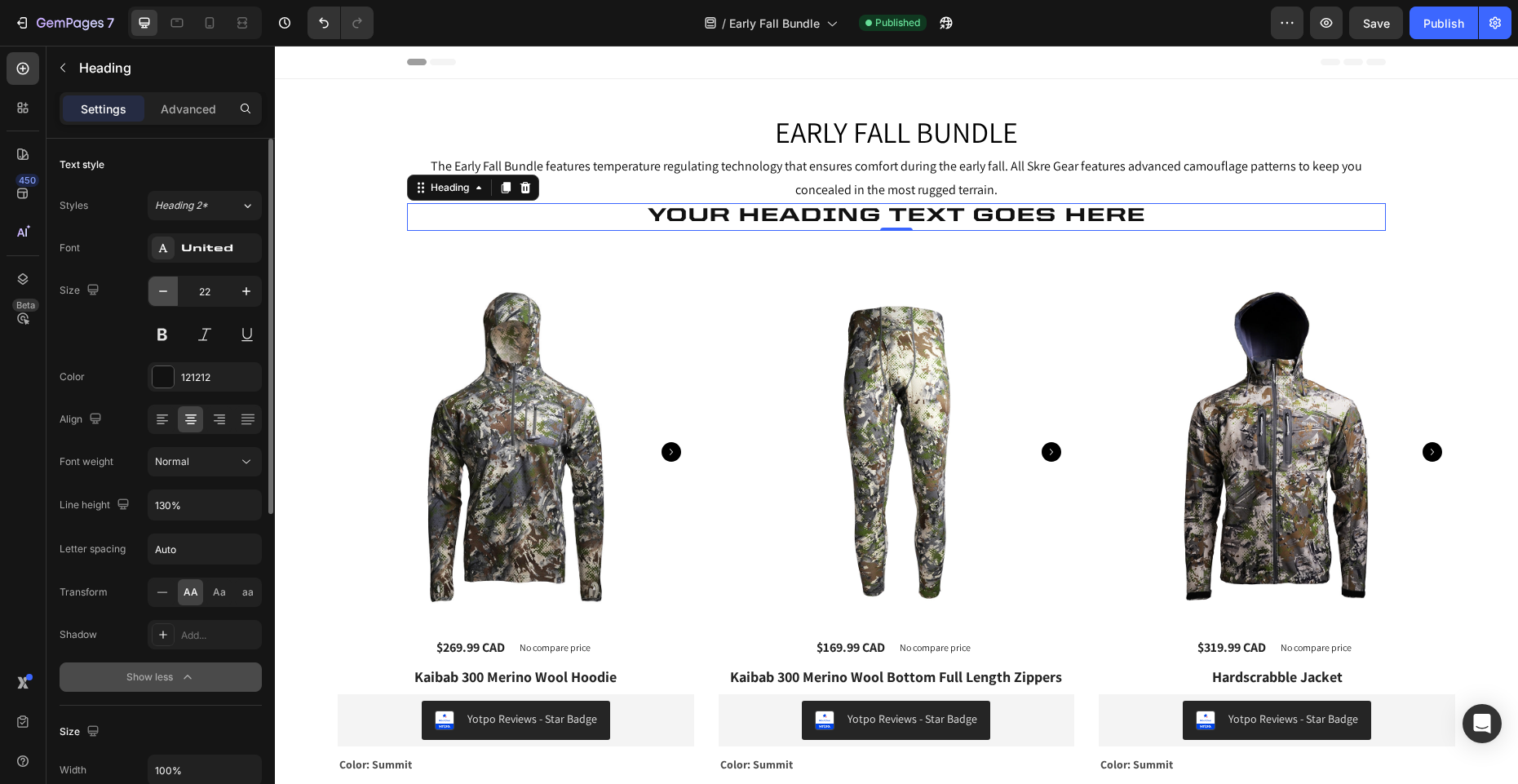
click at [163, 296] on icon "button" at bounding box center [163, 291] width 16 height 16
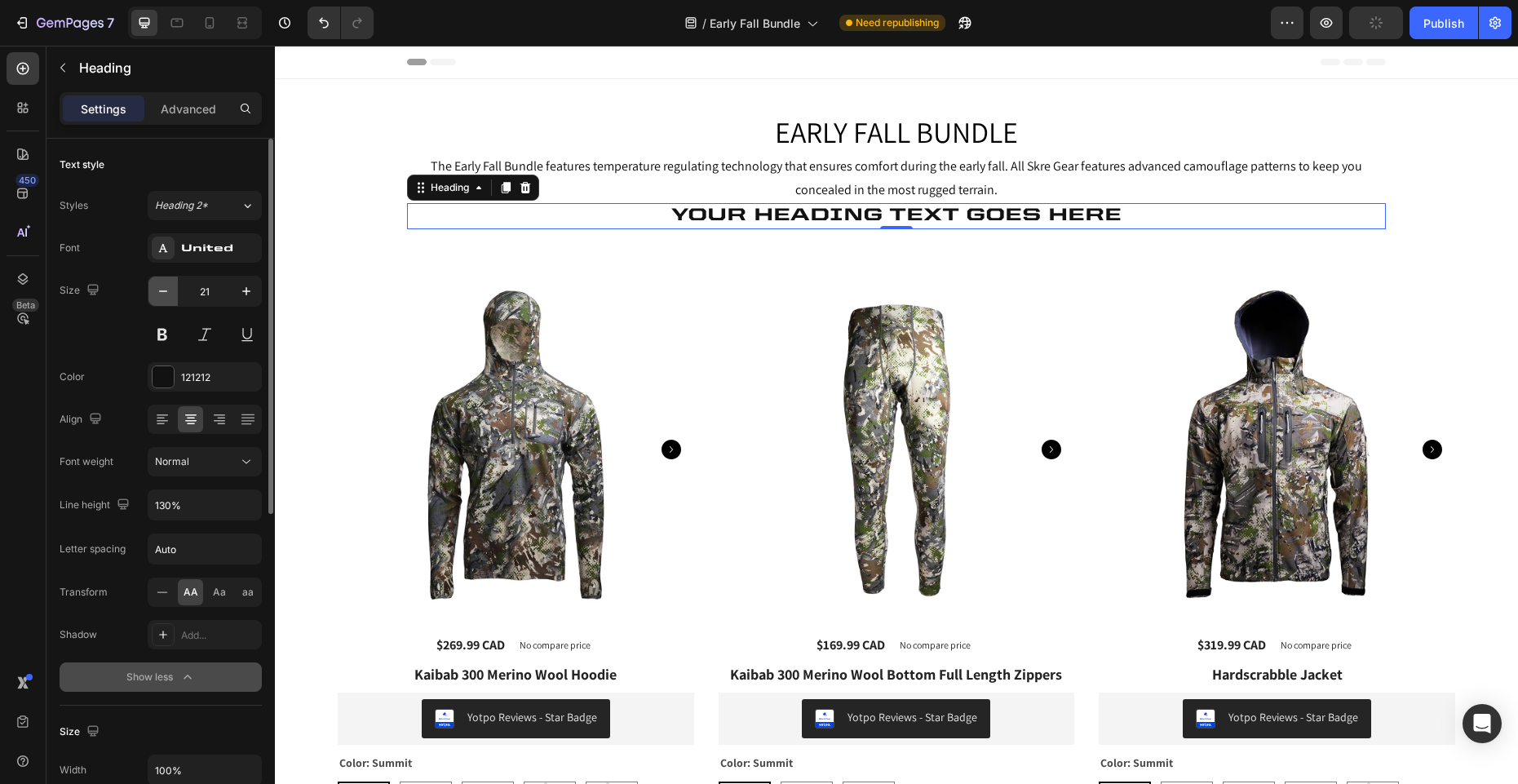
click at [163, 296] on icon "button" at bounding box center [163, 291] width 16 height 16
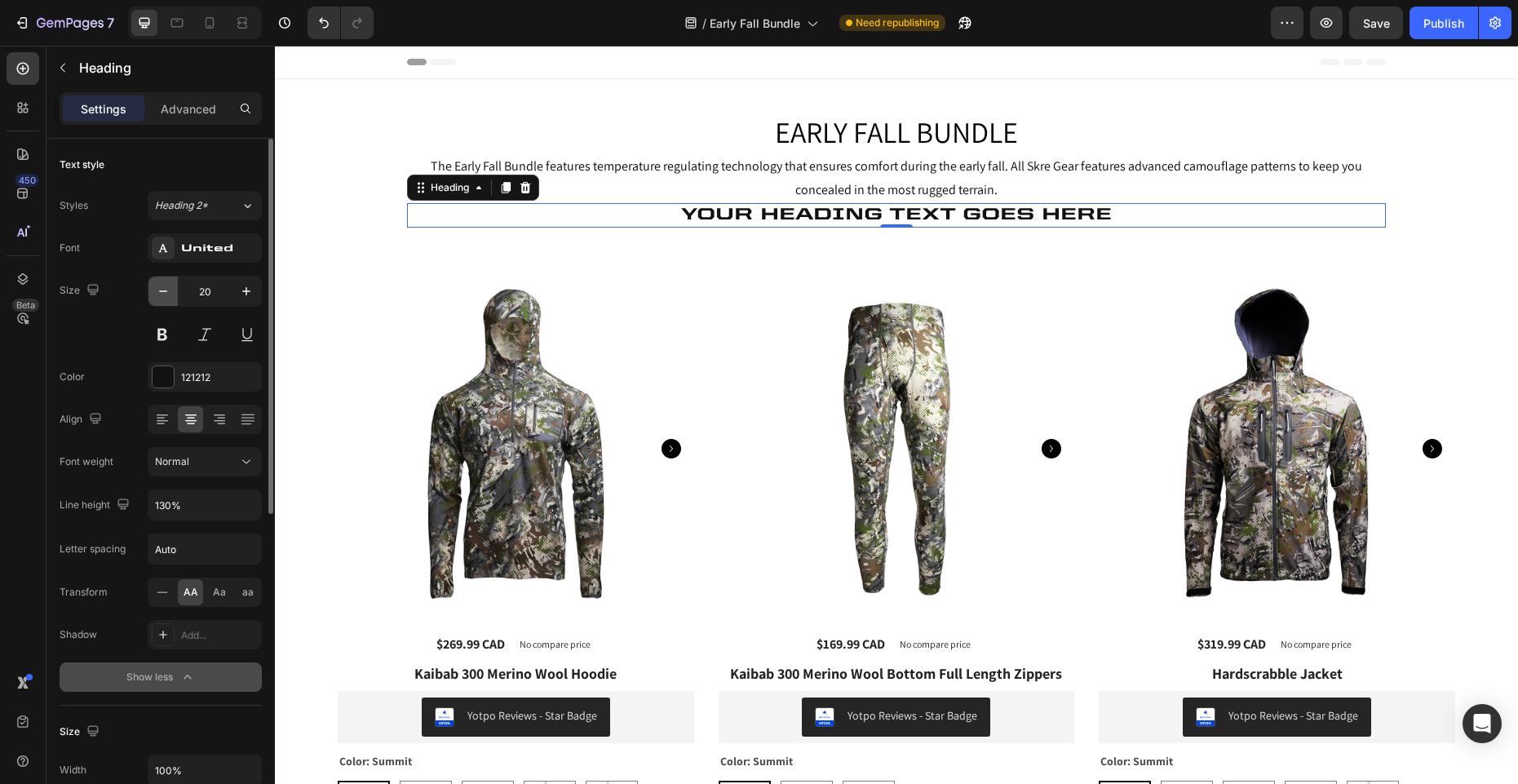
click at [163, 296] on icon "button" at bounding box center [163, 291] width 16 height 16
type input "18"
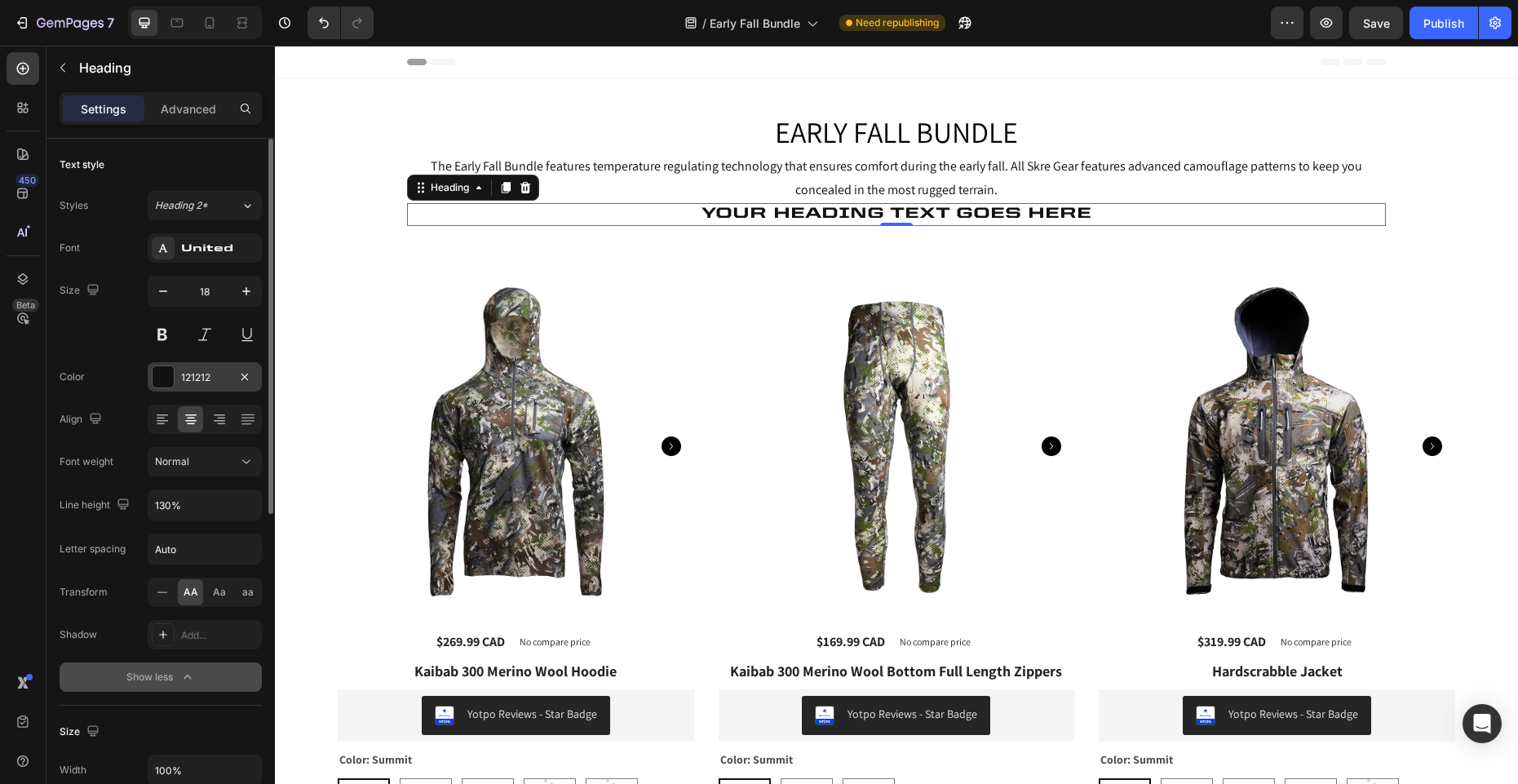
click at [170, 378] on div at bounding box center [163, 377] width 22 height 22
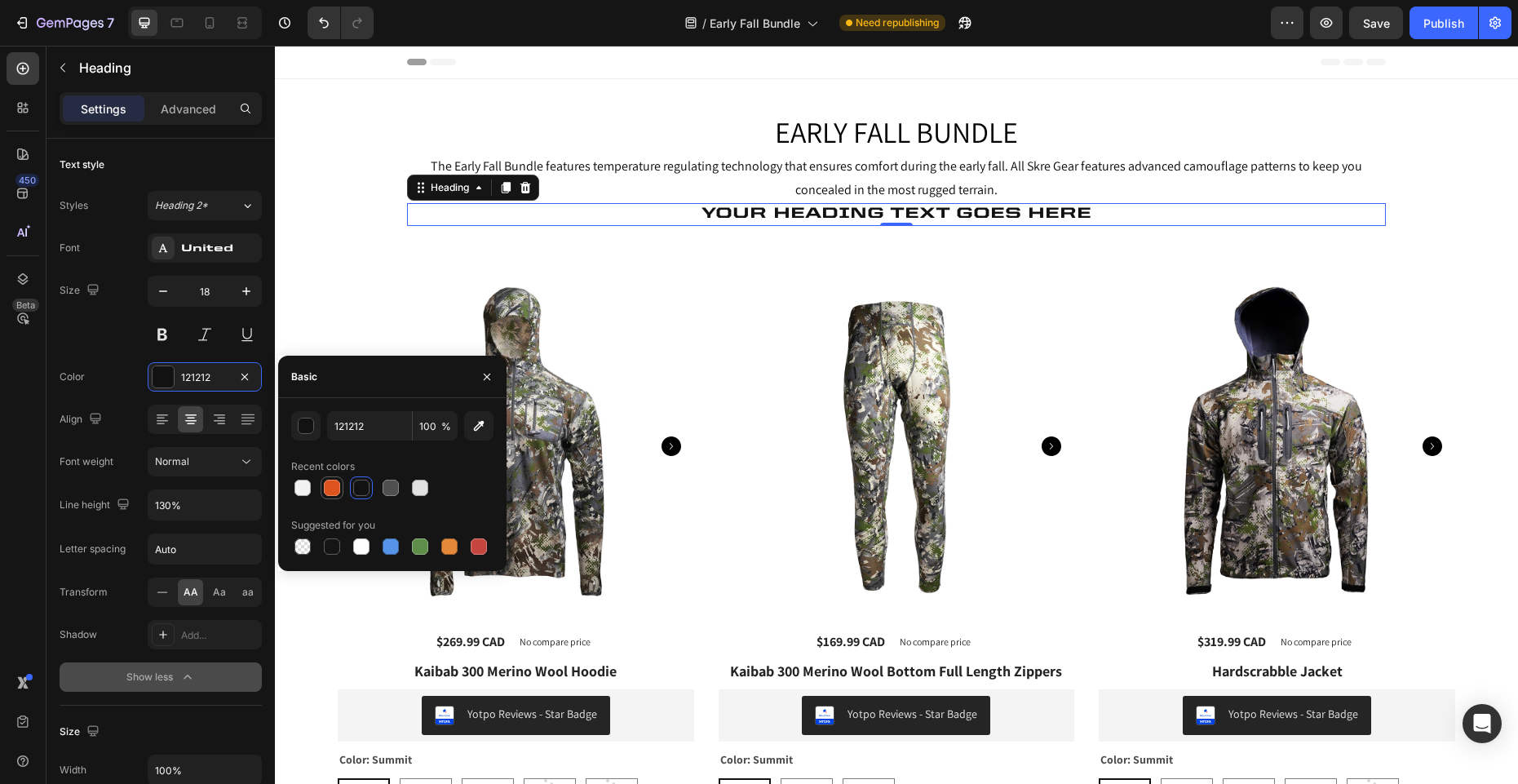
click at [333, 491] on div at bounding box center [332, 488] width 16 height 16
type input "DE541E"
click at [859, 211] on h2 "Your heading text goes here" at bounding box center [896, 213] width 979 height 22
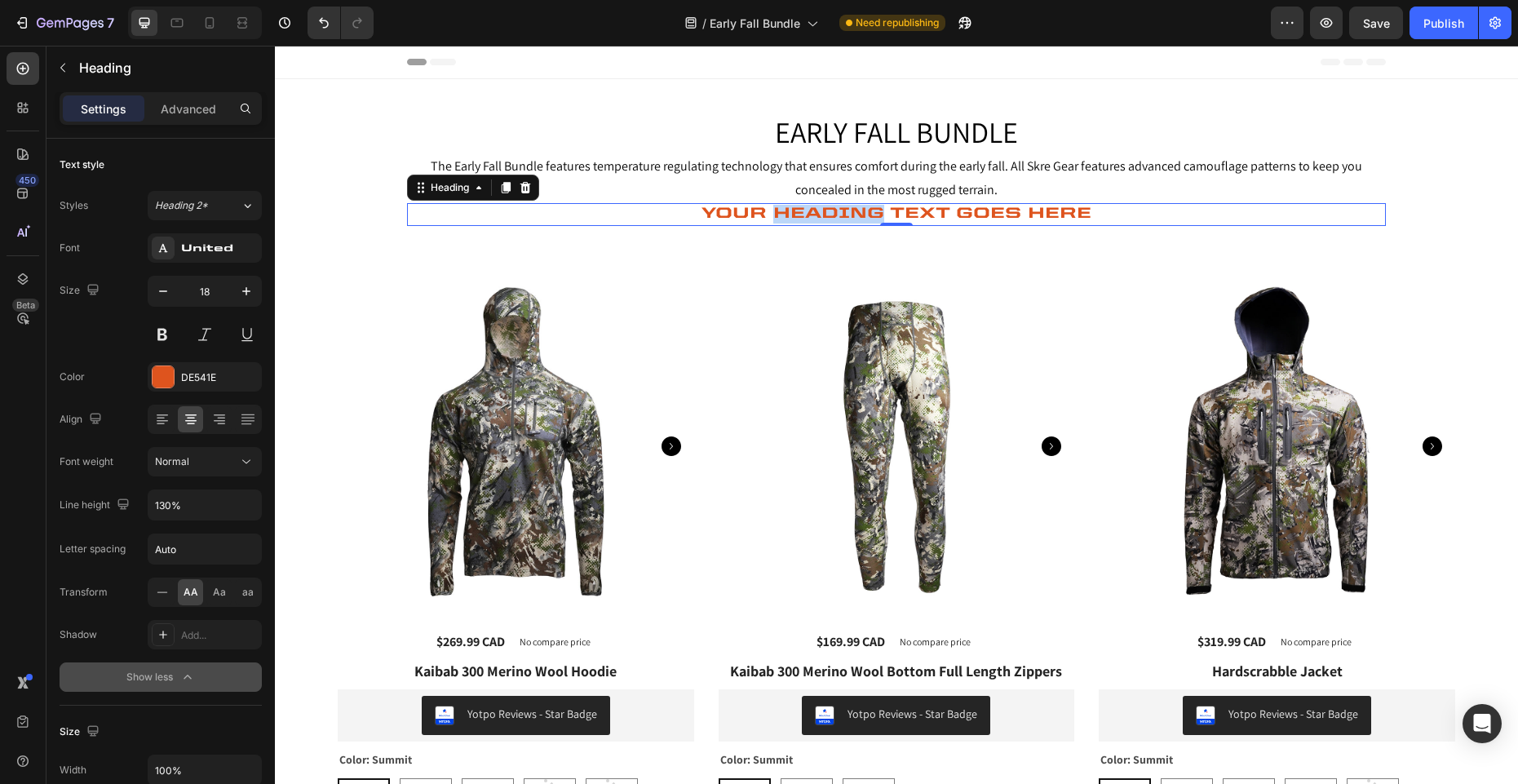
click at [859, 211] on p "Your heading text goes here" at bounding box center [895, 213] width 975 height 19
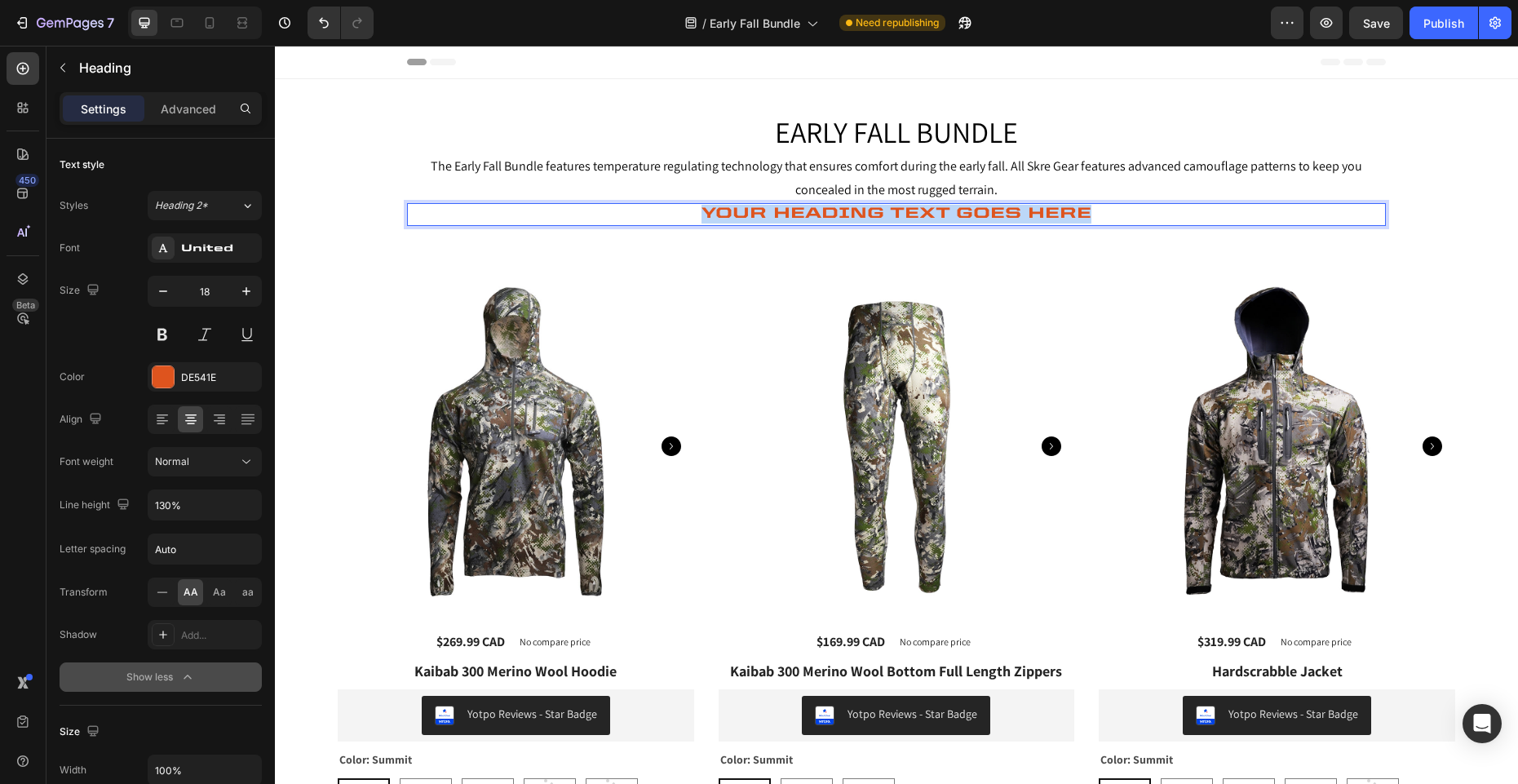
click at [859, 211] on p "Your heading text goes here" at bounding box center [895, 213] width 975 height 19
click at [184, 24] on icon at bounding box center [177, 22] width 16 height 16
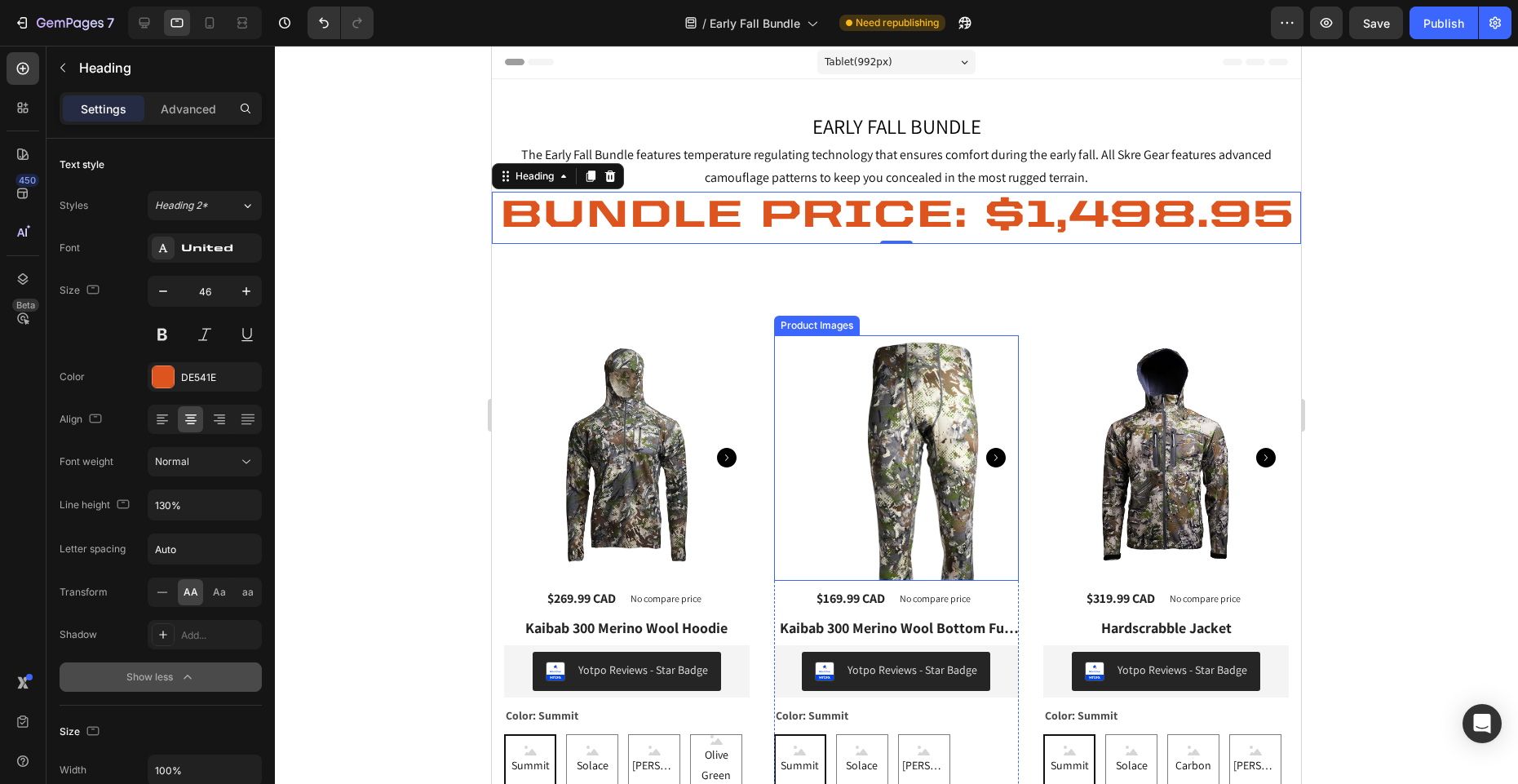
scroll to position [89, 0]
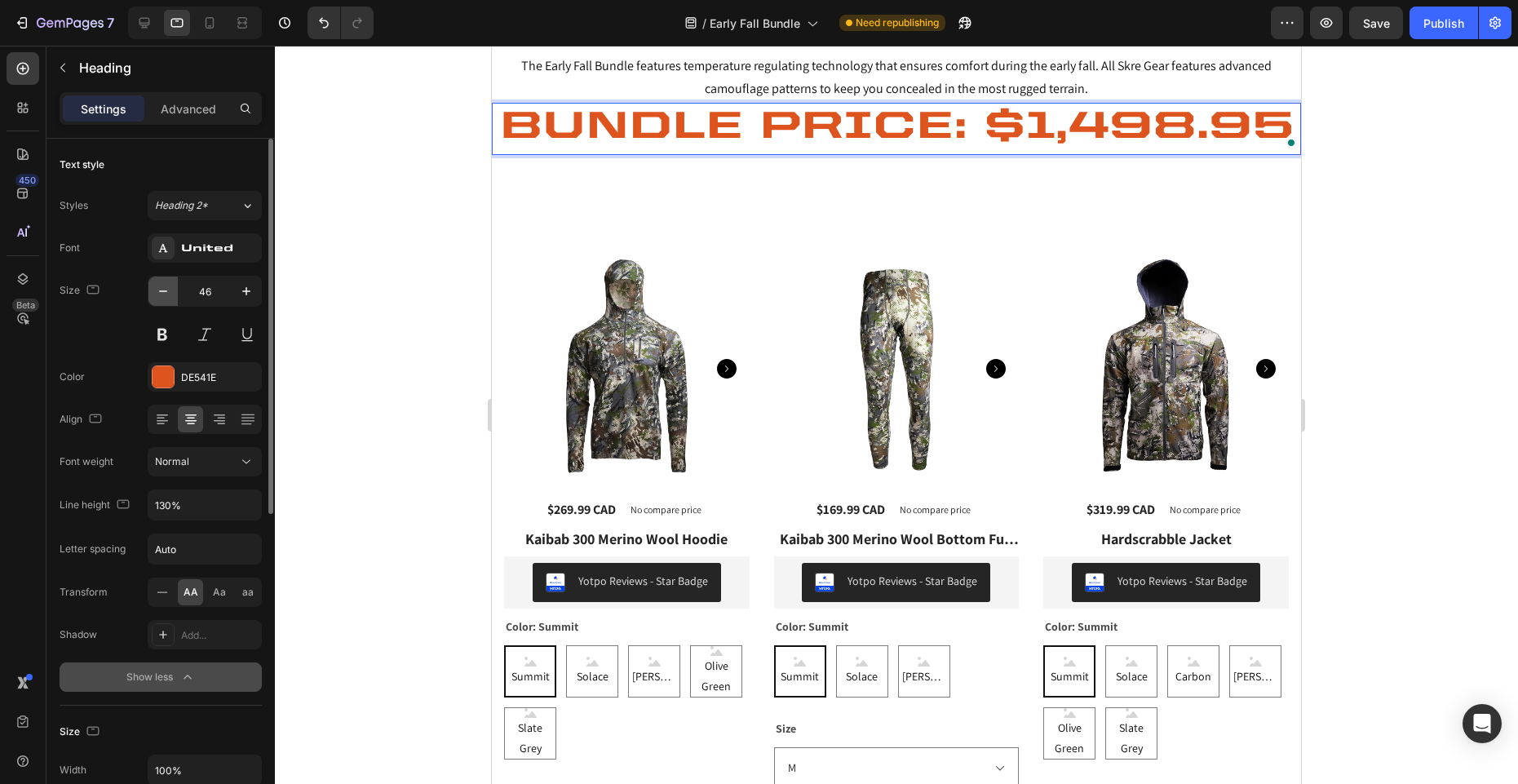
click at [161, 292] on icon "button" at bounding box center [162, 292] width 8 height 2
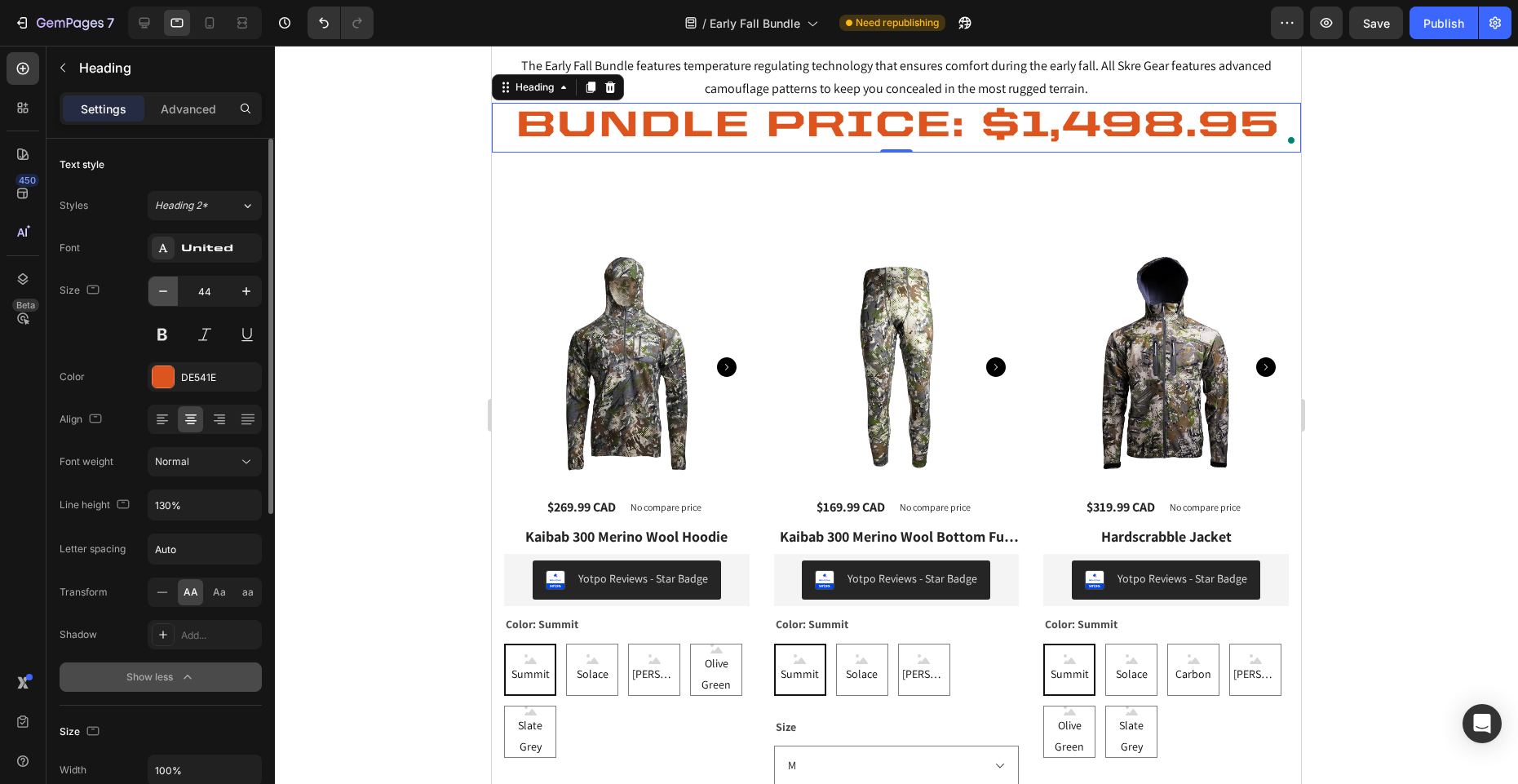
click at [161, 292] on icon "button" at bounding box center [162, 292] width 8 height 2
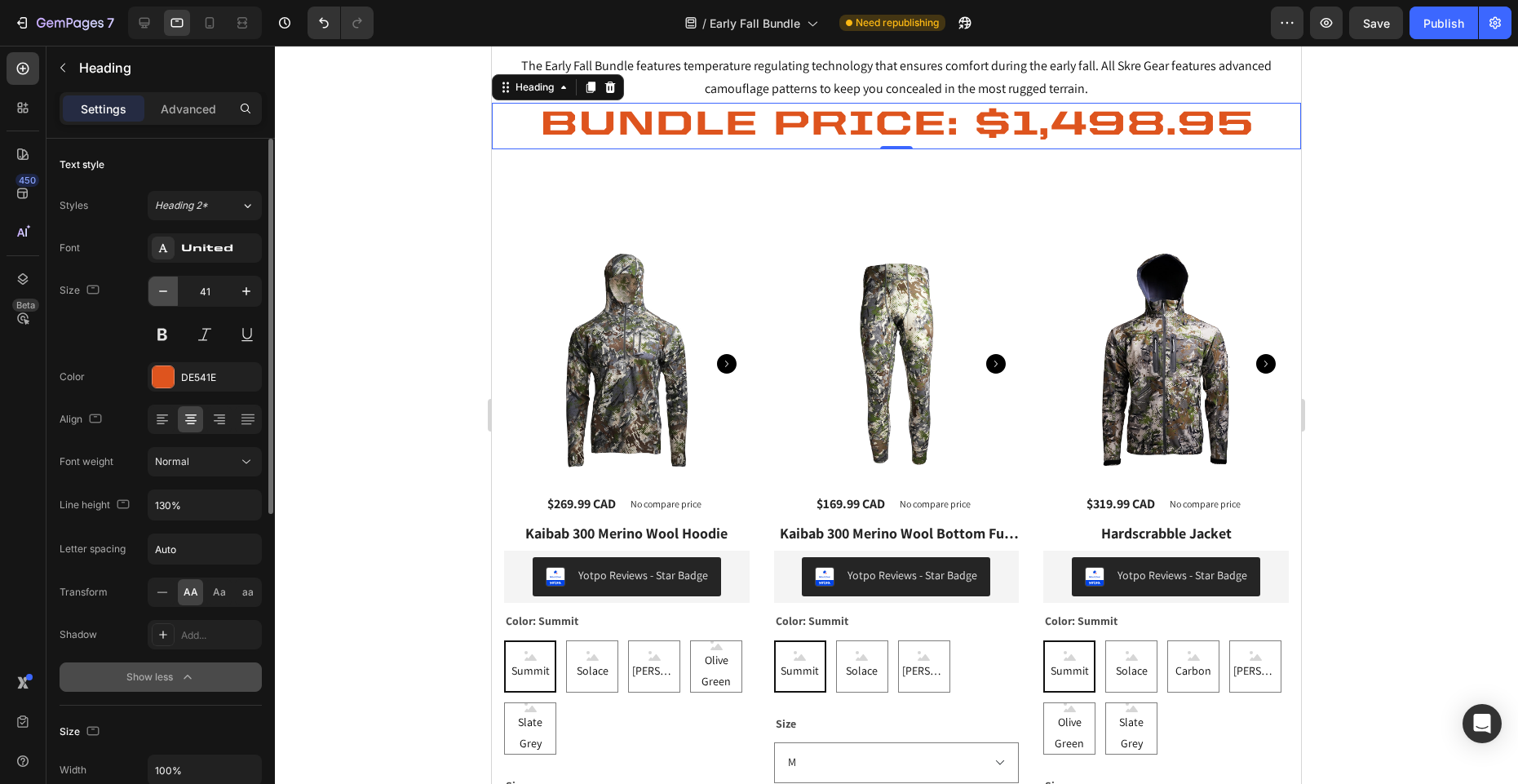
click at [161, 292] on icon "button" at bounding box center [162, 292] width 8 height 2
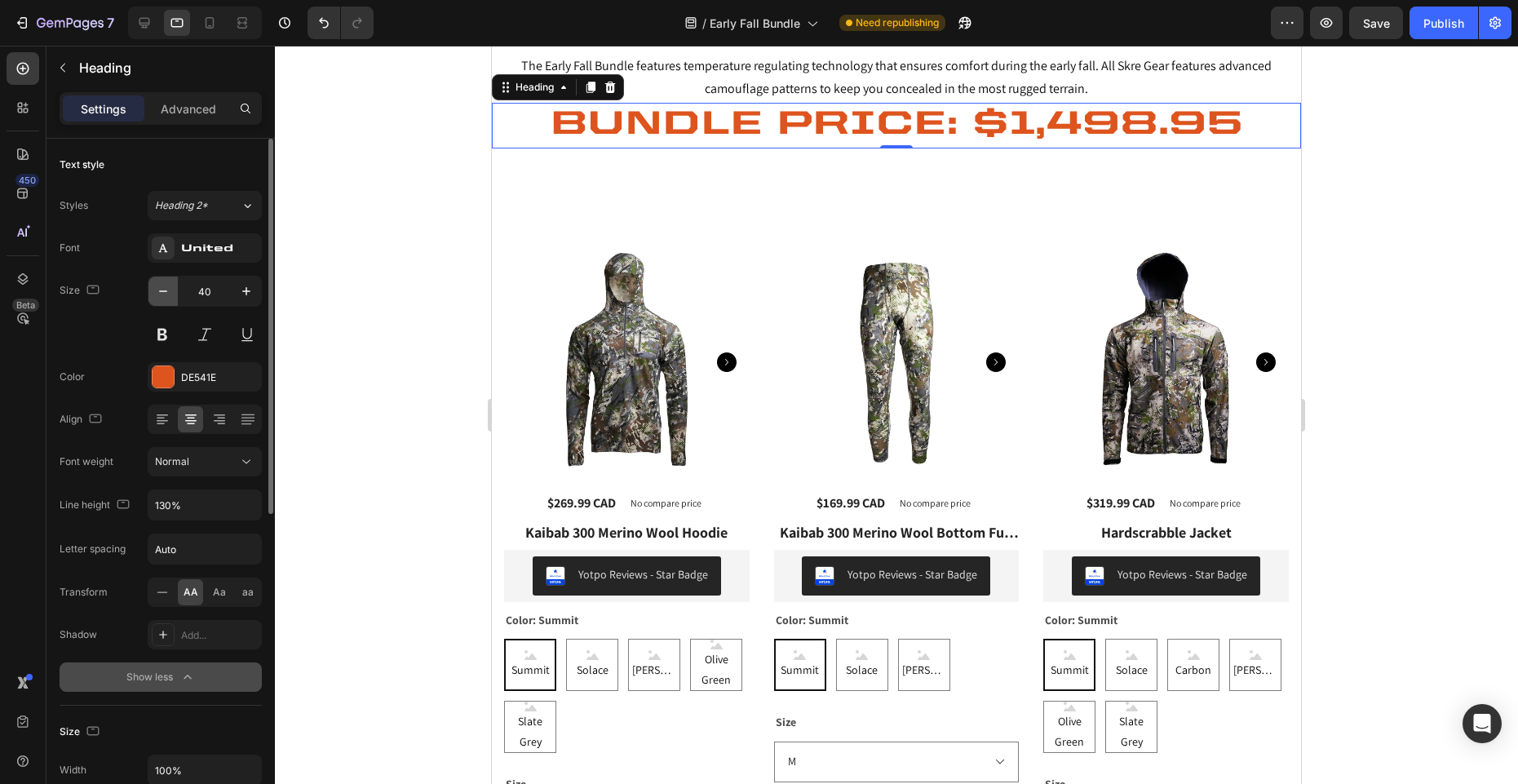
click at [161, 292] on icon "button" at bounding box center [162, 292] width 8 height 2
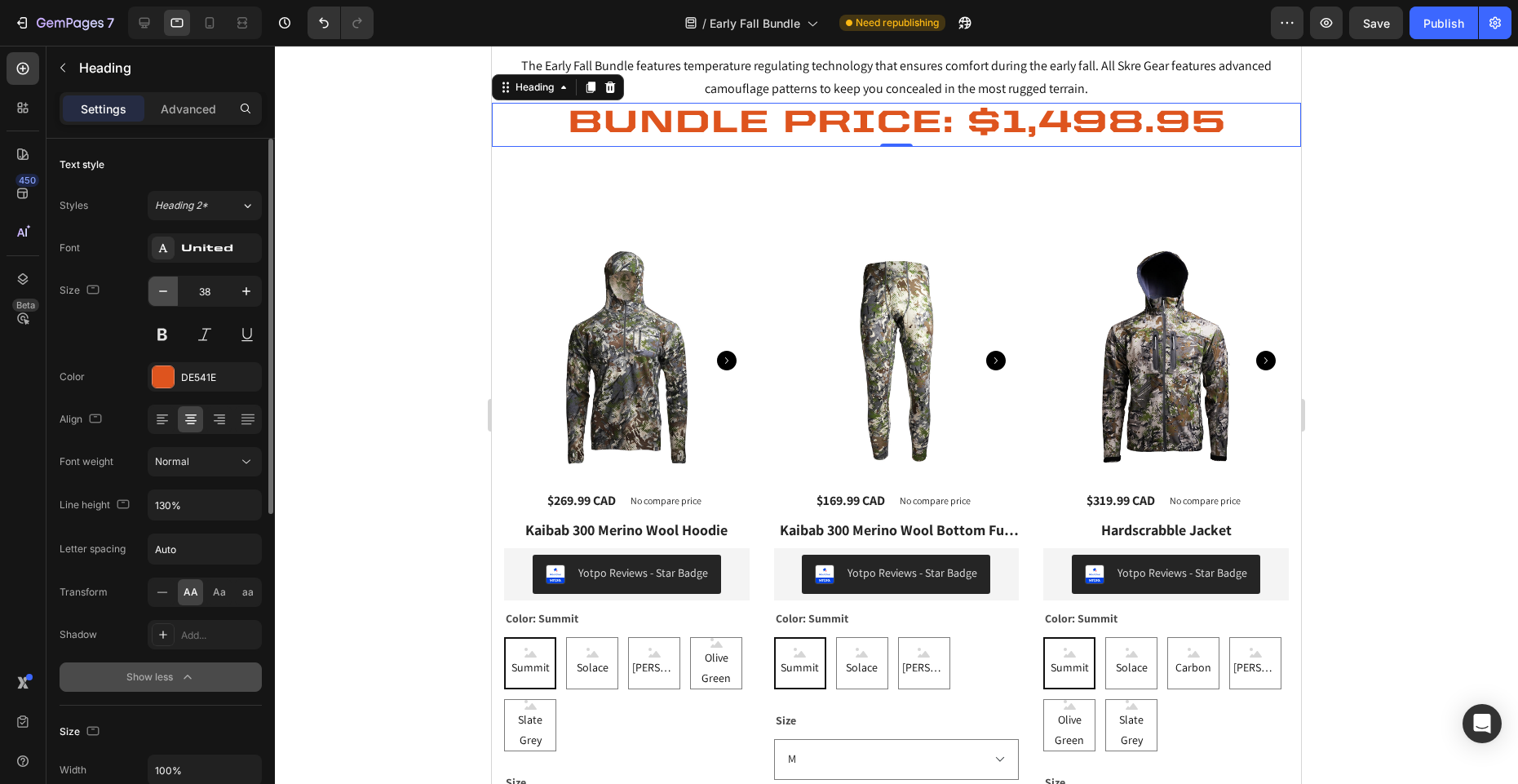
click at [161, 292] on icon "button" at bounding box center [162, 292] width 8 height 2
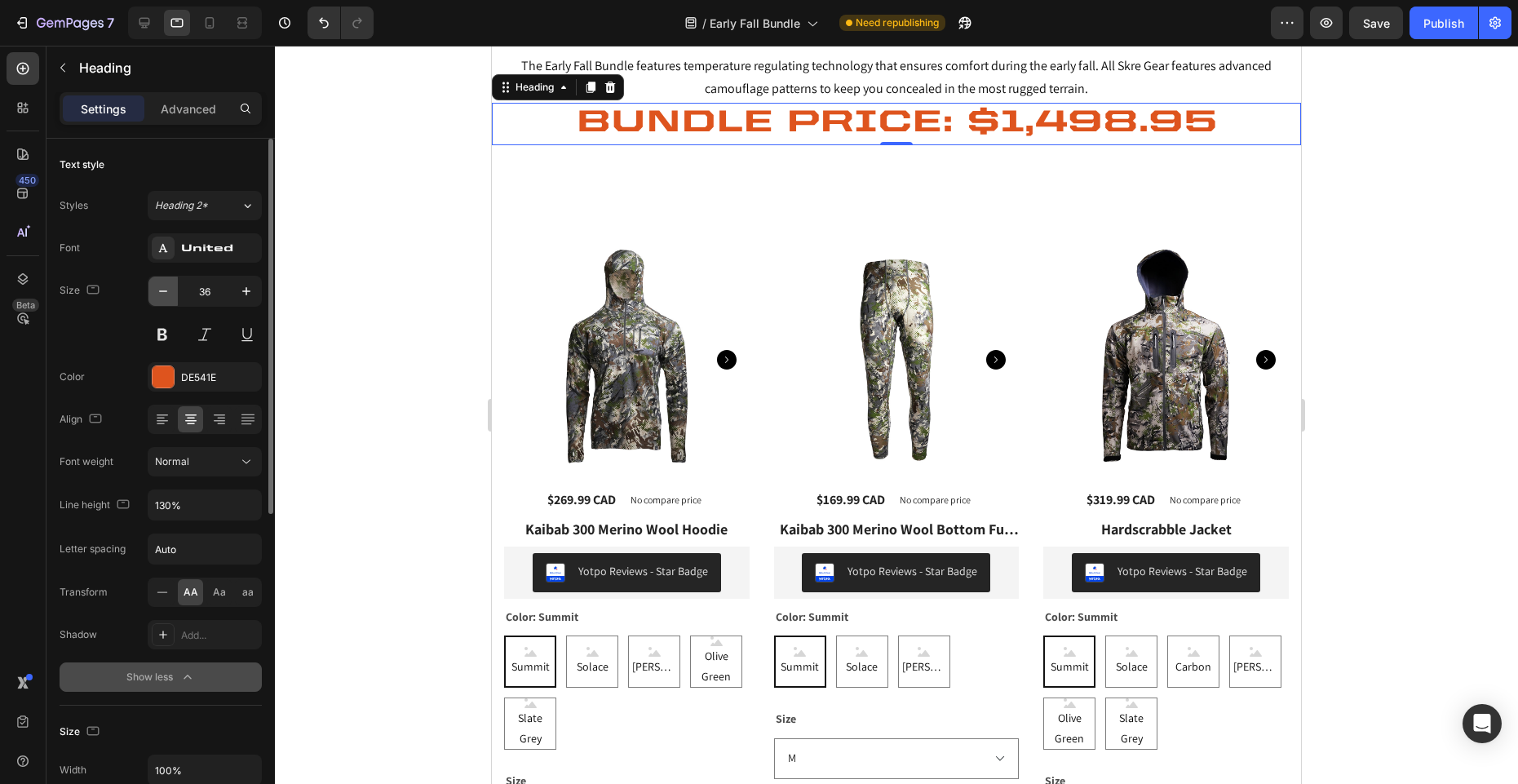
click at [161, 292] on icon "button" at bounding box center [162, 292] width 8 height 2
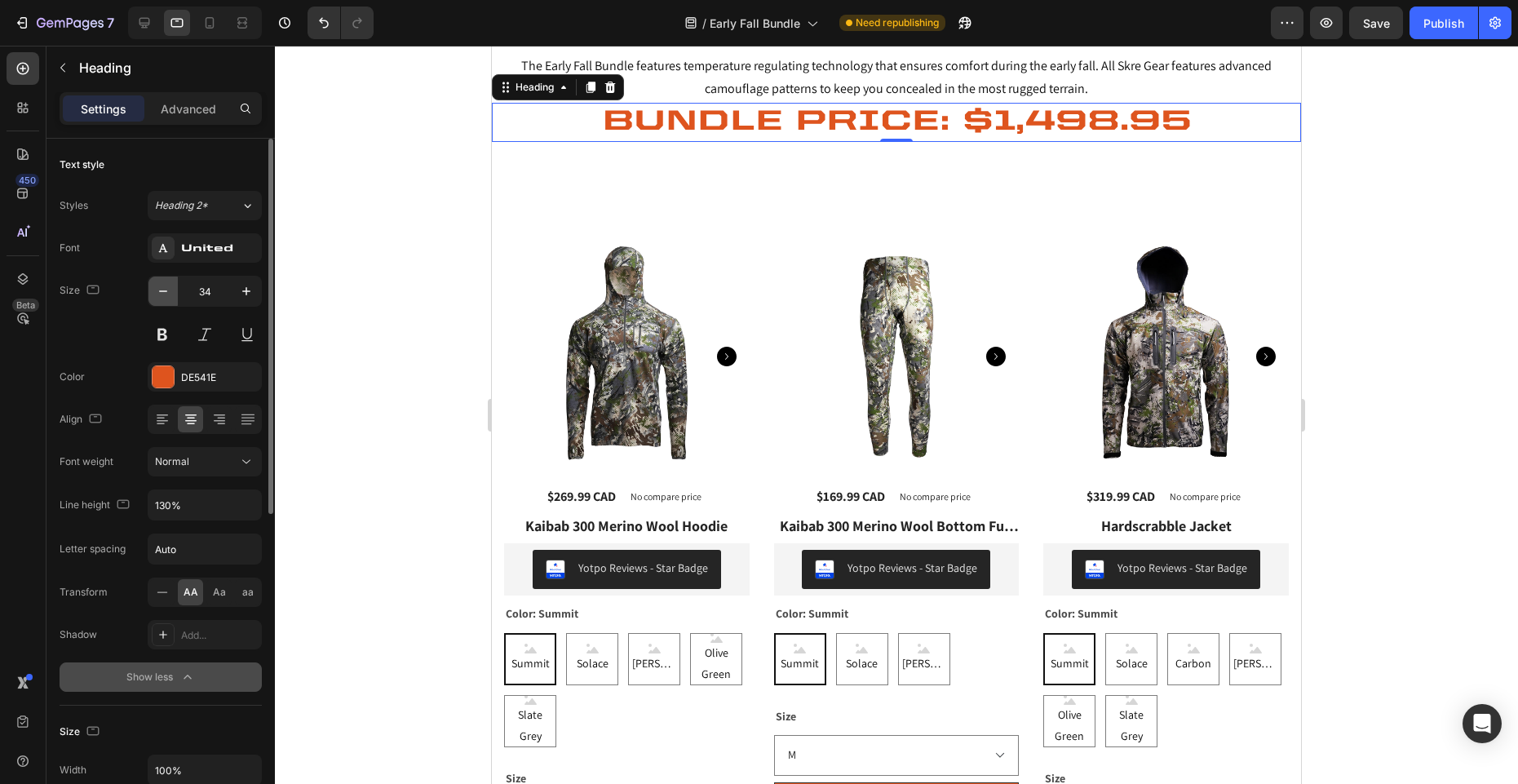
click at [161, 292] on icon "button" at bounding box center [162, 292] width 8 height 2
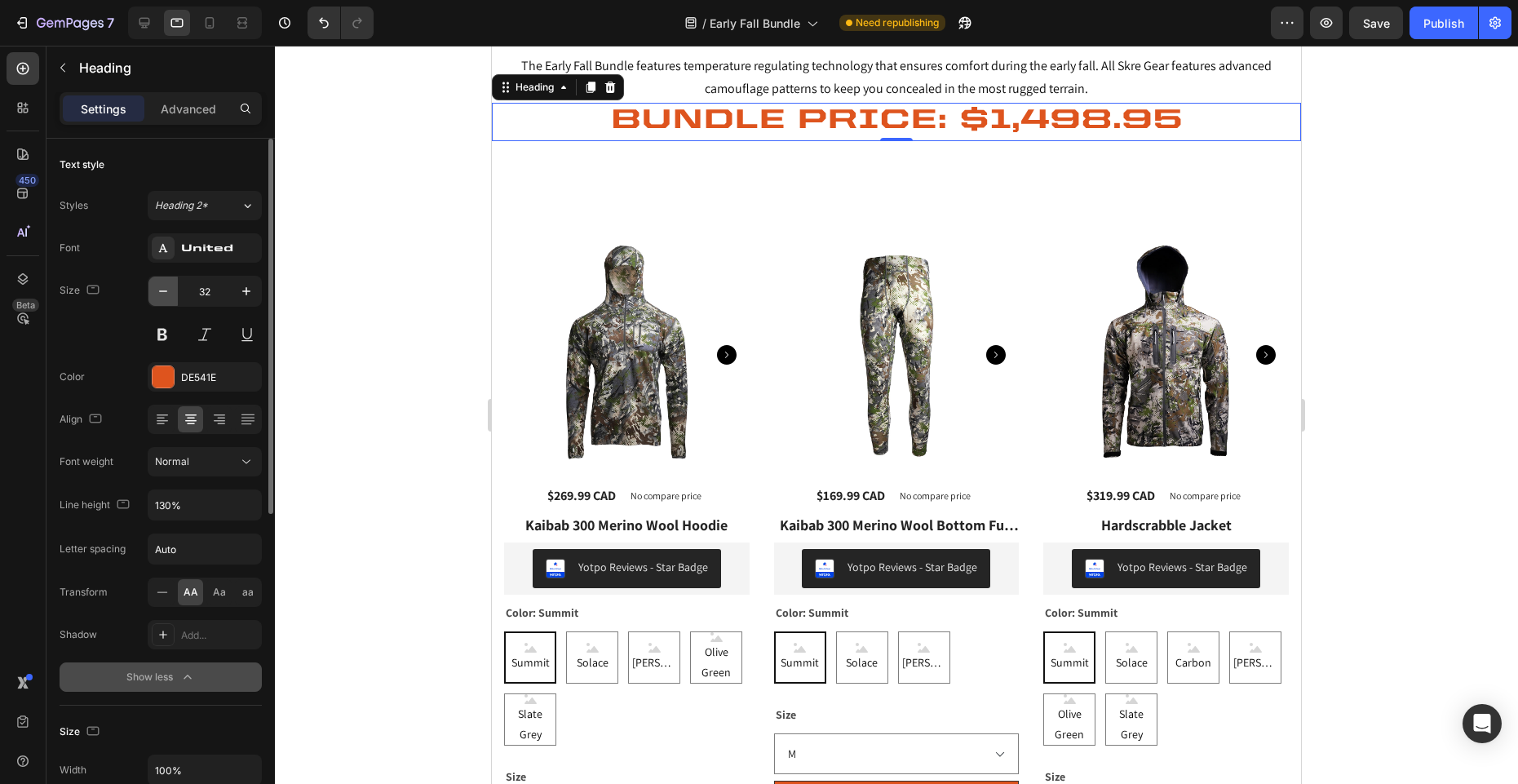
click at [161, 292] on icon "button" at bounding box center [162, 292] width 8 height 2
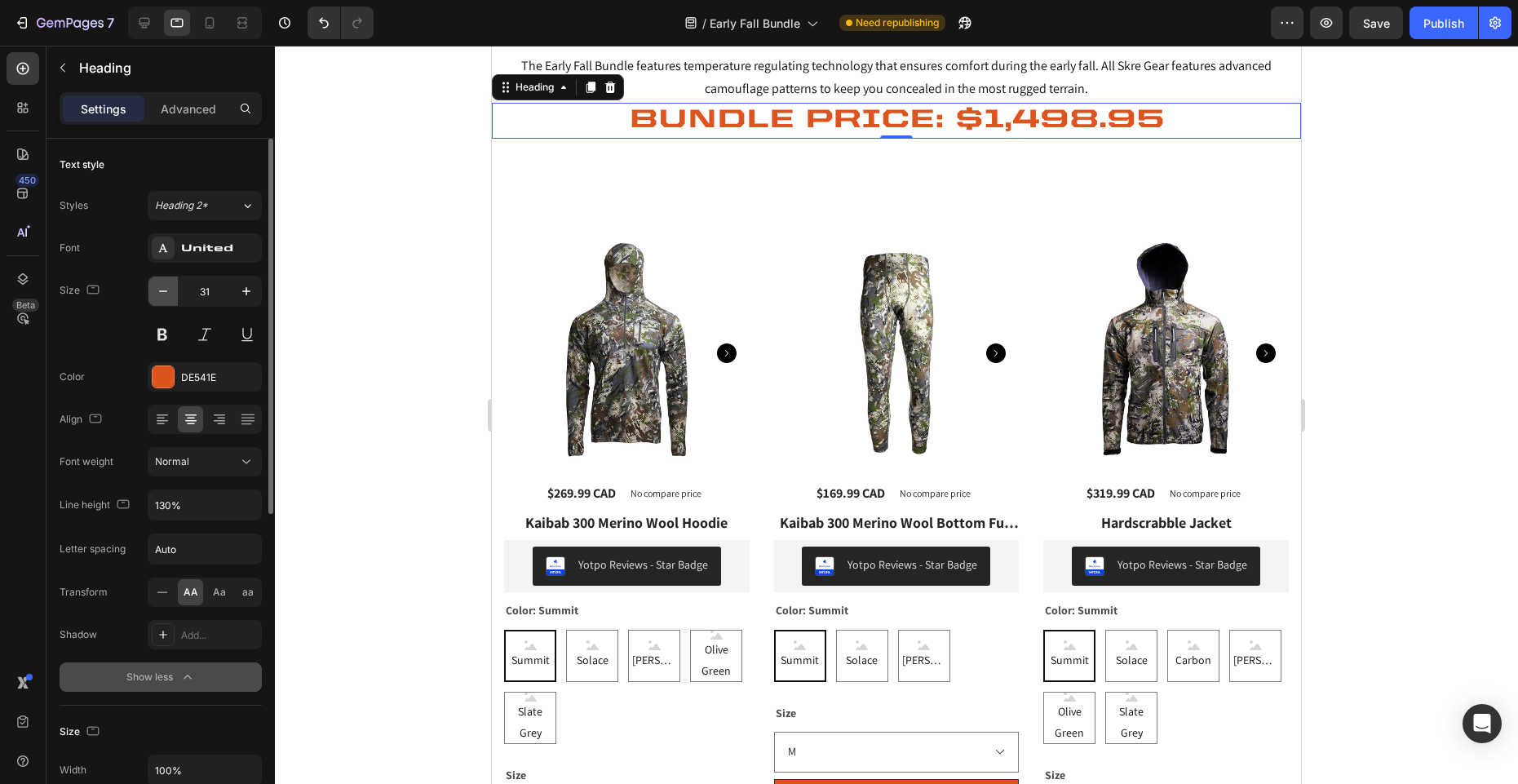
click at [161, 292] on icon "button" at bounding box center [162, 292] width 8 height 2
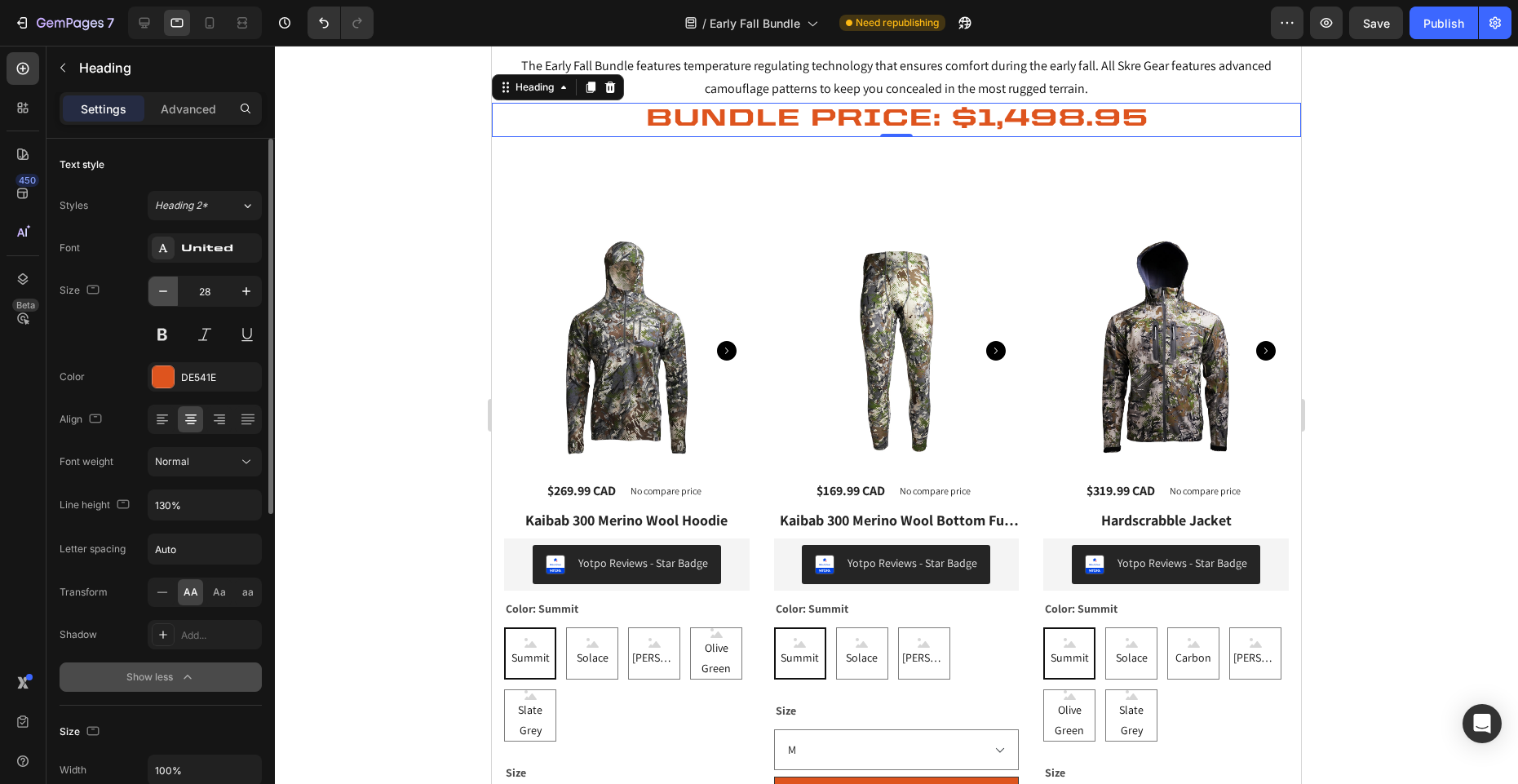
click at [161, 292] on icon "button" at bounding box center [162, 292] width 8 height 2
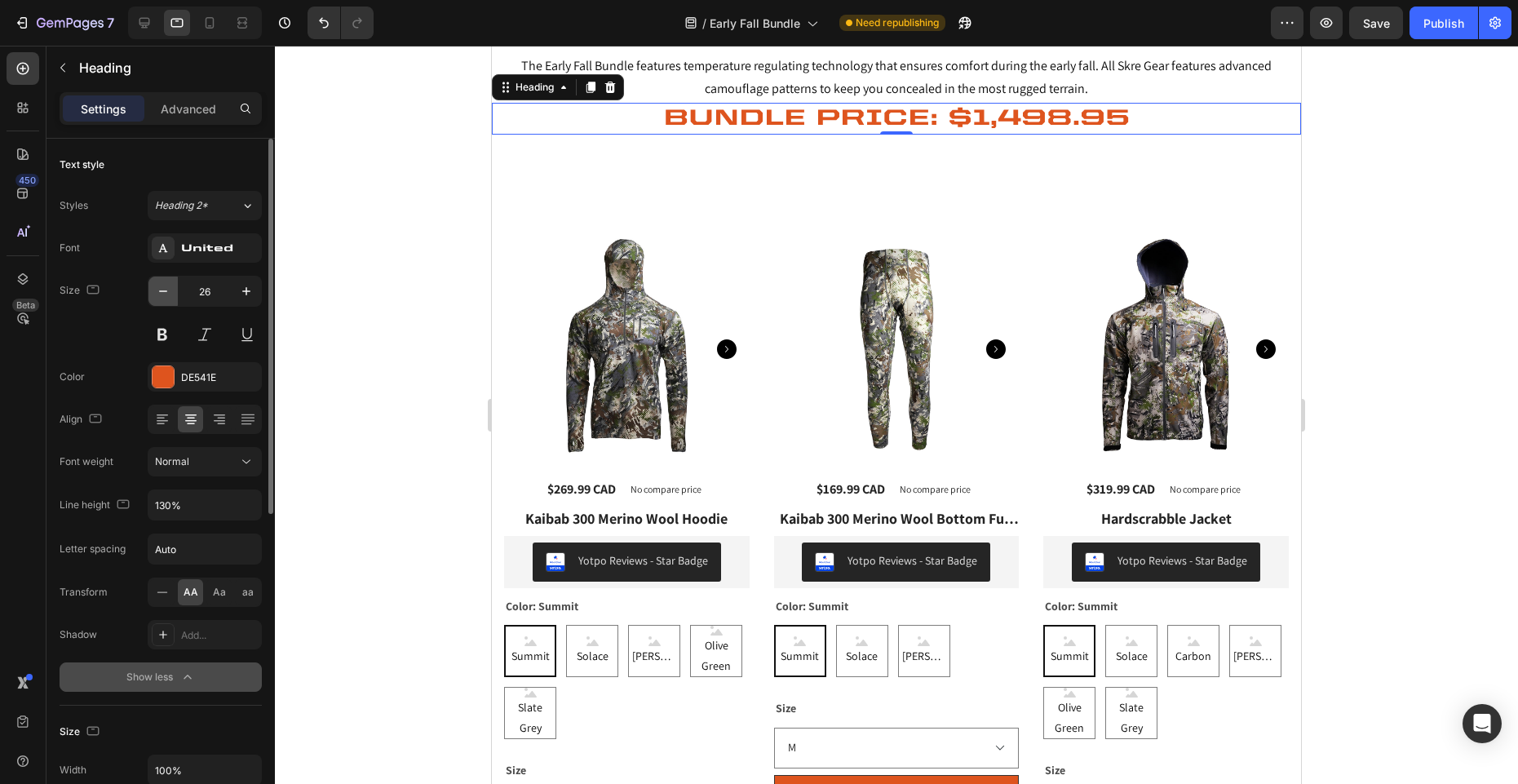
click at [161, 292] on icon "button" at bounding box center [162, 292] width 8 height 2
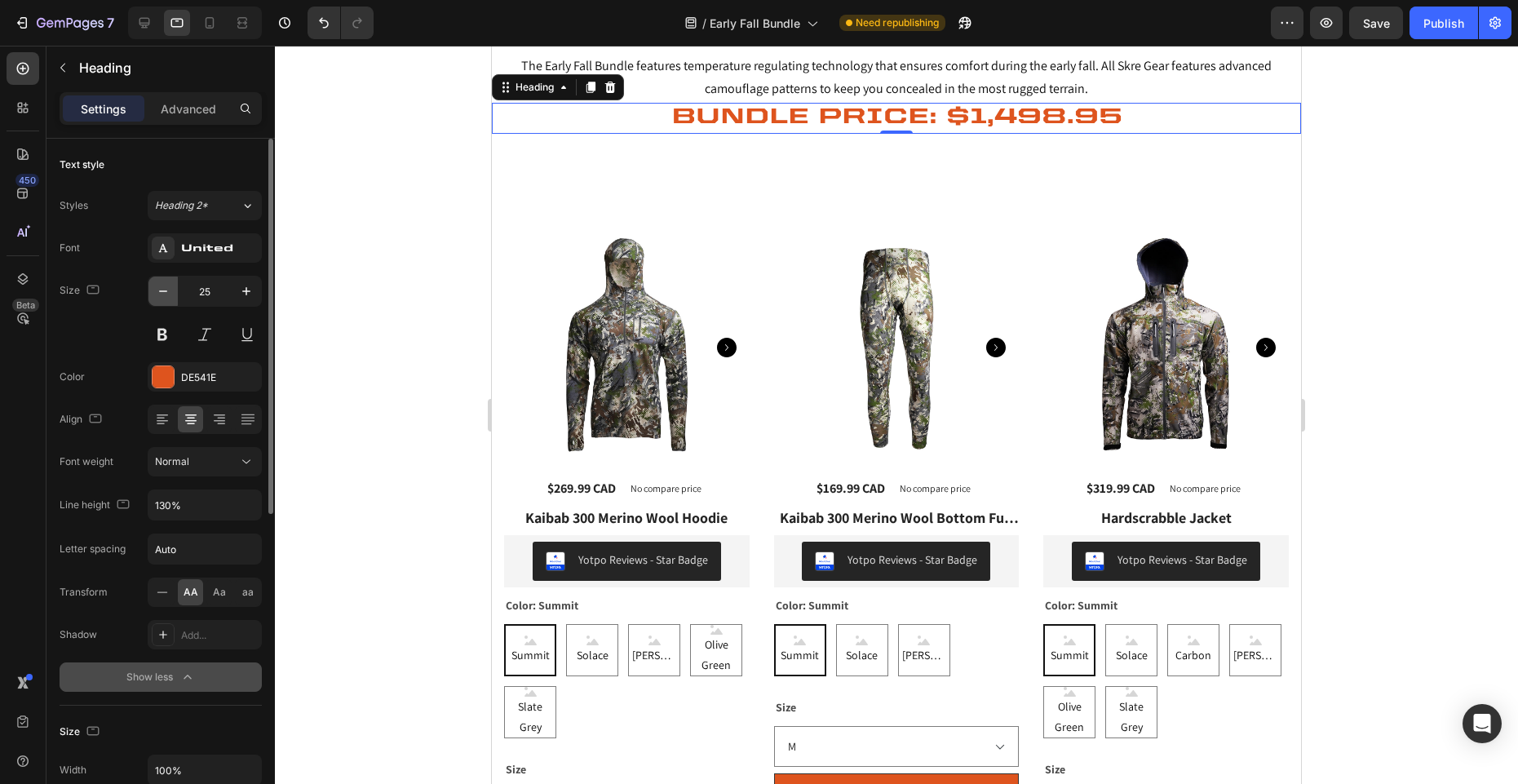
click at [161, 292] on icon "button" at bounding box center [162, 292] width 8 height 2
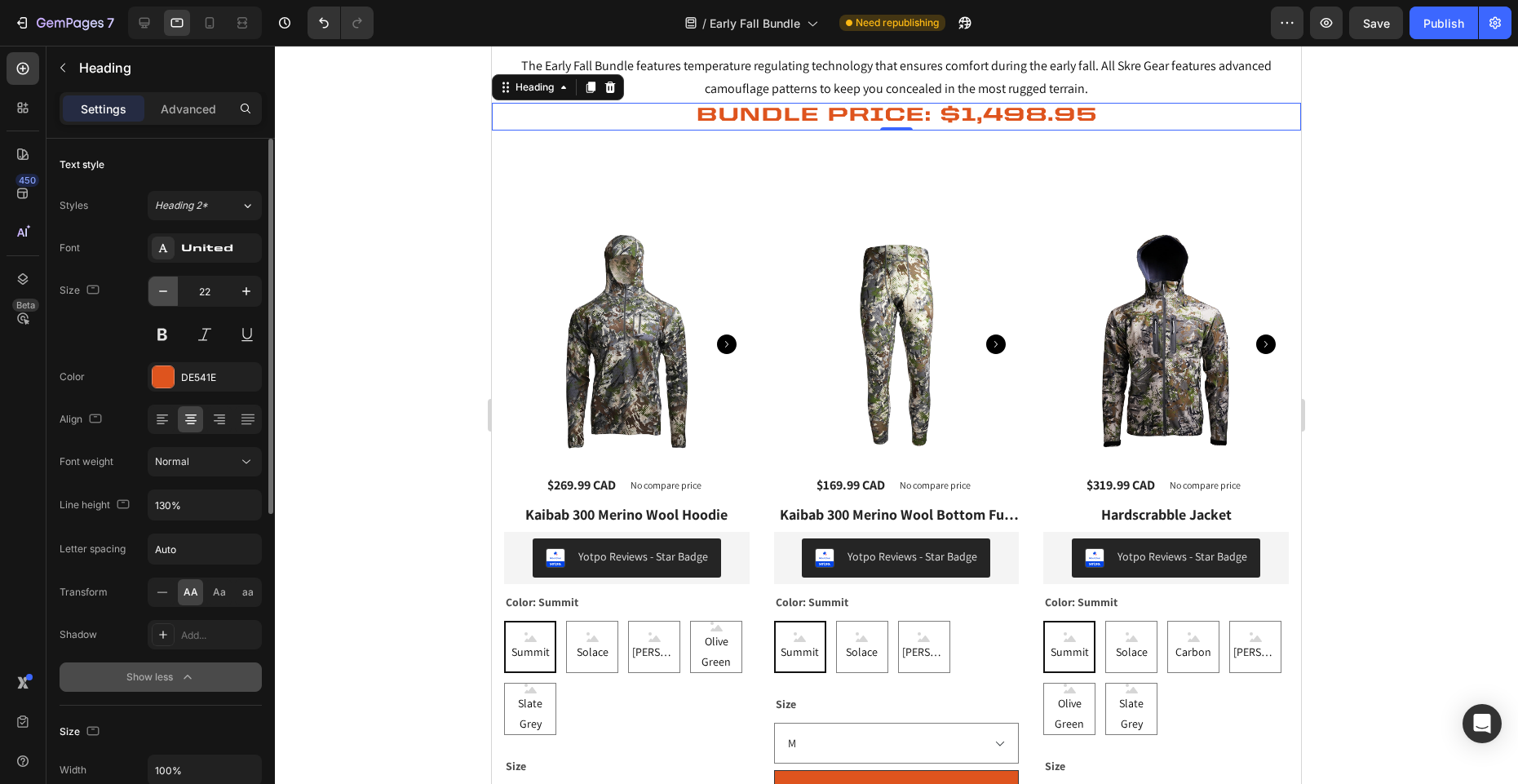
click at [161, 292] on icon "button" at bounding box center [162, 292] width 8 height 2
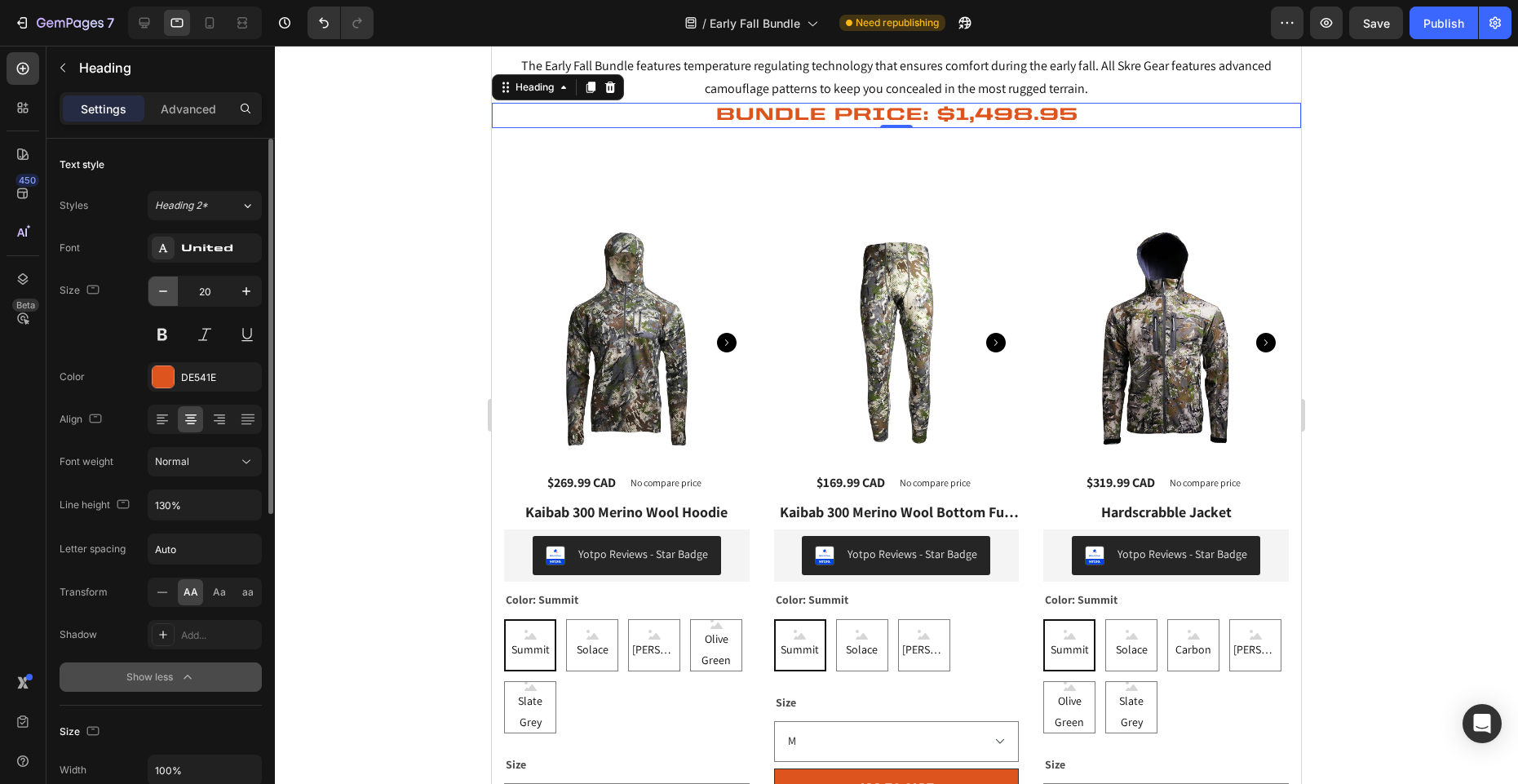
click at [161, 292] on icon "button" at bounding box center [162, 292] width 8 height 2
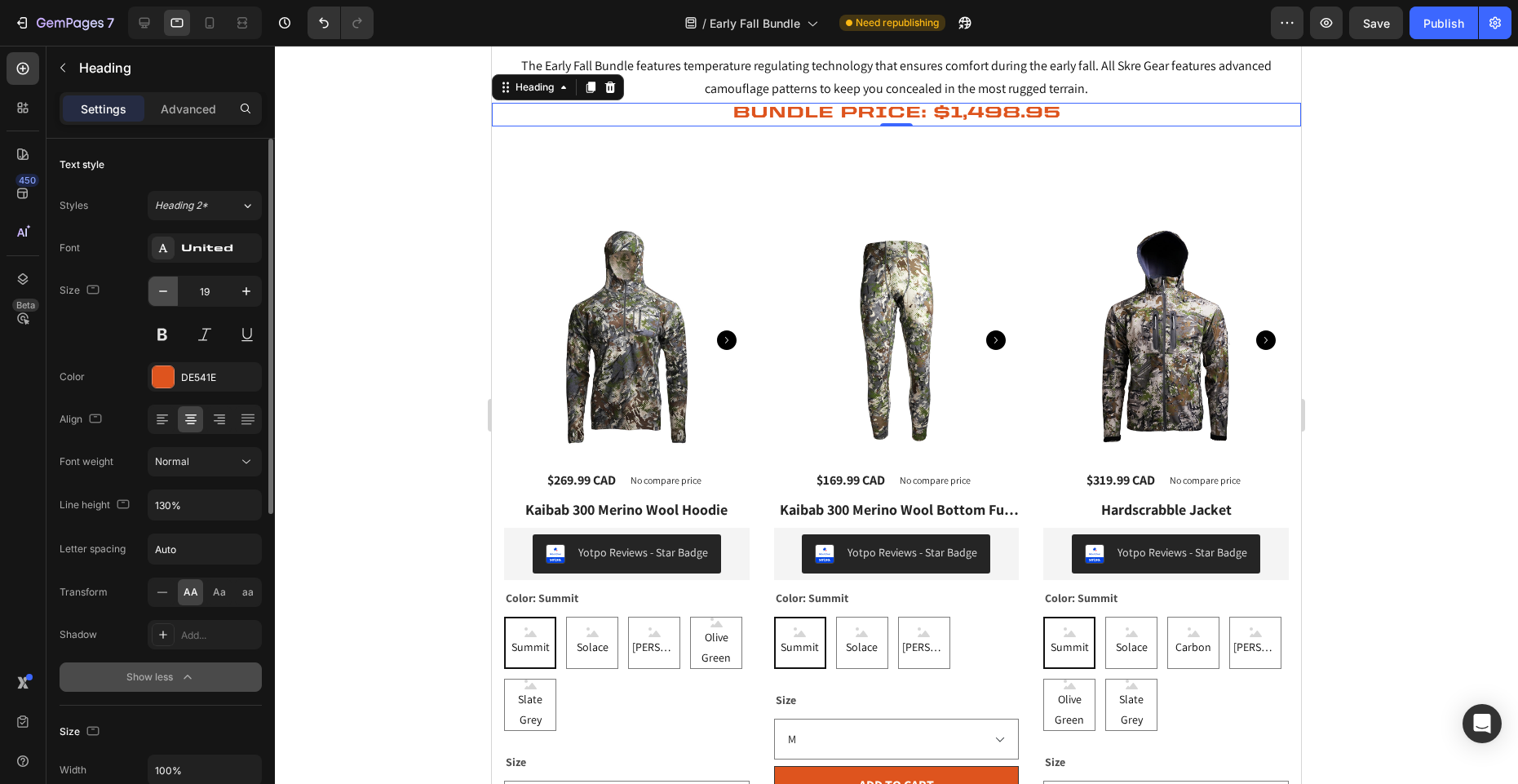
click at [161, 292] on icon "button" at bounding box center [162, 292] width 8 height 2
type input "18"
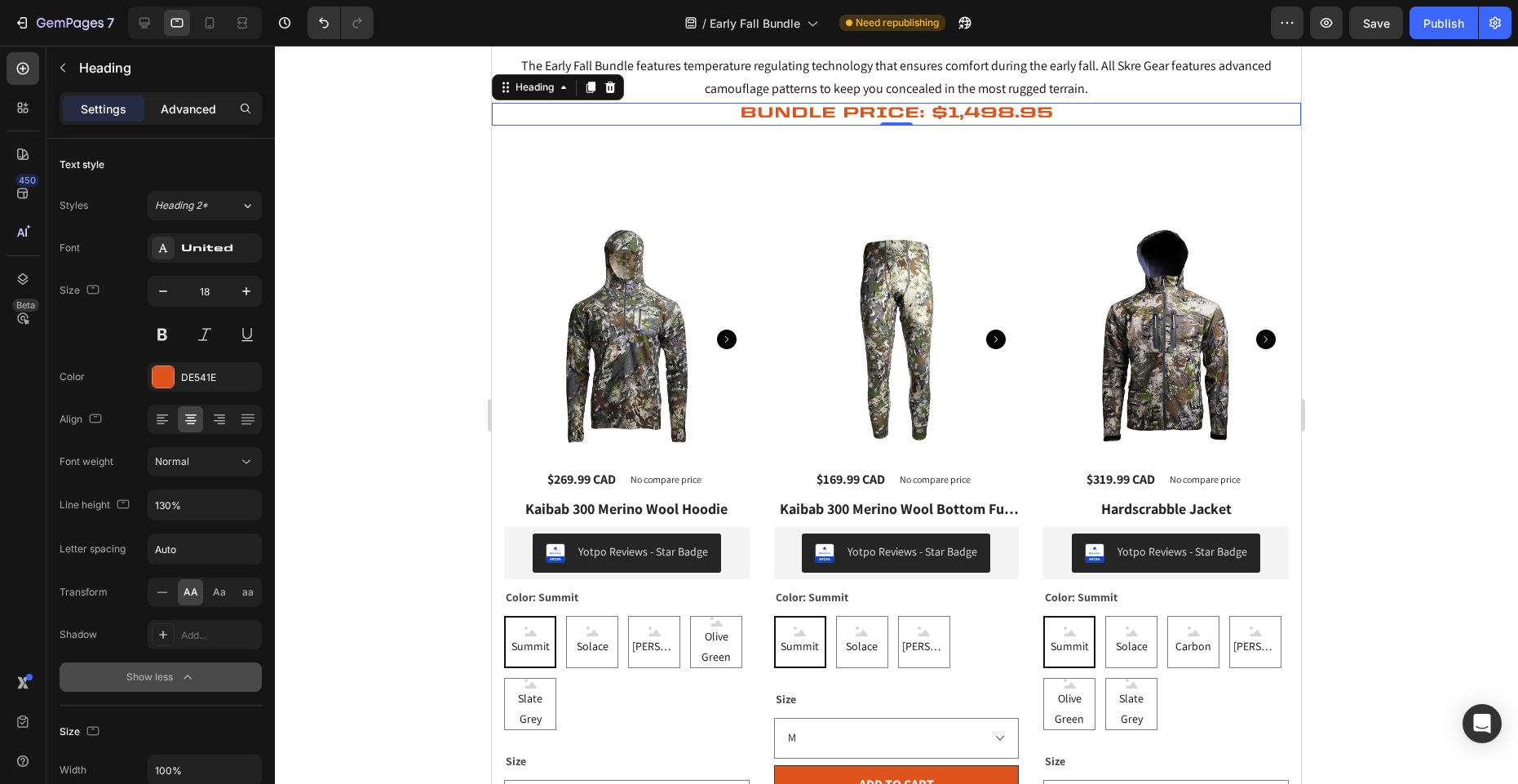
click at [196, 111] on p "Advanced" at bounding box center [188, 109] width 56 height 17
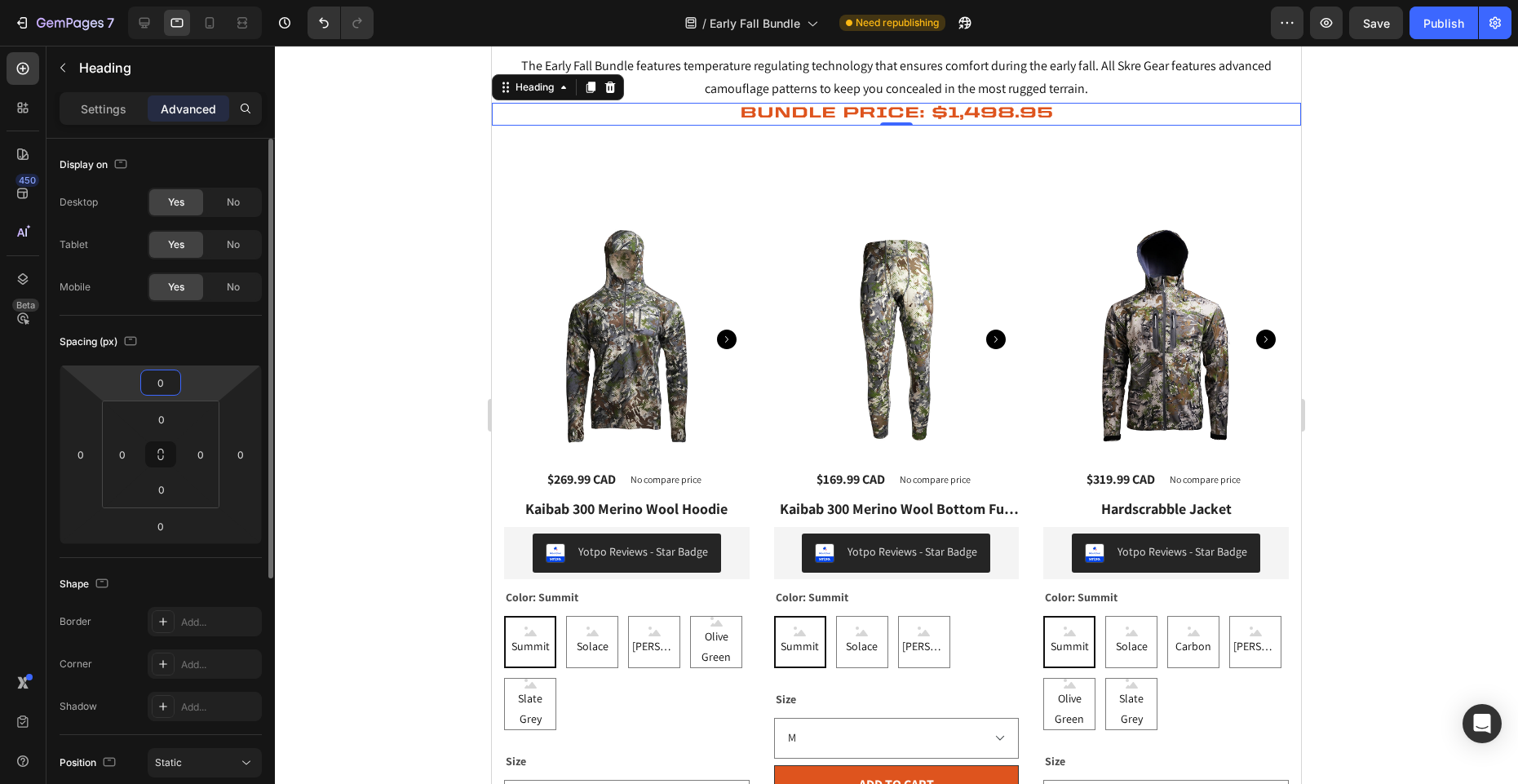
click at [170, 393] on input "0" at bounding box center [161, 382] width 32 height 24
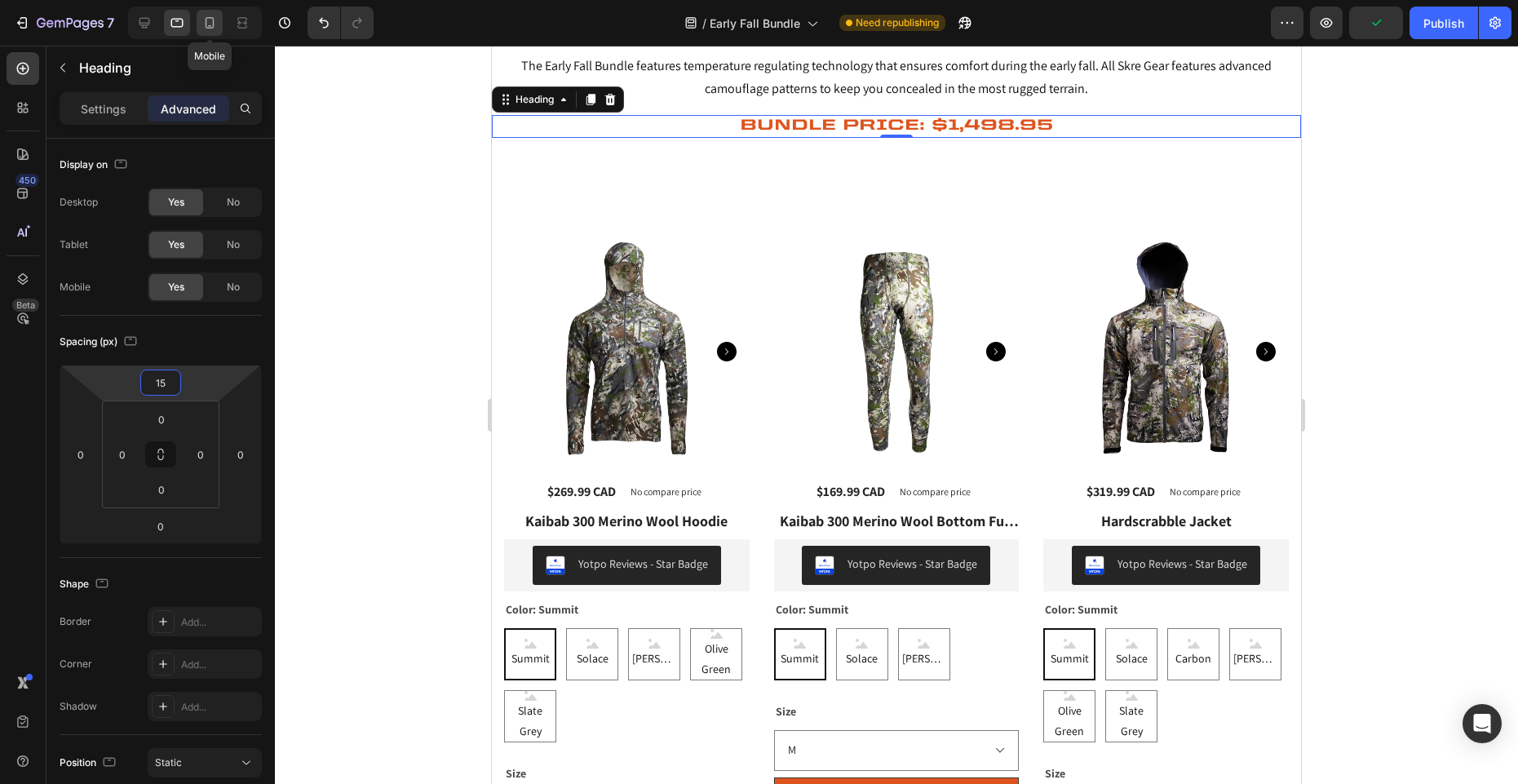
type input "15"
click at [210, 27] on icon at bounding box center [210, 22] width 9 height 12
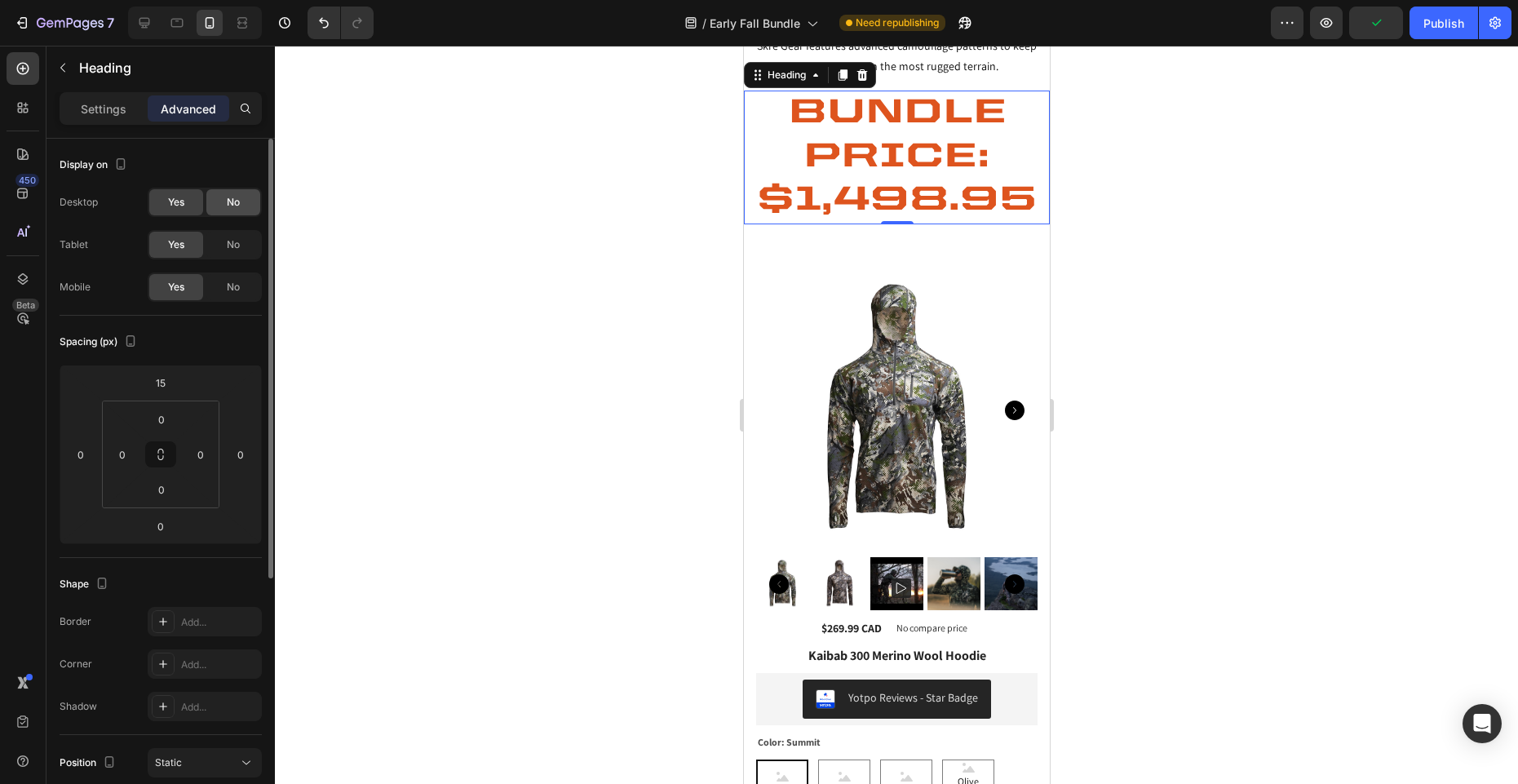
scroll to position [130, 0]
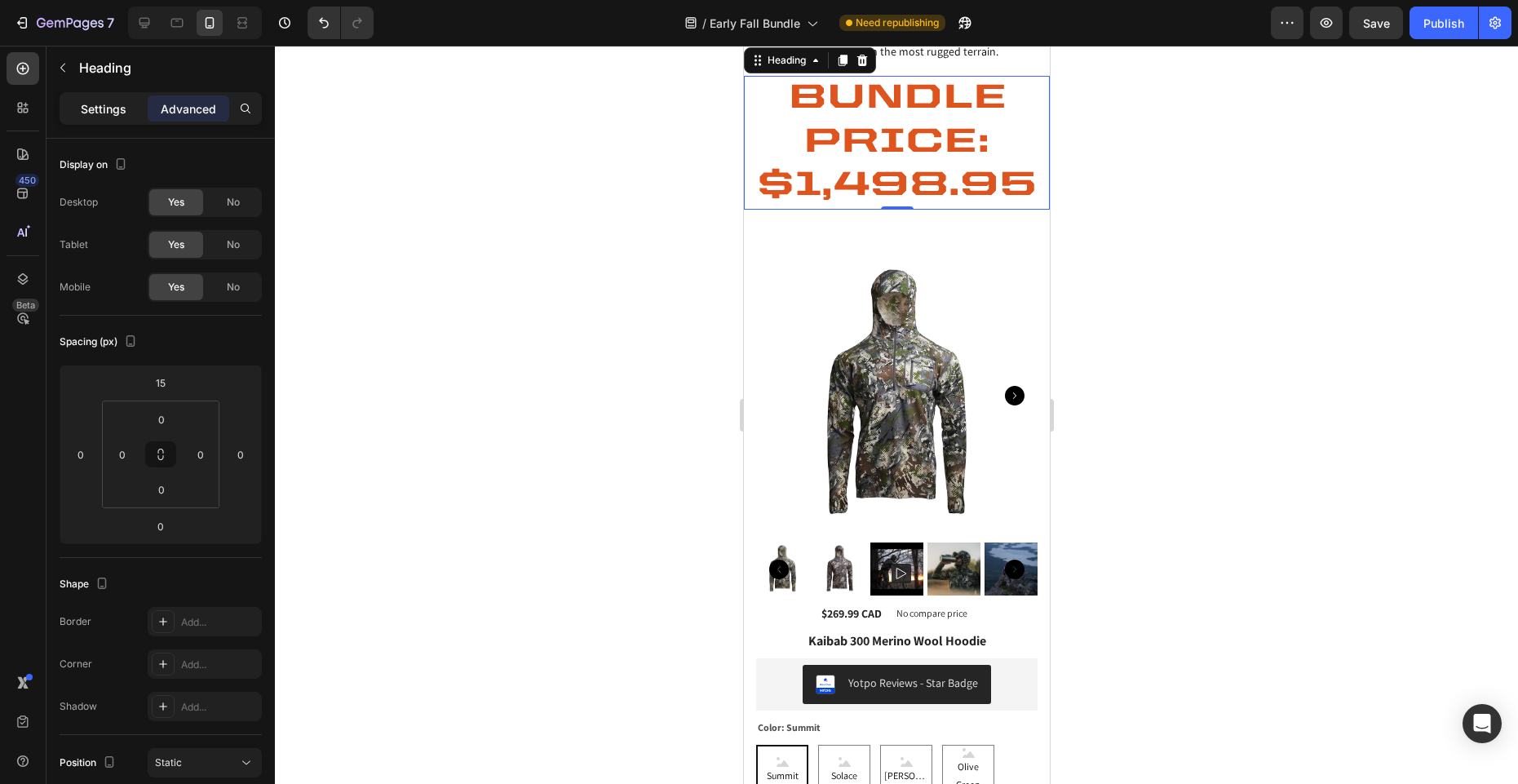
click at [93, 109] on p "Settings" at bounding box center [103, 109] width 46 height 17
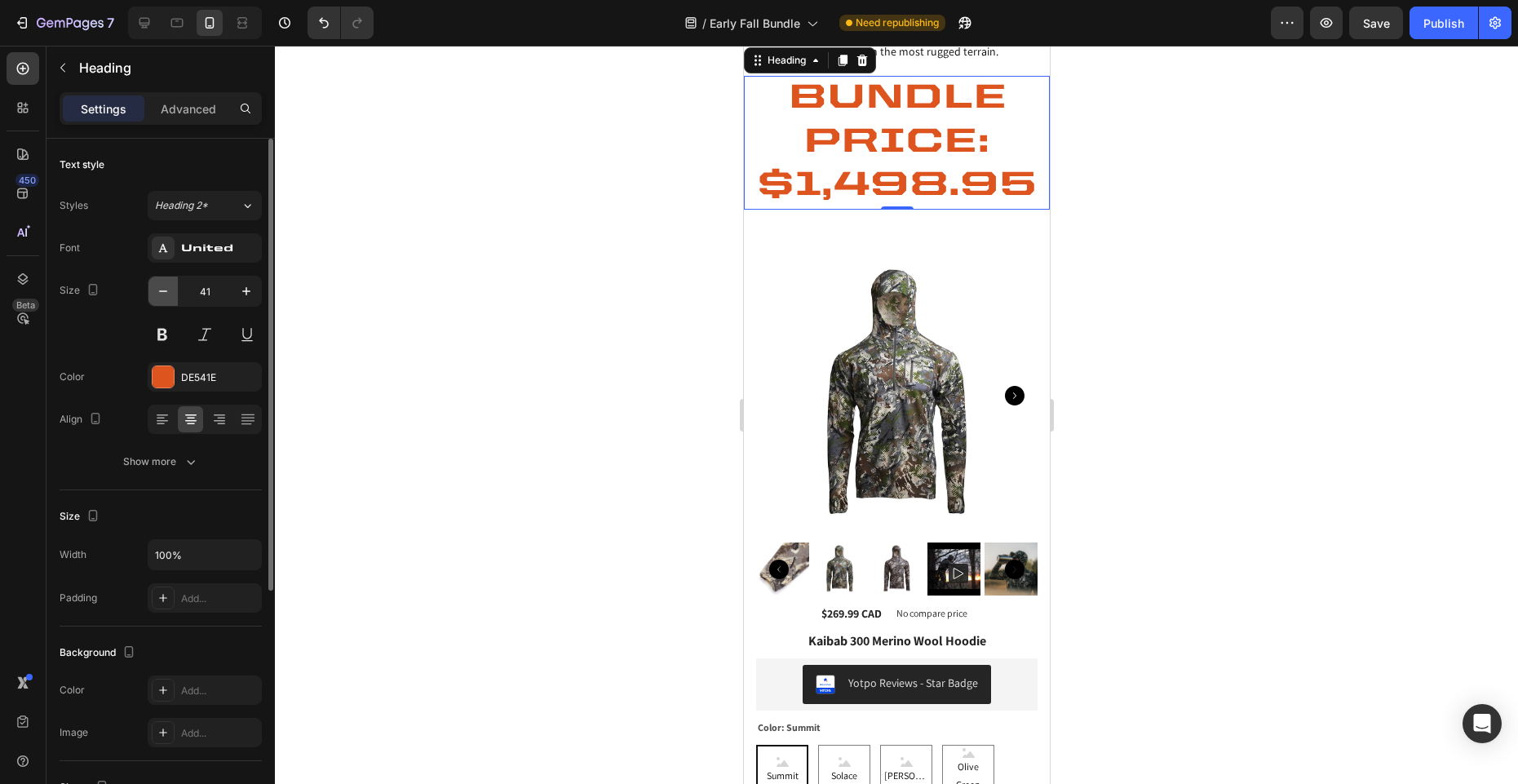
click at [162, 284] on icon "button" at bounding box center [163, 291] width 16 height 16
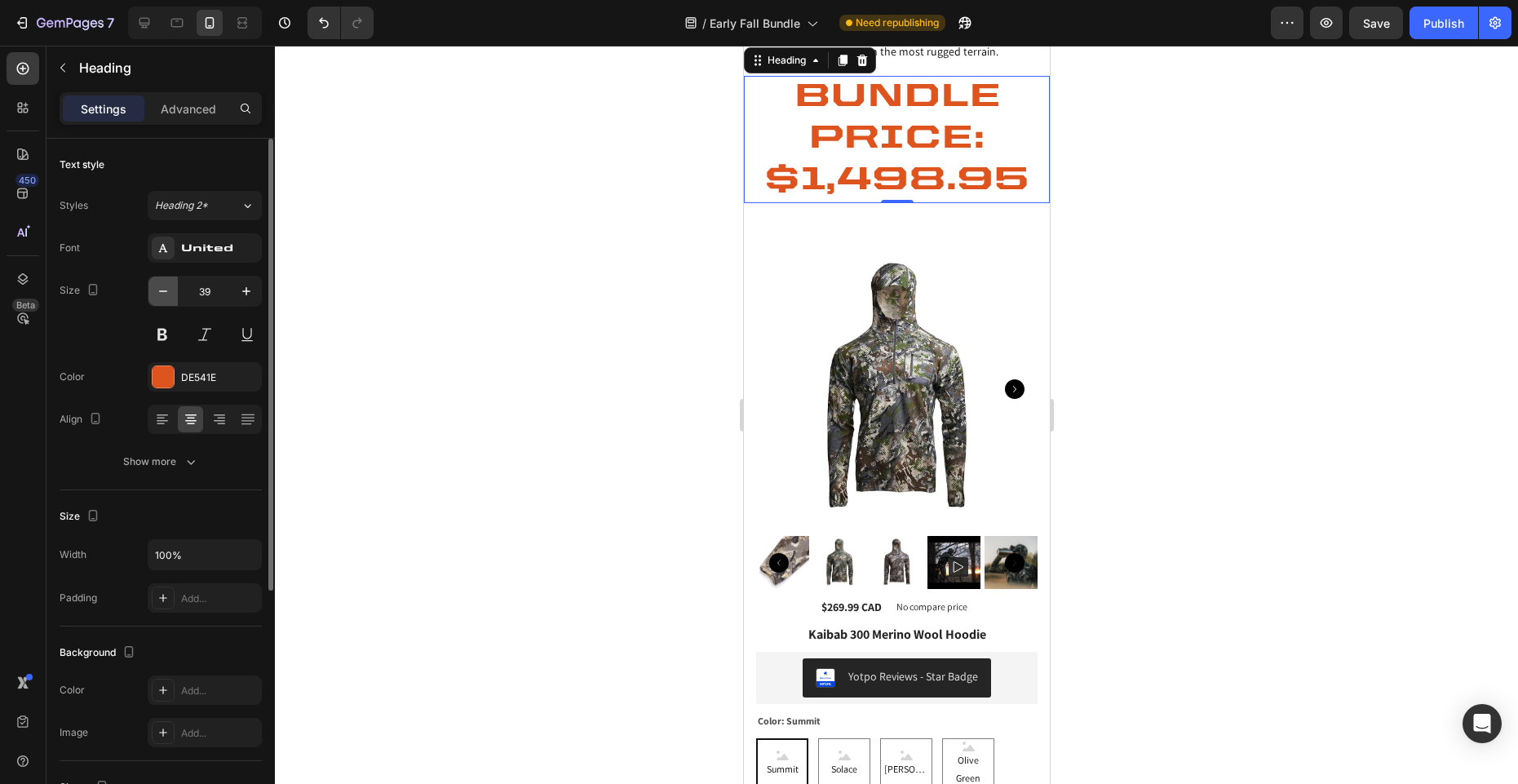
click at [162, 284] on icon "button" at bounding box center [163, 291] width 16 height 16
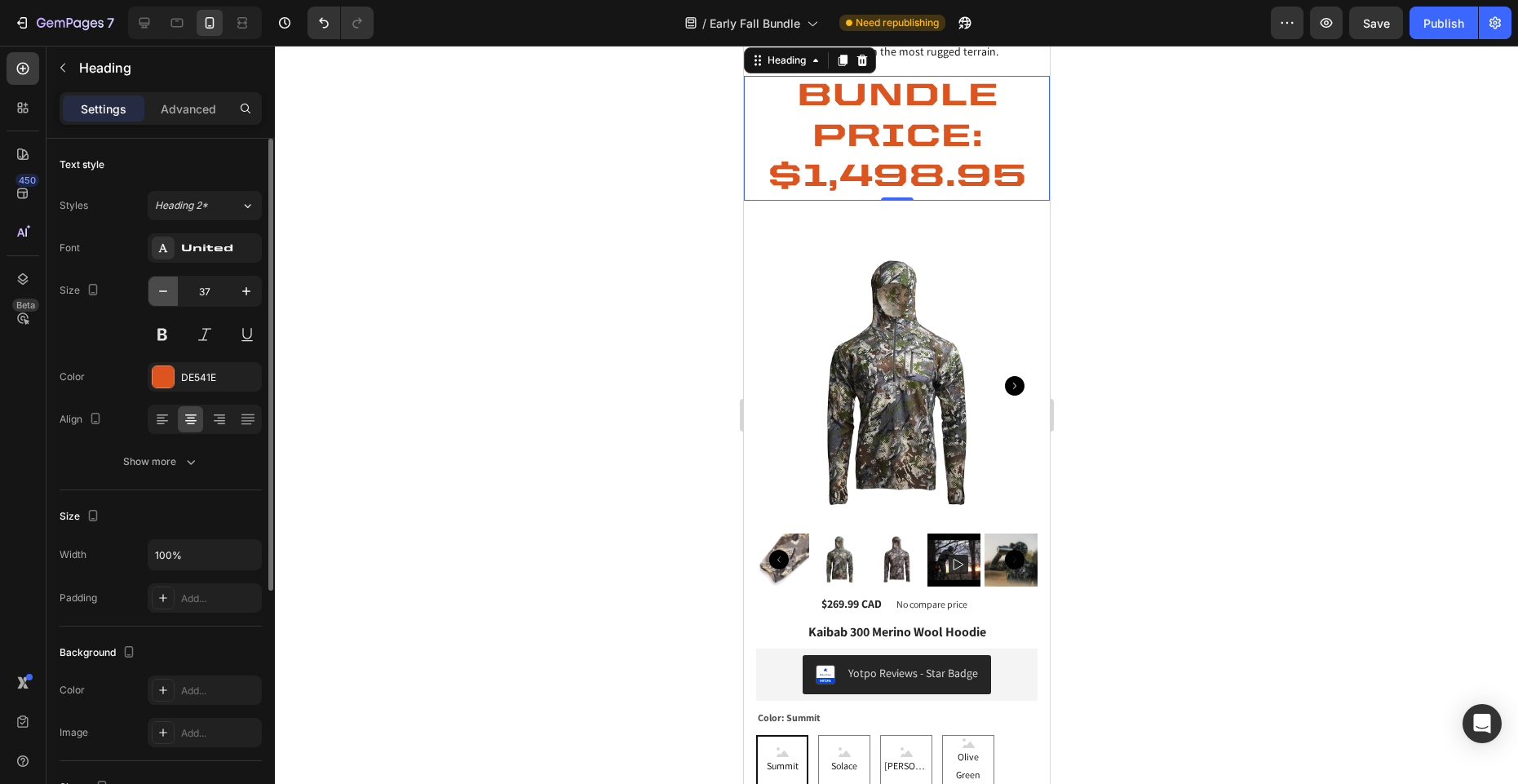
click at [162, 284] on icon "button" at bounding box center [163, 291] width 16 height 16
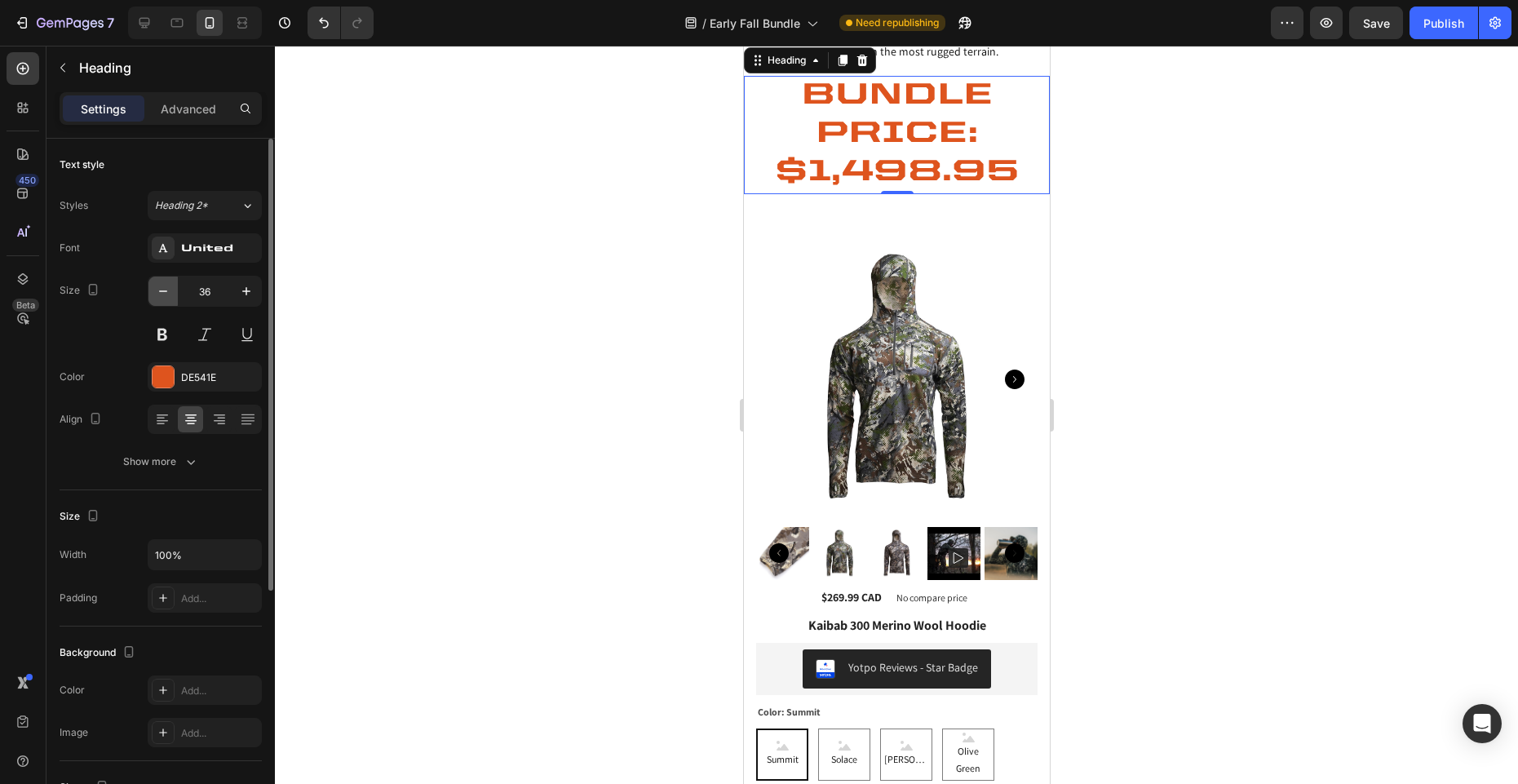
click at [162, 284] on icon "button" at bounding box center [163, 291] width 16 height 16
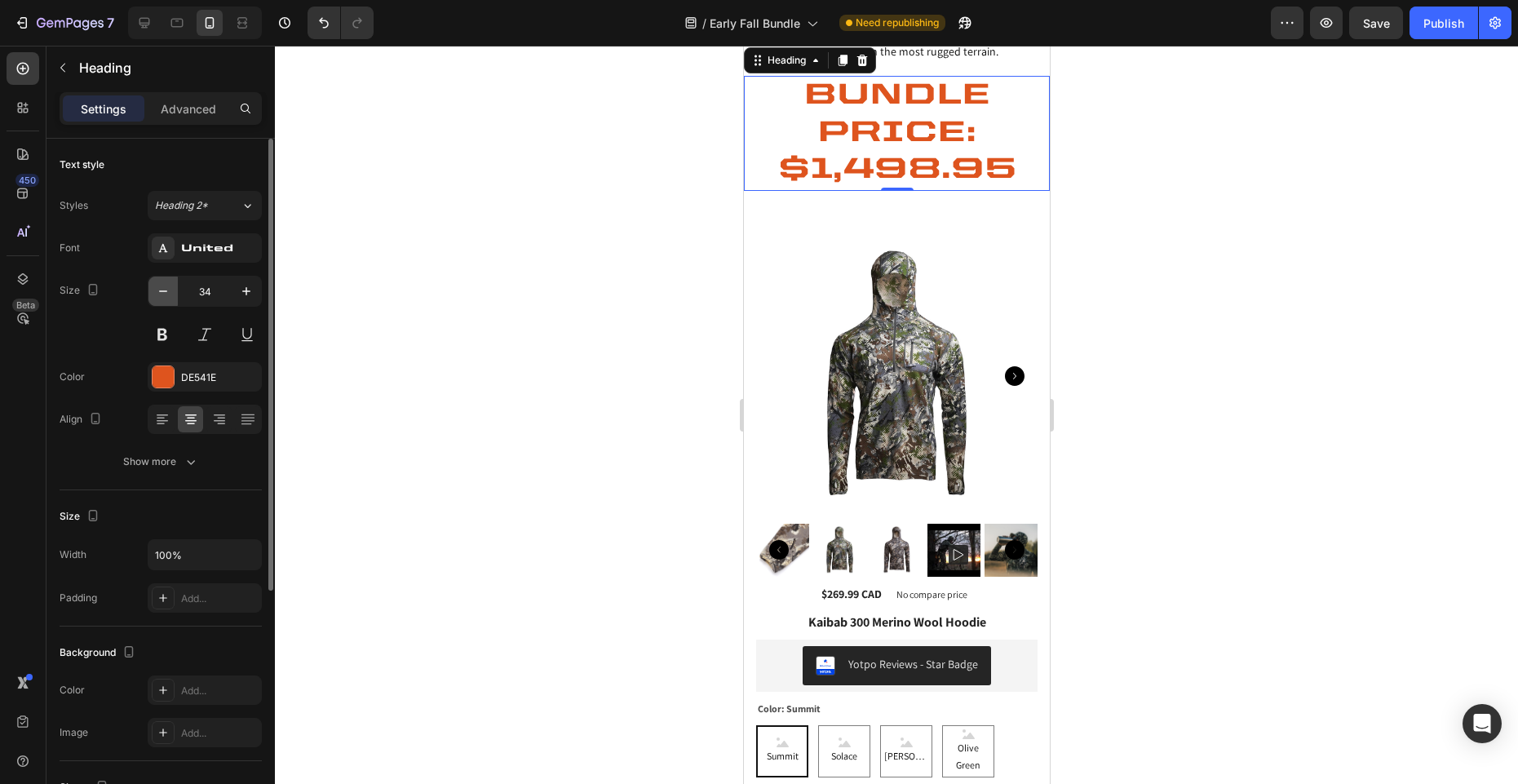
click at [162, 284] on icon "button" at bounding box center [163, 291] width 16 height 16
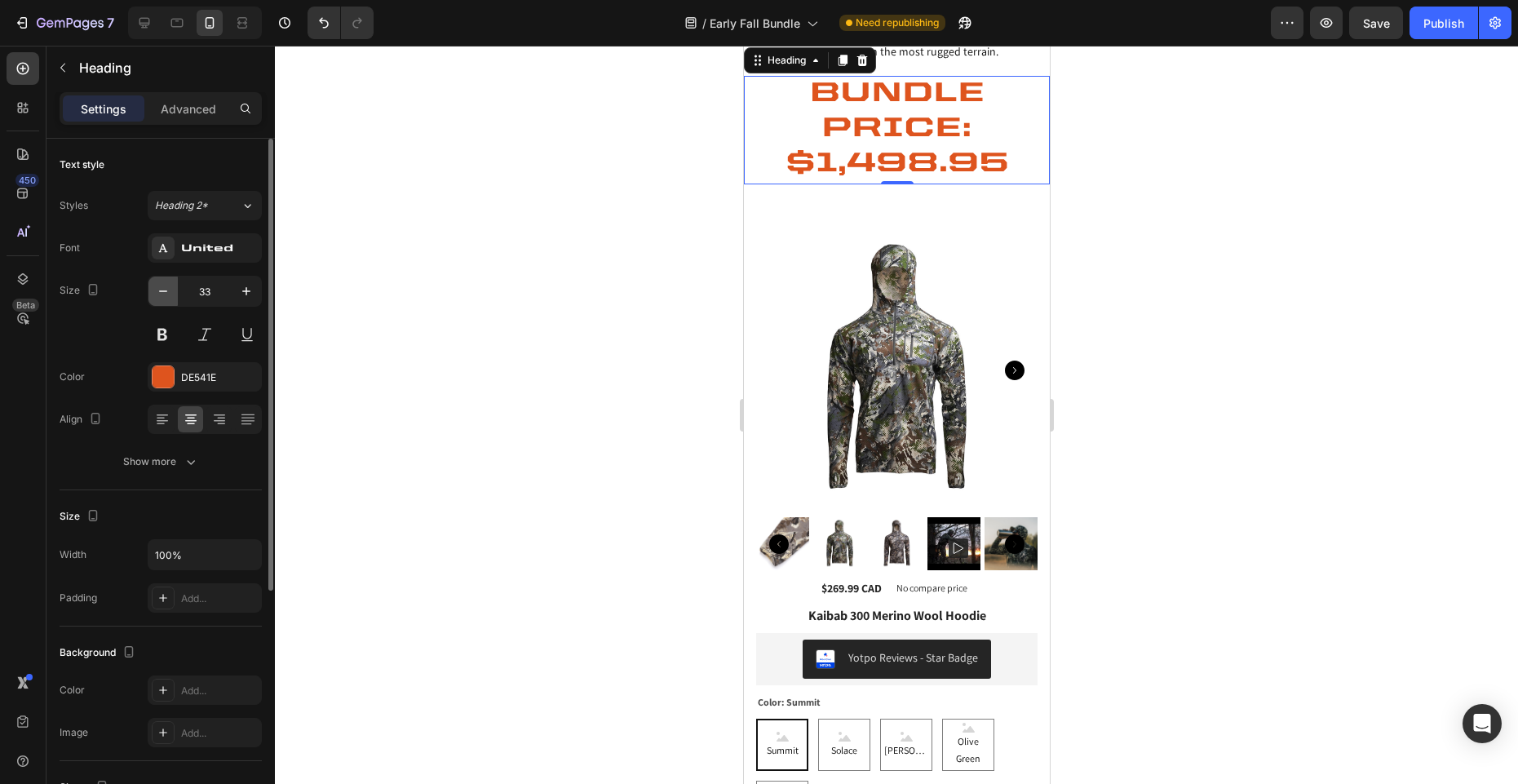
click at [162, 284] on icon "button" at bounding box center [163, 291] width 16 height 16
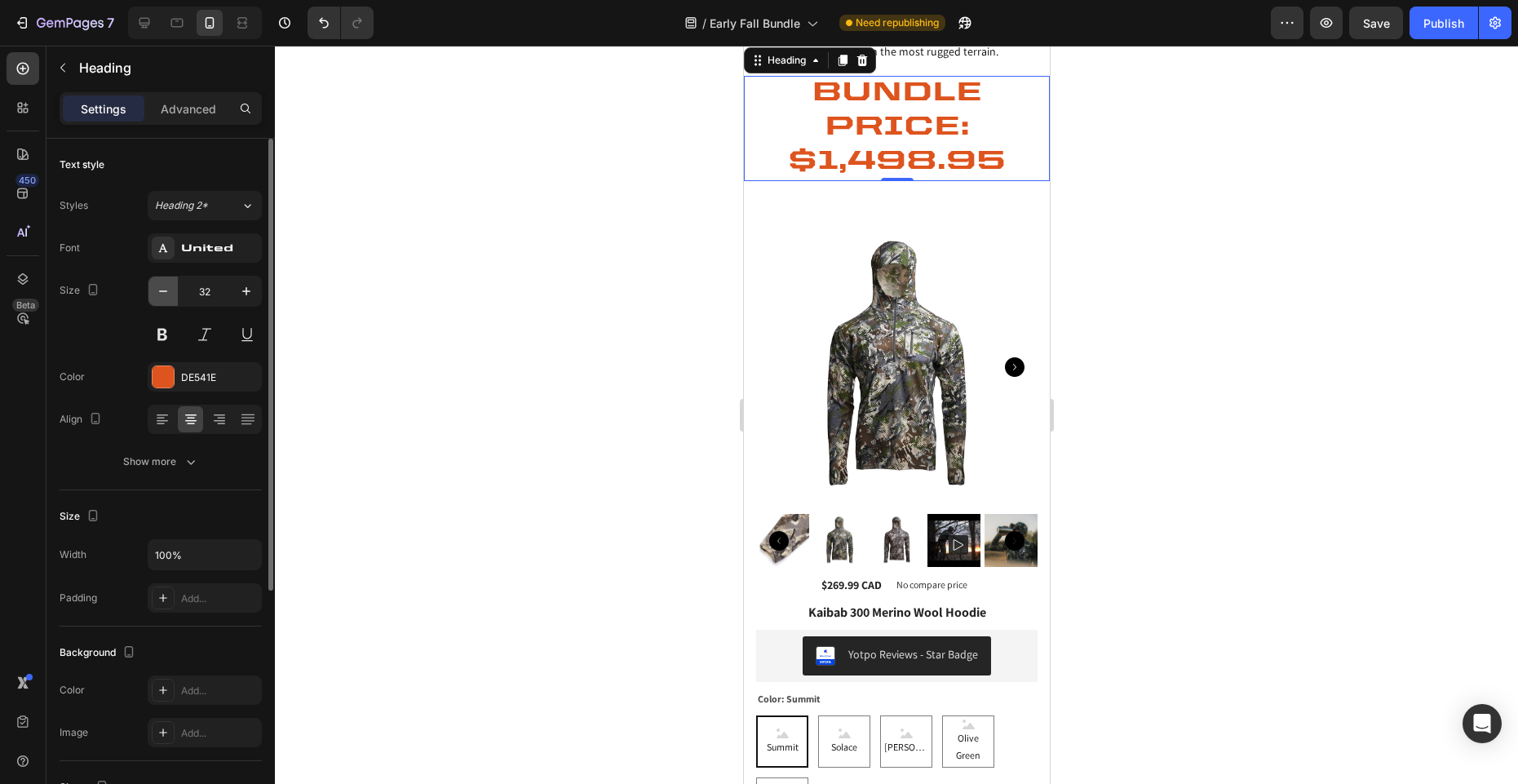
click at [162, 284] on icon "button" at bounding box center [163, 291] width 16 height 16
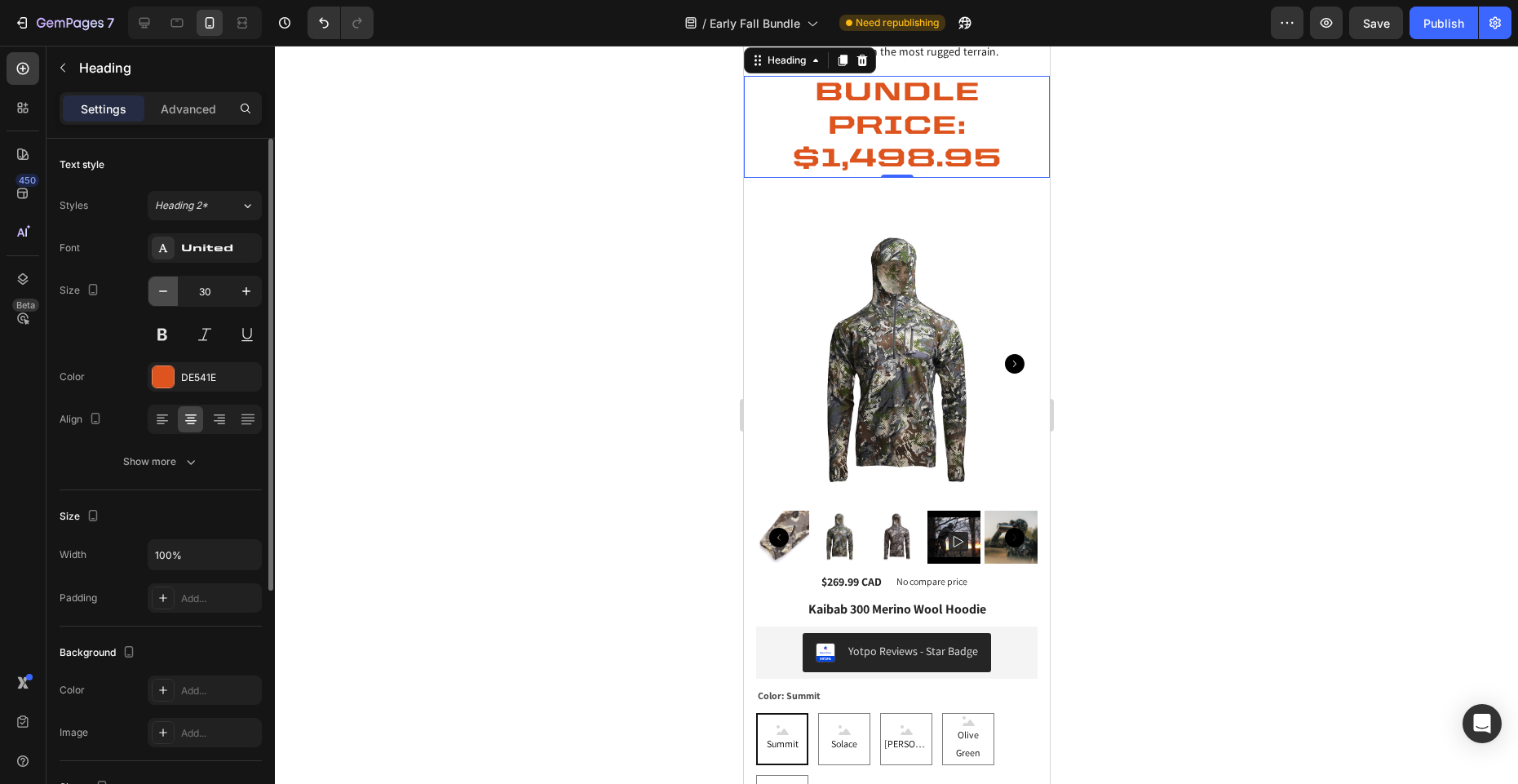
click at [162, 284] on icon "button" at bounding box center [163, 291] width 16 height 16
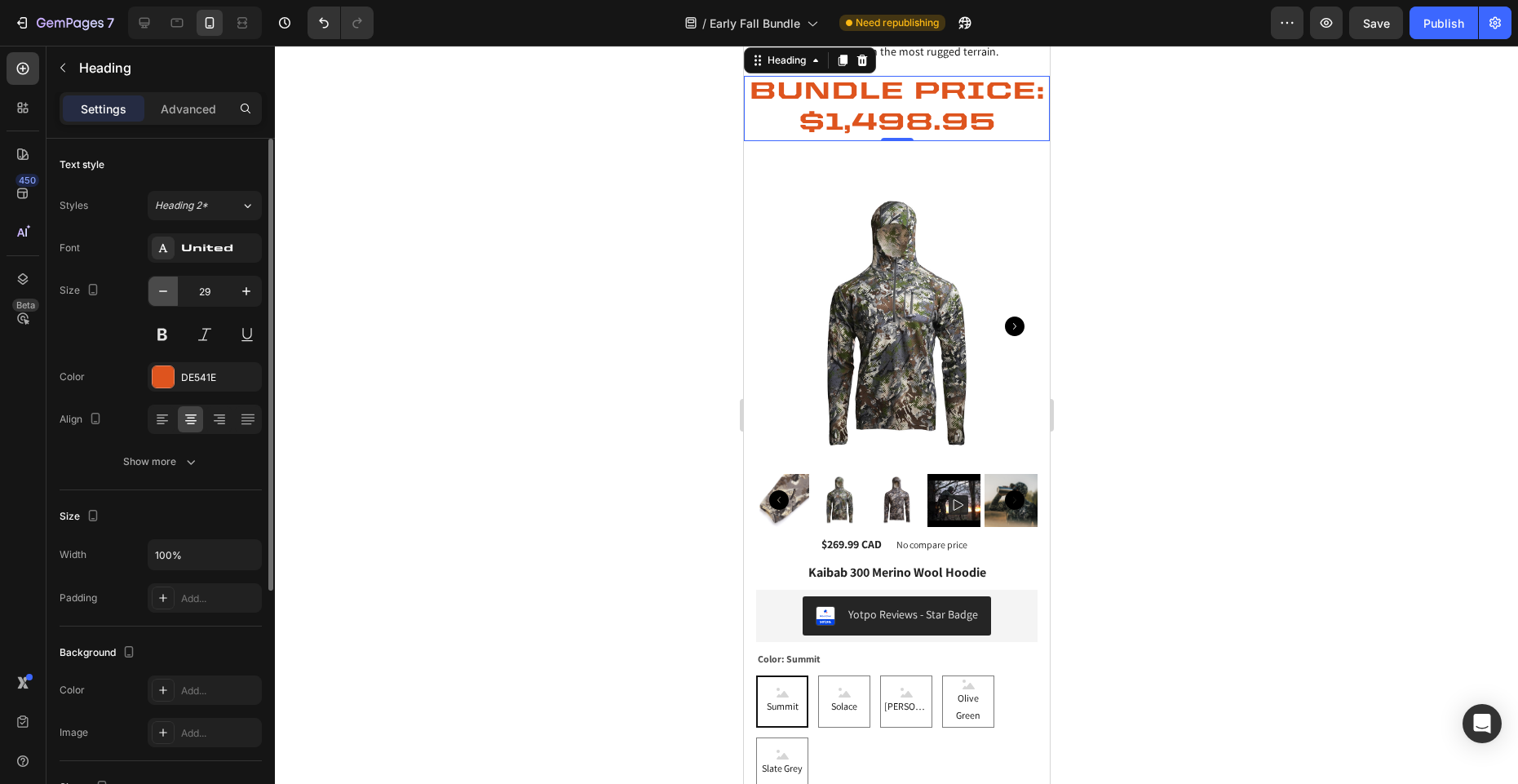
click at [162, 284] on icon "button" at bounding box center [163, 291] width 16 height 16
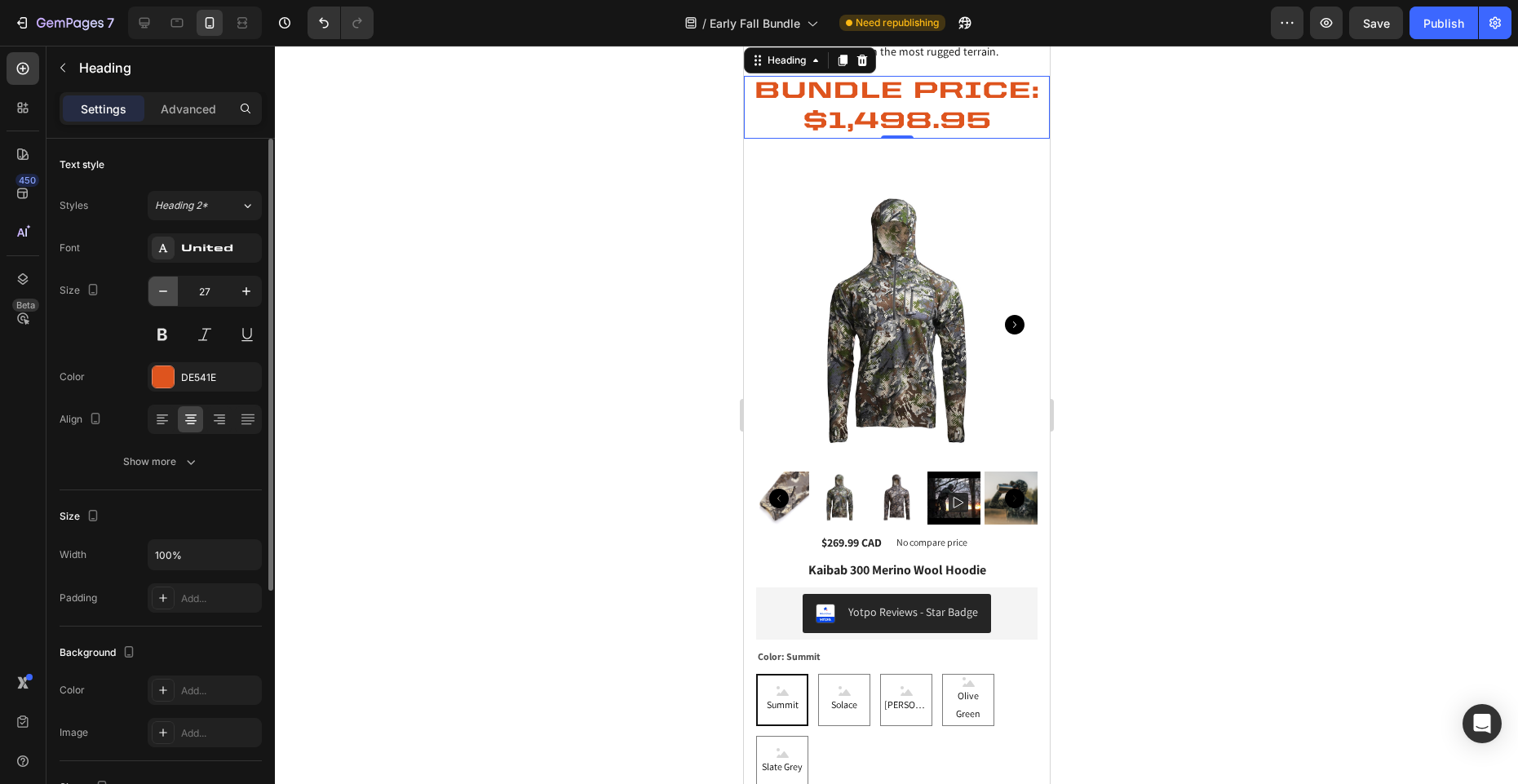
click at [162, 284] on icon "button" at bounding box center [163, 291] width 16 height 16
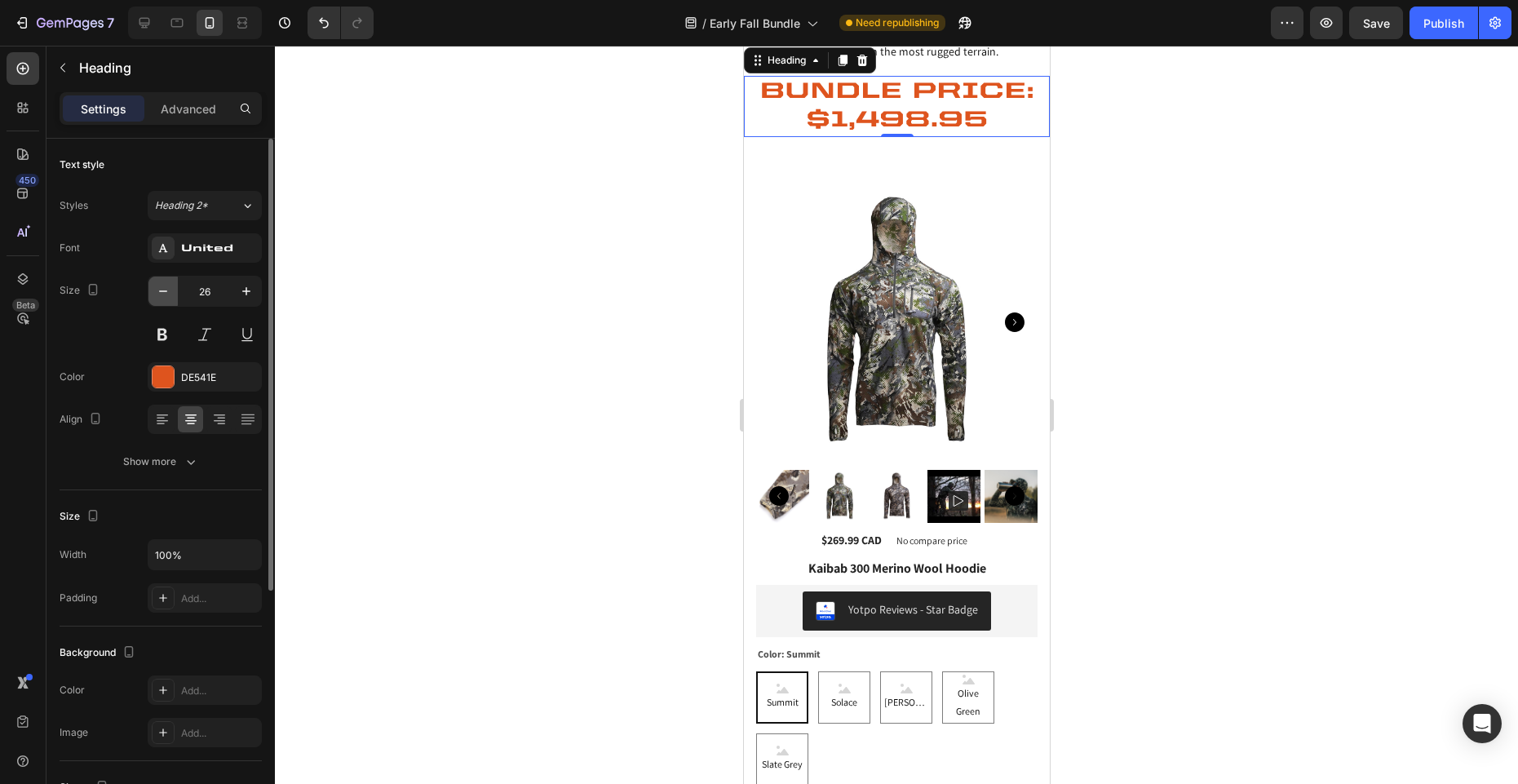
click at [162, 284] on icon "button" at bounding box center [163, 291] width 16 height 16
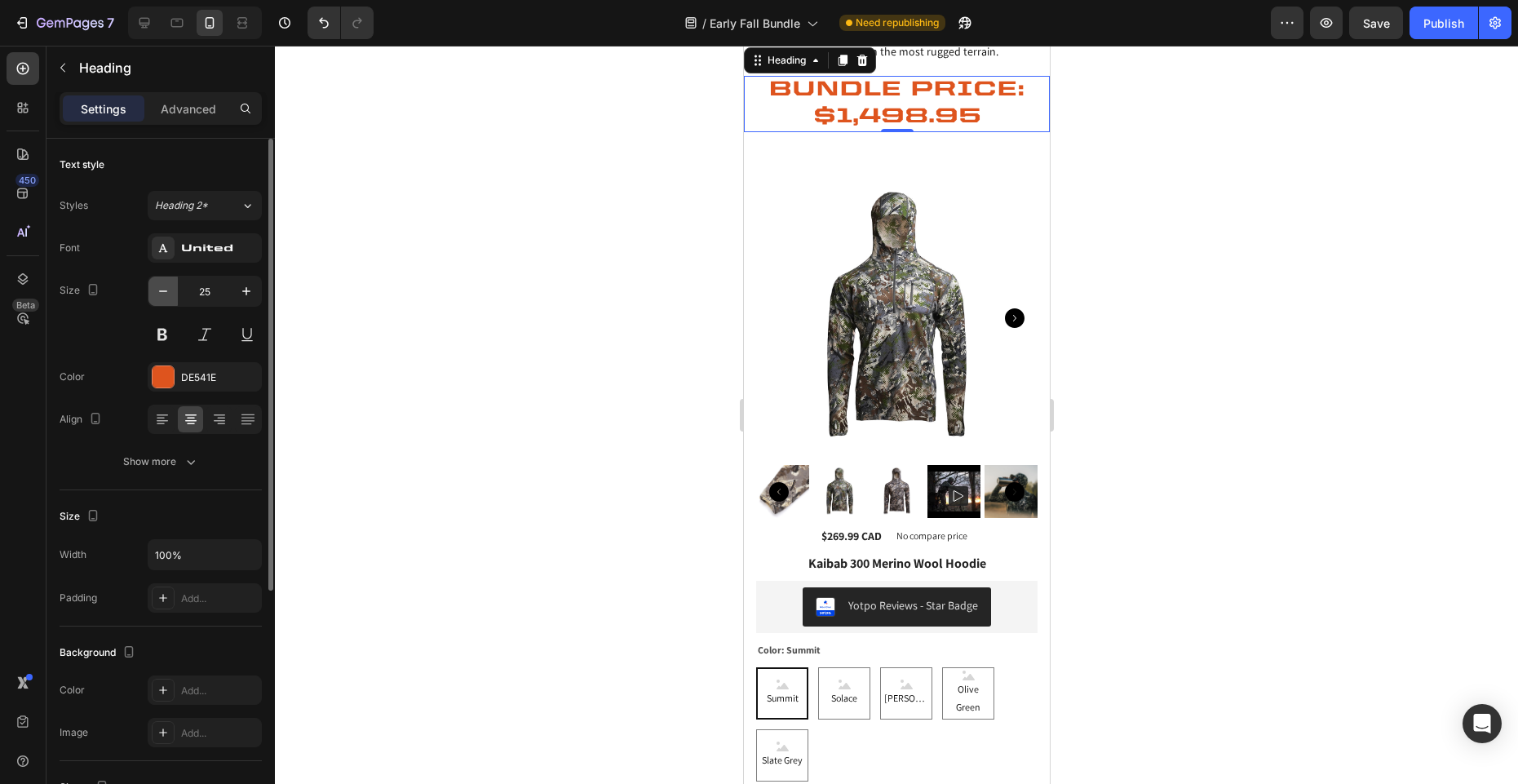
click at [162, 284] on icon "button" at bounding box center [163, 291] width 16 height 16
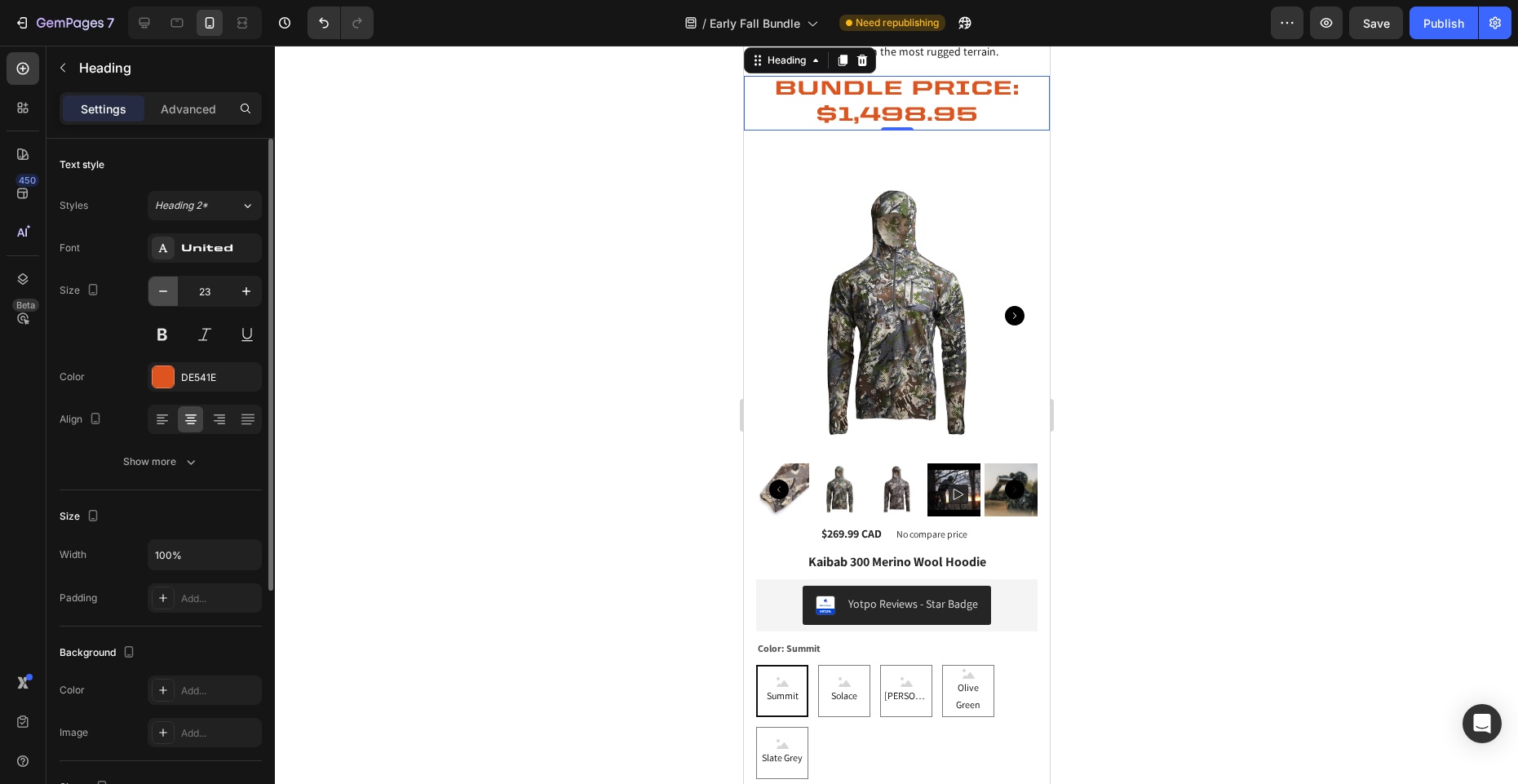
click at [162, 284] on icon "button" at bounding box center [163, 291] width 16 height 16
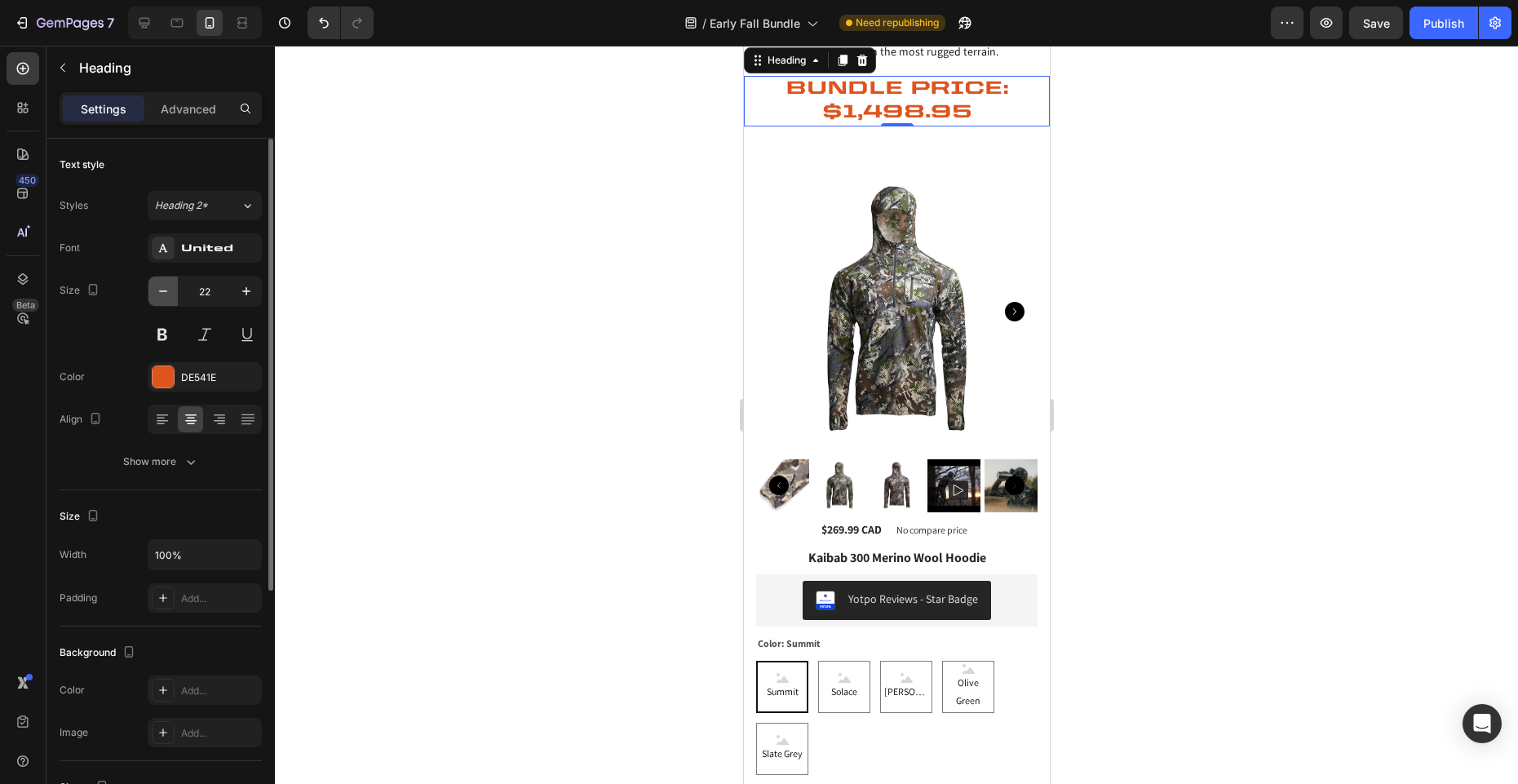
click at [162, 284] on icon "button" at bounding box center [163, 291] width 16 height 16
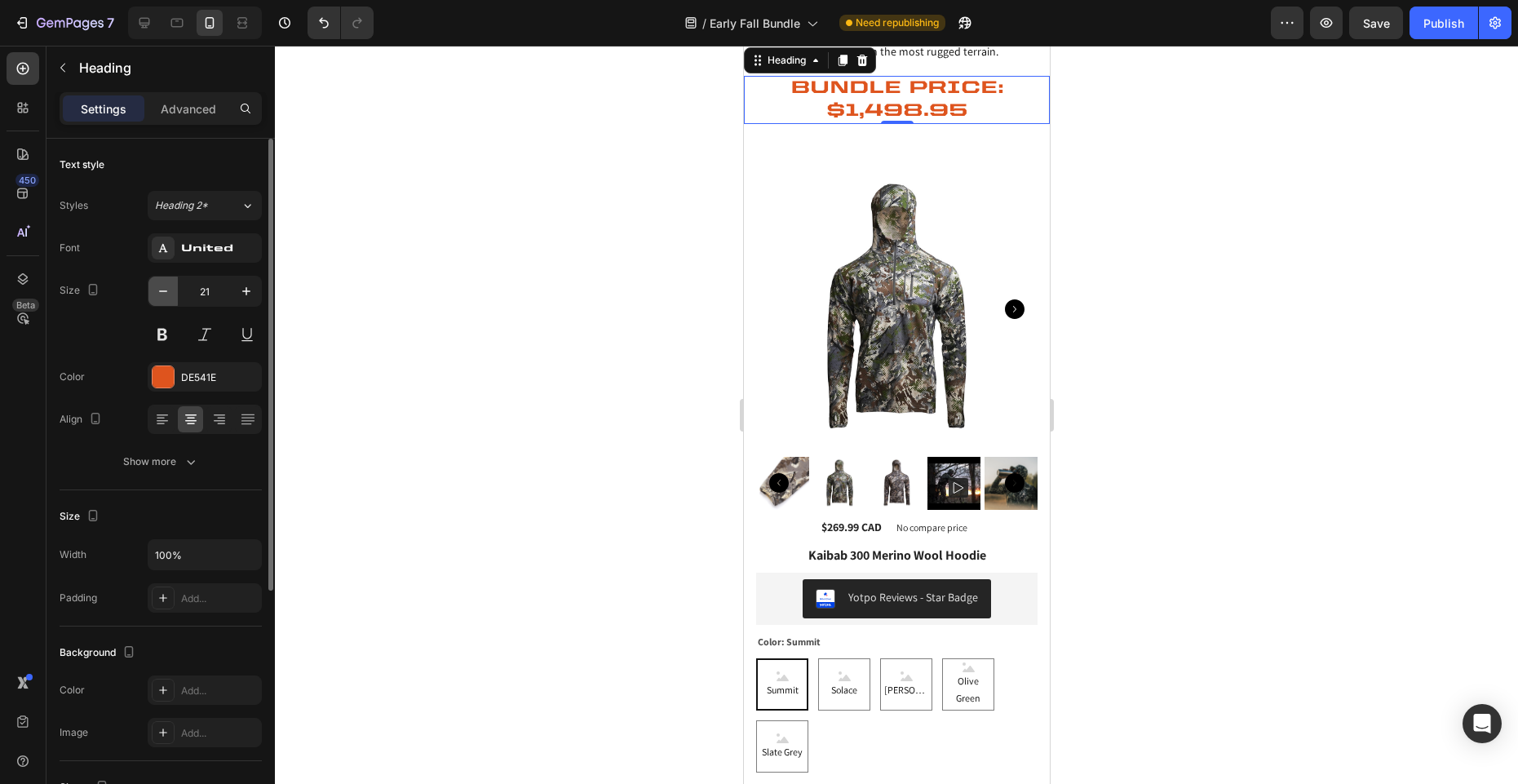
click at [162, 284] on icon "button" at bounding box center [163, 291] width 16 height 16
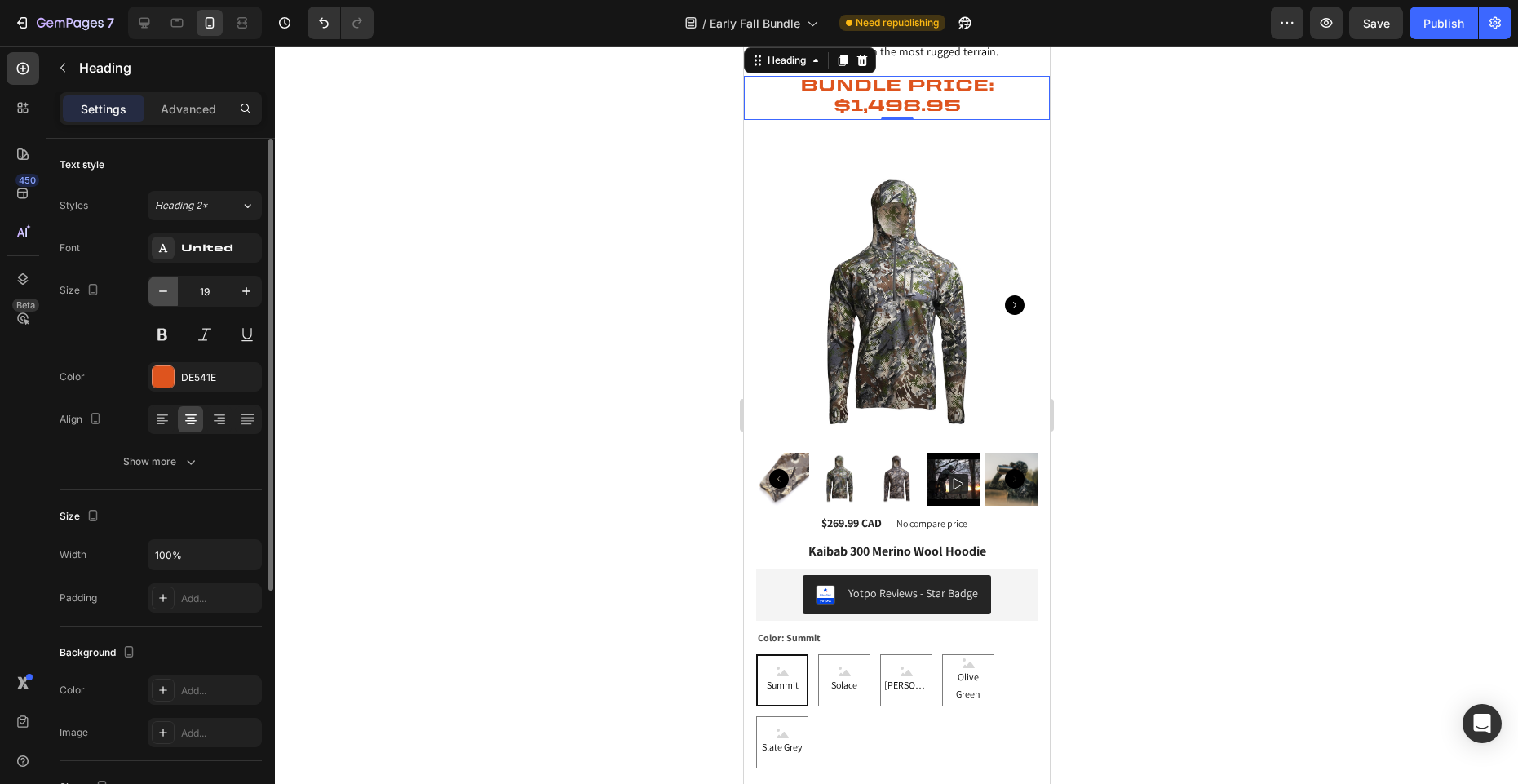
click at [162, 284] on icon "button" at bounding box center [163, 291] width 16 height 16
type input "18"
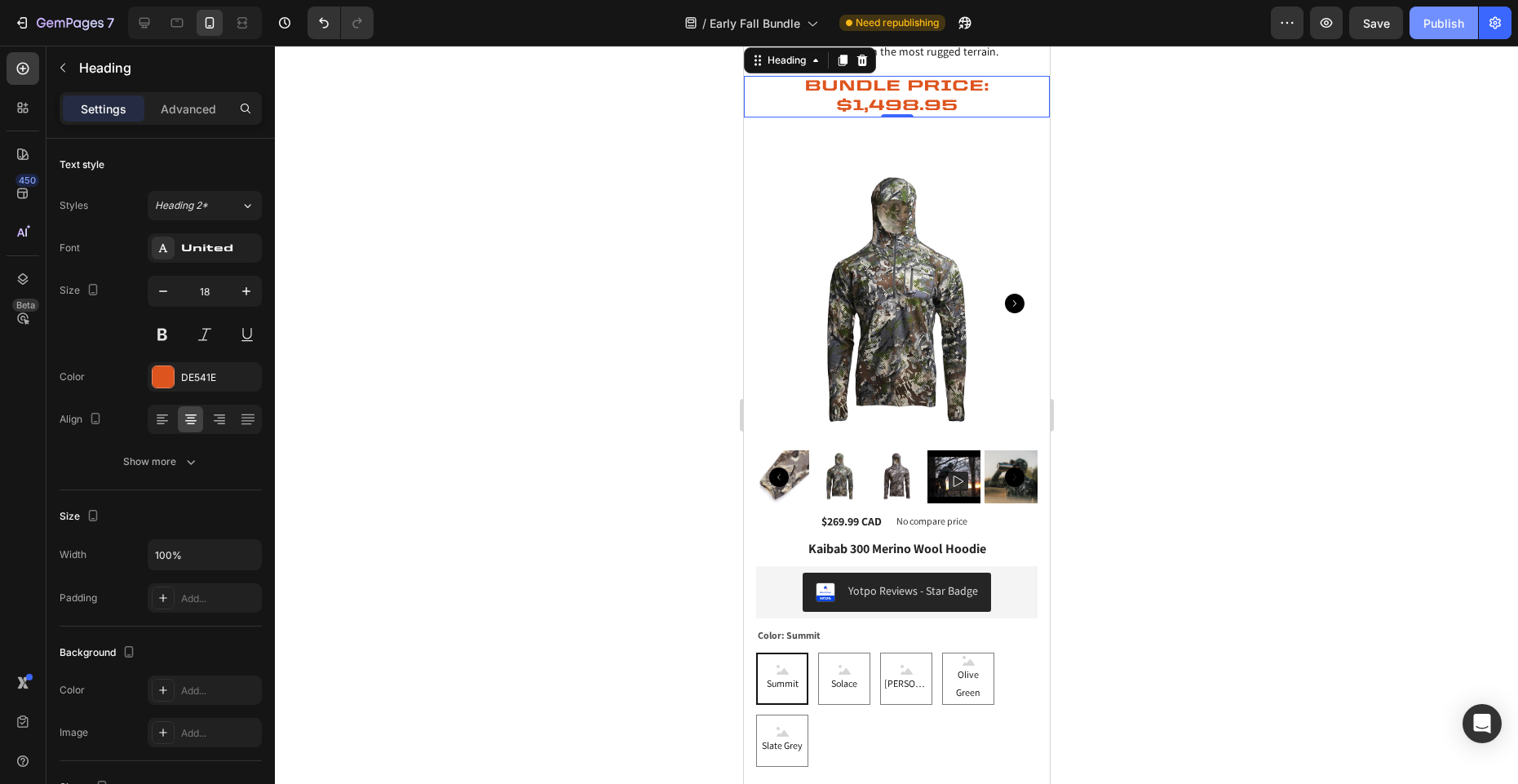
click at [1443, 32] on button "Publish" at bounding box center [1444, 22] width 68 height 32
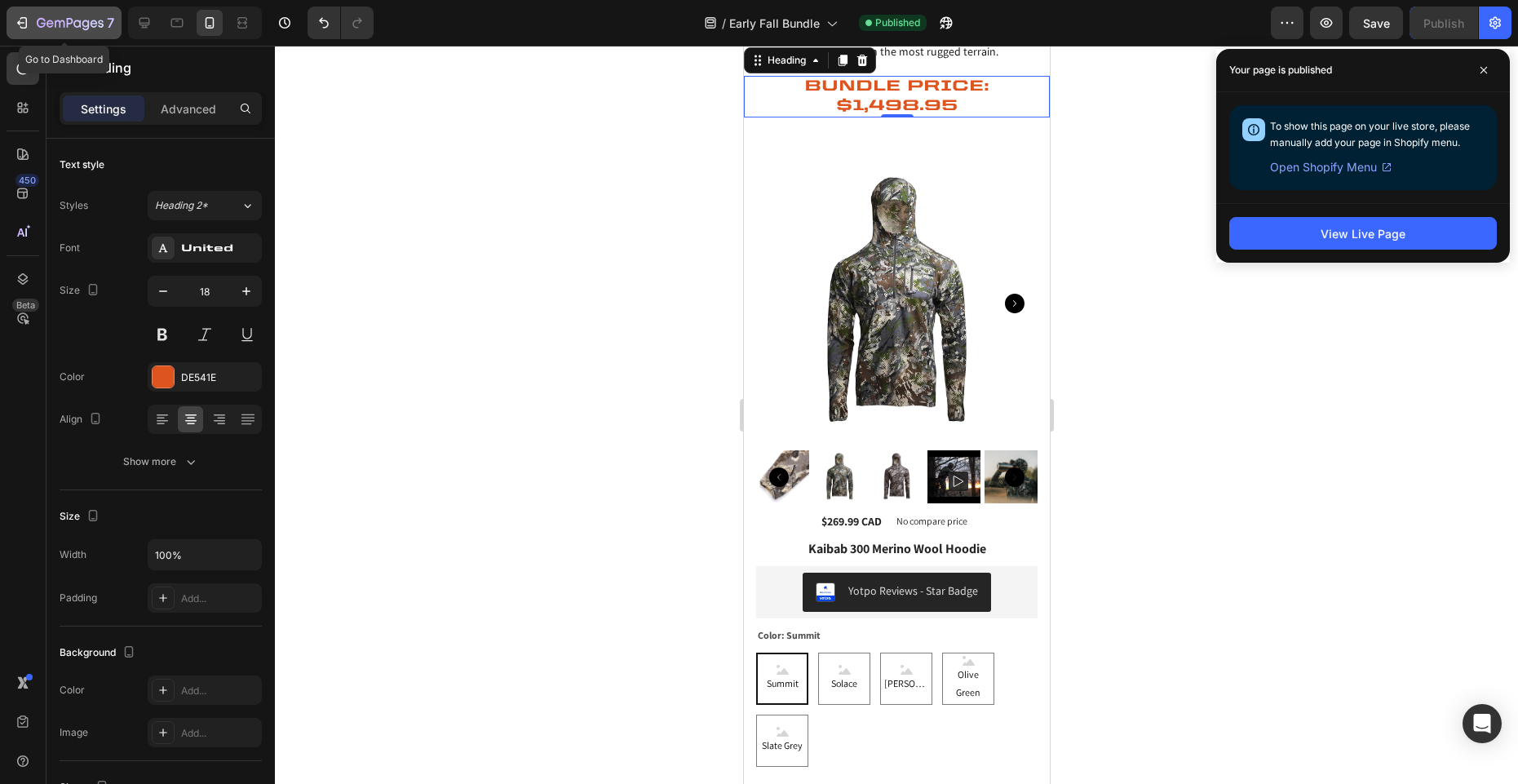
click at [48, 26] on icon "button" at bounding box center [50, 23] width 7 height 7
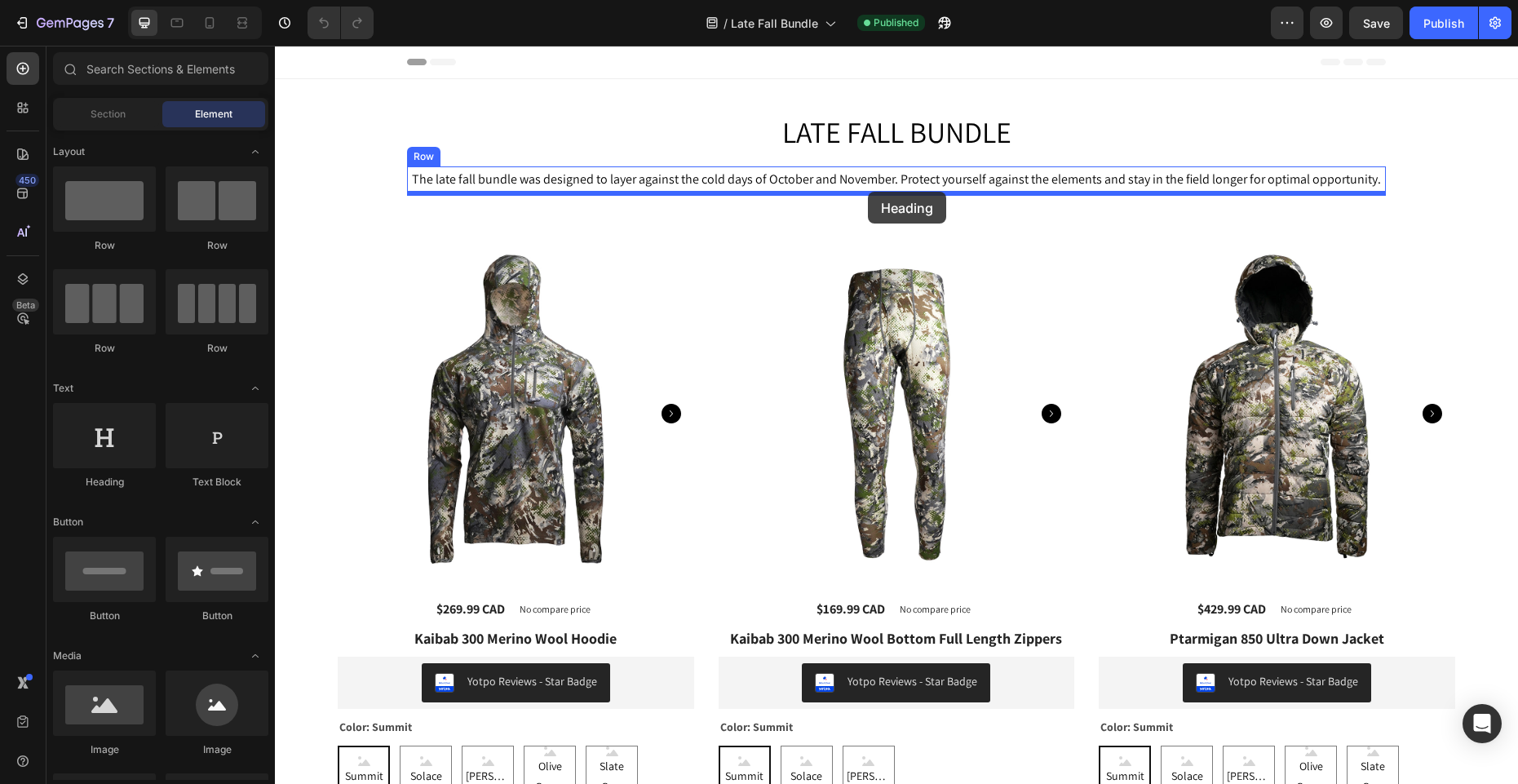
drag, startPoint x: 380, startPoint y: 487, endPoint x: 868, endPoint y: 192, distance: 570.2
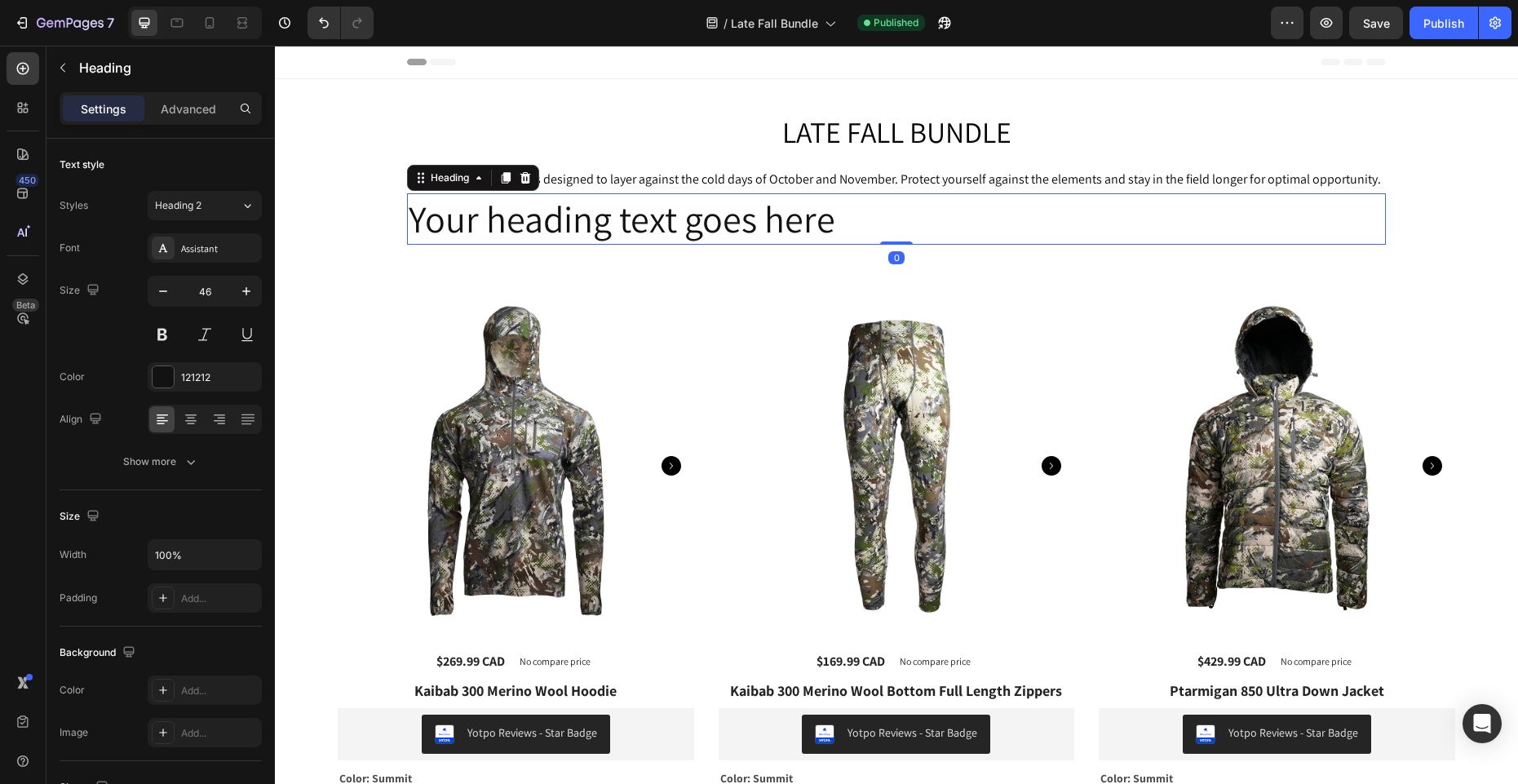
click at [673, 219] on h2 "Your heading text goes here" at bounding box center [896, 219] width 979 height 52
click at [673, 219] on p "Your heading text goes here" at bounding box center [895, 219] width 975 height 49
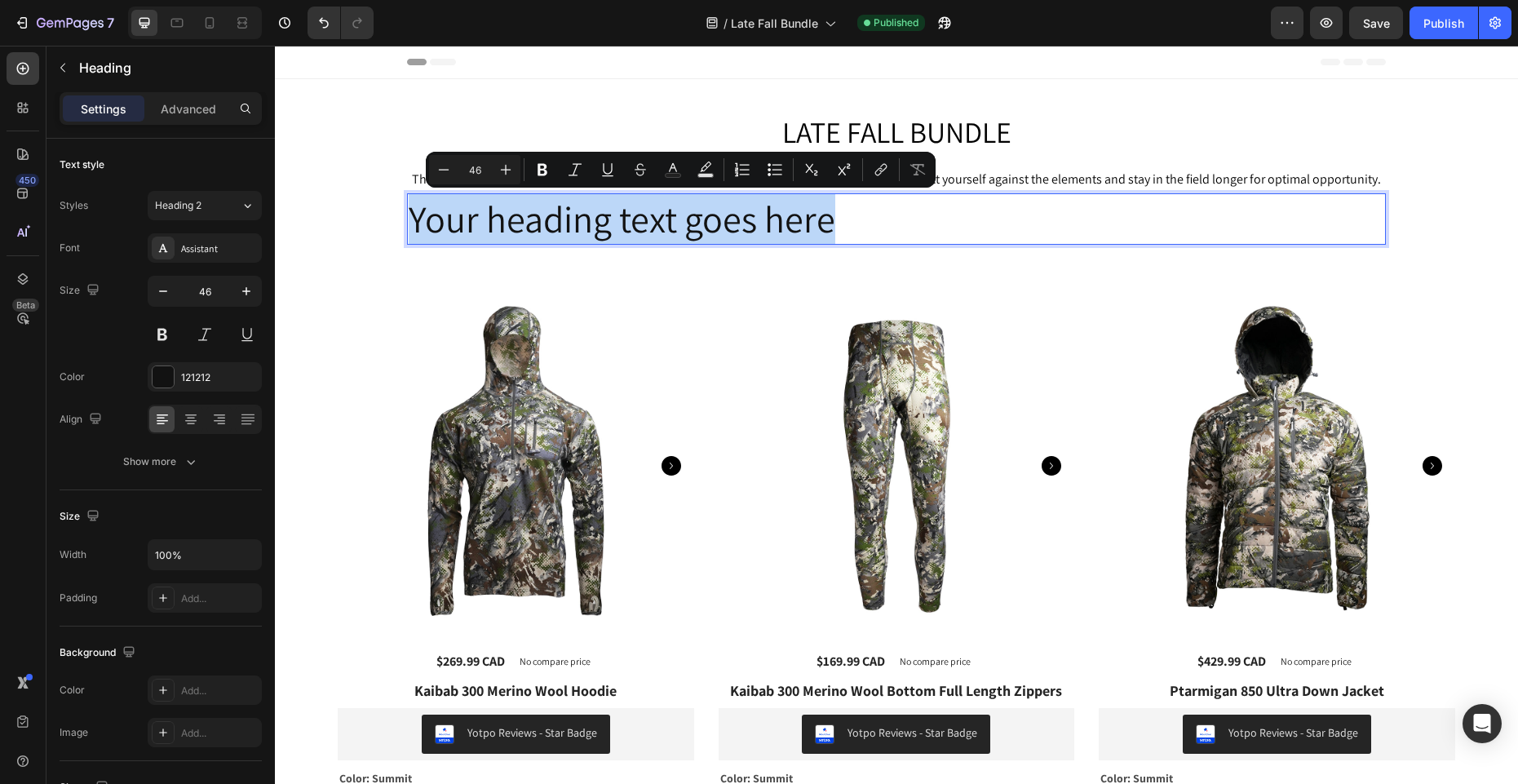
click at [674, 219] on p "Your heading text goes here" at bounding box center [895, 219] width 975 height 49
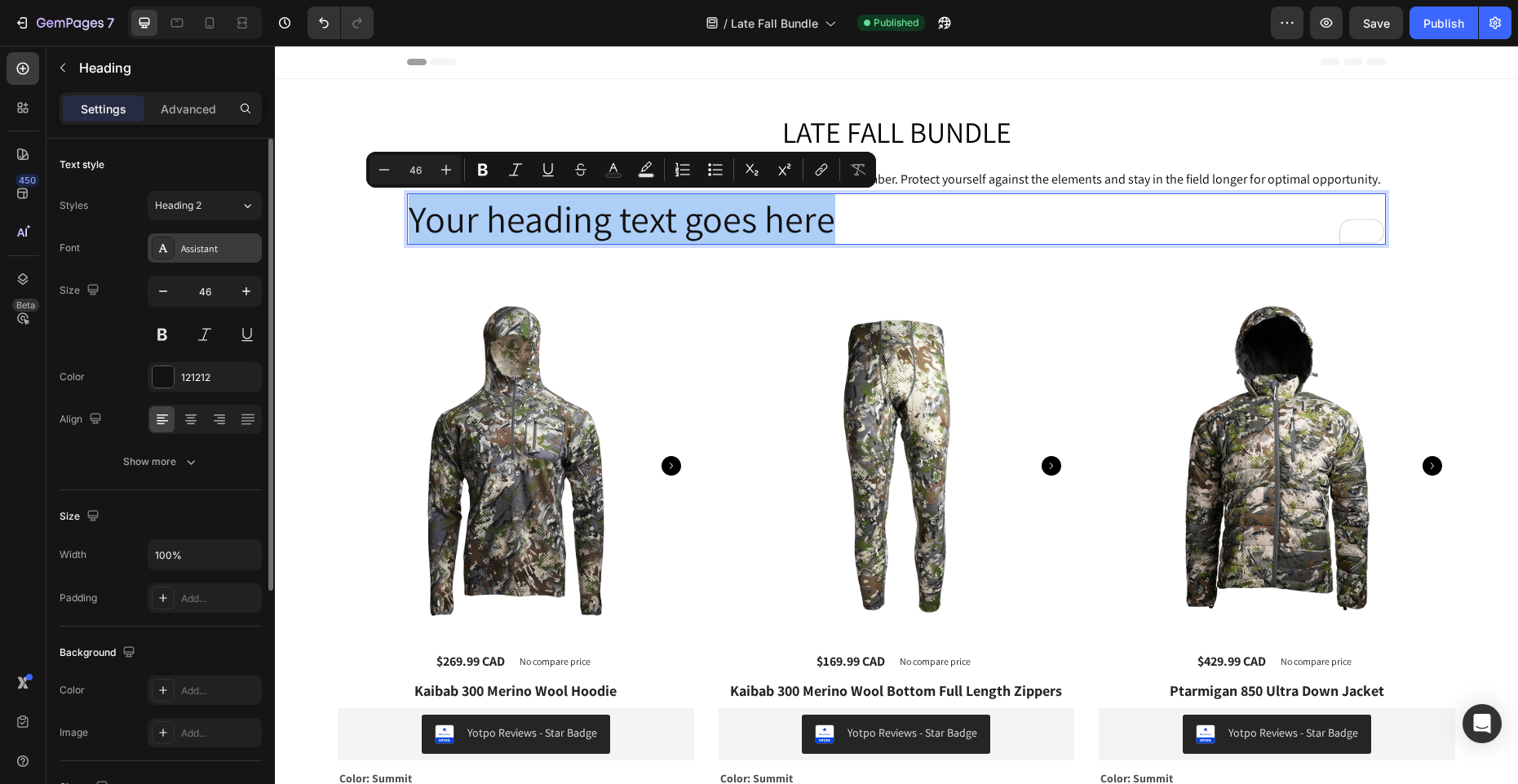
click at [194, 246] on div "Assistant" at bounding box center [219, 248] width 76 height 14
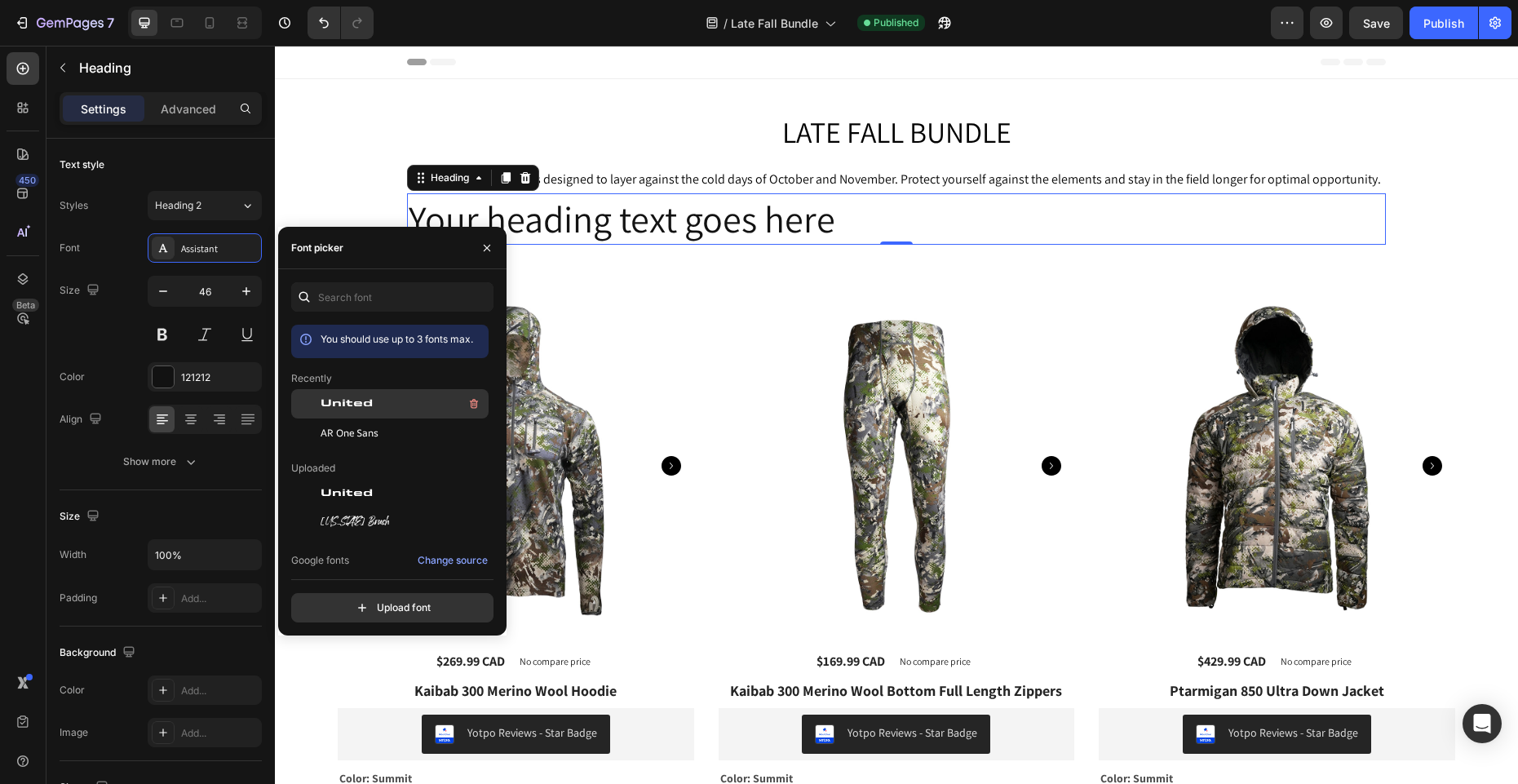
click at [348, 403] on span "United" at bounding box center [346, 404] width 52 height 14
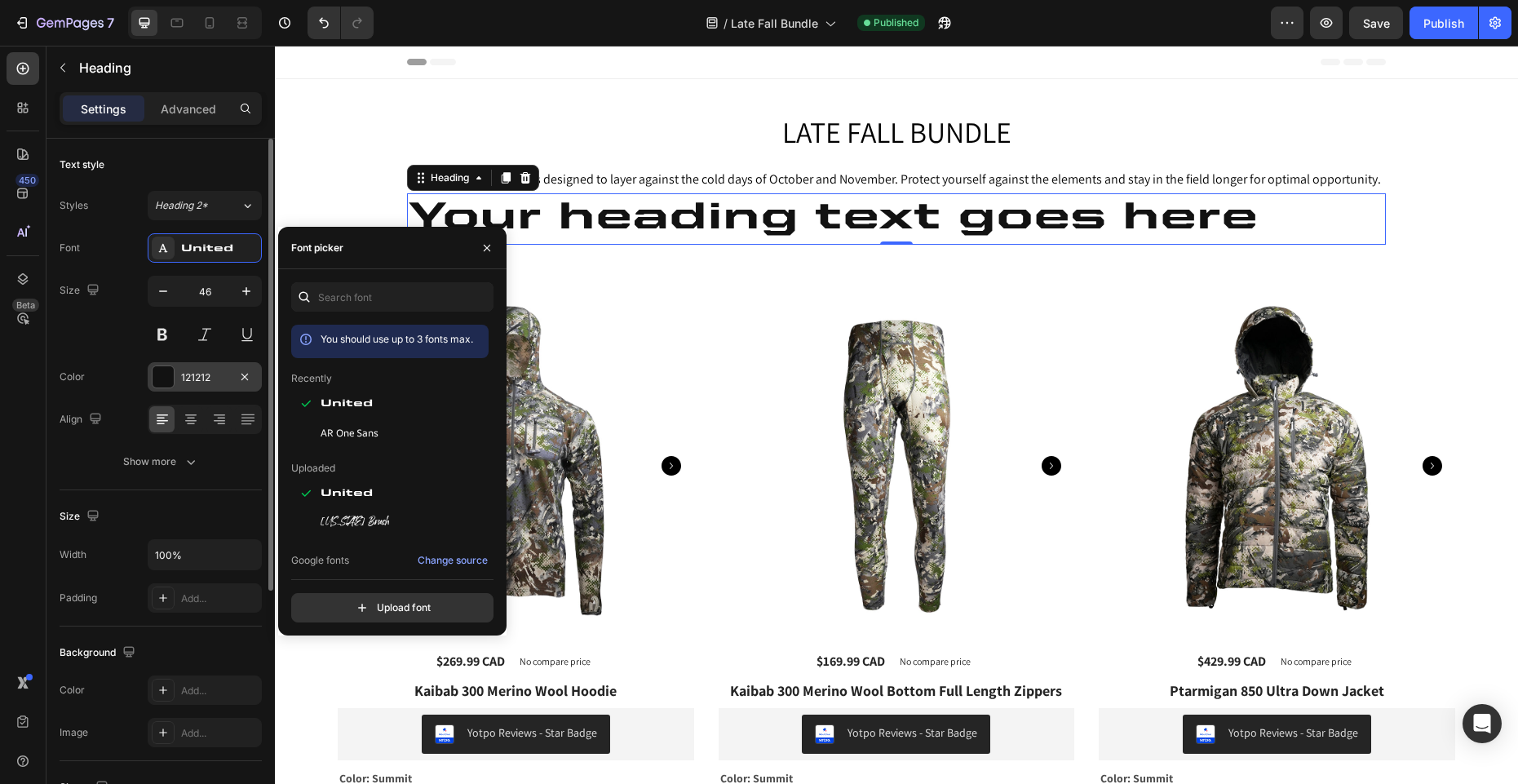
click at [163, 377] on div at bounding box center [163, 377] width 22 height 22
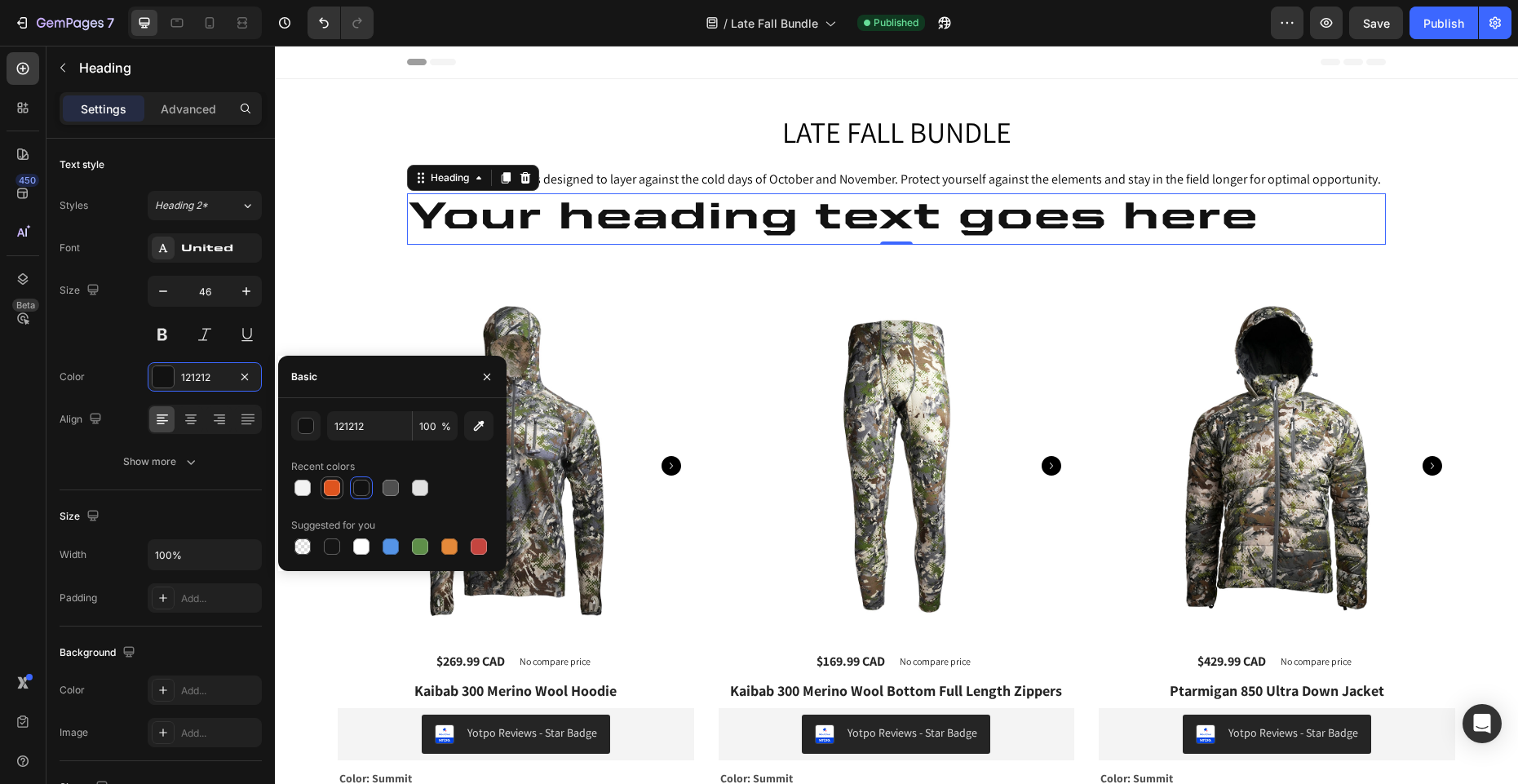
click at [327, 485] on div at bounding box center [332, 488] width 16 height 16
type input "DE541E"
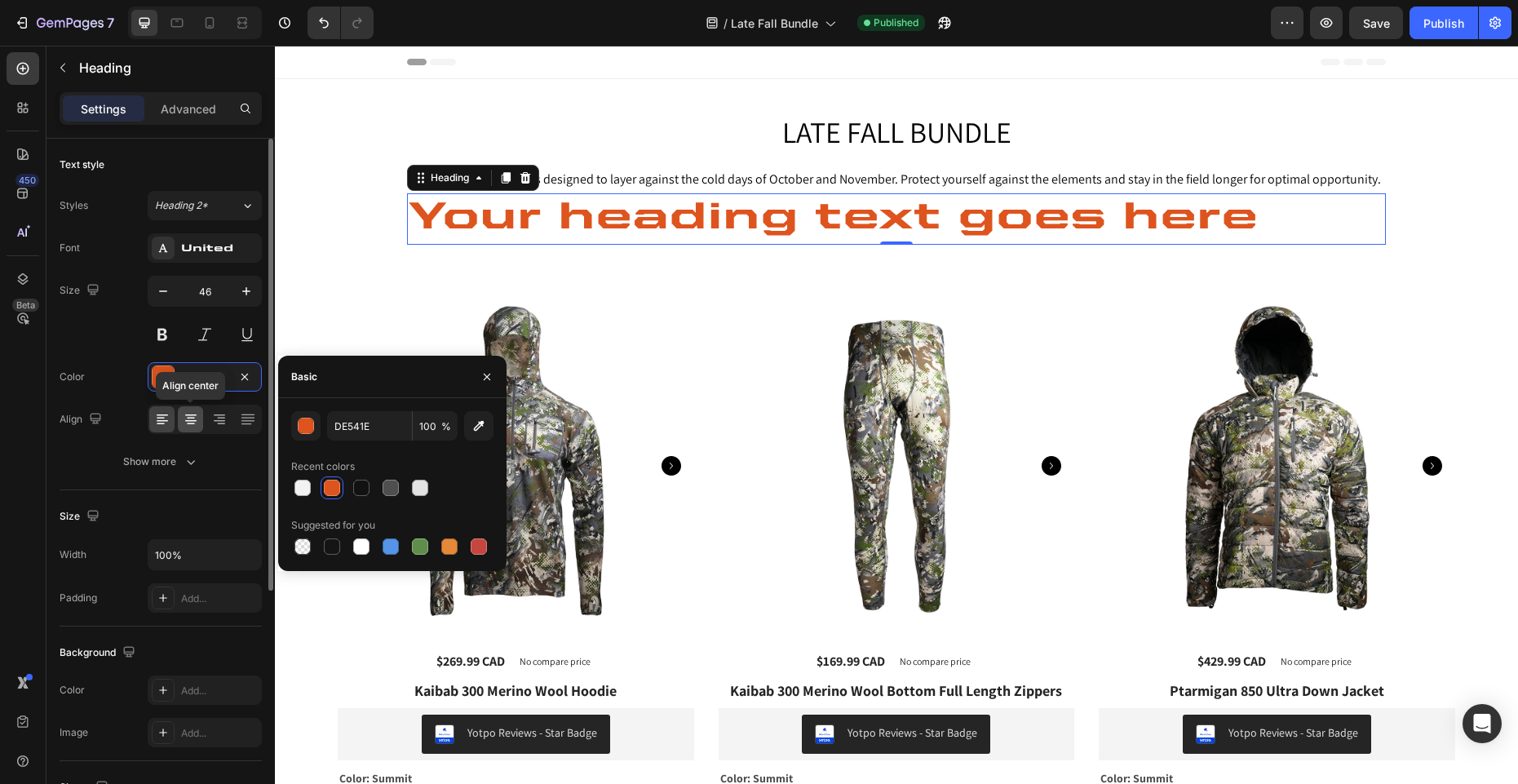
click at [196, 417] on icon at bounding box center [191, 419] width 16 height 16
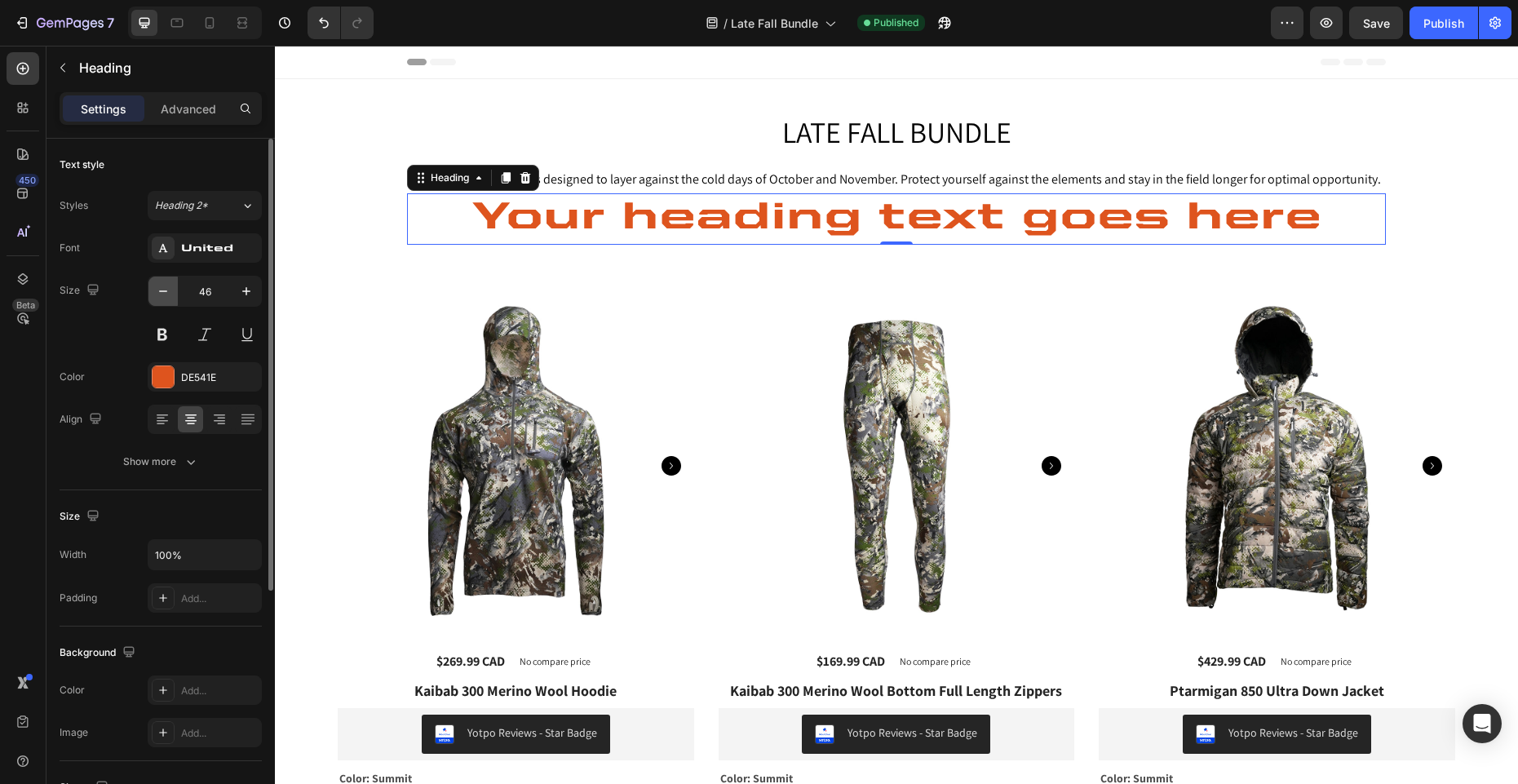
click at [166, 285] on icon "button" at bounding box center [163, 291] width 16 height 16
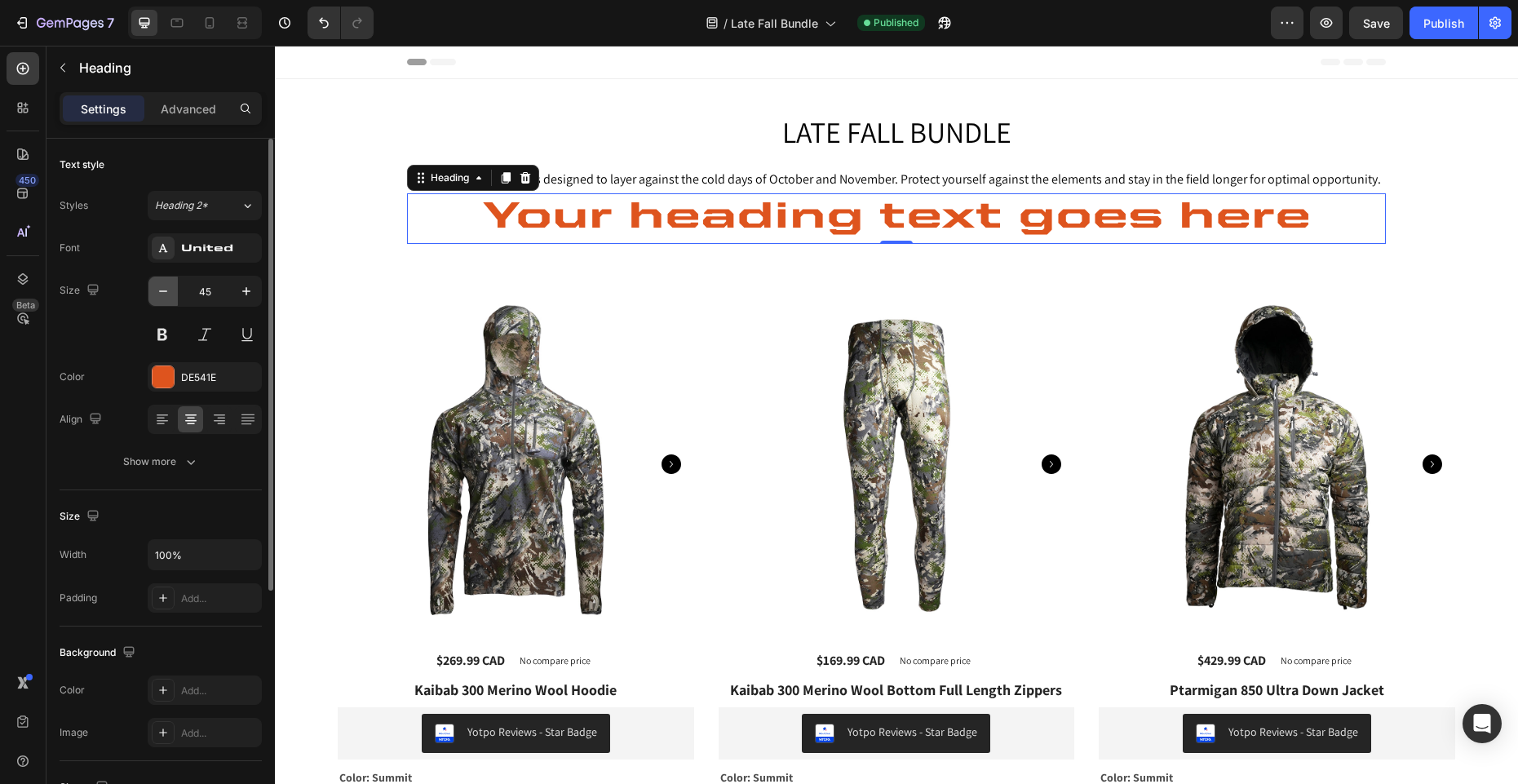
click at [166, 285] on icon "button" at bounding box center [163, 291] width 16 height 16
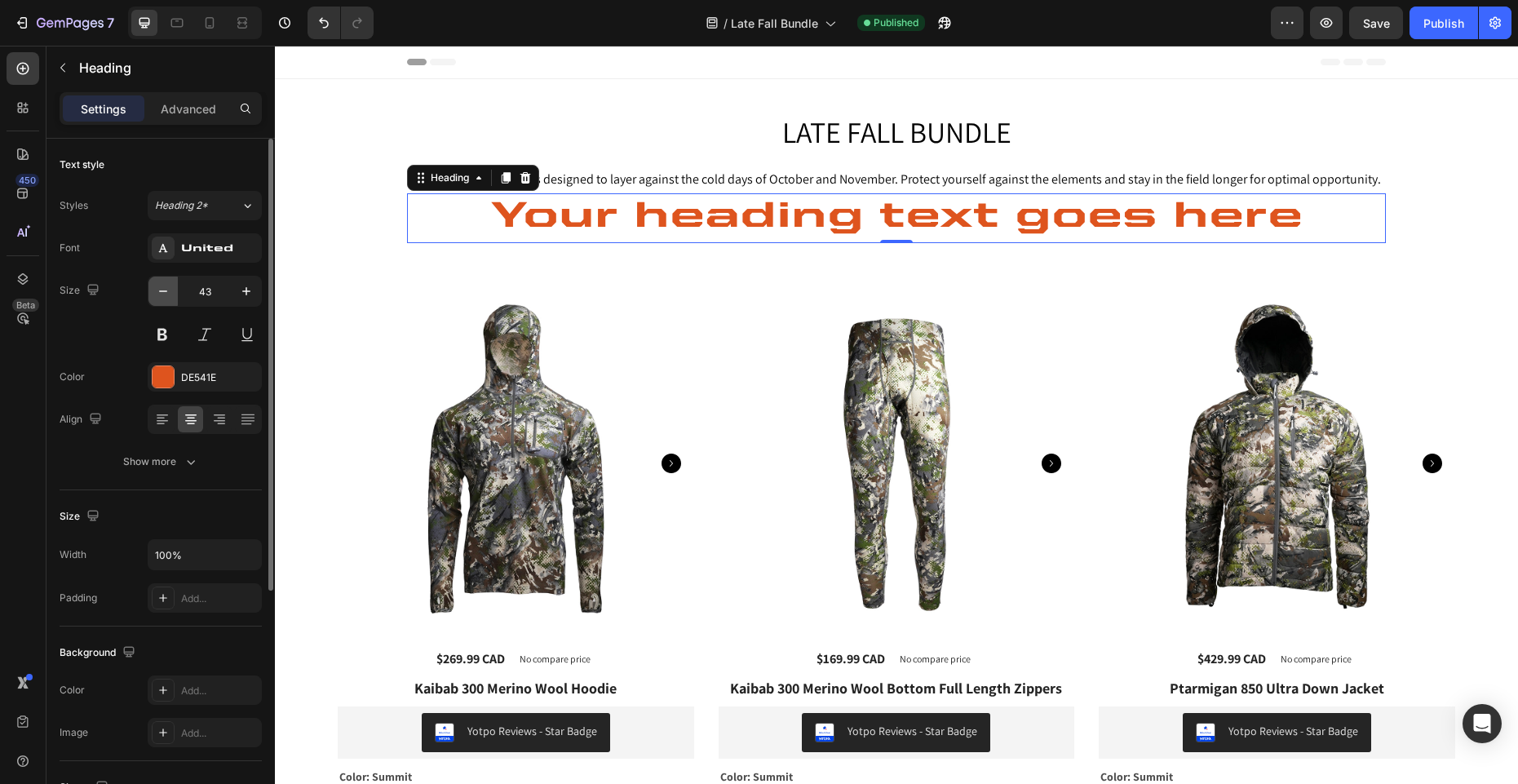
click at [165, 285] on icon "button" at bounding box center [163, 291] width 16 height 16
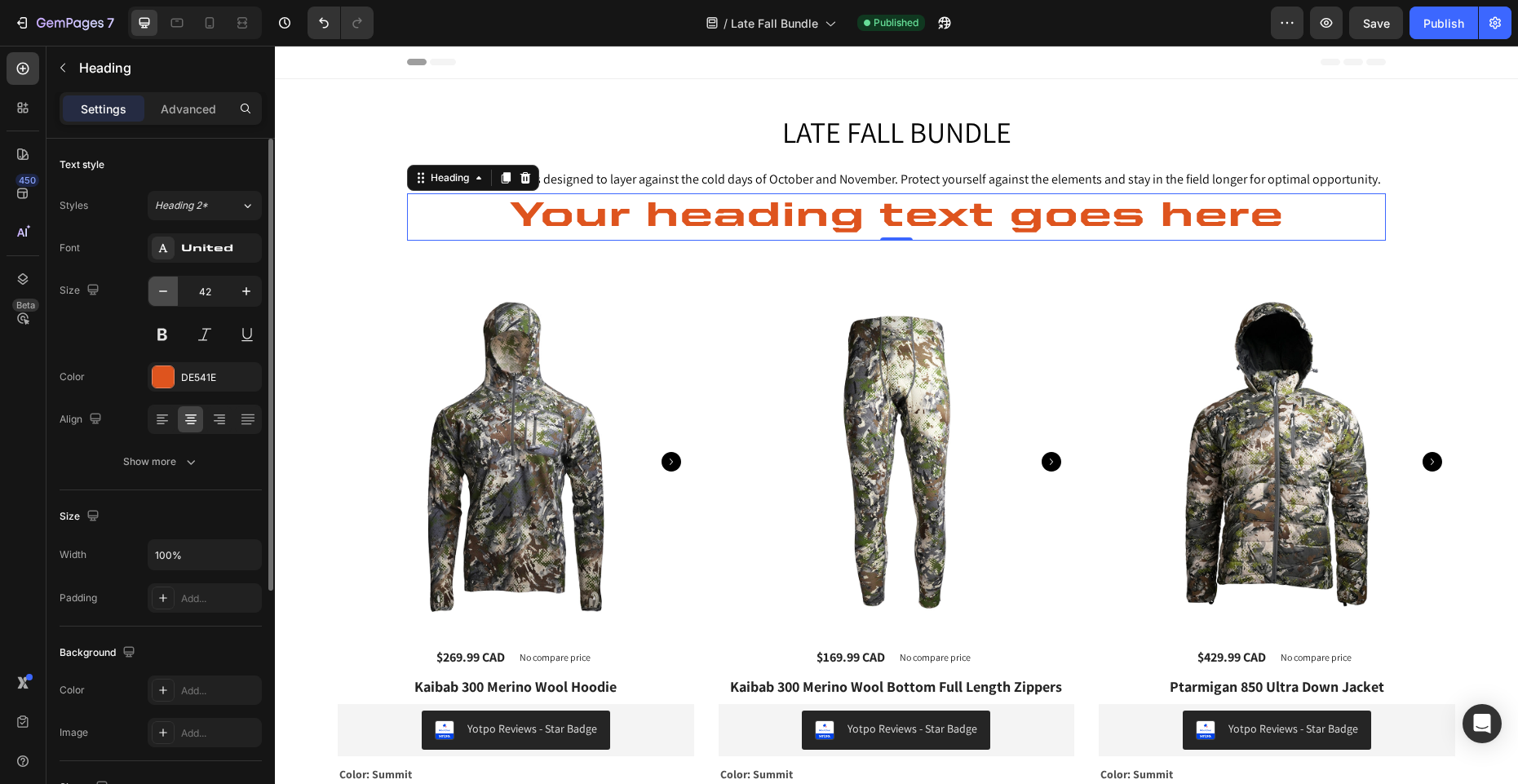
click at [165, 285] on icon "button" at bounding box center [163, 291] width 16 height 16
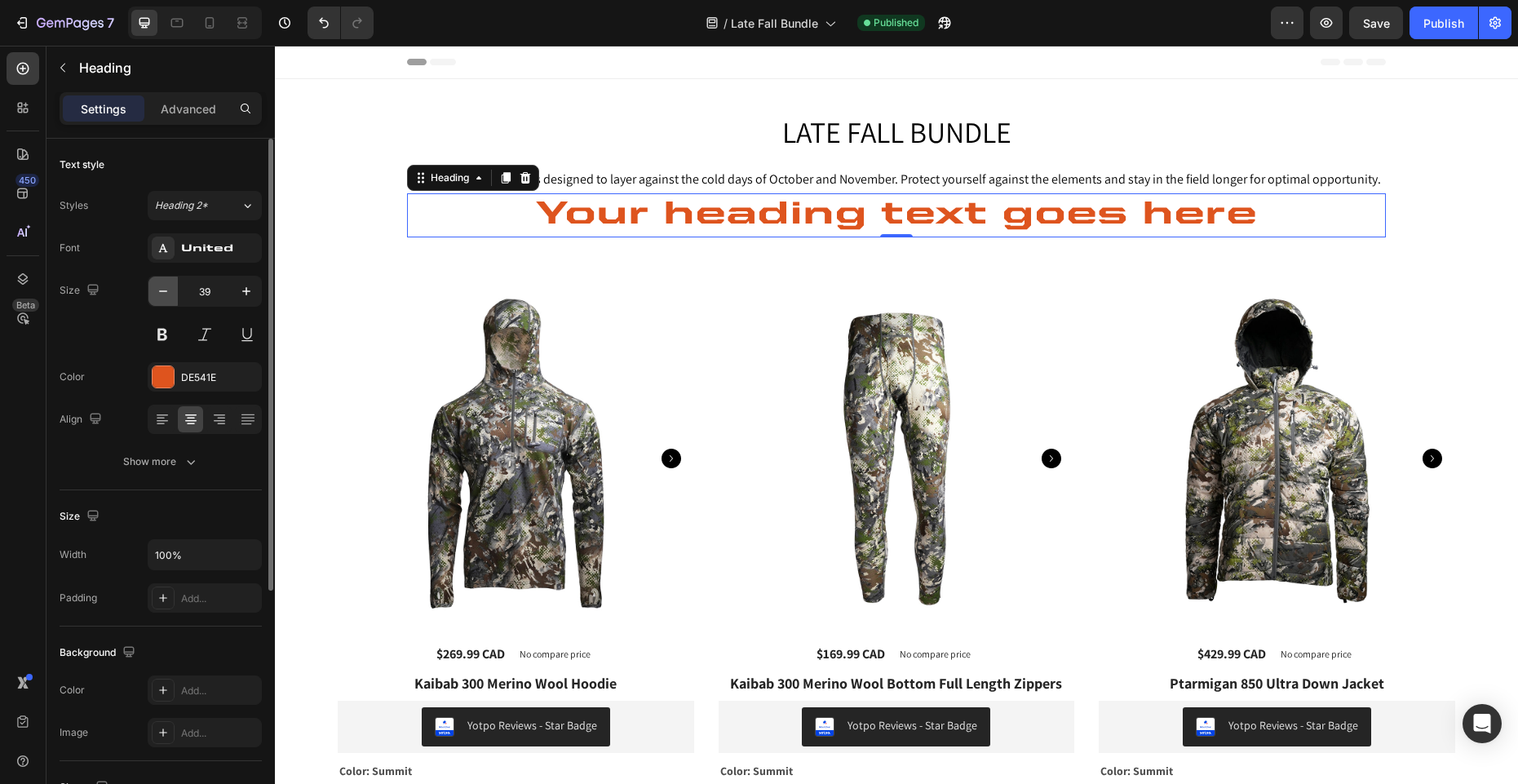
click at [165, 285] on icon "button" at bounding box center [163, 291] width 16 height 16
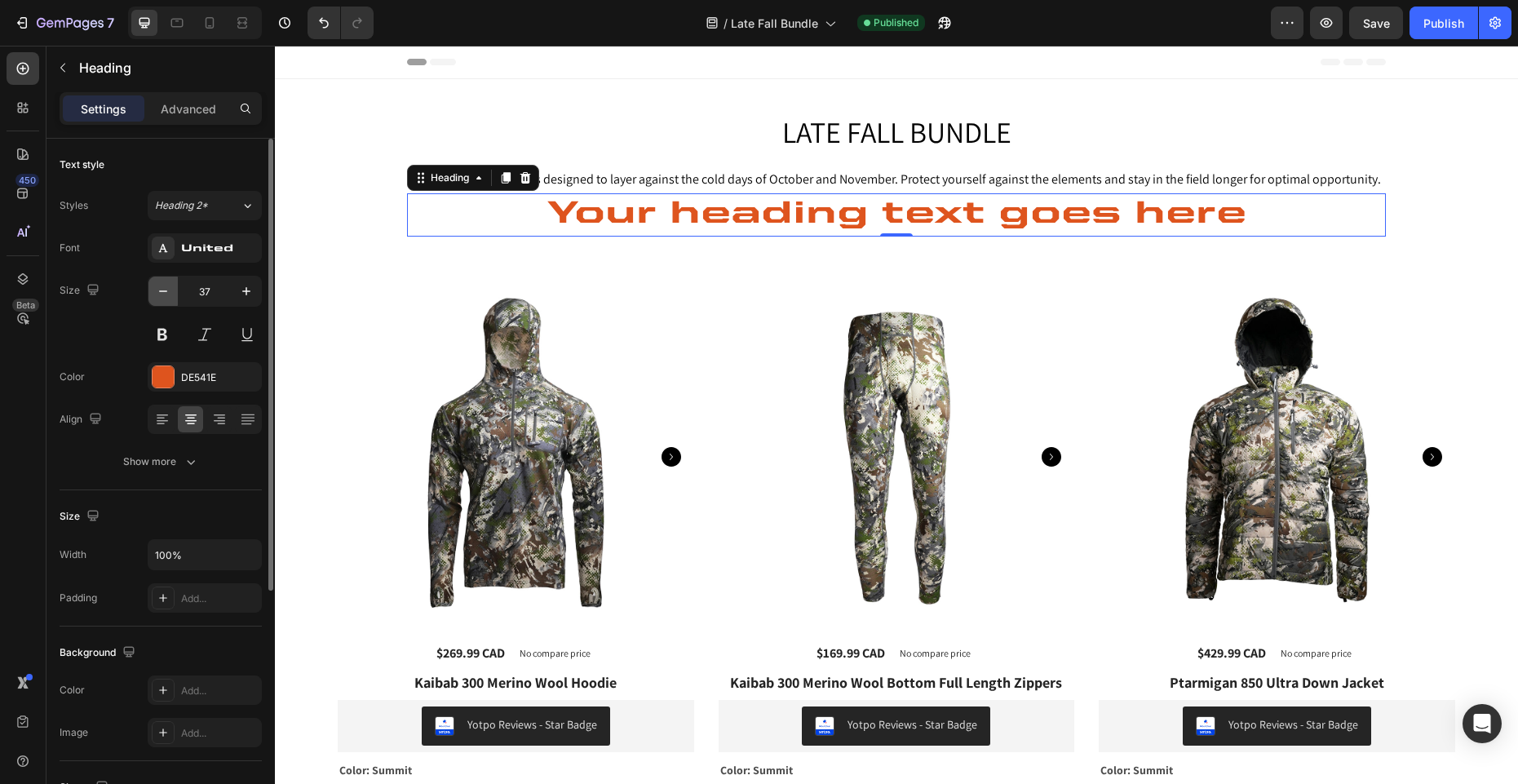
click at [165, 285] on icon "button" at bounding box center [163, 291] width 16 height 16
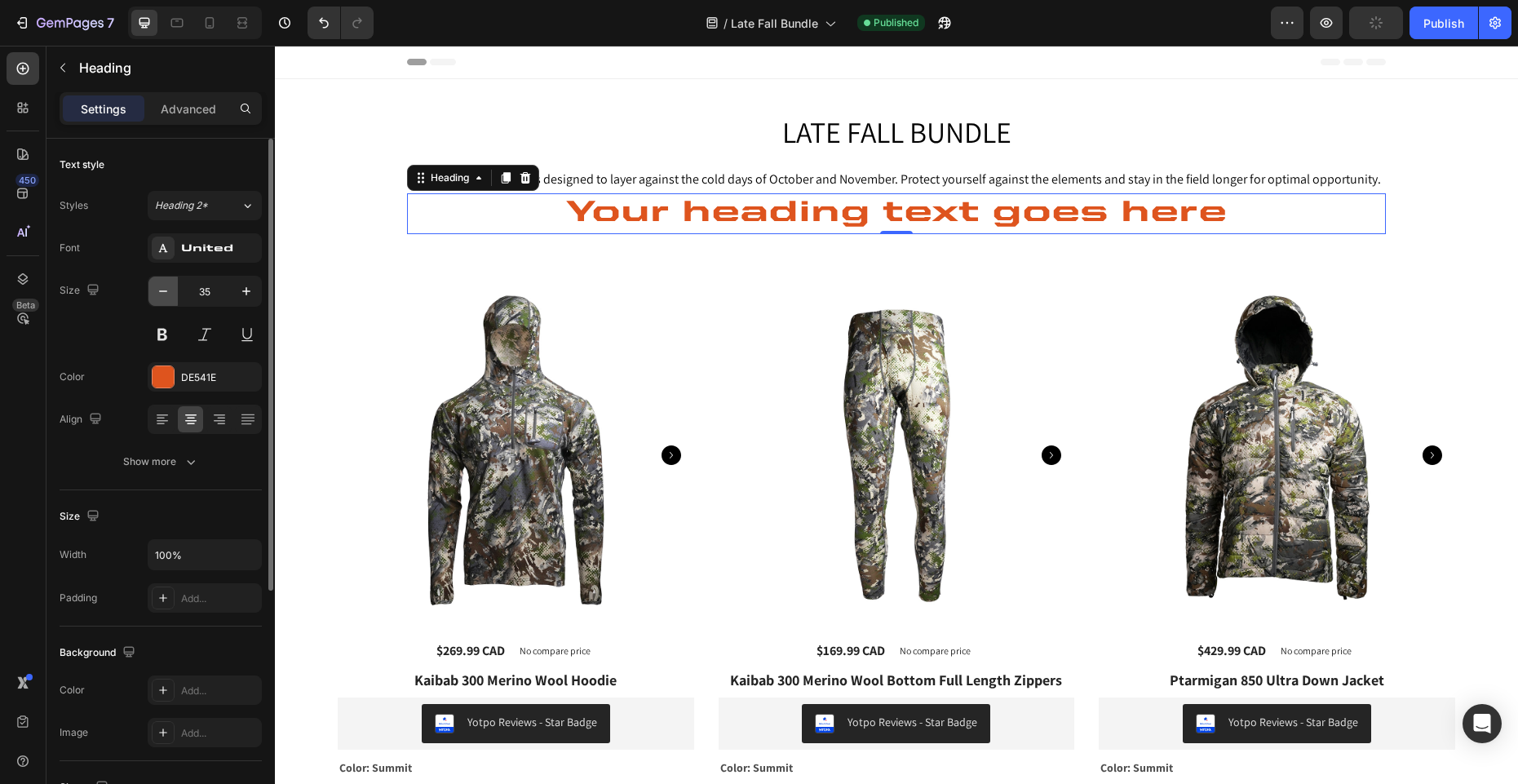
click at [165, 285] on icon "button" at bounding box center [163, 291] width 16 height 16
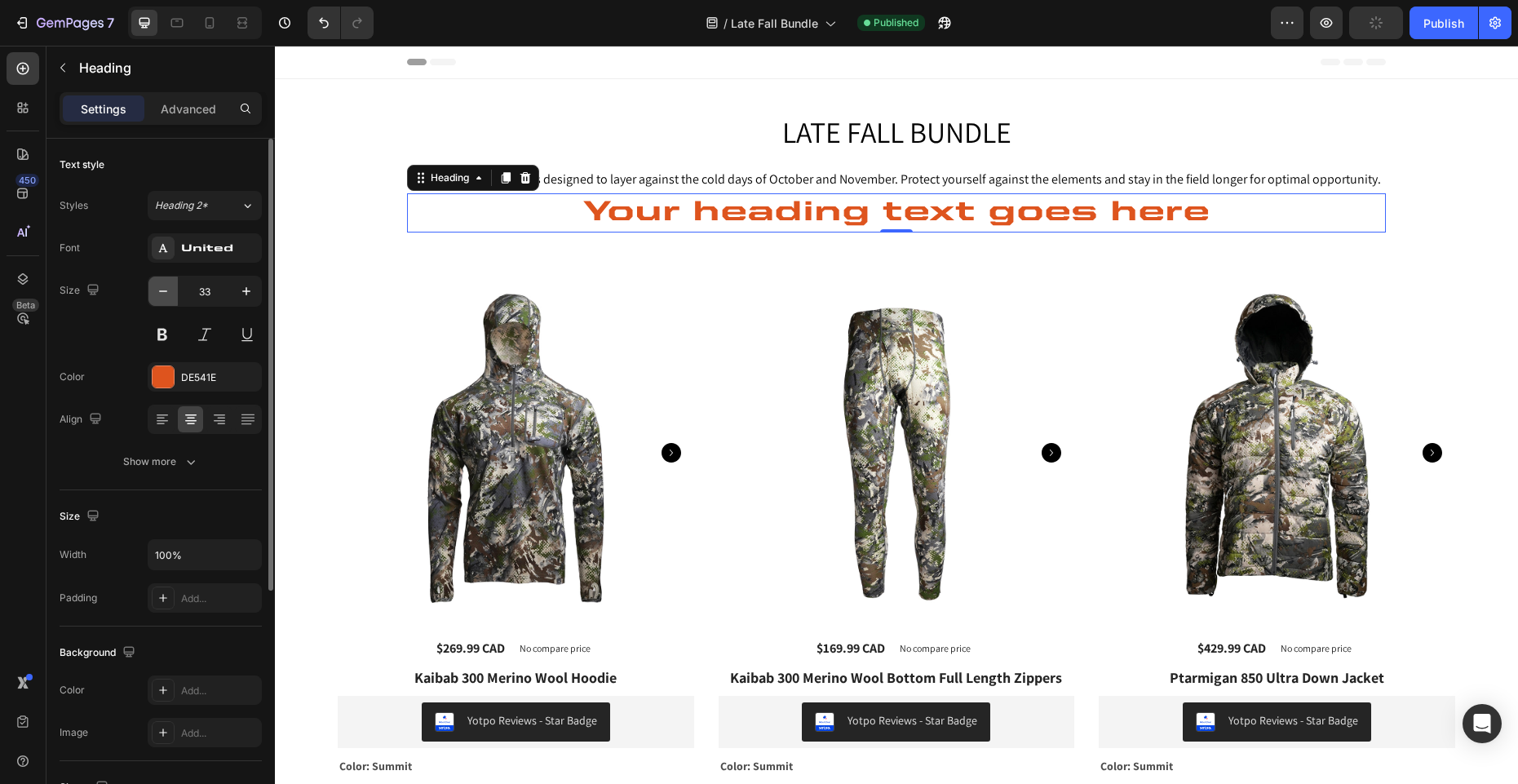
click at [165, 285] on icon "button" at bounding box center [163, 291] width 16 height 16
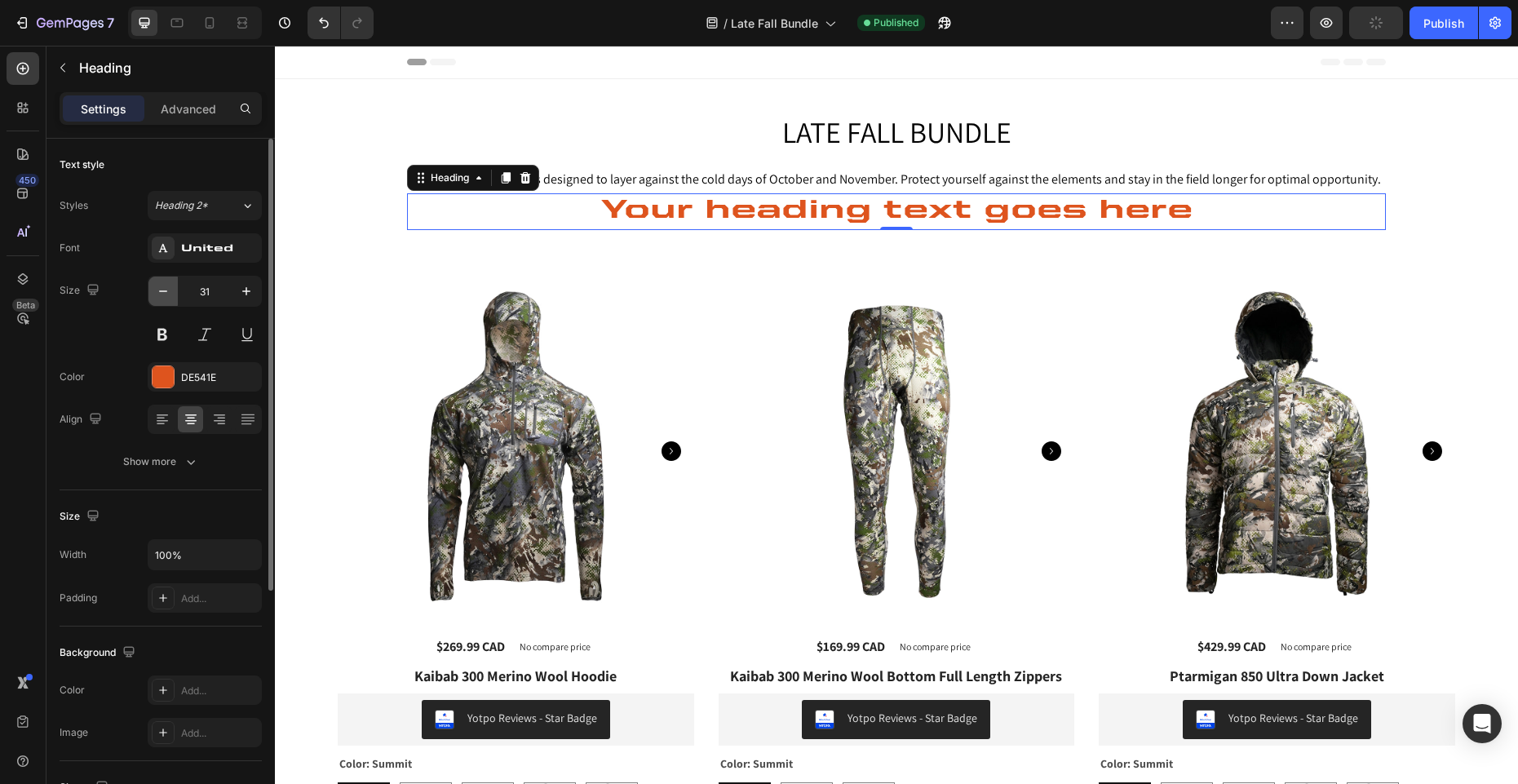
click at [165, 285] on icon "button" at bounding box center [163, 291] width 16 height 16
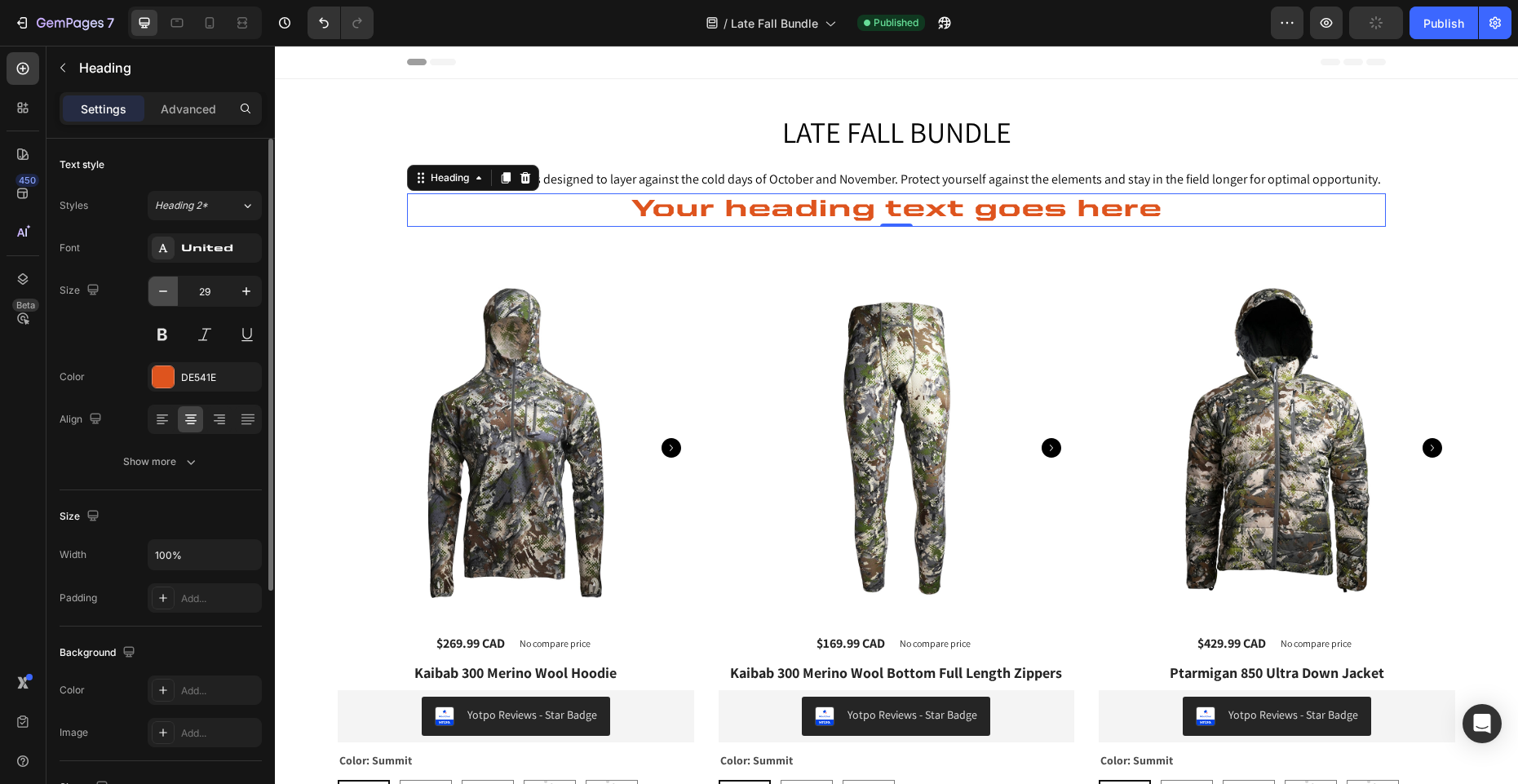
click at [165, 285] on icon "button" at bounding box center [163, 291] width 16 height 16
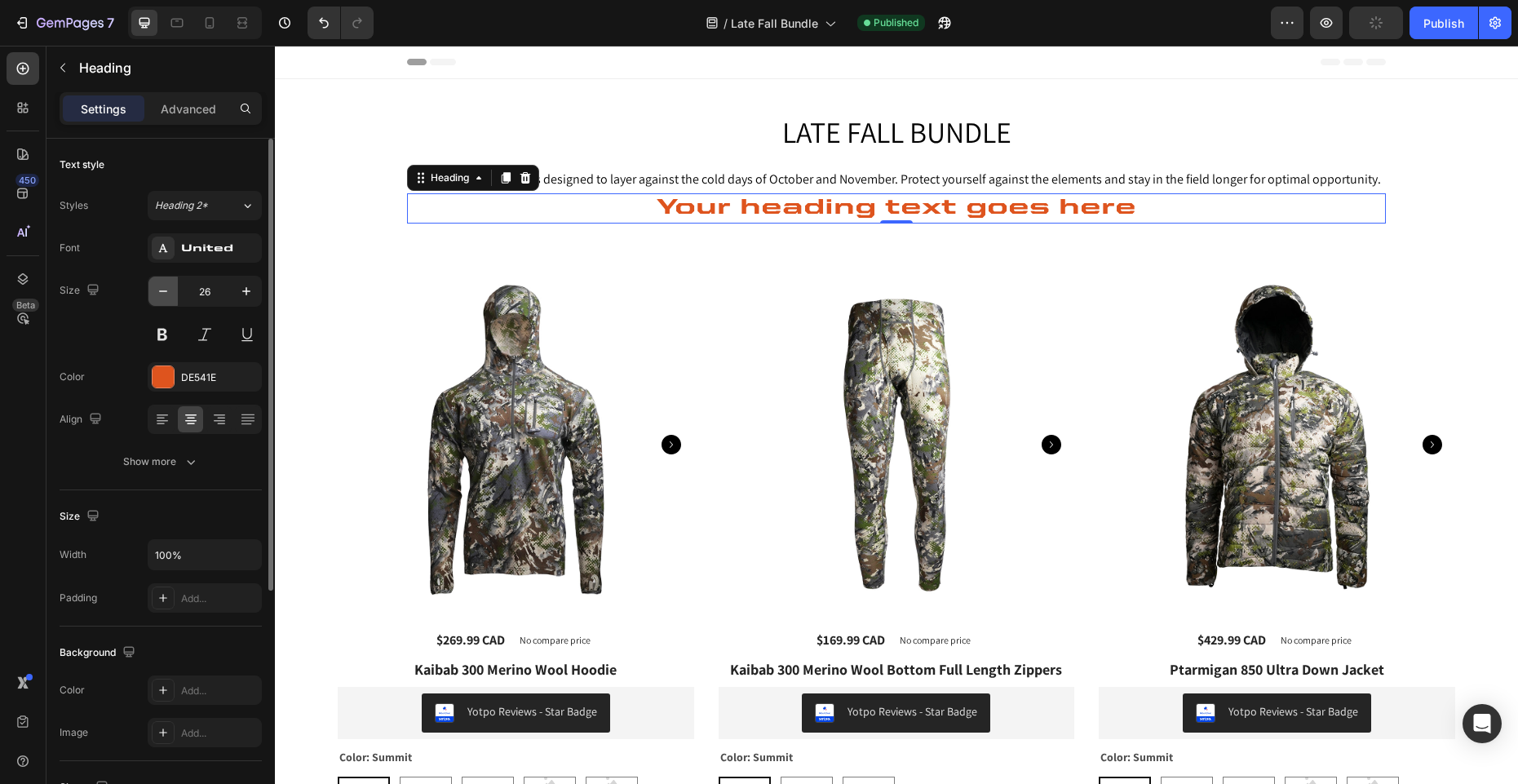
click at [165, 285] on icon "button" at bounding box center [163, 291] width 16 height 16
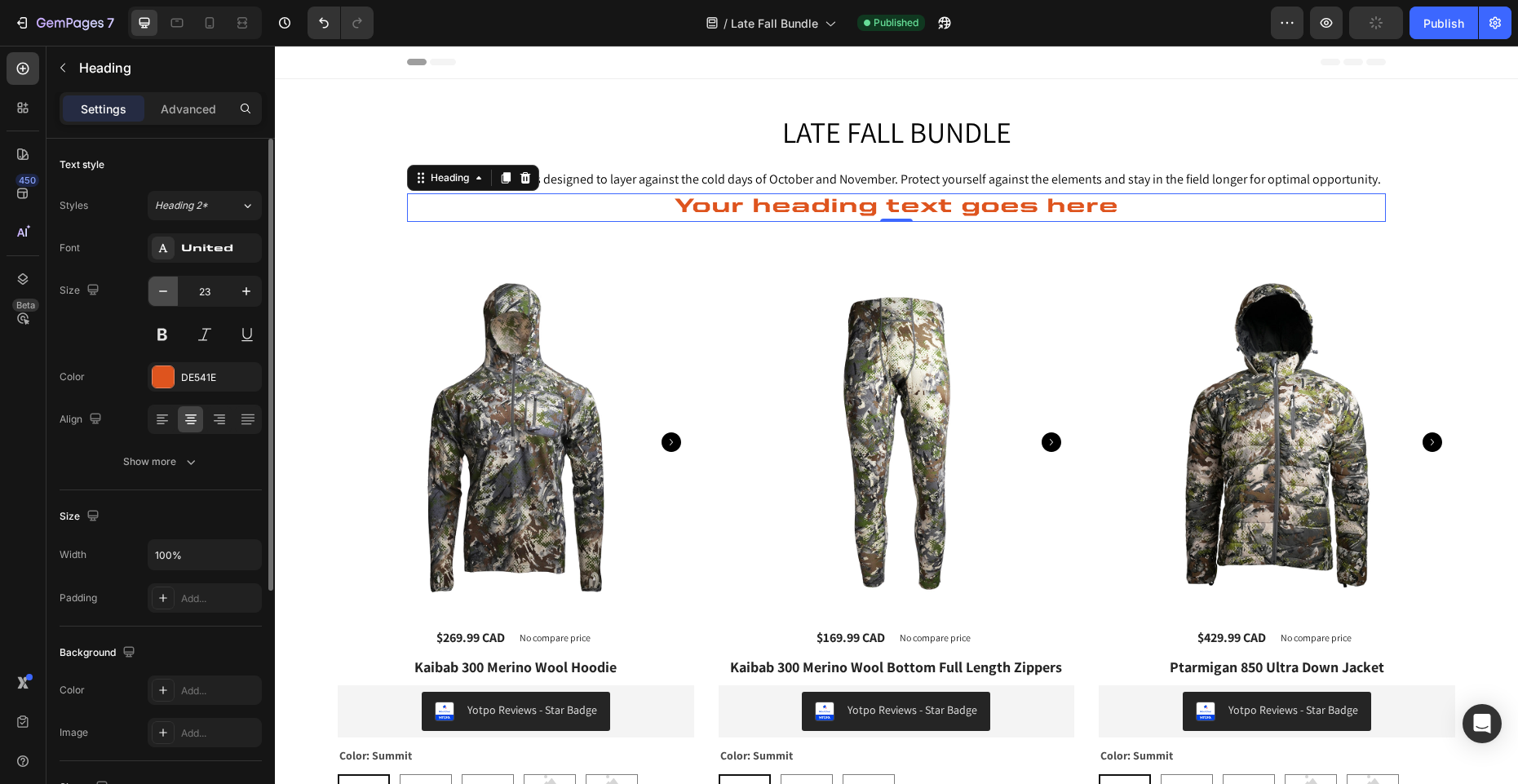
click at [165, 285] on icon "button" at bounding box center [163, 291] width 16 height 16
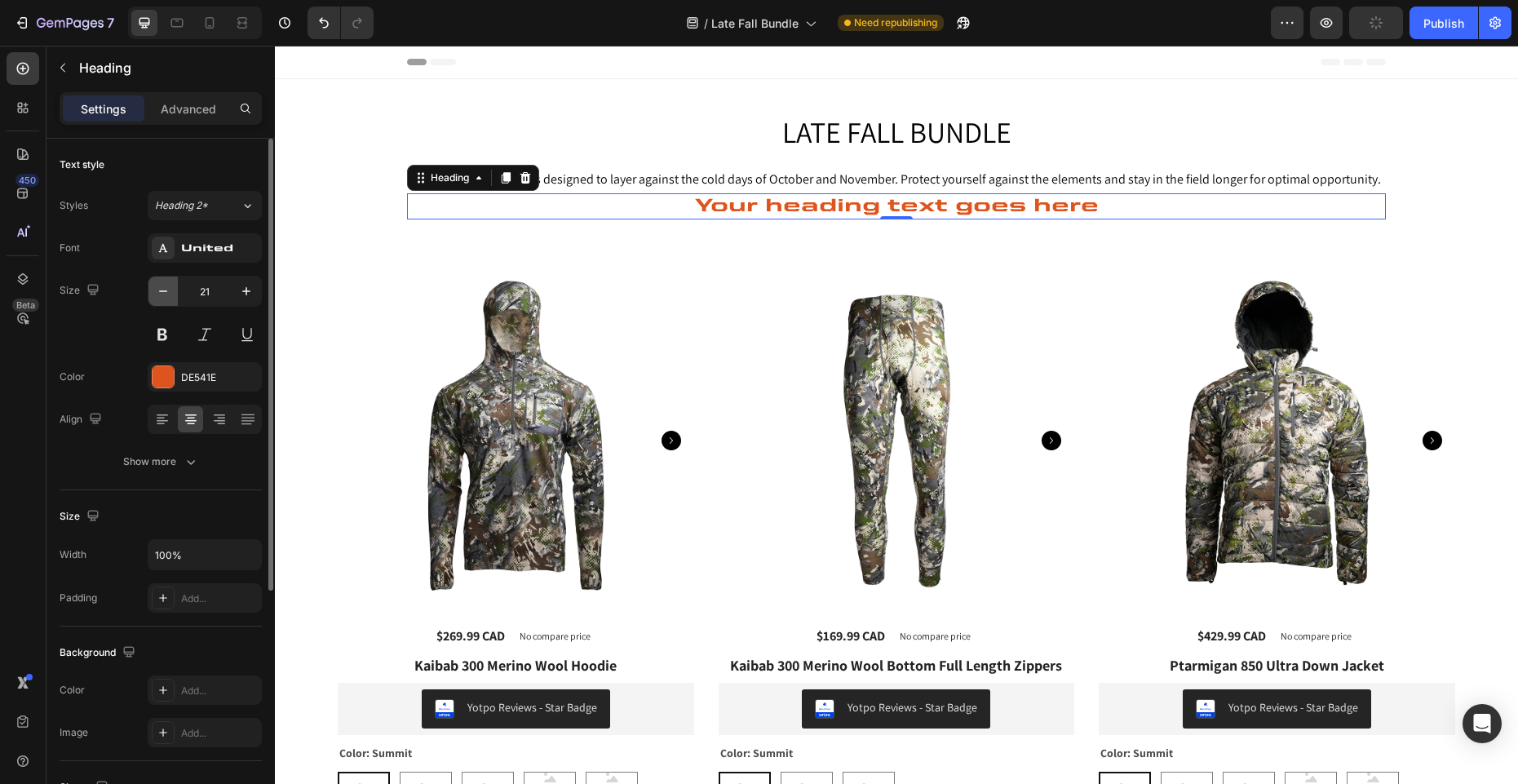
click at [165, 285] on icon "button" at bounding box center [163, 291] width 16 height 16
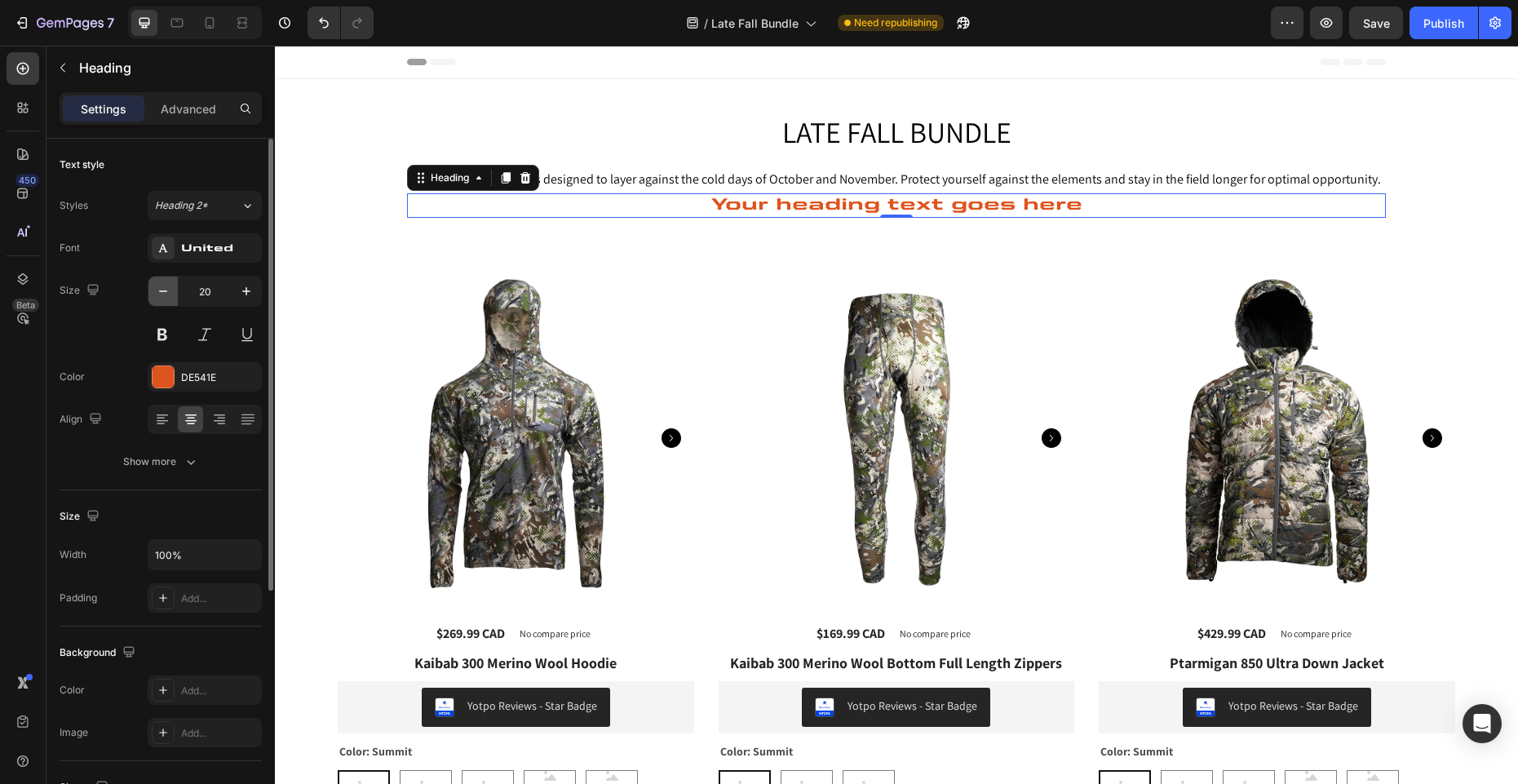
click at [165, 285] on icon "button" at bounding box center [163, 291] width 16 height 16
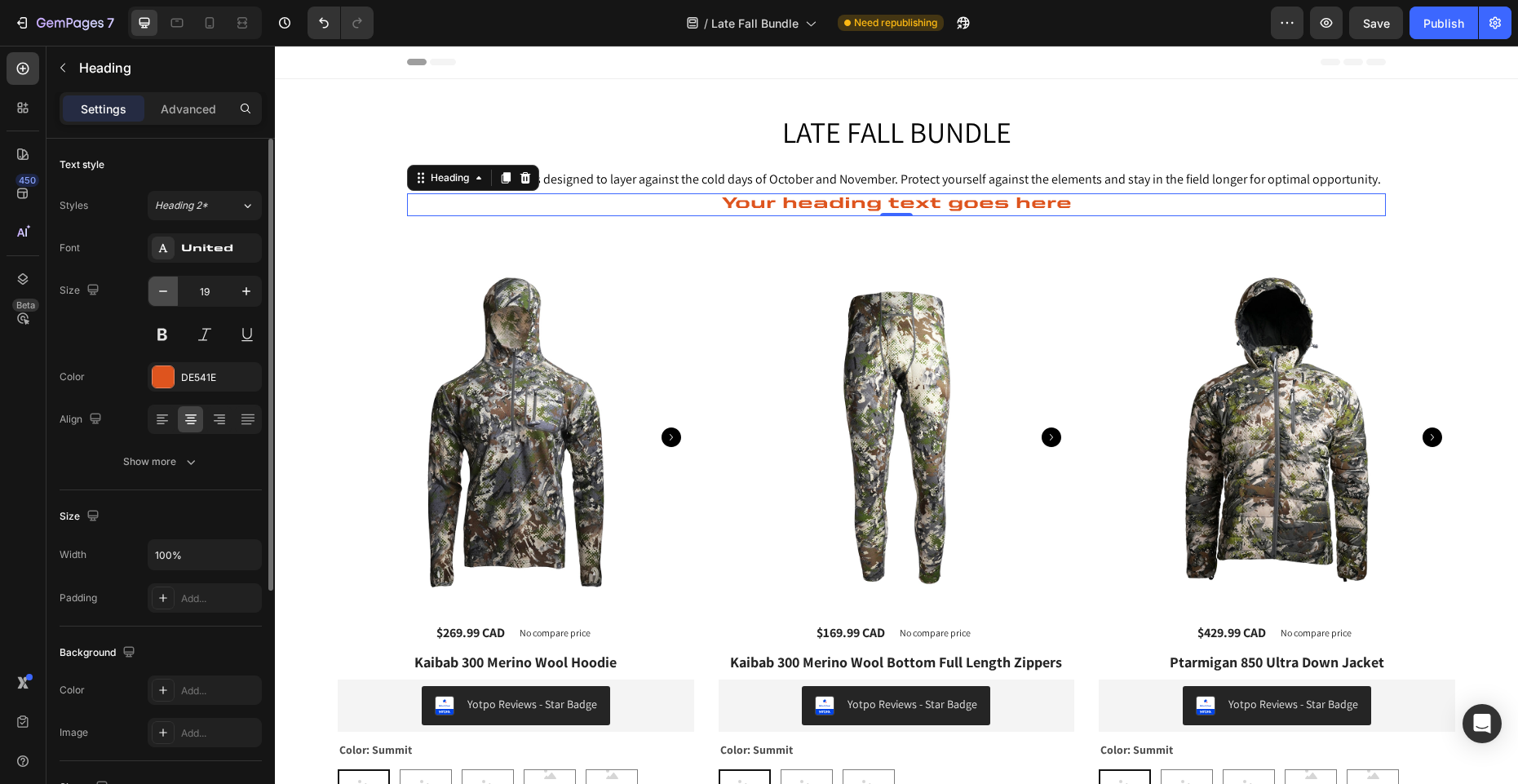
click at [165, 285] on icon "button" at bounding box center [163, 291] width 16 height 16
type input "18"
click at [190, 471] on button "Show more" at bounding box center [160, 461] width 202 height 30
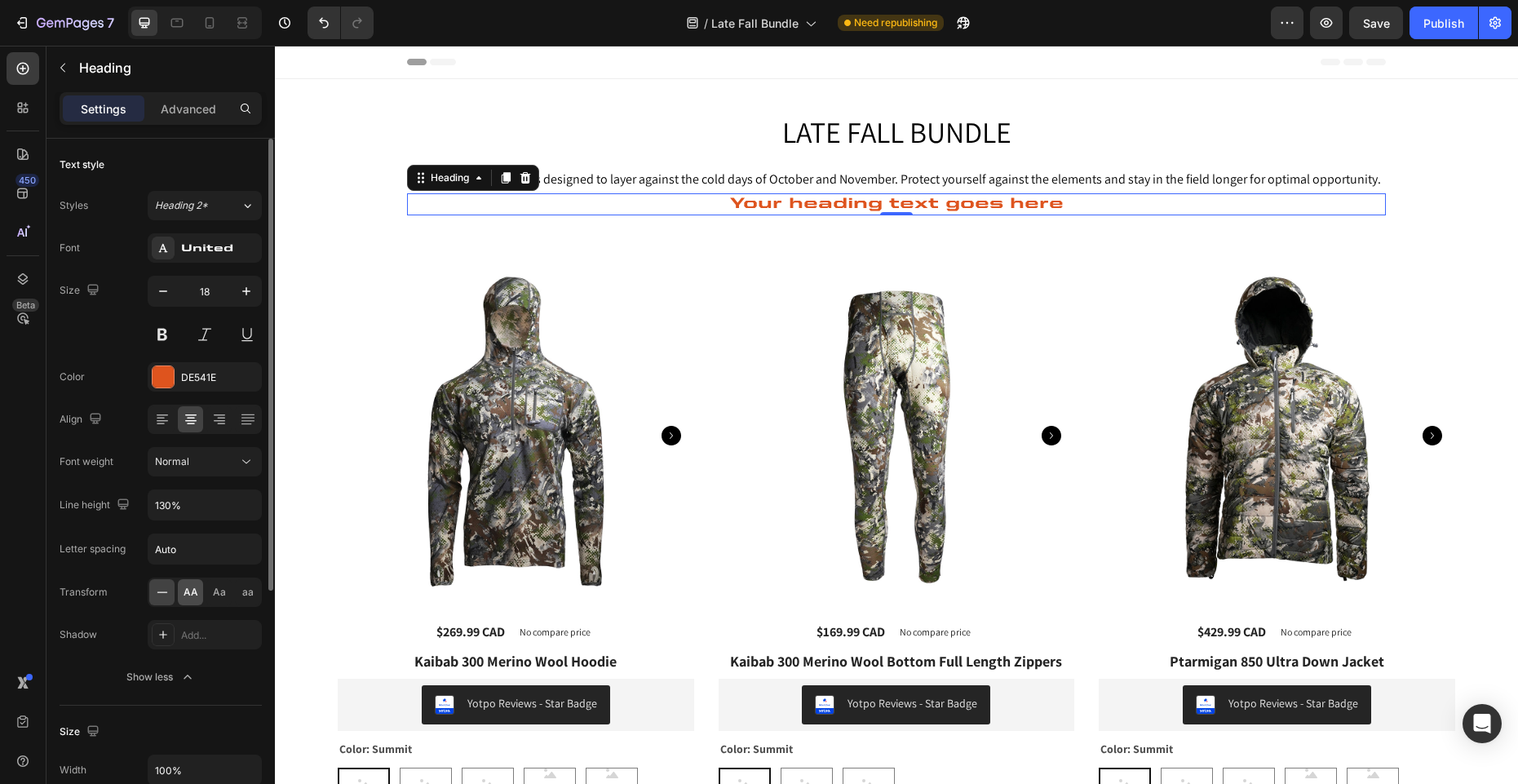
click at [194, 591] on span "AA" at bounding box center [191, 592] width 14 height 14
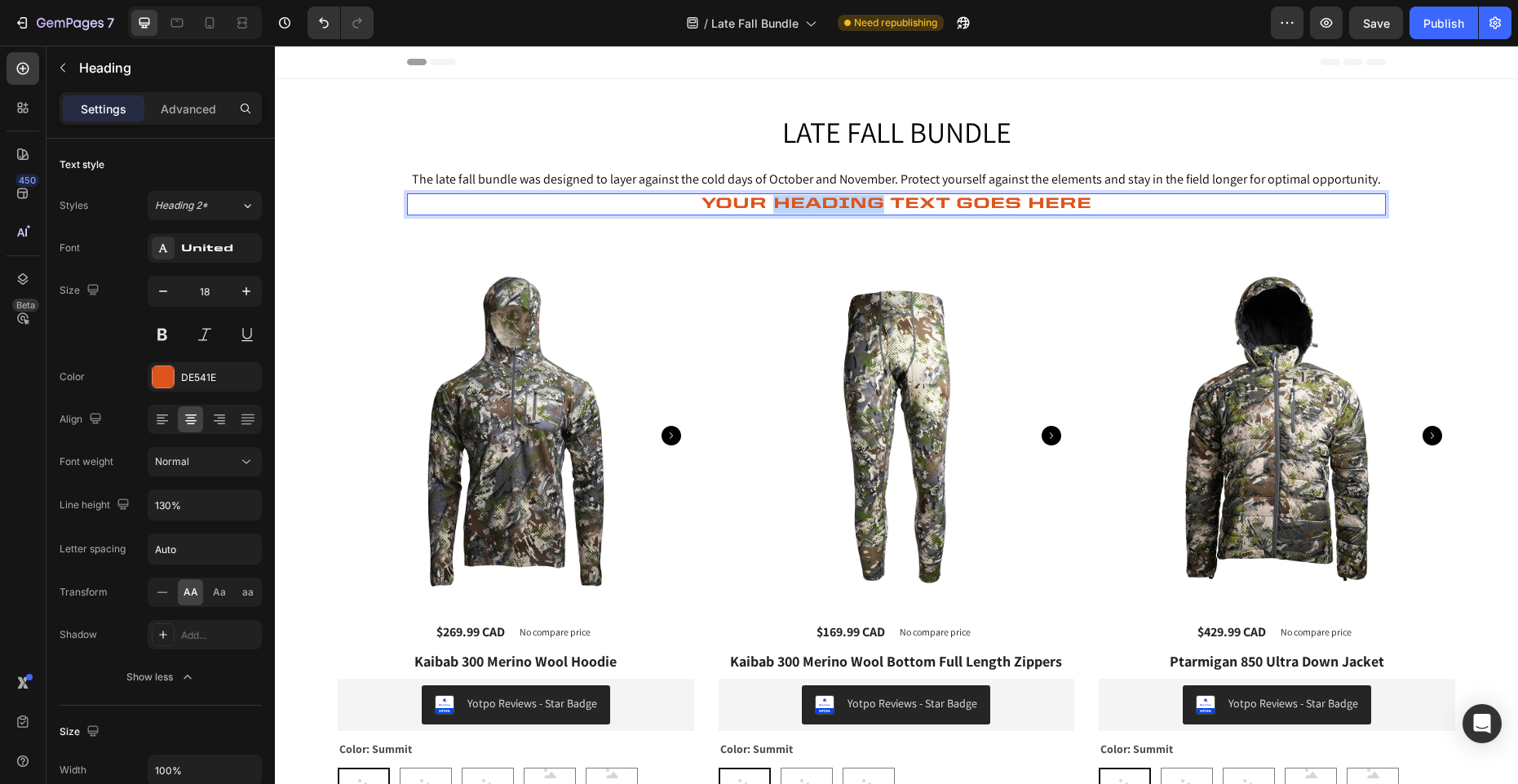
click at [825, 203] on p "Your heading text goes here" at bounding box center [895, 204] width 975 height 19
click at [960, 205] on p "BunDle price: $1819.94" at bounding box center [895, 204] width 975 height 19
click at [187, 113] on p "Advanced" at bounding box center [188, 109] width 56 height 17
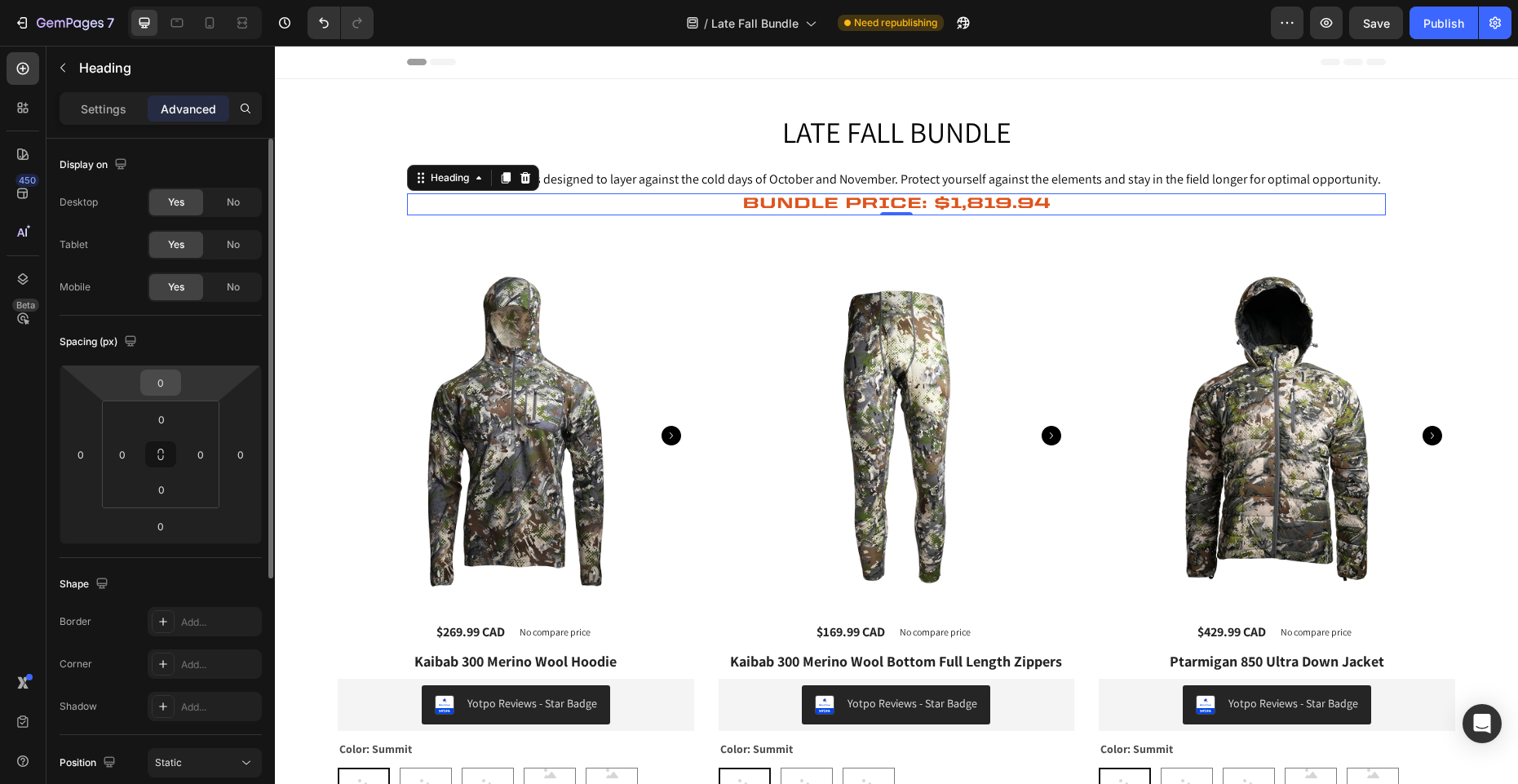
click at [165, 387] on input "0" at bounding box center [161, 382] width 32 height 24
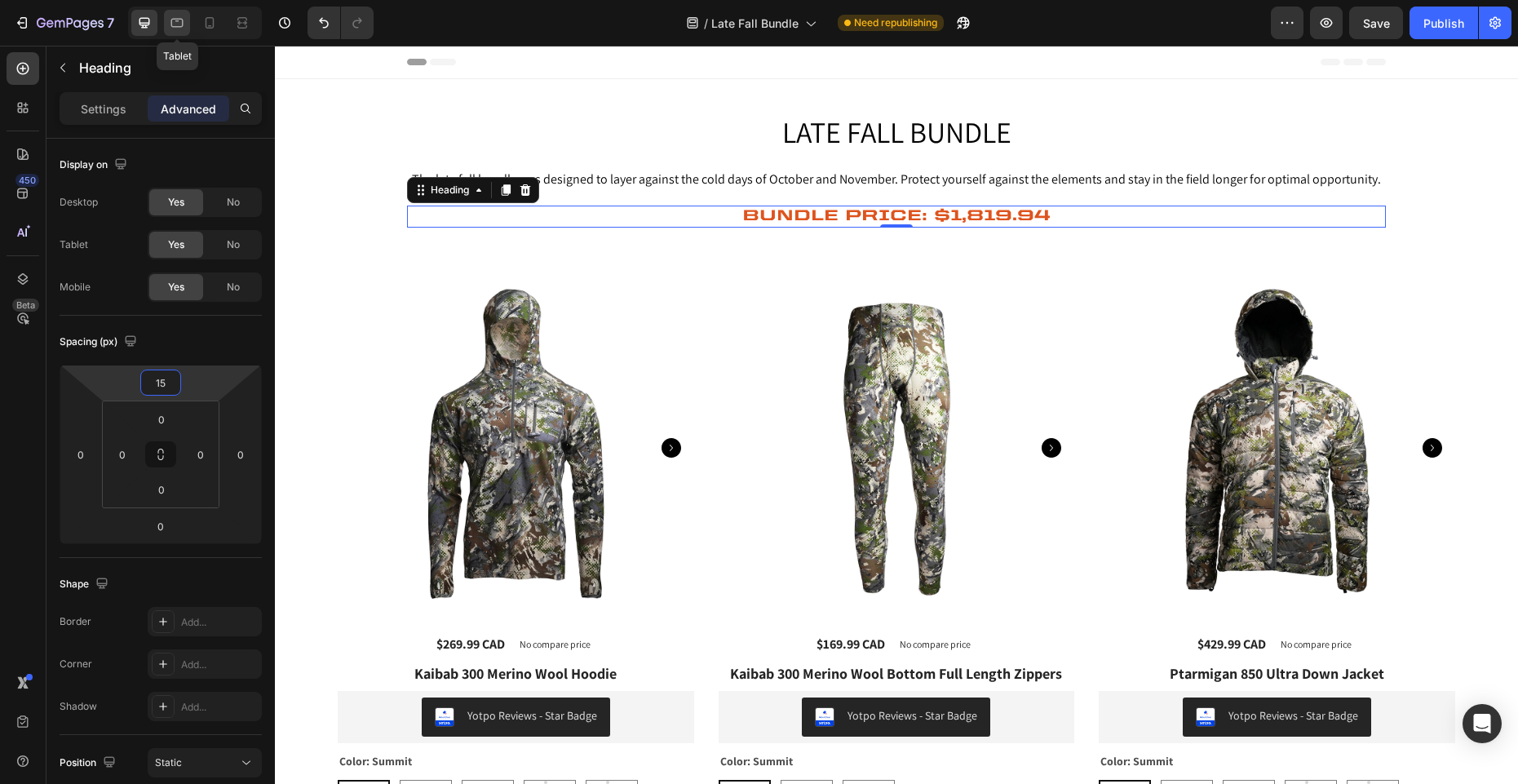
type input "15"
click at [180, 22] on icon at bounding box center [177, 22] width 16 height 16
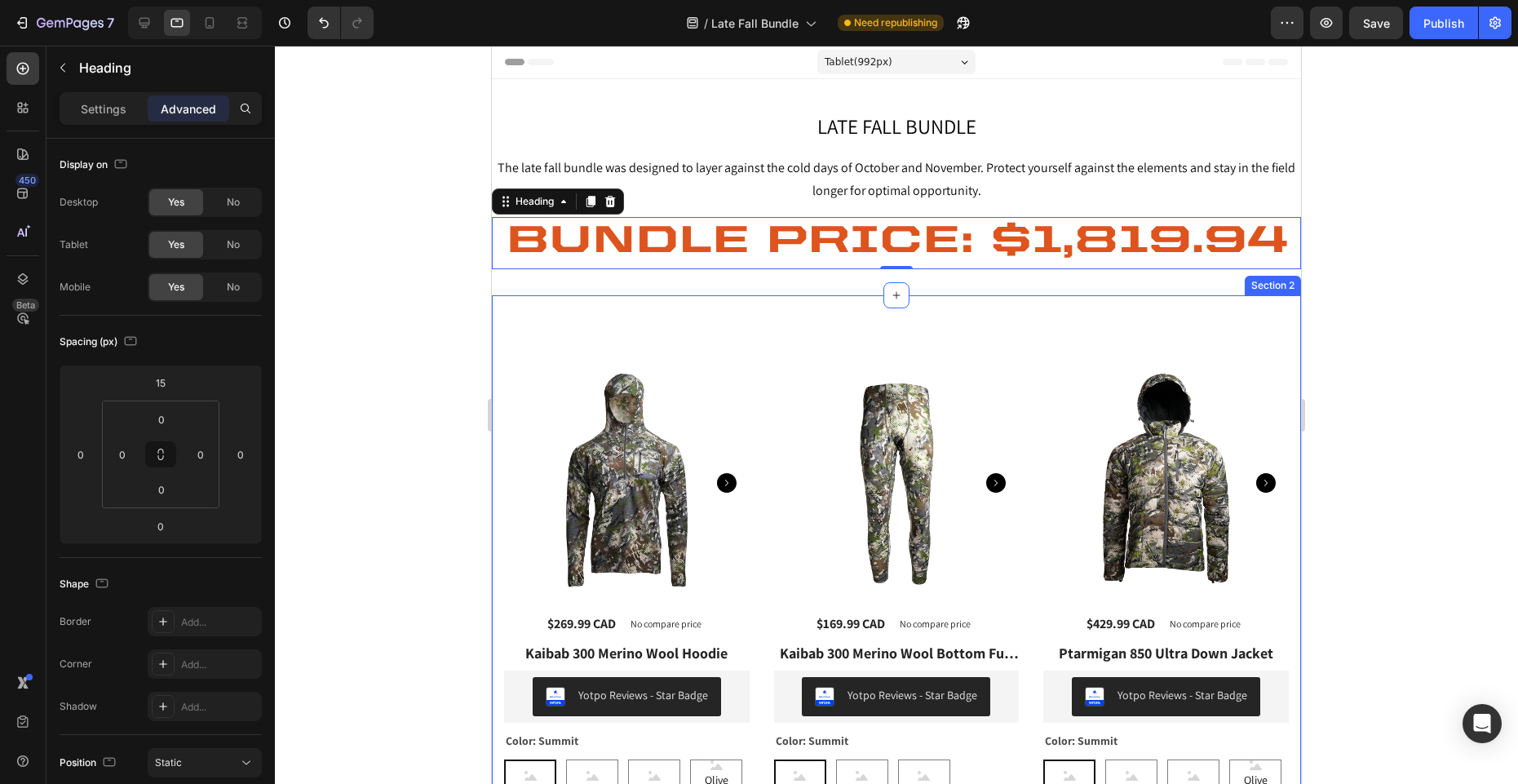
scroll to position [114, 0]
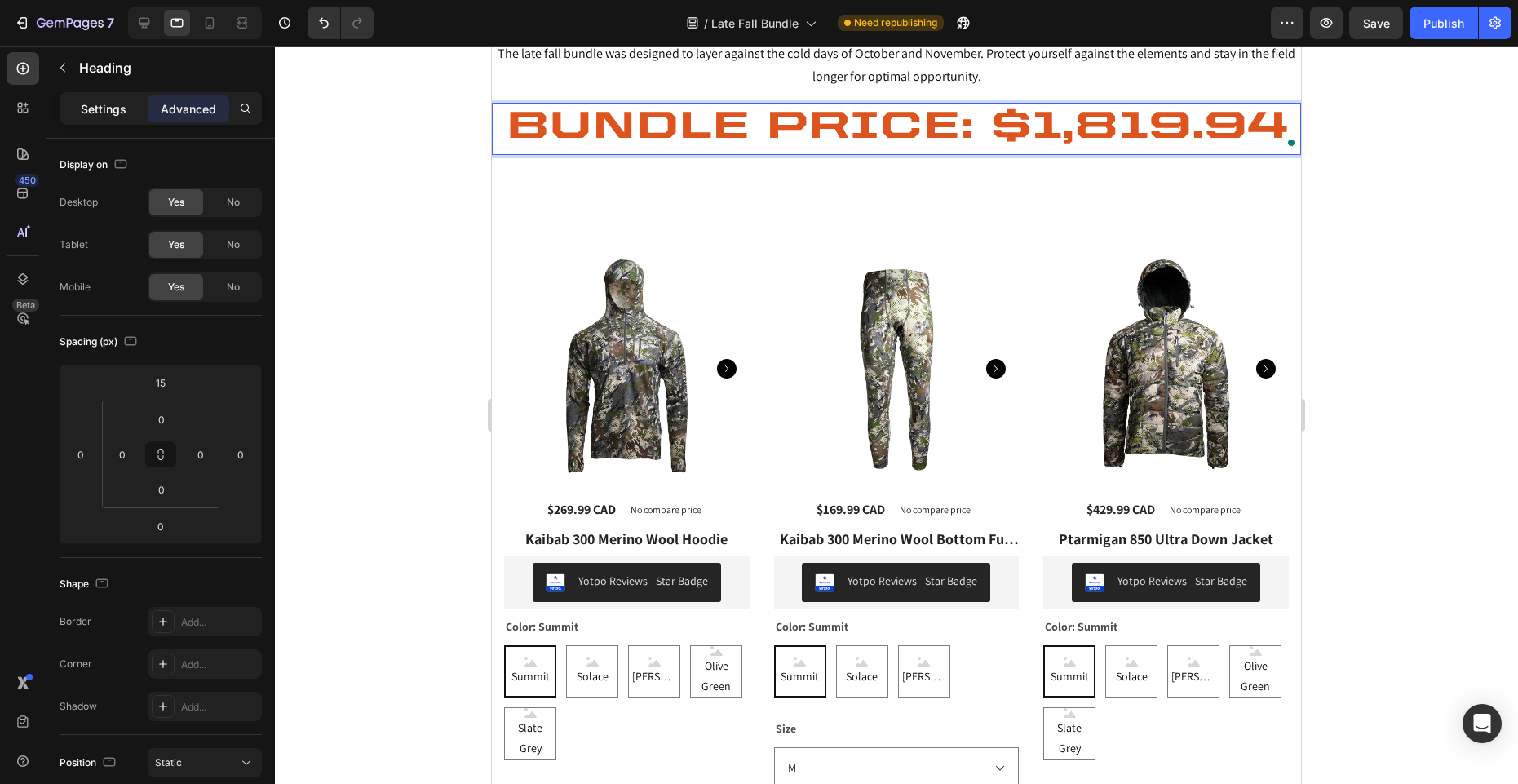
click at [101, 105] on p "Settings" at bounding box center [103, 109] width 46 height 17
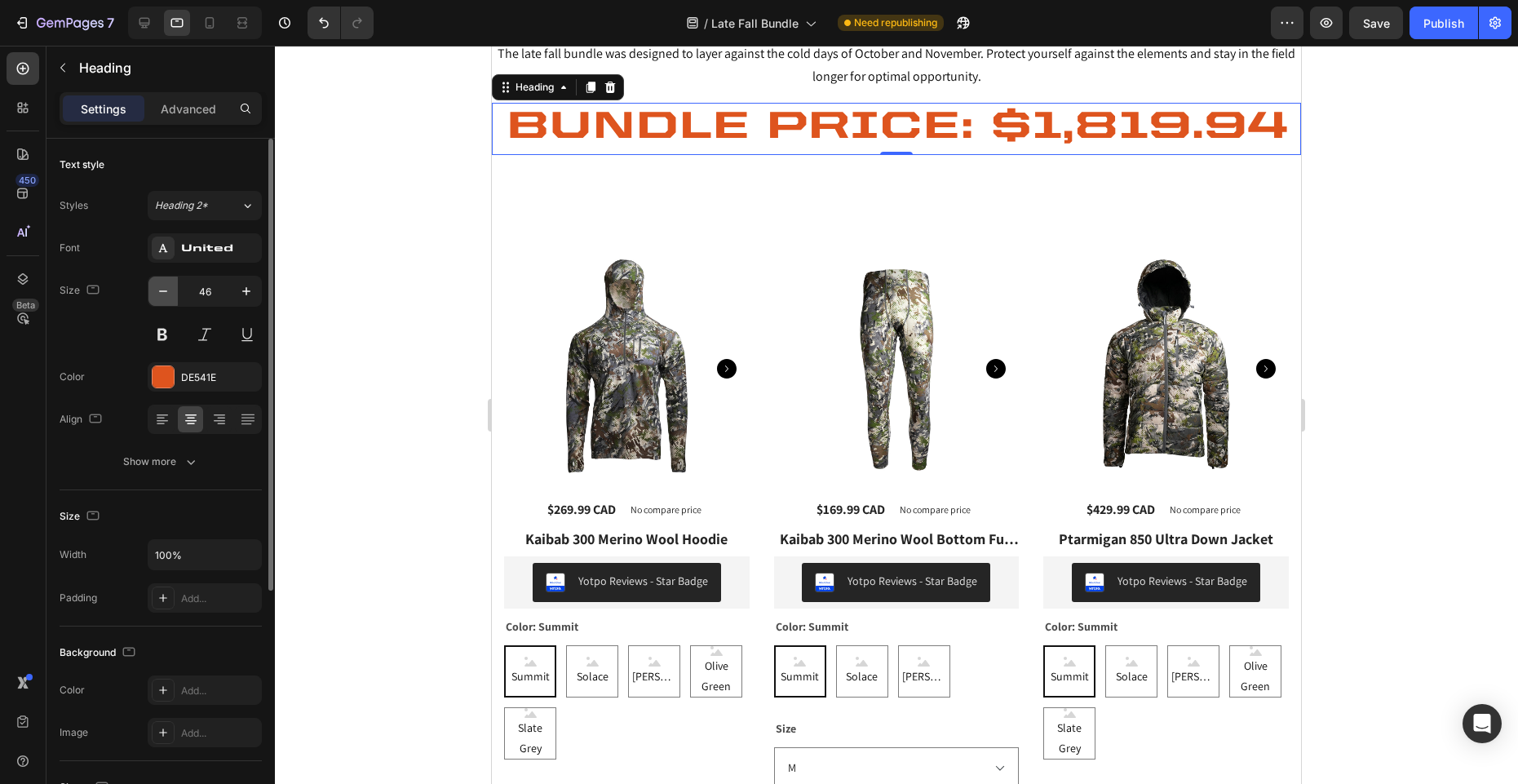
click at [160, 298] on icon "button" at bounding box center [163, 291] width 16 height 16
click at [160, 299] on icon "button" at bounding box center [163, 291] width 16 height 16
click at [160, 298] on icon "button" at bounding box center [163, 291] width 16 height 16
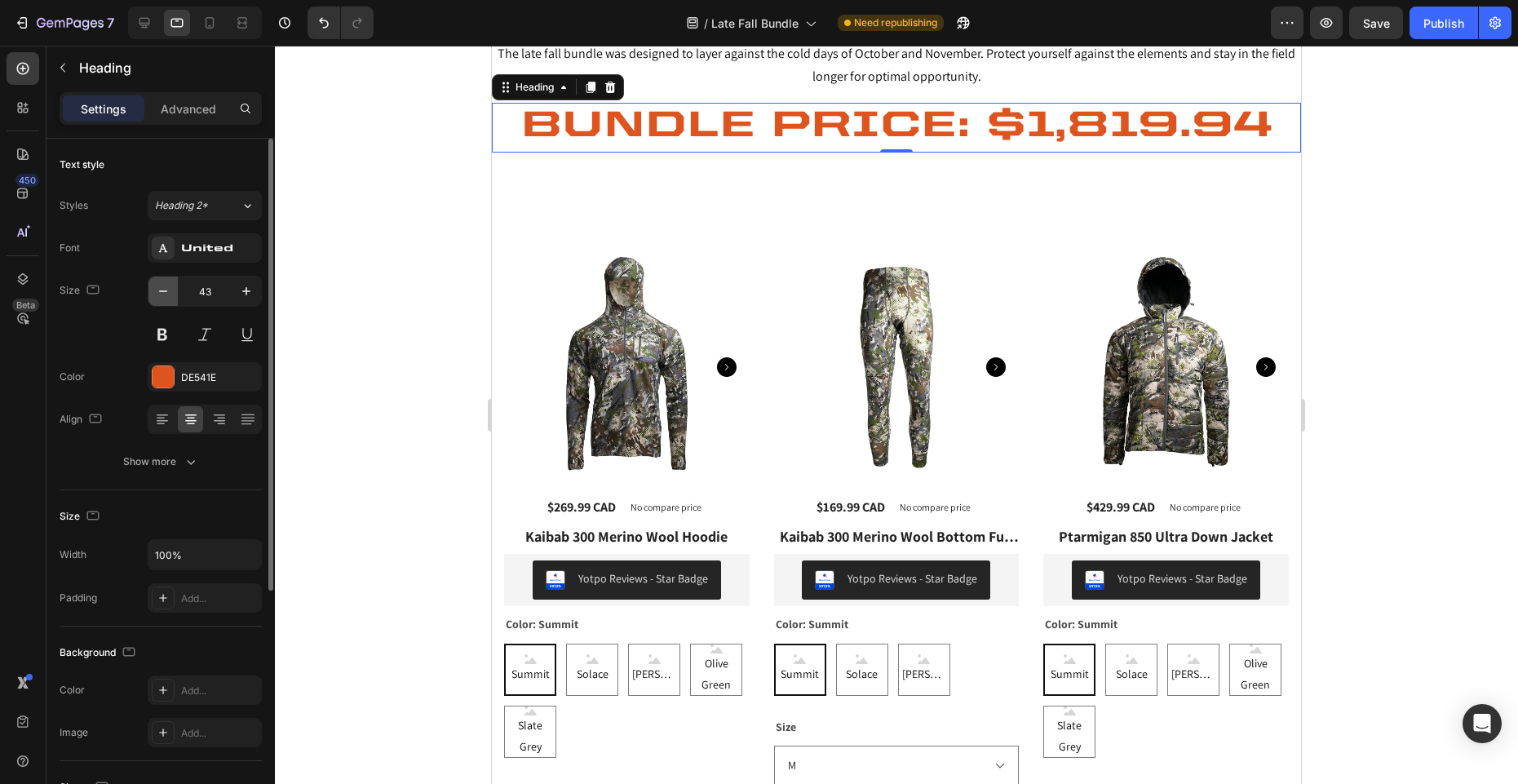
click at [160, 298] on icon "button" at bounding box center [163, 291] width 16 height 16
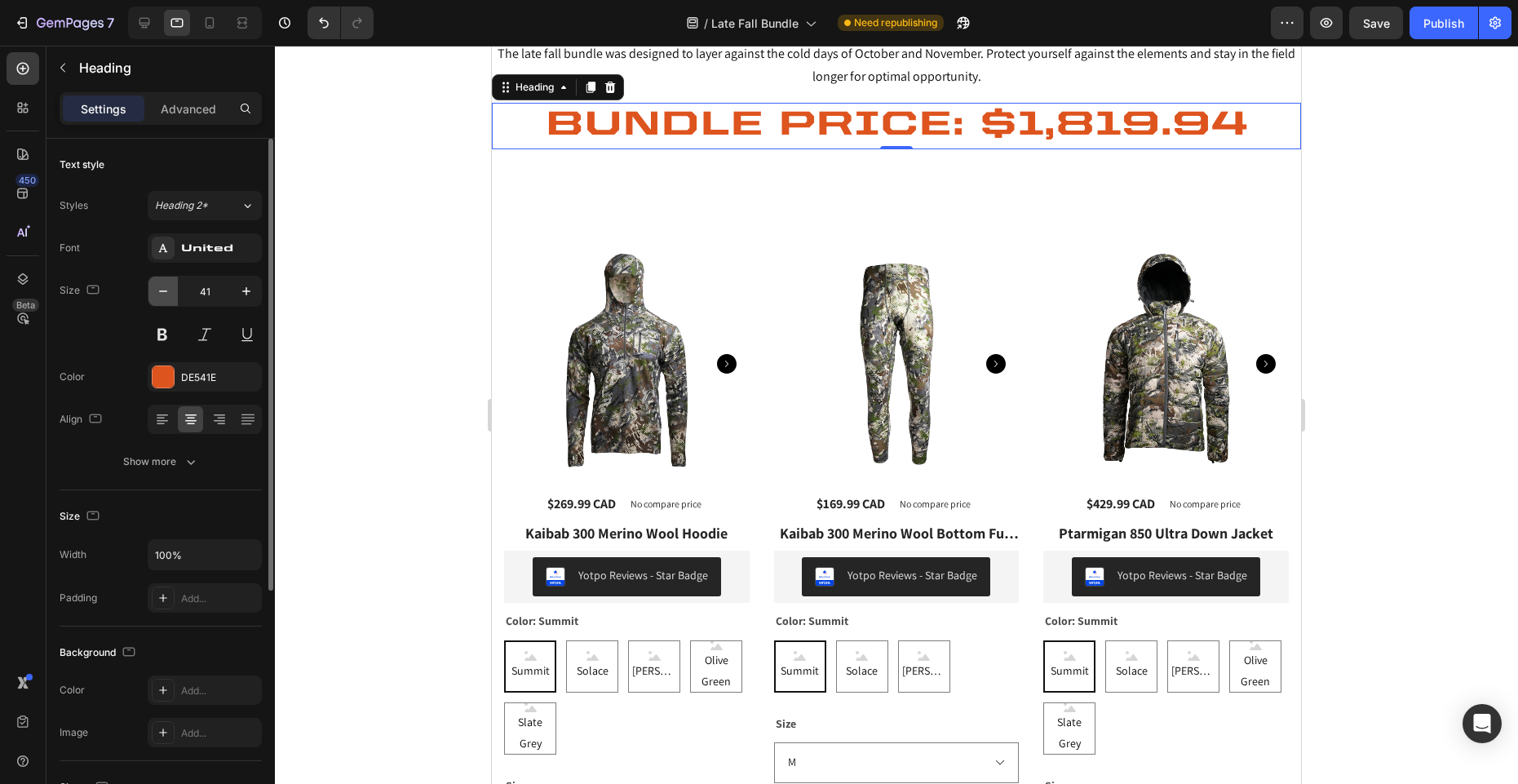
click at [160, 298] on icon "button" at bounding box center [163, 291] width 16 height 16
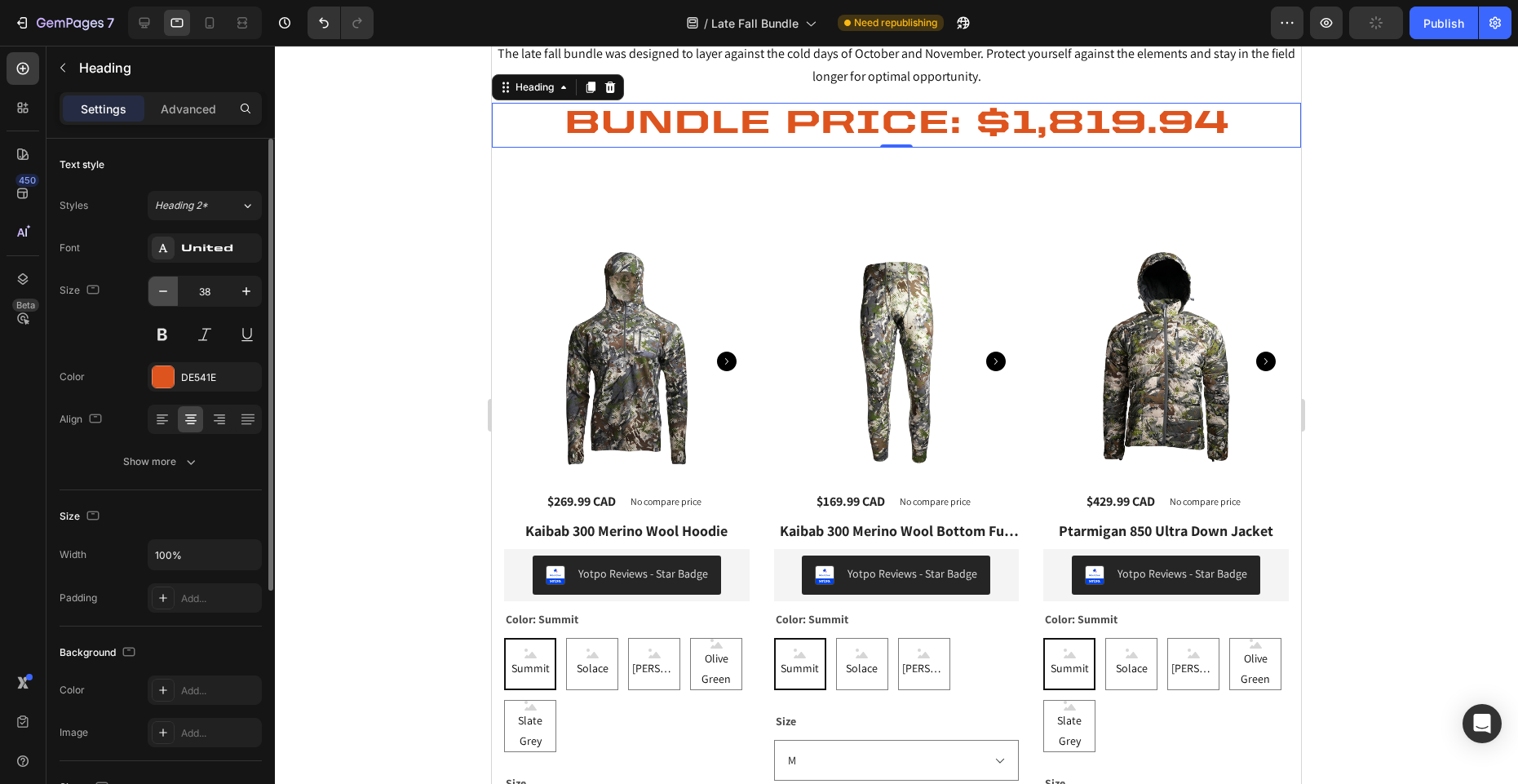
click at [160, 298] on icon "button" at bounding box center [163, 291] width 16 height 16
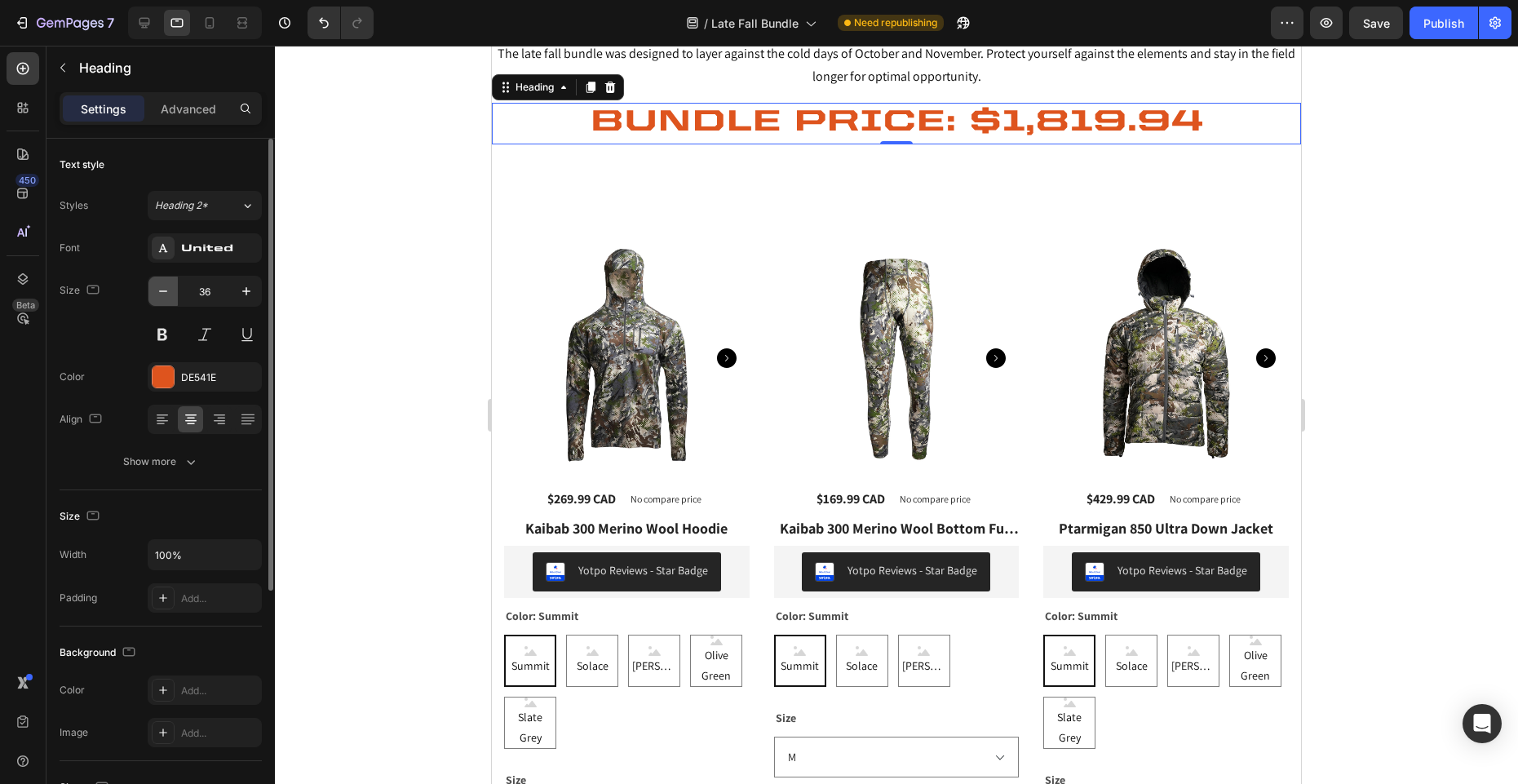
click at [160, 298] on icon "button" at bounding box center [163, 291] width 16 height 16
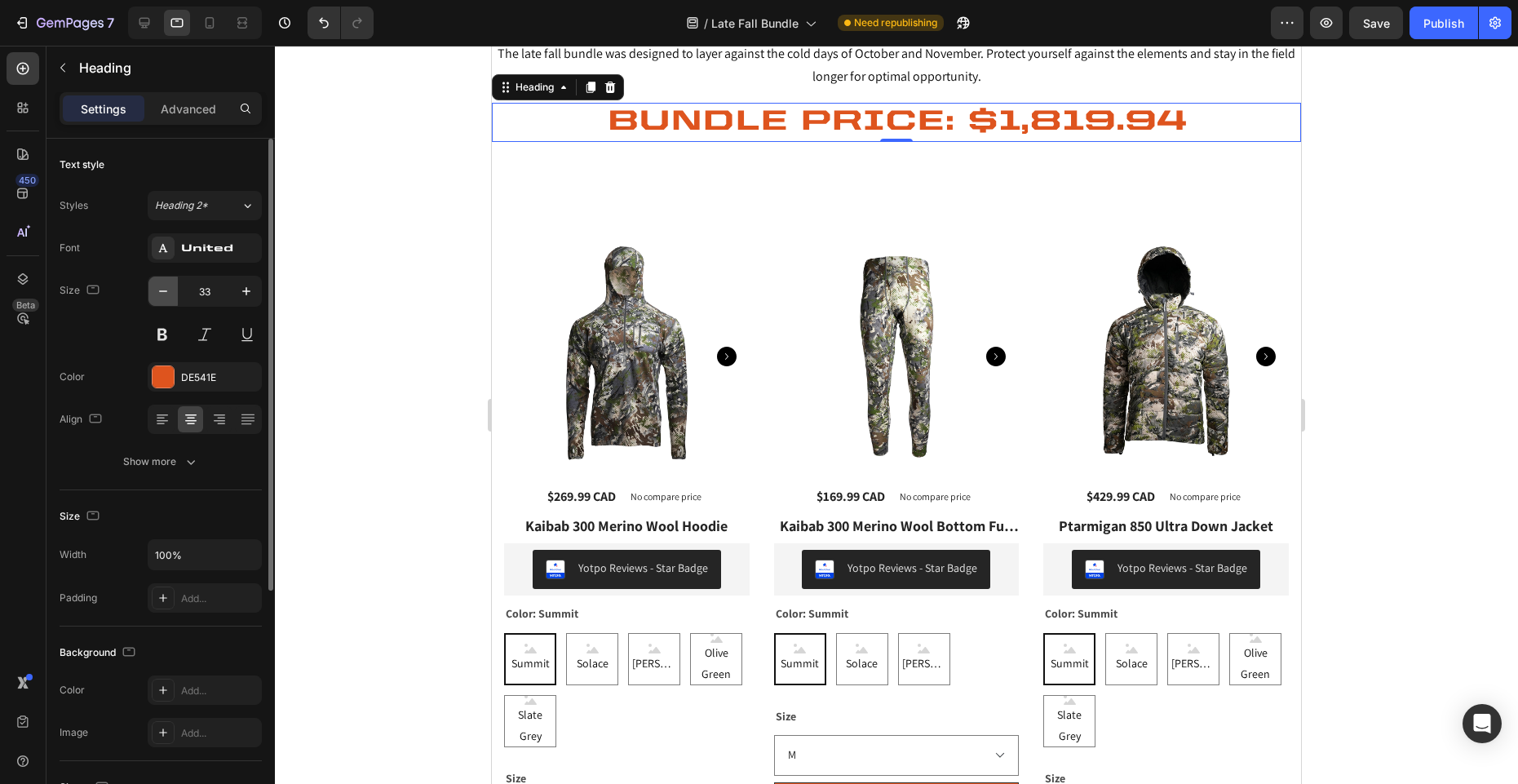
click at [160, 298] on icon "button" at bounding box center [163, 291] width 16 height 16
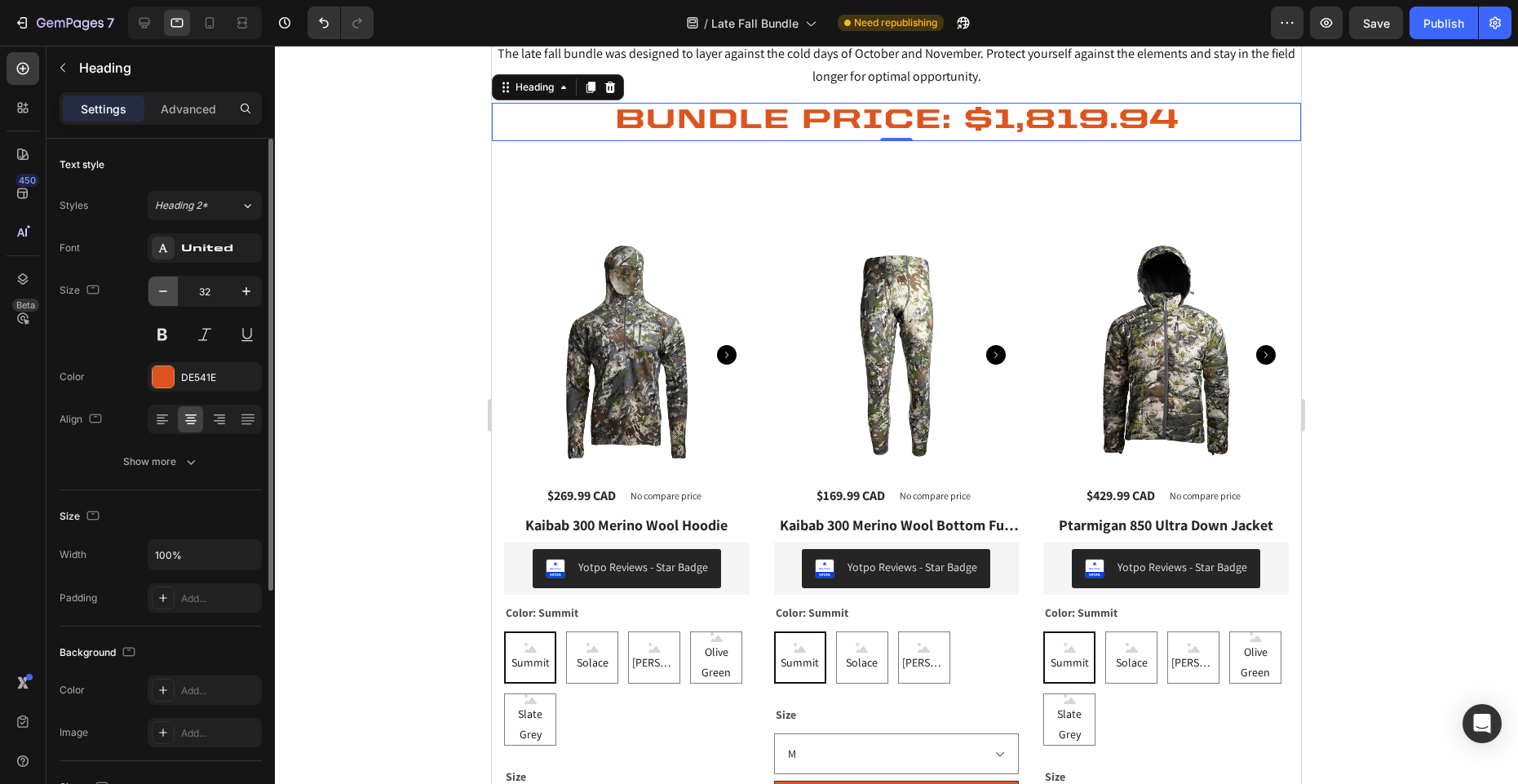
click at [160, 298] on icon "button" at bounding box center [163, 291] width 16 height 16
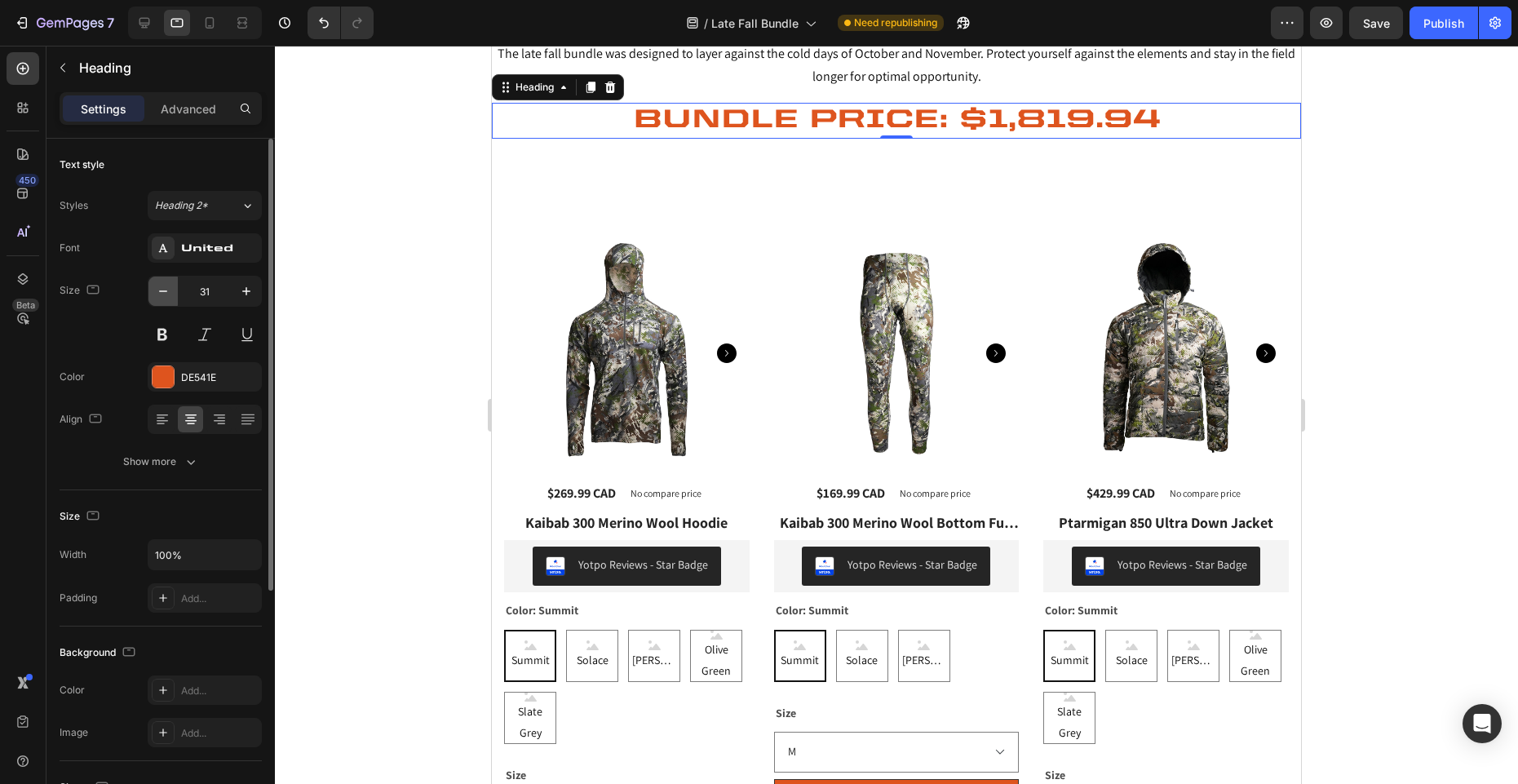
click at [160, 298] on icon "button" at bounding box center [163, 291] width 16 height 16
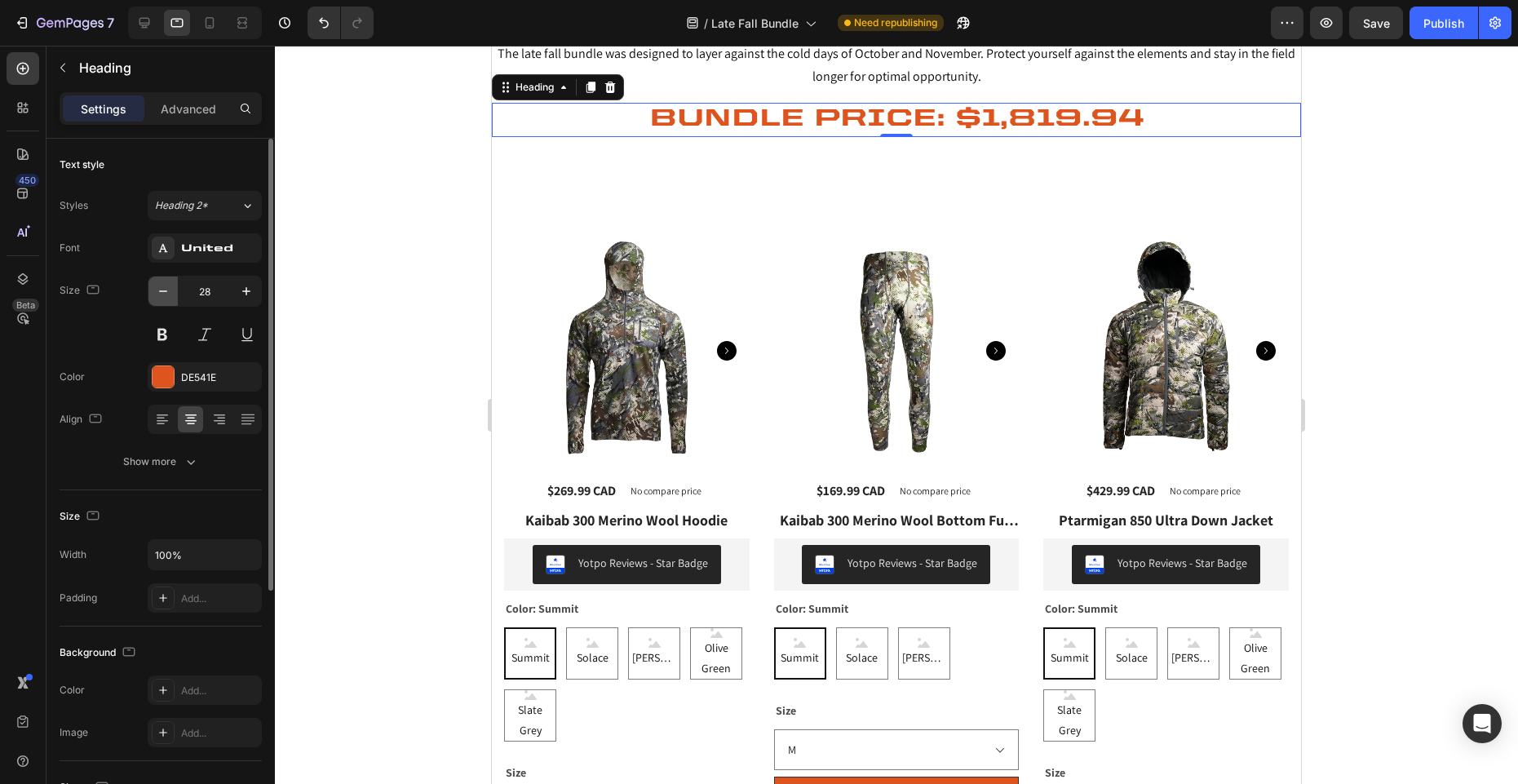
click at [160, 298] on icon "button" at bounding box center [163, 291] width 16 height 16
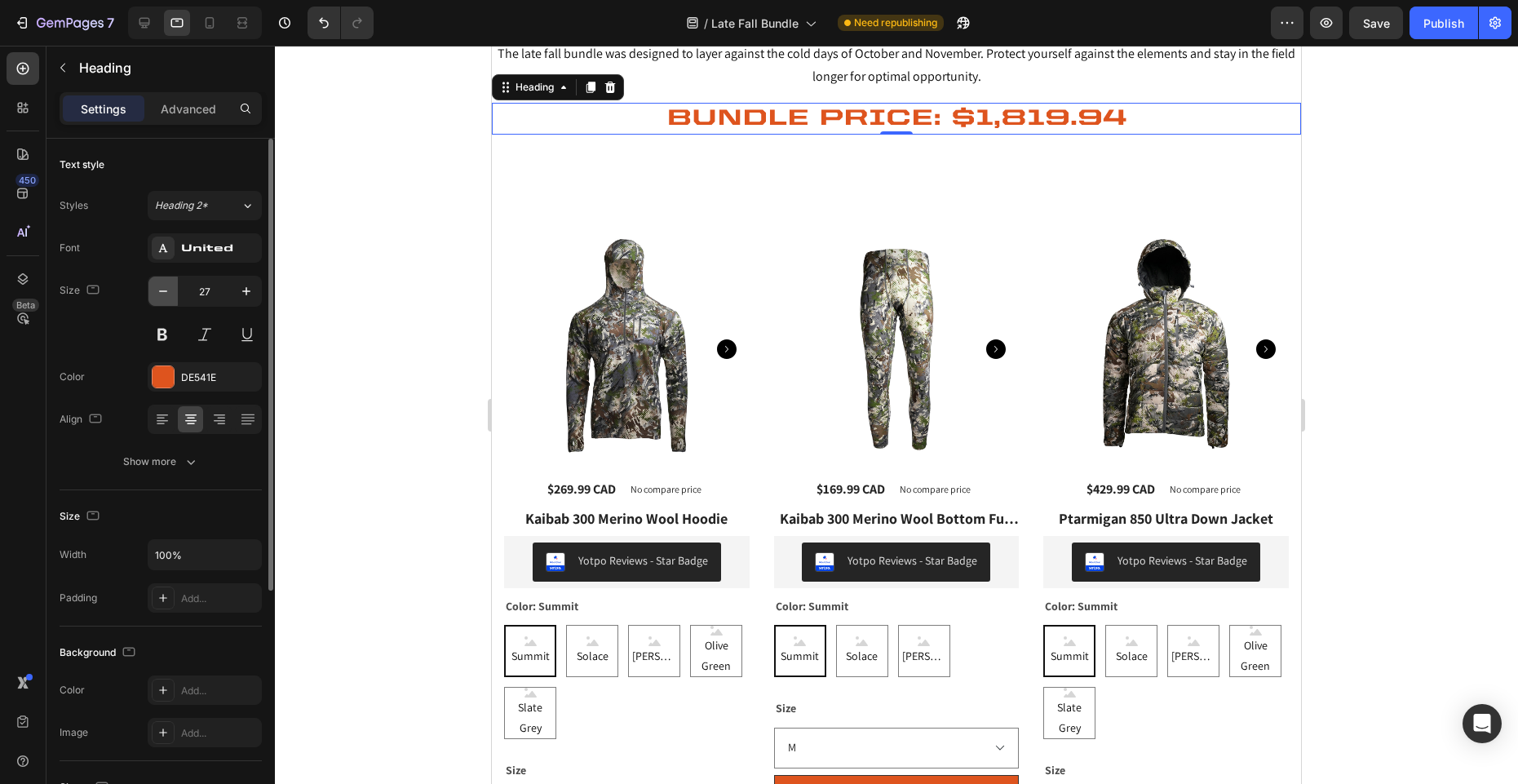
click at [160, 298] on icon "button" at bounding box center [163, 291] width 16 height 16
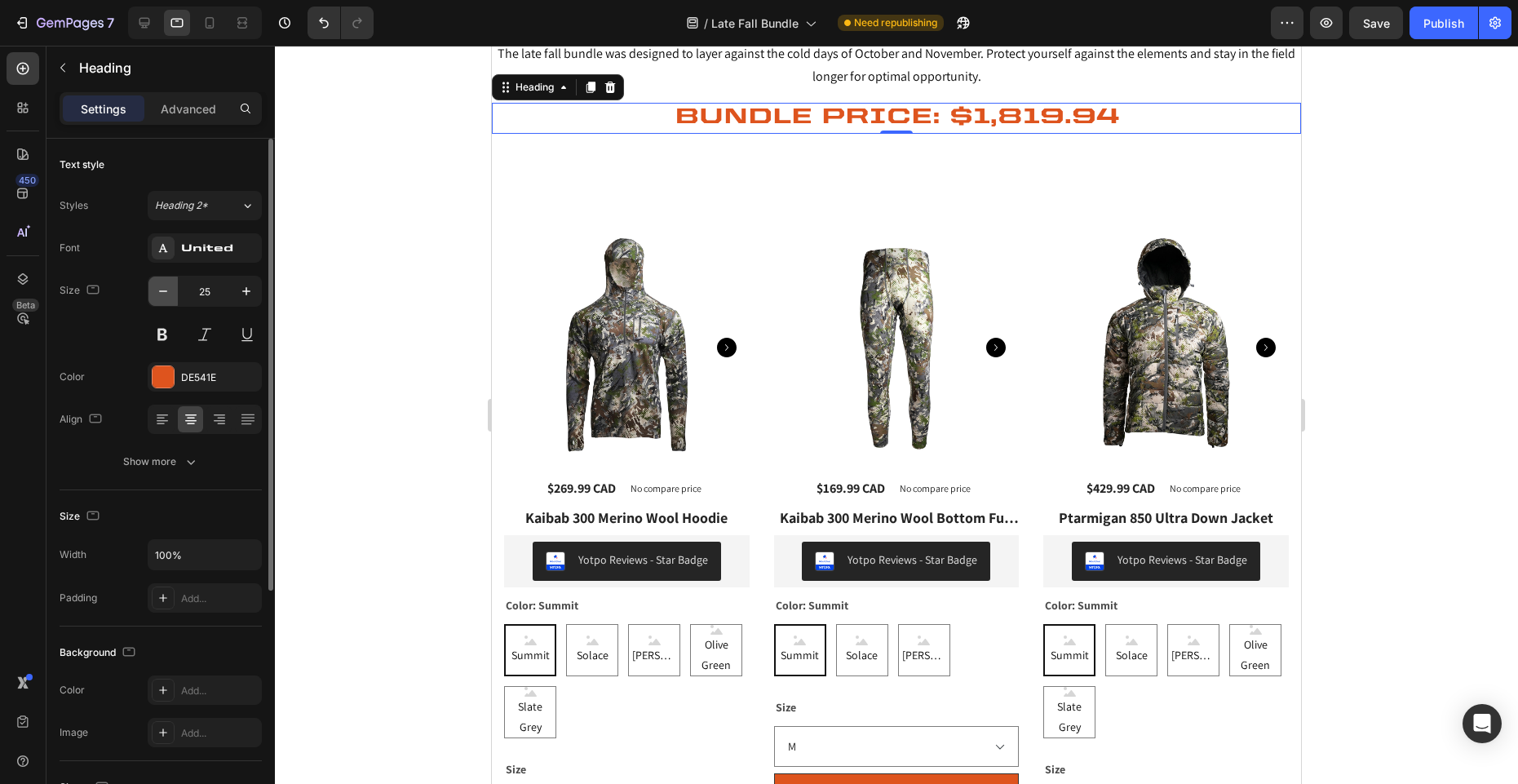
click at [160, 298] on icon "button" at bounding box center [163, 291] width 16 height 16
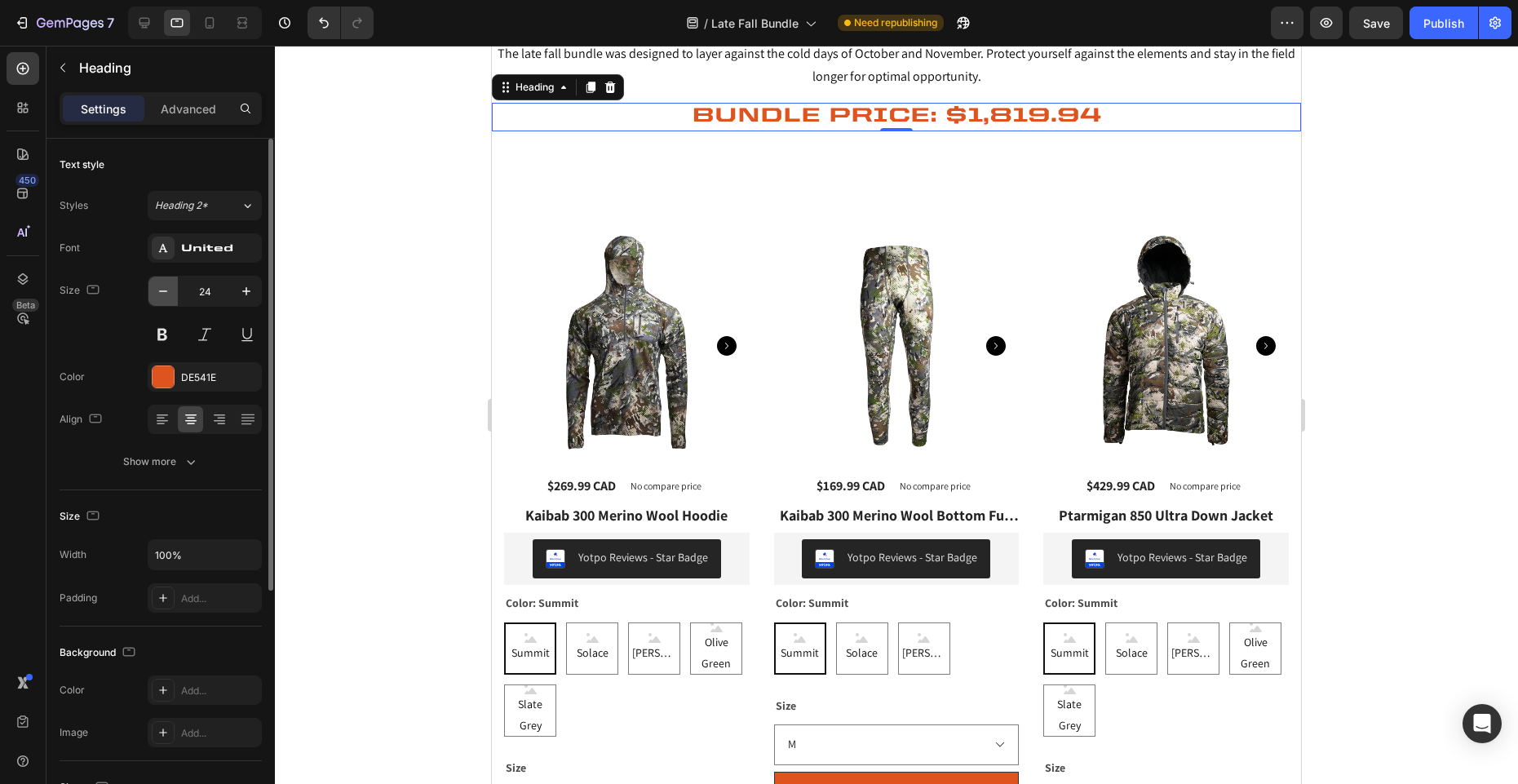
click at [160, 298] on icon "button" at bounding box center [163, 291] width 16 height 16
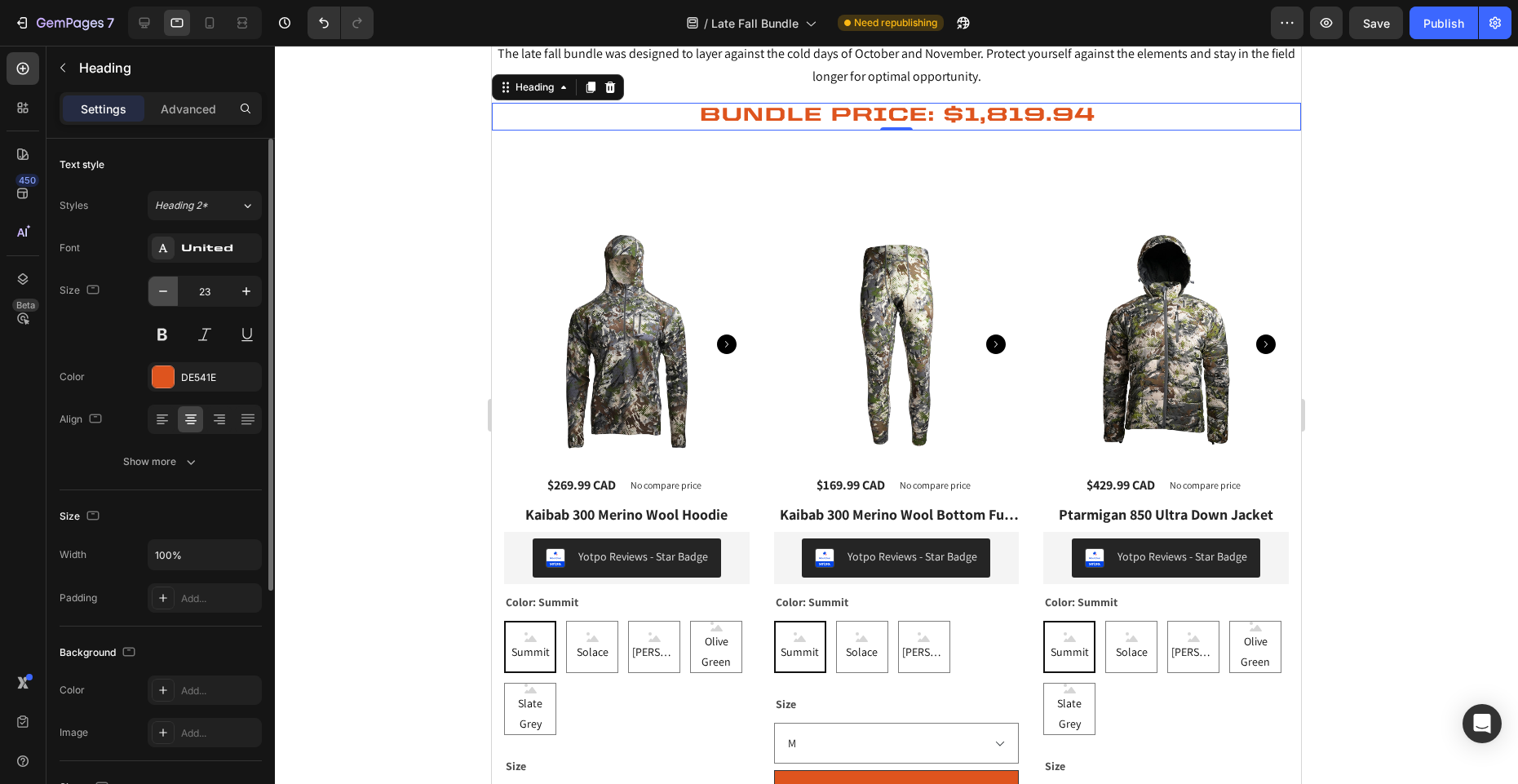
click at [160, 298] on icon "button" at bounding box center [163, 291] width 16 height 16
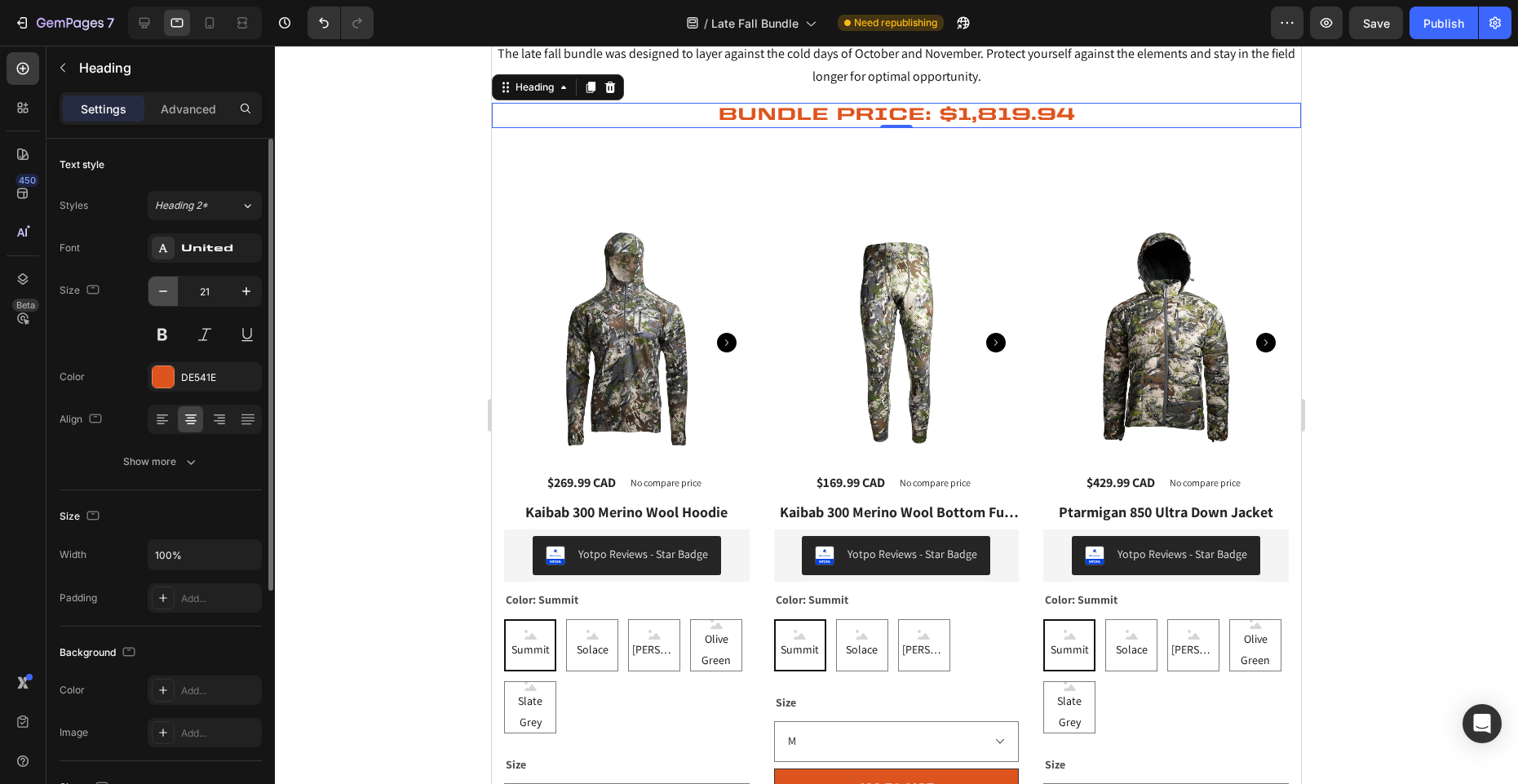
click at [160, 298] on icon "button" at bounding box center [163, 291] width 16 height 16
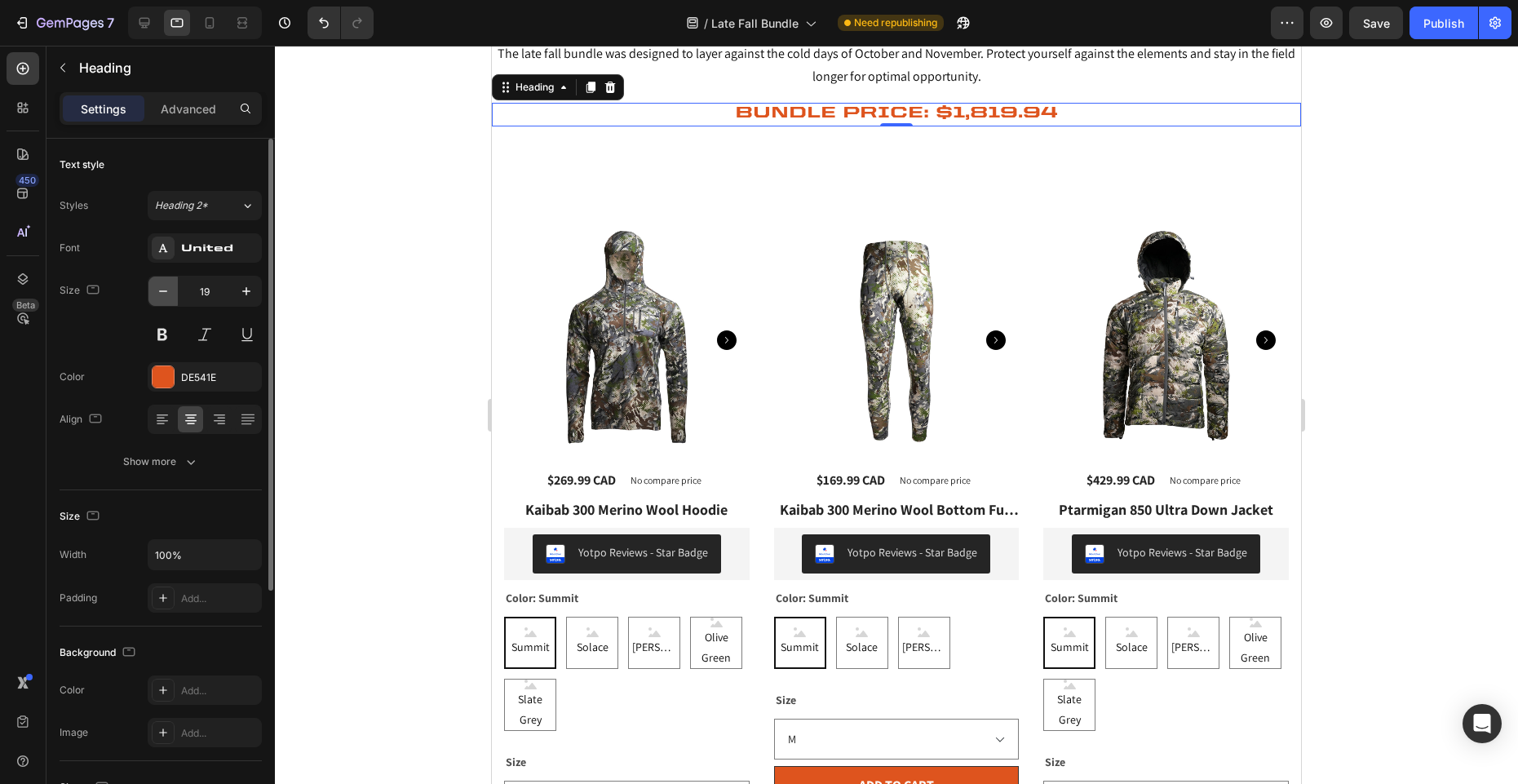
click at [160, 298] on icon "button" at bounding box center [163, 291] width 16 height 16
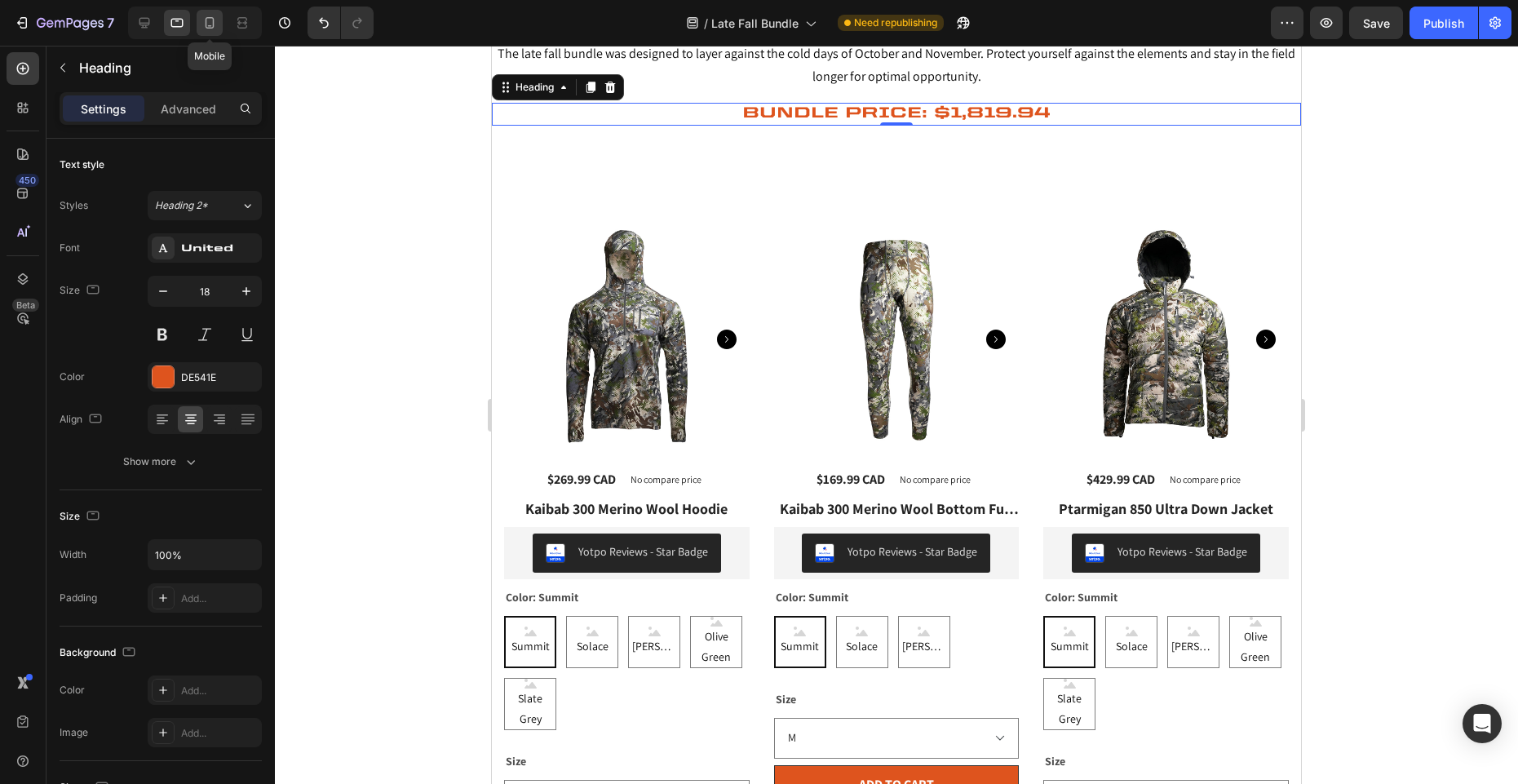
click at [213, 24] on icon at bounding box center [210, 22] width 9 height 12
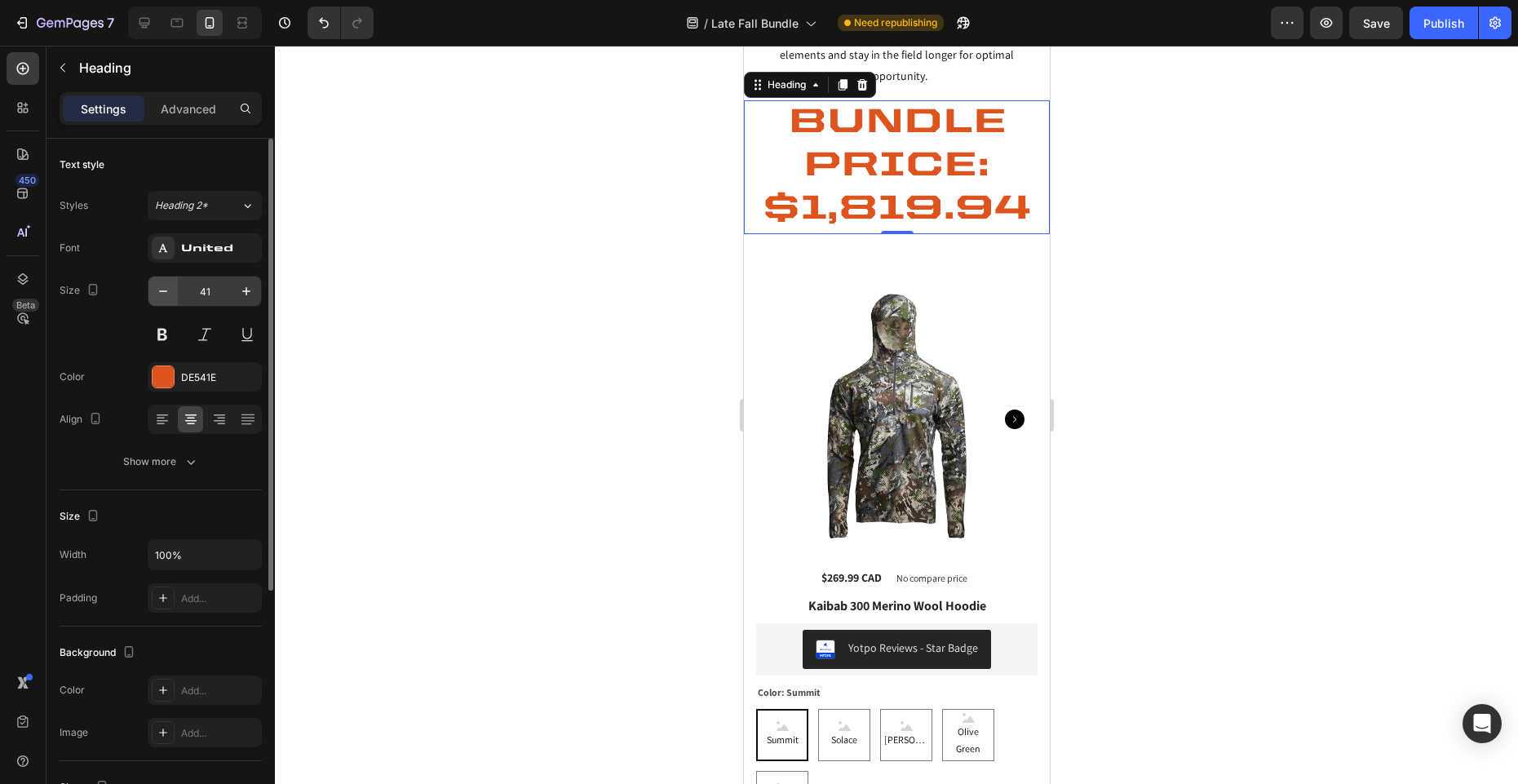
scroll to position [91, 0]
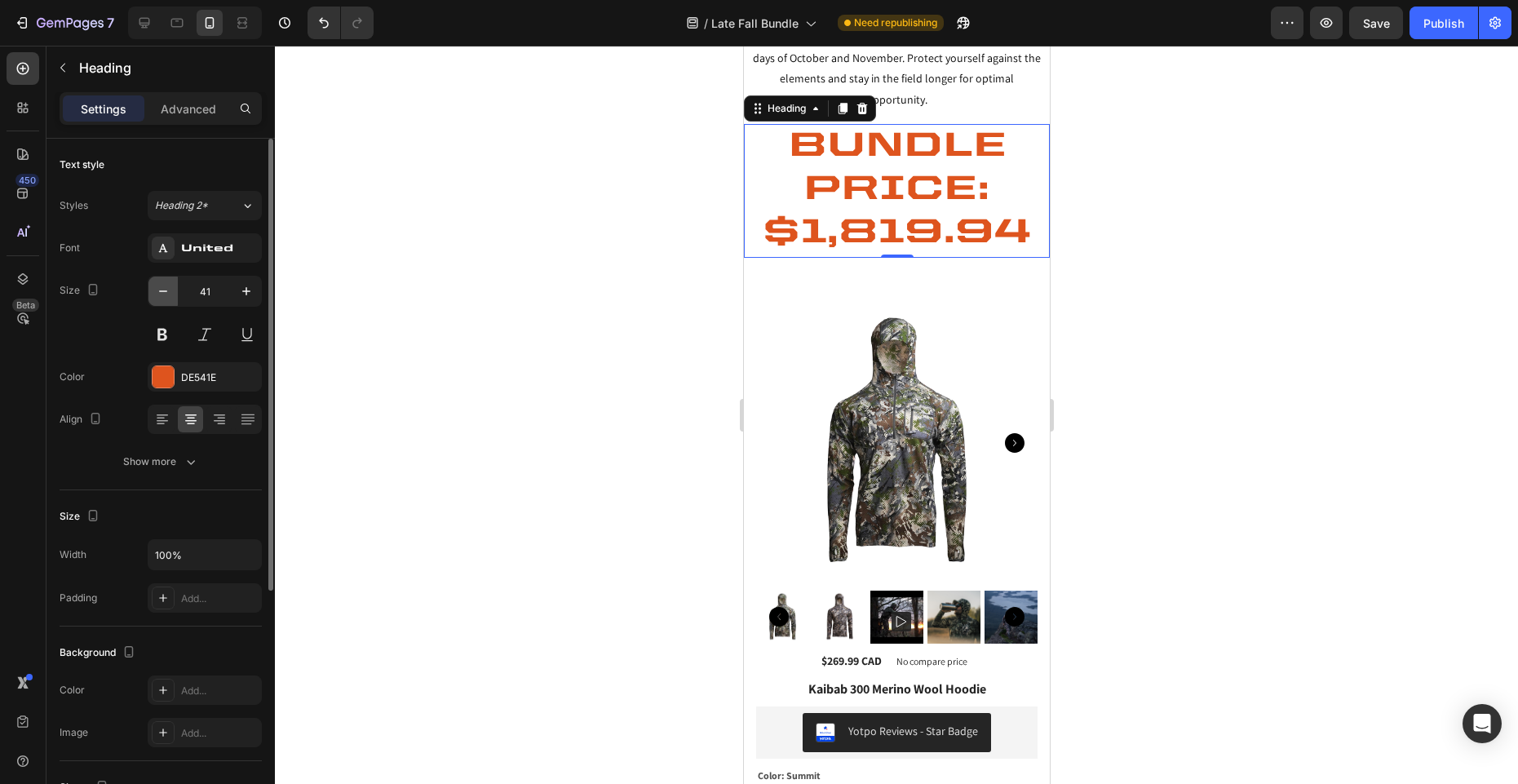
click at [158, 291] on icon "button" at bounding box center [163, 291] width 16 height 16
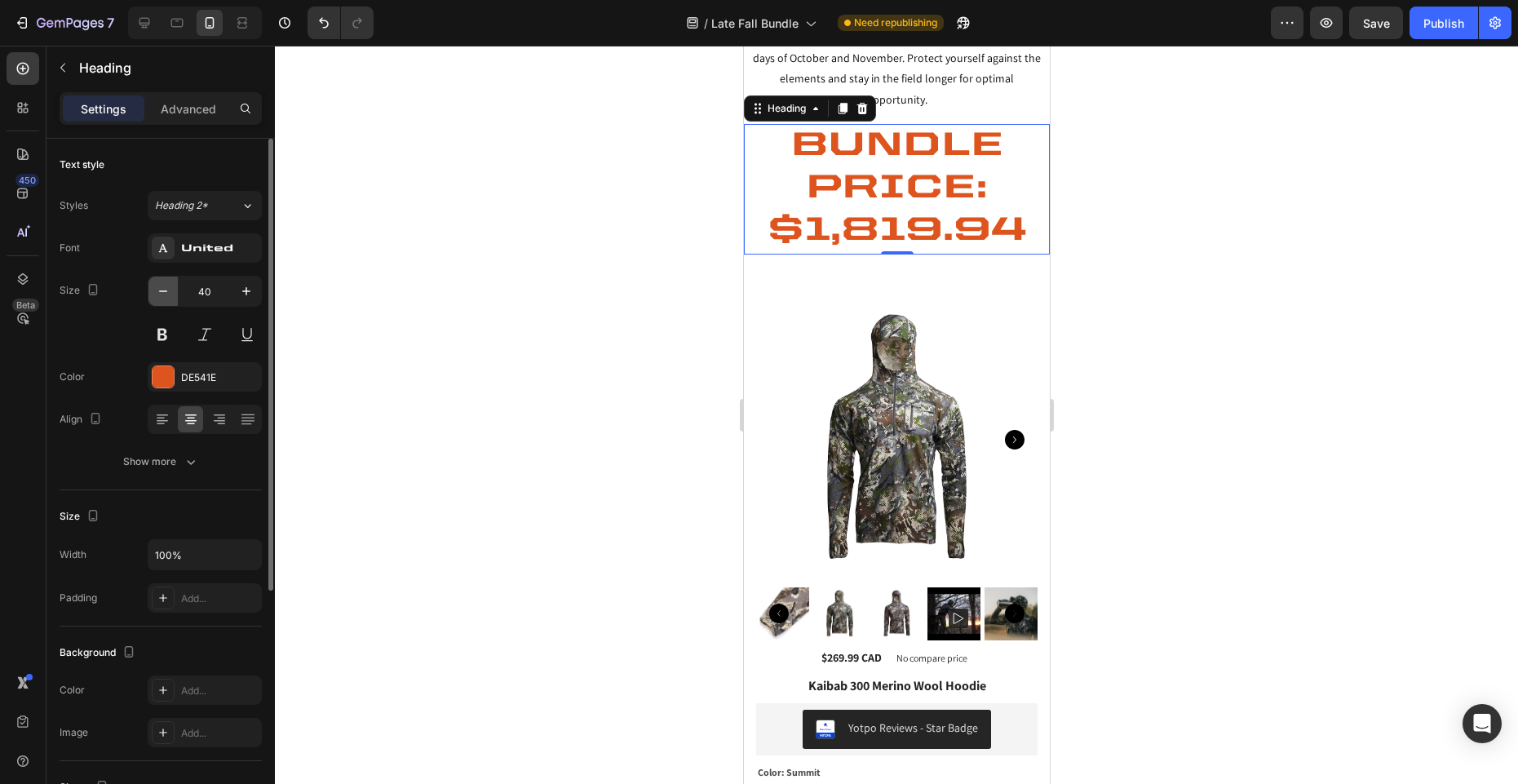
click at [161, 290] on icon "button" at bounding box center [163, 291] width 16 height 16
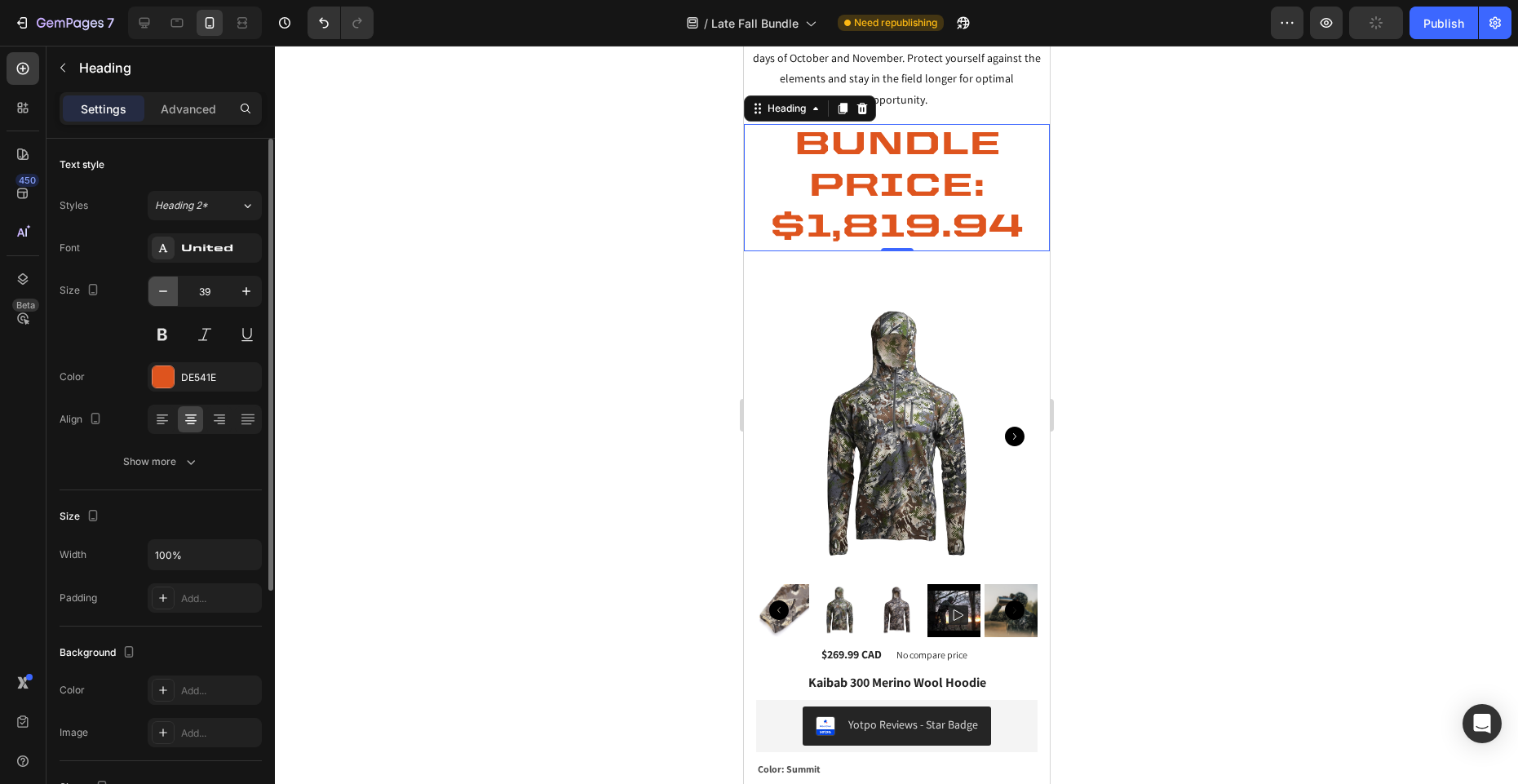
click at [161, 290] on icon "button" at bounding box center [163, 291] width 16 height 16
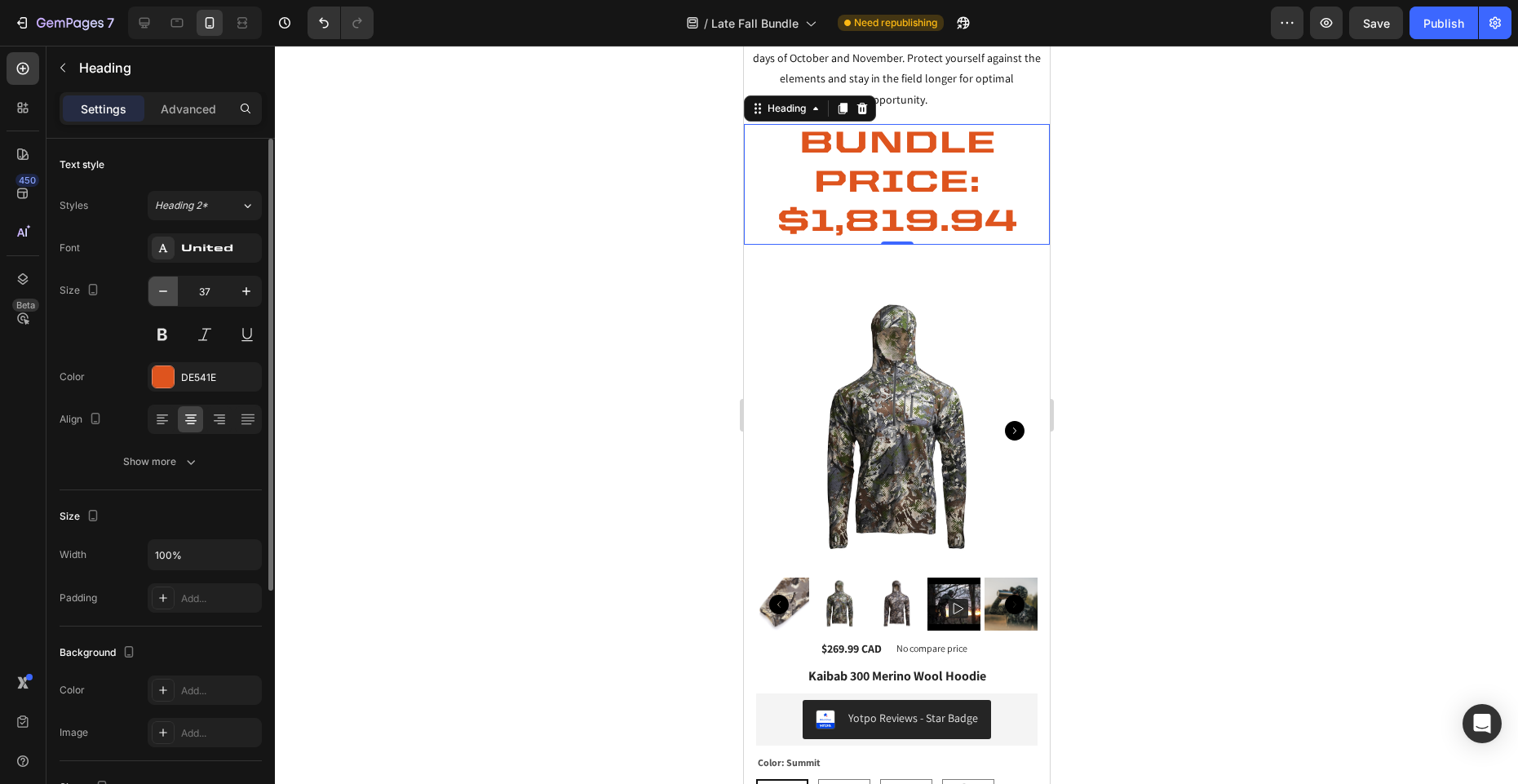
click at [161, 290] on icon "button" at bounding box center [163, 291] width 16 height 16
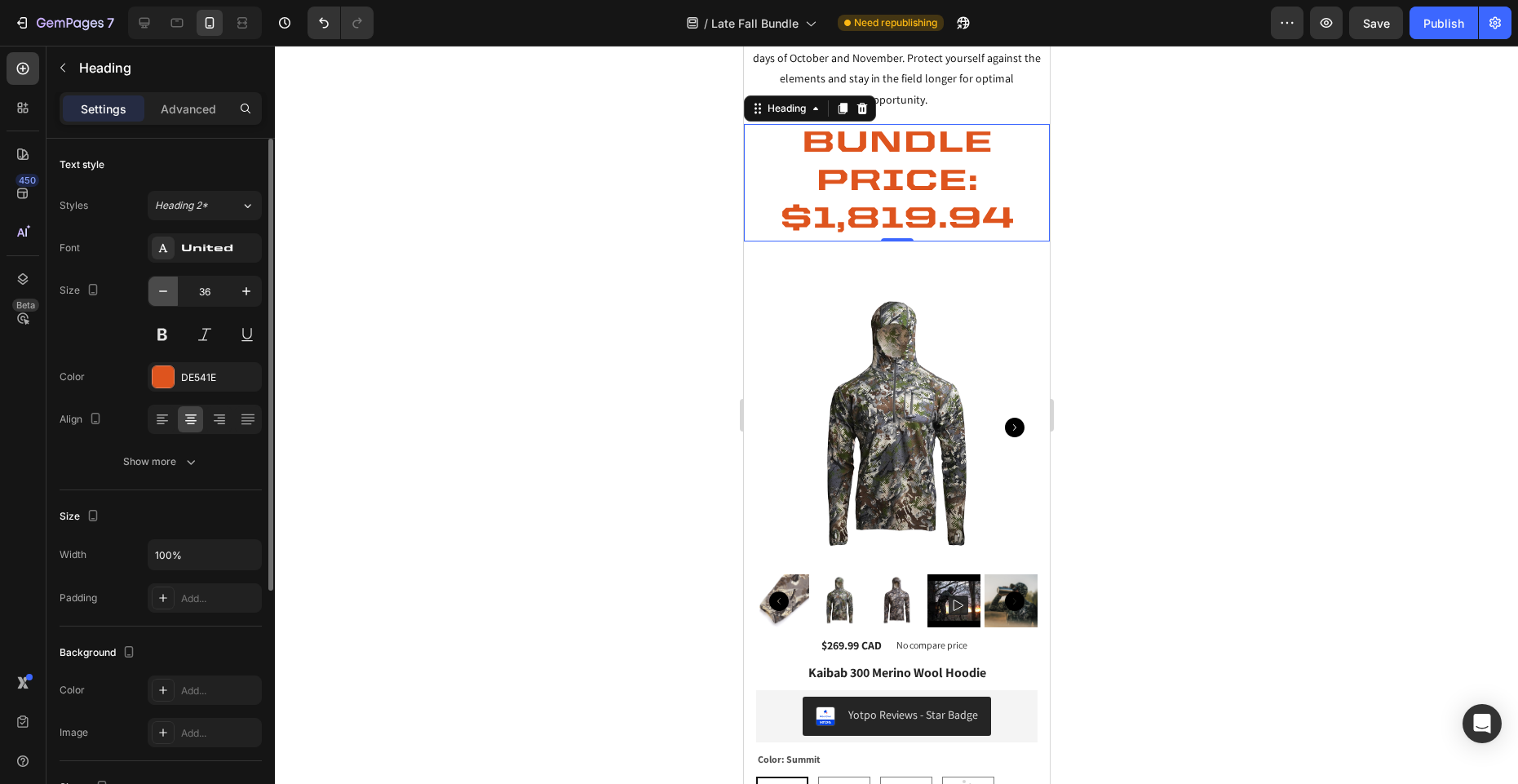
click at [161, 290] on icon "button" at bounding box center [163, 291] width 16 height 16
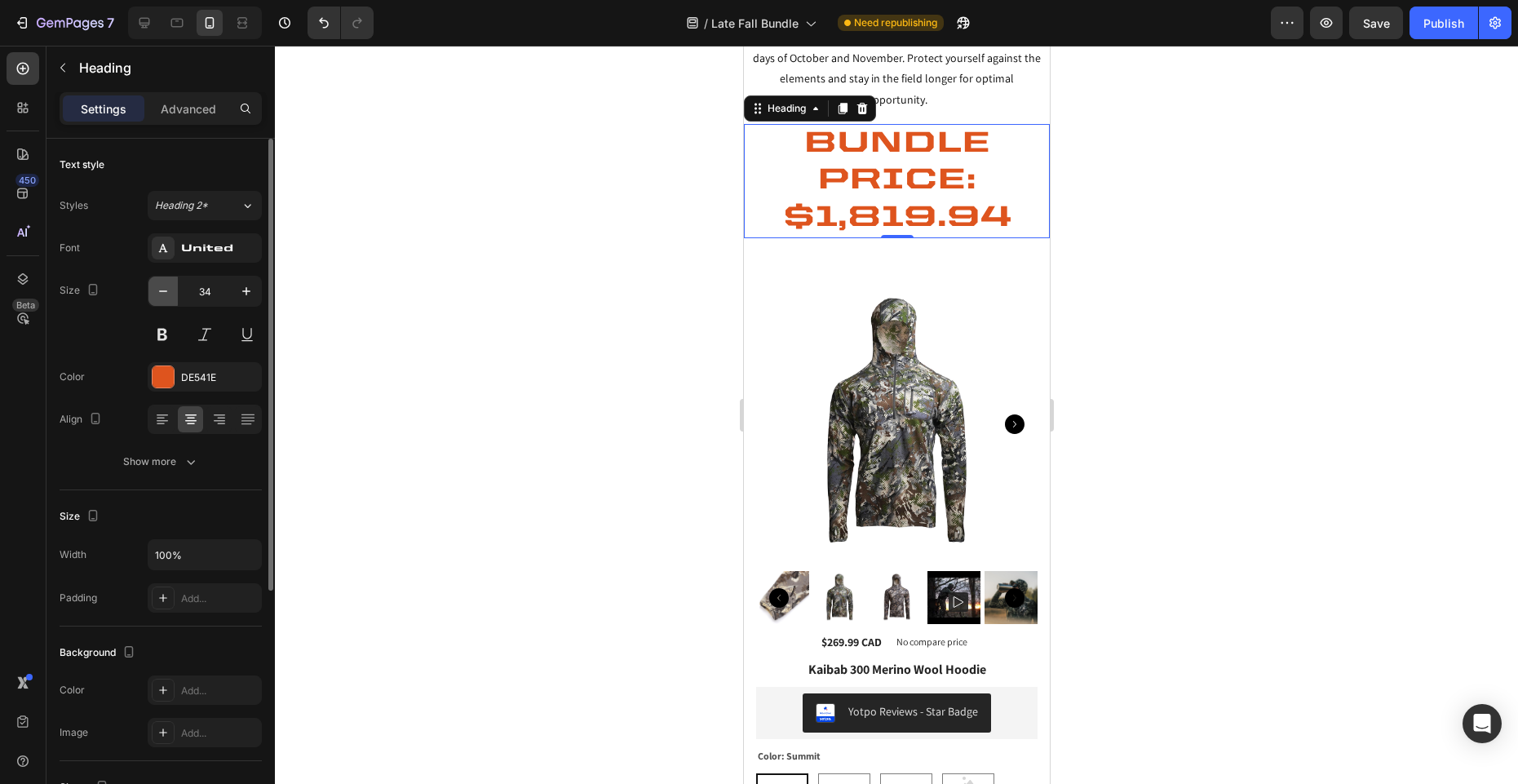
click at [161, 290] on icon "button" at bounding box center [163, 291] width 16 height 16
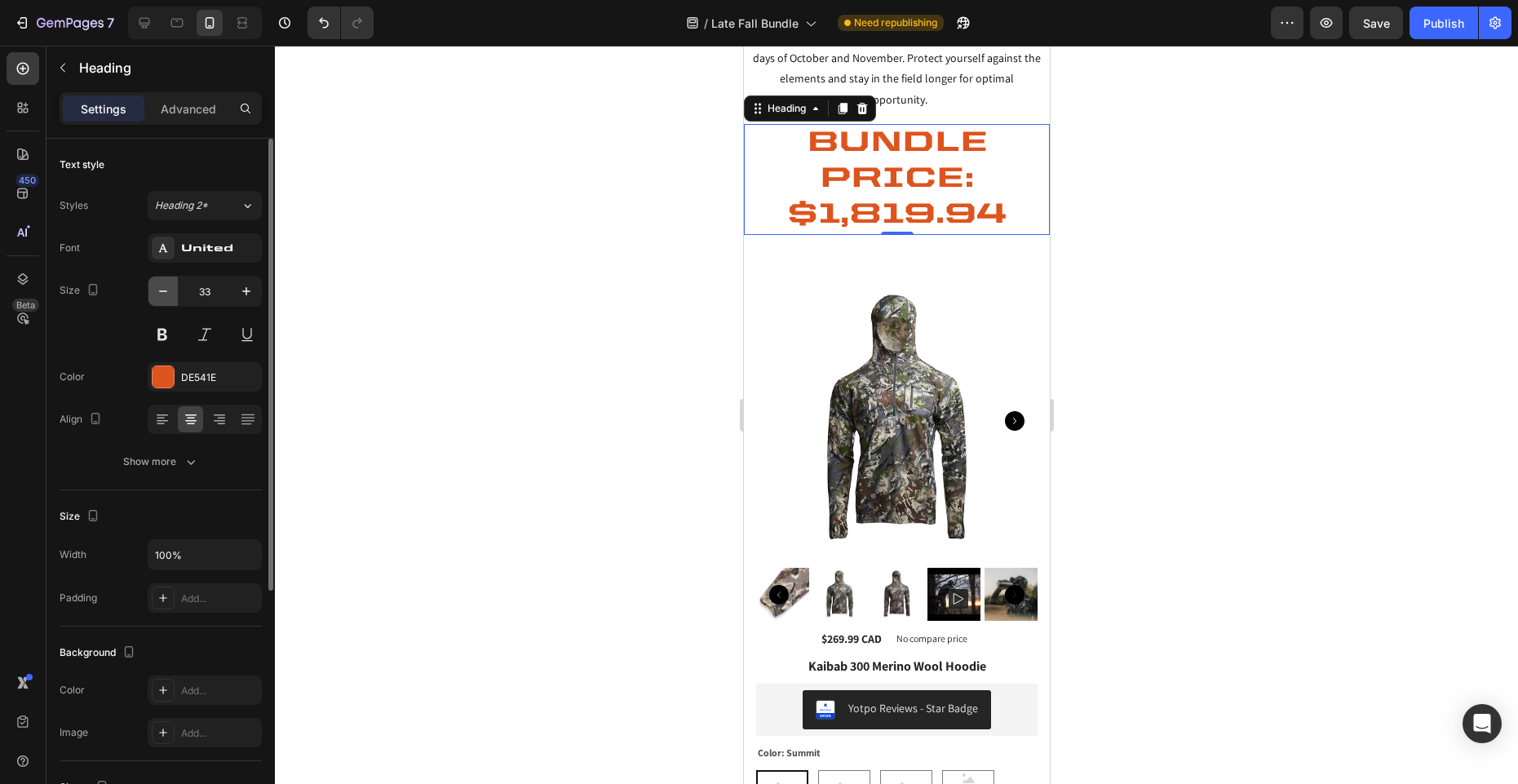
click at [161, 290] on icon "button" at bounding box center [163, 291] width 16 height 16
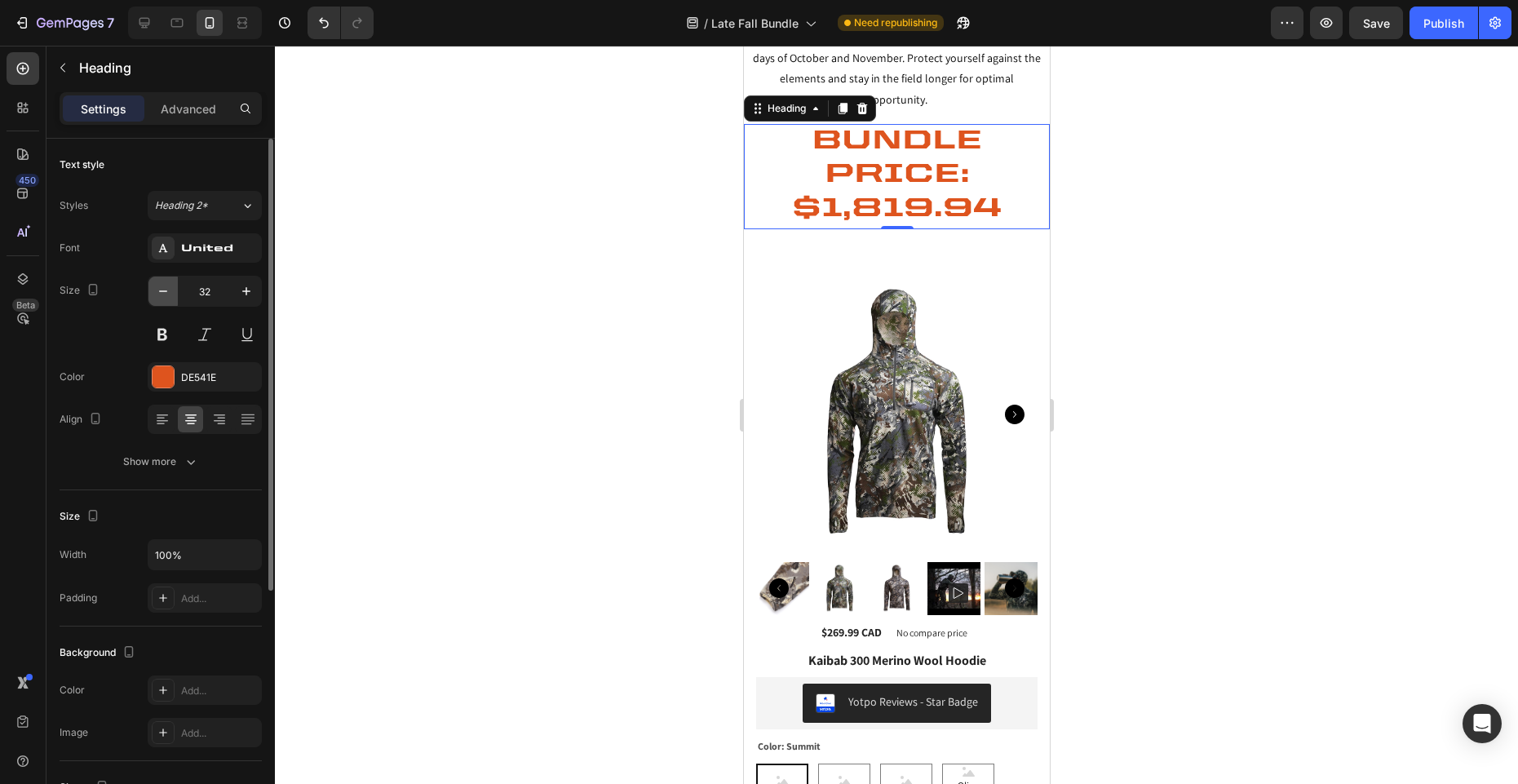
click at [161, 290] on icon "button" at bounding box center [163, 291] width 16 height 16
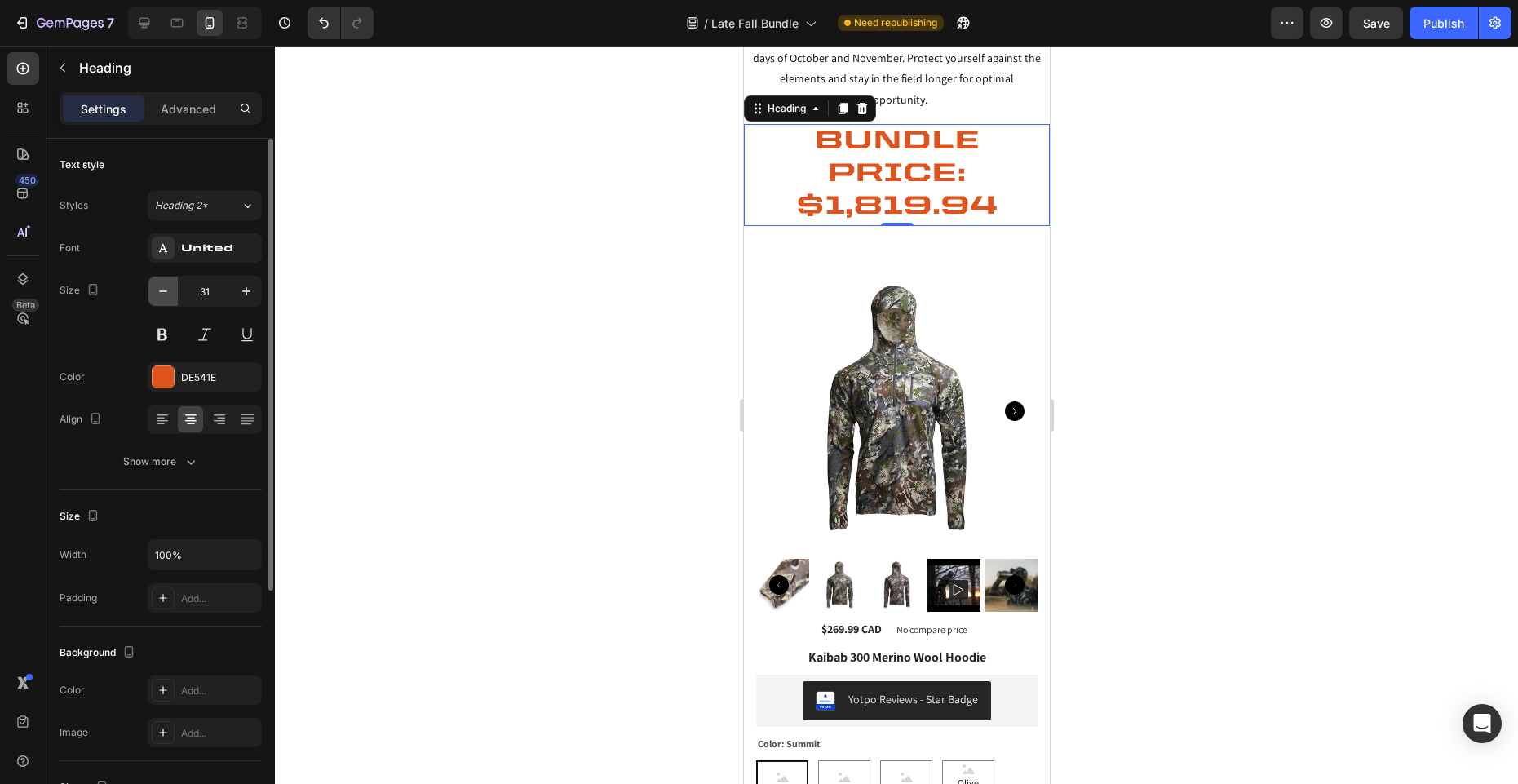
click at [161, 290] on icon "button" at bounding box center [163, 291] width 16 height 16
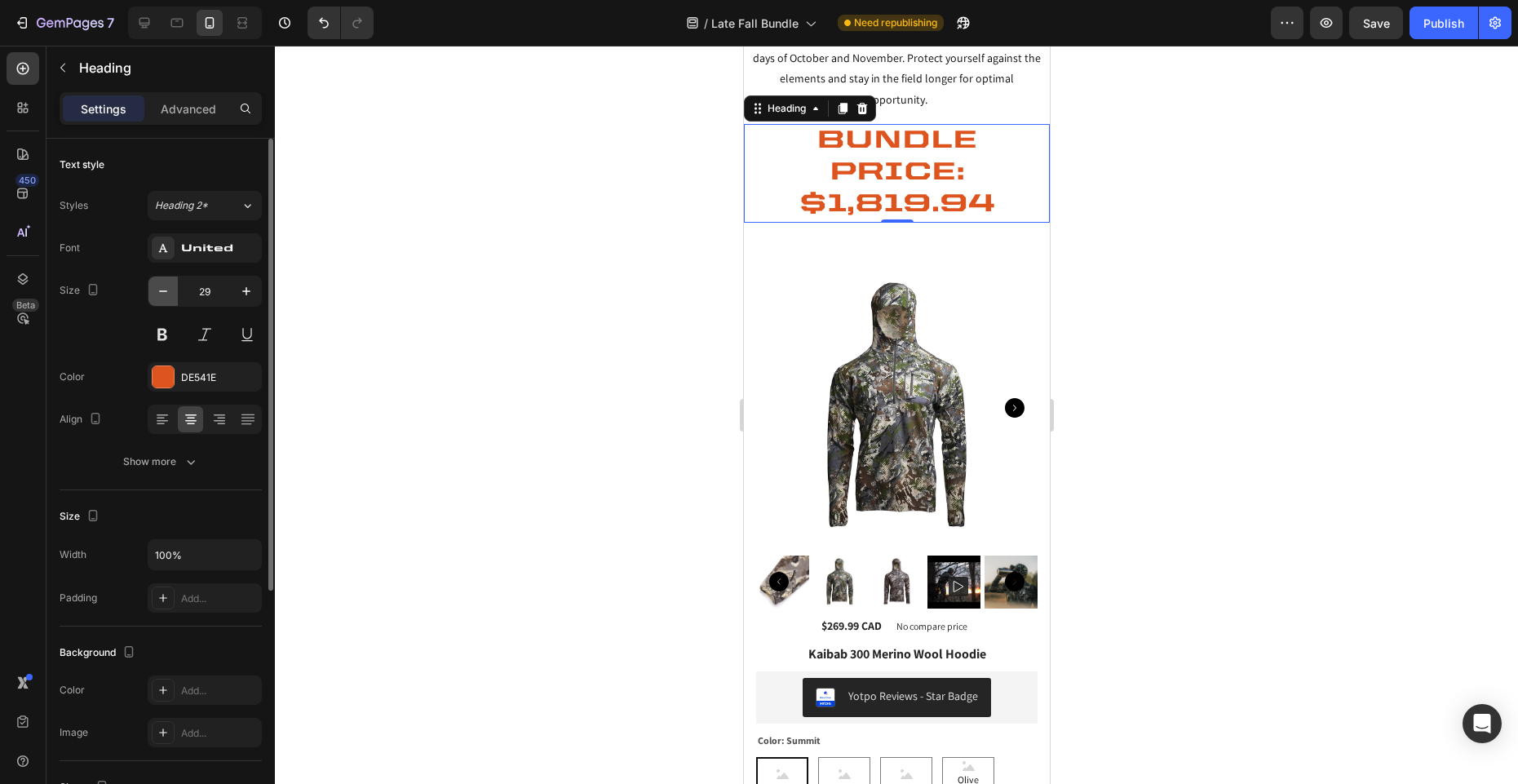
click at [161, 290] on icon "button" at bounding box center [163, 291] width 16 height 16
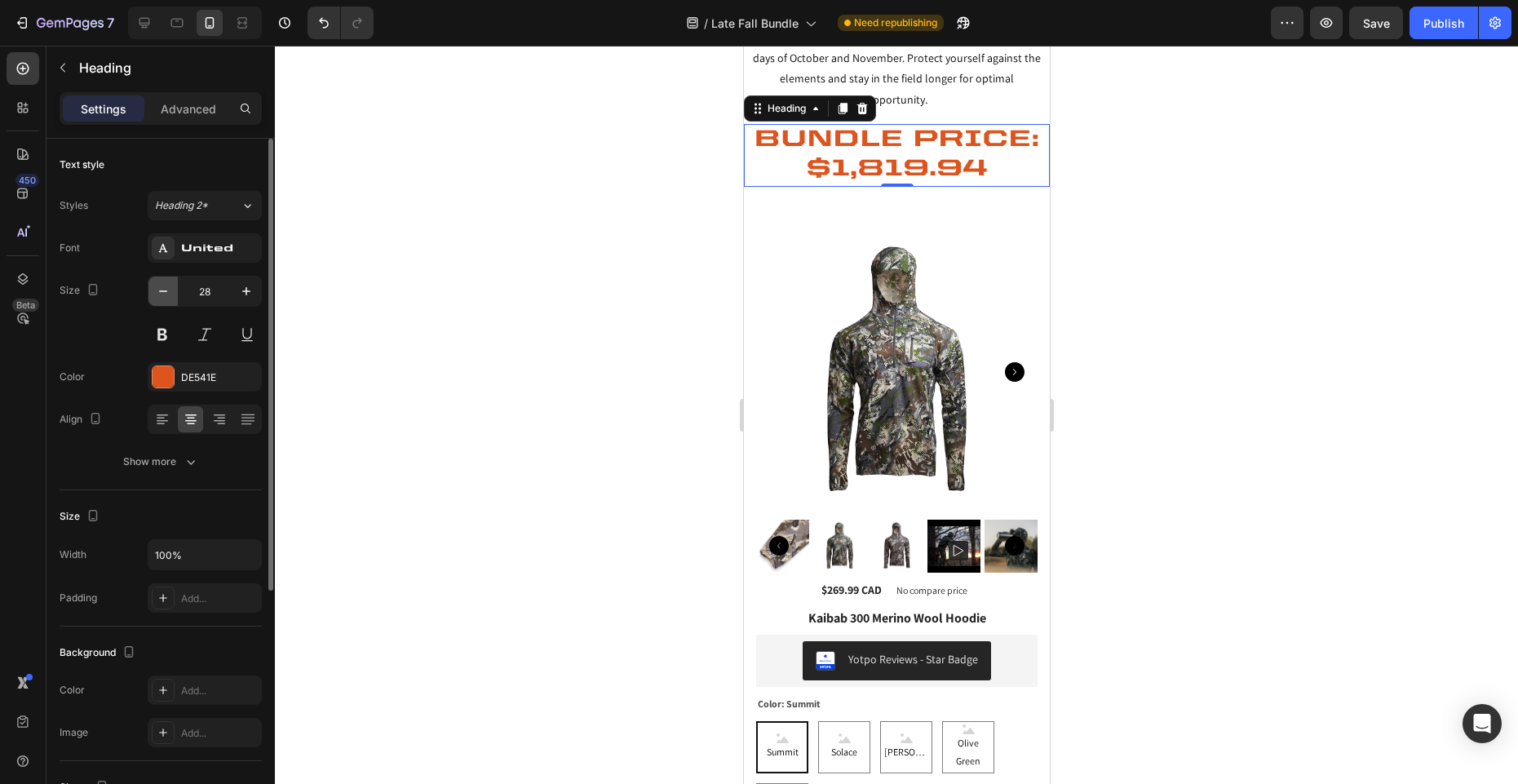
click at [161, 290] on icon "button" at bounding box center [163, 291] width 16 height 16
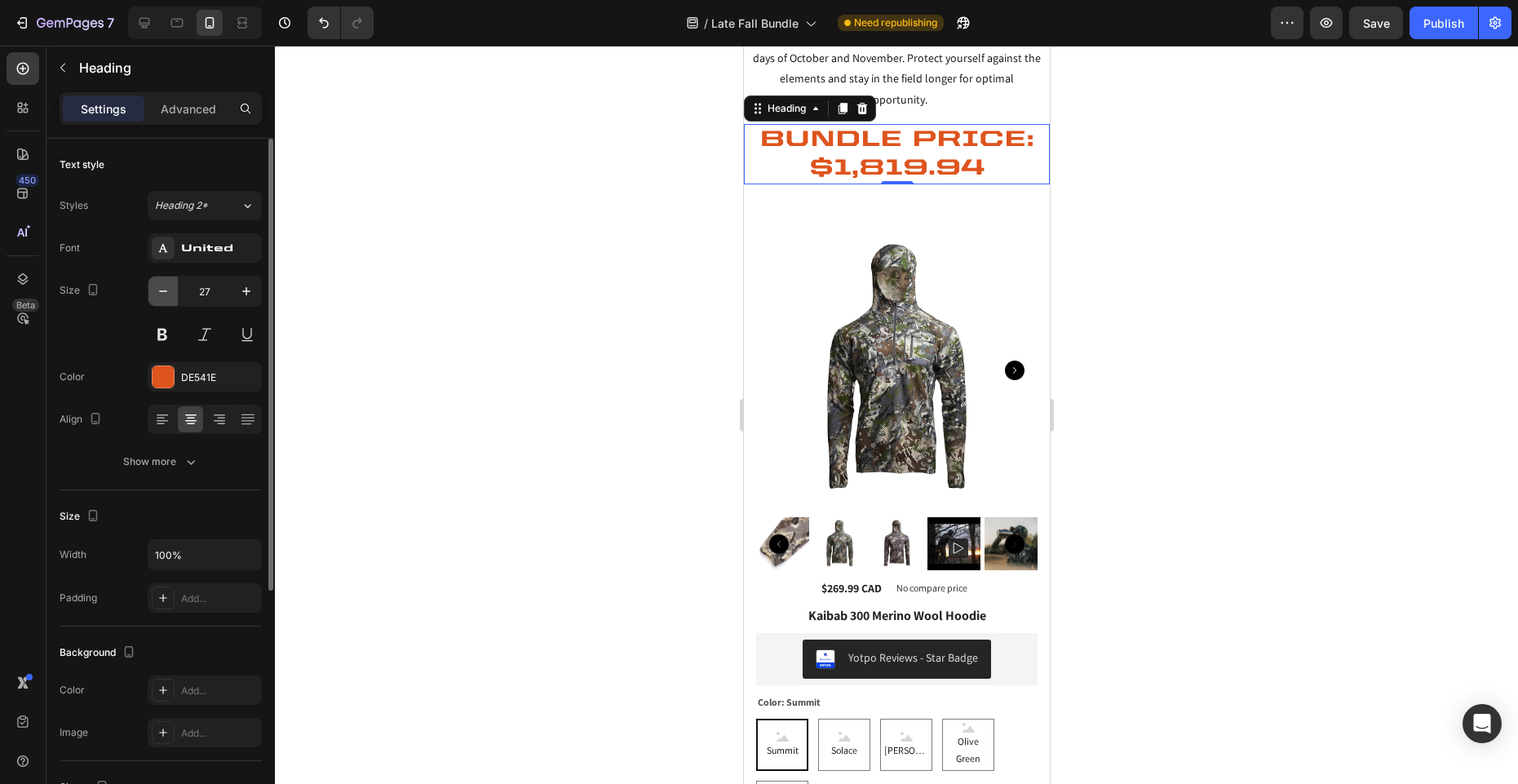
click at [161, 290] on icon "button" at bounding box center [163, 291] width 16 height 16
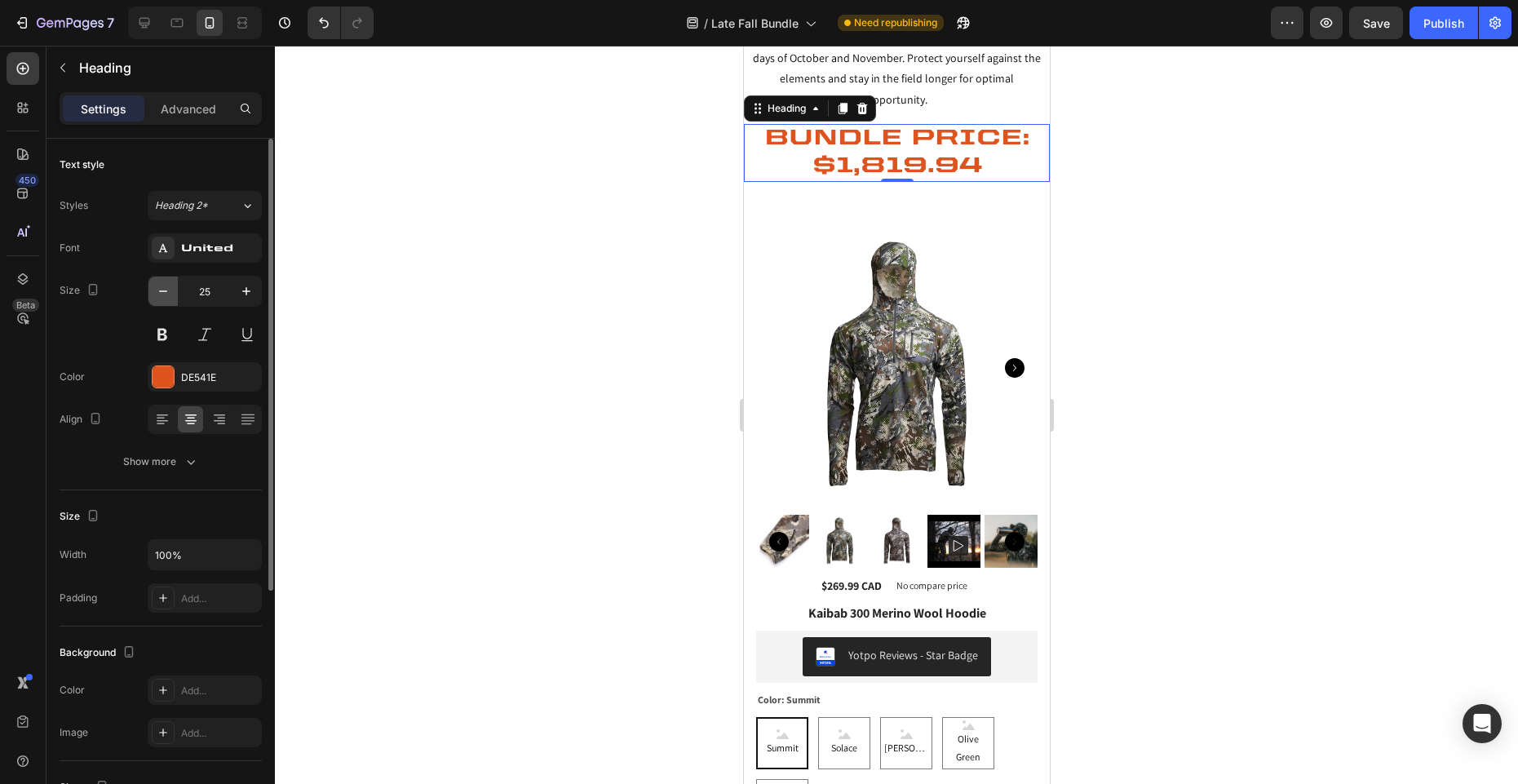
click at [161, 290] on icon "button" at bounding box center [163, 291] width 16 height 16
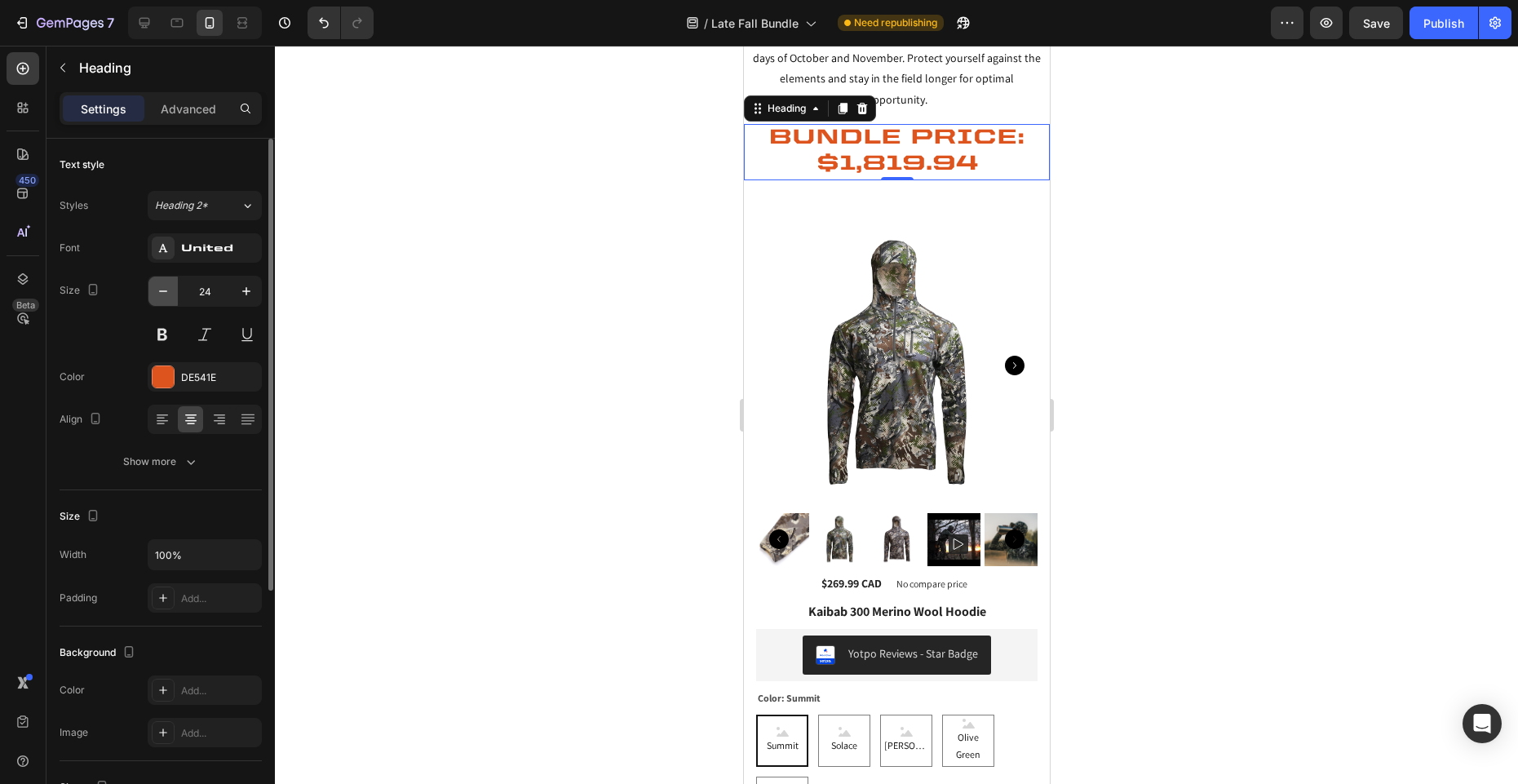
click at [161, 290] on icon "button" at bounding box center [163, 291] width 16 height 16
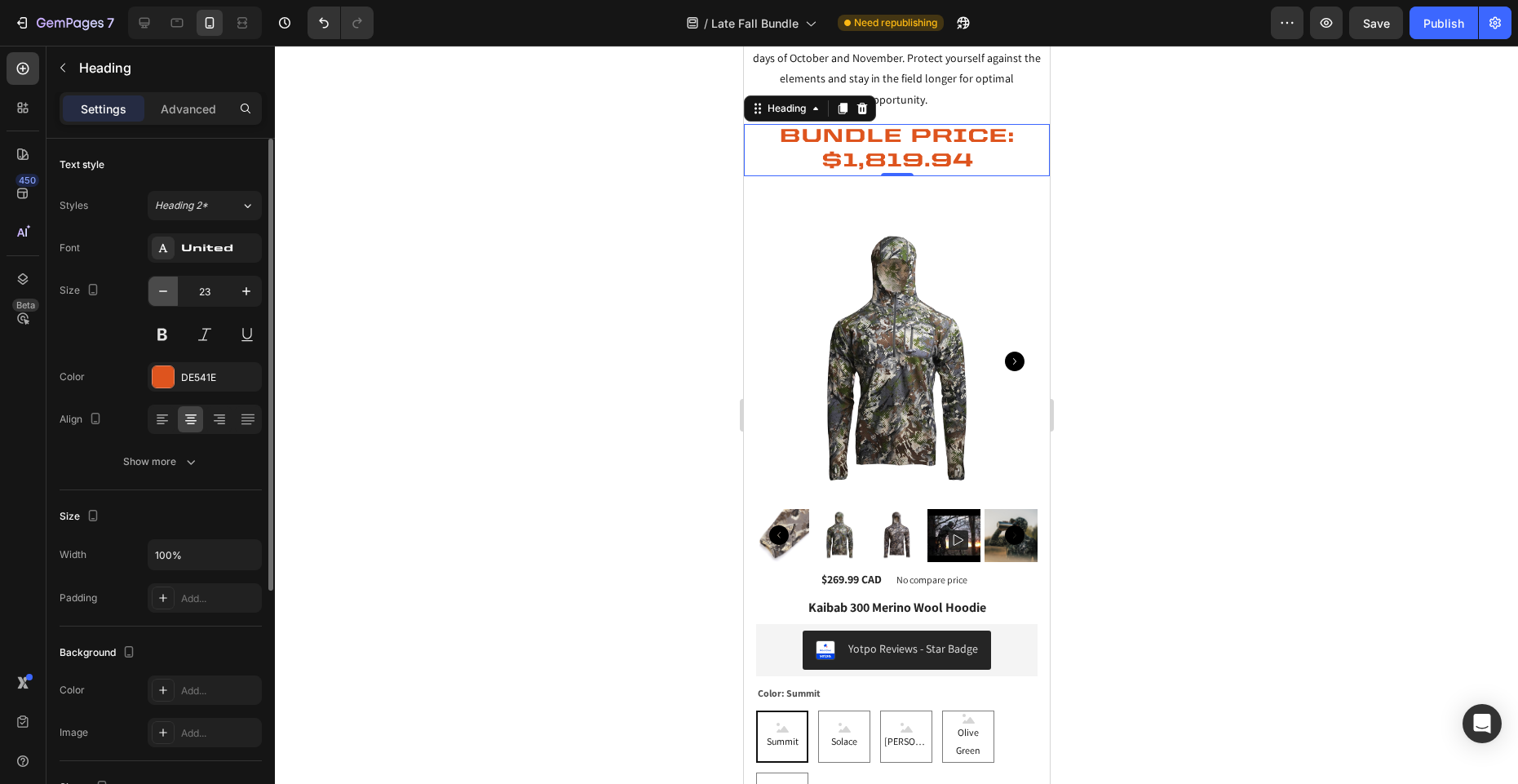
click at [161, 290] on icon "button" at bounding box center [163, 291] width 16 height 16
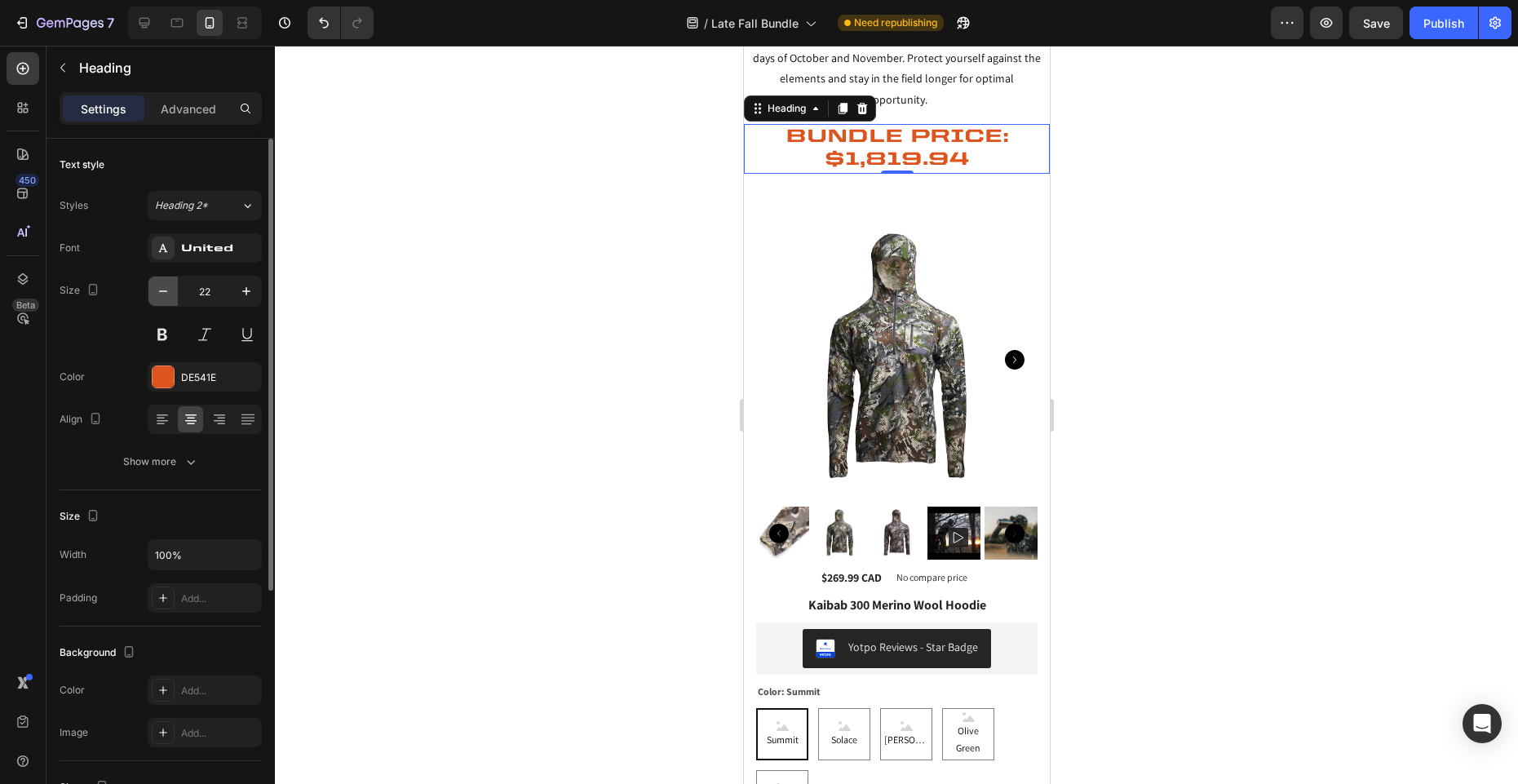
click at [161, 290] on icon "button" at bounding box center [163, 291] width 16 height 16
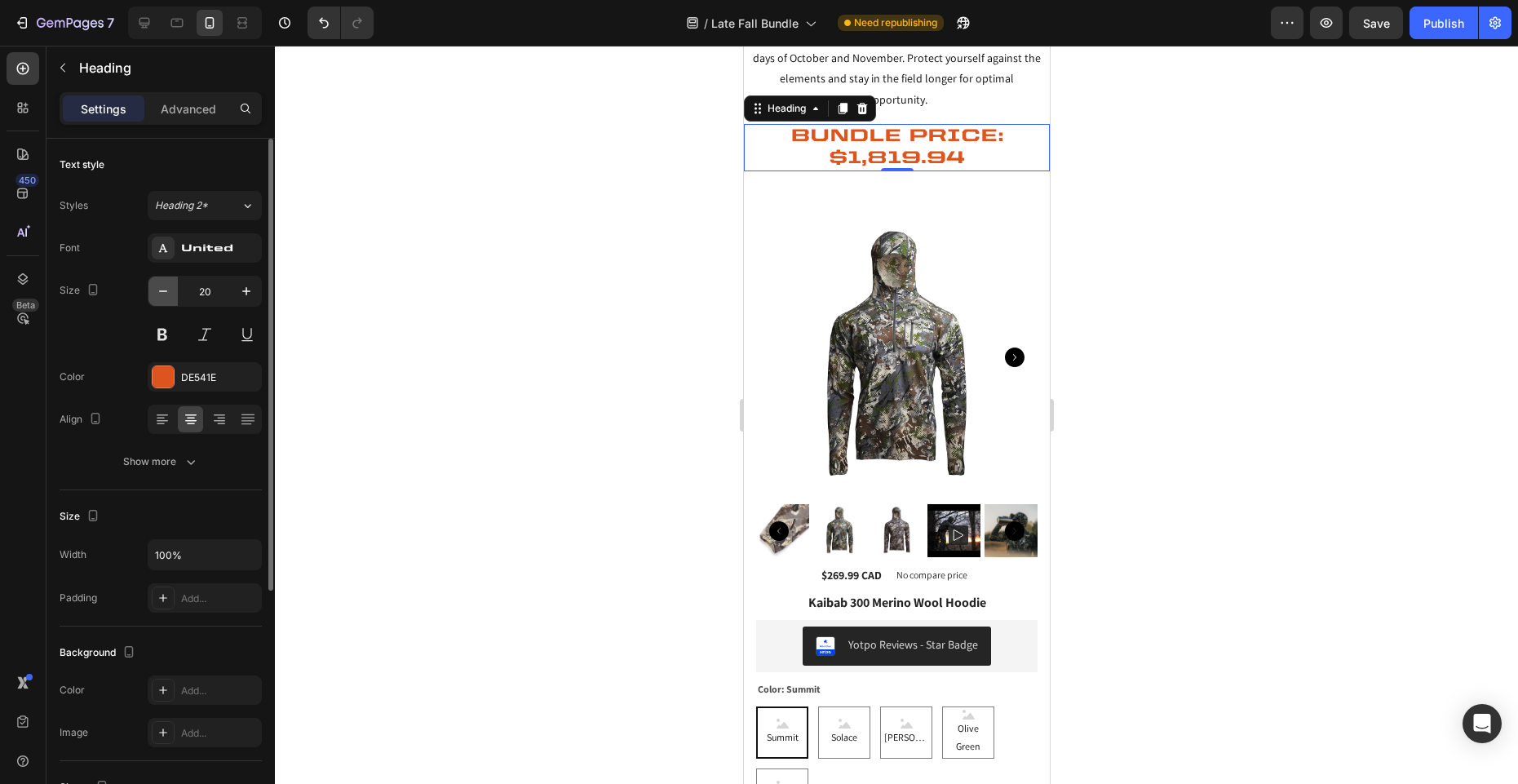
click at [161, 290] on icon "button" at bounding box center [163, 291] width 16 height 16
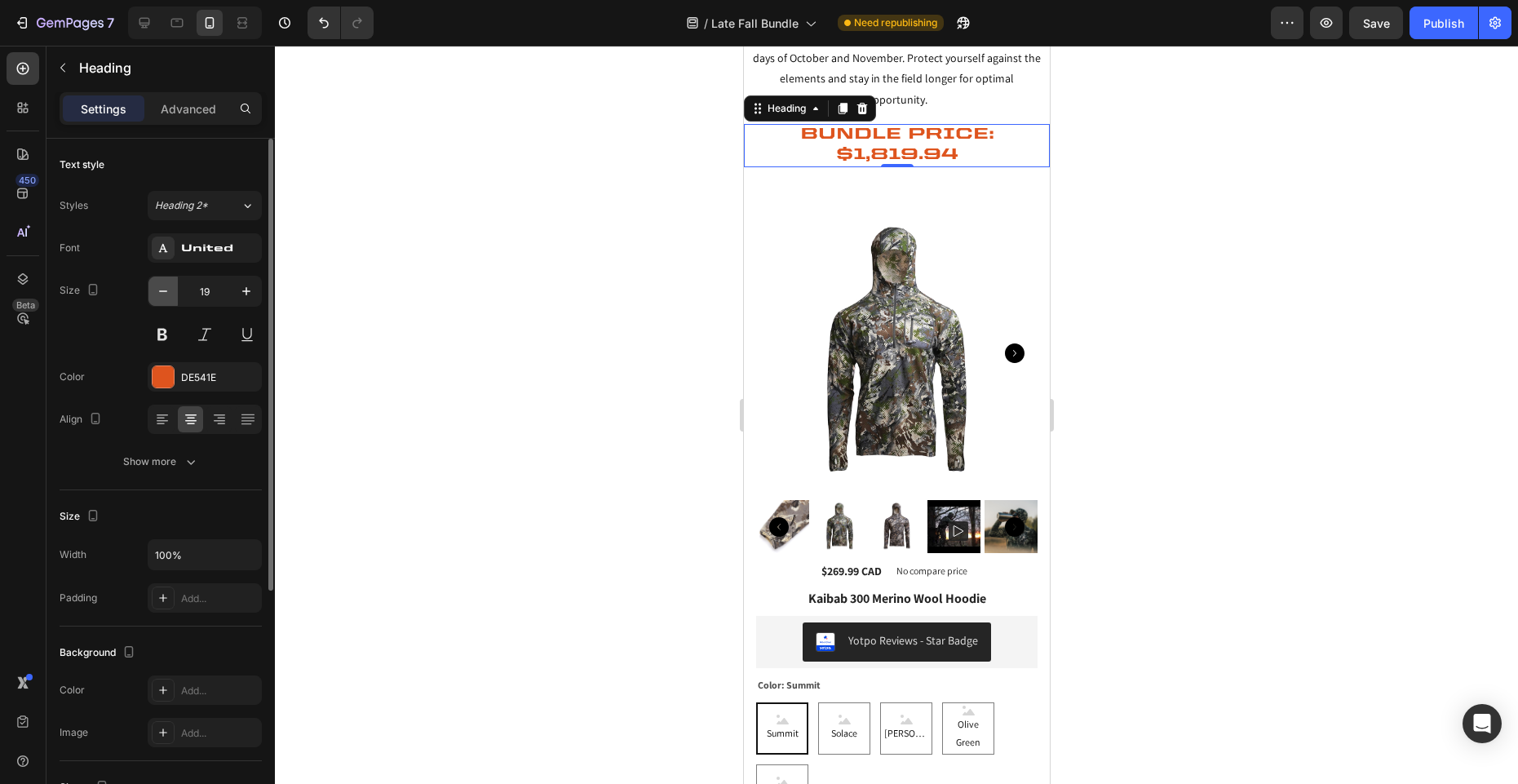
click at [161, 290] on icon "button" at bounding box center [163, 291] width 16 height 16
type input "18"
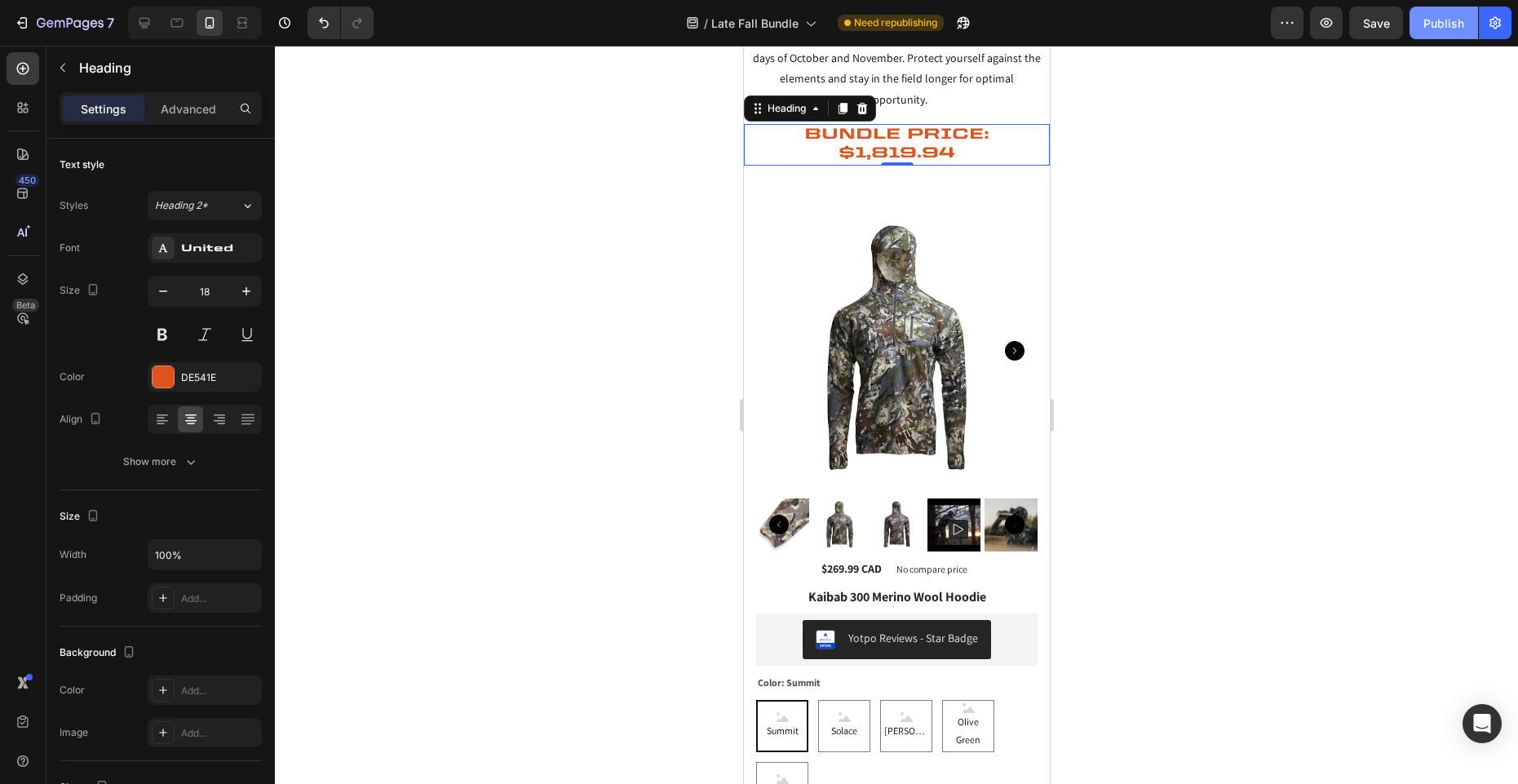
click at [1452, 29] on div "Publish" at bounding box center [1443, 22] width 40 height 17
click at [66, 65] on icon "button" at bounding box center [63, 67] width 13 height 13
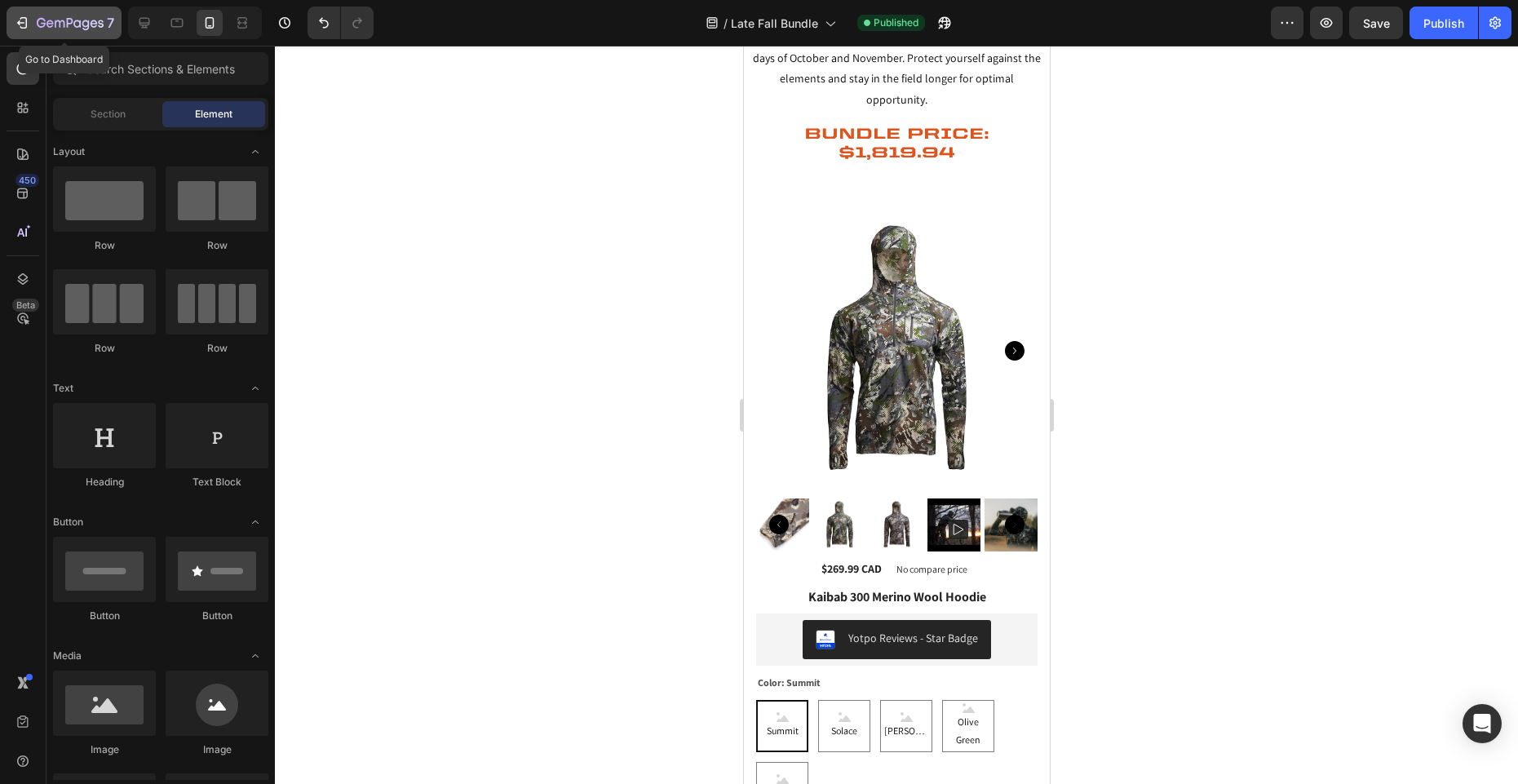
click at [66, 31] on div "7" at bounding box center [75, 23] width 77 height 20
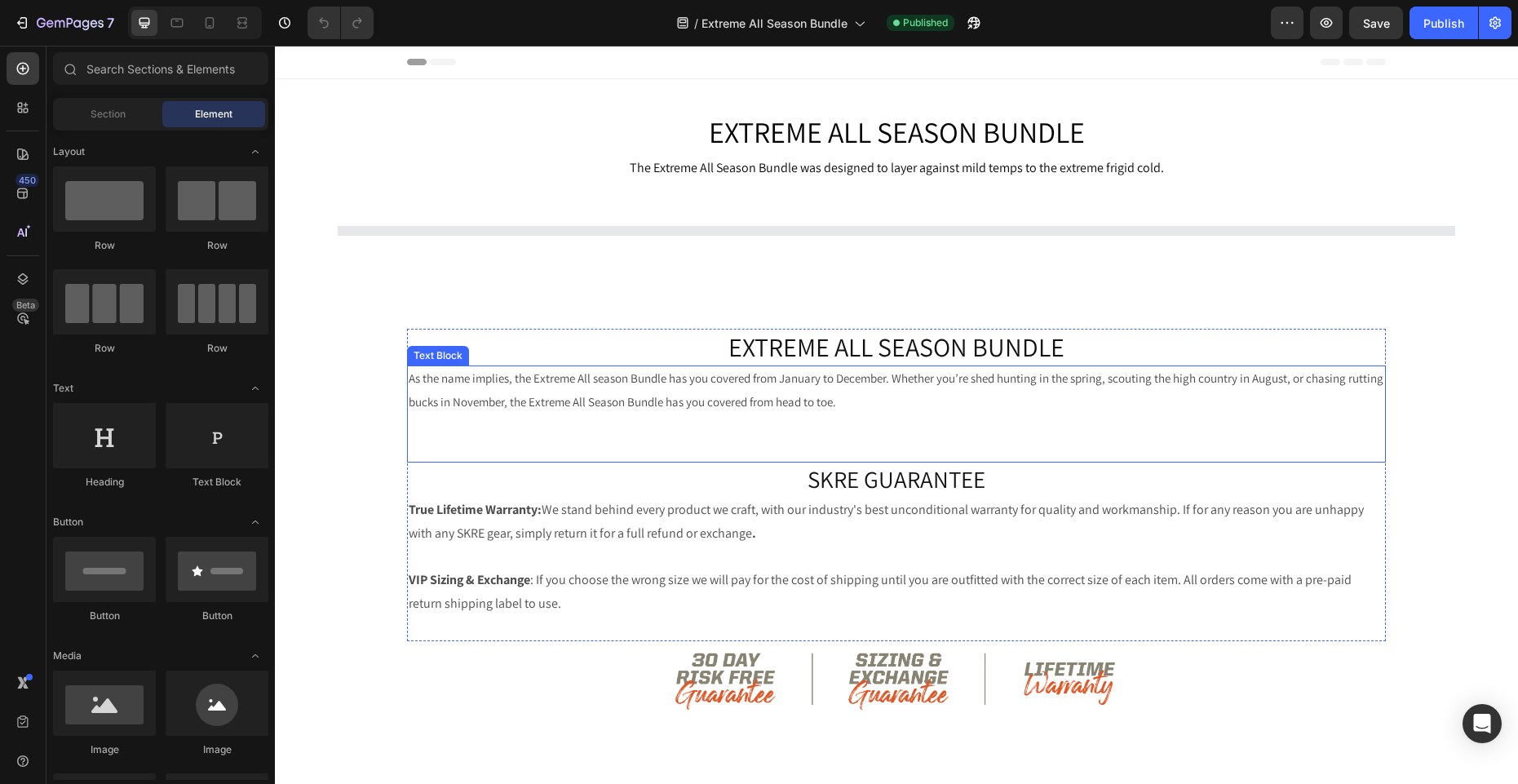
select select "2XL"
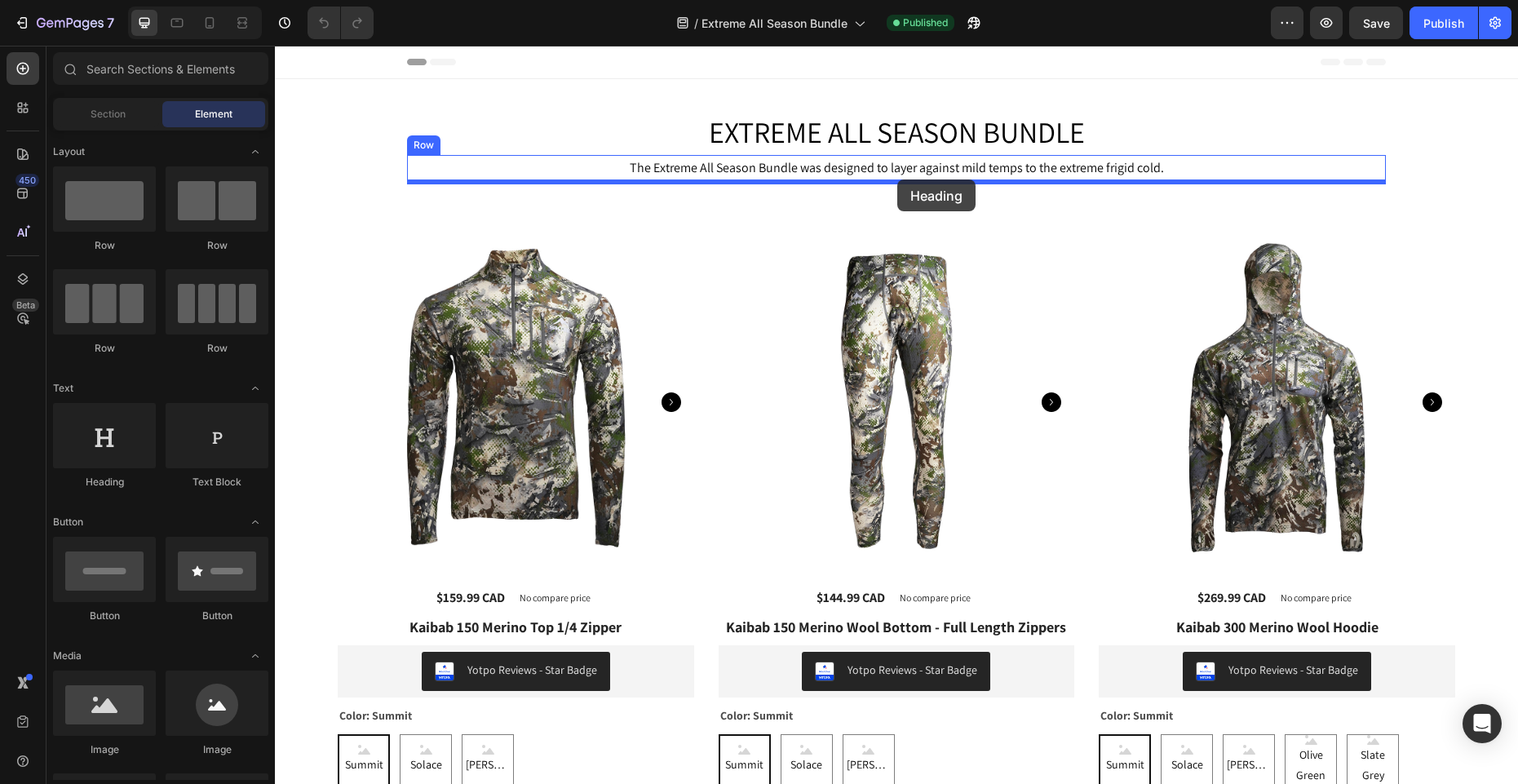
drag, startPoint x: 576, startPoint y: 432, endPoint x: 905, endPoint y: 179, distance: 415.0
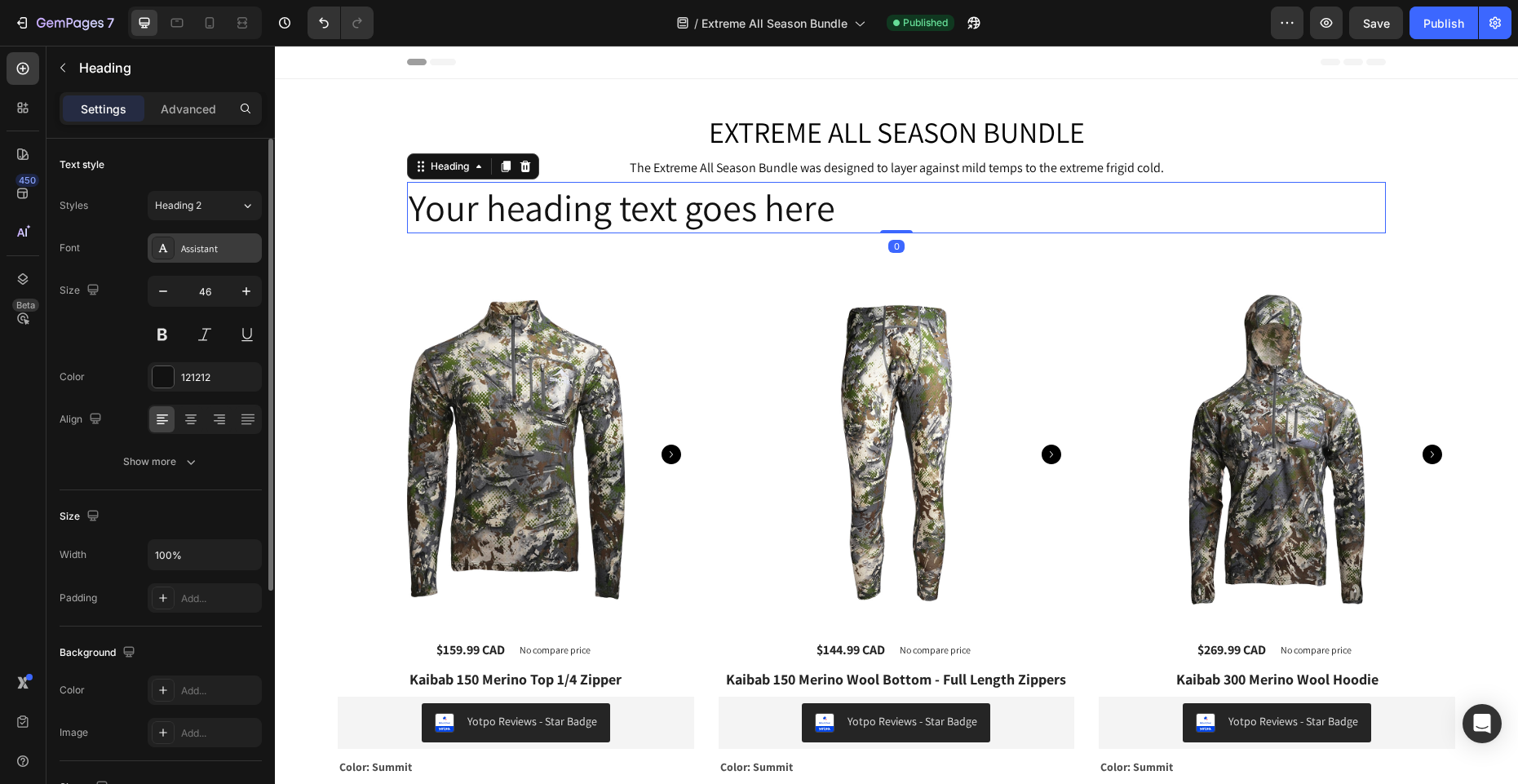
click at [181, 249] on div "Assistant" at bounding box center [219, 248] width 76 height 14
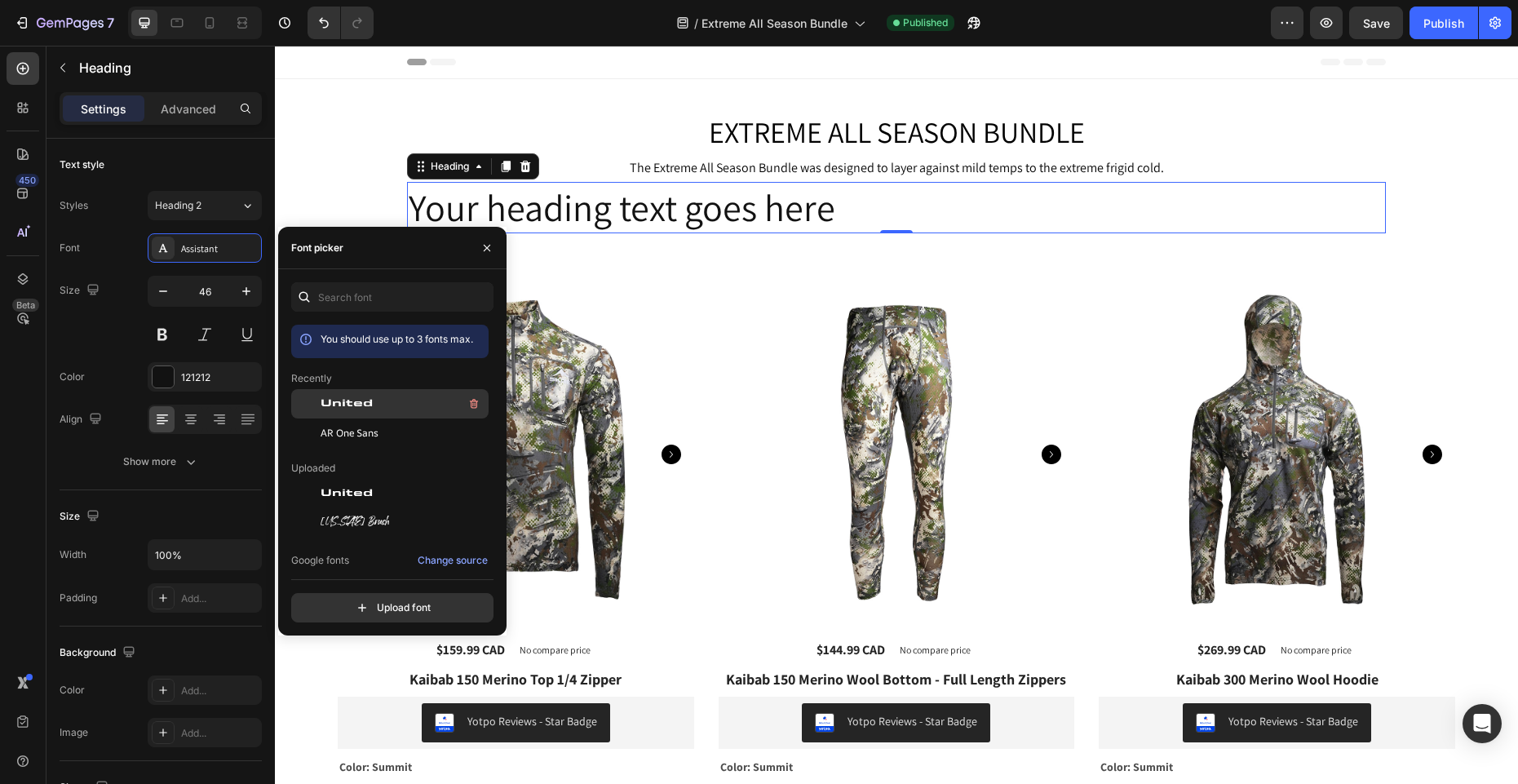
click at [334, 406] on span "United" at bounding box center [346, 404] width 52 height 14
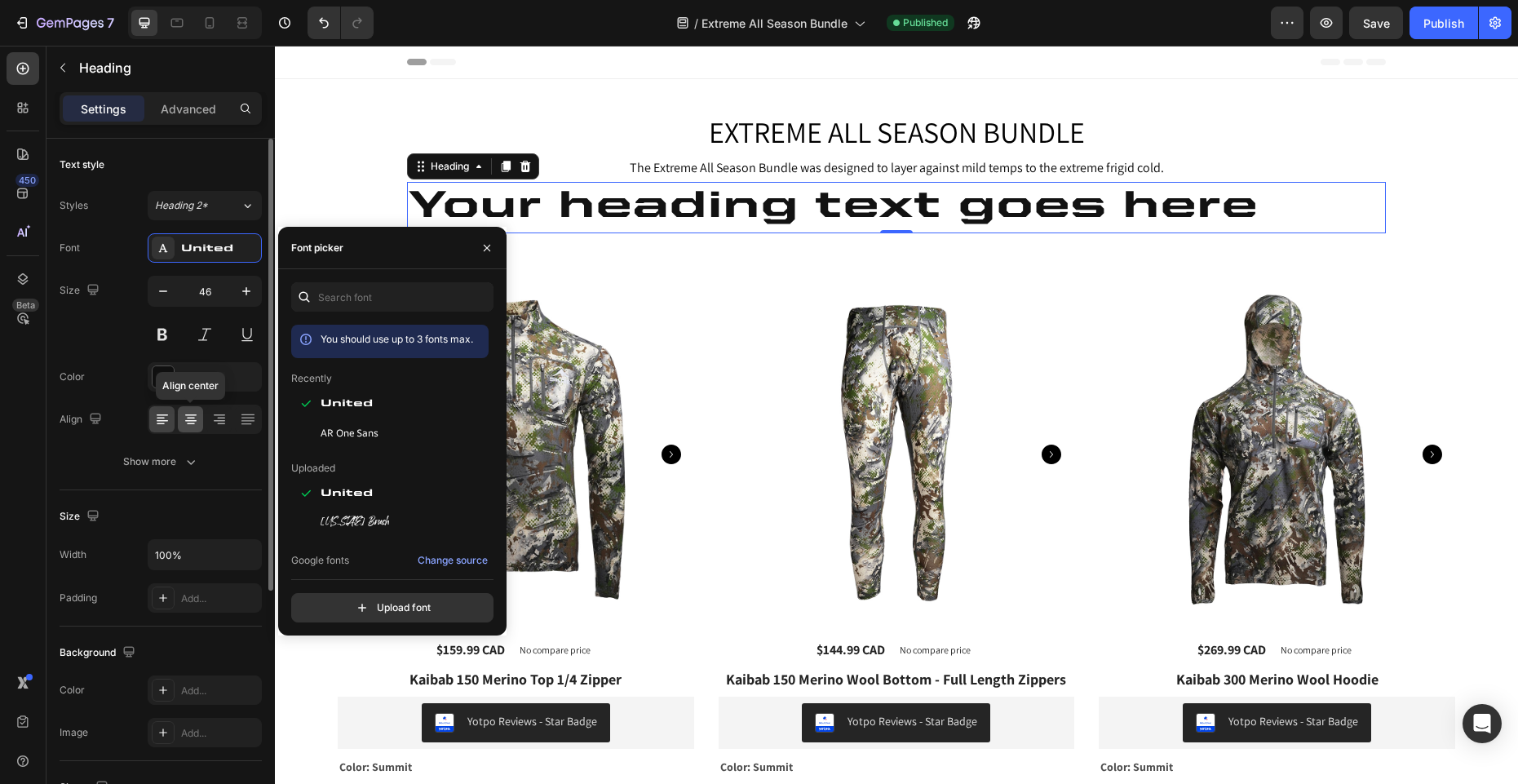
click at [185, 417] on icon at bounding box center [191, 419] width 16 height 16
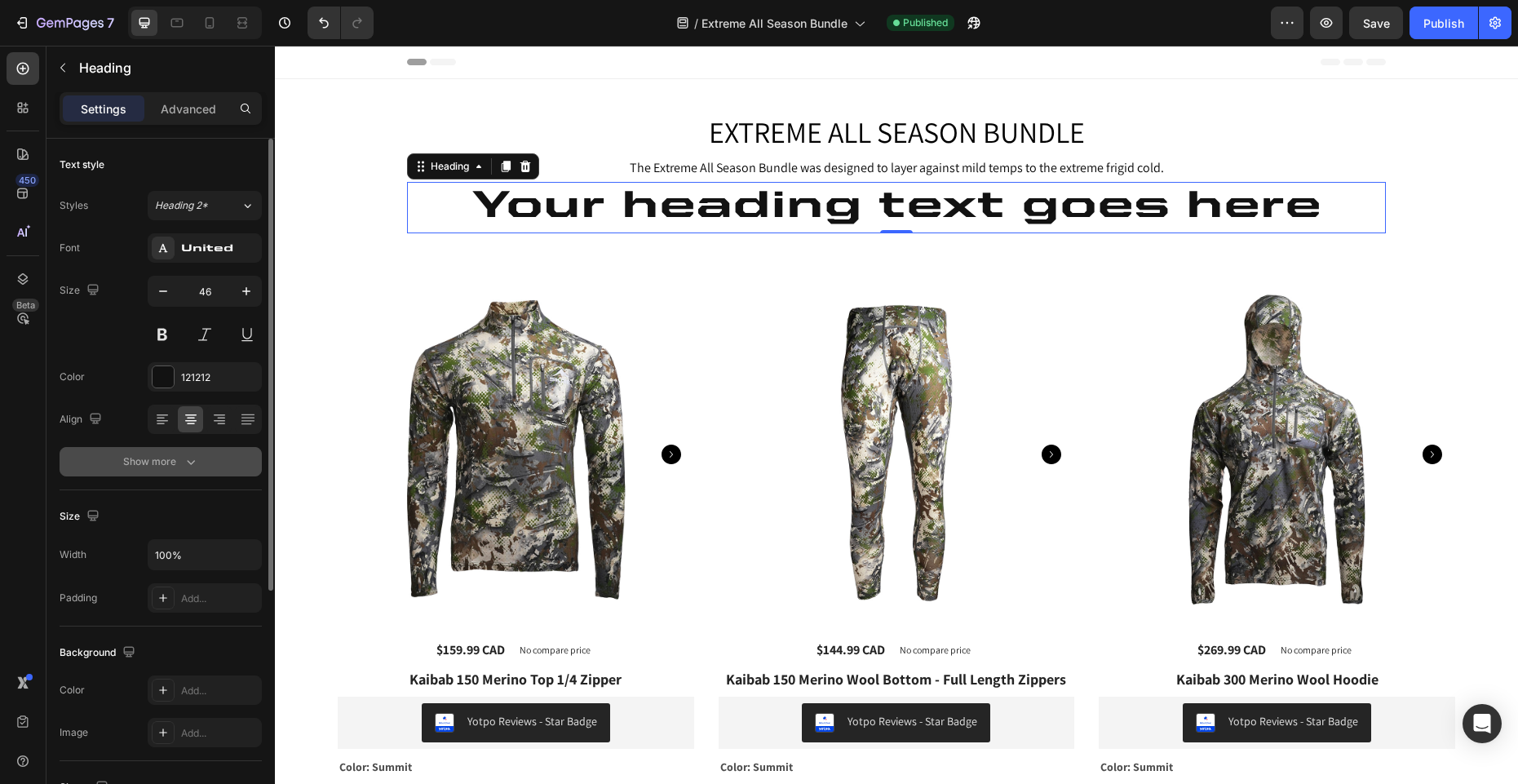
click at [186, 462] on icon "button" at bounding box center [191, 461] width 16 height 16
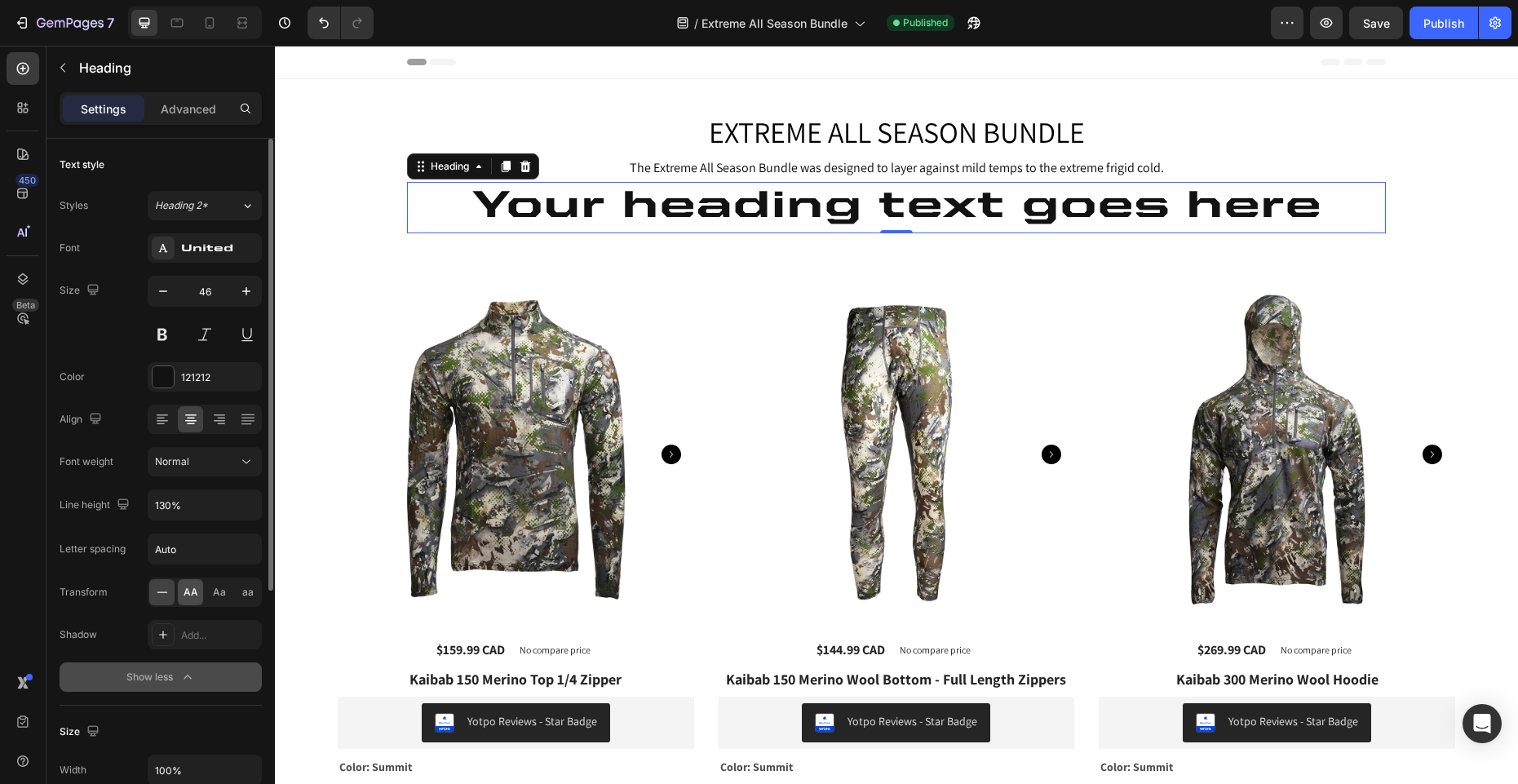
click at [193, 596] on span "AA" at bounding box center [191, 592] width 14 height 14
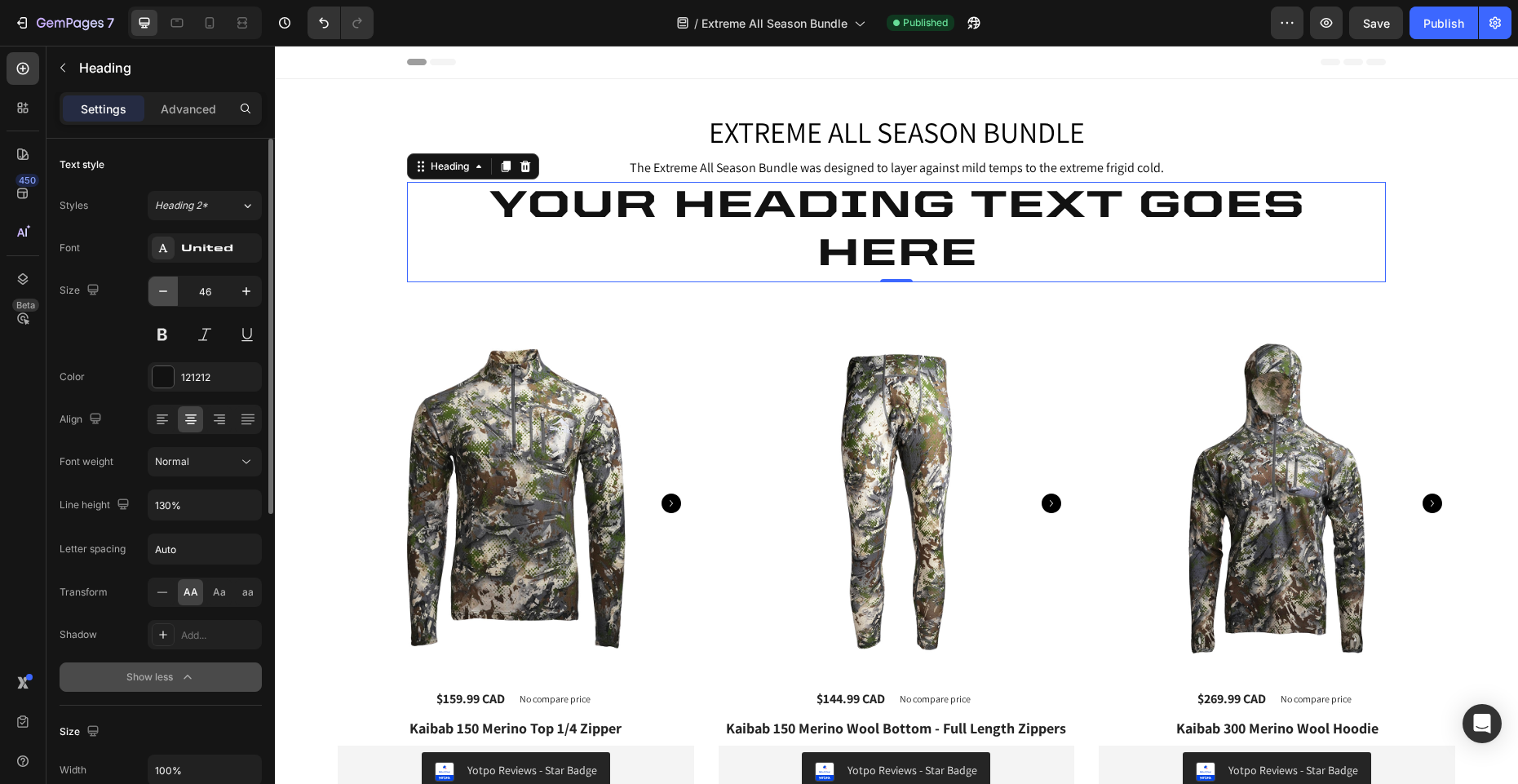
click at [164, 285] on icon "button" at bounding box center [163, 291] width 16 height 16
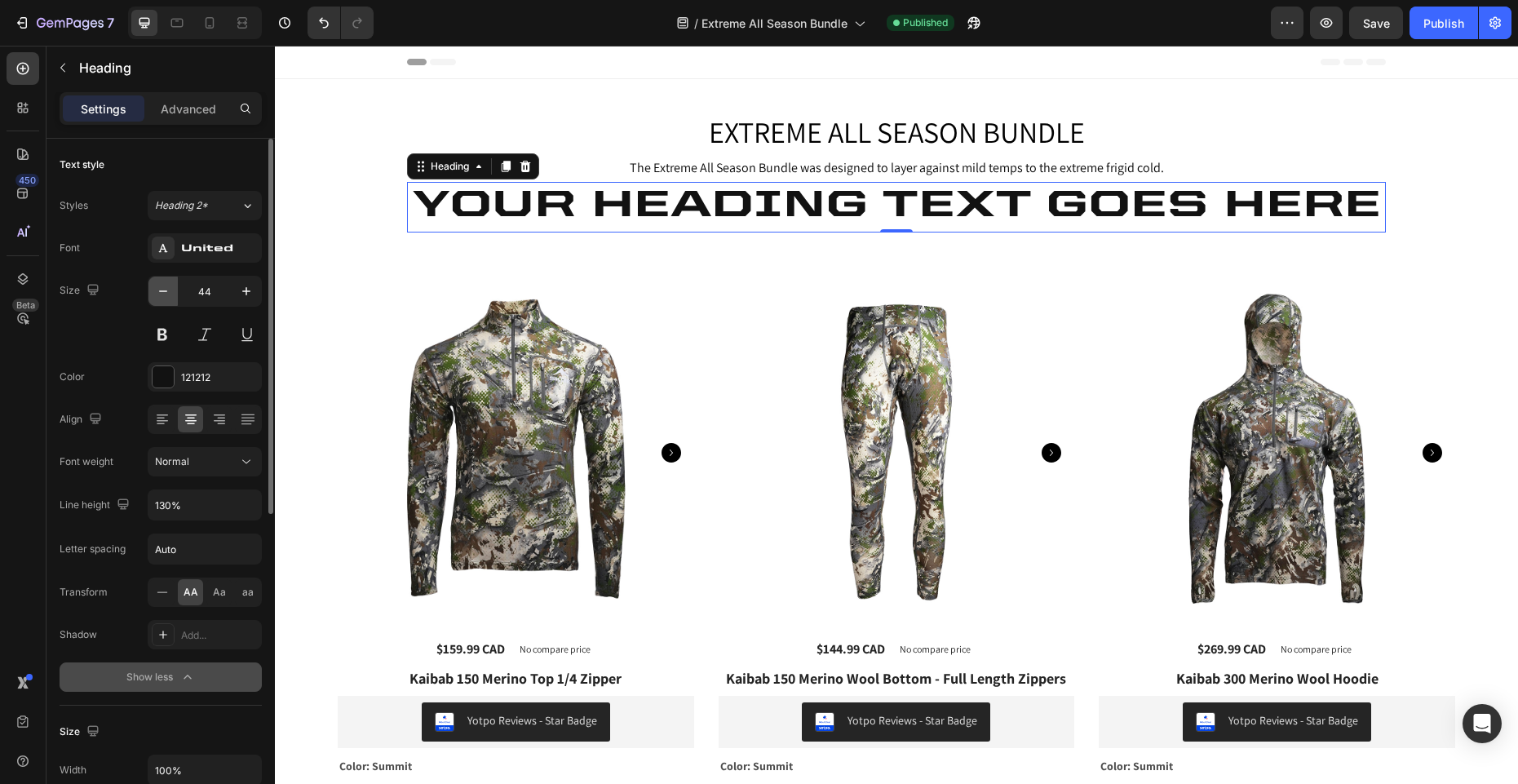
click at [164, 285] on icon "button" at bounding box center [163, 291] width 16 height 16
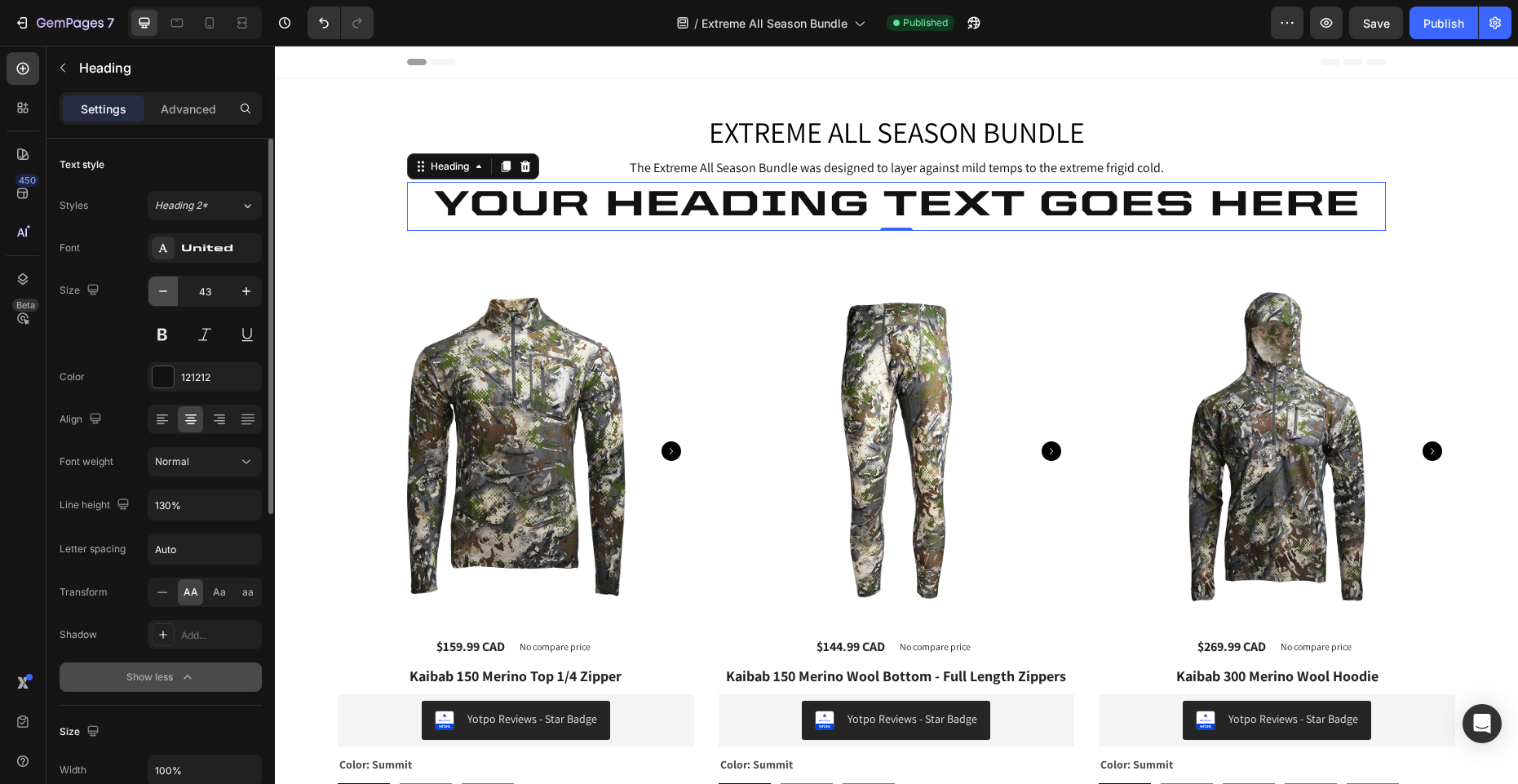
click at [164, 285] on icon "button" at bounding box center [163, 291] width 16 height 16
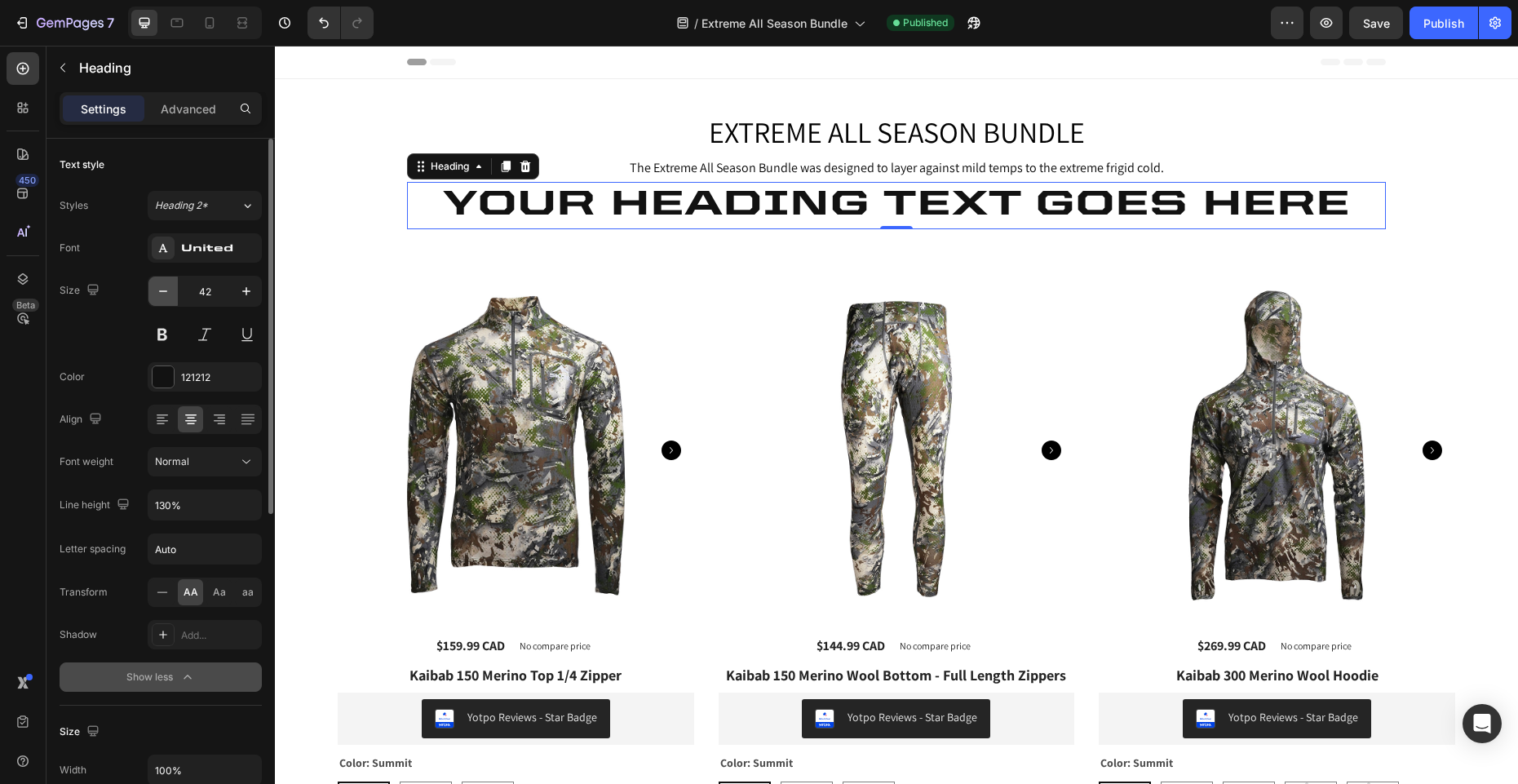
click at [164, 285] on icon "button" at bounding box center [163, 291] width 16 height 16
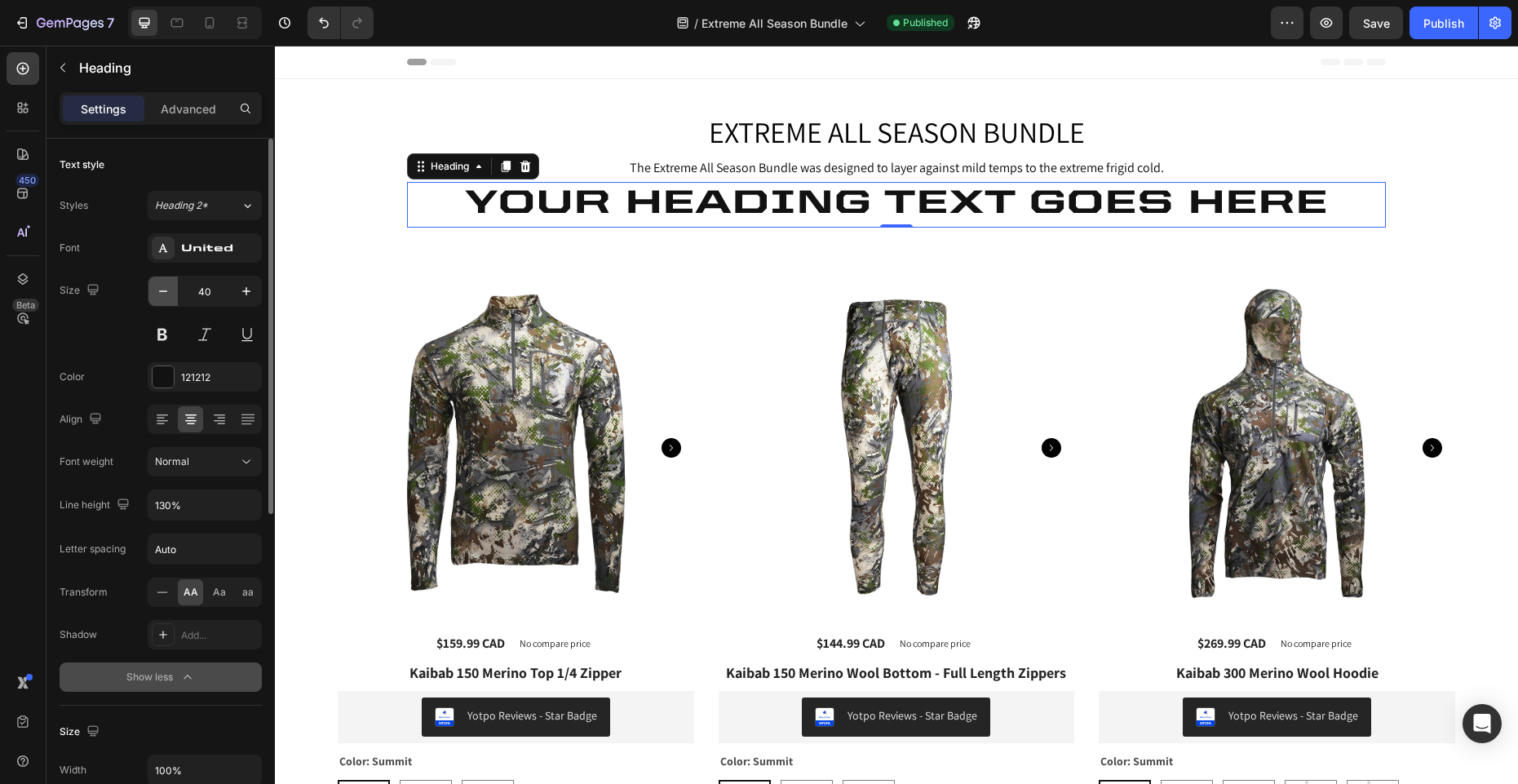
click at [164, 285] on icon "button" at bounding box center [163, 291] width 16 height 16
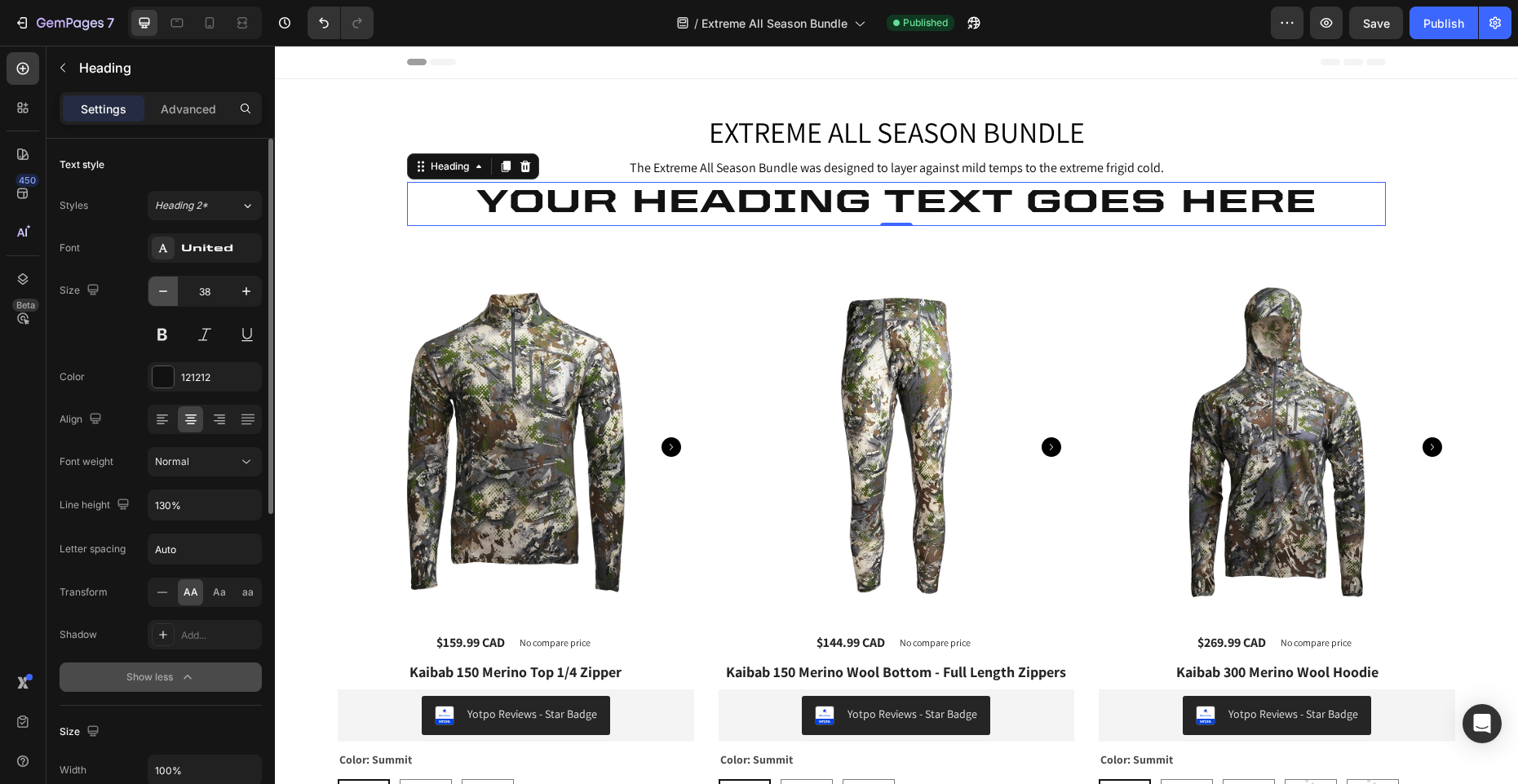
click at [164, 285] on icon "button" at bounding box center [163, 291] width 16 height 16
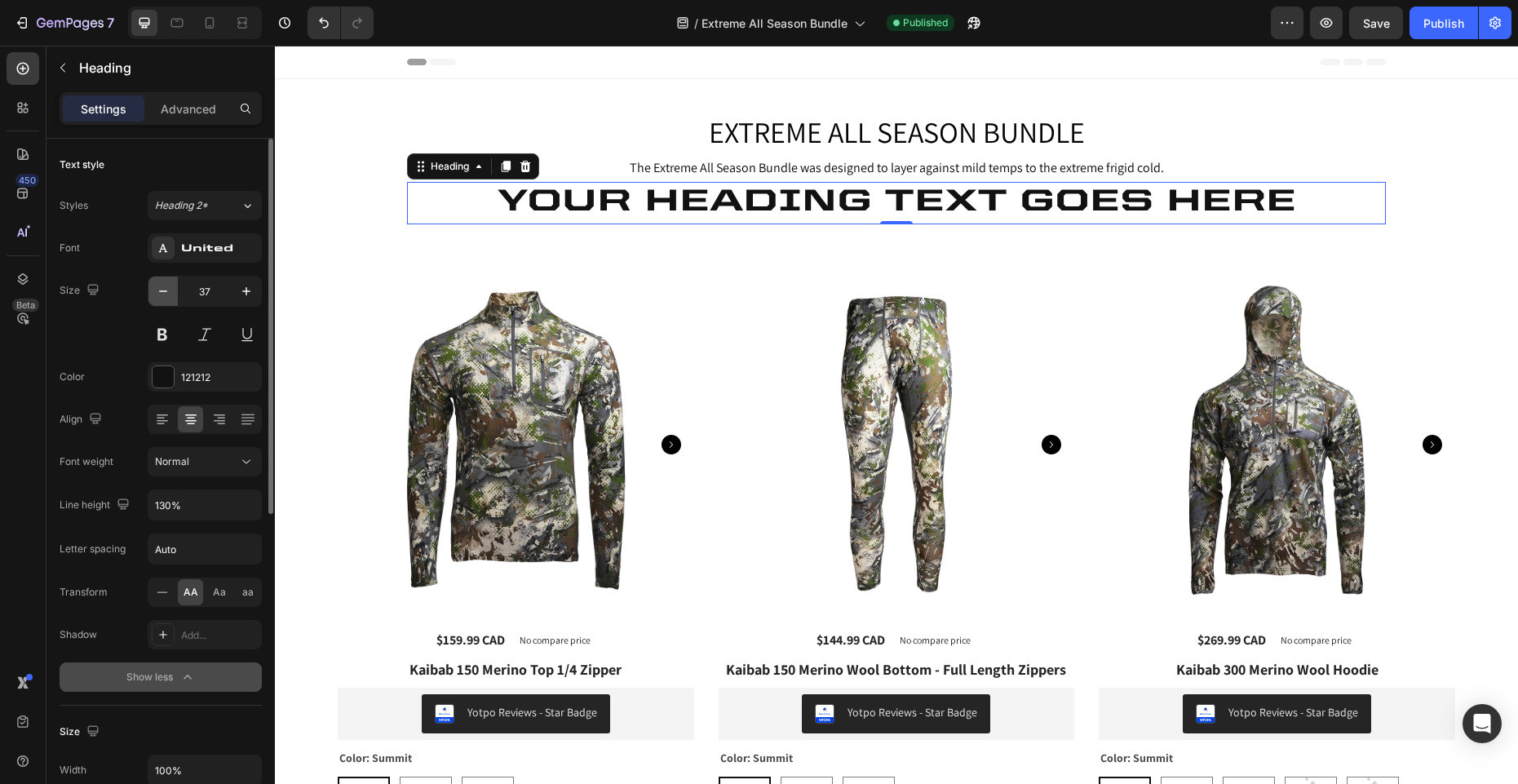
click at [164, 285] on icon "button" at bounding box center [163, 291] width 16 height 16
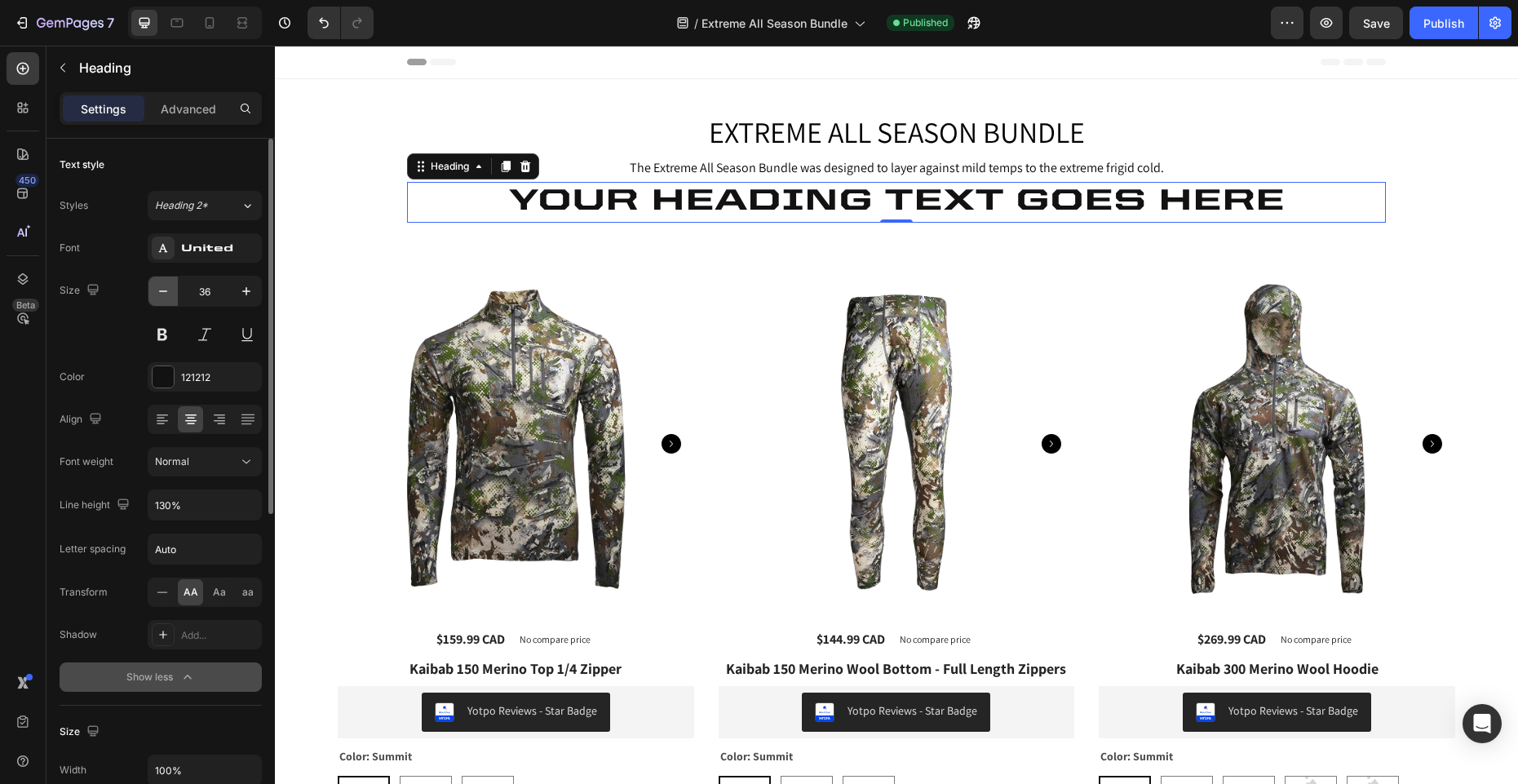
click at [164, 285] on icon "button" at bounding box center [163, 291] width 16 height 16
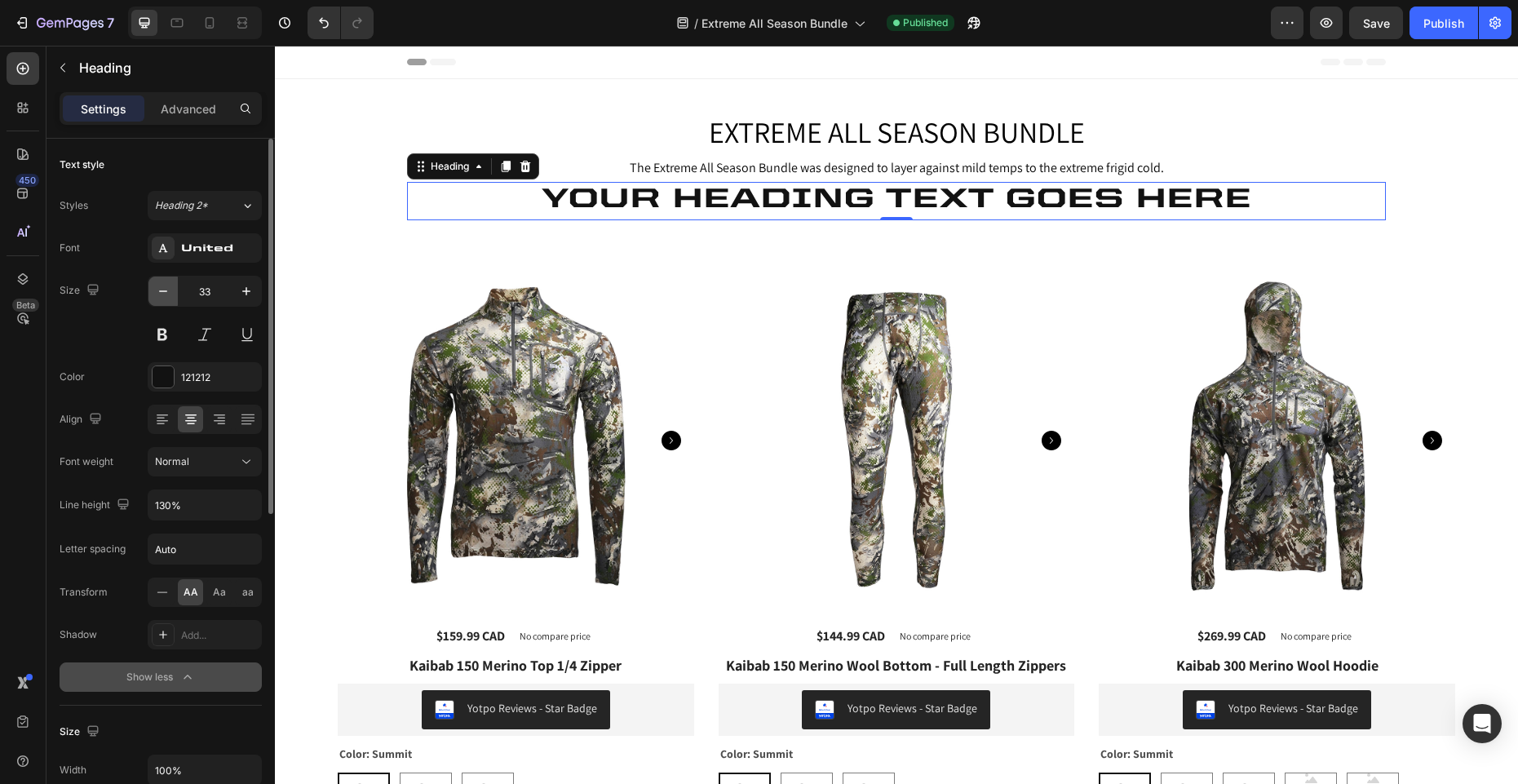
click at [164, 285] on icon "button" at bounding box center [163, 291] width 16 height 16
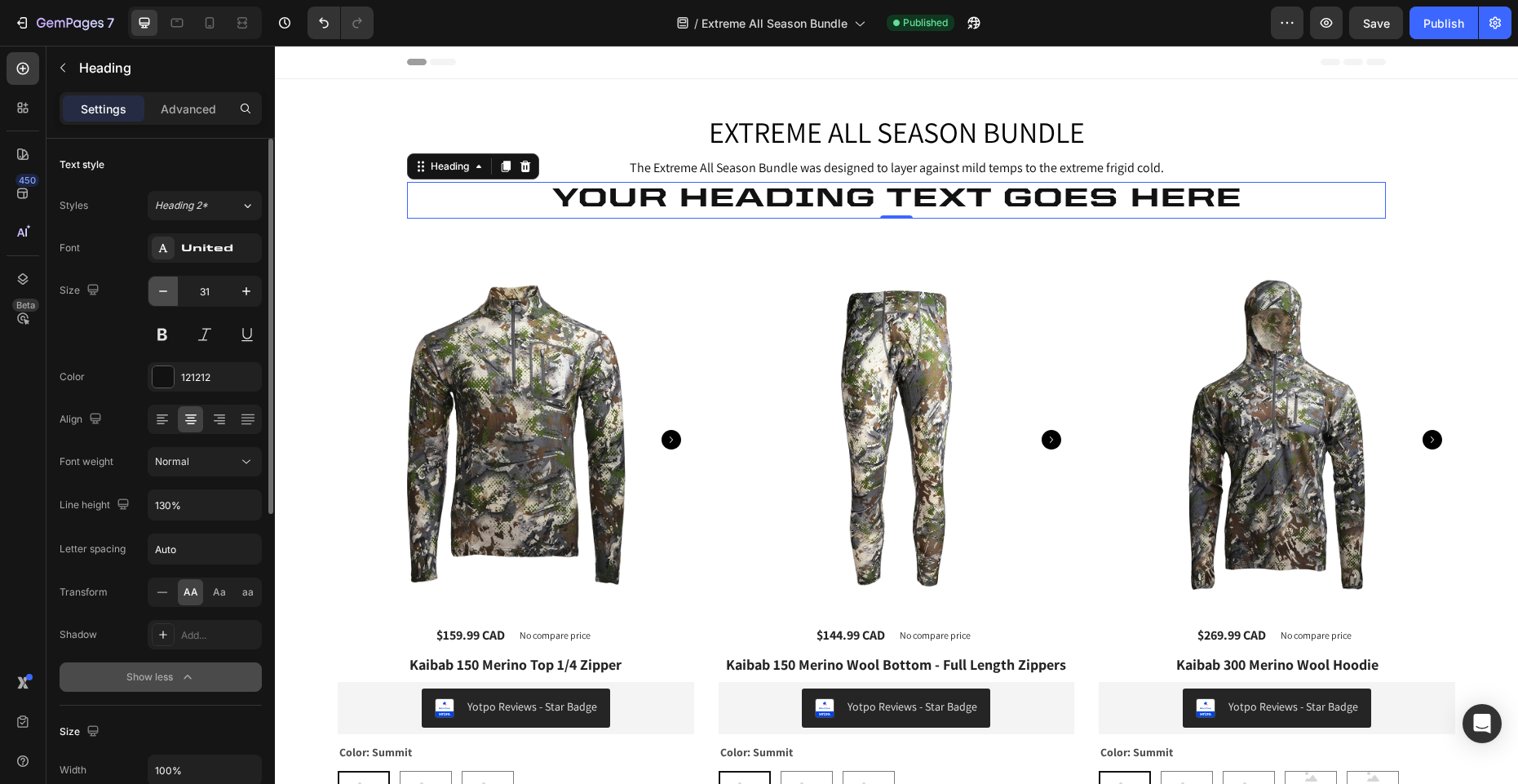
click at [164, 285] on icon "button" at bounding box center [163, 291] width 16 height 16
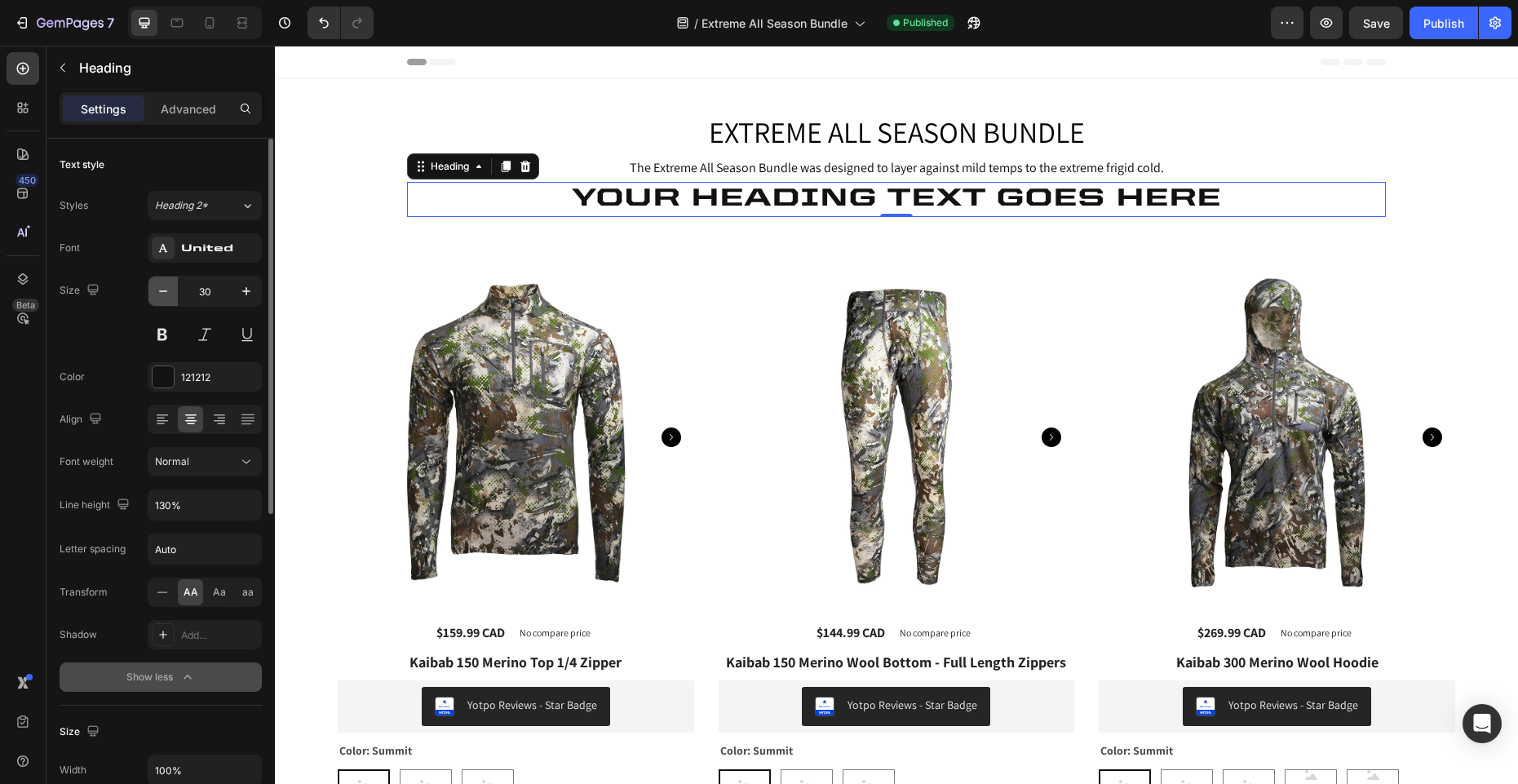
click at [164, 285] on icon "button" at bounding box center [163, 291] width 16 height 16
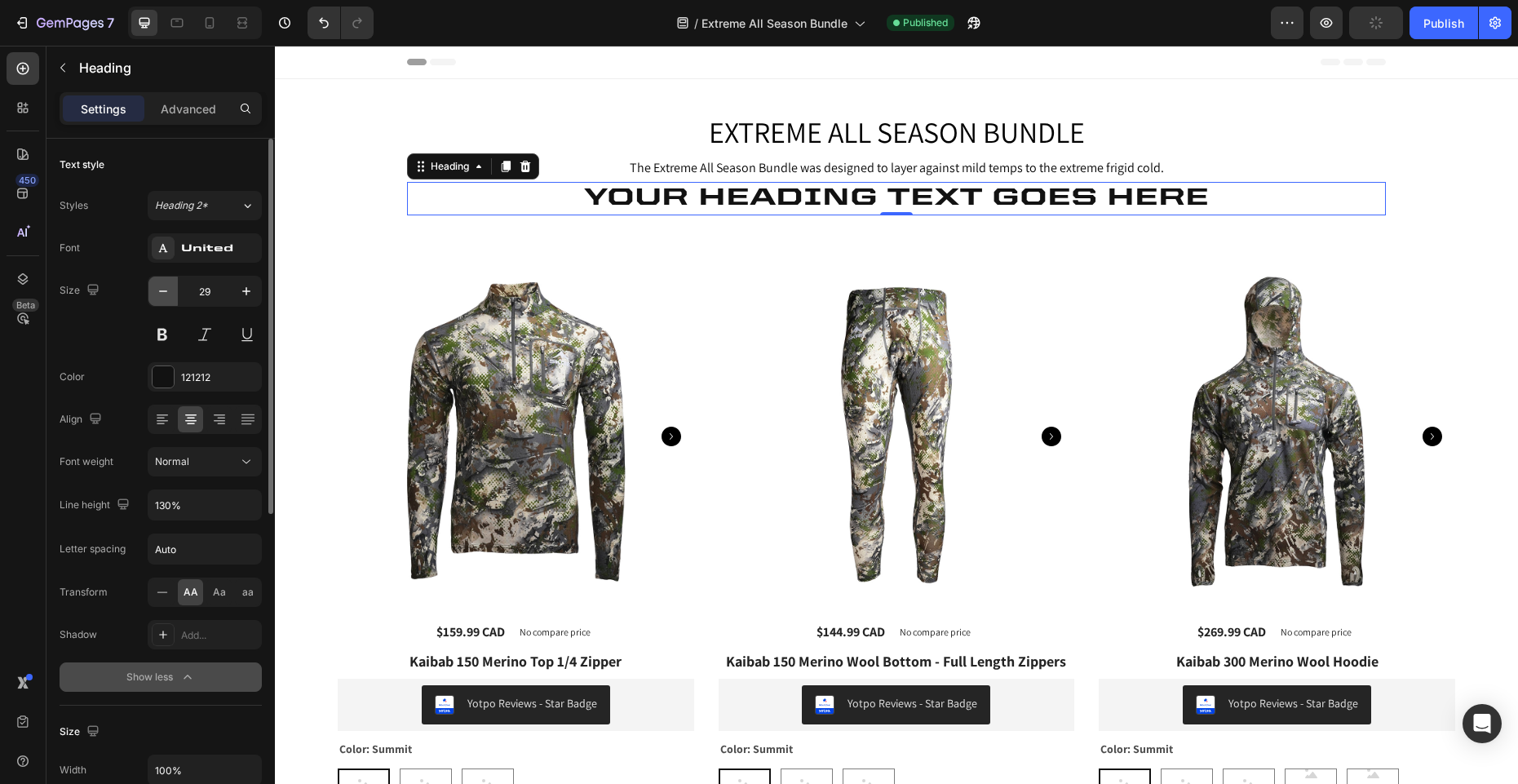
click at [164, 285] on icon "button" at bounding box center [163, 291] width 16 height 16
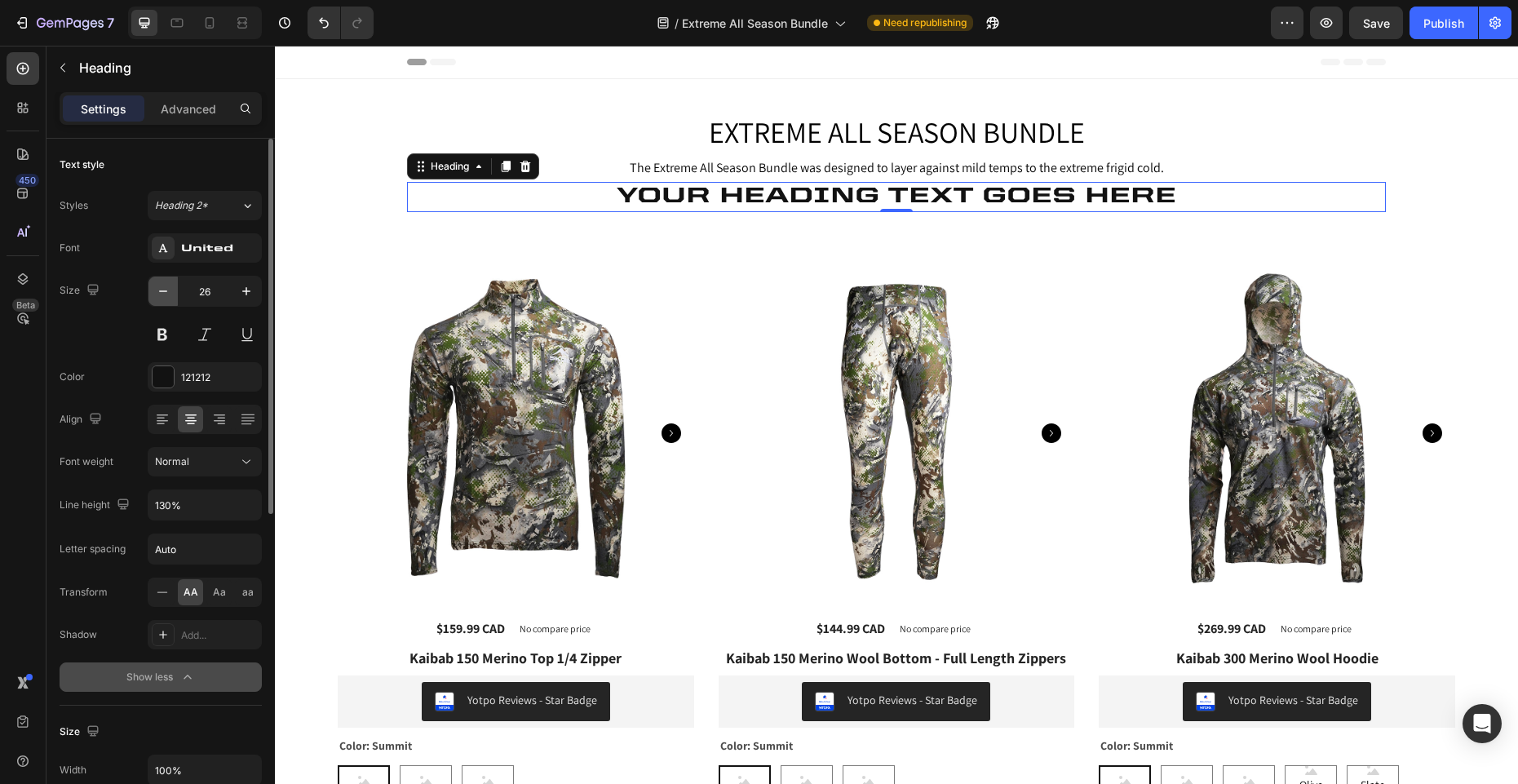
click at [164, 285] on icon "button" at bounding box center [163, 291] width 16 height 16
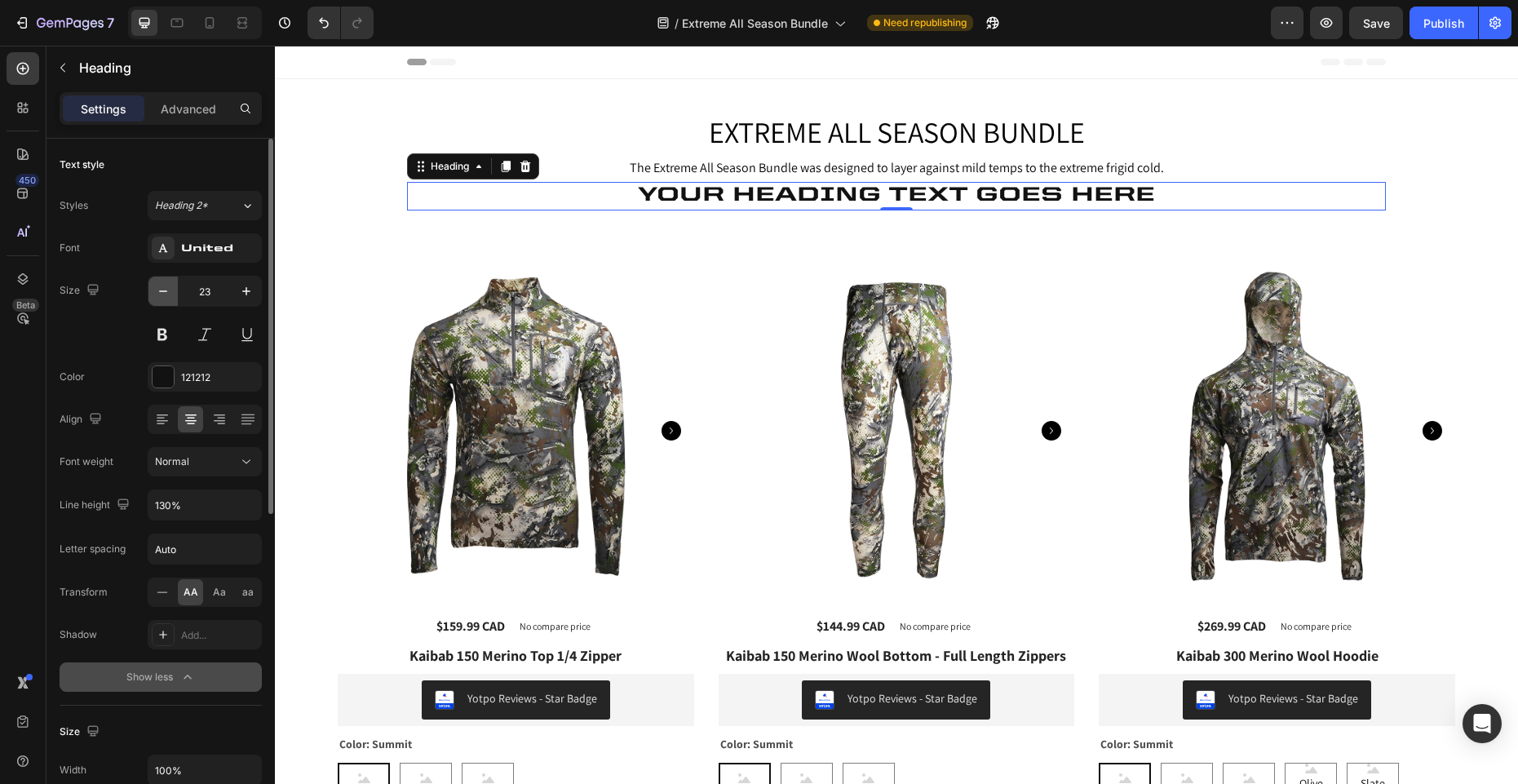
click at [164, 285] on icon "button" at bounding box center [163, 291] width 16 height 16
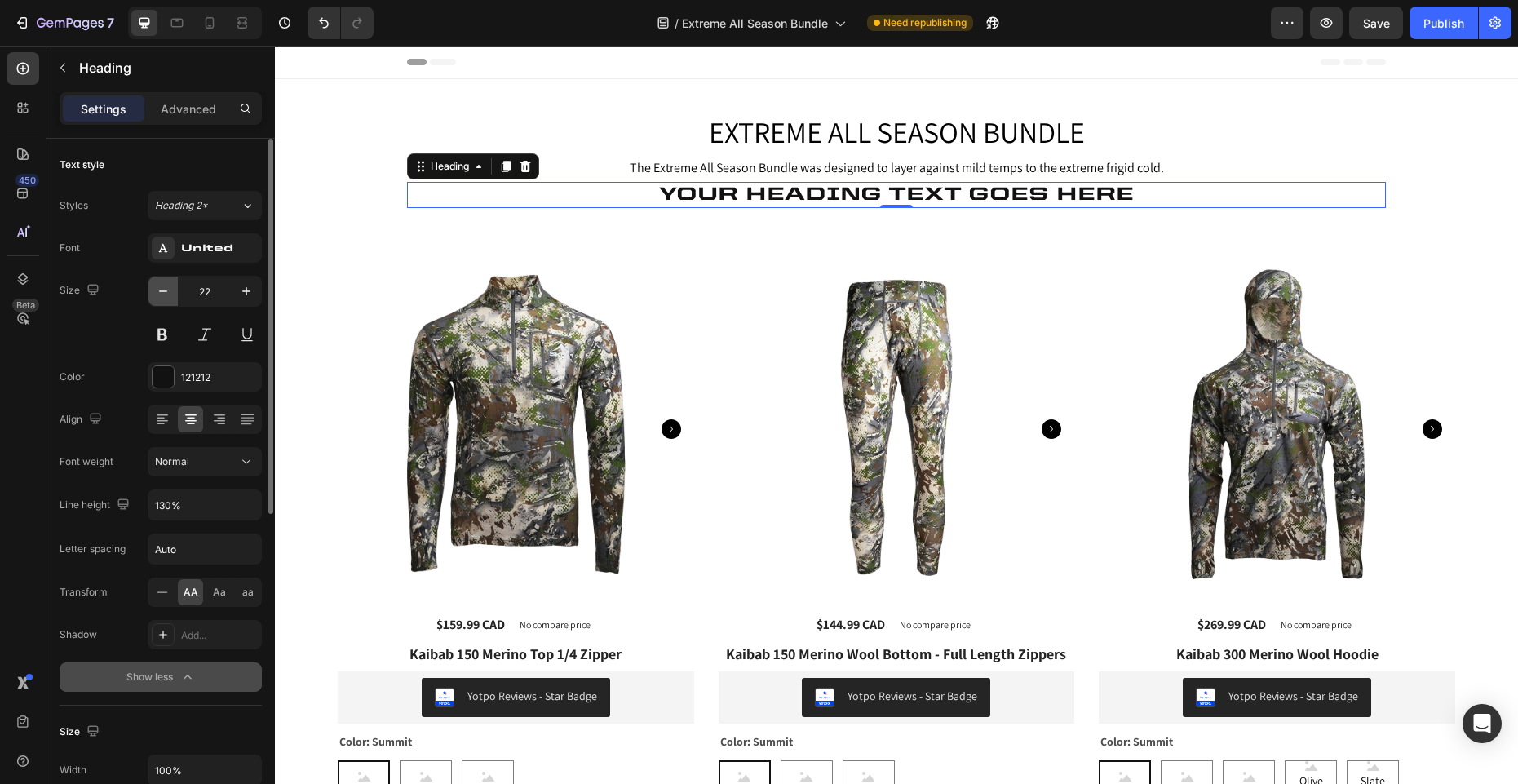
click at [164, 285] on icon "button" at bounding box center [163, 291] width 16 height 16
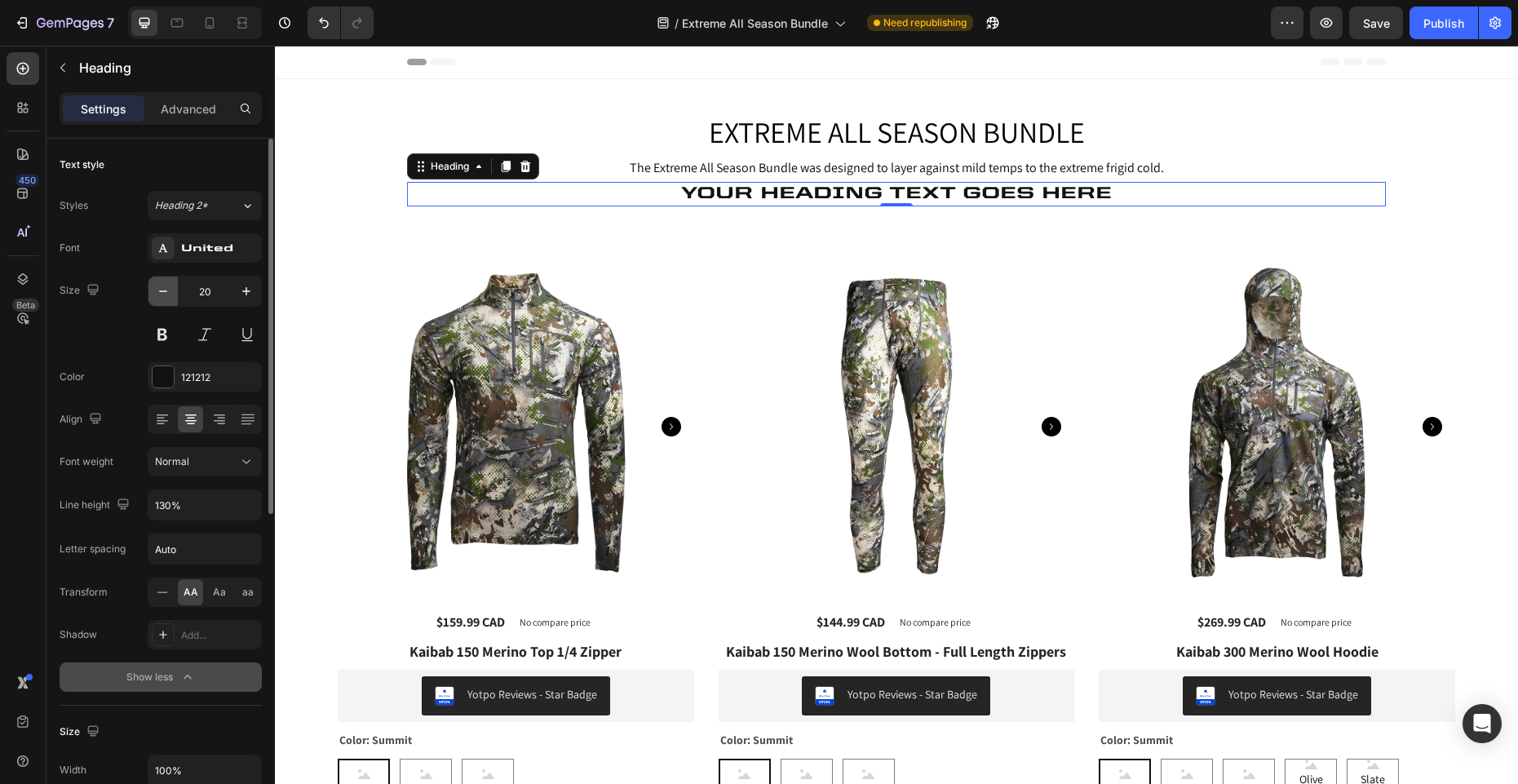
click at [164, 285] on icon "button" at bounding box center [163, 291] width 16 height 16
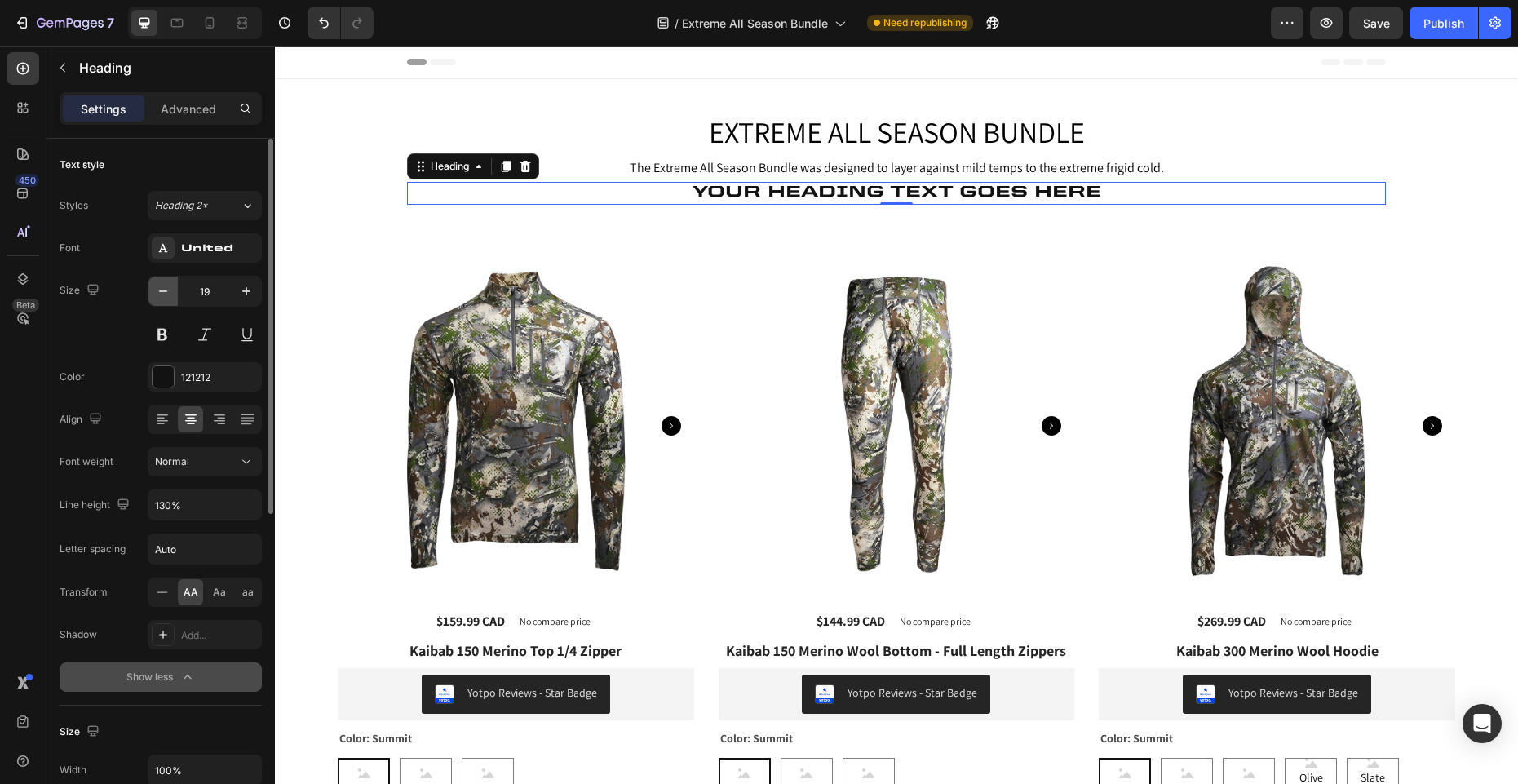
click at [164, 285] on icon "button" at bounding box center [163, 291] width 16 height 16
type input "18"
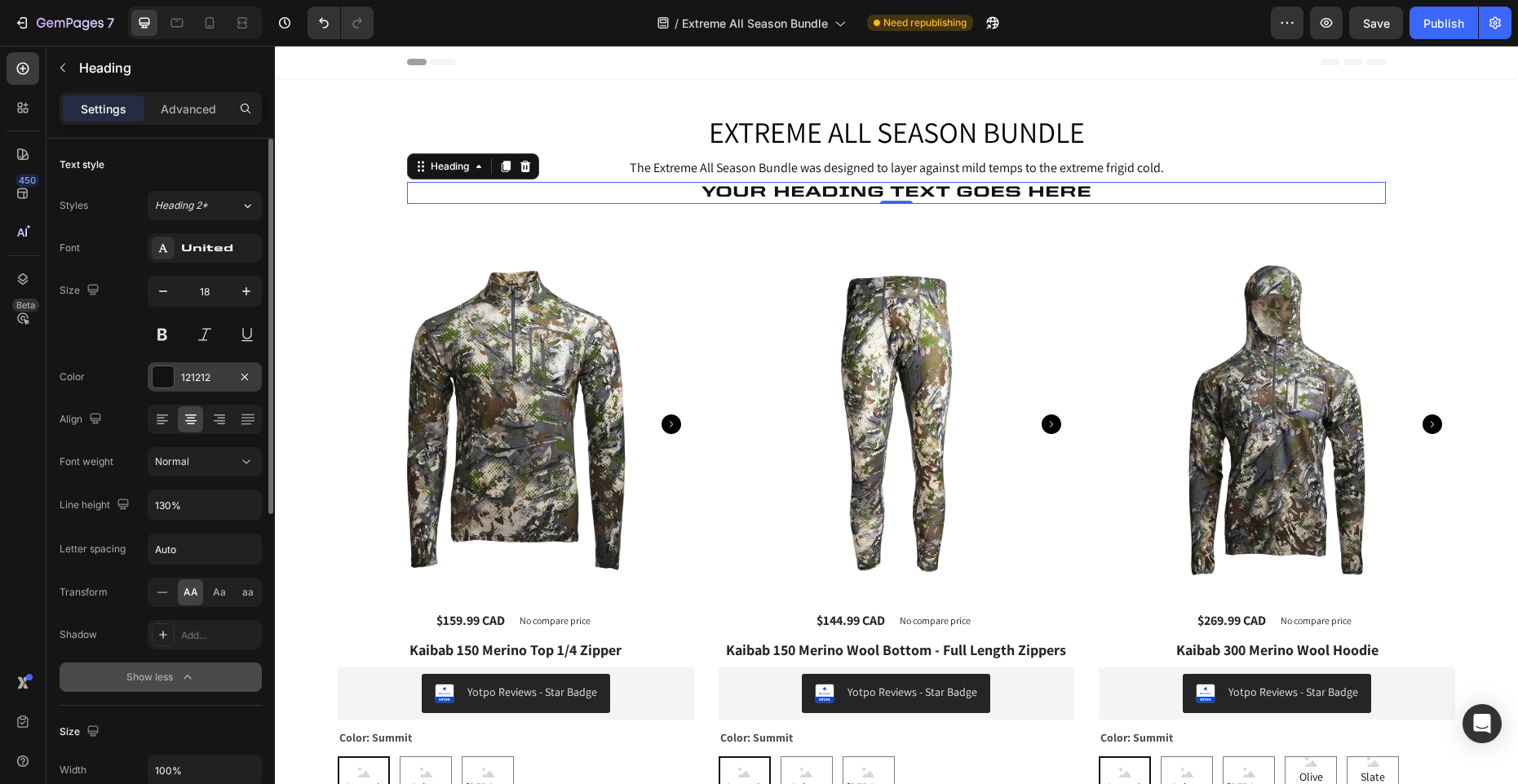
click at [193, 379] on div "121212" at bounding box center [205, 378] width 48 height 14
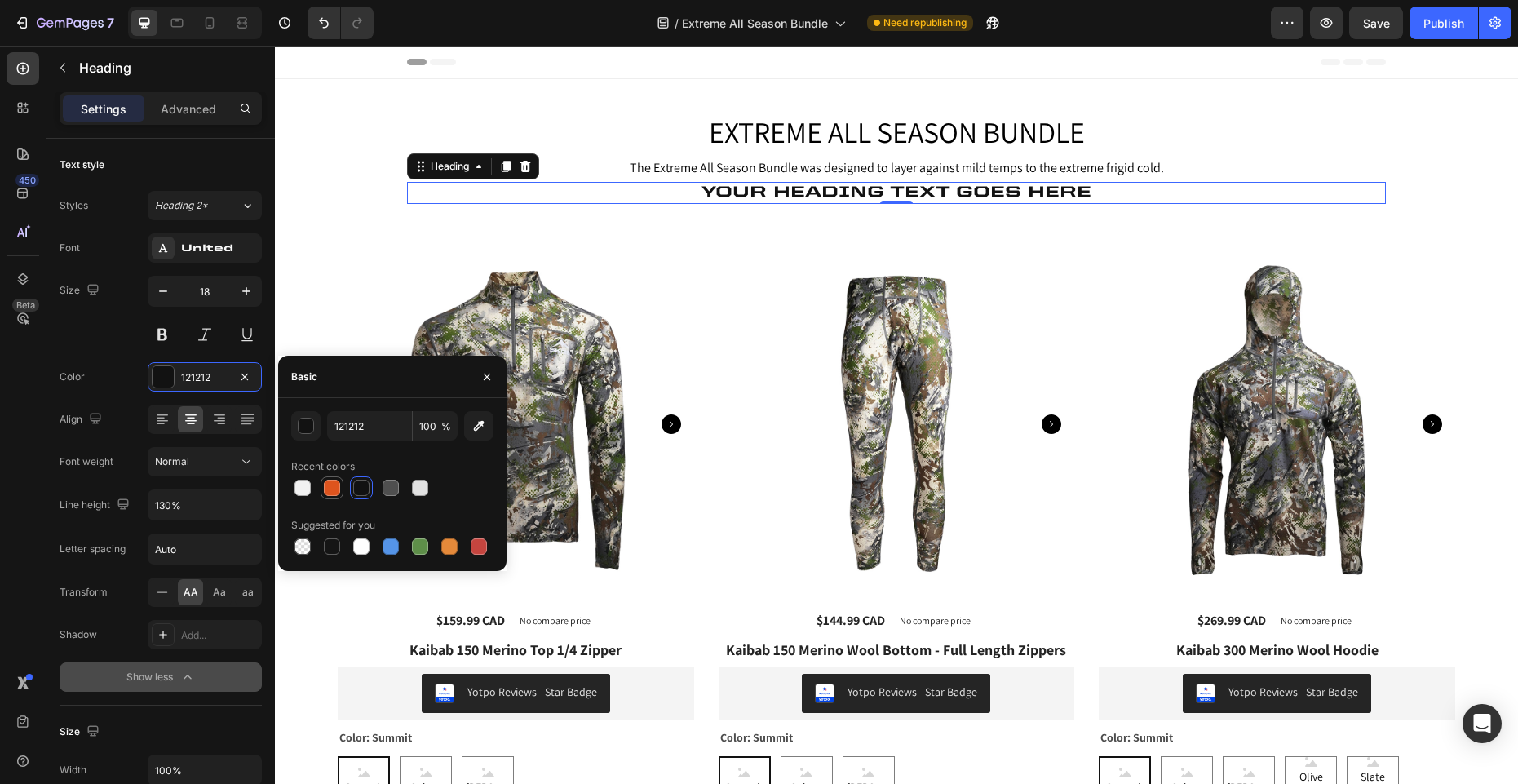
click at [333, 489] on div at bounding box center [332, 488] width 16 height 16
type input "DE541E"
click at [845, 186] on h2 "Your heading text goes here" at bounding box center [896, 193] width 979 height 22
click at [845, 186] on p "Your heading text goes here" at bounding box center [895, 193] width 975 height 19
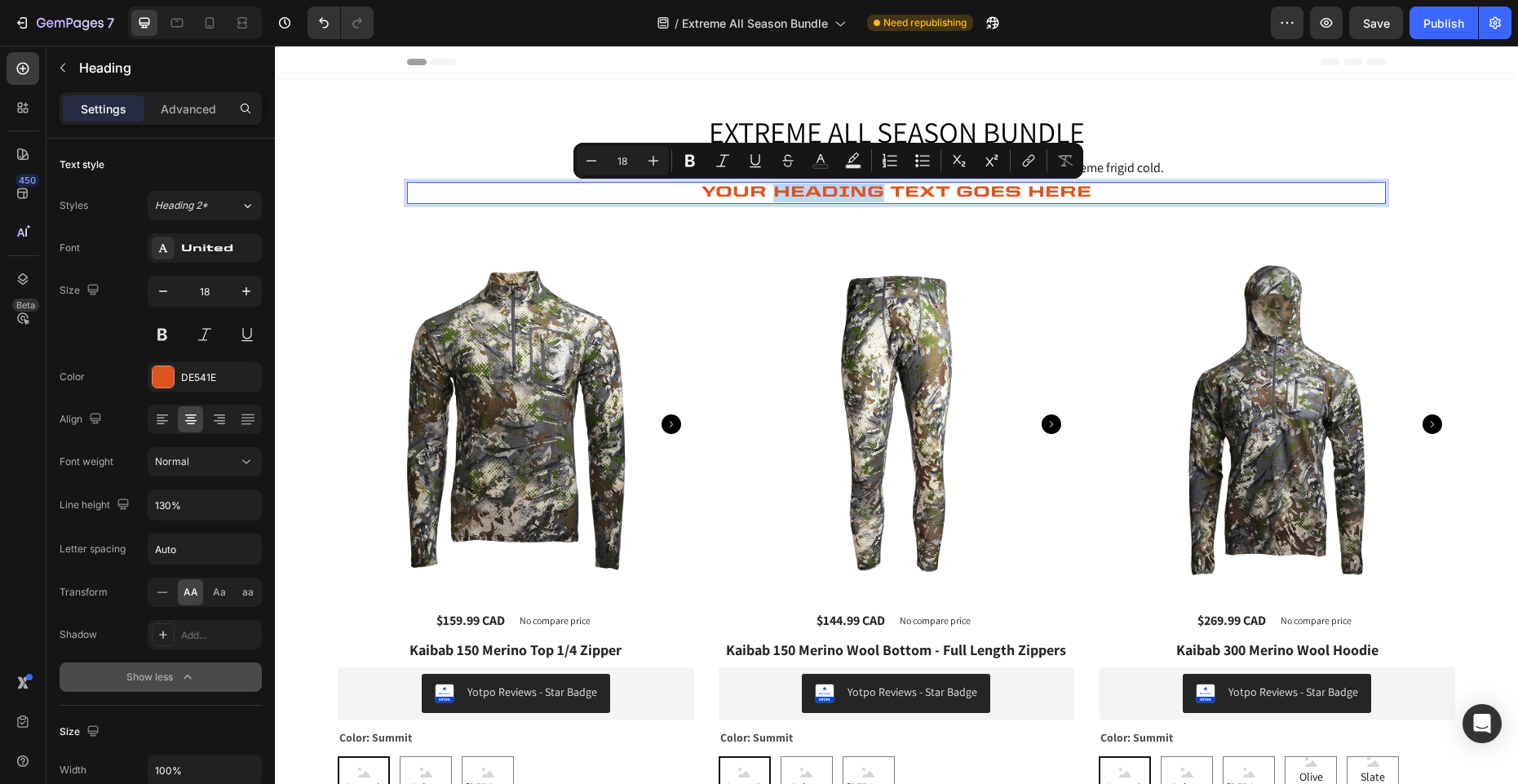
click at [845, 186] on p "Your heading text goes here" at bounding box center [895, 193] width 975 height 19
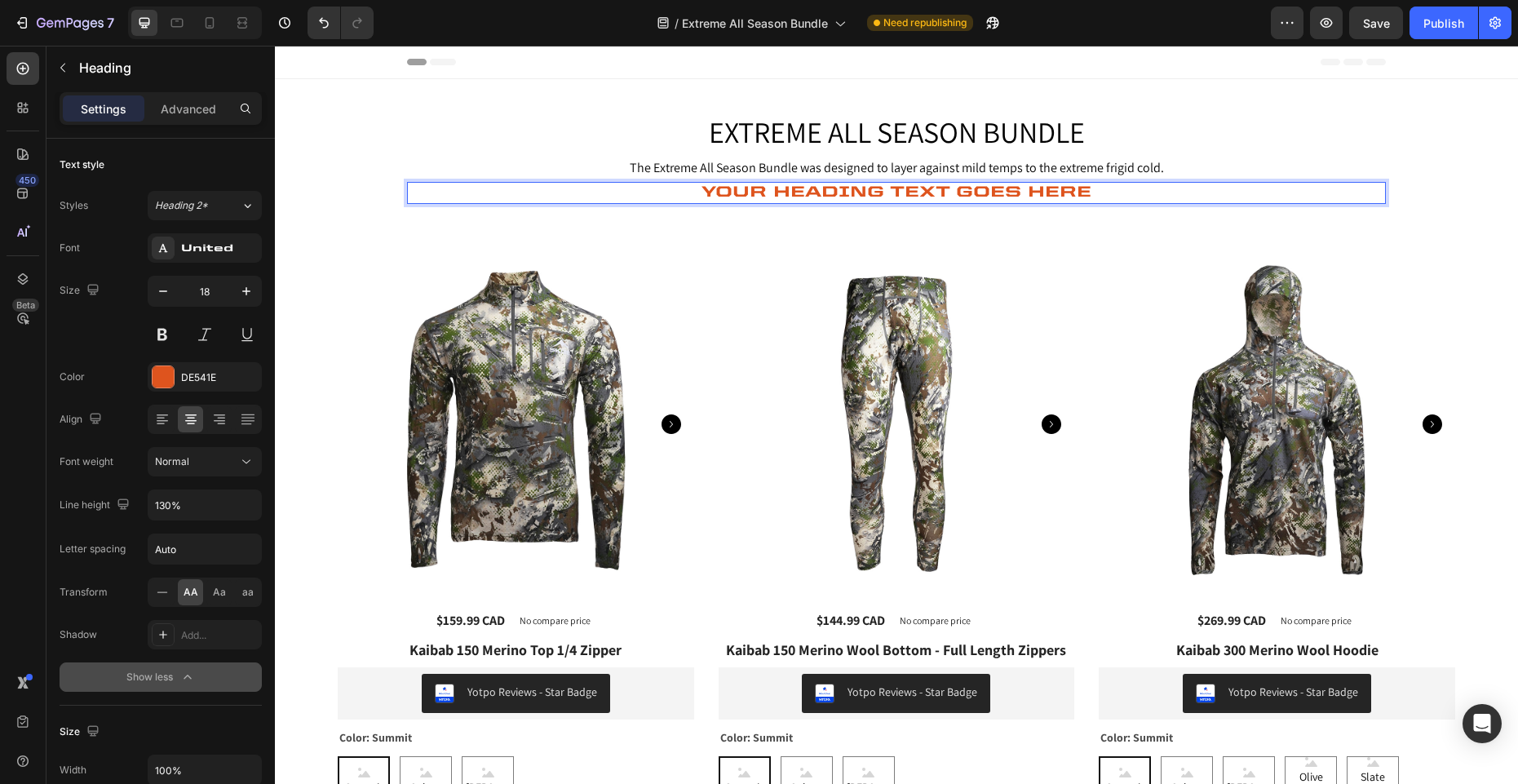
click at [845, 186] on p "Your heading text goes here" at bounding box center [895, 193] width 975 height 19
click at [198, 103] on p "Advanced" at bounding box center [188, 109] width 56 height 17
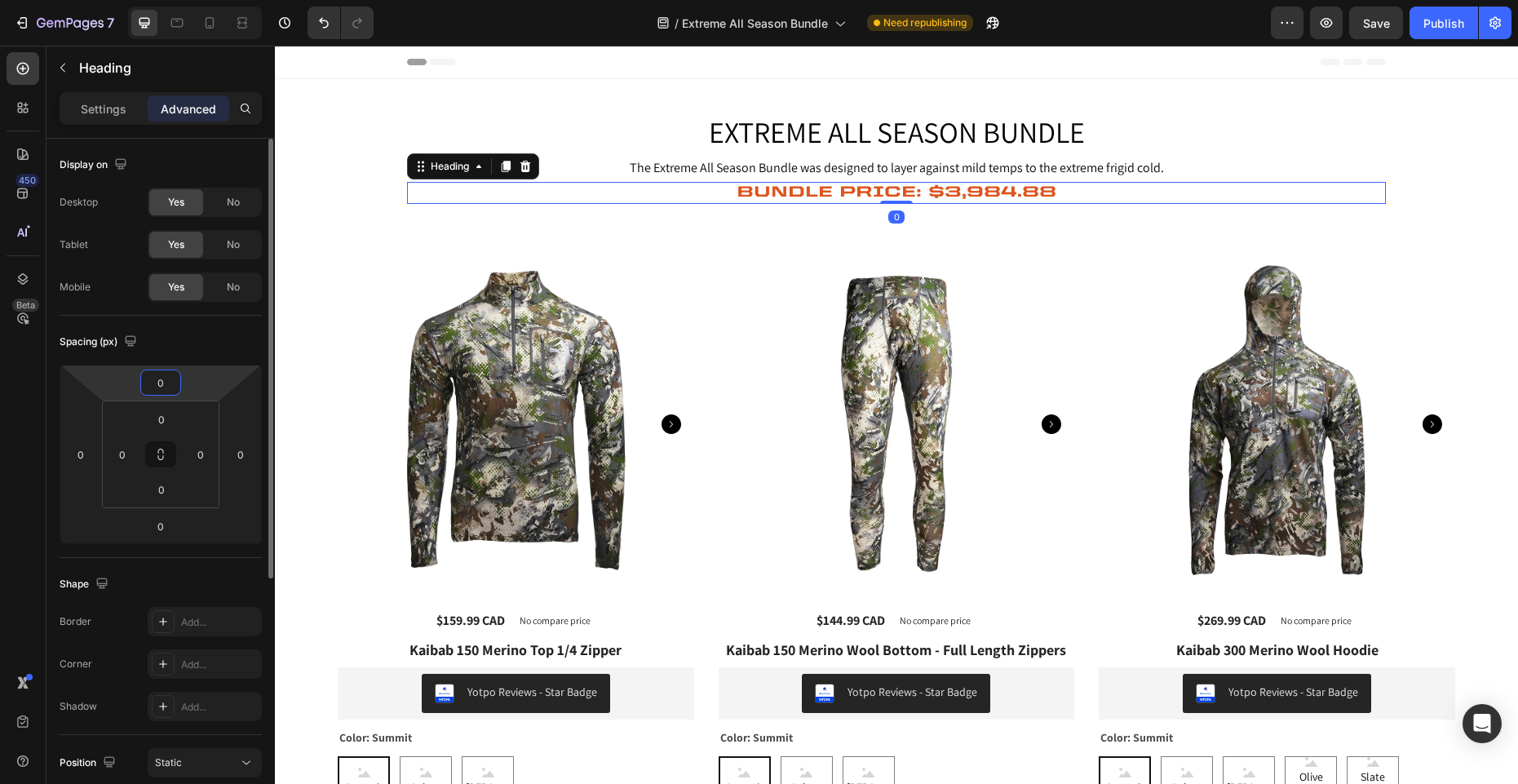
click at [166, 376] on input "0" at bounding box center [161, 382] width 32 height 24
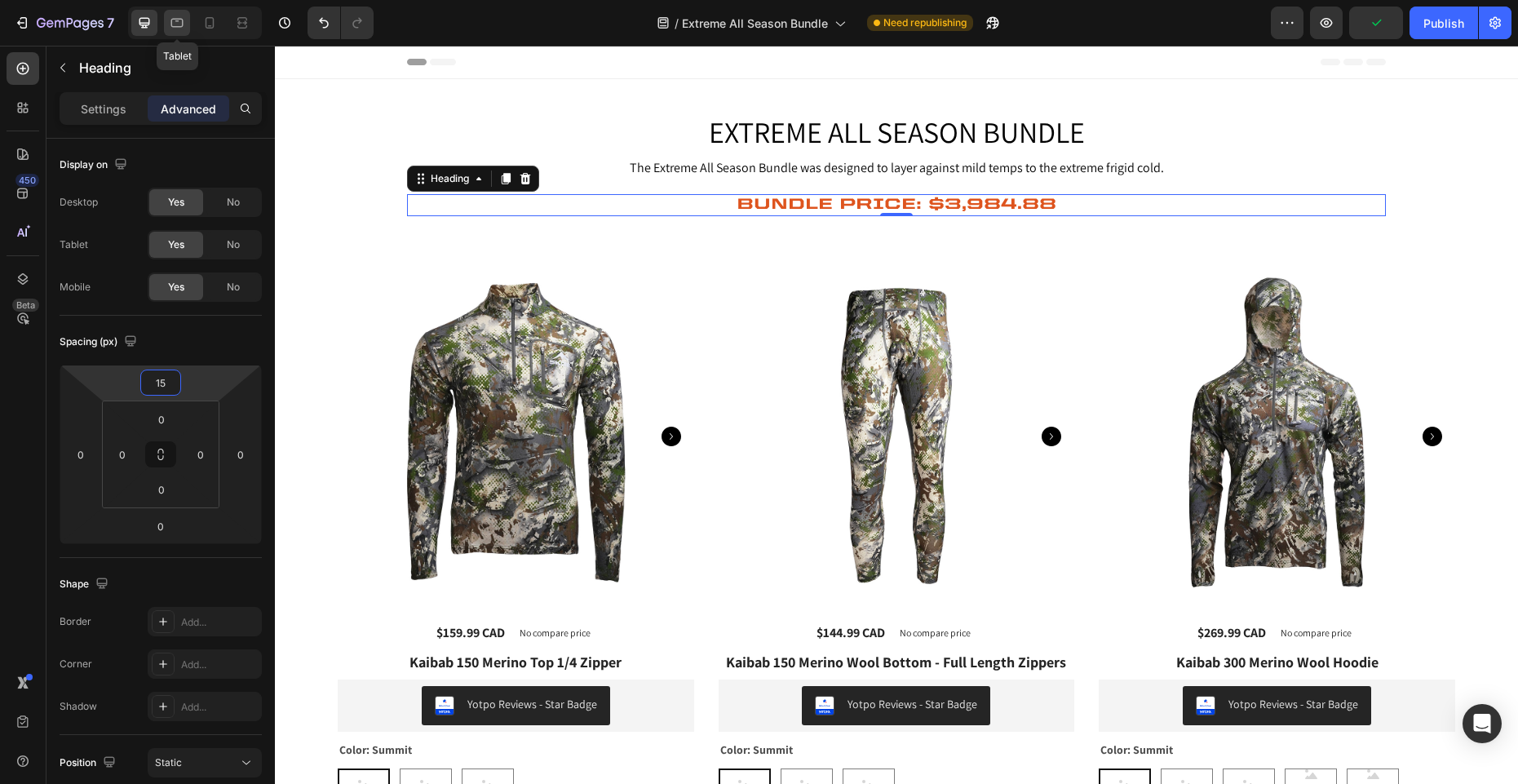
type input "15"
click at [182, 25] on icon at bounding box center [178, 23] width 13 height 9
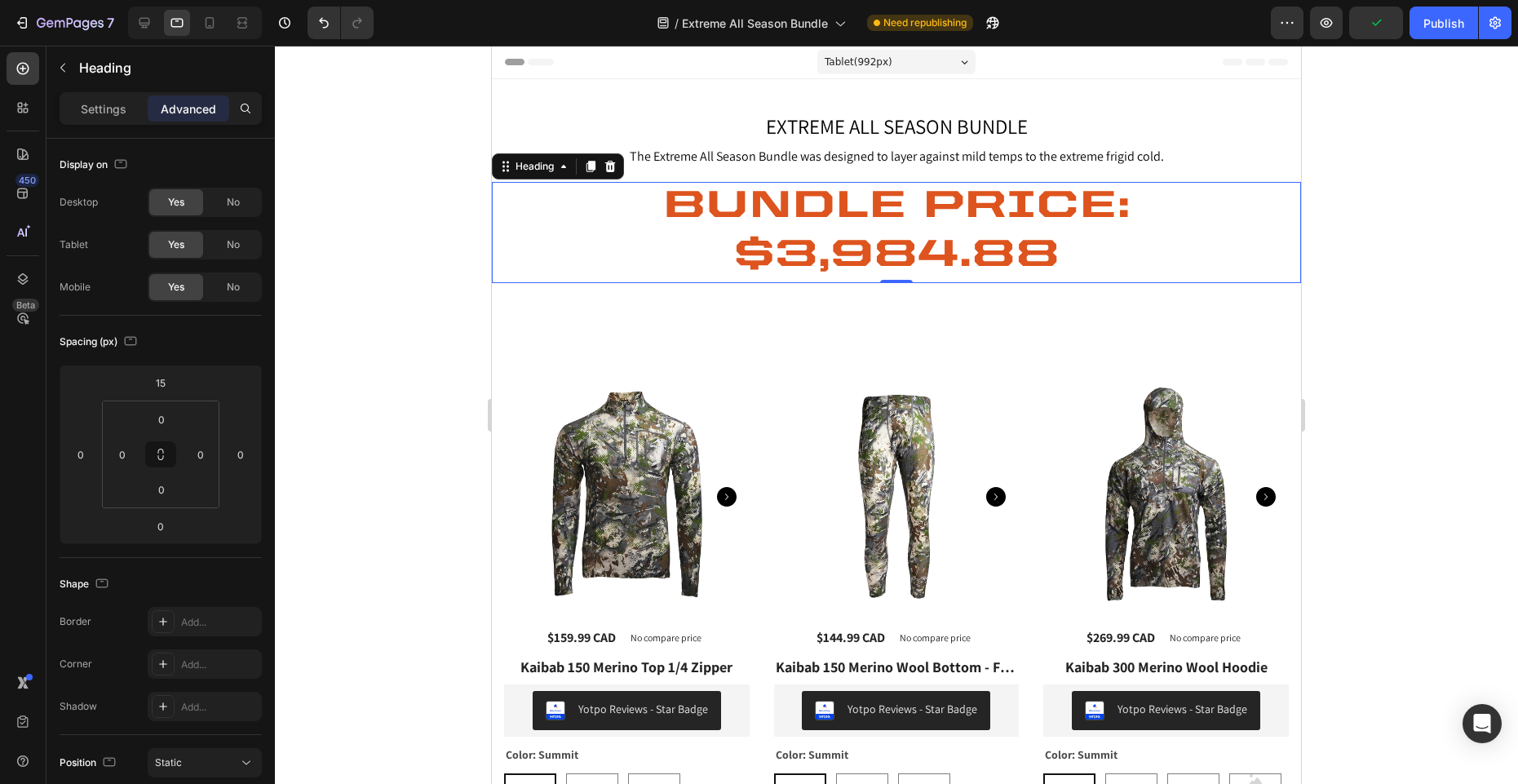
scroll to position [79, 0]
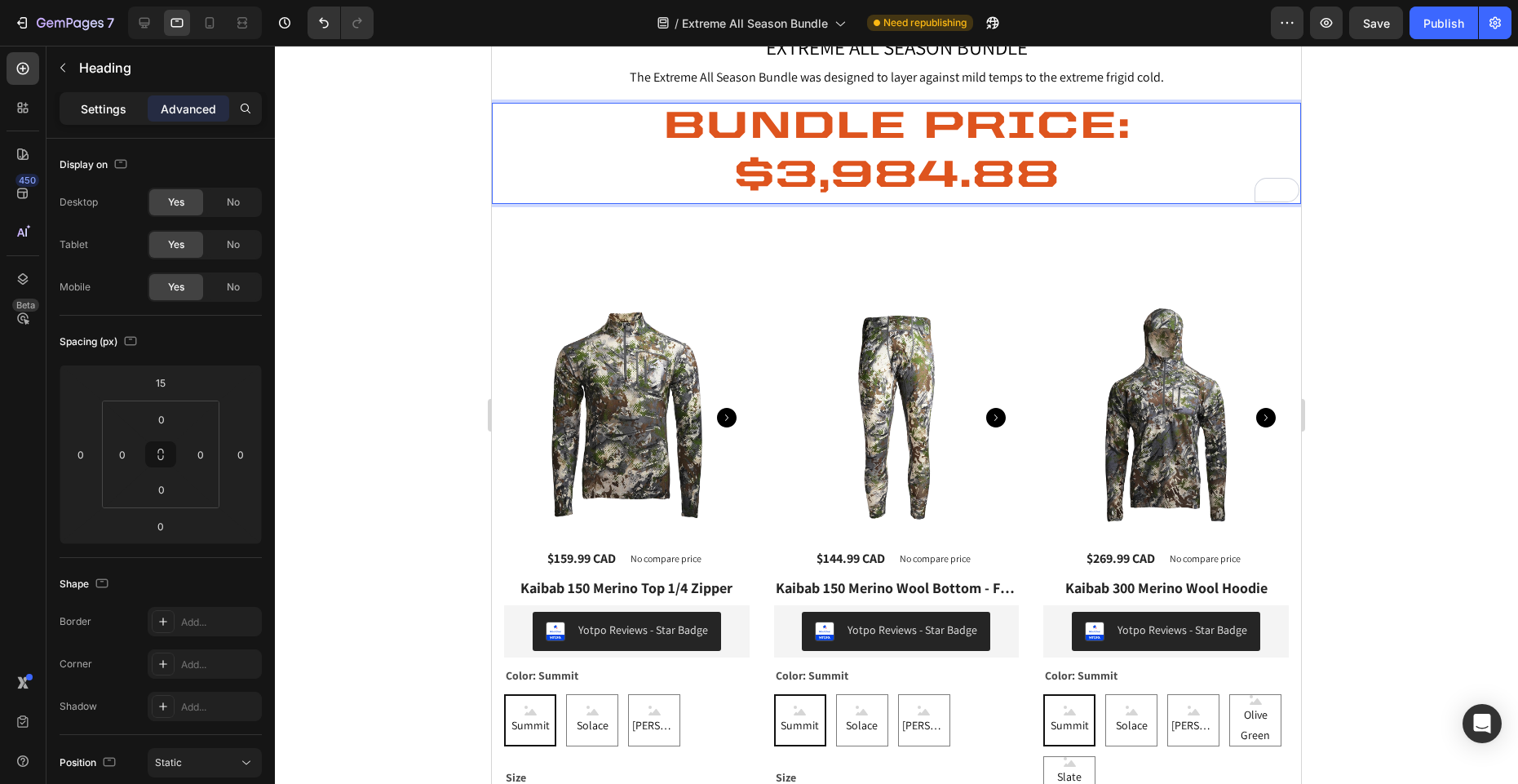
click at [91, 106] on p "Settings" at bounding box center [103, 109] width 46 height 17
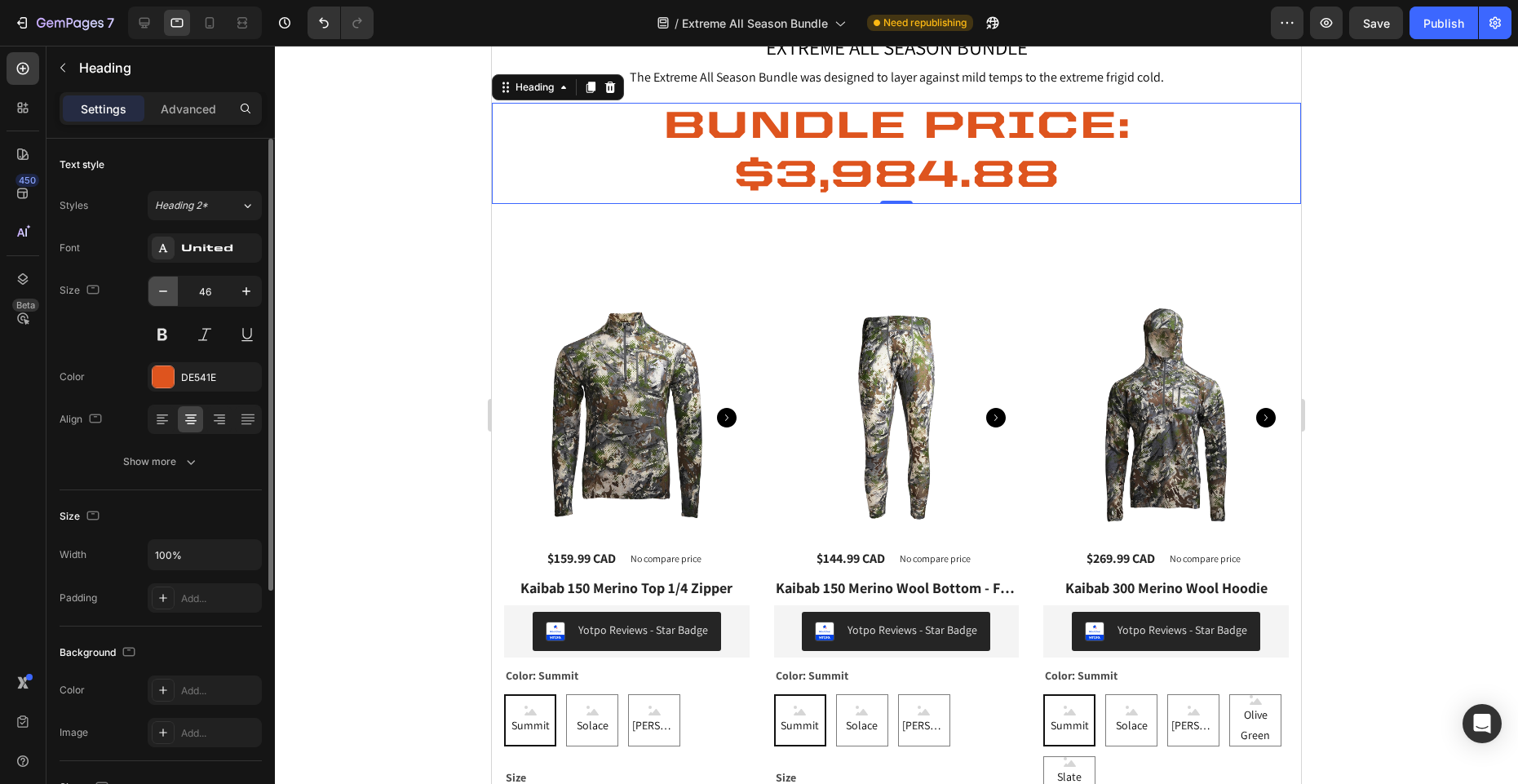
click at [160, 293] on icon "button" at bounding box center [163, 291] width 16 height 16
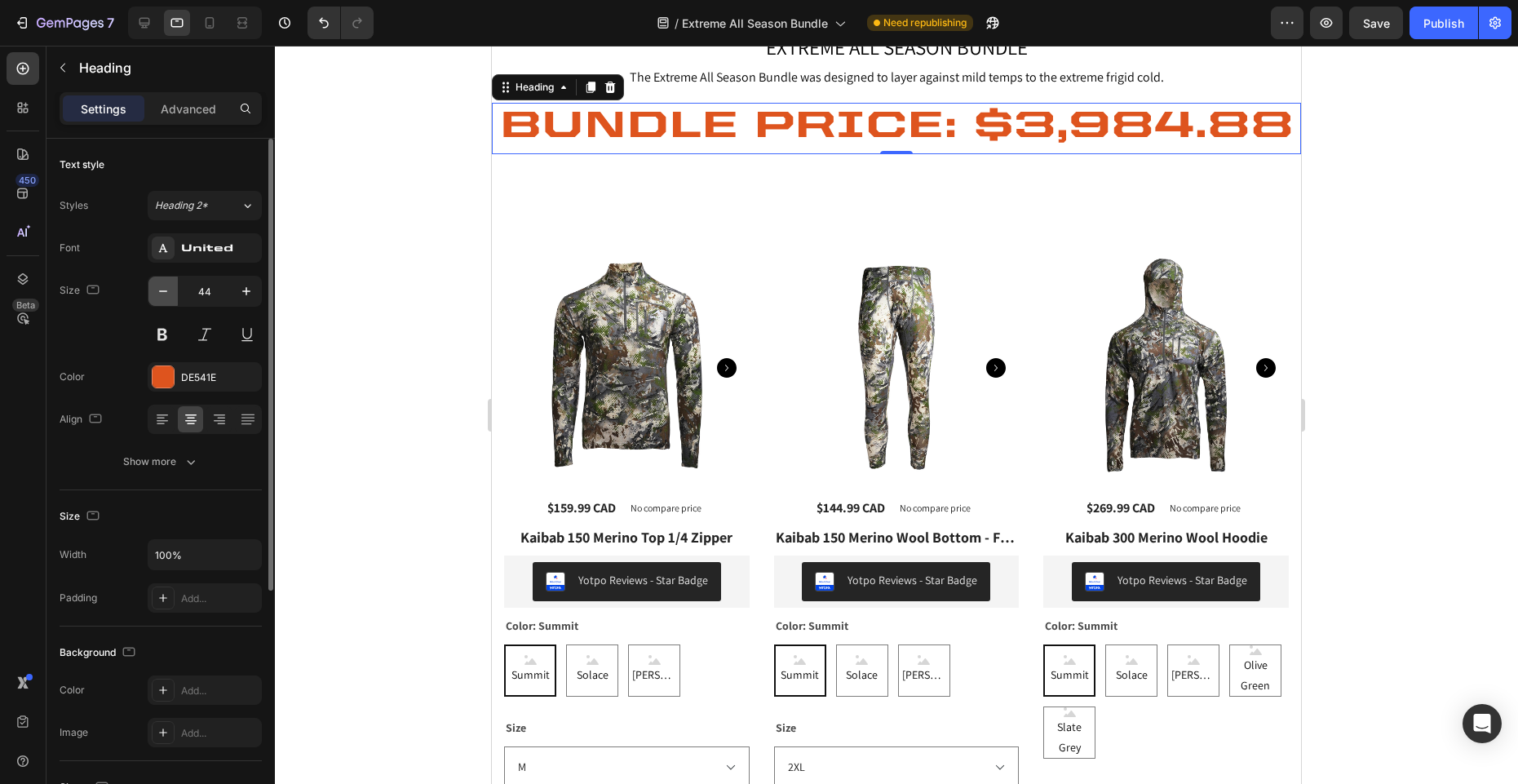
click at [160, 293] on icon "button" at bounding box center [163, 291] width 16 height 16
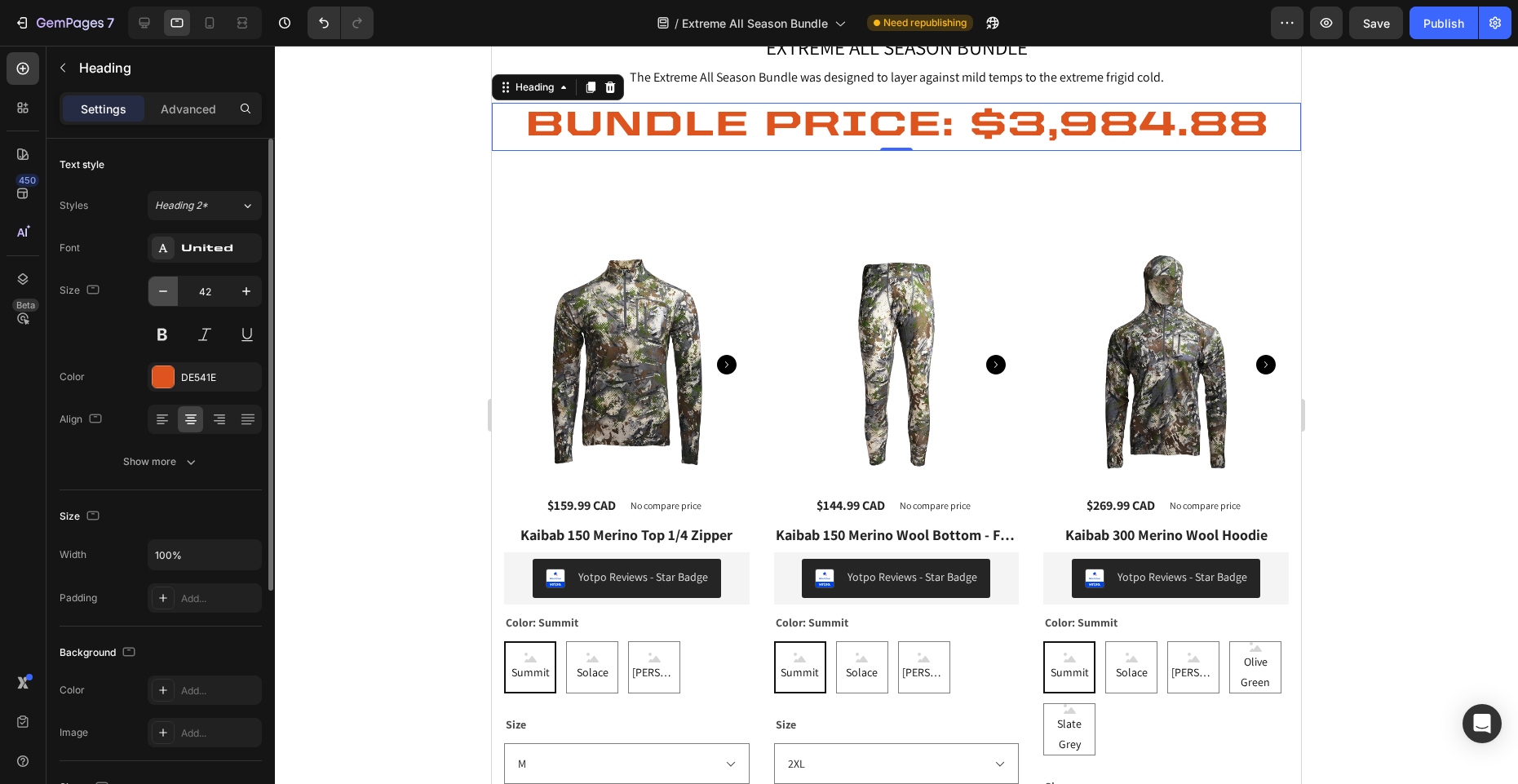
click at [160, 293] on icon "button" at bounding box center [163, 291] width 16 height 16
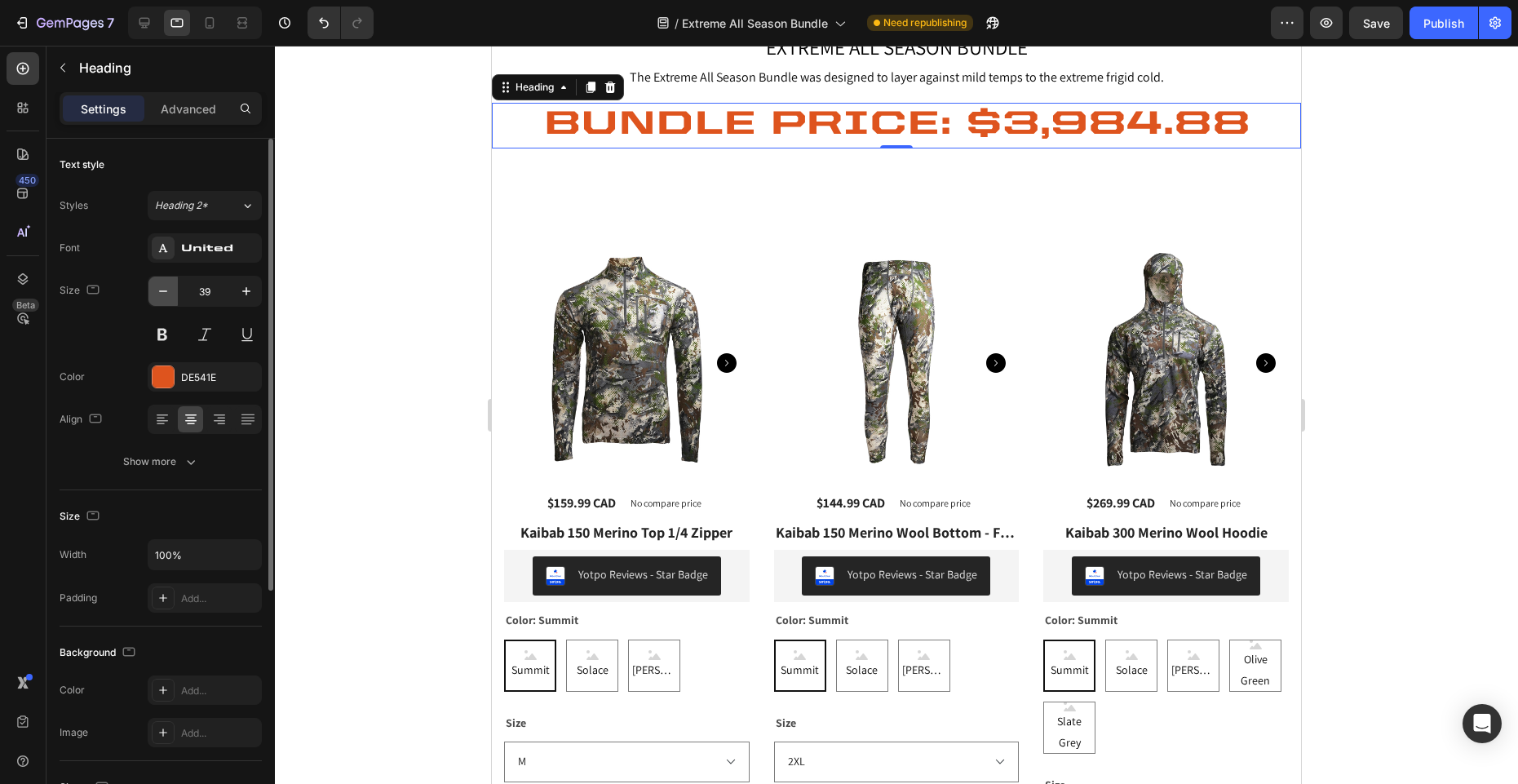
click at [160, 293] on icon "button" at bounding box center [163, 291] width 16 height 16
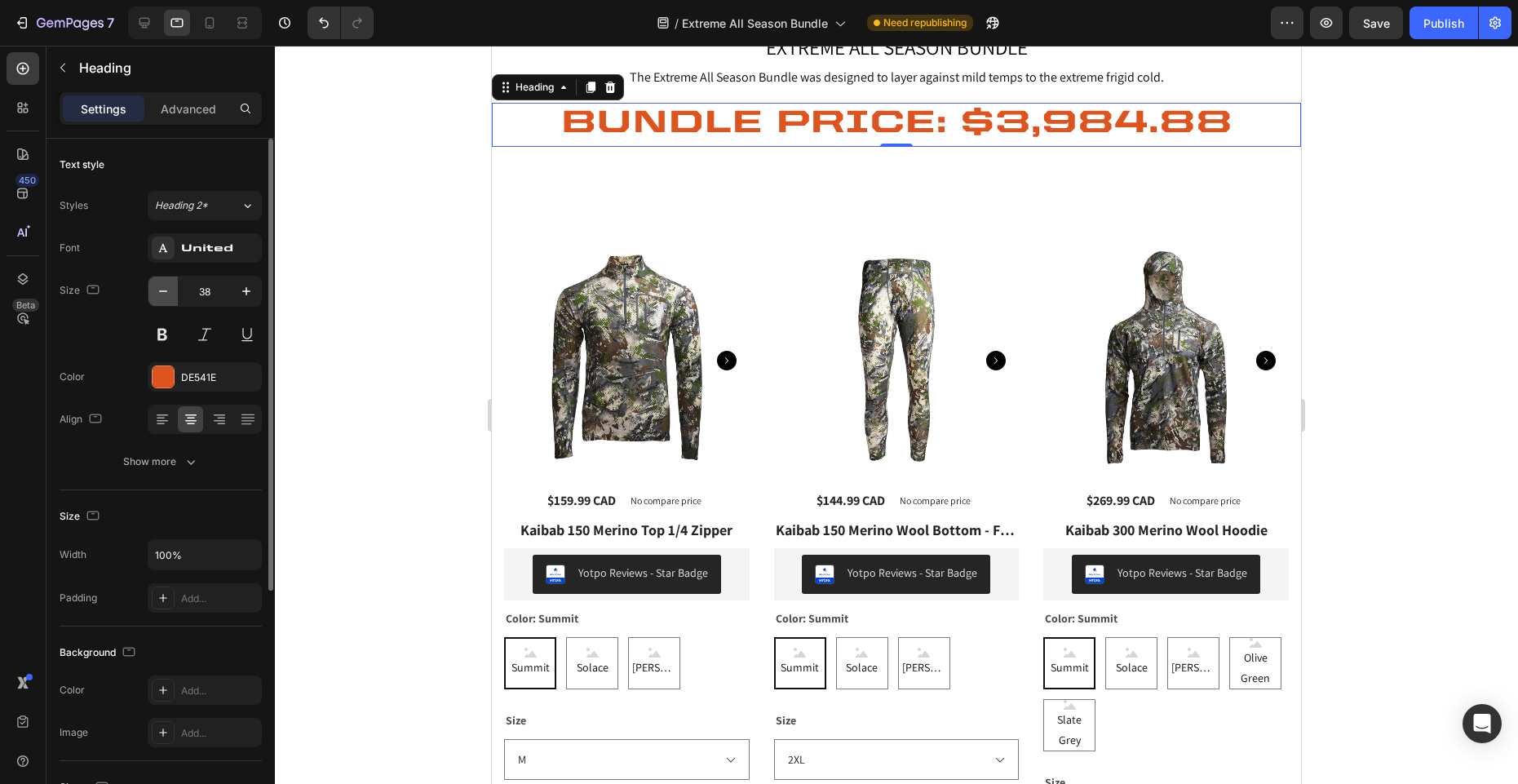
click at [160, 293] on icon "button" at bounding box center [163, 291] width 16 height 16
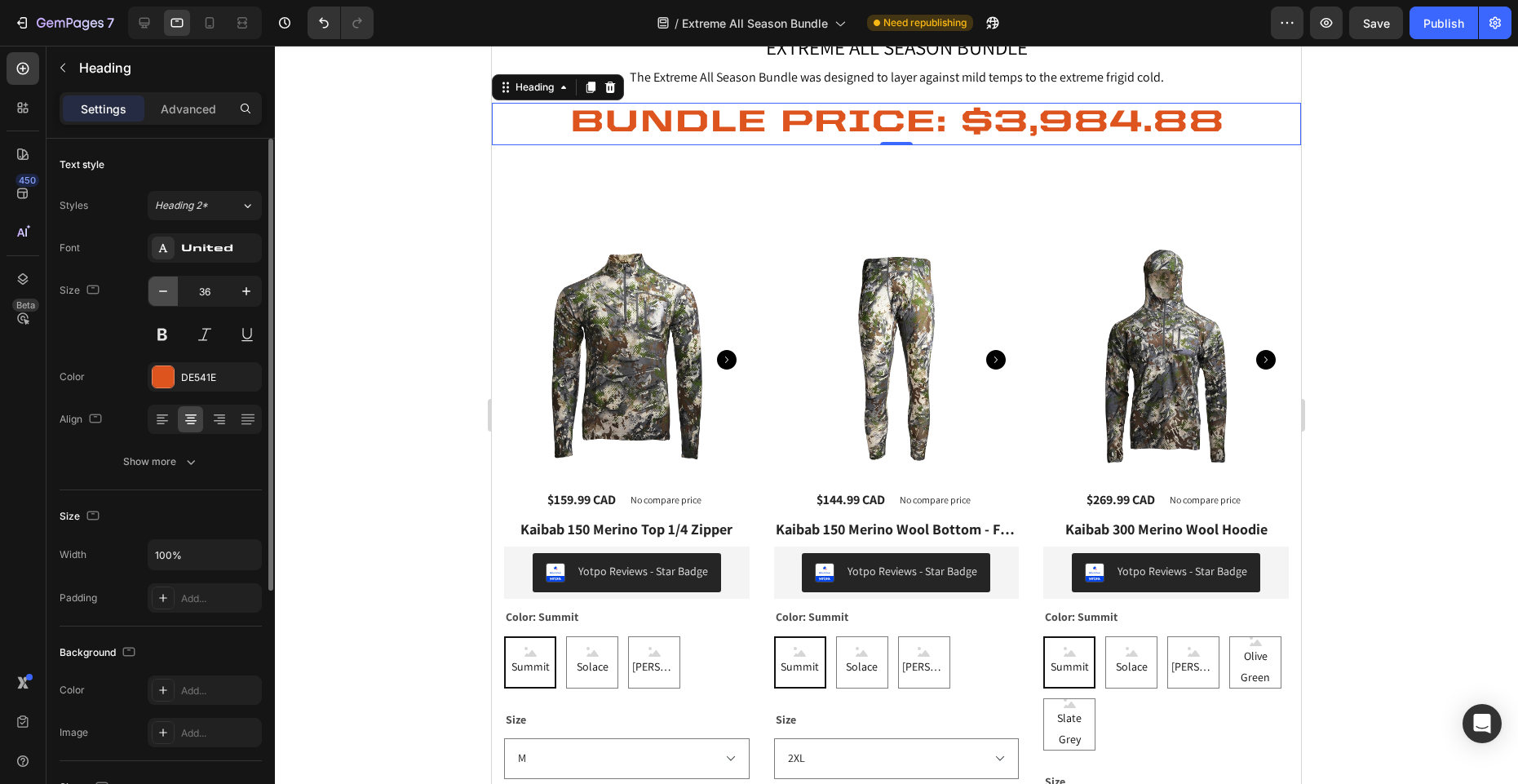
click at [160, 293] on icon "button" at bounding box center [163, 291] width 16 height 16
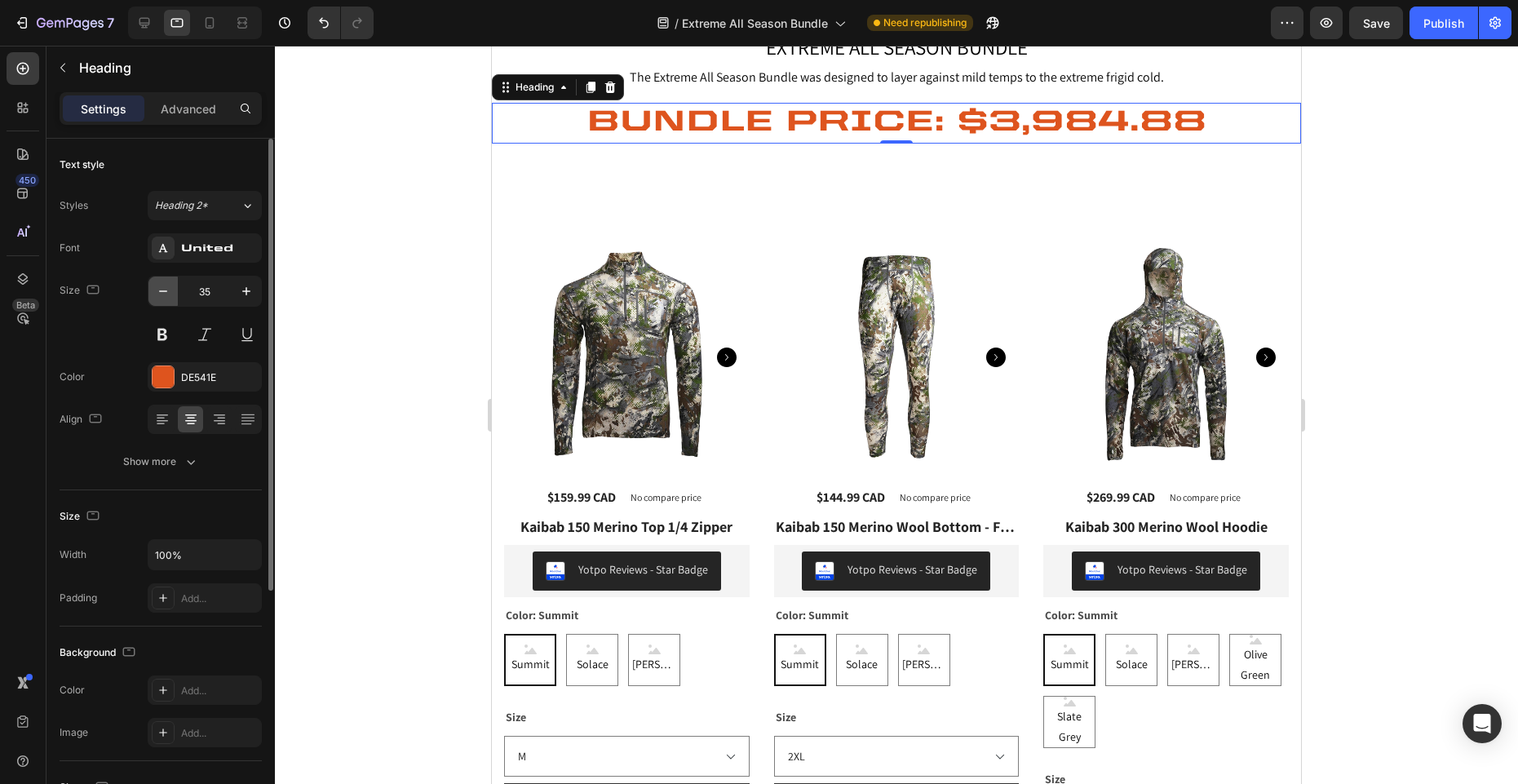
click at [160, 293] on icon "button" at bounding box center [163, 291] width 16 height 16
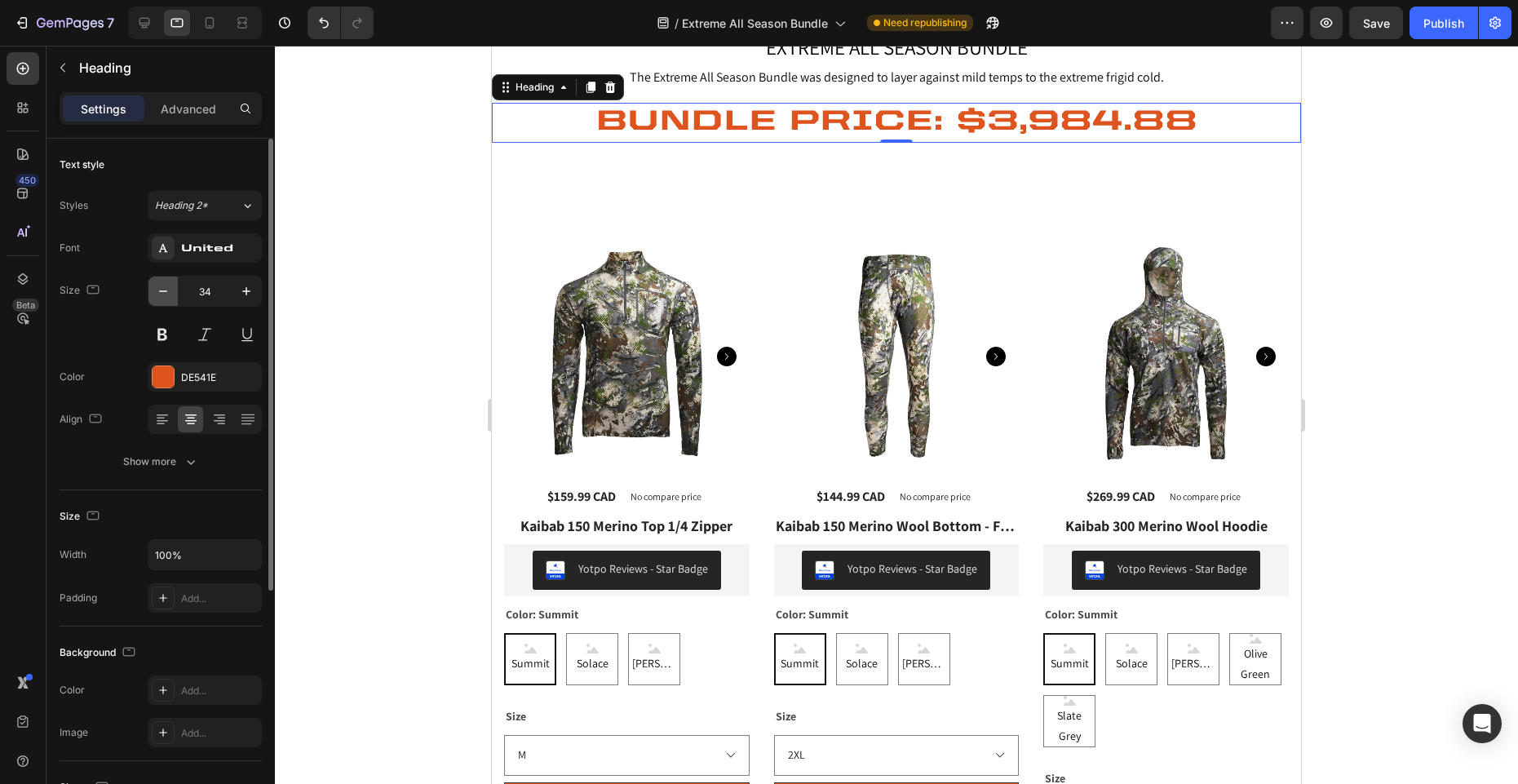
click at [160, 293] on icon "button" at bounding box center [163, 291] width 16 height 16
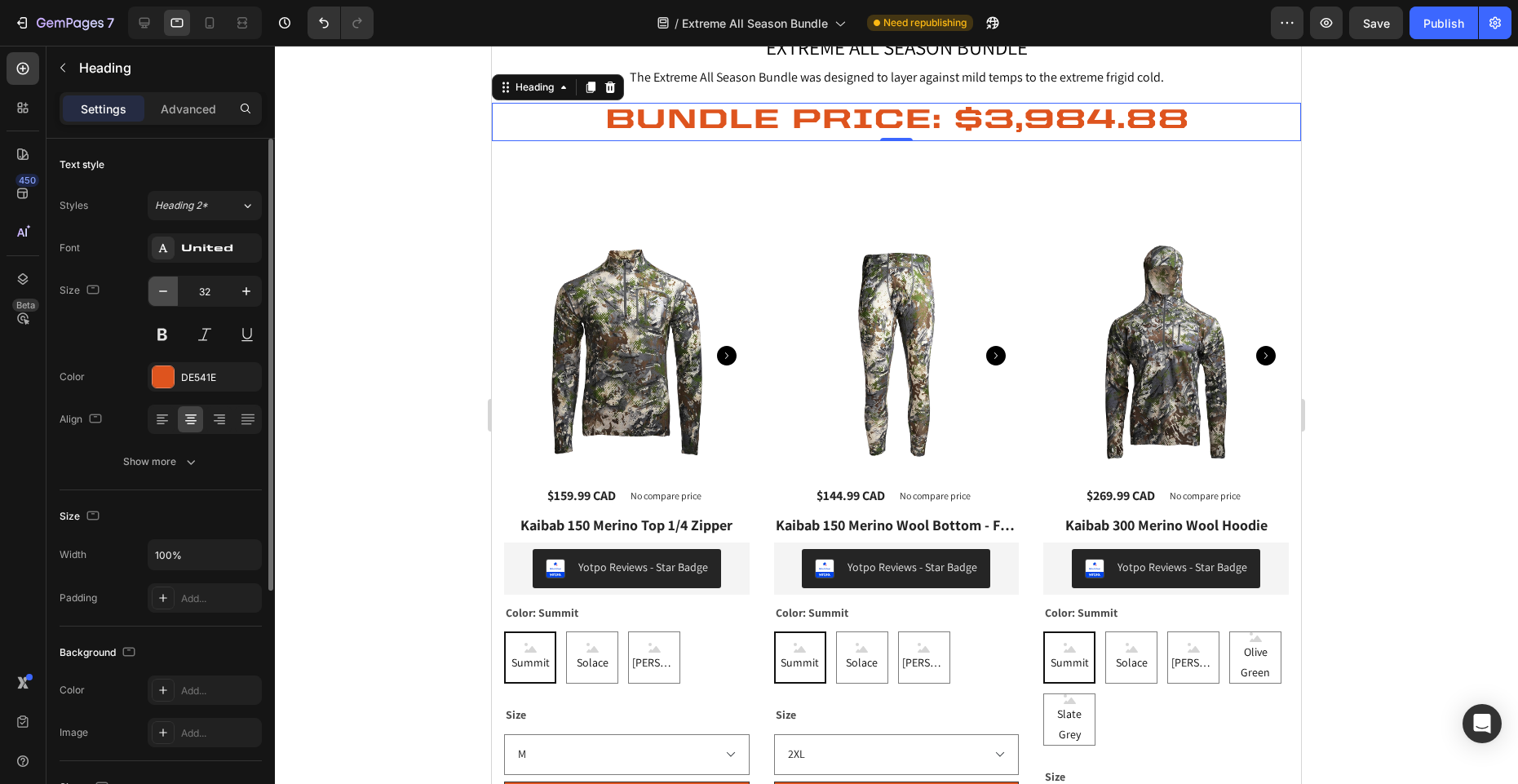
click at [160, 293] on icon "button" at bounding box center [163, 291] width 16 height 16
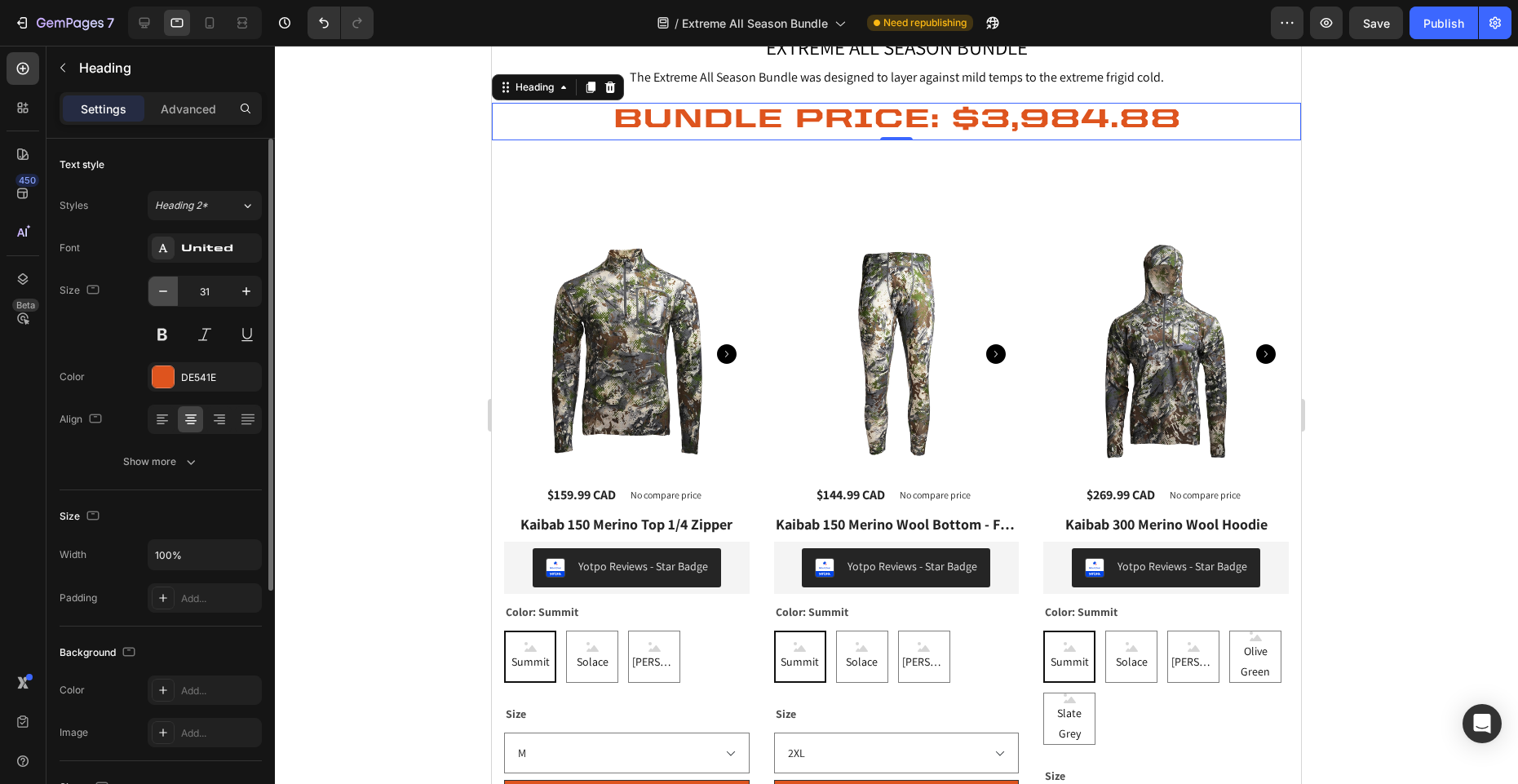
click at [160, 293] on icon "button" at bounding box center [163, 291] width 16 height 16
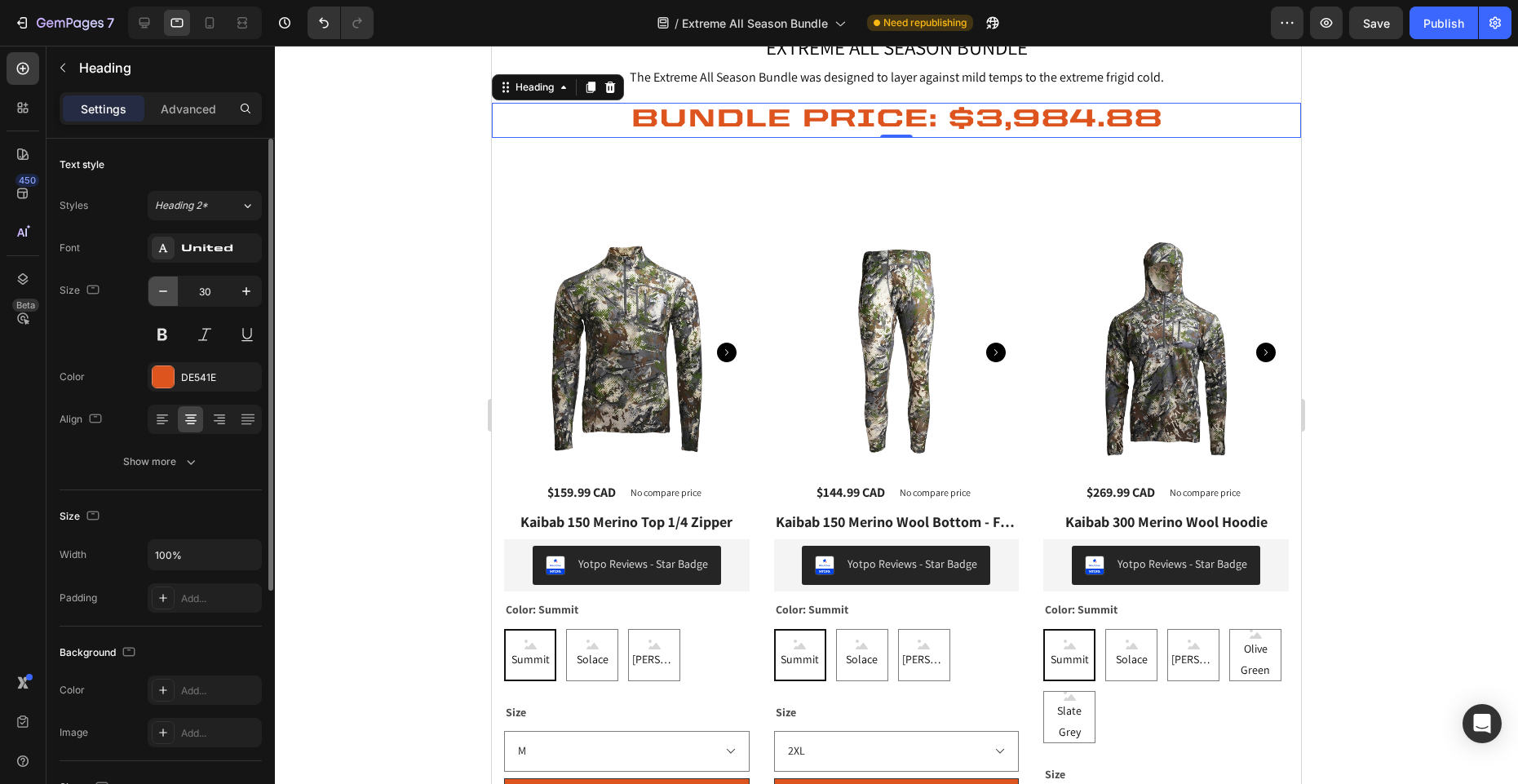
click at [160, 293] on icon "button" at bounding box center [163, 291] width 16 height 16
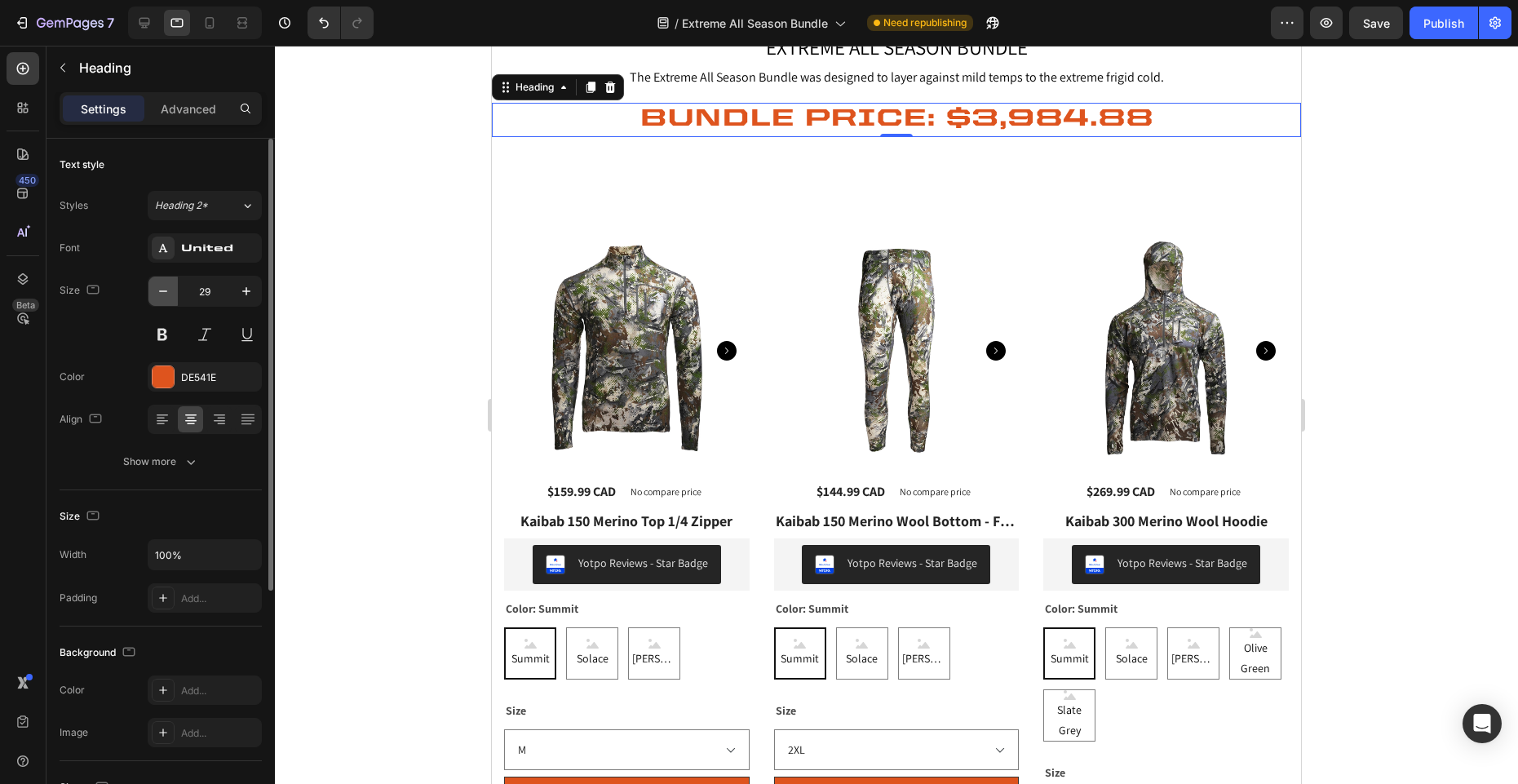
click at [160, 293] on icon "button" at bounding box center [163, 291] width 16 height 16
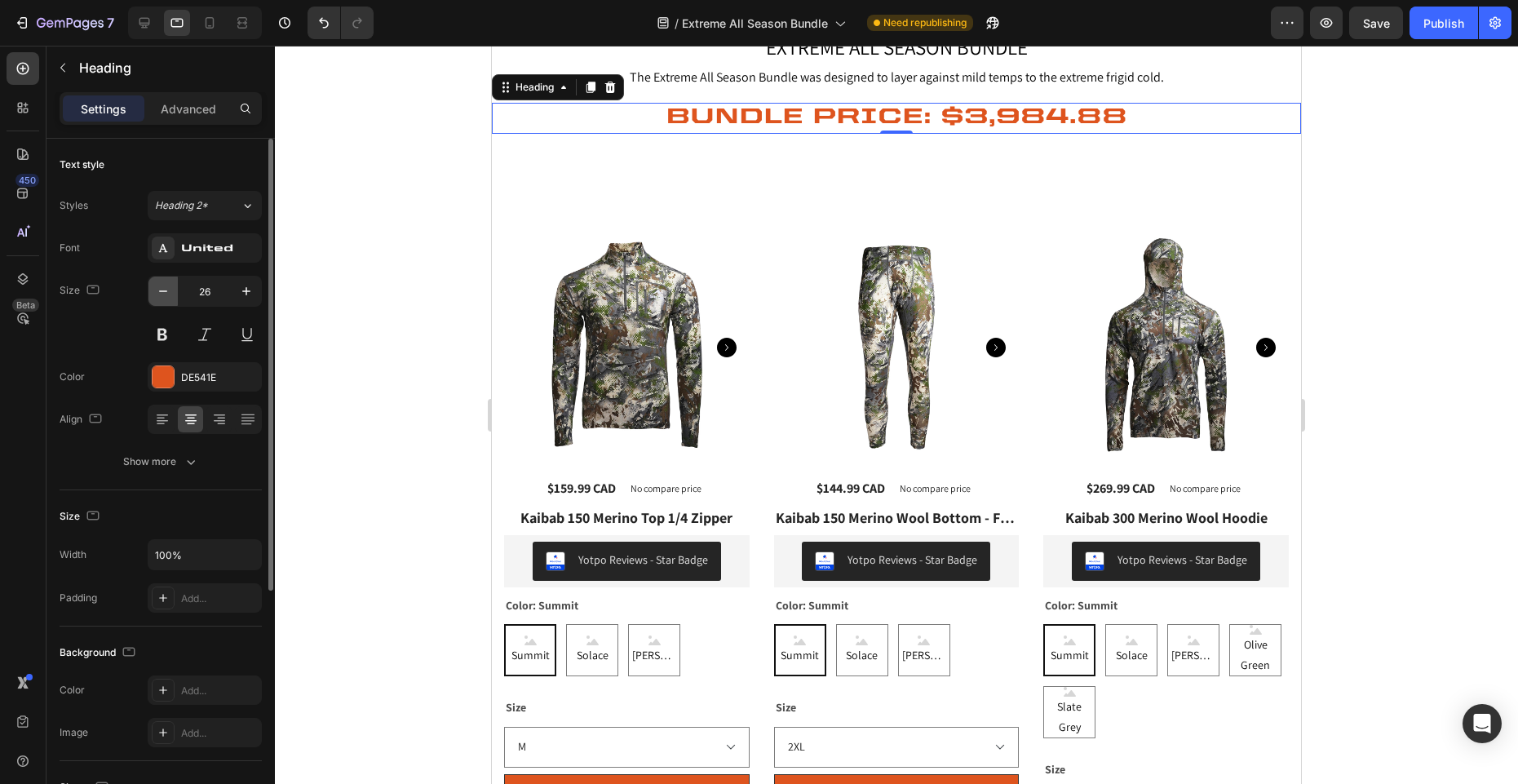
click at [160, 293] on icon "button" at bounding box center [163, 291] width 16 height 16
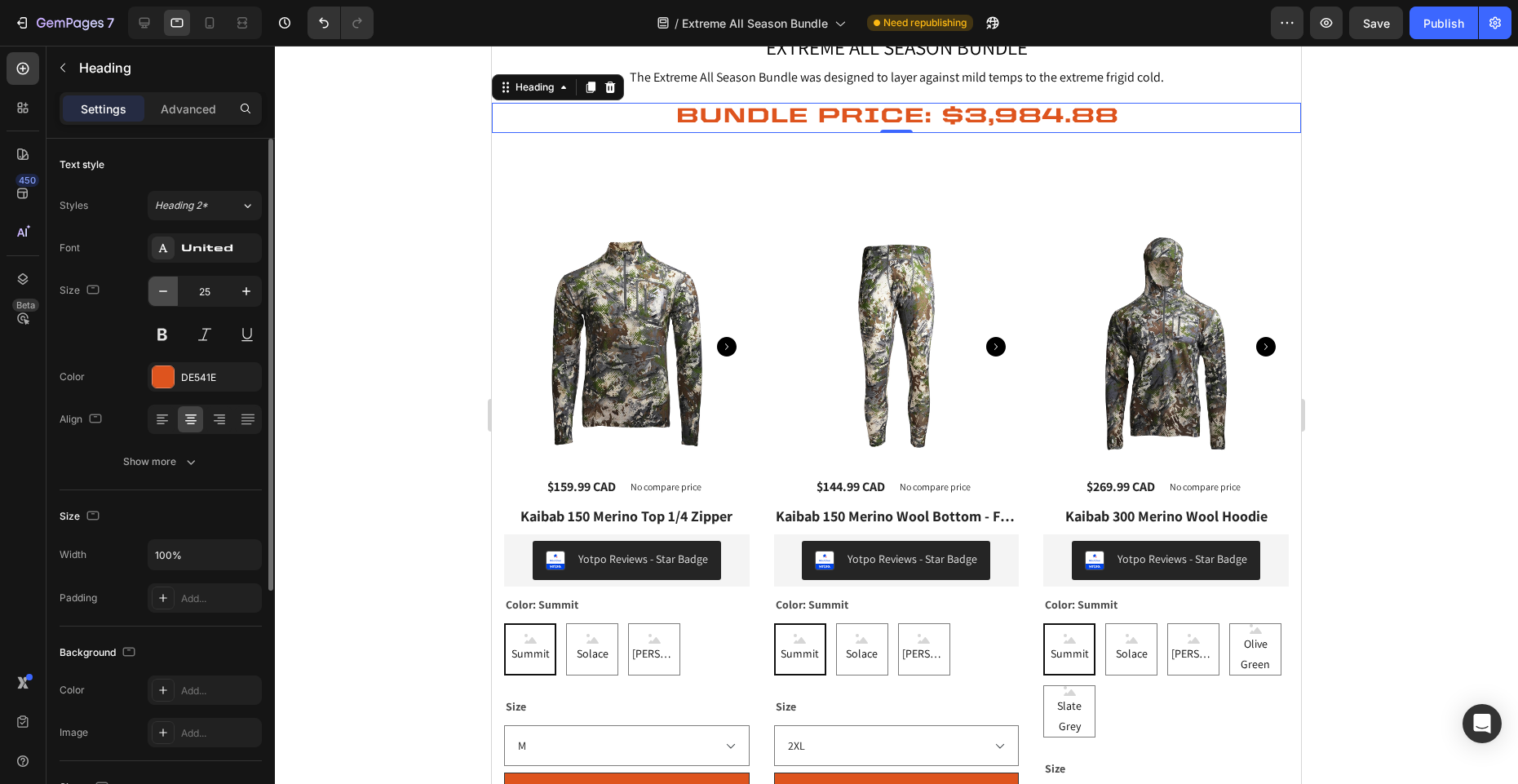
click at [160, 293] on icon "button" at bounding box center [163, 291] width 16 height 16
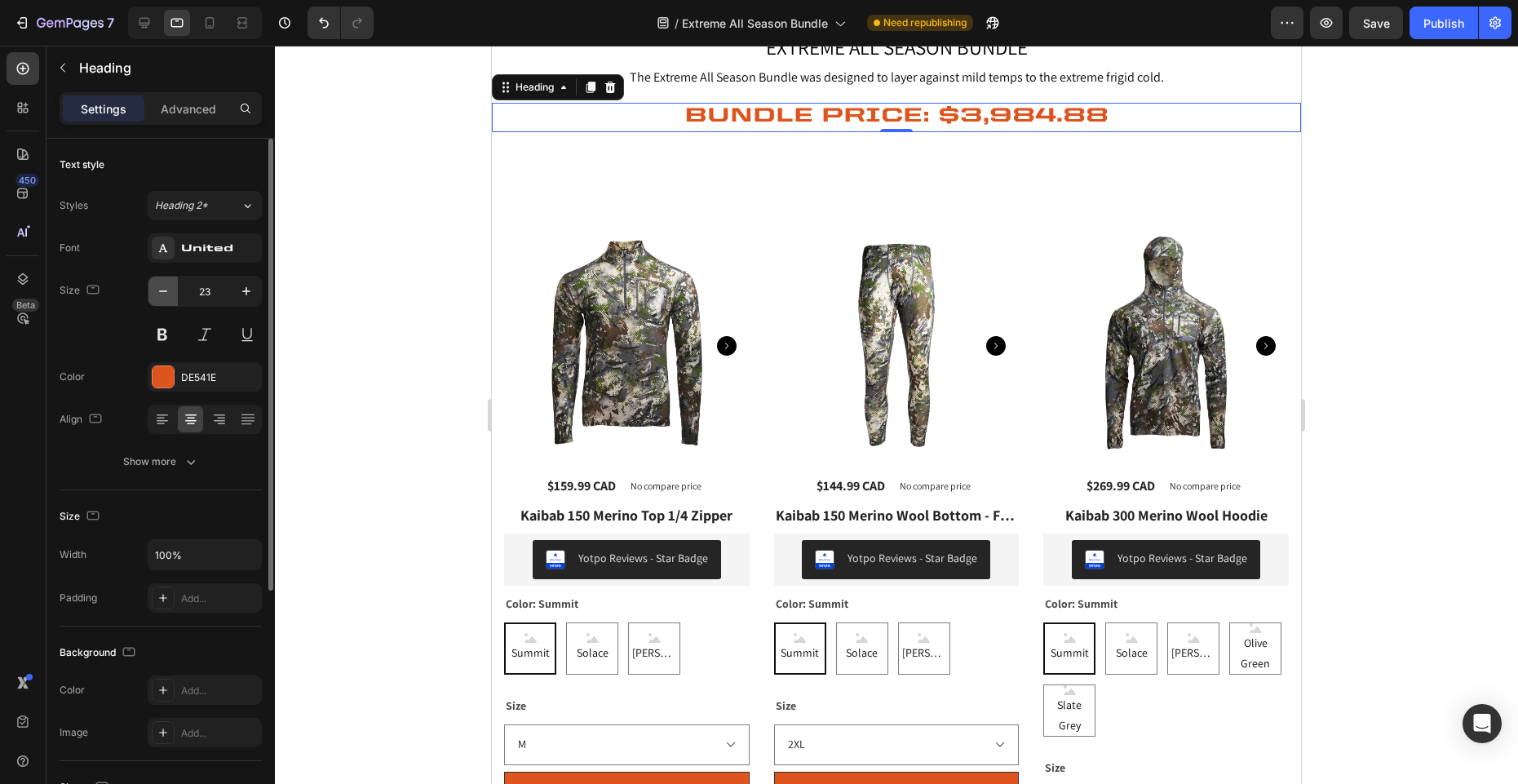
click at [160, 293] on icon "button" at bounding box center [163, 291] width 16 height 16
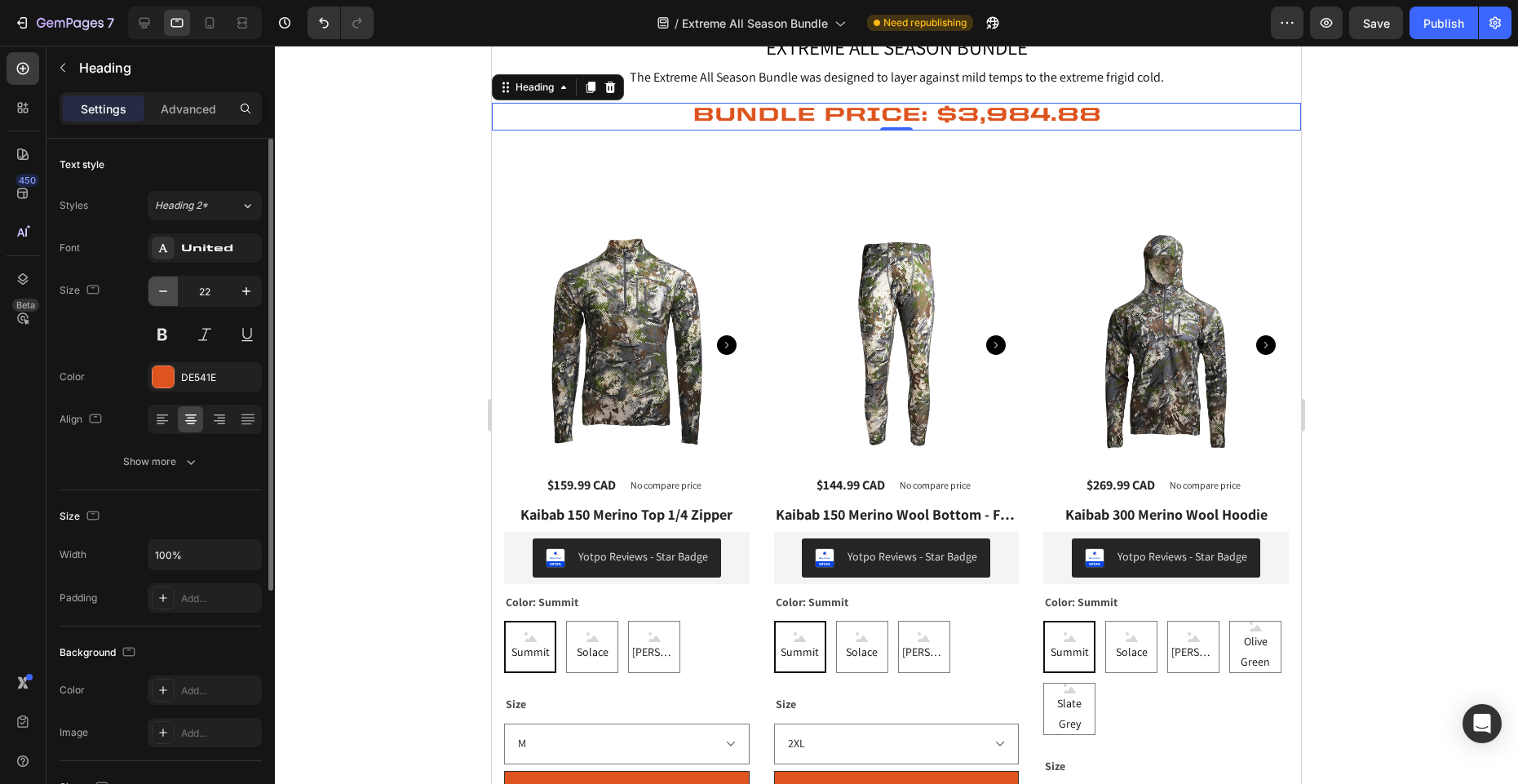
click at [160, 293] on icon "button" at bounding box center [163, 291] width 16 height 16
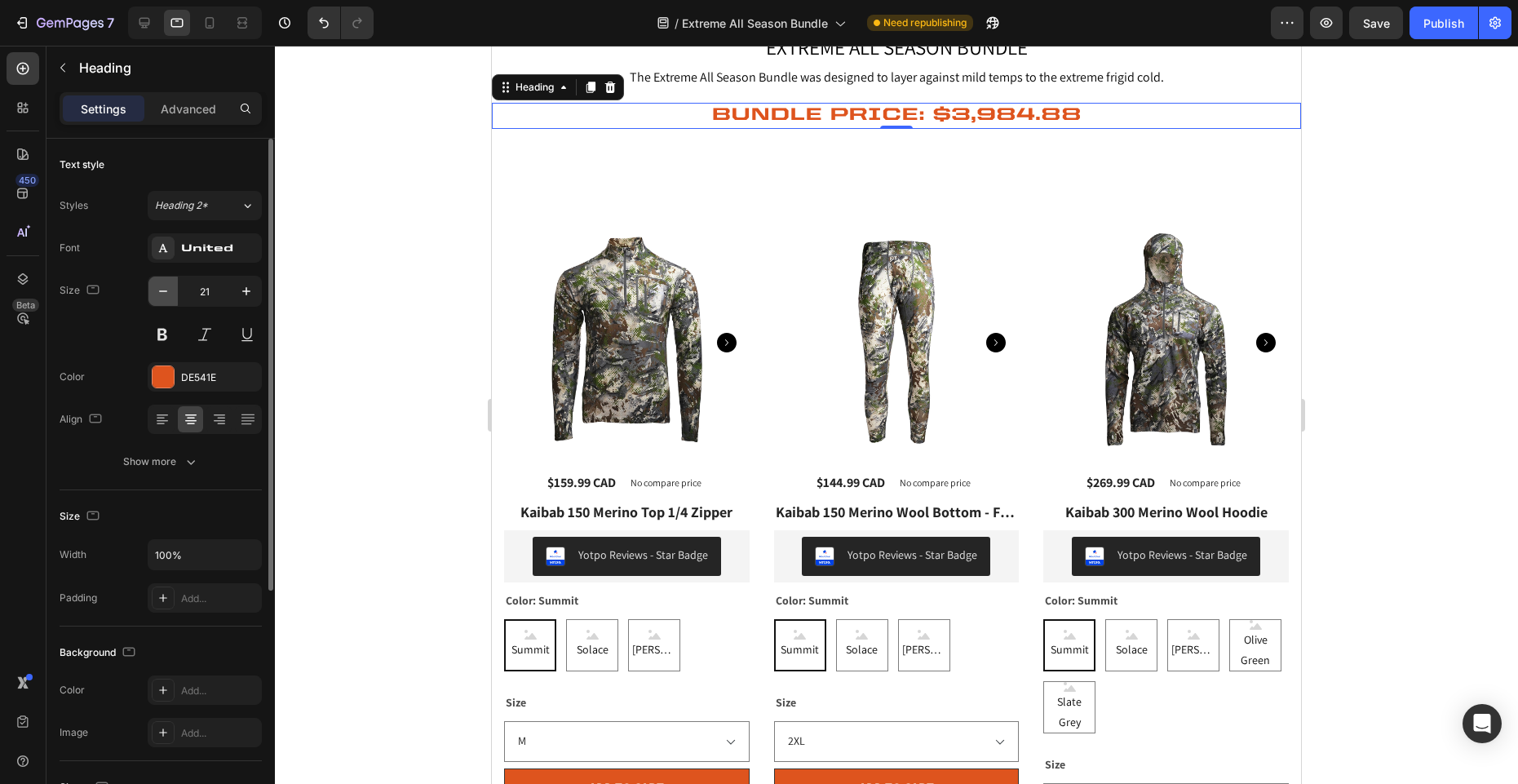
click at [160, 293] on icon "button" at bounding box center [163, 291] width 16 height 16
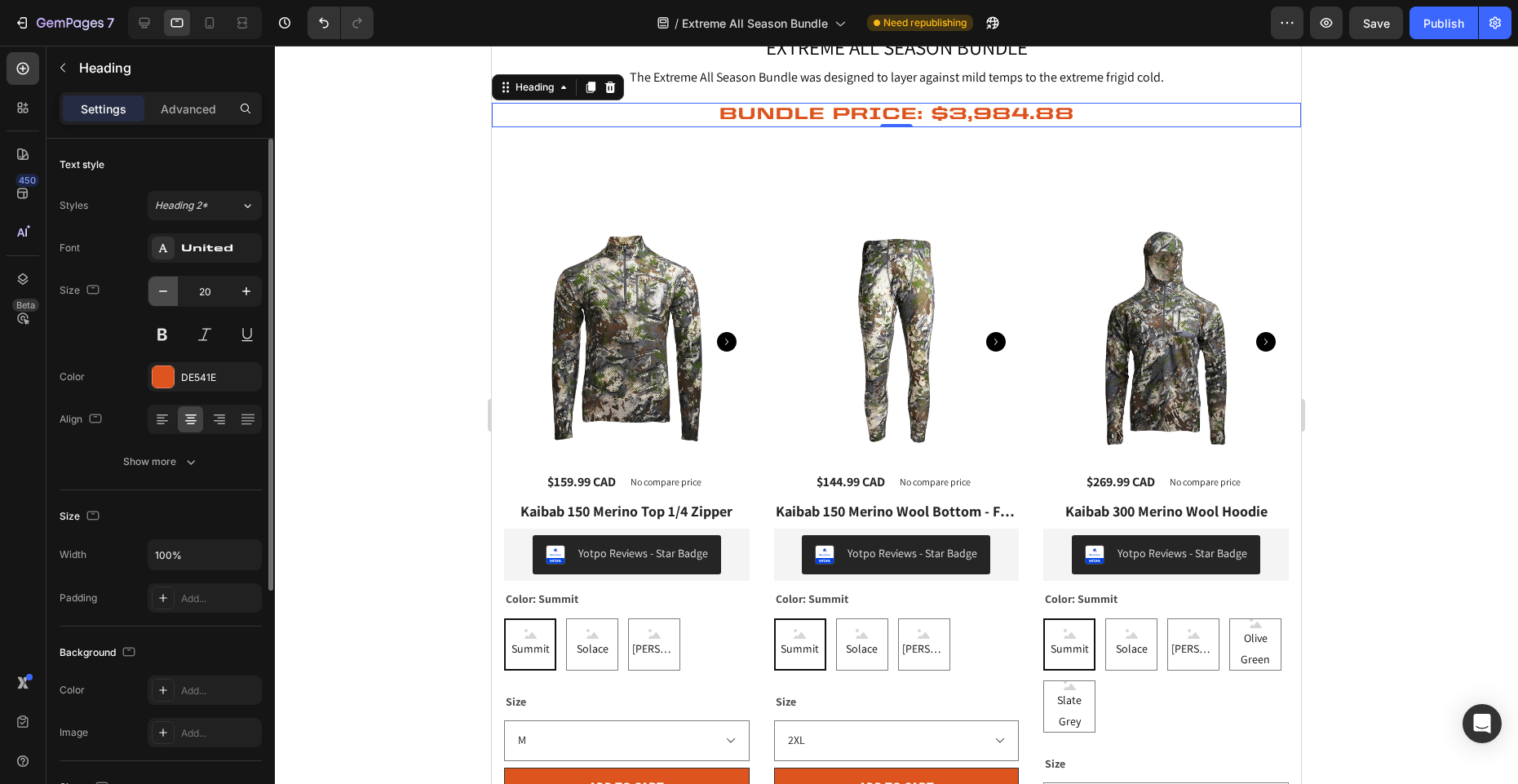
click at [160, 293] on icon "button" at bounding box center [163, 291] width 16 height 16
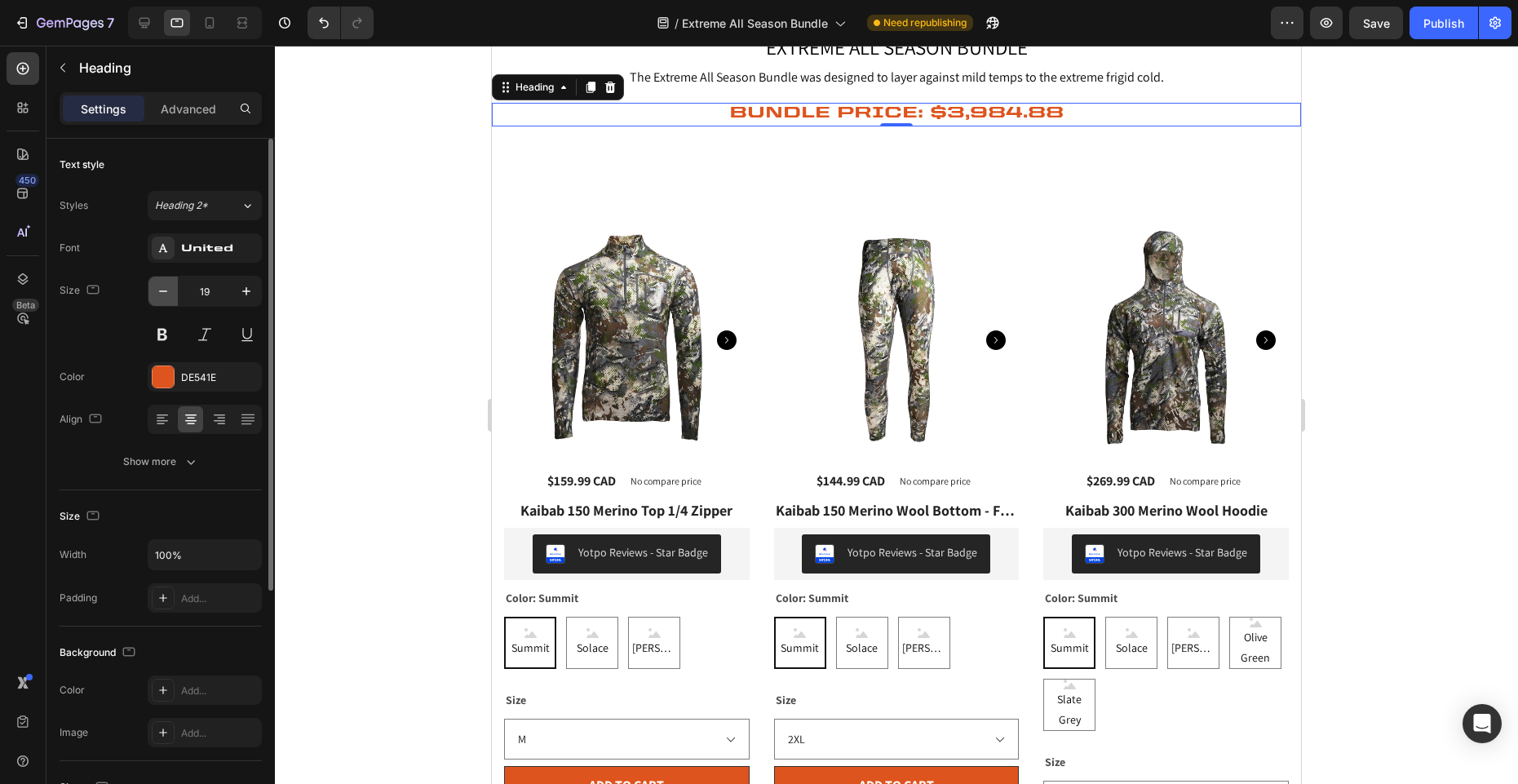
click at [160, 293] on icon "button" at bounding box center [163, 291] width 16 height 16
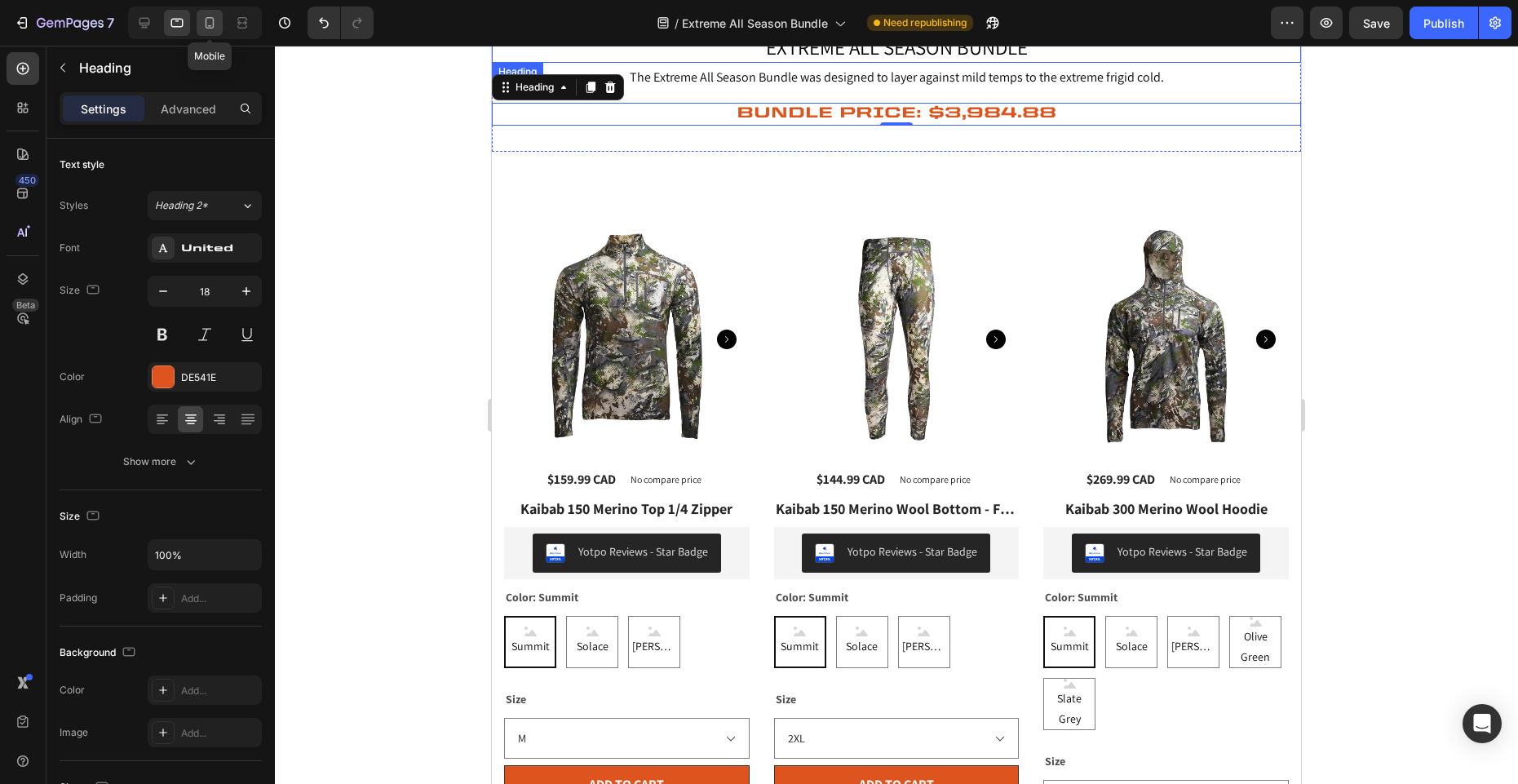
click at [212, 25] on icon at bounding box center [210, 22] width 16 height 16
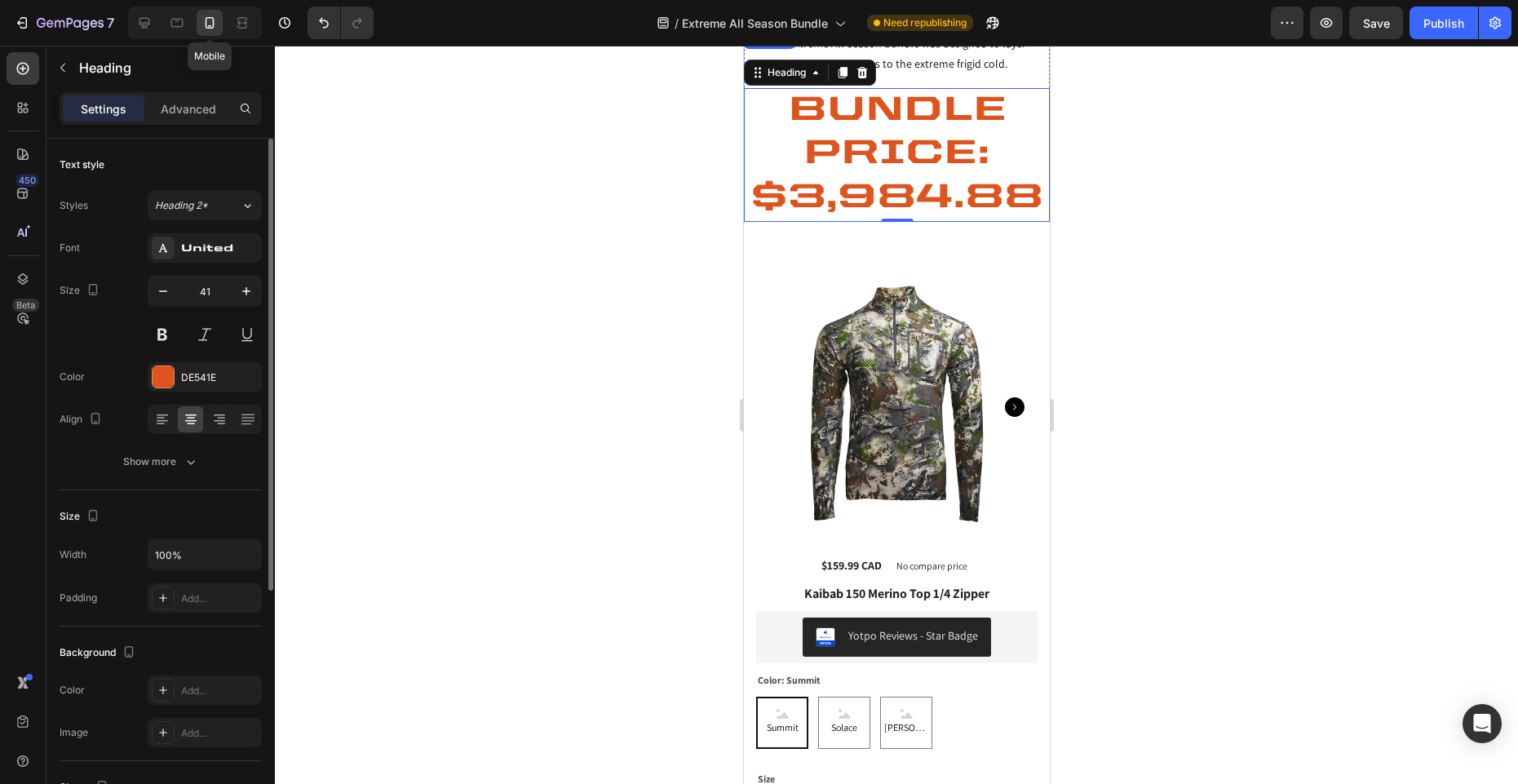
scroll to position [83, 0]
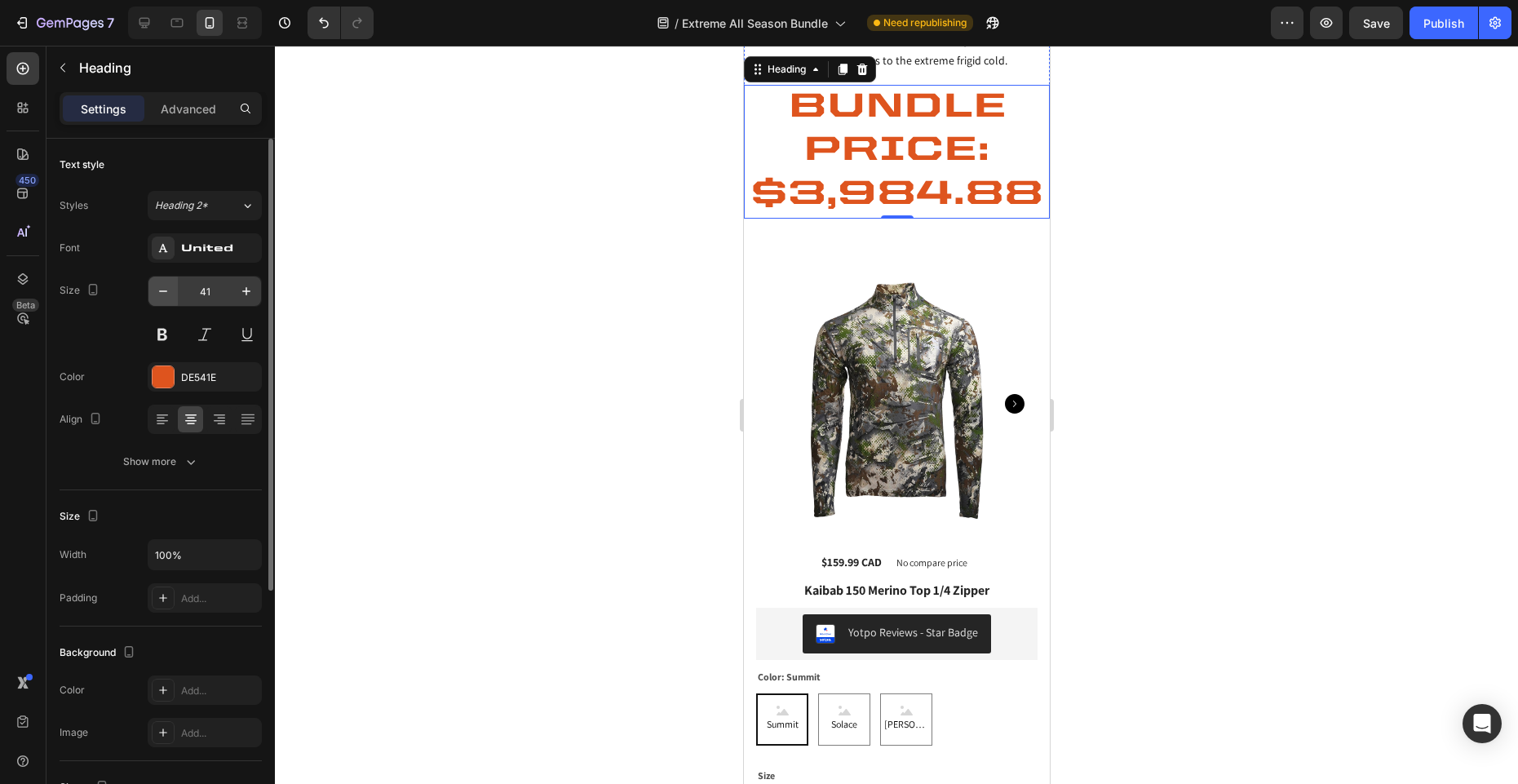
click at [156, 291] on icon "button" at bounding box center [163, 291] width 16 height 16
click at [161, 287] on icon "button" at bounding box center [163, 291] width 16 height 16
click at [161, 287] on icon "button" at bounding box center [163, 291] width 16 height 16
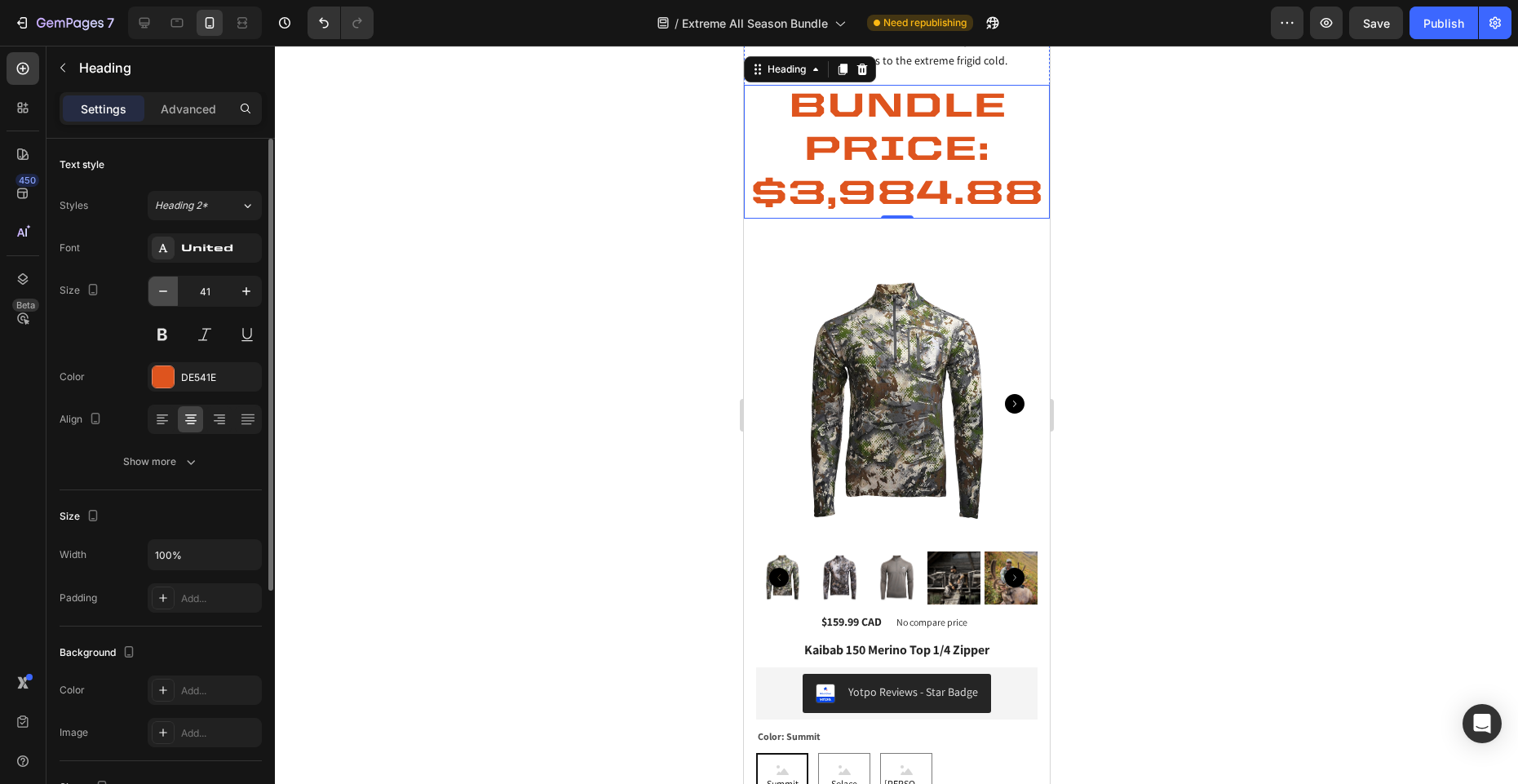
scroll to position [91, 0]
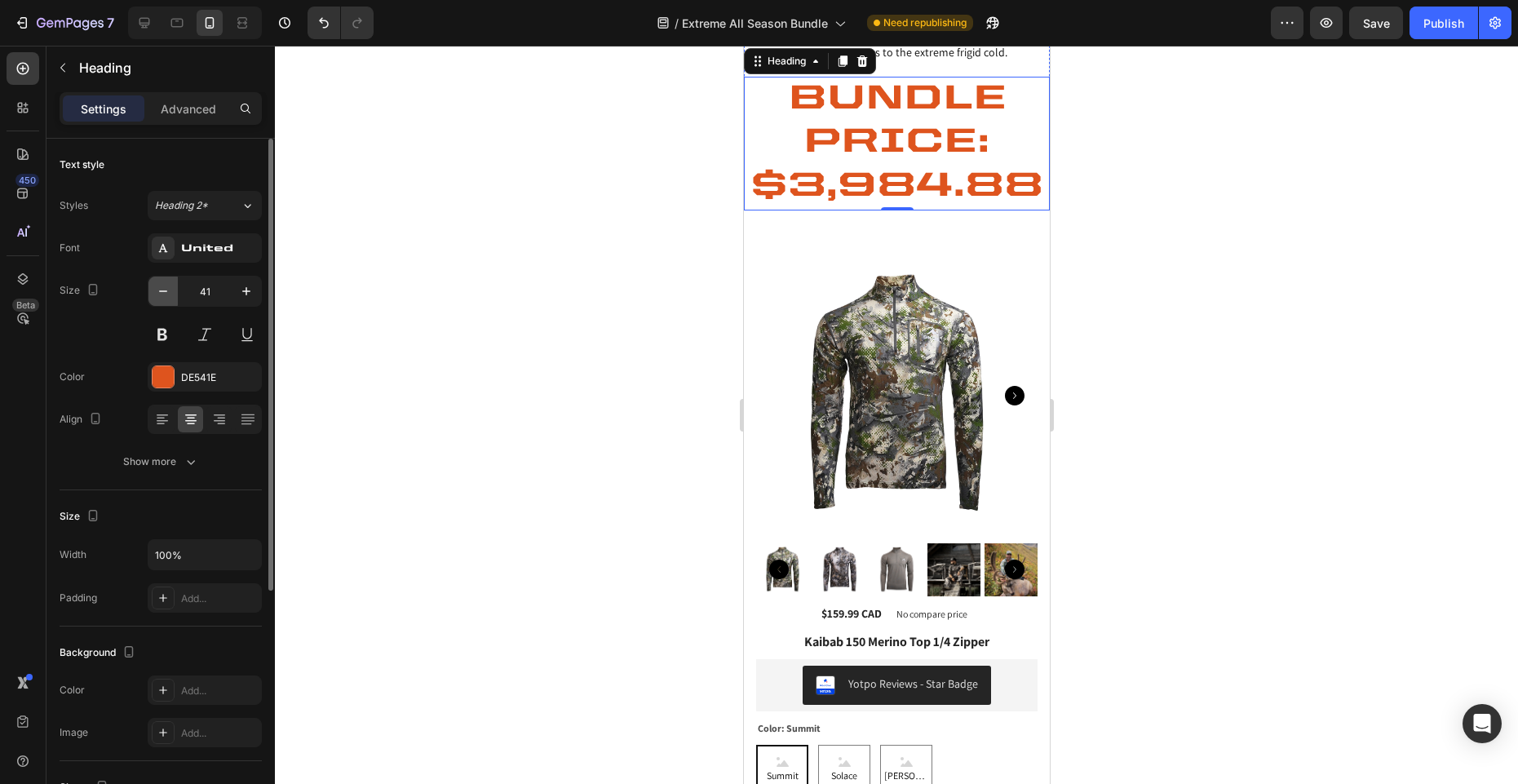
click at [164, 286] on icon "button" at bounding box center [163, 291] width 16 height 16
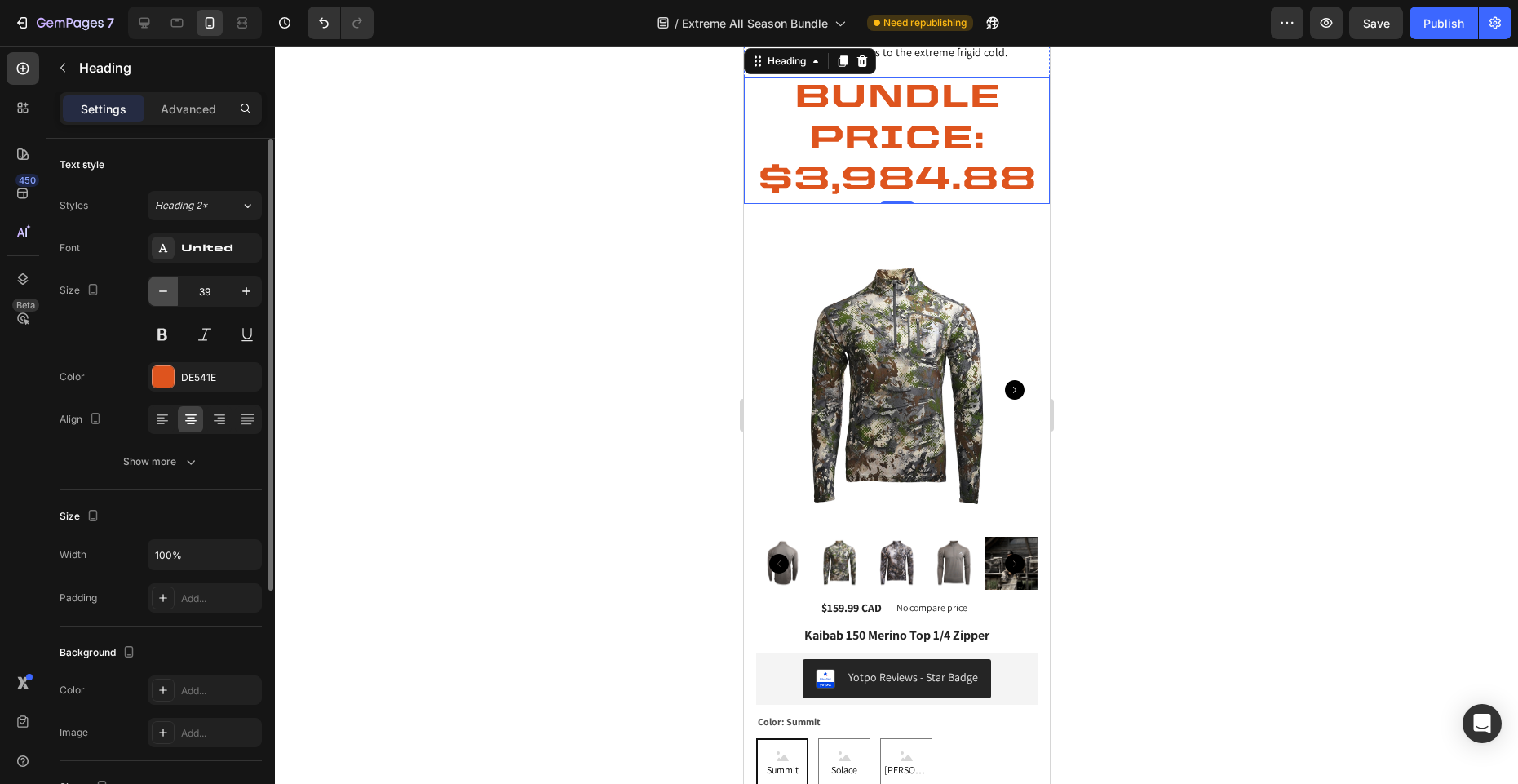
click at [163, 286] on icon "button" at bounding box center [163, 291] width 16 height 16
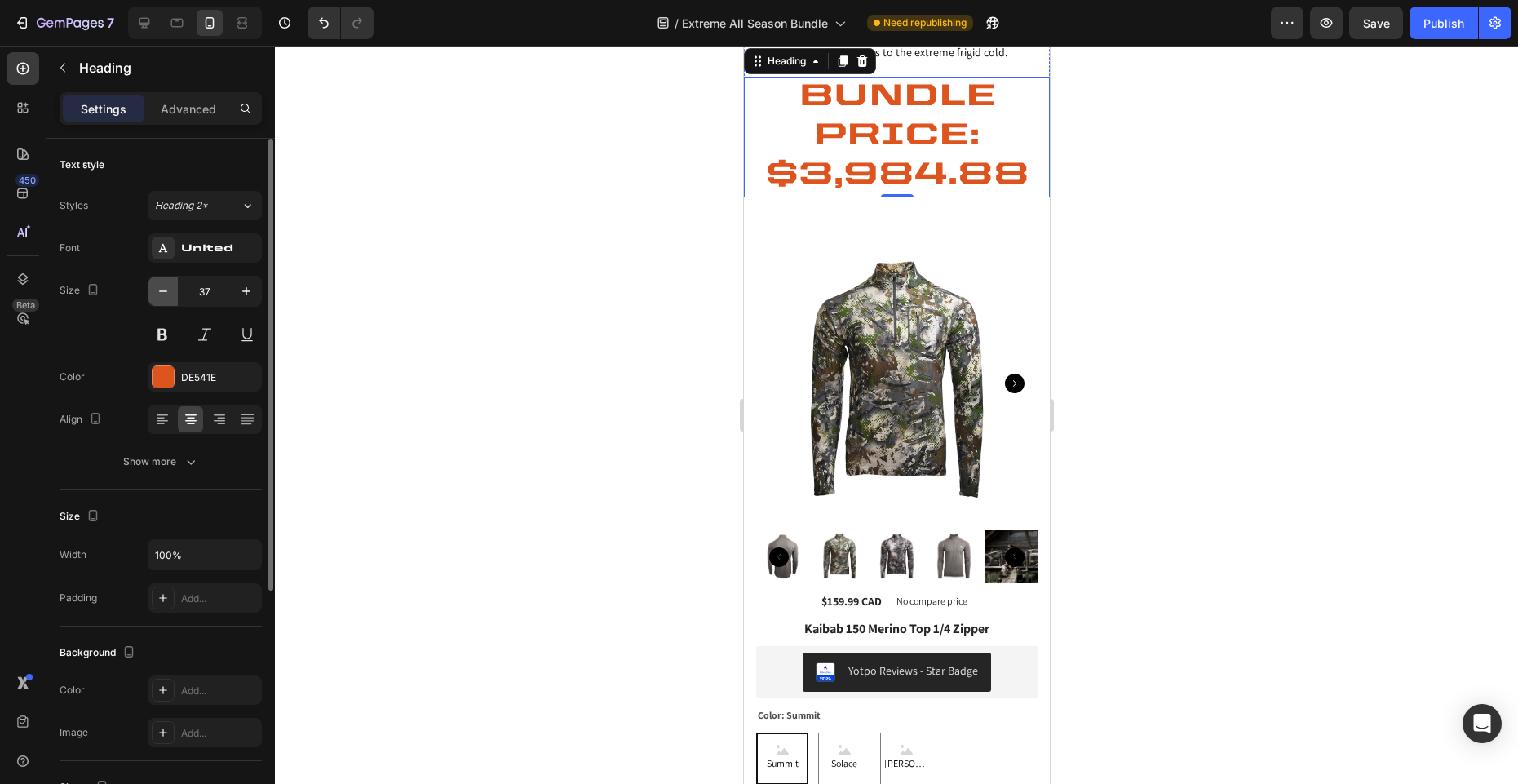
click at [164, 287] on icon "button" at bounding box center [163, 291] width 16 height 16
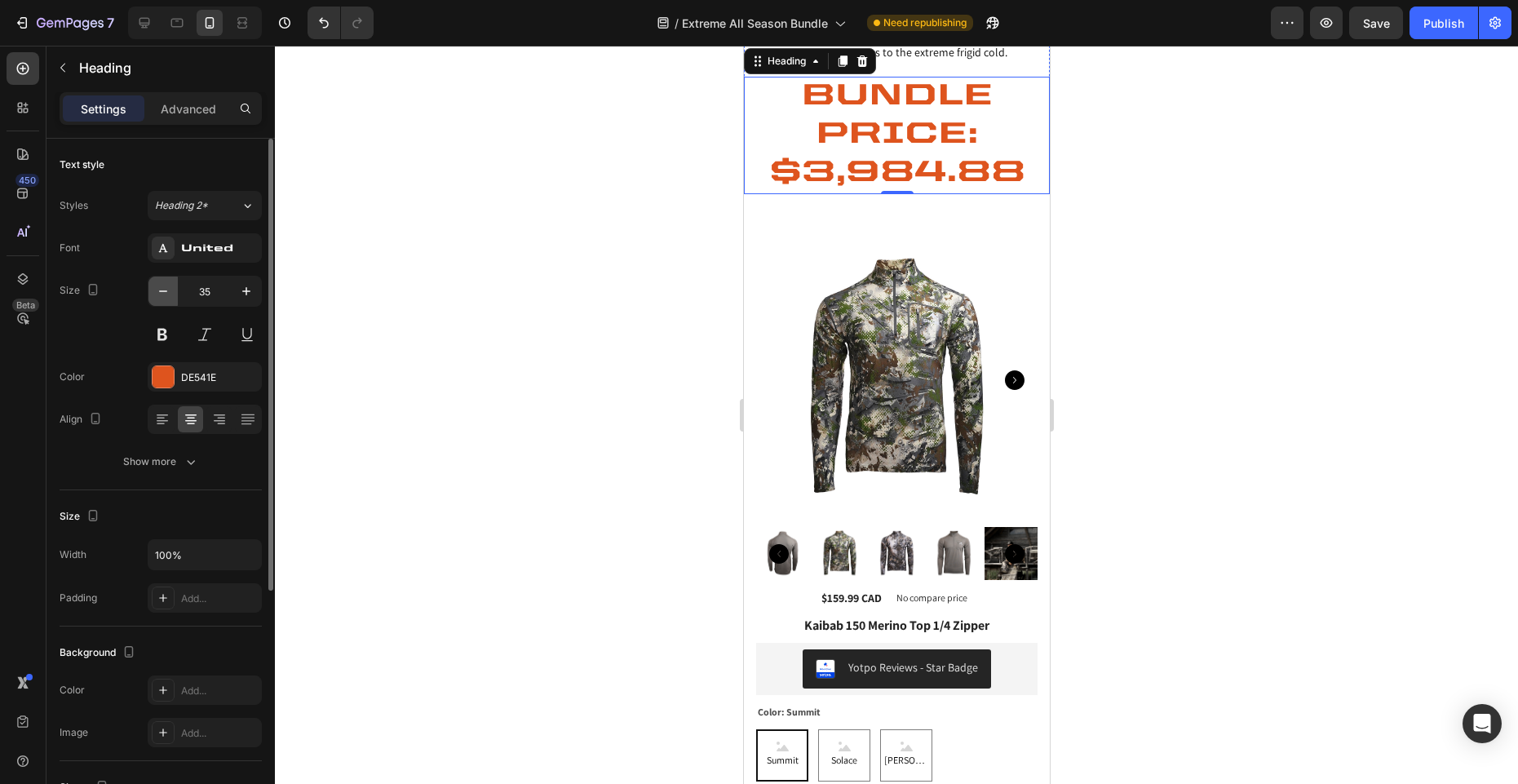
click at [164, 287] on icon "button" at bounding box center [163, 291] width 16 height 16
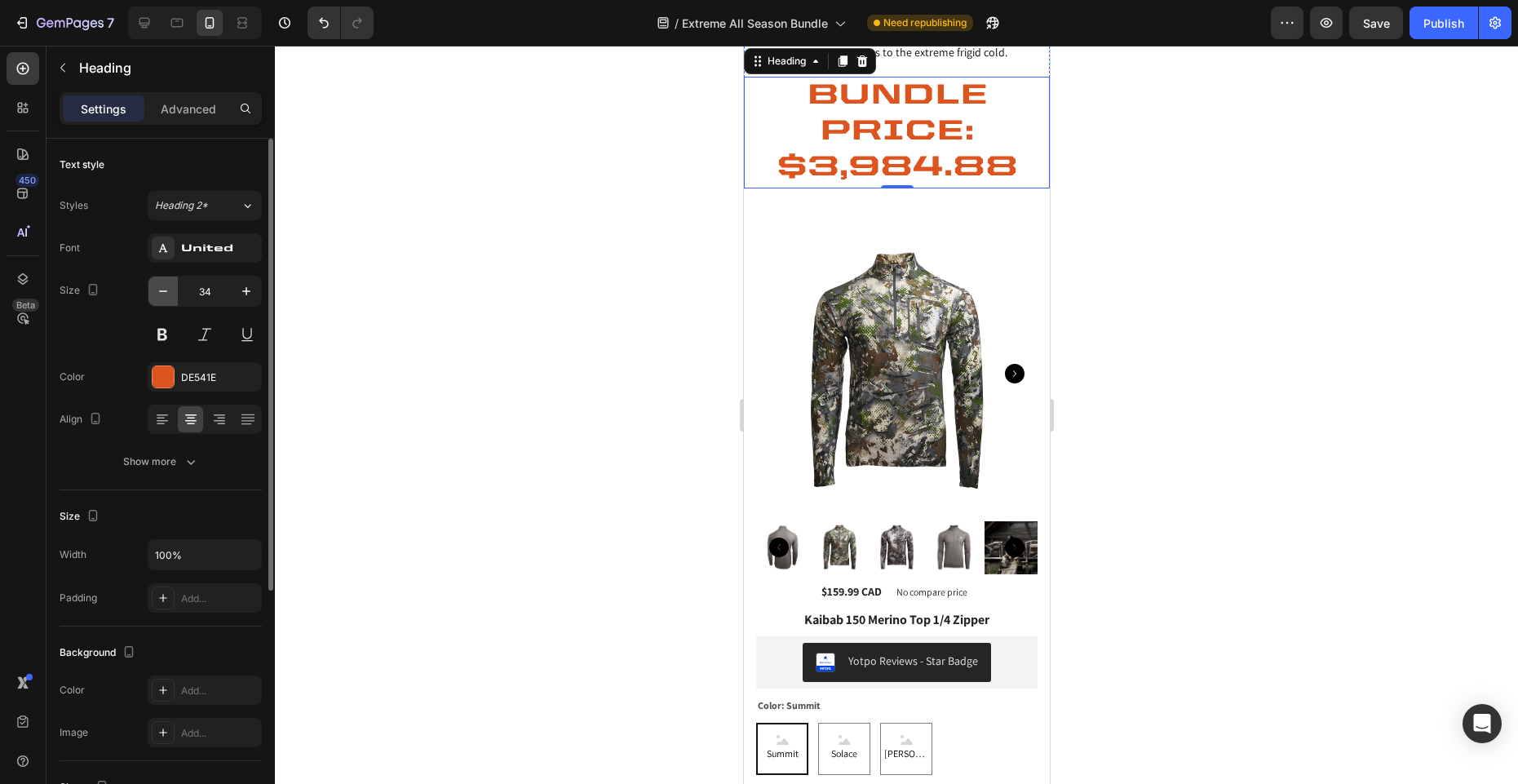
click at [164, 287] on icon "button" at bounding box center [163, 291] width 16 height 16
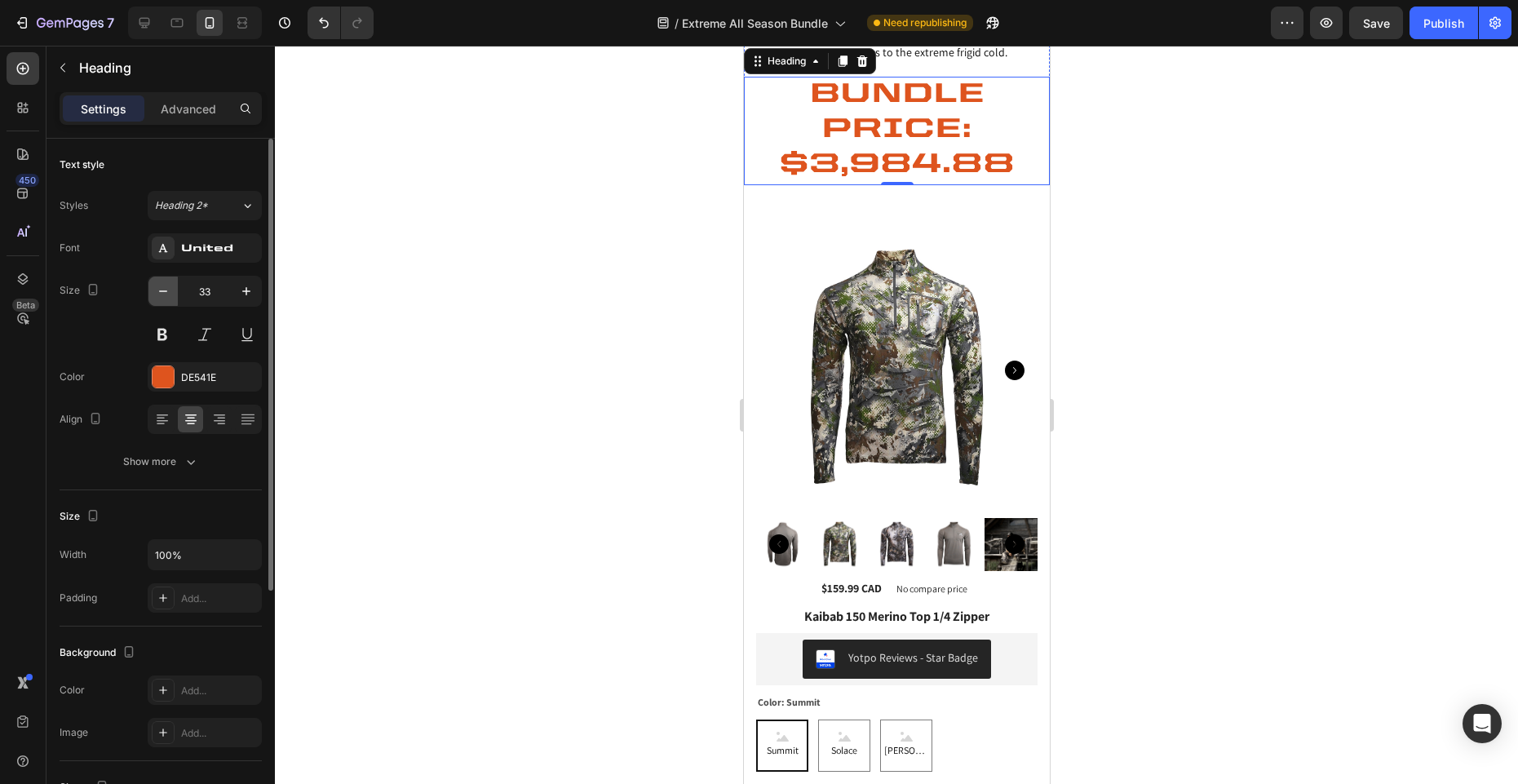
click at [163, 287] on icon "button" at bounding box center [163, 291] width 16 height 16
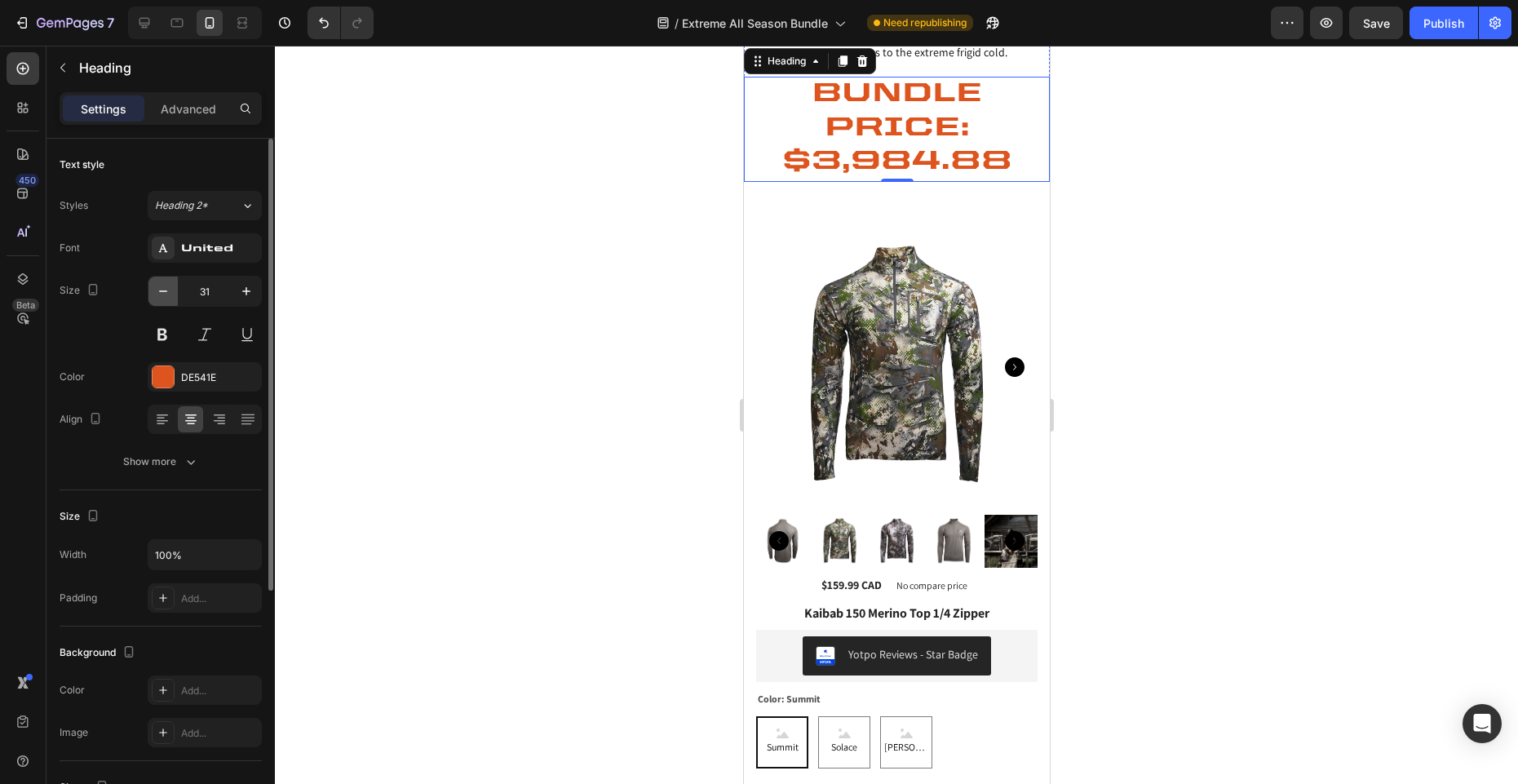
click at [163, 287] on icon "button" at bounding box center [163, 291] width 16 height 16
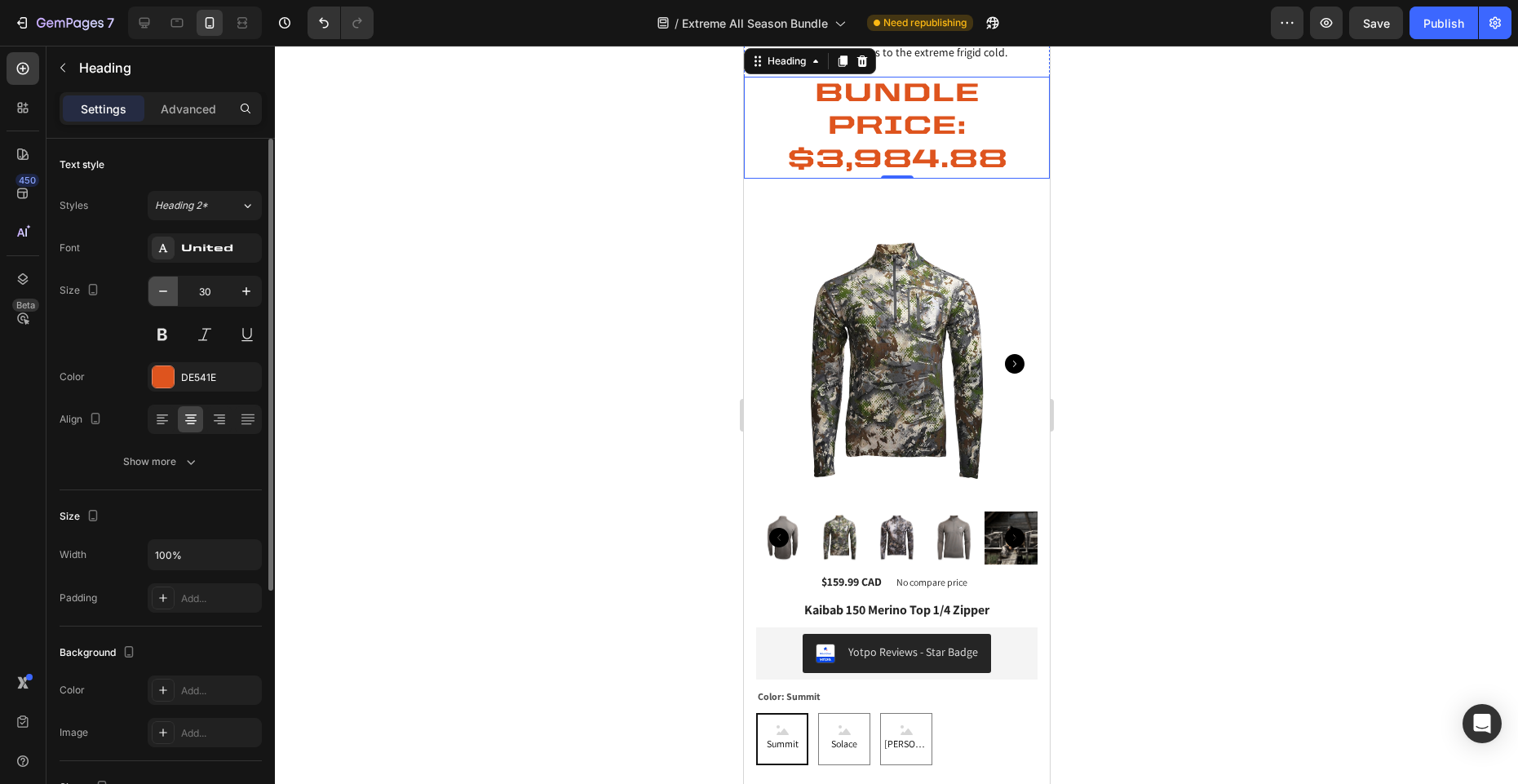
click at [163, 287] on icon "button" at bounding box center [163, 291] width 16 height 16
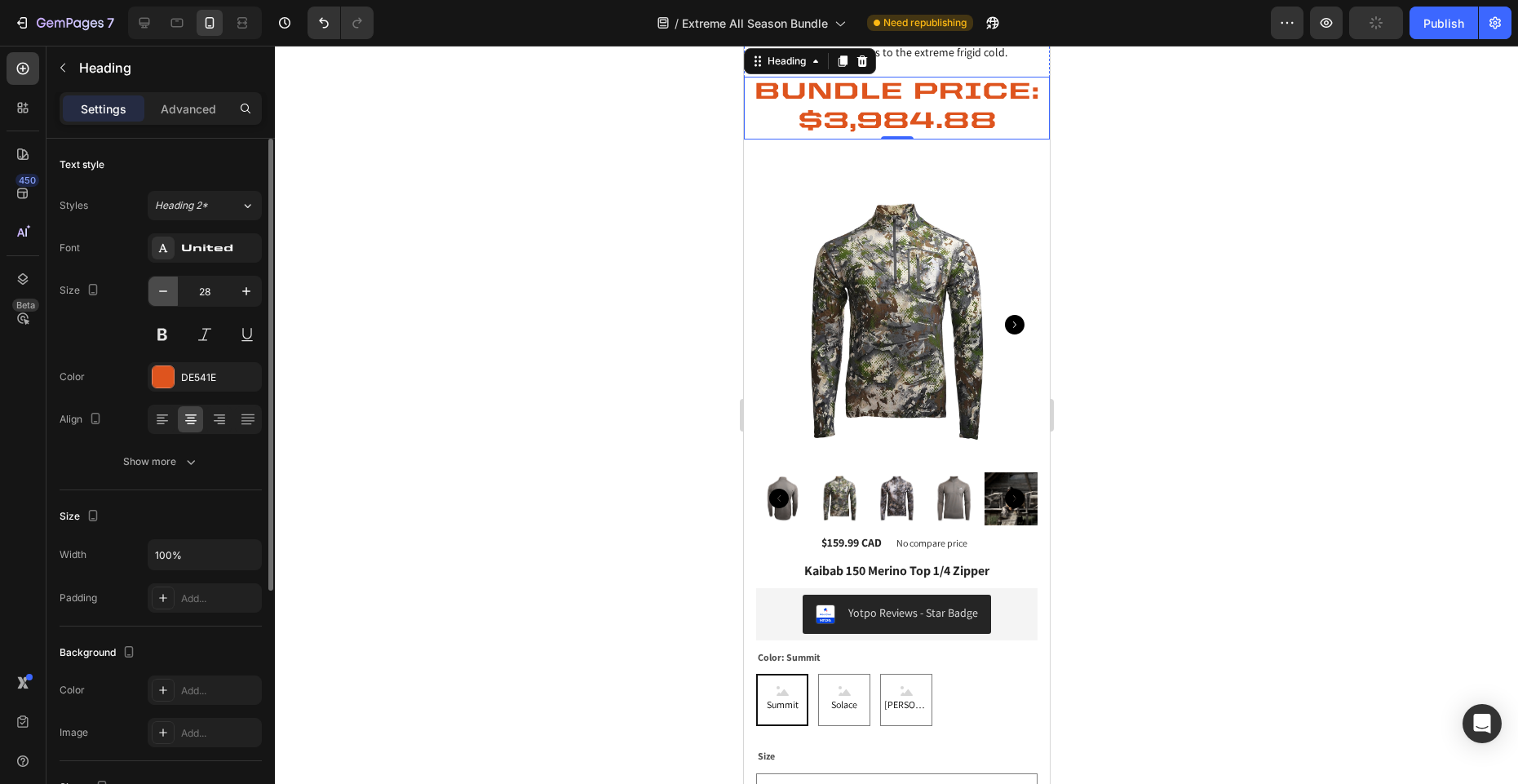
click at [163, 287] on icon "button" at bounding box center [163, 291] width 16 height 16
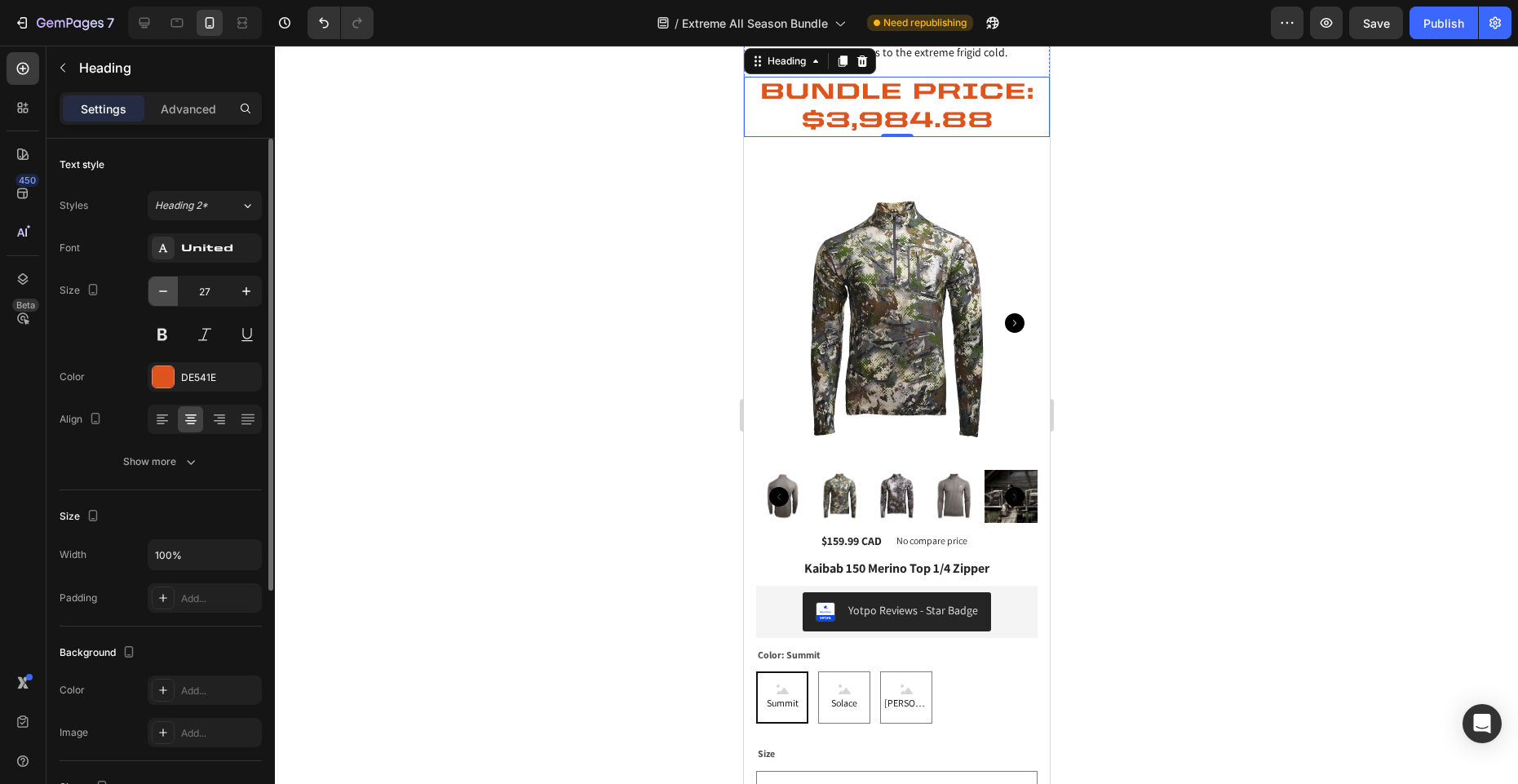
click at [163, 287] on icon "button" at bounding box center [163, 291] width 16 height 16
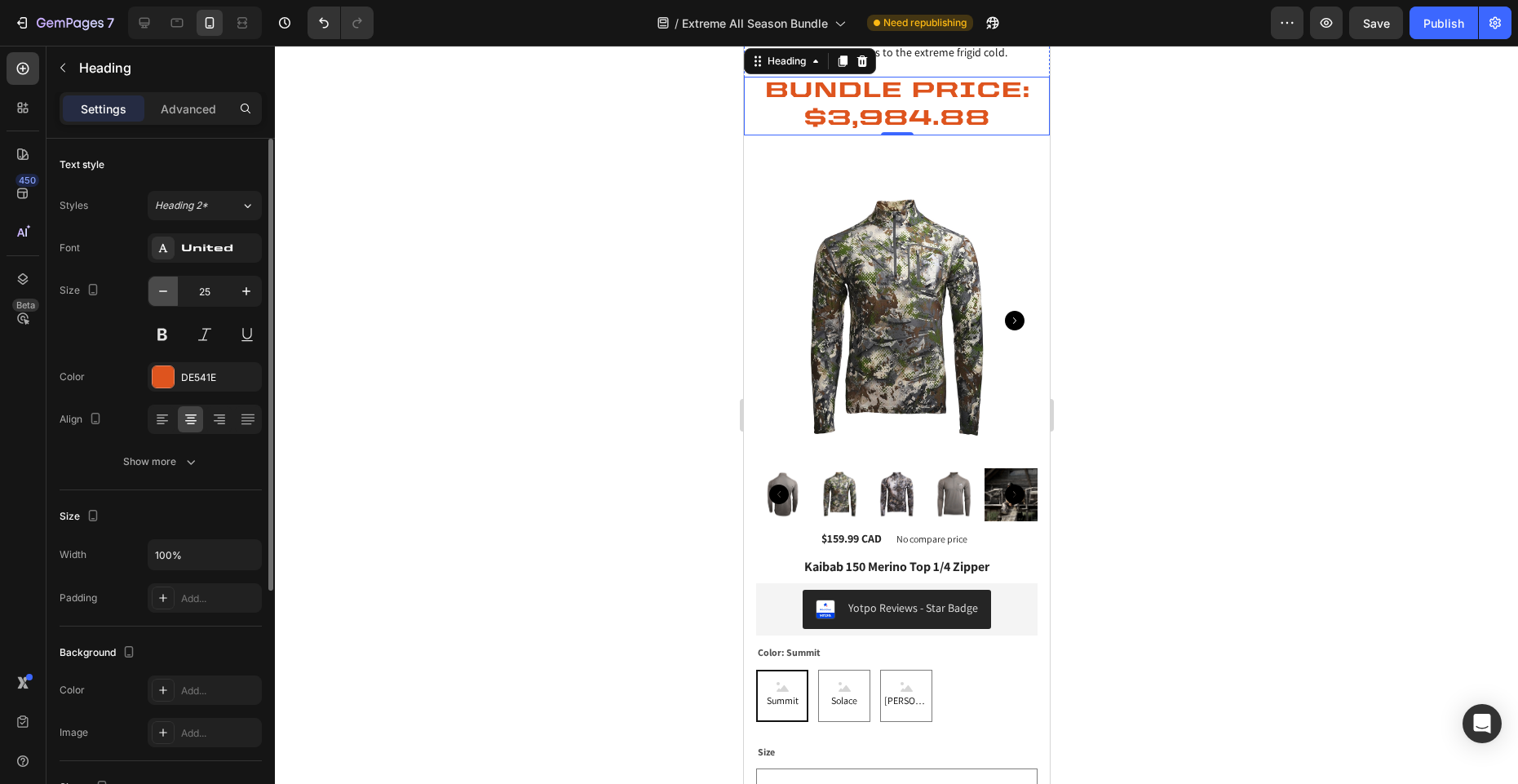
click at [163, 287] on icon "button" at bounding box center [163, 291] width 16 height 16
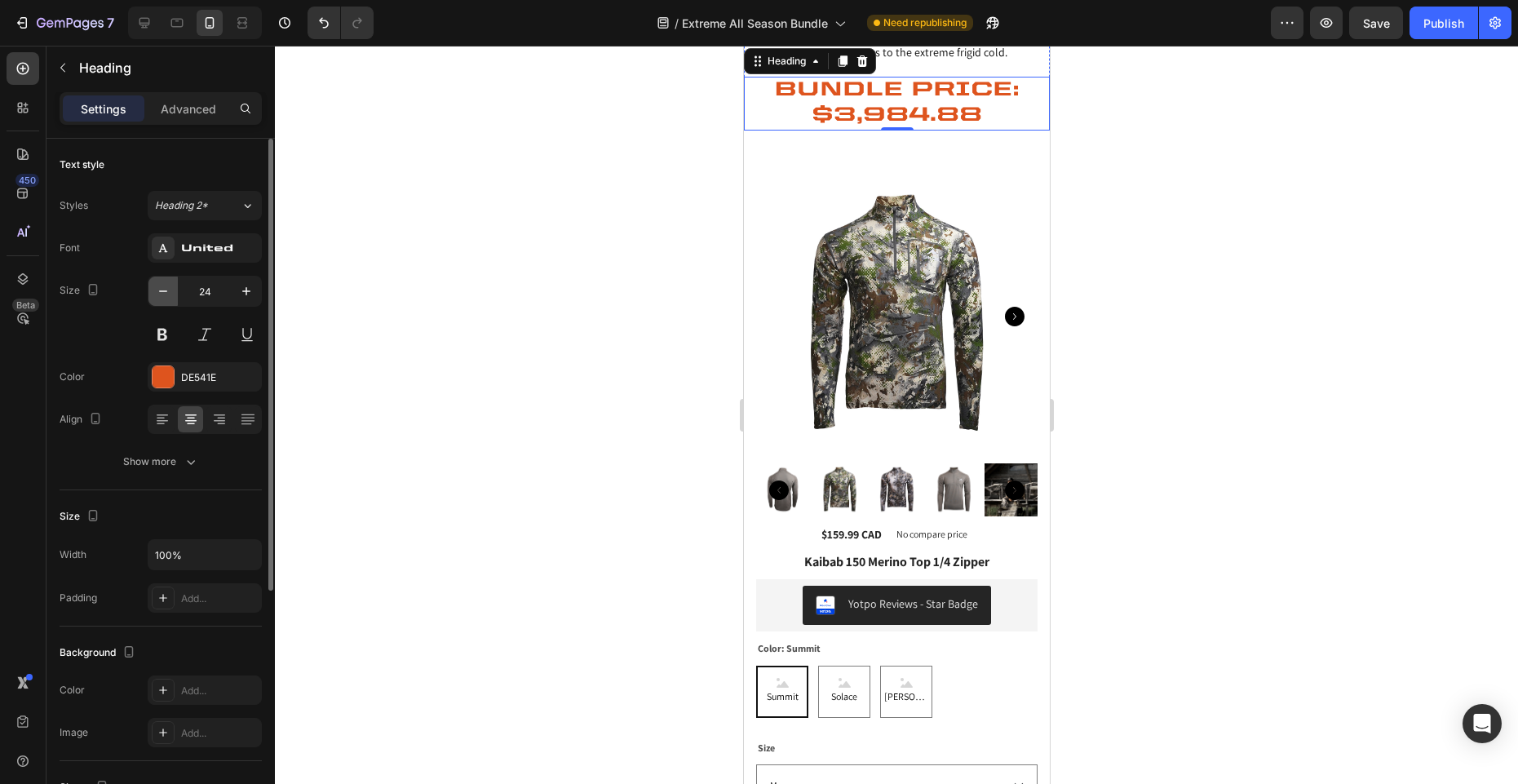
click at [163, 287] on icon "button" at bounding box center [163, 291] width 16 height 16
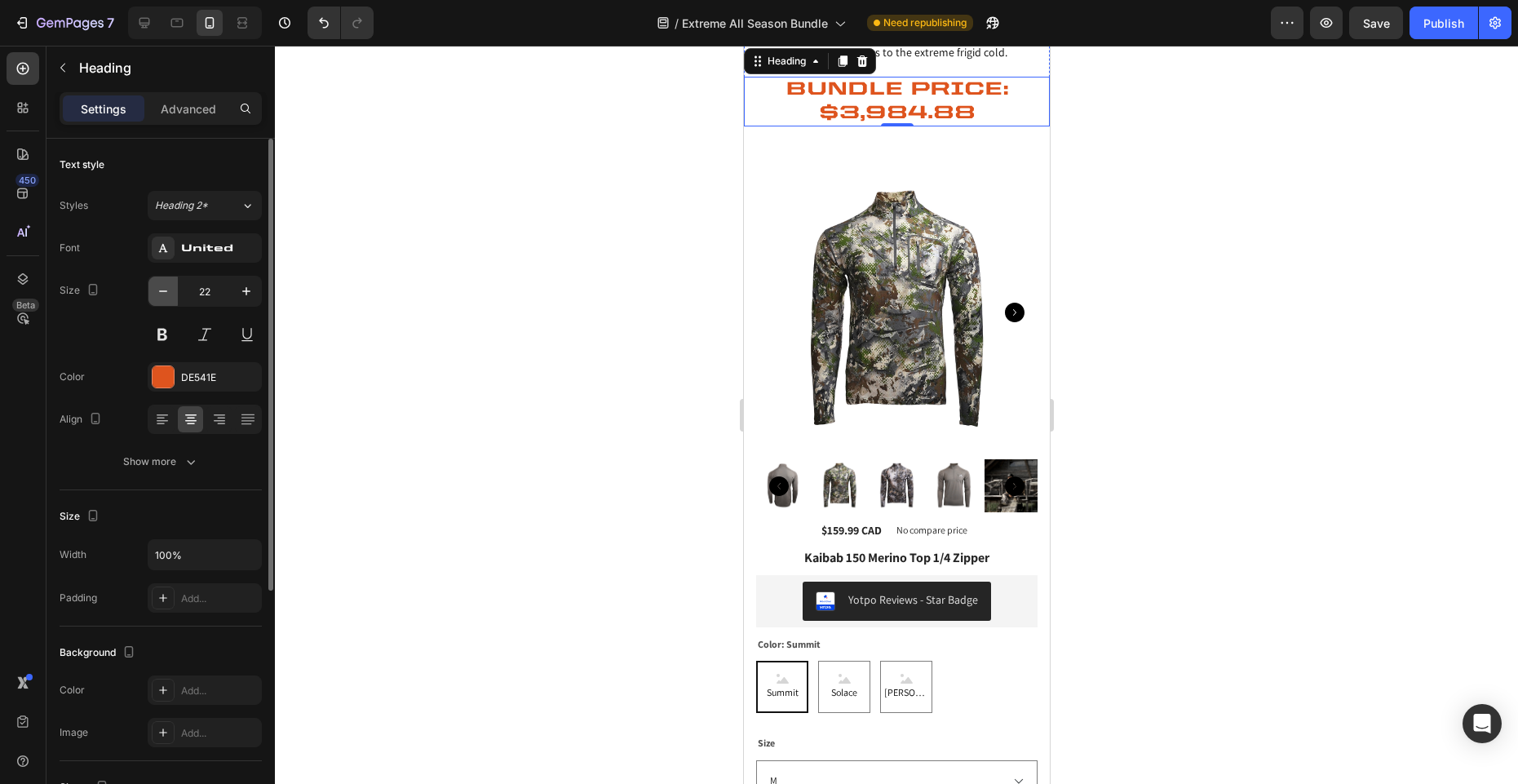
click at [163, 287] on icon "button" at bounding box center [163, 291] width 16 height 16
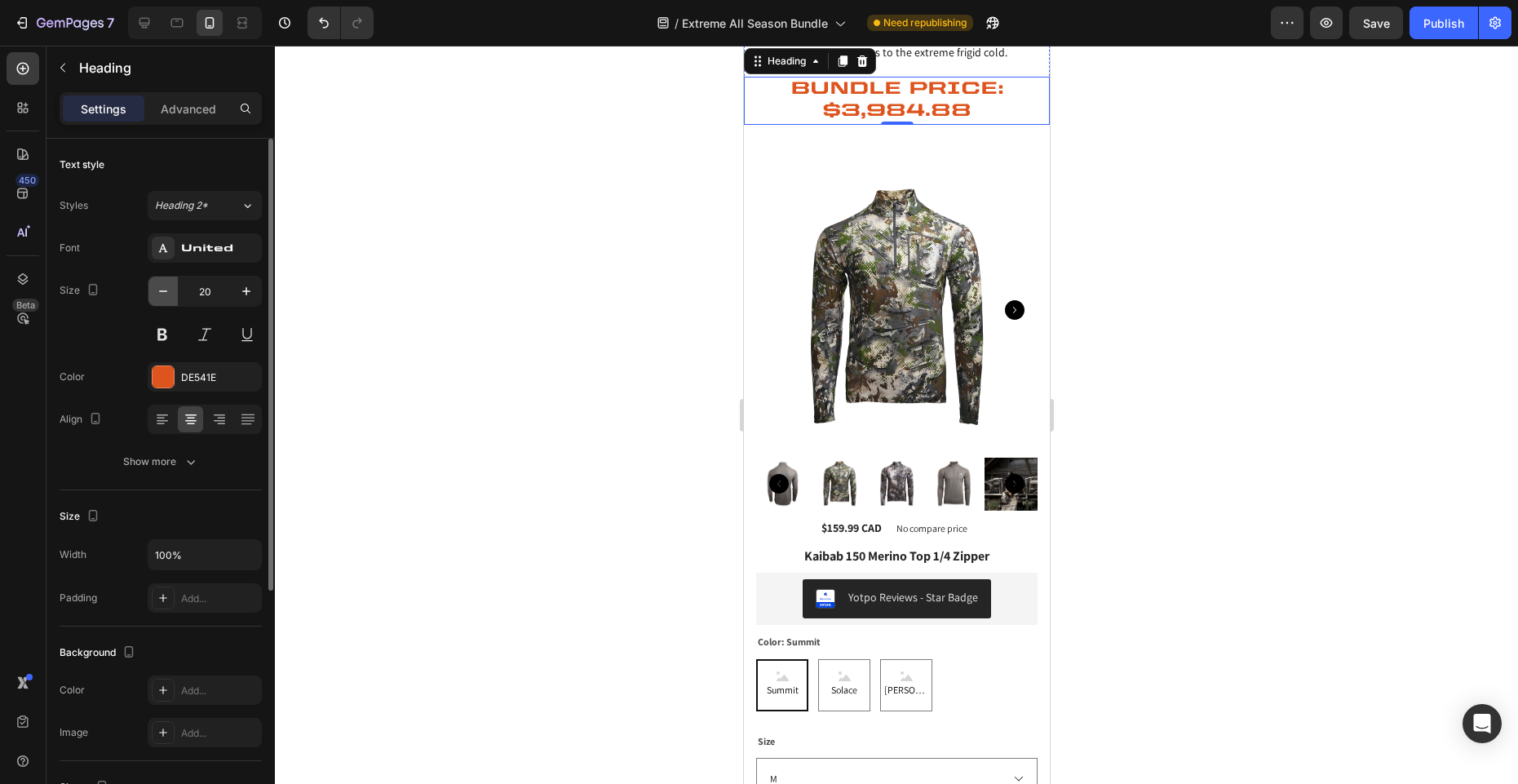
click at [163, 287] on icon "button" at bounding box center [163, 291] width 16 height 16
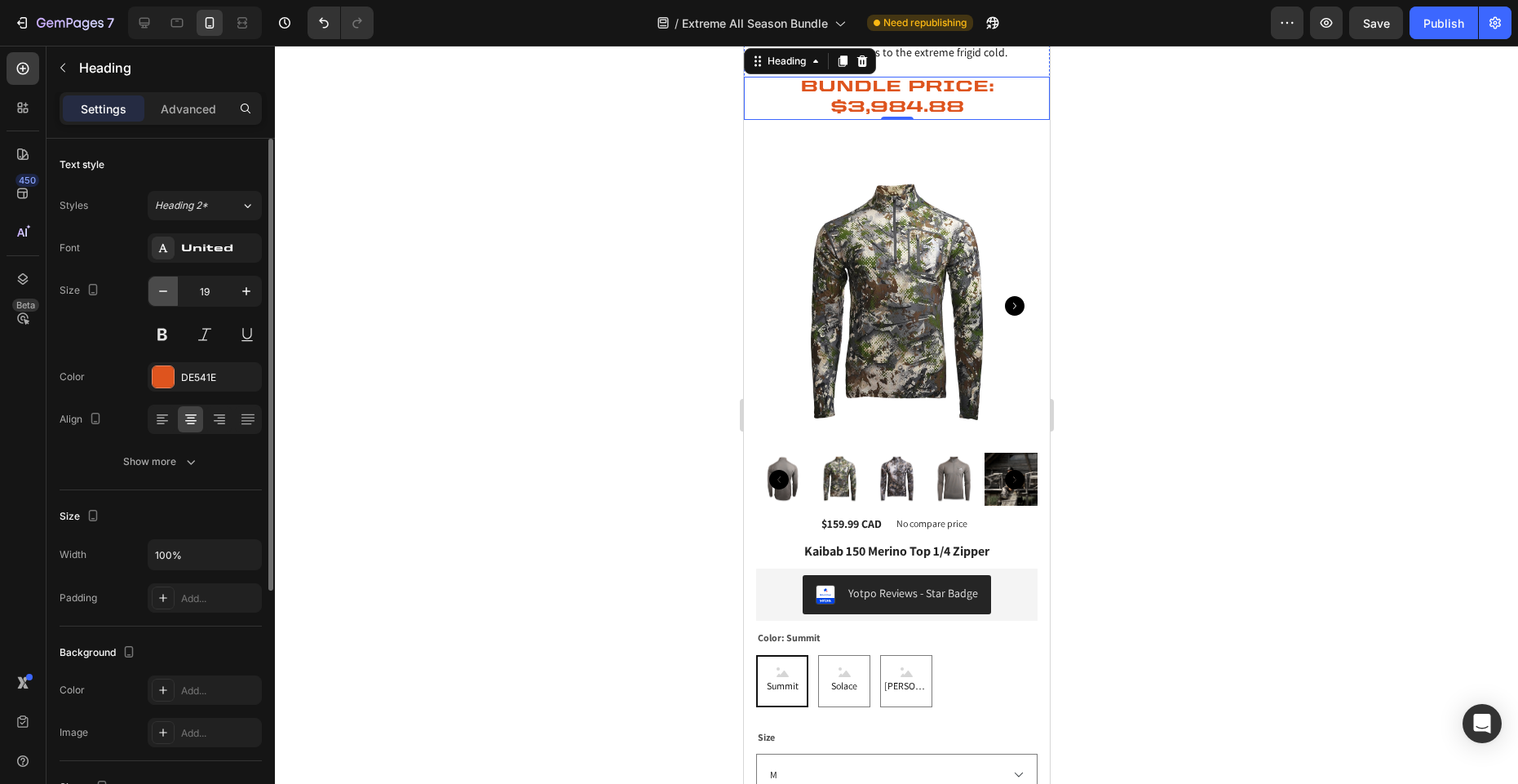
click at [163, 287] on icon "button" at bounding box center [163, 291] width 16 height 16
type input "18"
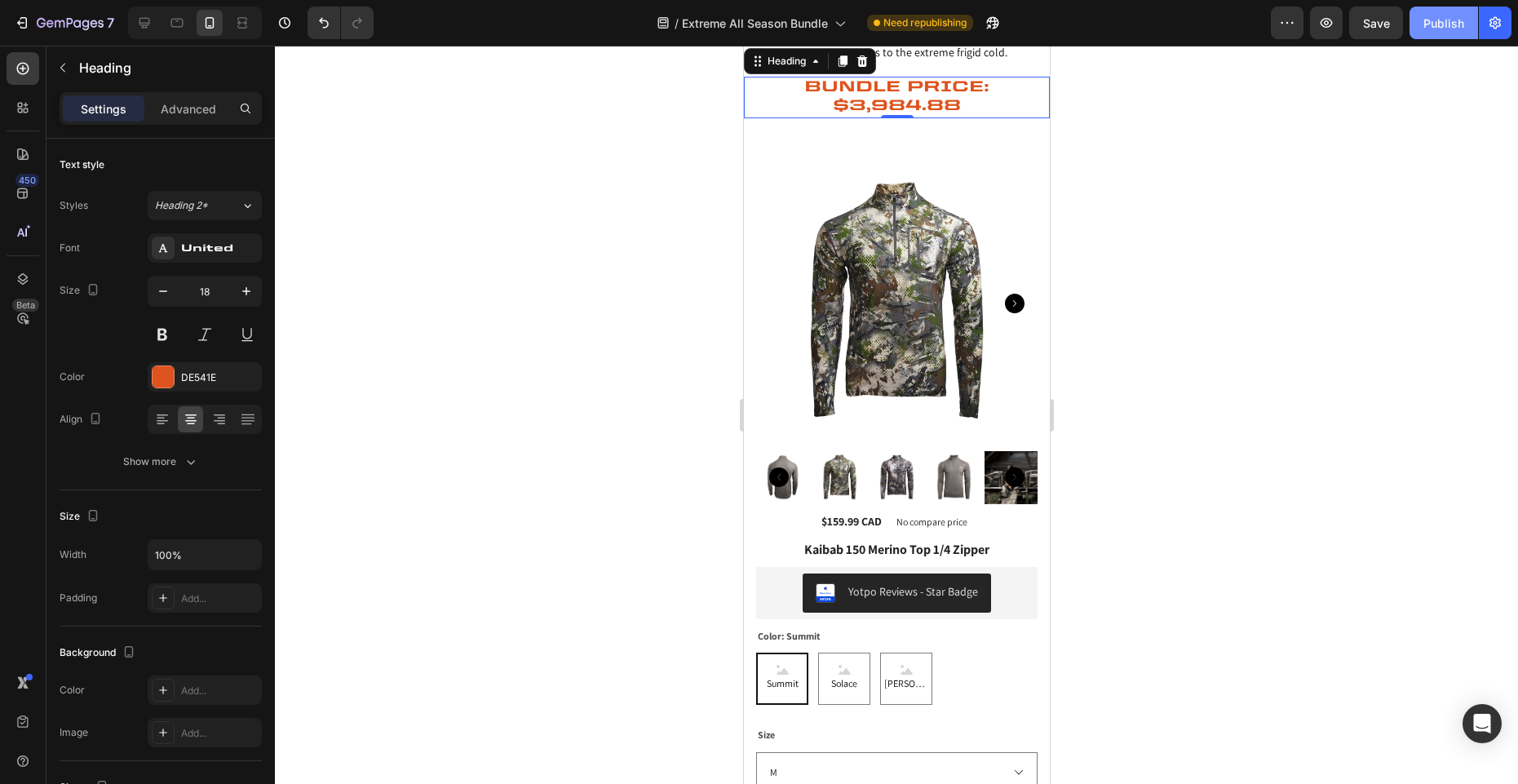
click at [1439, 23] on div "Publish" at bounding box center [1443, 22] width 40 height 17
